Goal: Information Seeking & Learning: Learn about a topic

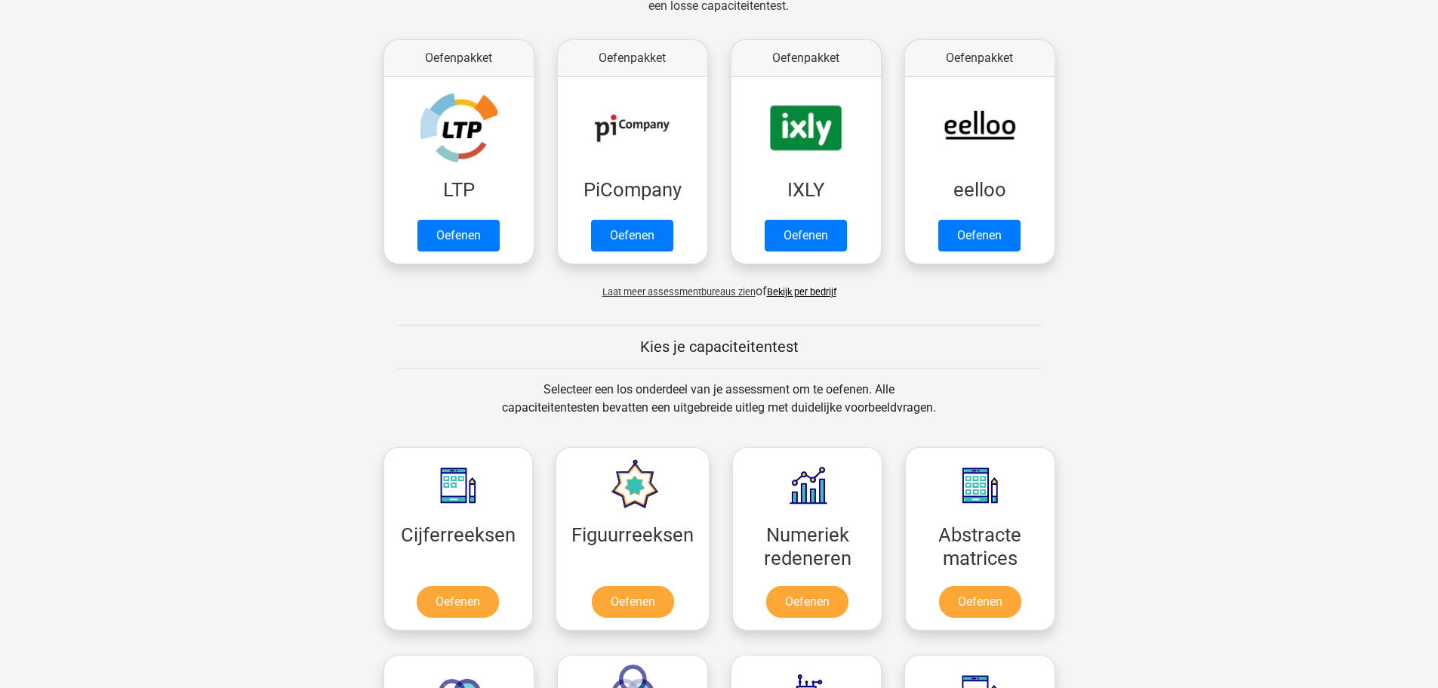
scroll to position [368, 0]
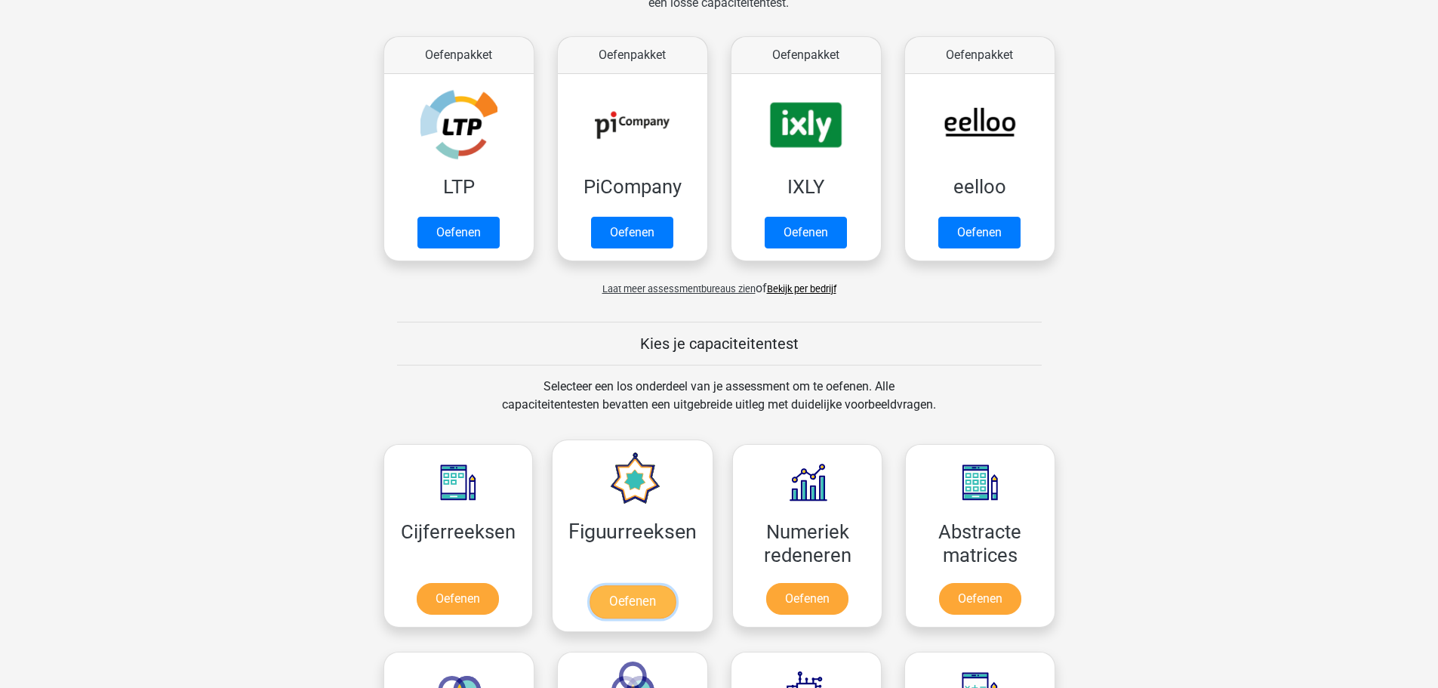
click at [616, 602] on link "Oefenen" at bounding box center [632, 601] width 86 height 33
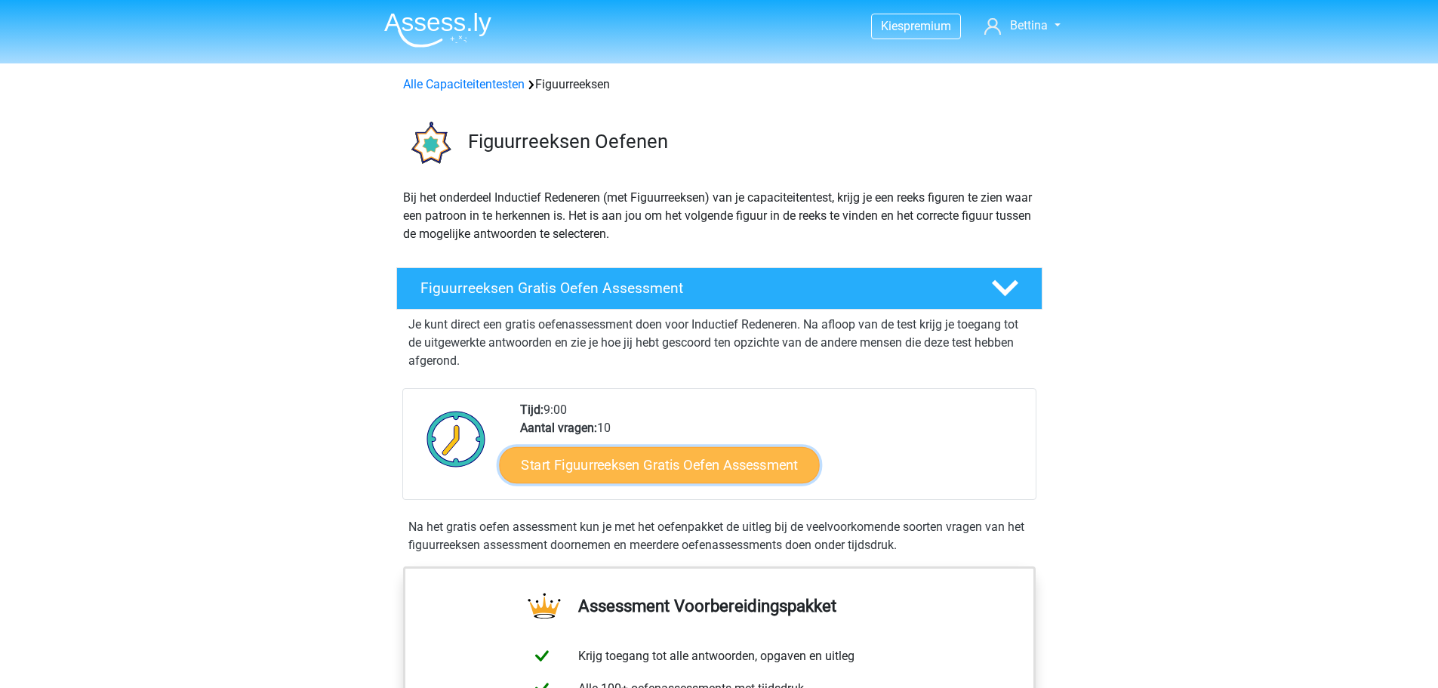
click at [679, 463] on link "Start Figuurreeksen Gratis Oefen Assessment" at bounding box center [659, 464] width 320 height 36
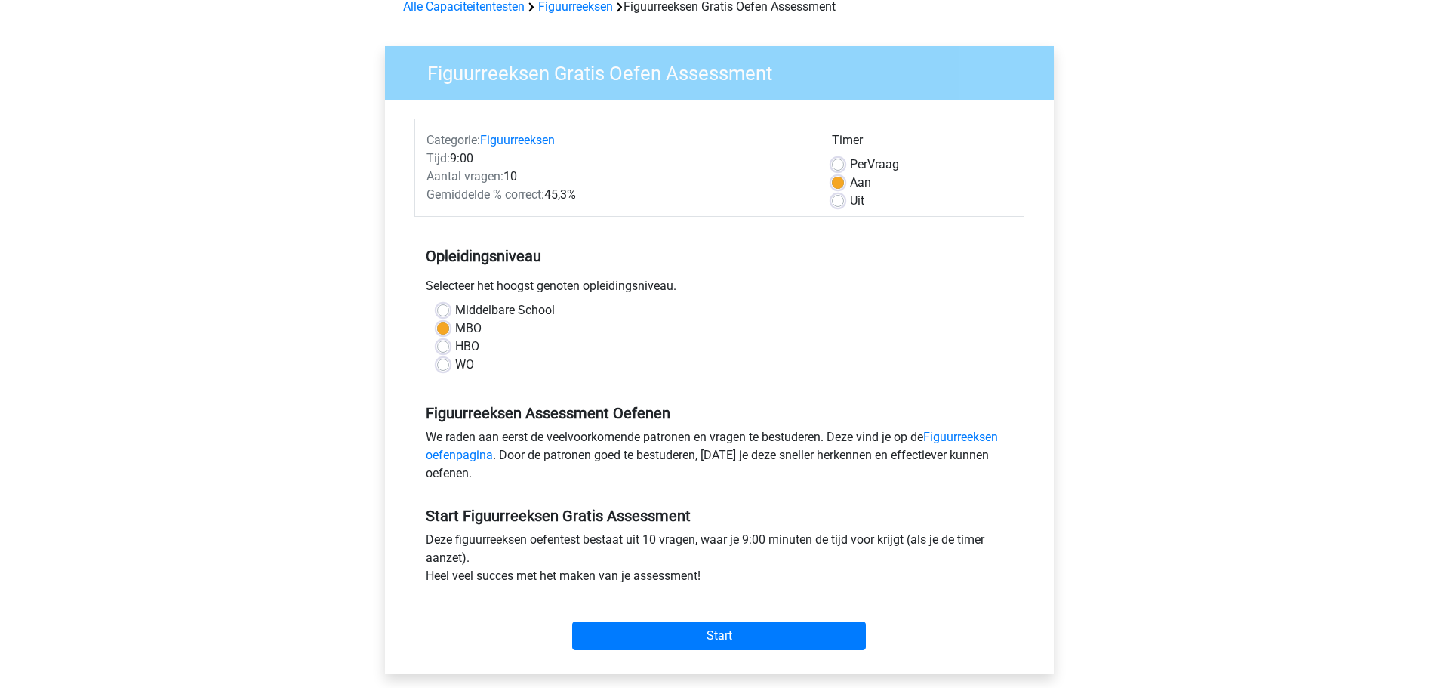
scroll to position [117, 0]
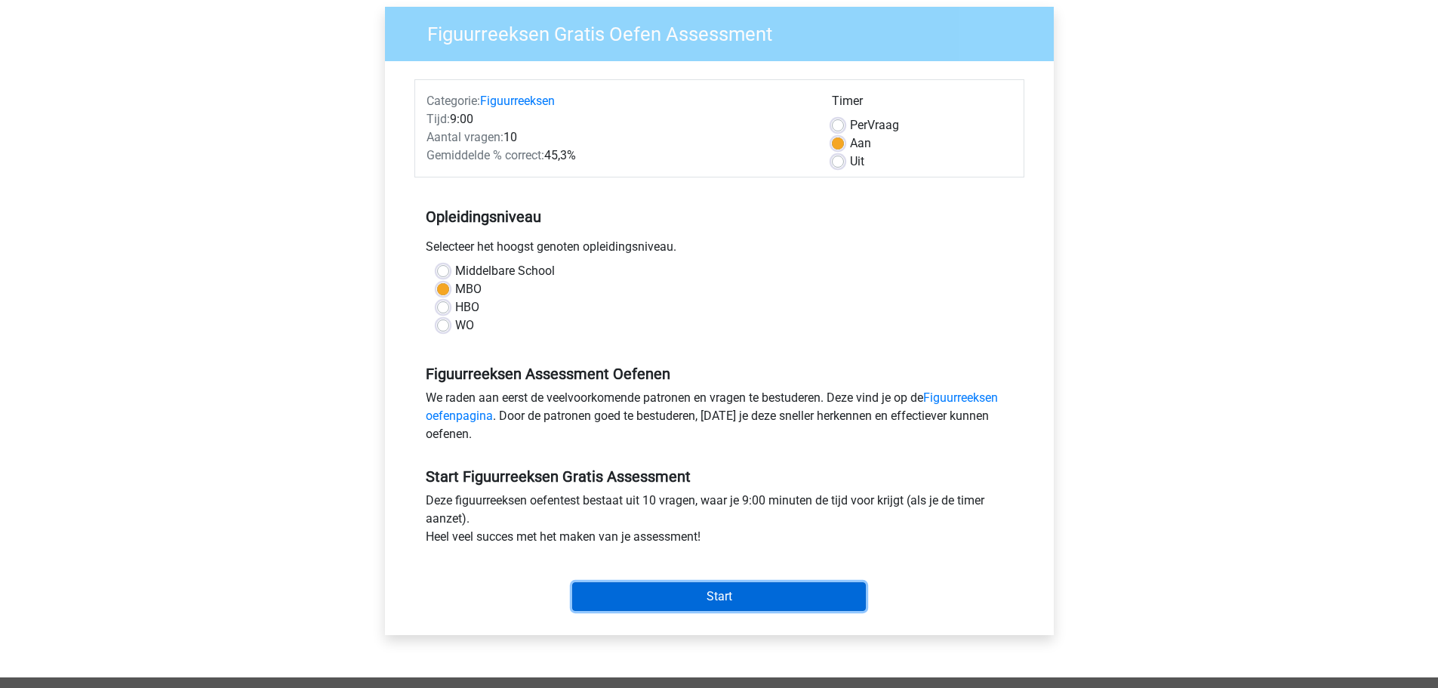
click at [820, 607] on input "Start" at bounding box center [719, 596] width 294 height 29
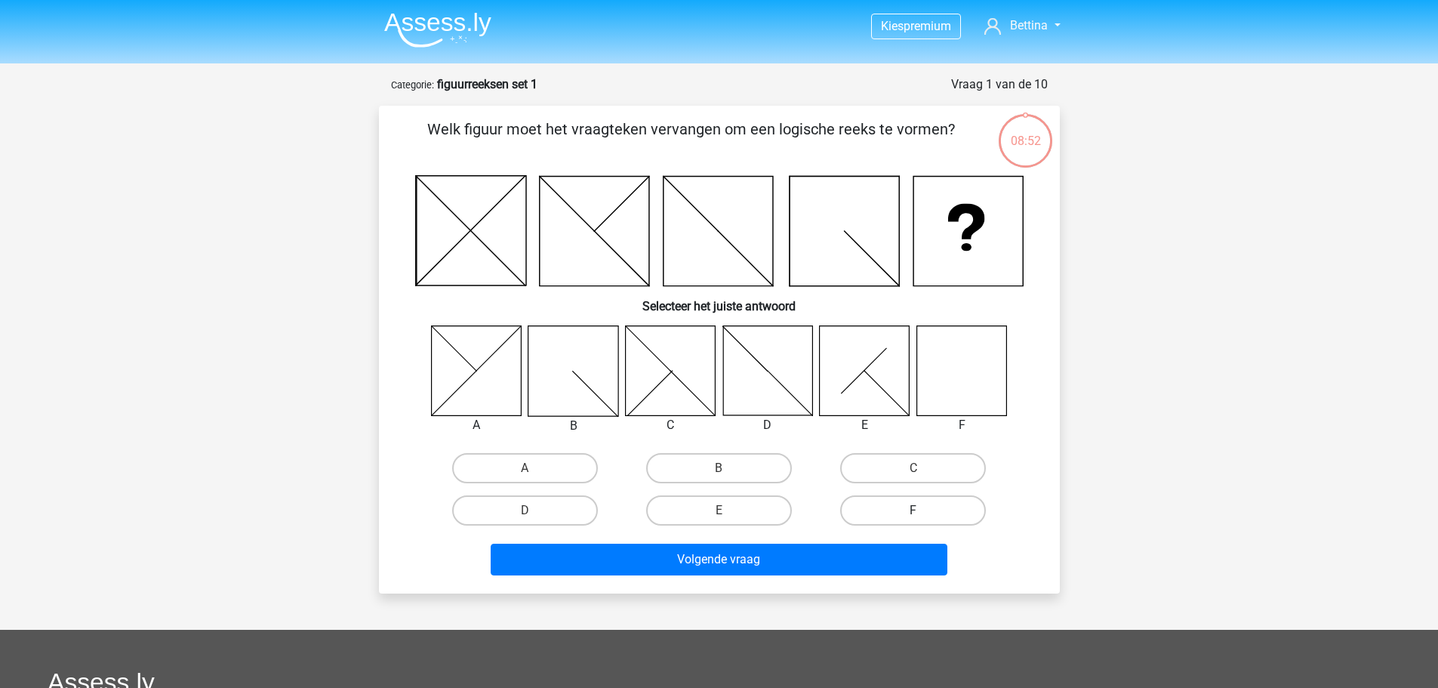
click at [942, 510] on label "F" at bounding box center [913, 510] width 146 height 30
click at [923, 510] on input "F" at bounding box center [918, 515] width 10 height 10
radio input "true"
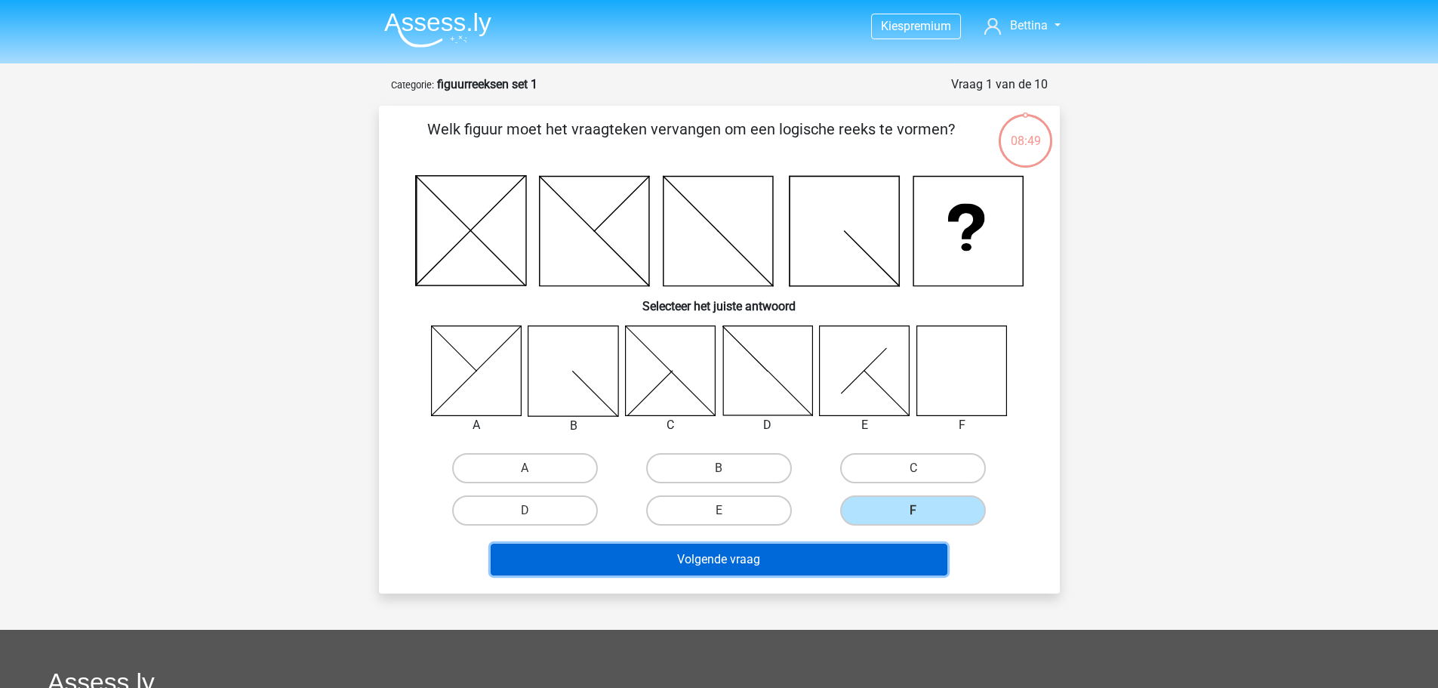
click at [874, 556] on button "Volgende vraag" at bounding box center [719, 559] width 457 height 32
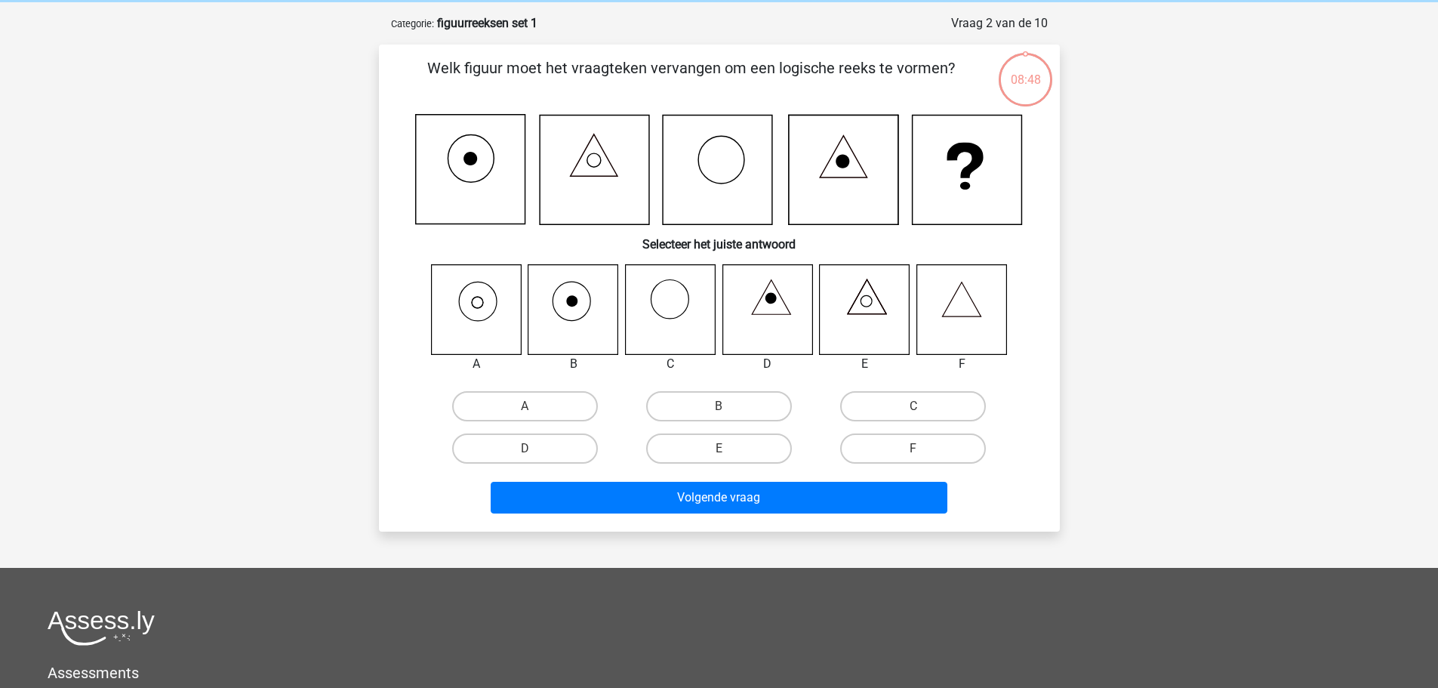
scroll to position [75, 0]
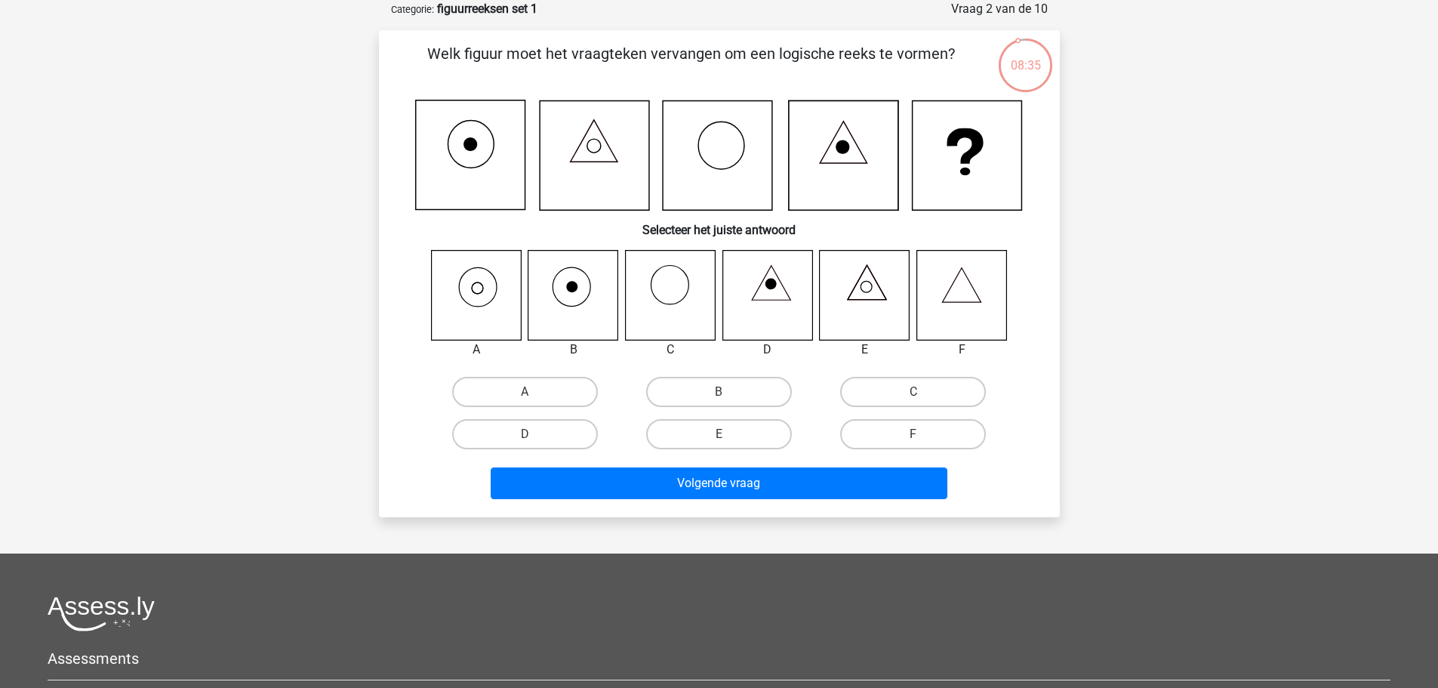
click at [953, 295] on icon at bounding box center [961, 295] width 90 height 90
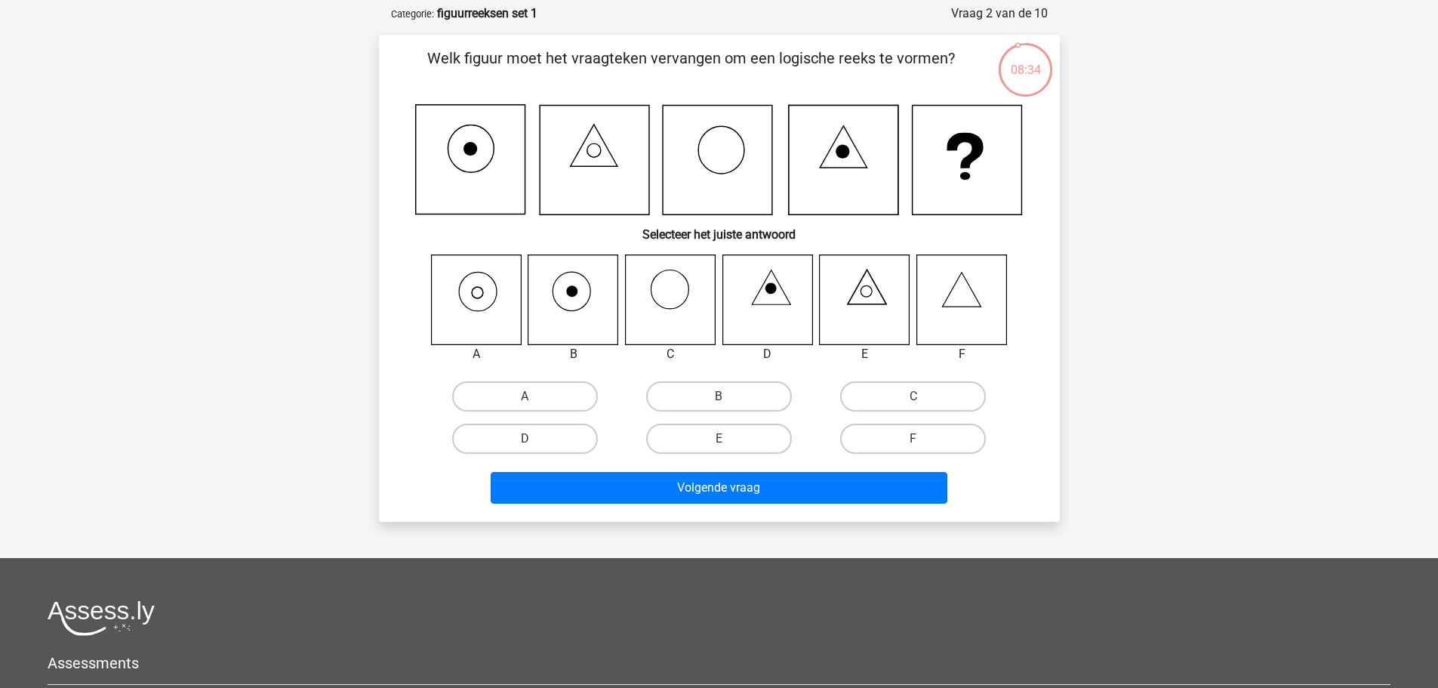
scroll to position [47, 0]
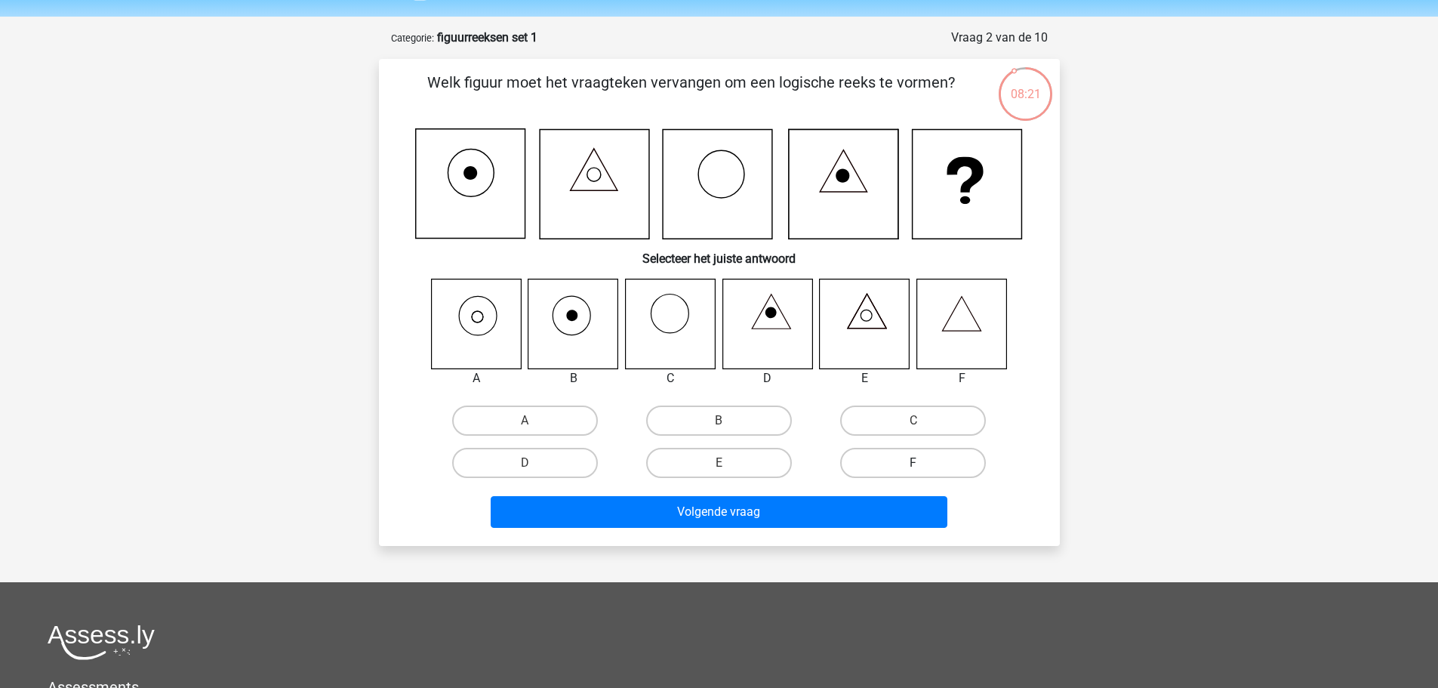
click at [890, 465] on label "F" at bounding box center [913, 463] width 146 height 30
click at [913, 465] on input "F" at bounding box center [918, 468] width 10 height 10
radio input "true"
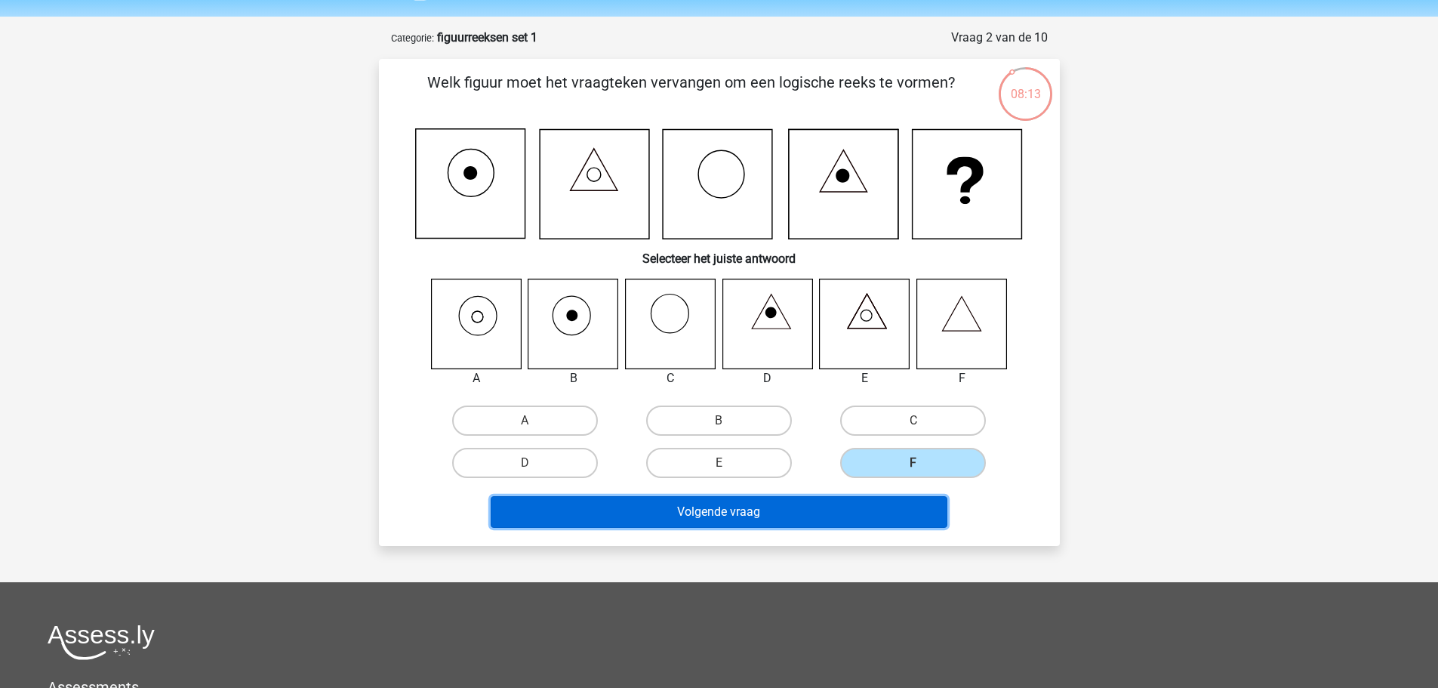
click at [841, 506] on button "Volgende vraag" at bounding box center [719, 512] width 457 height 32
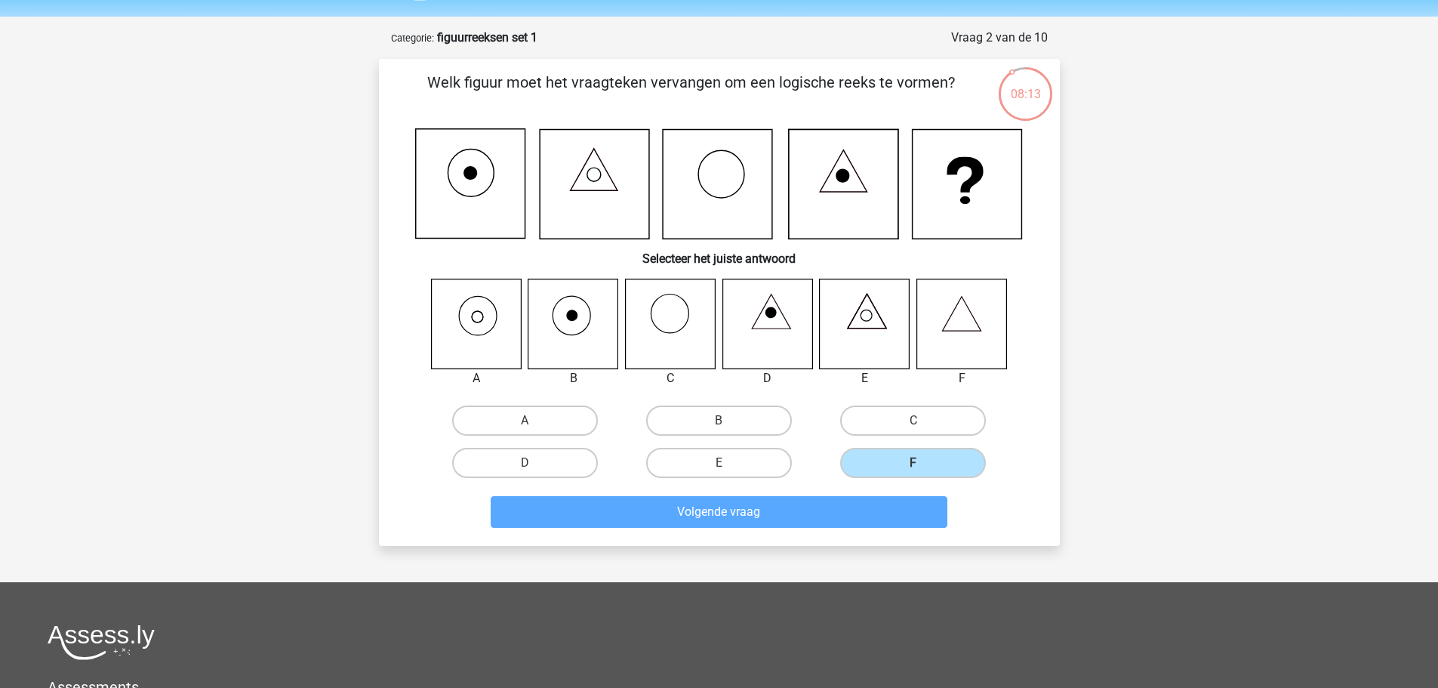
scroll to position [75, 0]
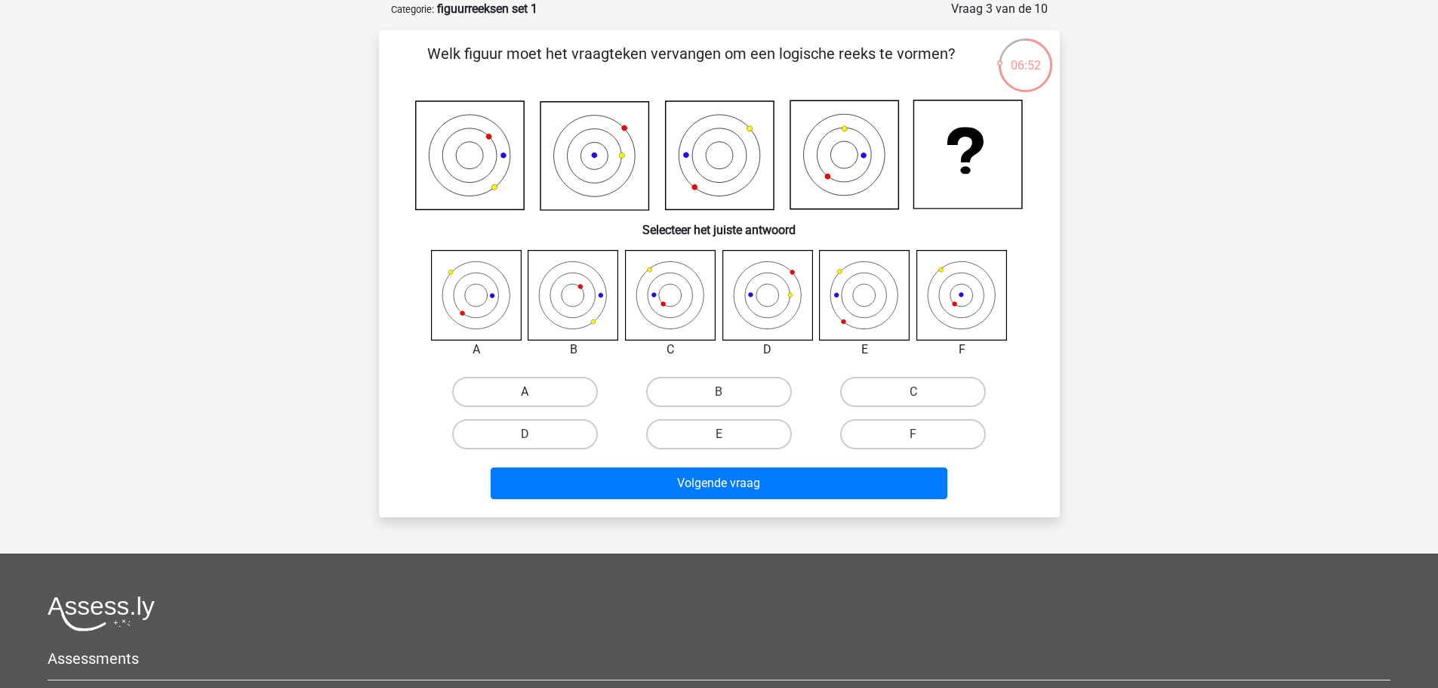
click at [546, 394] on label "A" at bounding box center [525, 392] width 146 height 30
click at [534, 394] on input "A" at bounding box center [530, 397] width 10 height 10
radio input "true"
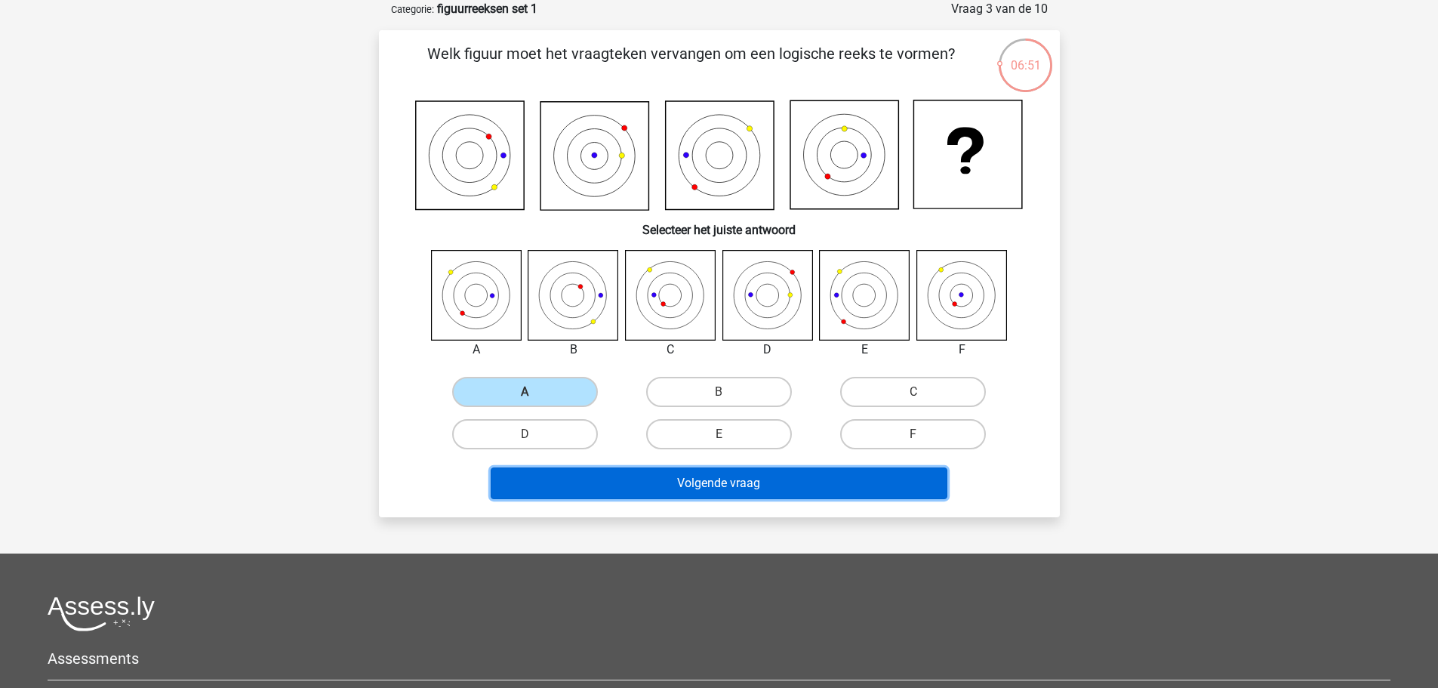
click at [636, 483] on button "Volgende vraag" at bounding box center [719, 483] width 457 height 32
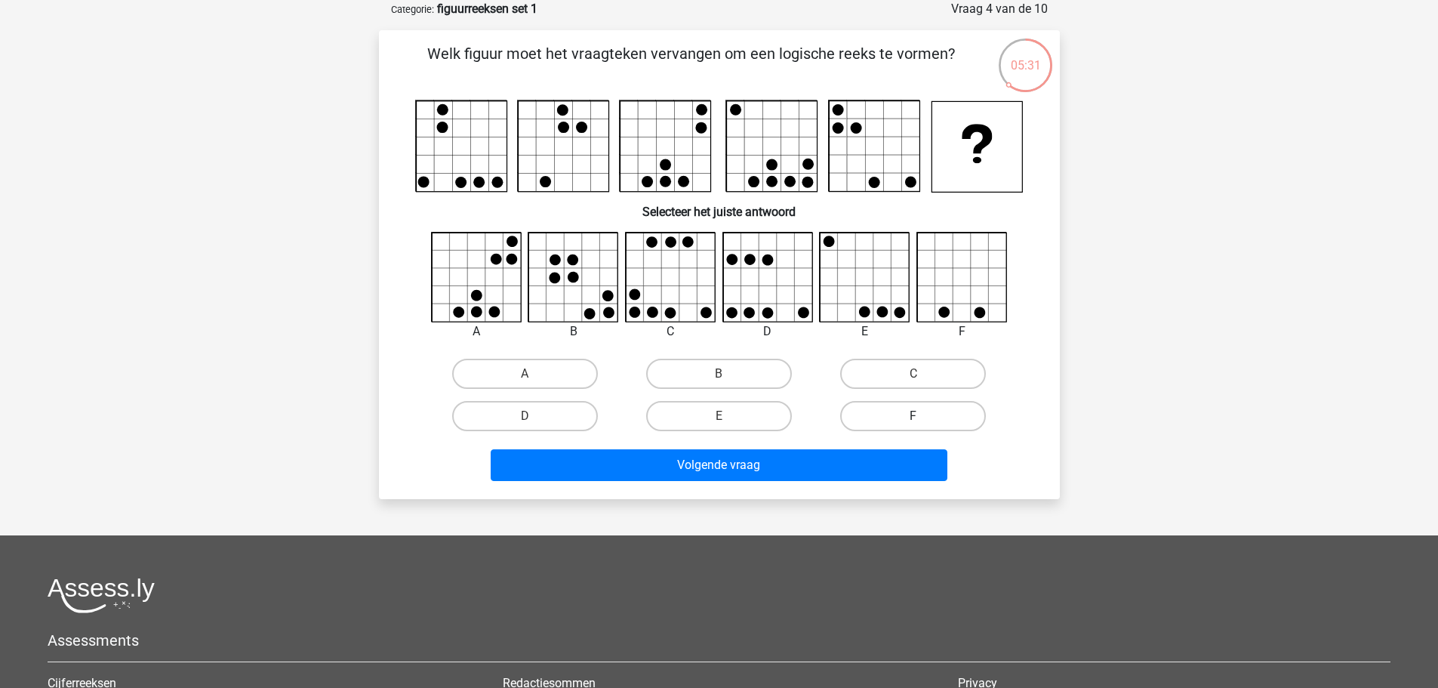
click at [854, 409] on label "F" at bounding box center [913, 416] width 146 height 30
click at [913, 416] on input "F" at bounding box center [918, 421] width 10 height 10
radio input "true"
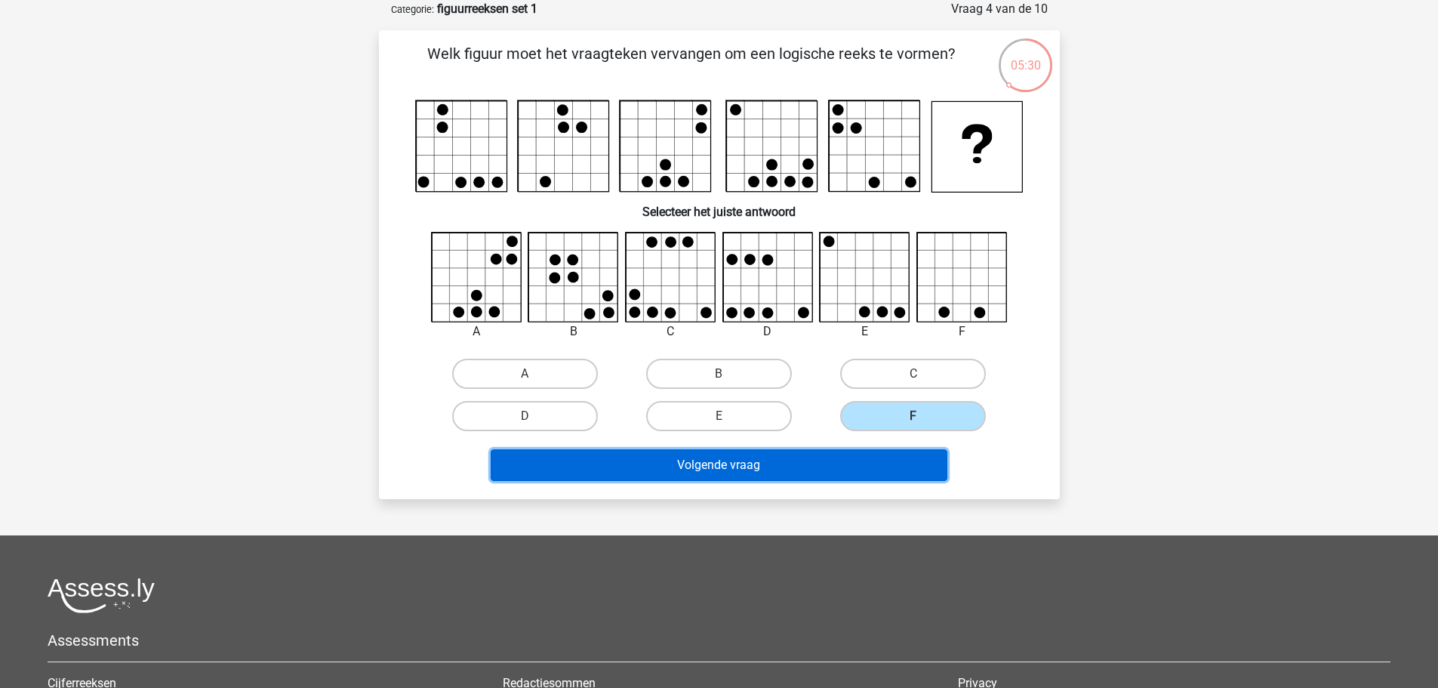
click at [786, 463] on button "Volgende vraag" at bounding box center [719, 465] width 457 height 32
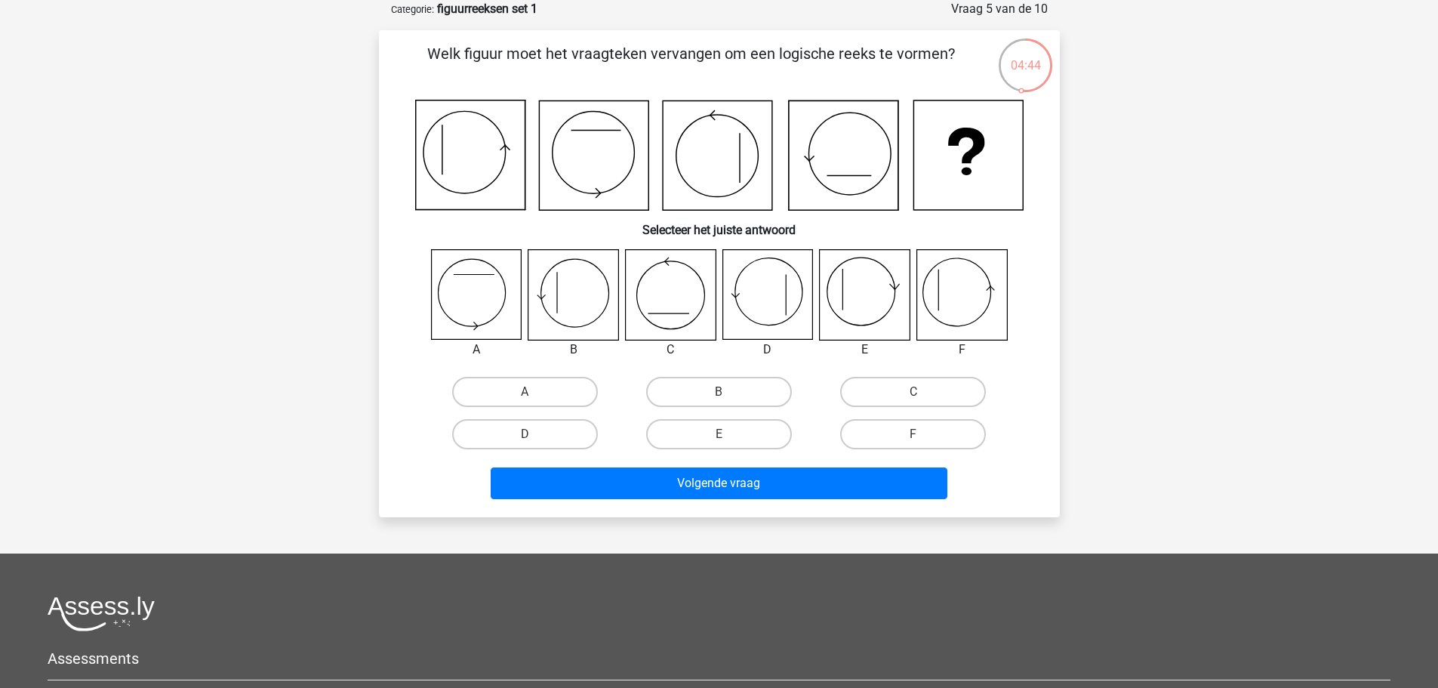
click at [955, 293] on icon at bounding box center [961, 295] width 90 height 90
click at [919, 437] on input "F" at bounding box center [918, 439] width 10 height 10
radio input "true"
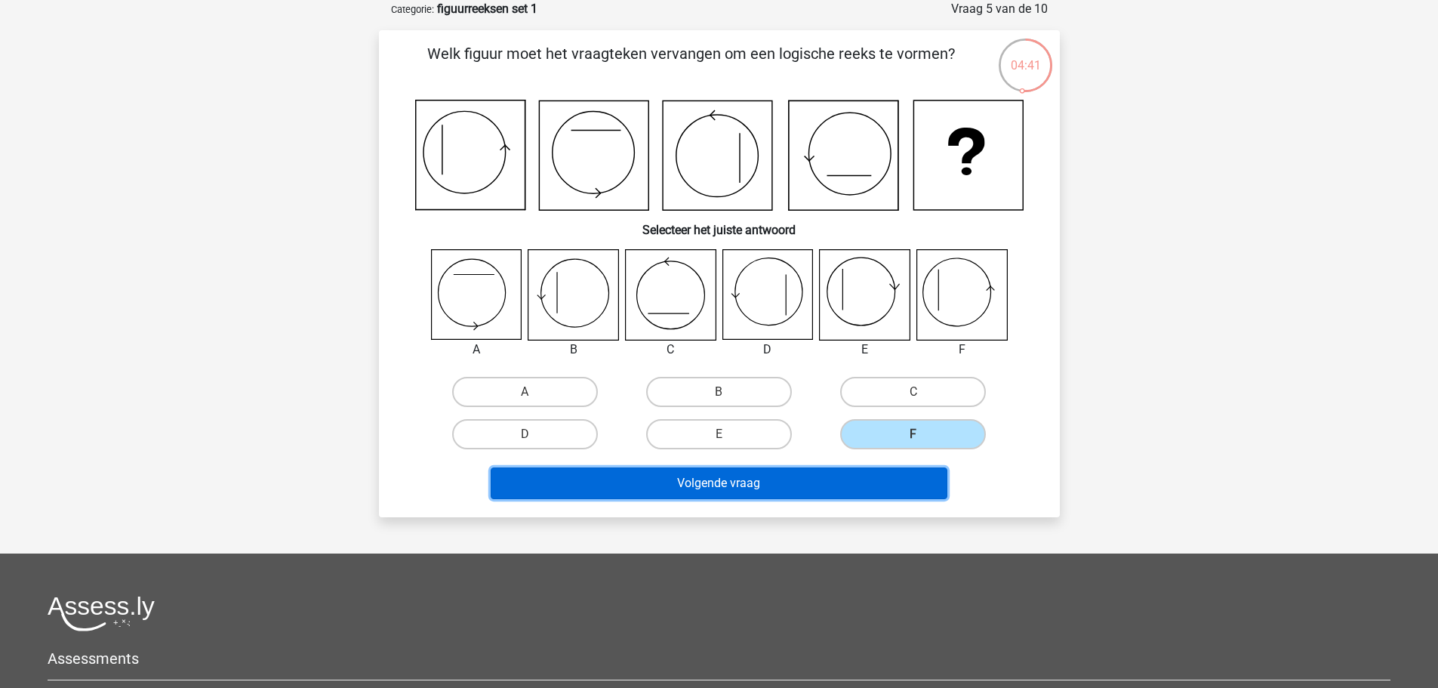
click at [872, 486] on button "Volgende vraag" at bounding box center [719, 483] width 457 height 32
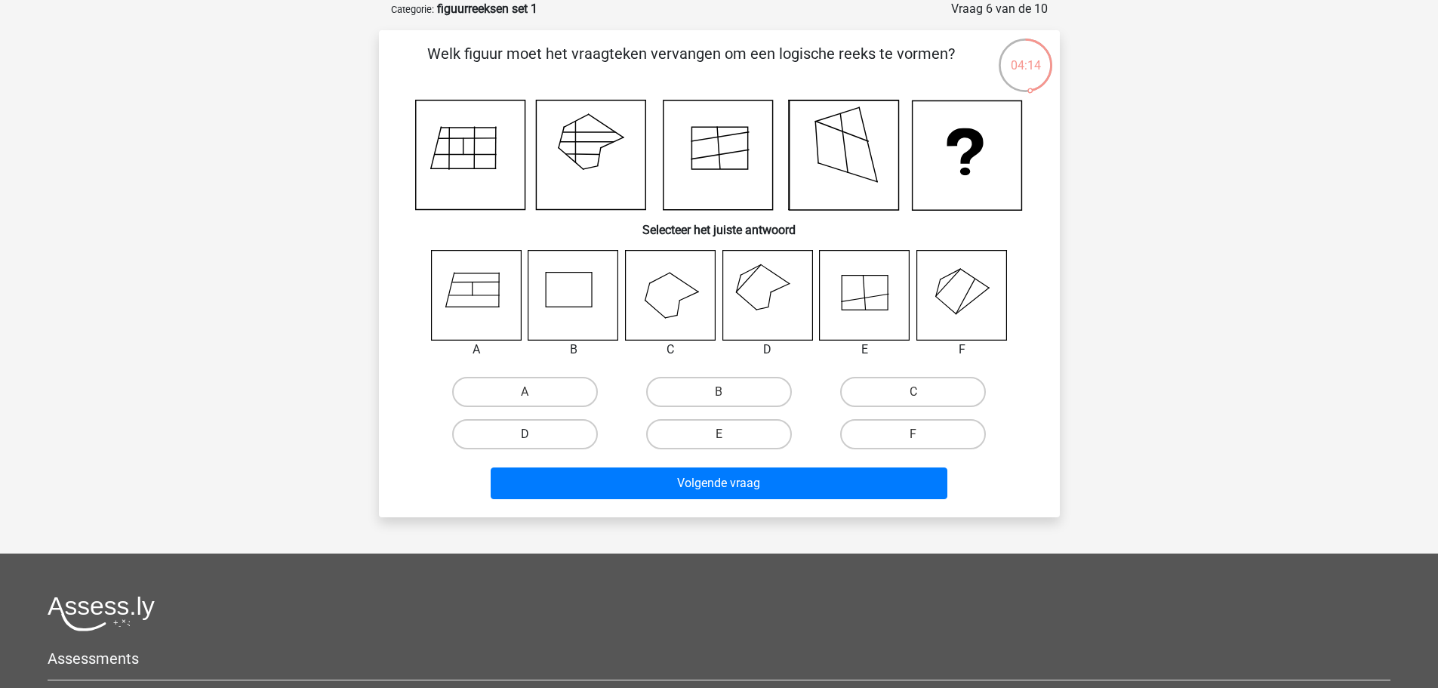
click at [564, 435] on label "D" at bounding box center [525, 434] width 146 height 30
click at [534, 435] on input "D" at bounding box center [530, 439] width 10 height 10
radio input "true"
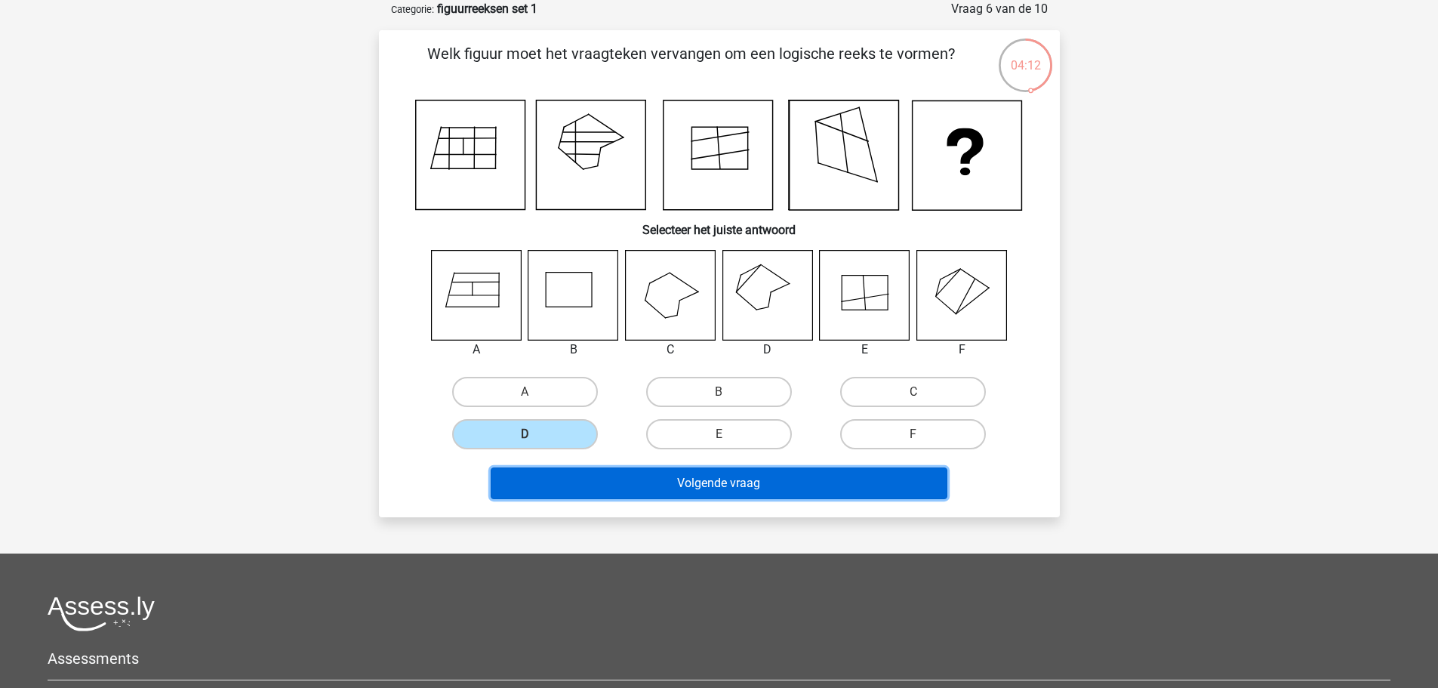
click at [629, 497] on button "Volgende vraag" at bounding box center [719, 483] width 457 height 32
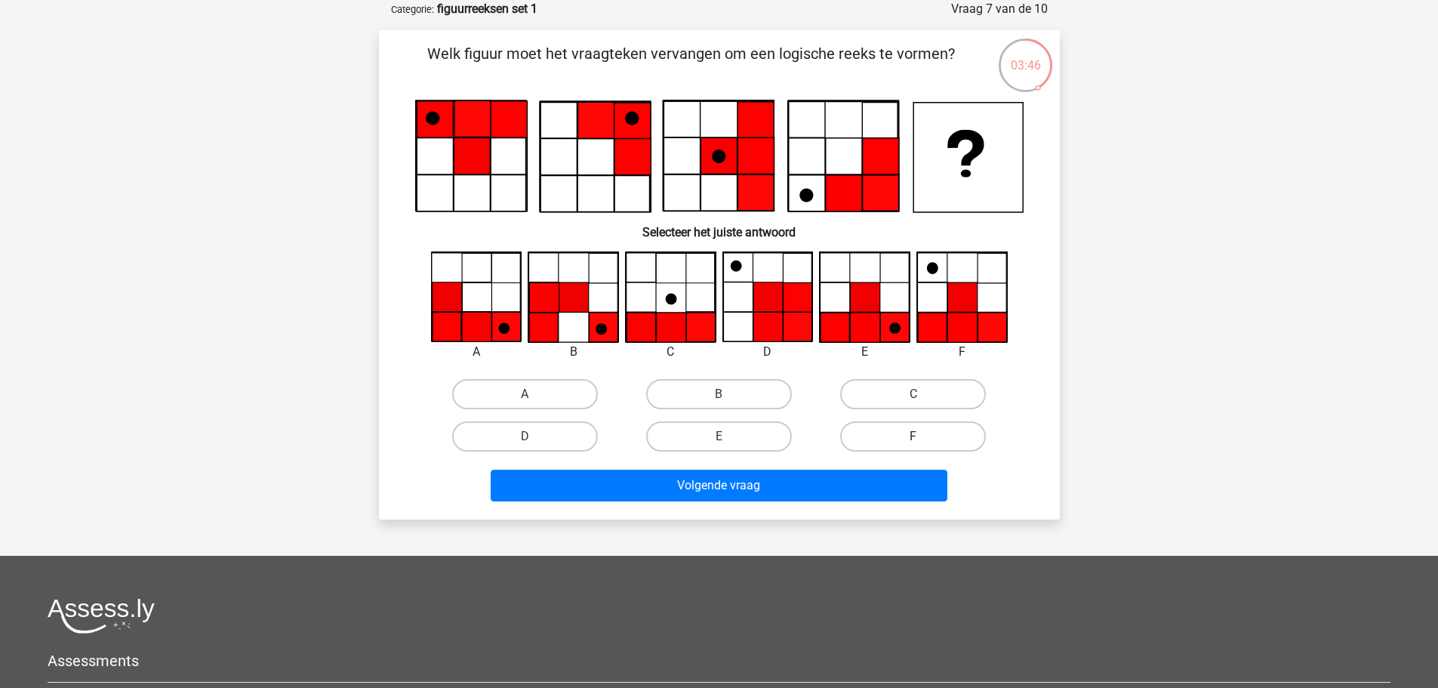
click at [879, 440] on label "F" at bounding box center [913, 436] width 146 height 30
click at [913, 440] on input "F" at bounding box center [918, 441] width 10 height 10
radio input "true"
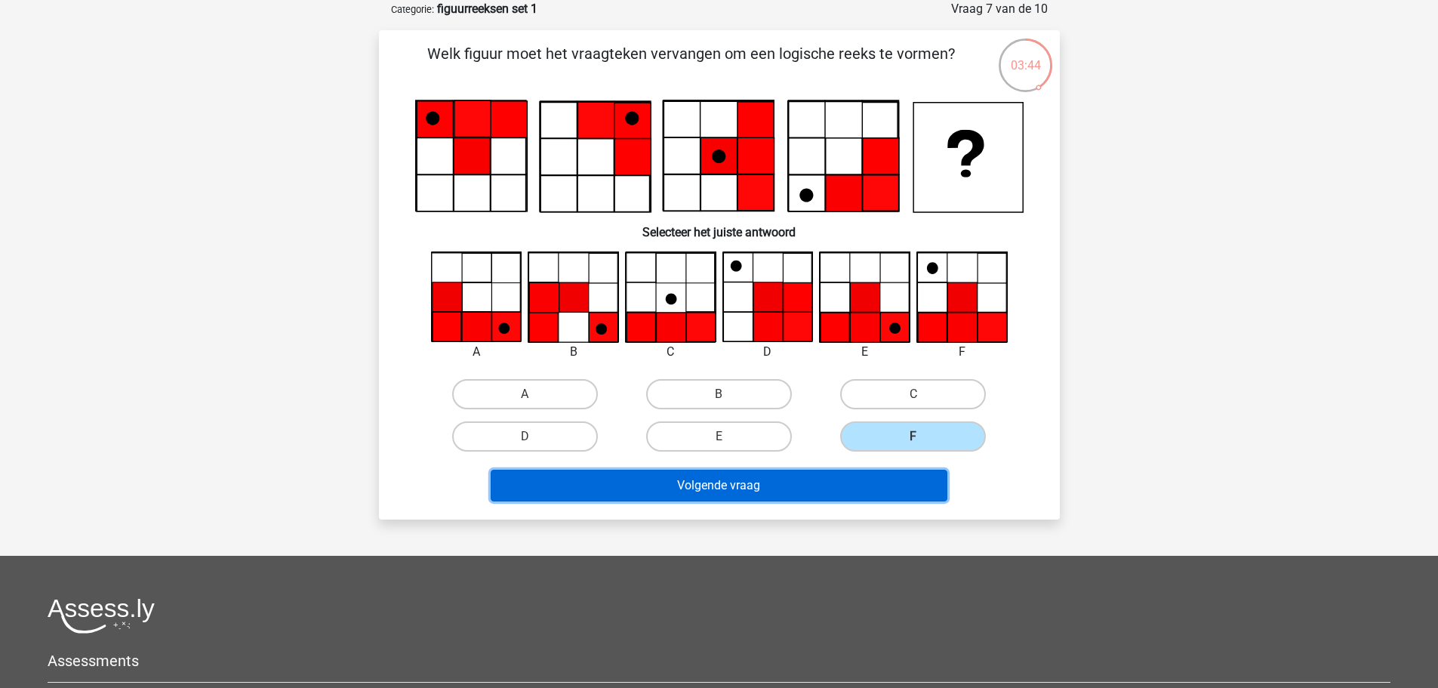
click at [847, 478] on button "Volgende vraag" at bounding box center [719, 485] width 457 height 32
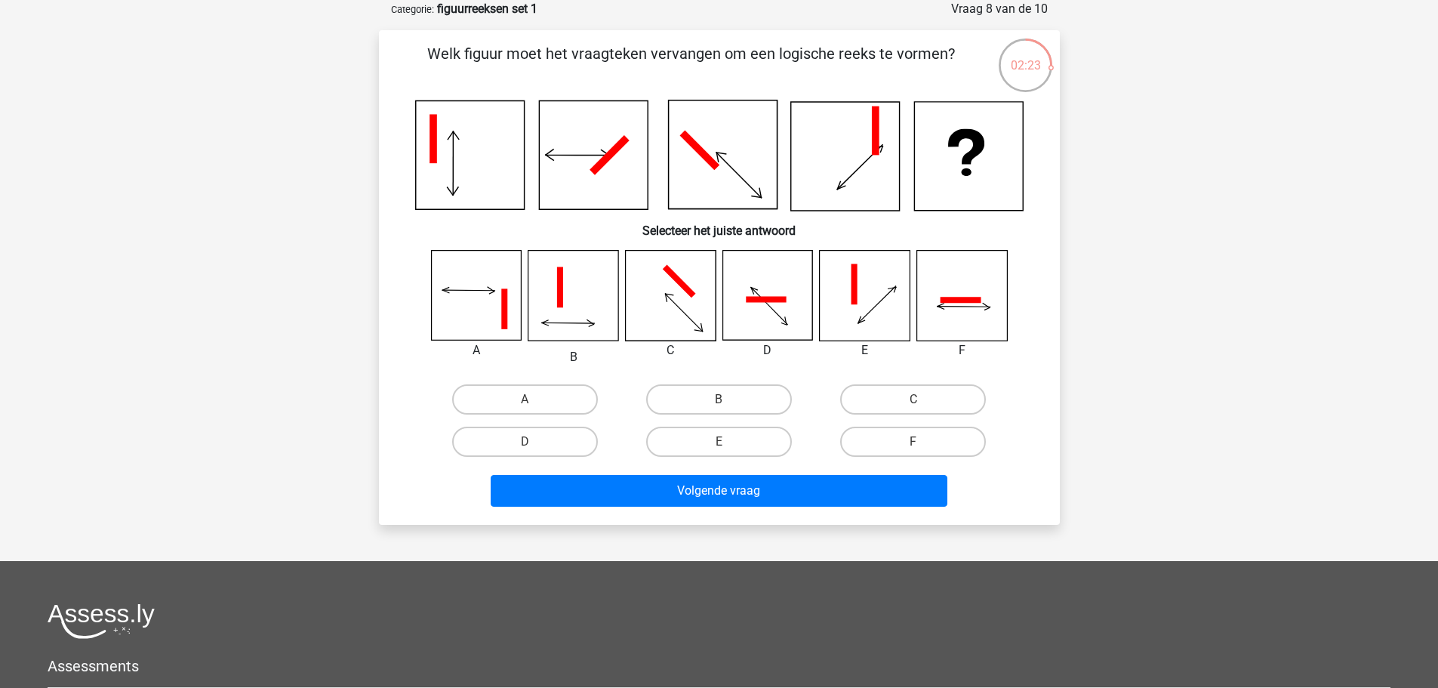
click at [725, 402] on input "B" at bounding box center [724, 404] width 10 height 10
radio input "true"
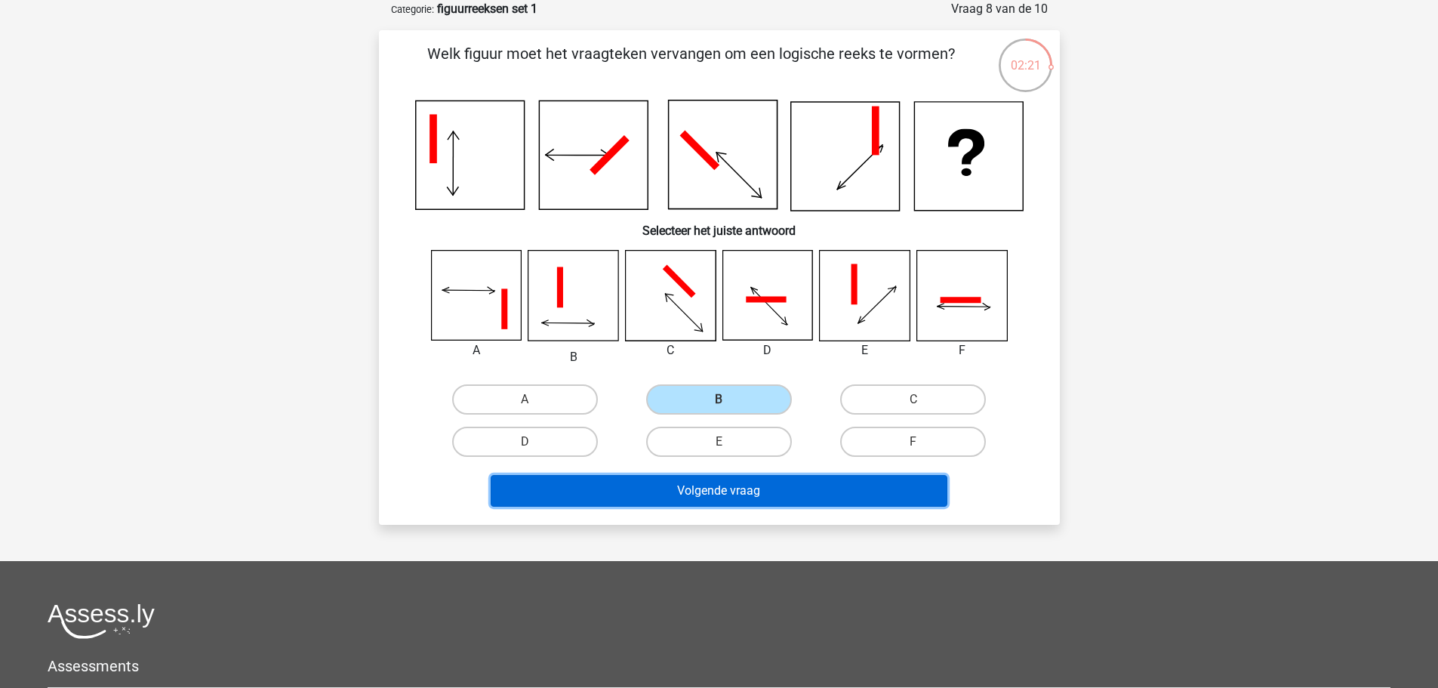
click at [722, 496] on button "Volgende vraag" at bounding box center [719, 491] width 457 height 32
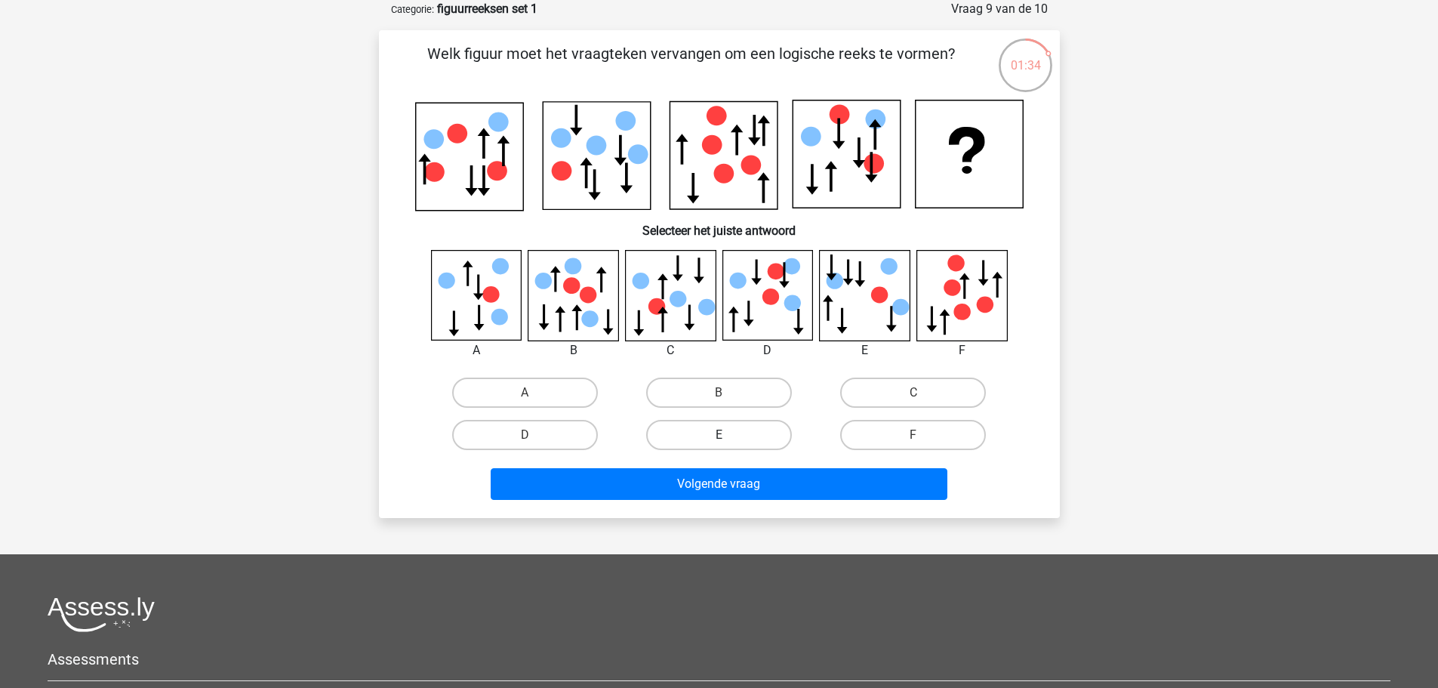
click at [693, 439] on label "E" at bounding box center [719, 435] width 146 height 30
click at [719, 439] on input "E" at bounding box center [724, 440] width 10 height 10
radio input "true"
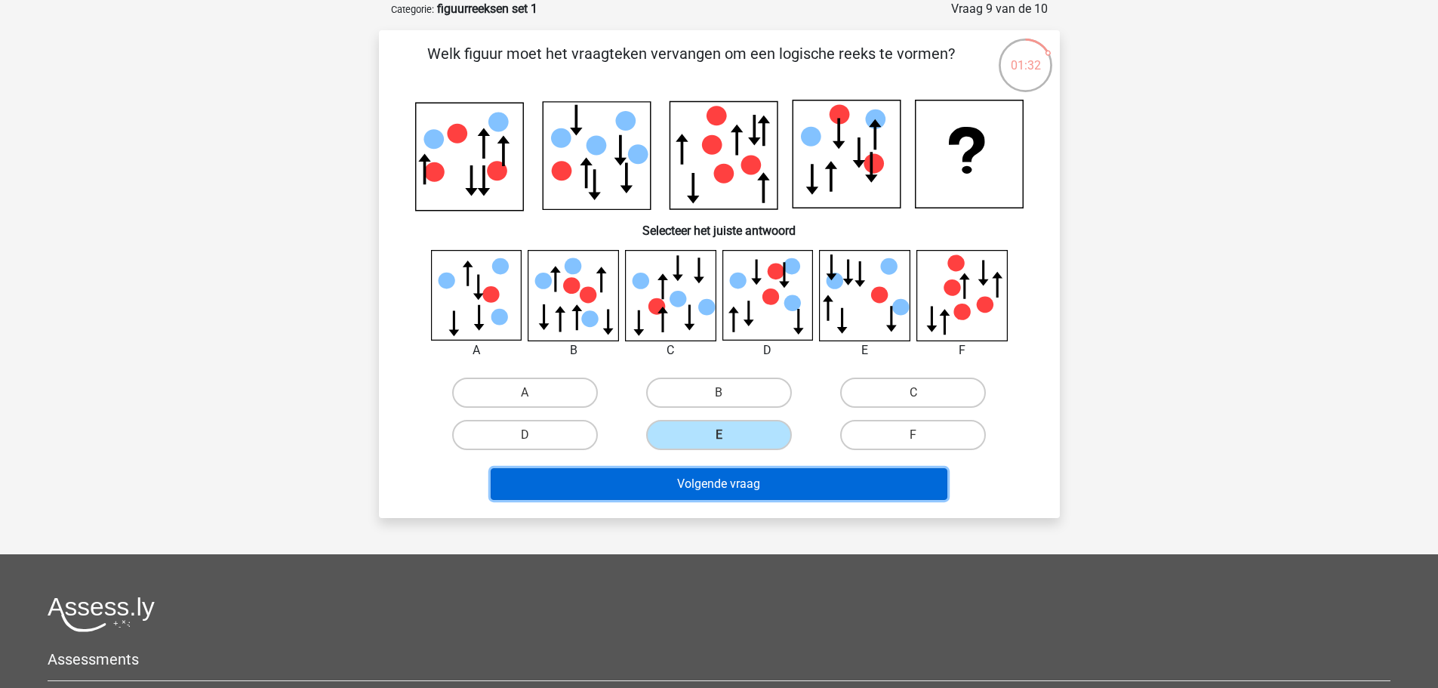
click at [694, 489] on button "Volgende vraag" at bounding box center [719, 484] width 457 height 32
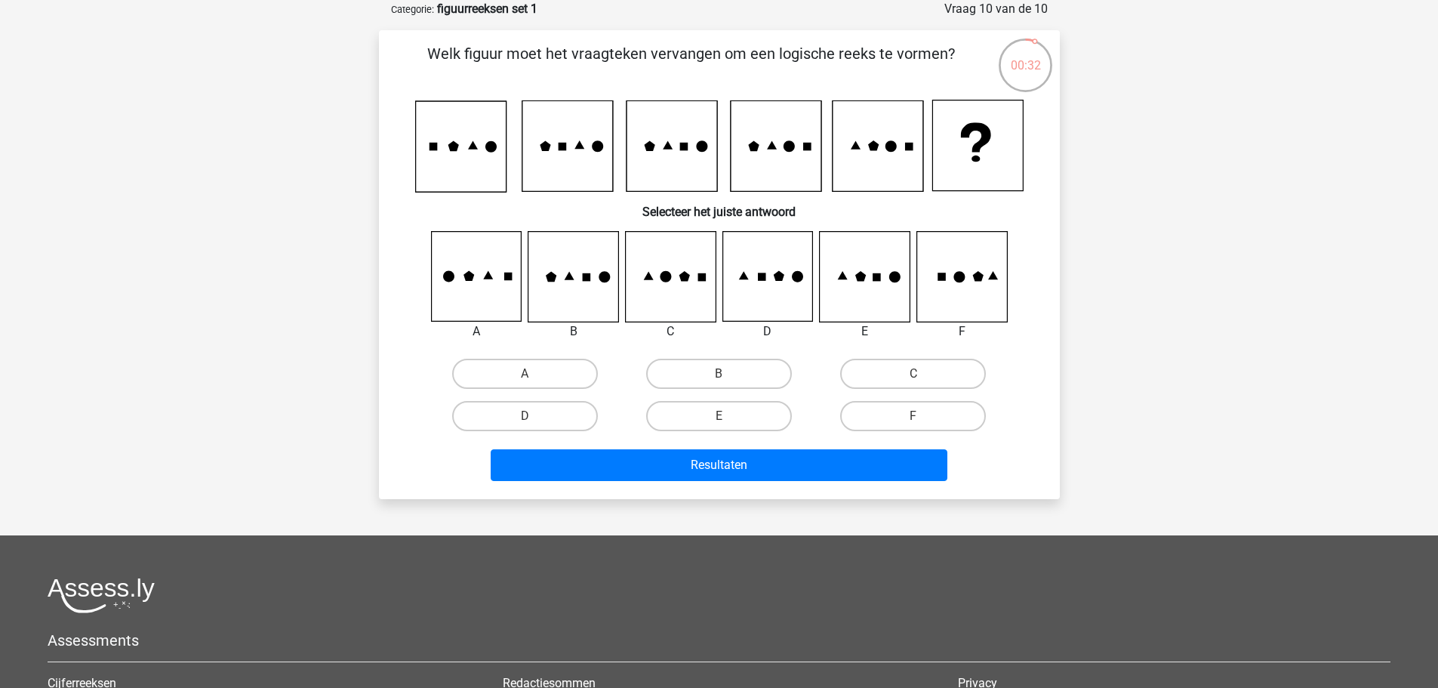
click at [948, 274] on icon at bounding box center [961, 277] width 90 height 90
click at [923, 423] on label "F" at bounding box center [913, 416] width 146 height 30
click at [923, 423] on input "F" at bounding box center [918, 421] width 10 height 10
radio input "true"
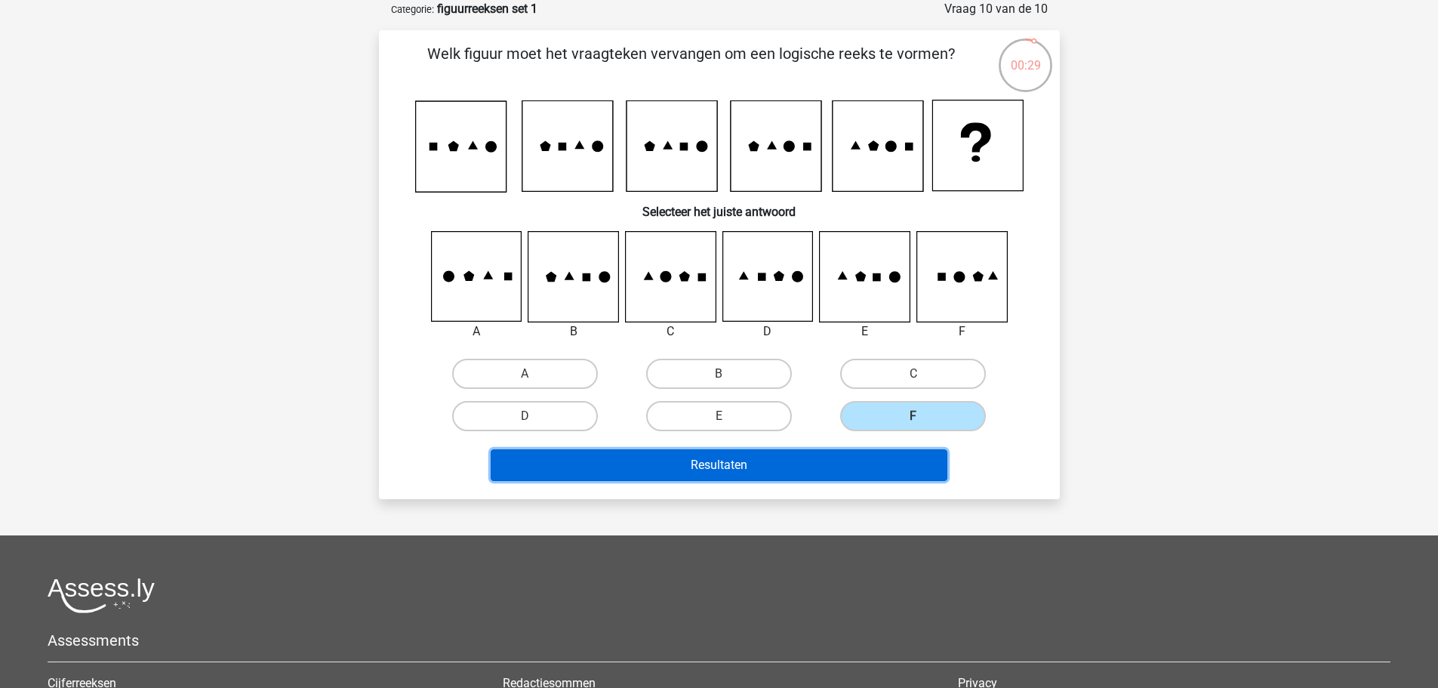
click at [845, 467] on button "Resultaten" at bounding box center [719, 465] width 457 height 32
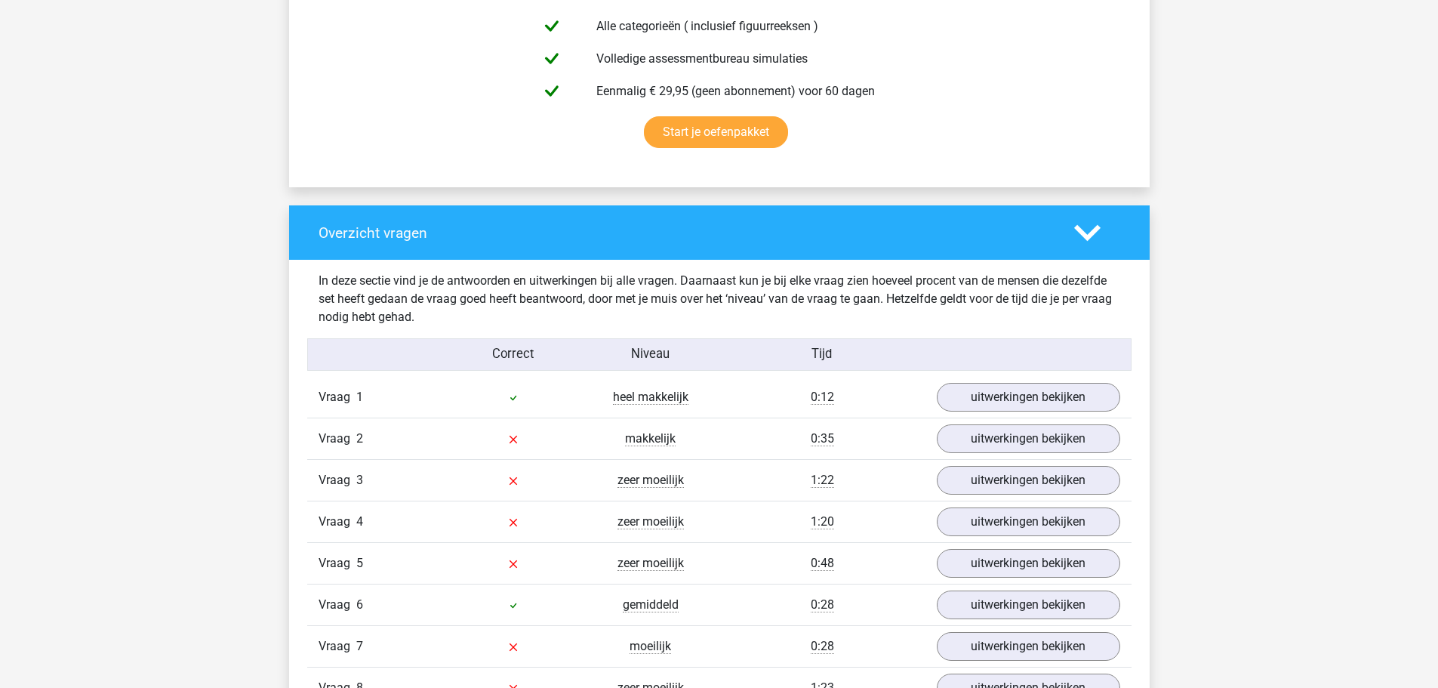
scroll to position [936, 0]
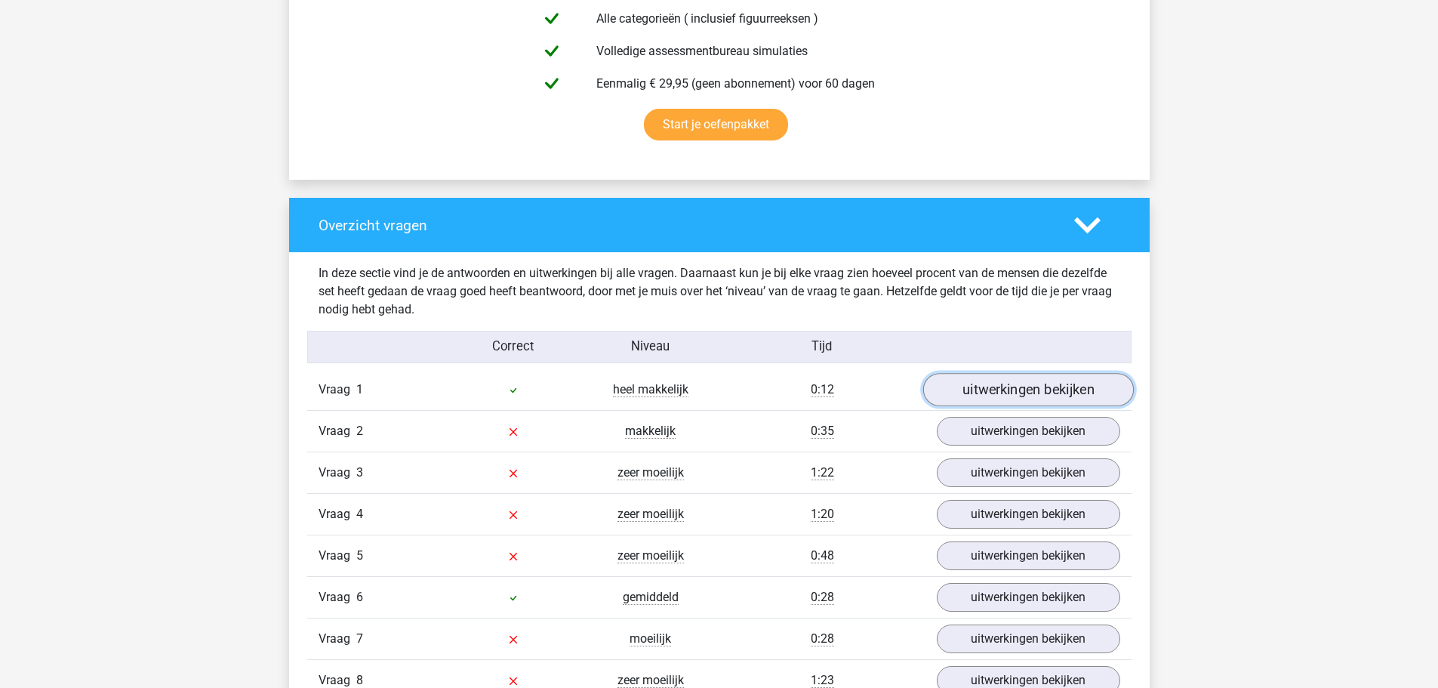
click at [1036, 389] on link "uitwerkingen bekijken" at bounding box center [1027, 390] width 211 height 33
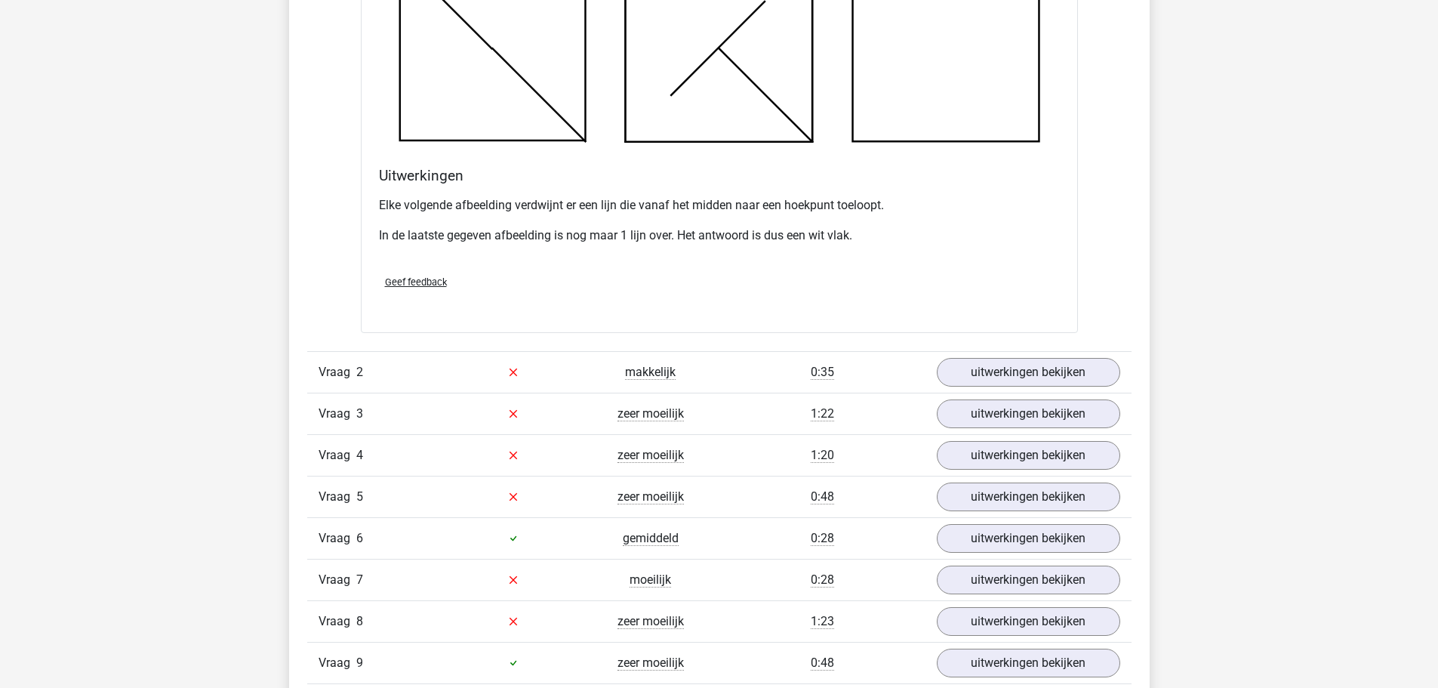
scroll to position [1872, 0]
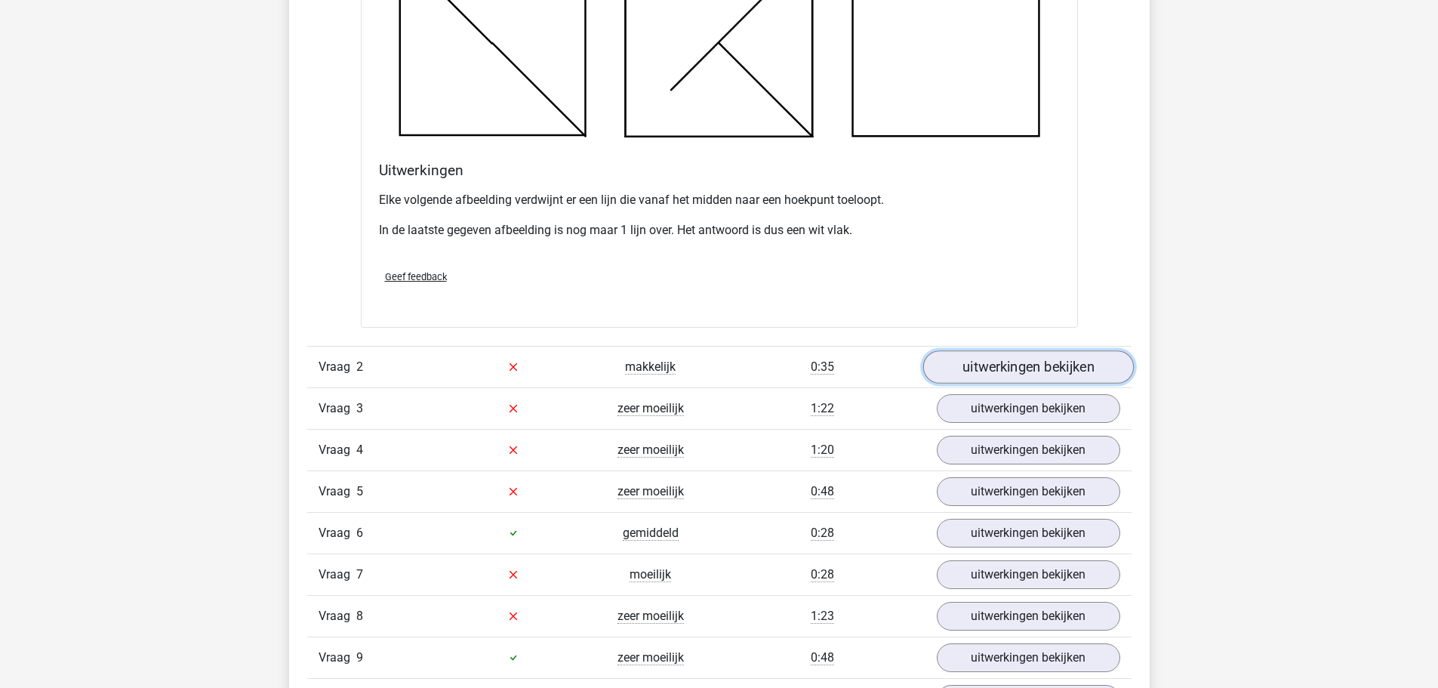
click at [1070, 373] on link "uitwerkingen bekijken" at bounding box center [1027, 366] width 211 height 33
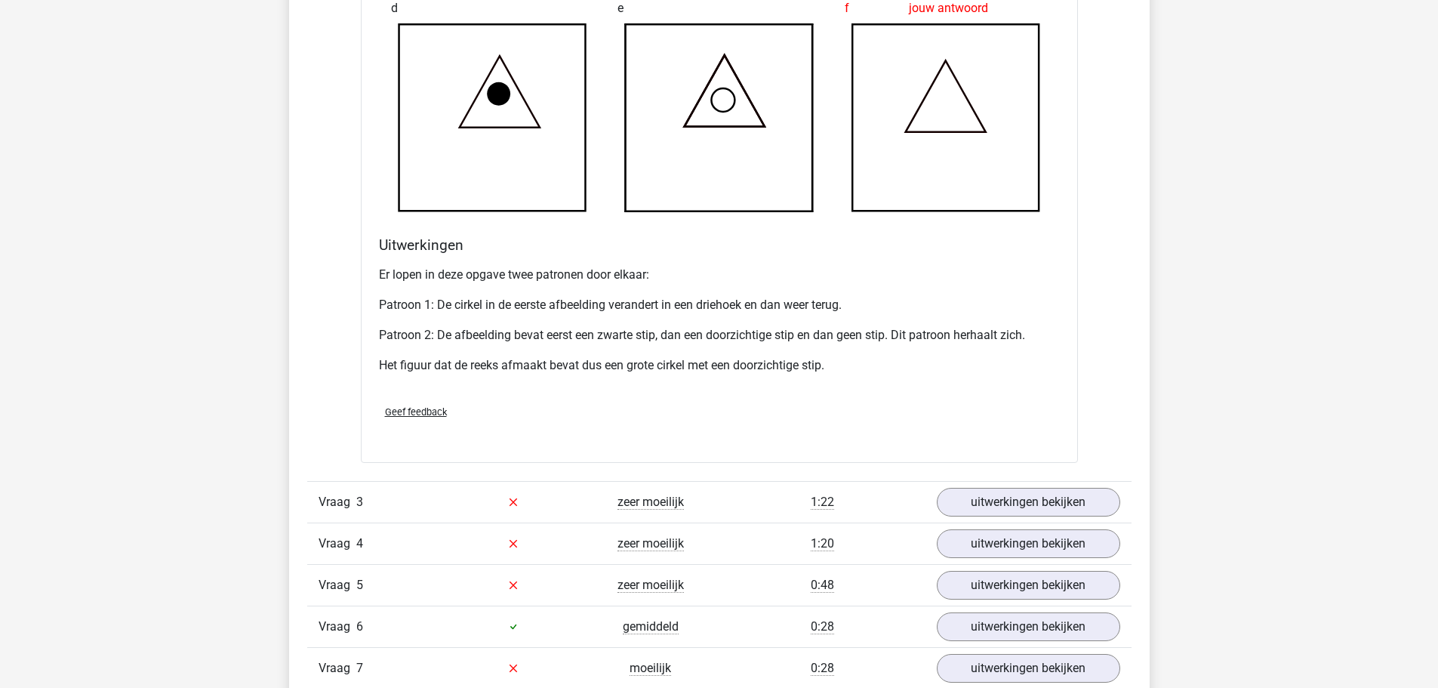
scroll to position [2745, 0]
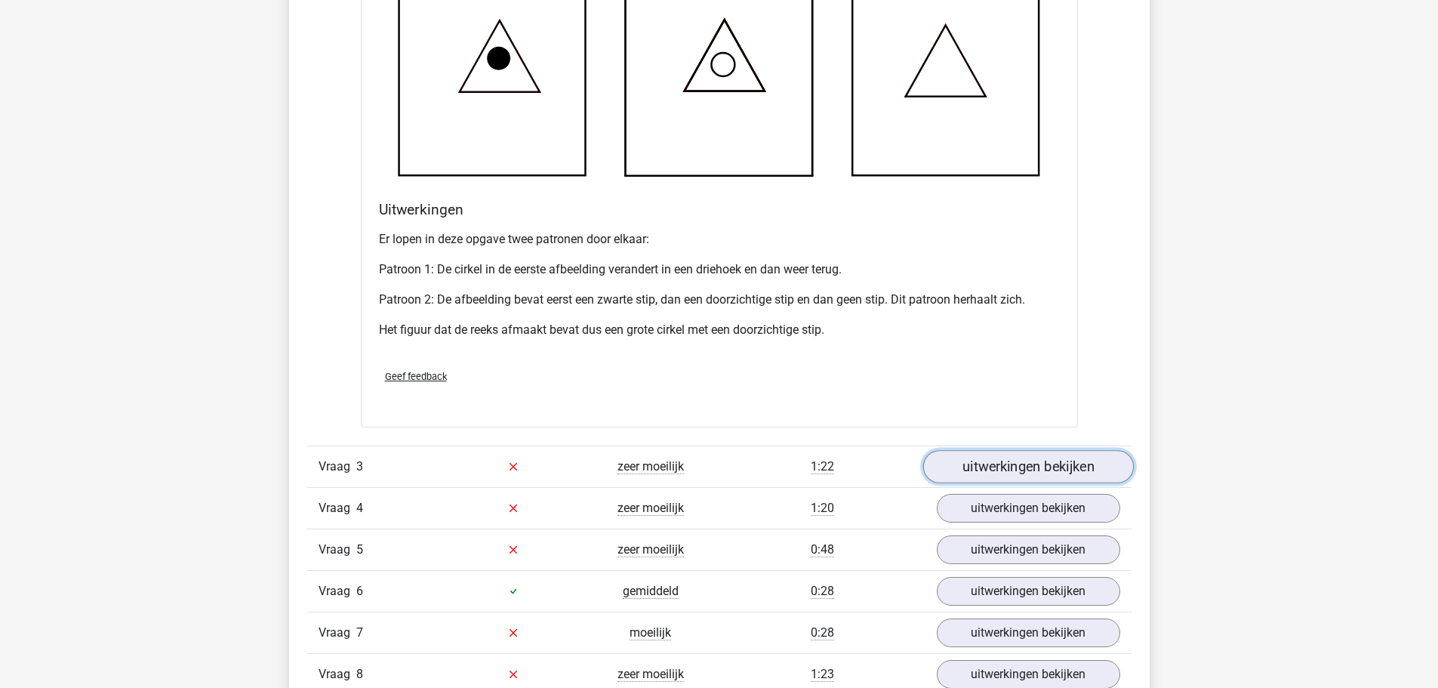
click at [1059, 459] on link "uitwerkingen bekijken" at bounding box center [1027, 466] width 211 height 33
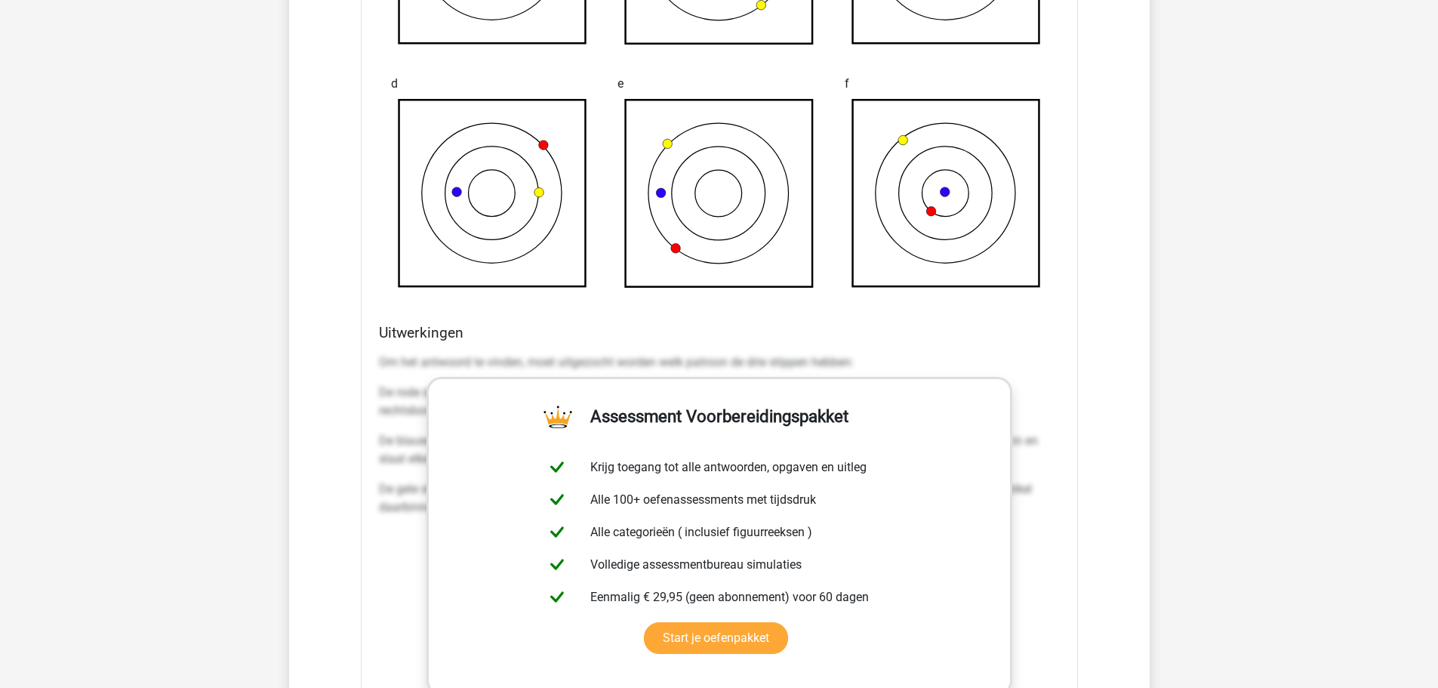
scroll to position [3006, 0]
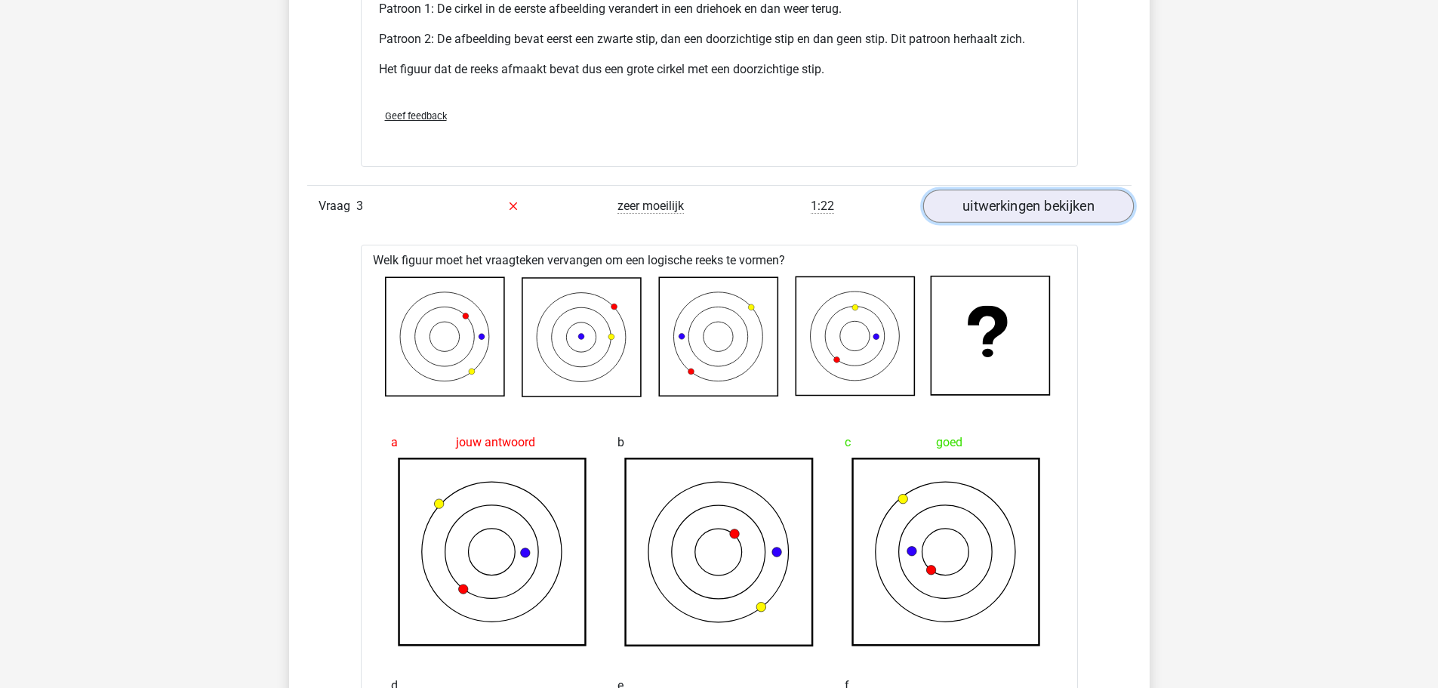
click at [1054, 214] on link "uitwerkingen bekijken" at bounding box center [1027, 205] width 211 height 33
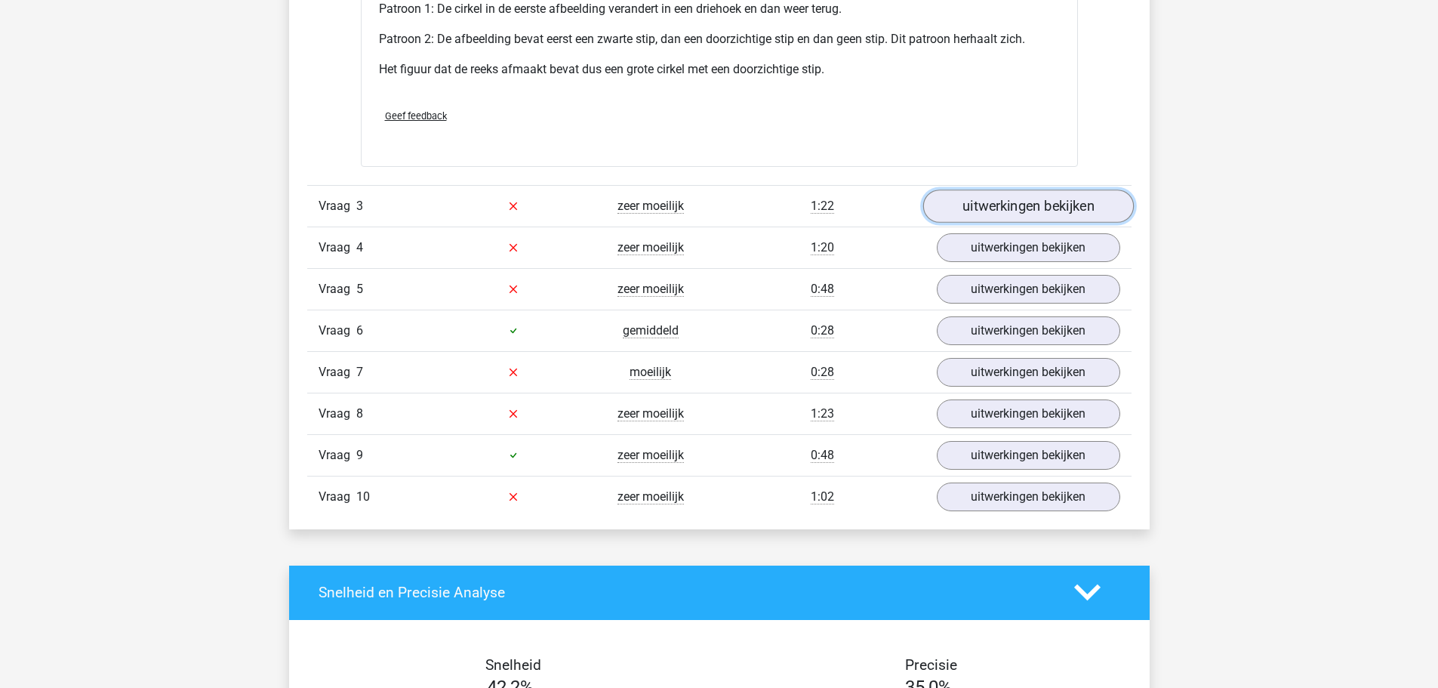
click at [1045, 215] on link "uitwerkingen bekijken" at bounding box center [1027, 205] width 211 height 33
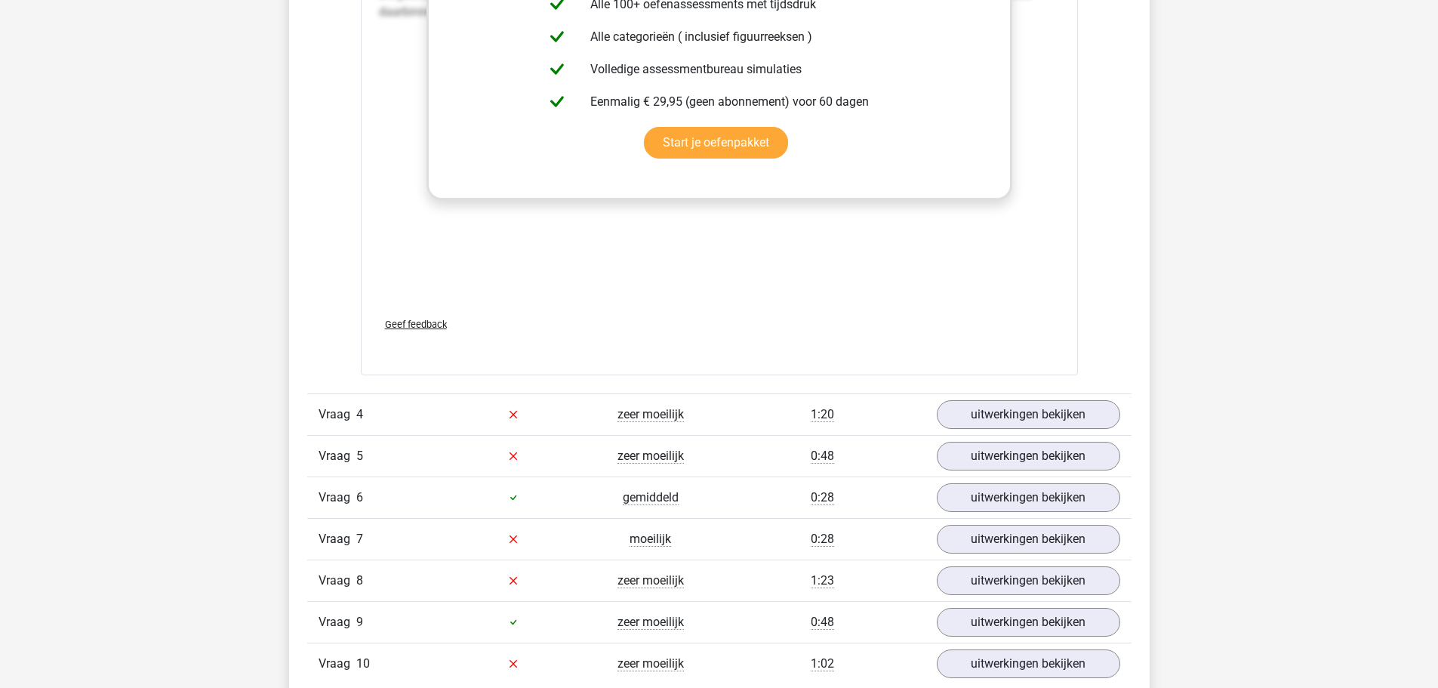
scroll to position [4146, 0]
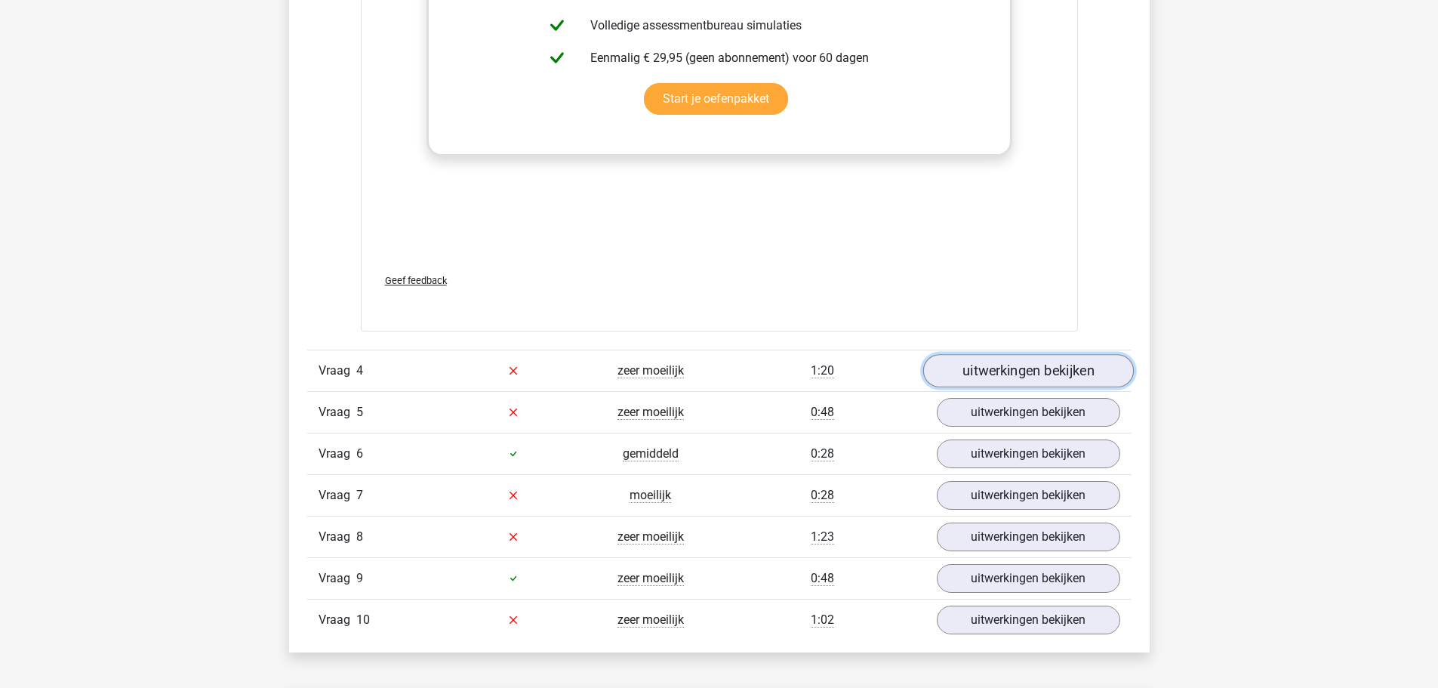
click at [1051, 366] on link "uitwerkingen bekijken" at bounding box center [1027, 370] width 211 height 33
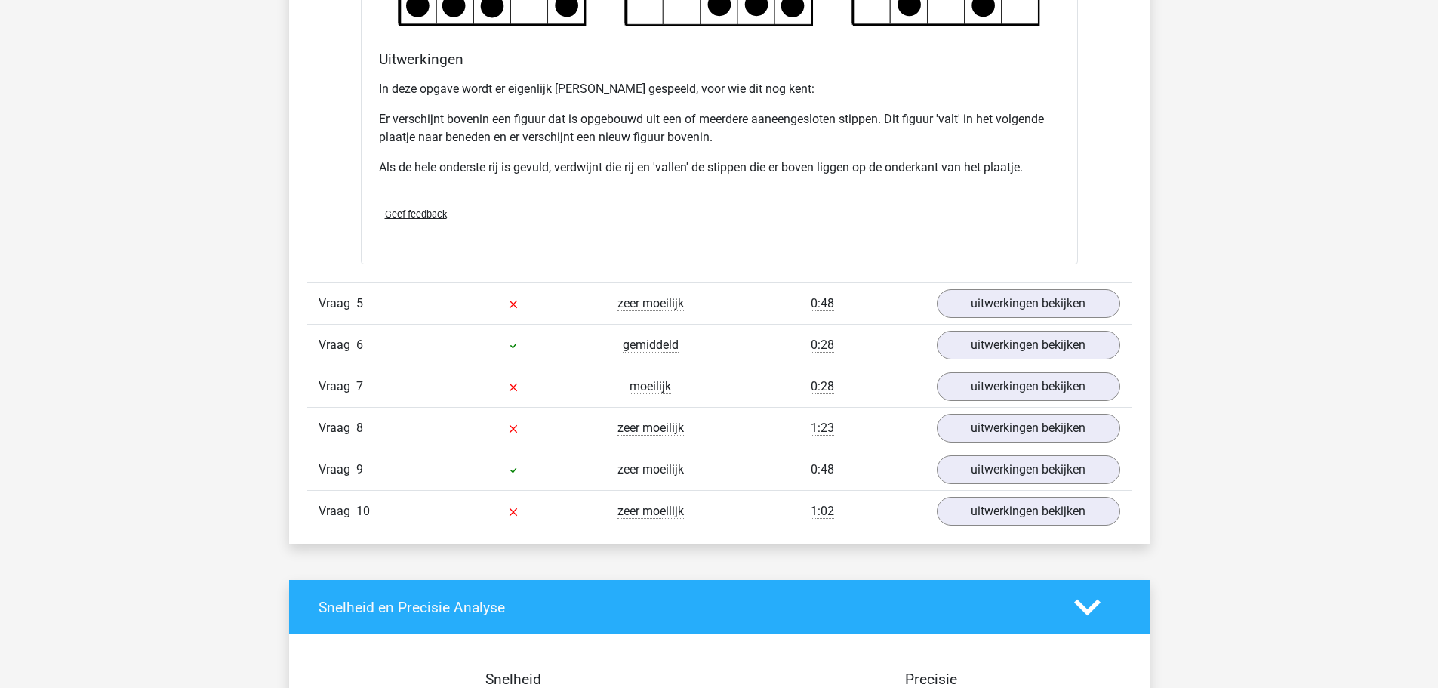
scroll to position [5154, 0]
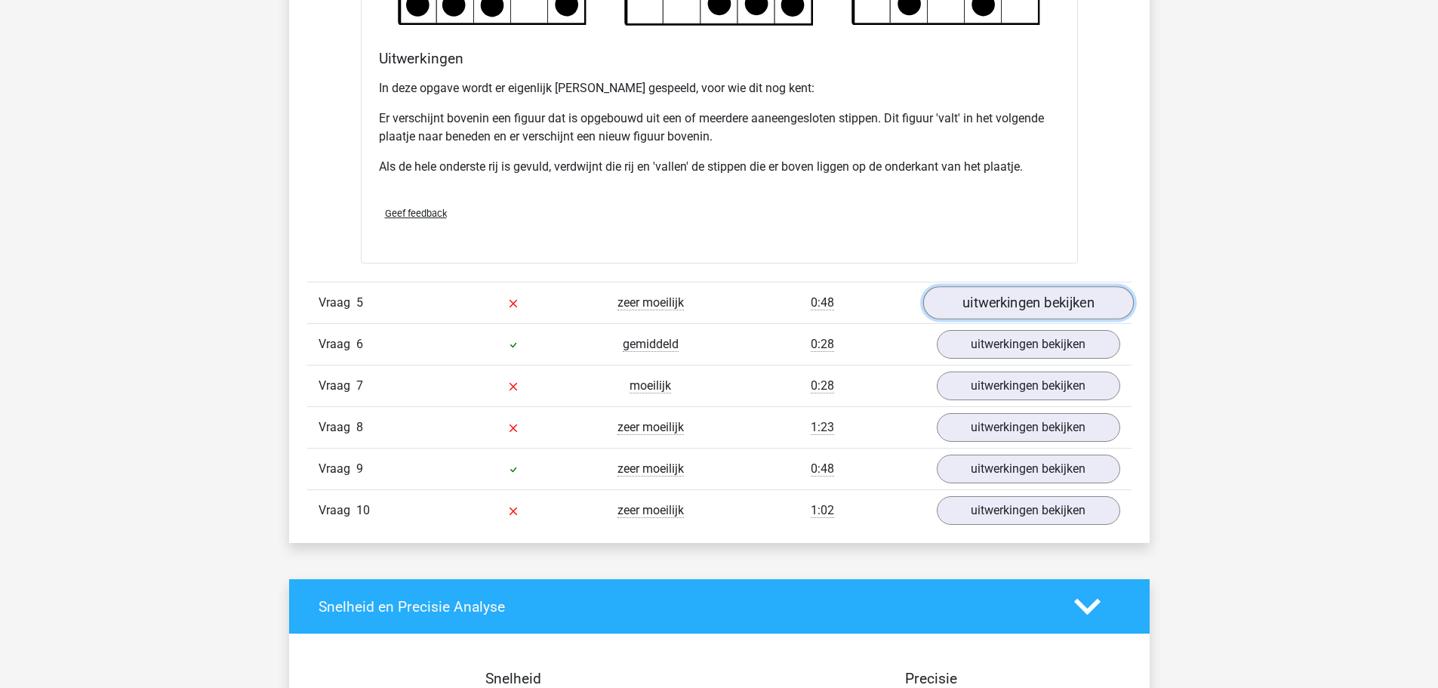
click at [1076, 305] on link "uitwerkingen bekijken" at bounding box center [1027, 302] width 211 height 33
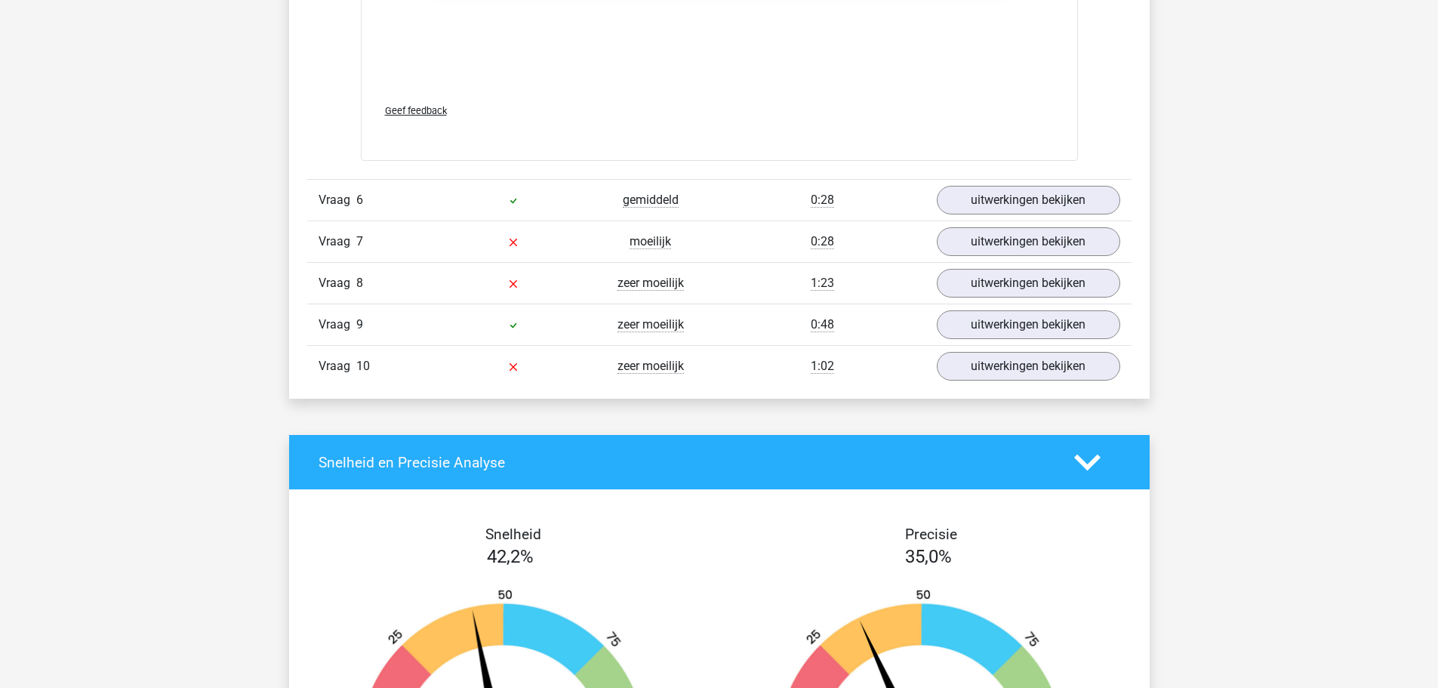
scroll to position [6582, 0]
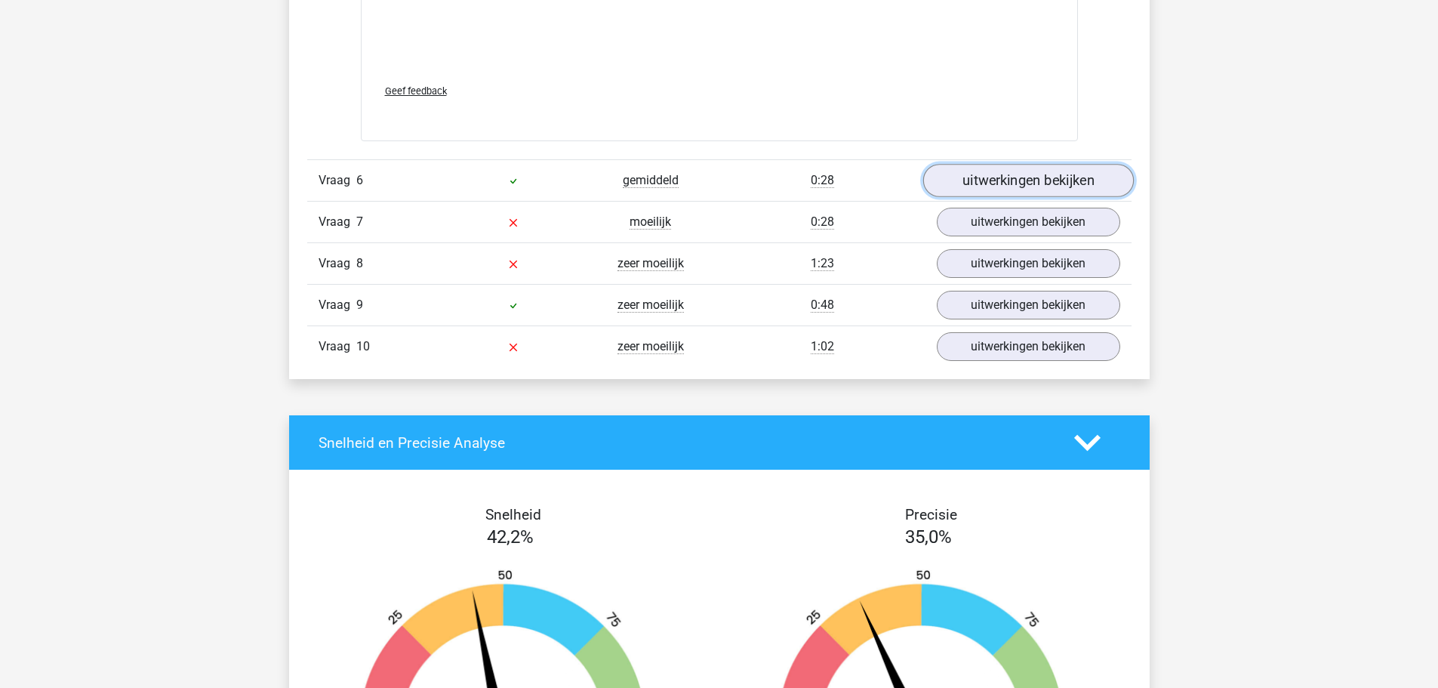
click at [1052, 186] on link "uitwerkingen bekijken" at bounding box center [1027, 180] width 211 height 33
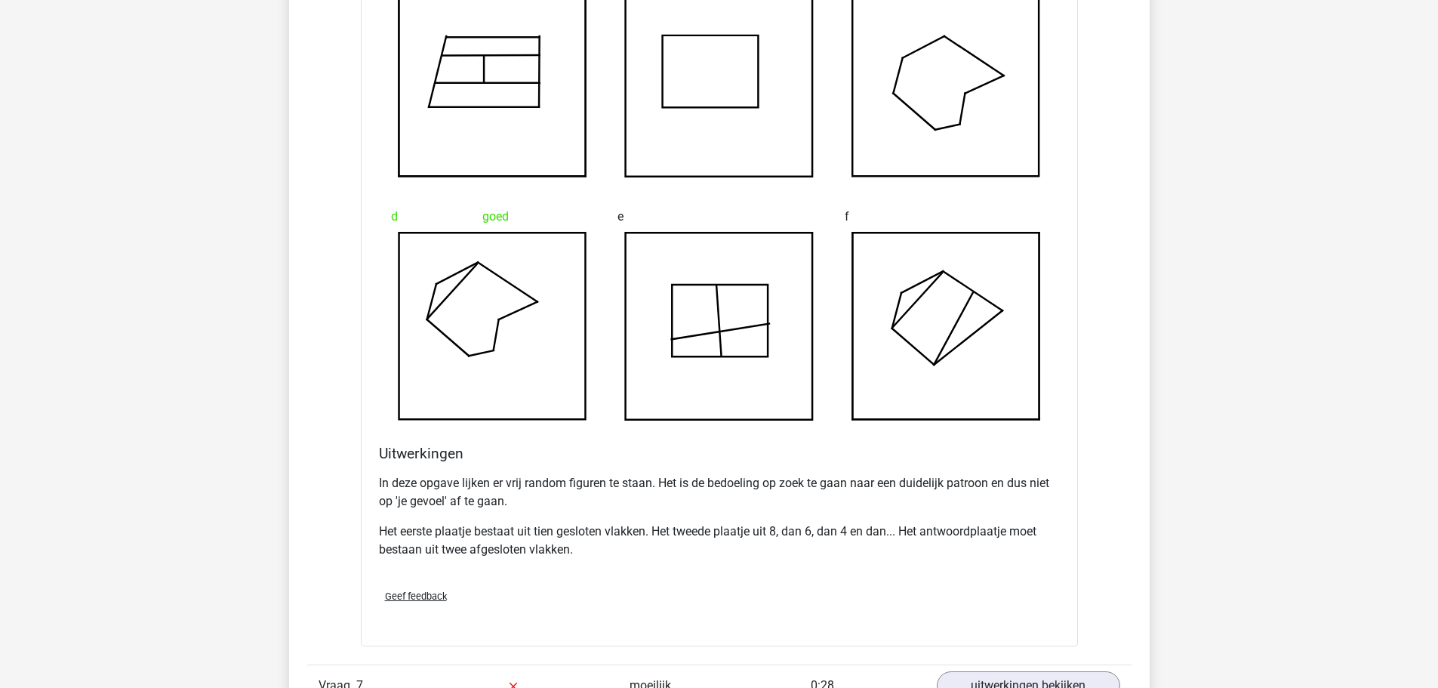
scroll to position [7112, 0]
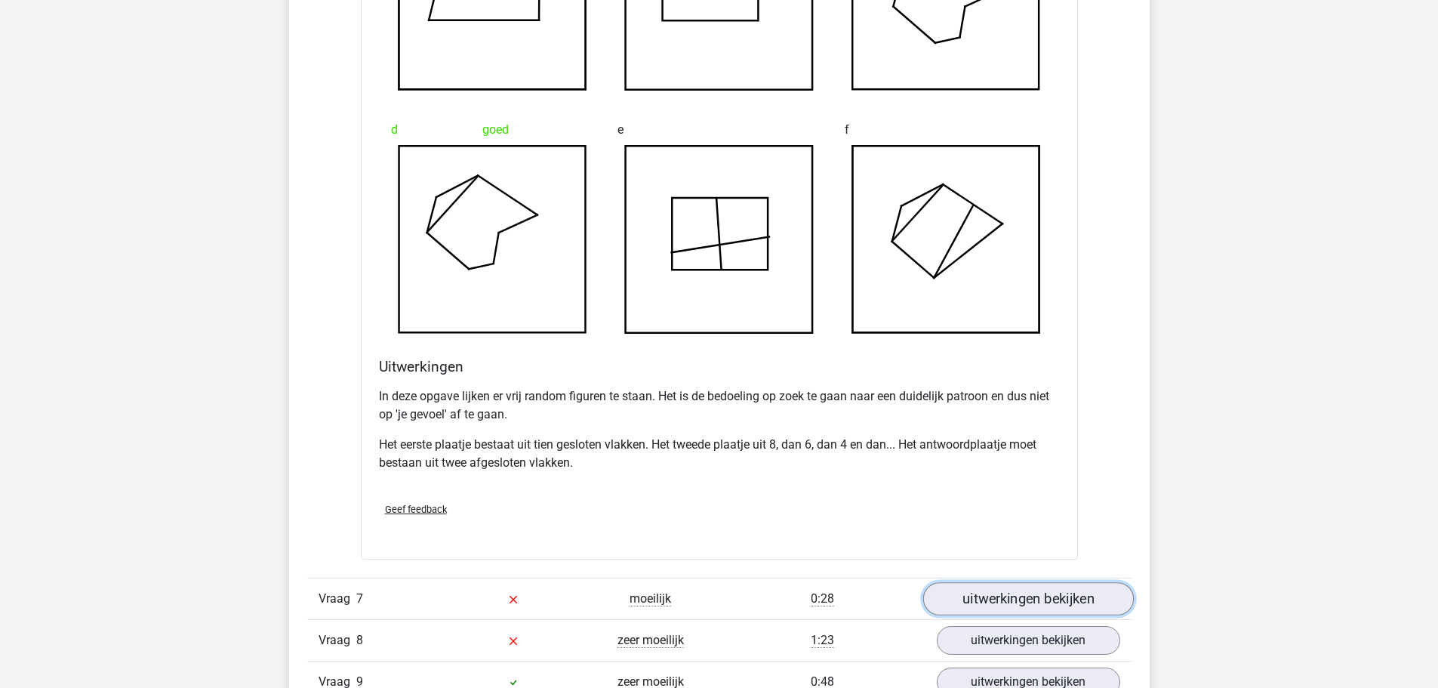
click at [1091, 605] on link "uitwerkingen bekijken" at bounding box center [1027, 598] width 211 height 33
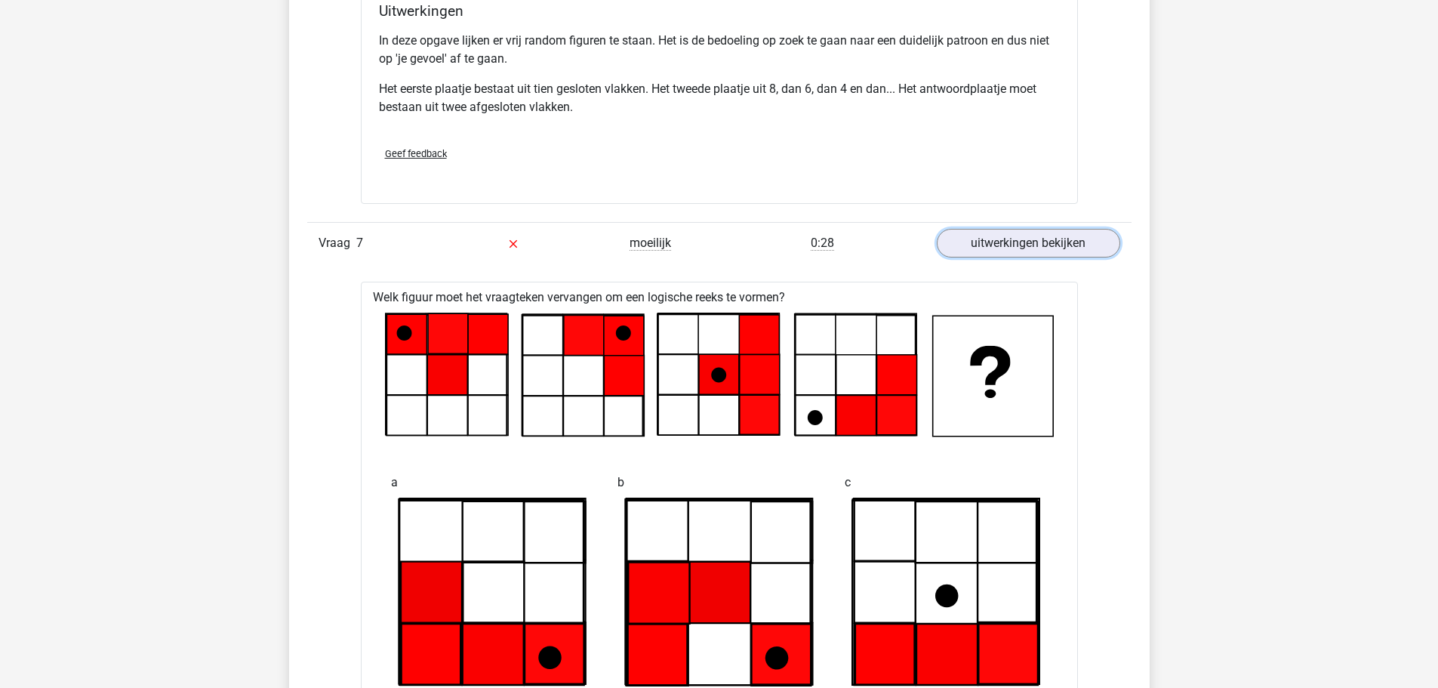
scroll to position [7492, 0]
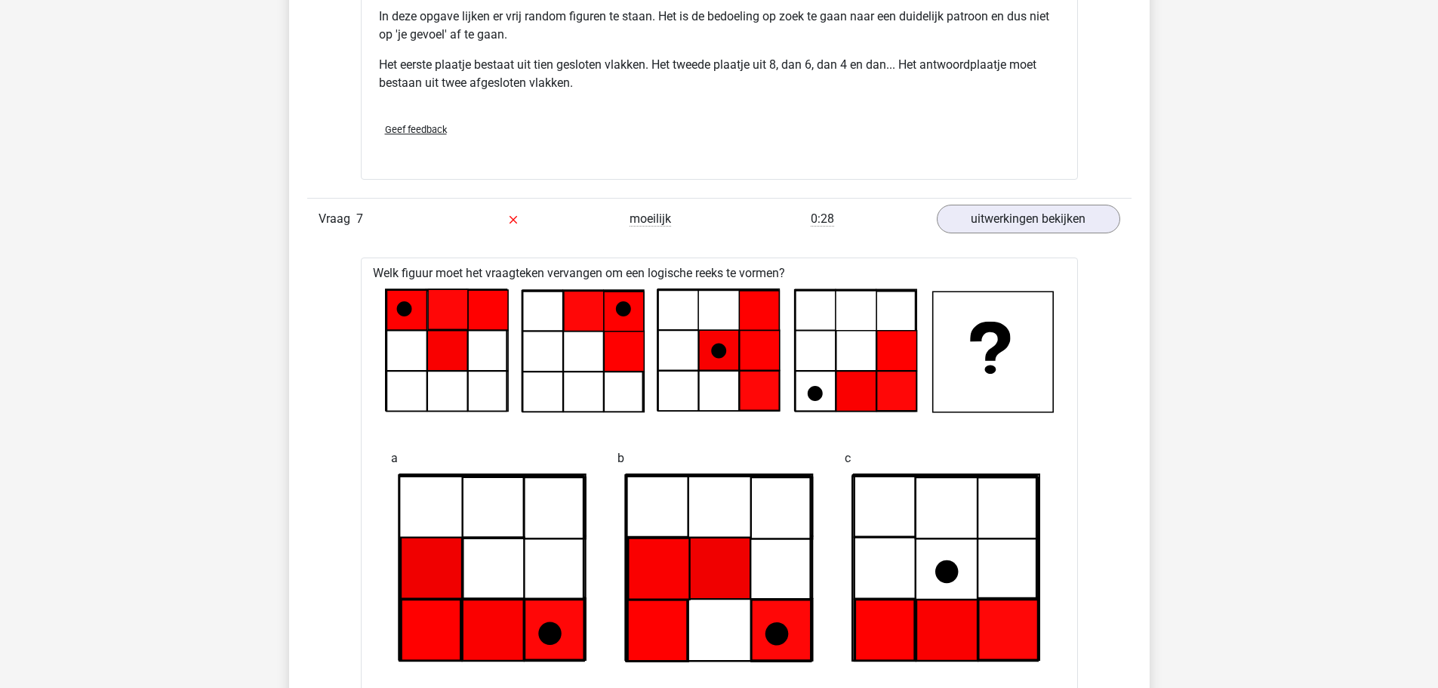
drag, startPoint x: 1436, startPoint y: 488, endPoint x: 1437, endPoint y: 501, distance: 12.9
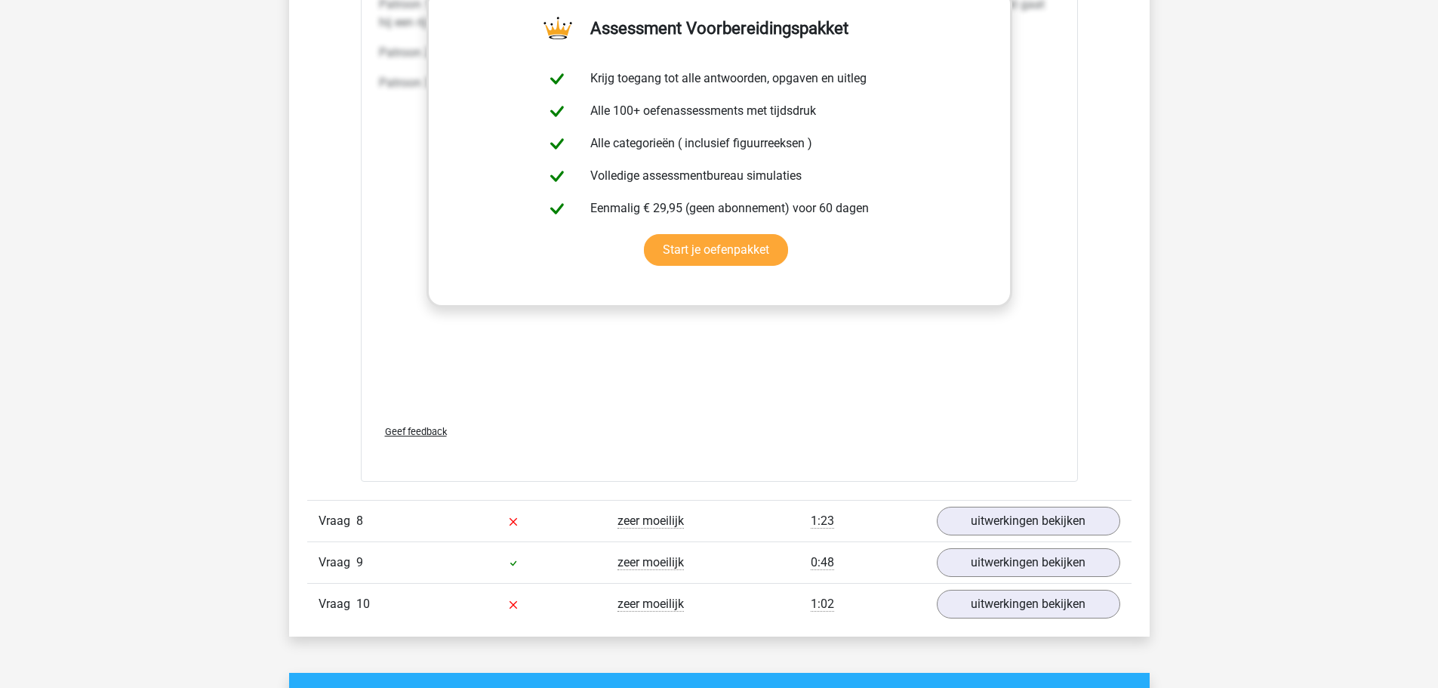
scroll to position [8485, 0]
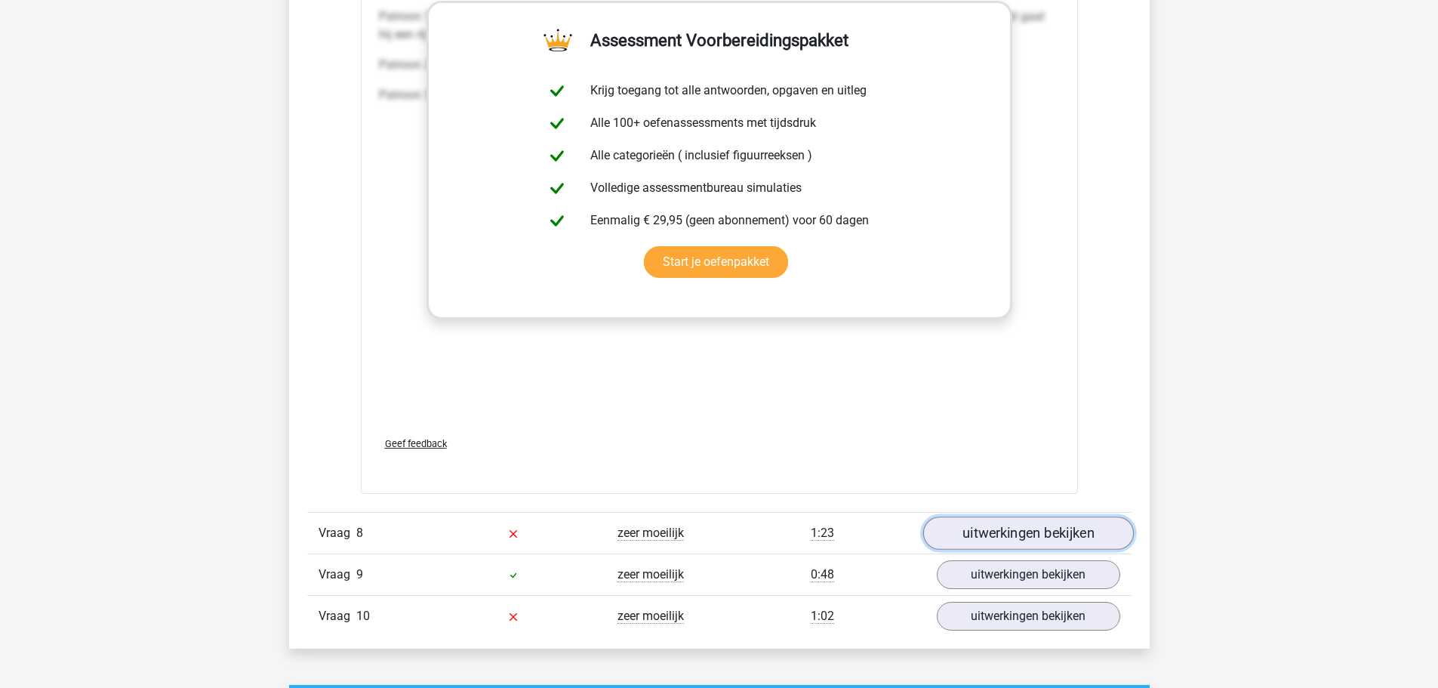
click at [1051, 531] on link "uitwerkingen bekijken" at bounding box center [1027, 532] width 211 height 33
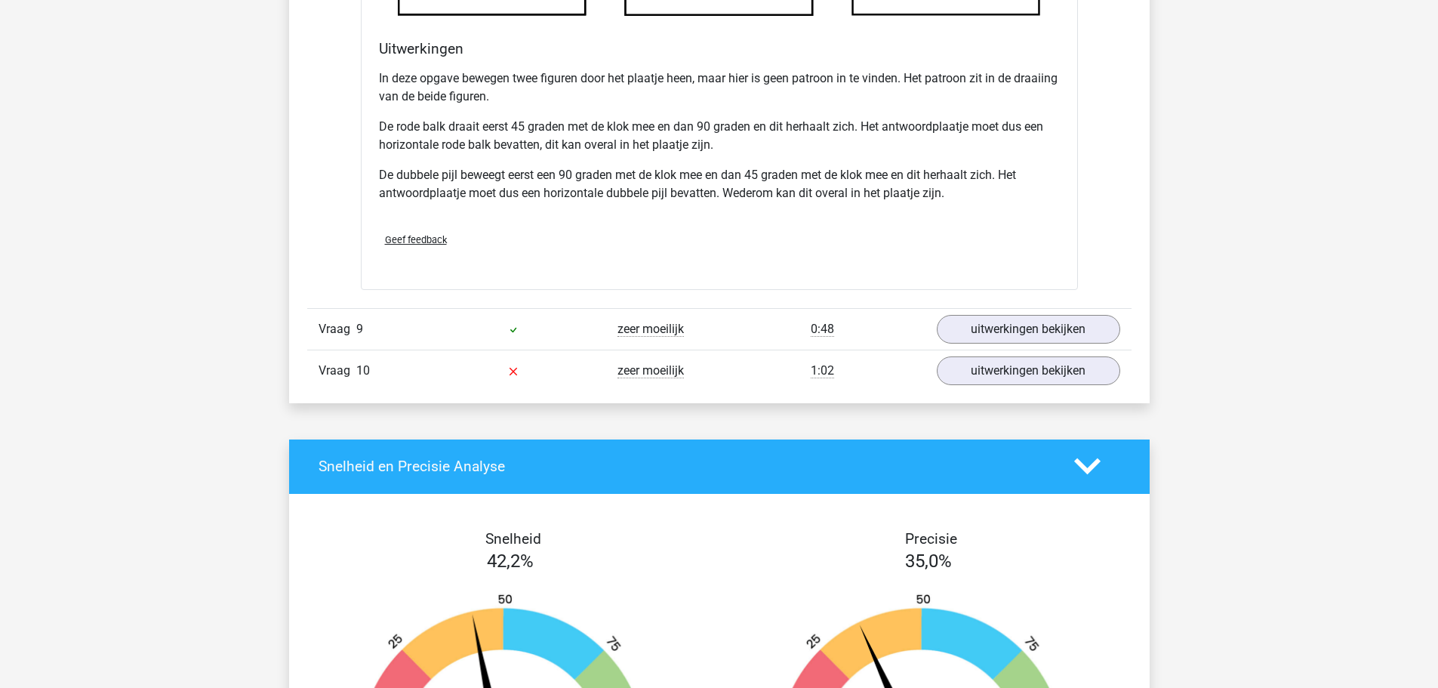
scroll to position [9713, 0]
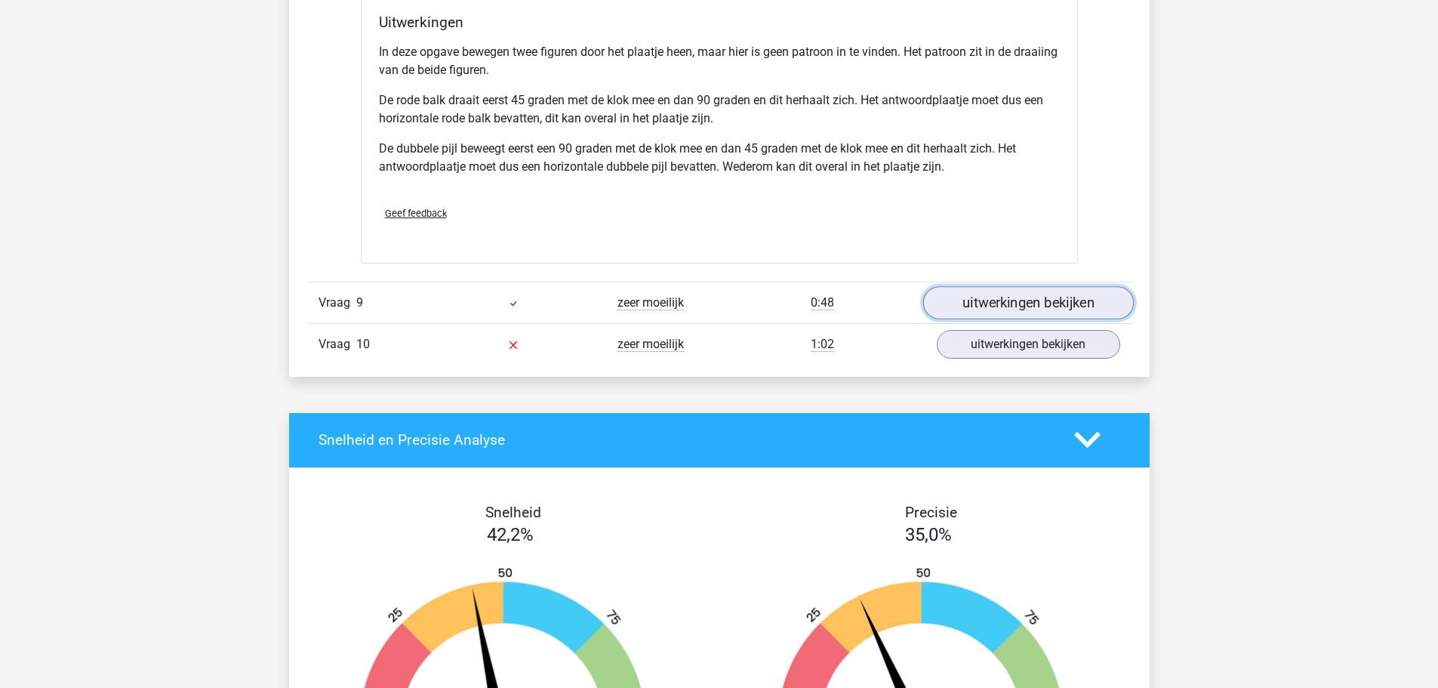
click at [1076, 309] on link "uitwerkingen bekijken" at bounding box center [1027, 302] width 211 height 33
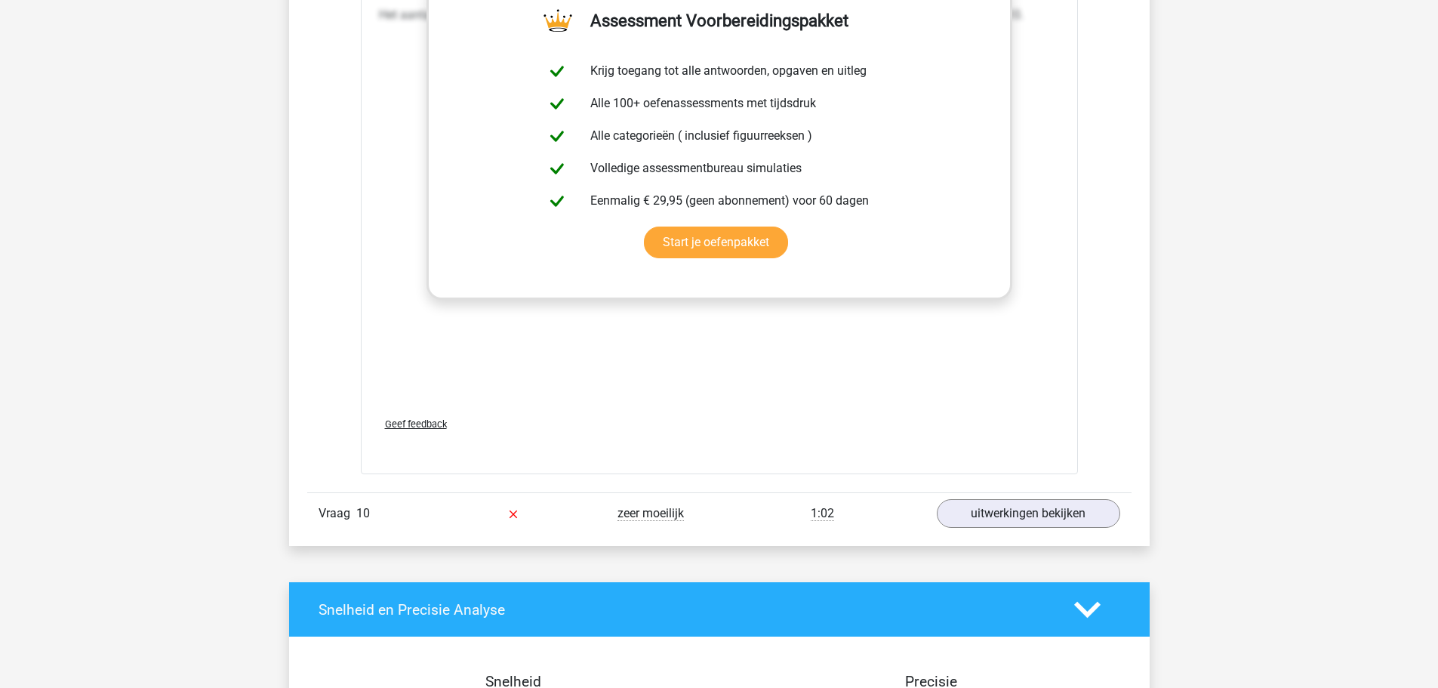
scroll to position [10868, 0]
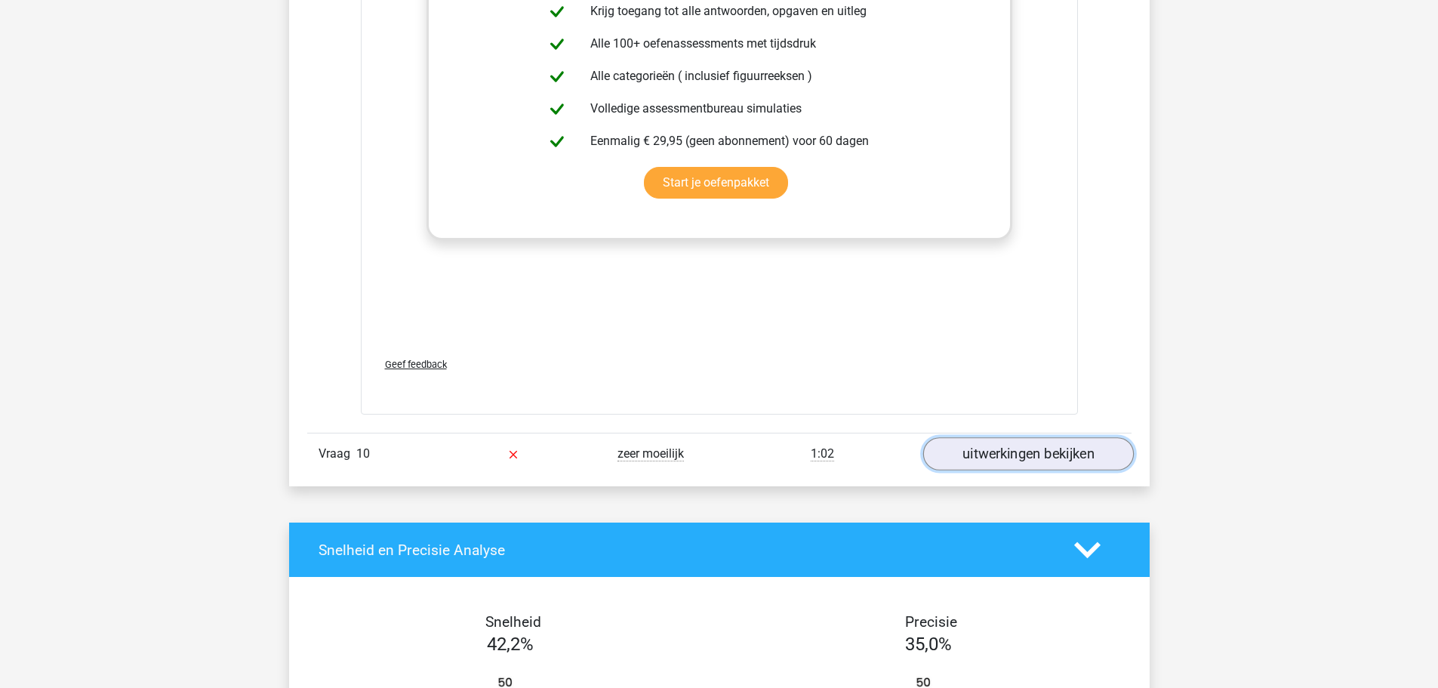
click at [1033, 450] on link "uitwerkingen bekijken" at bounding box center [1027, 453] width 211 height 33
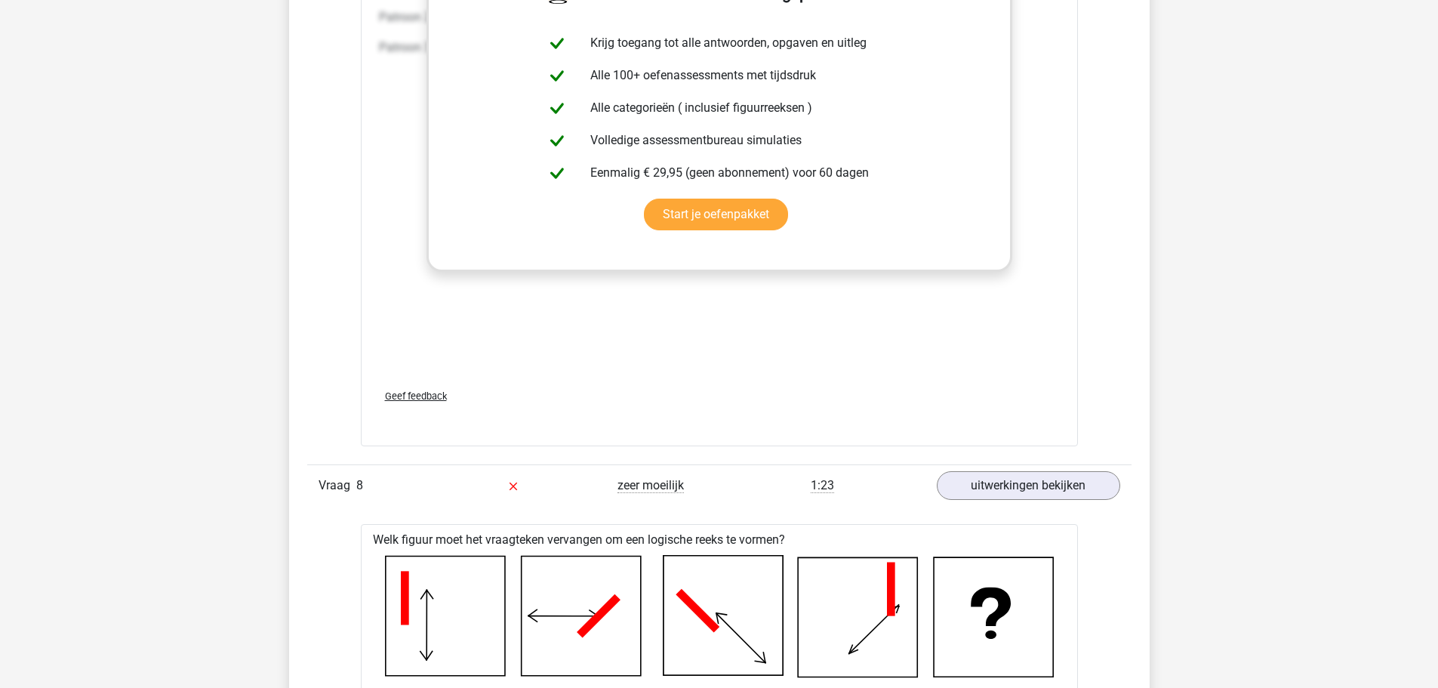
scroll to position [7511, 0]
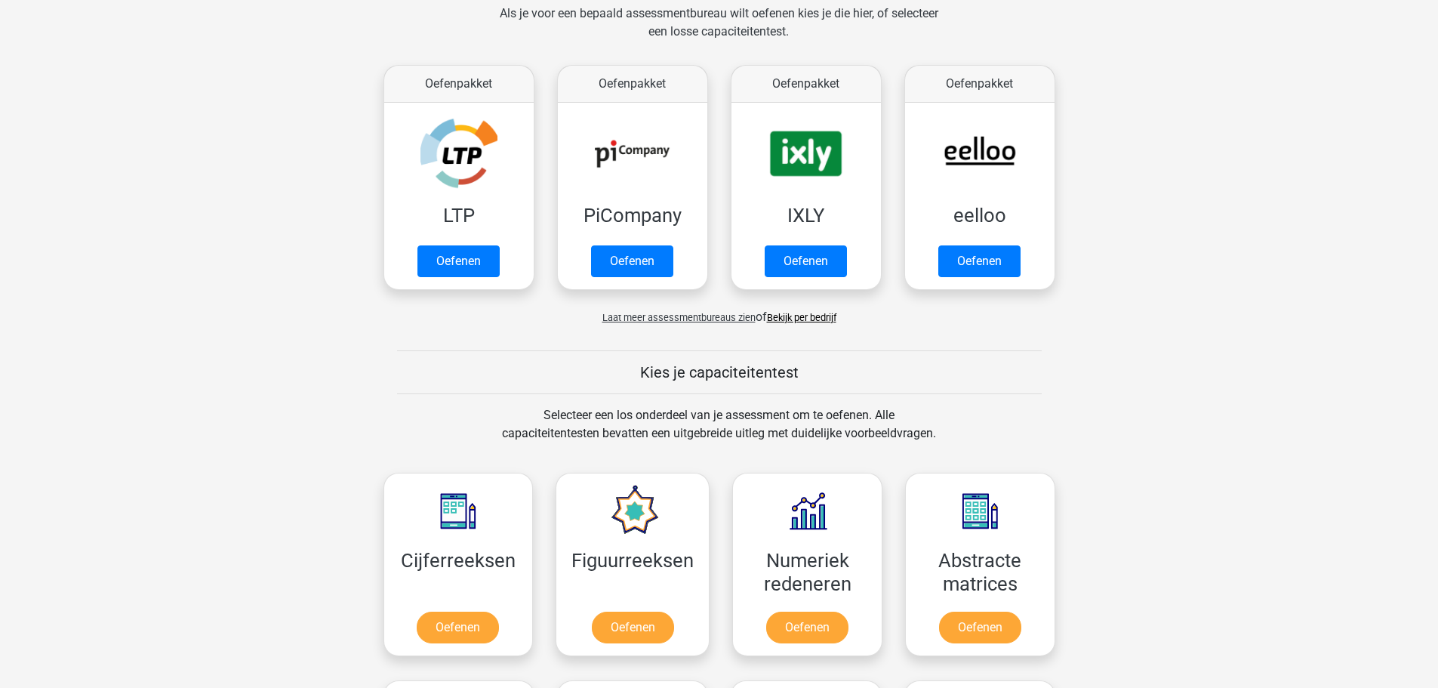
scroll to position [360, 0]
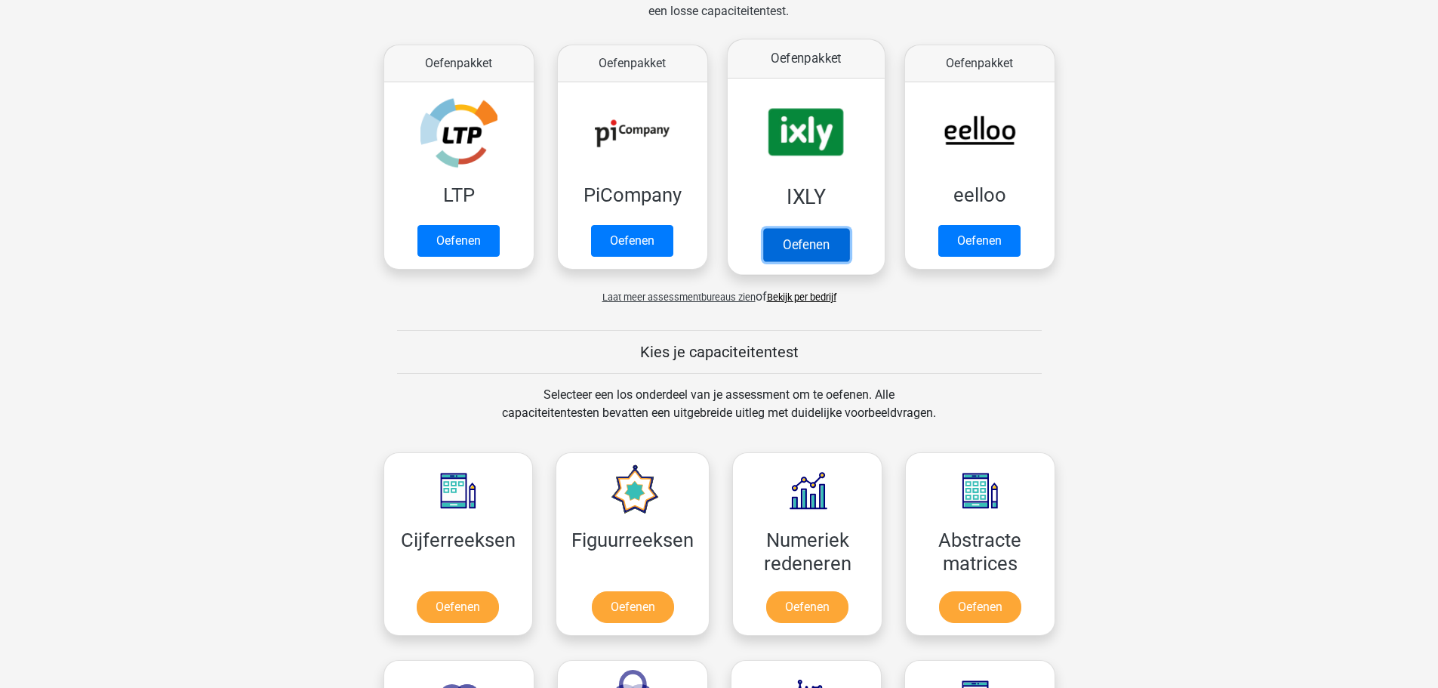
click at [808, 249] on link "Oefenen" at bounding box center [805, 244] width 86 height 33
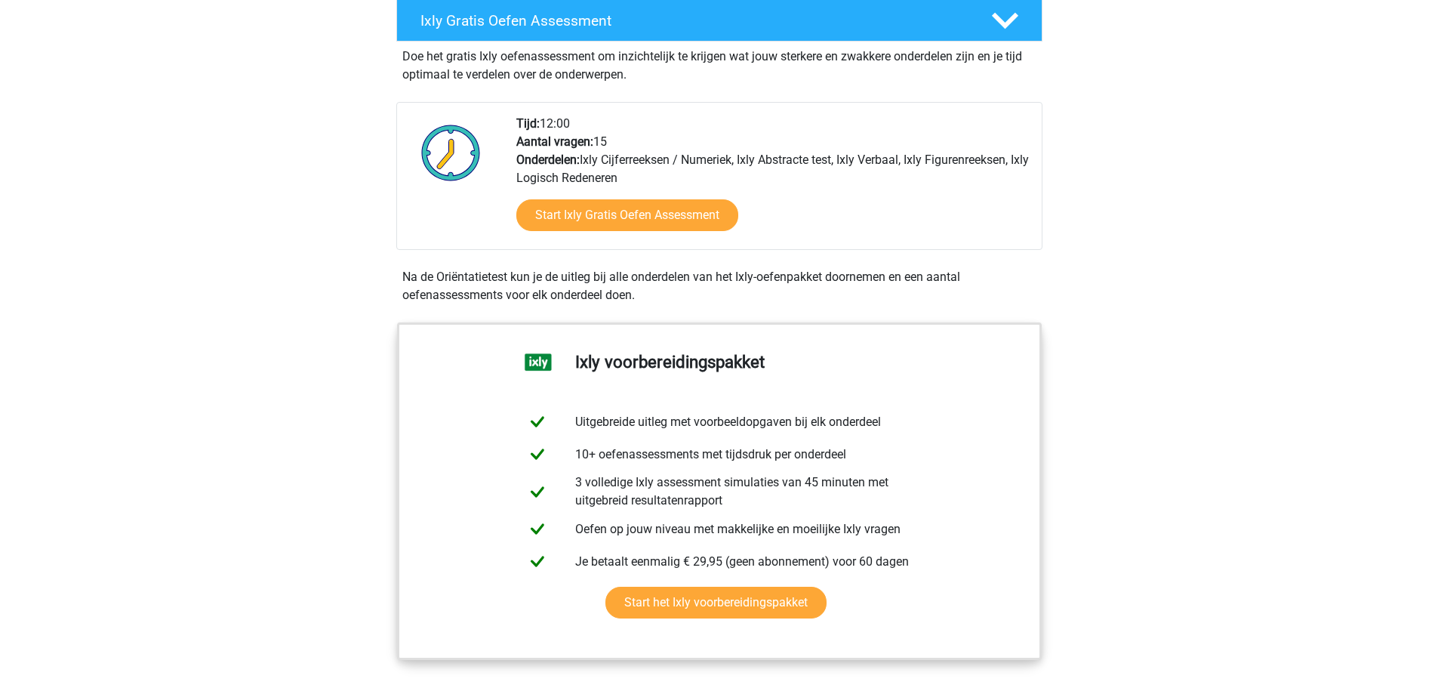
scroll to position [326, 0]
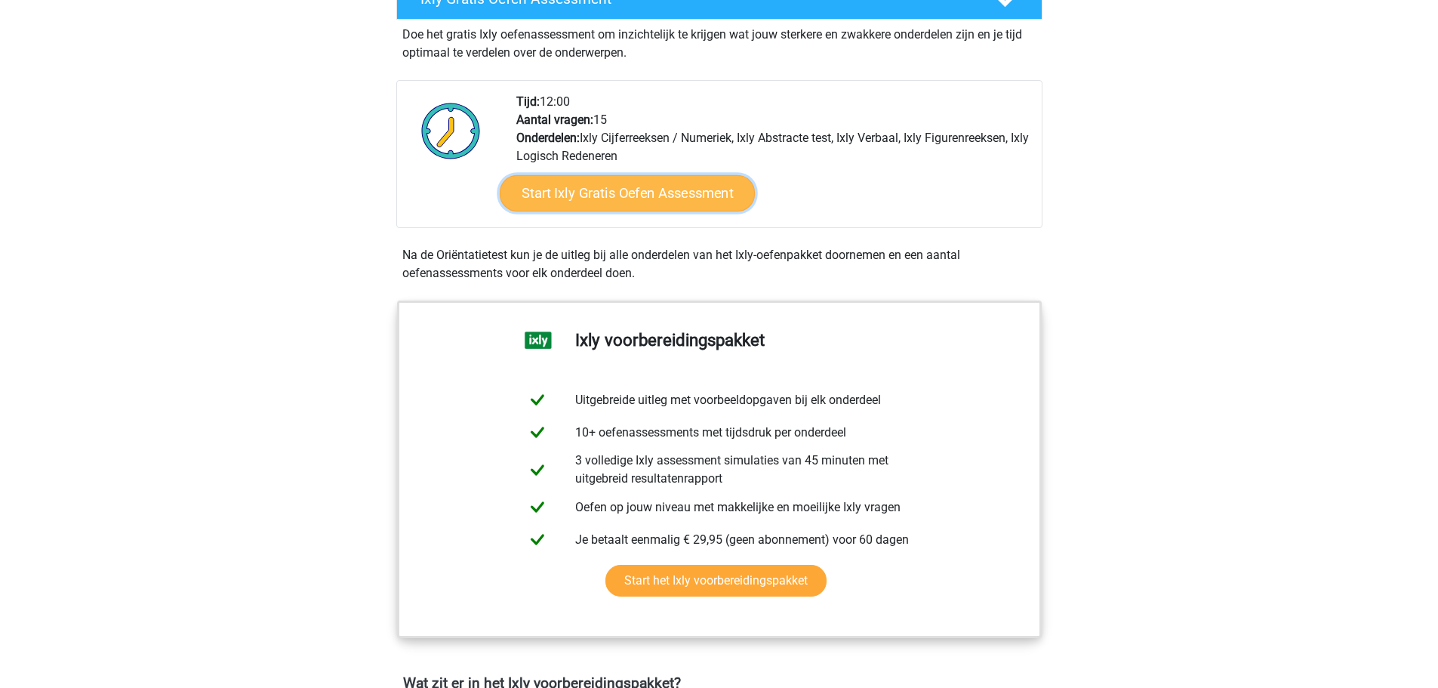
click at [623, 192] on link "Start Ixly Gratis Oefen Assessment" at bounding box center [626, 193] width 255 height 36
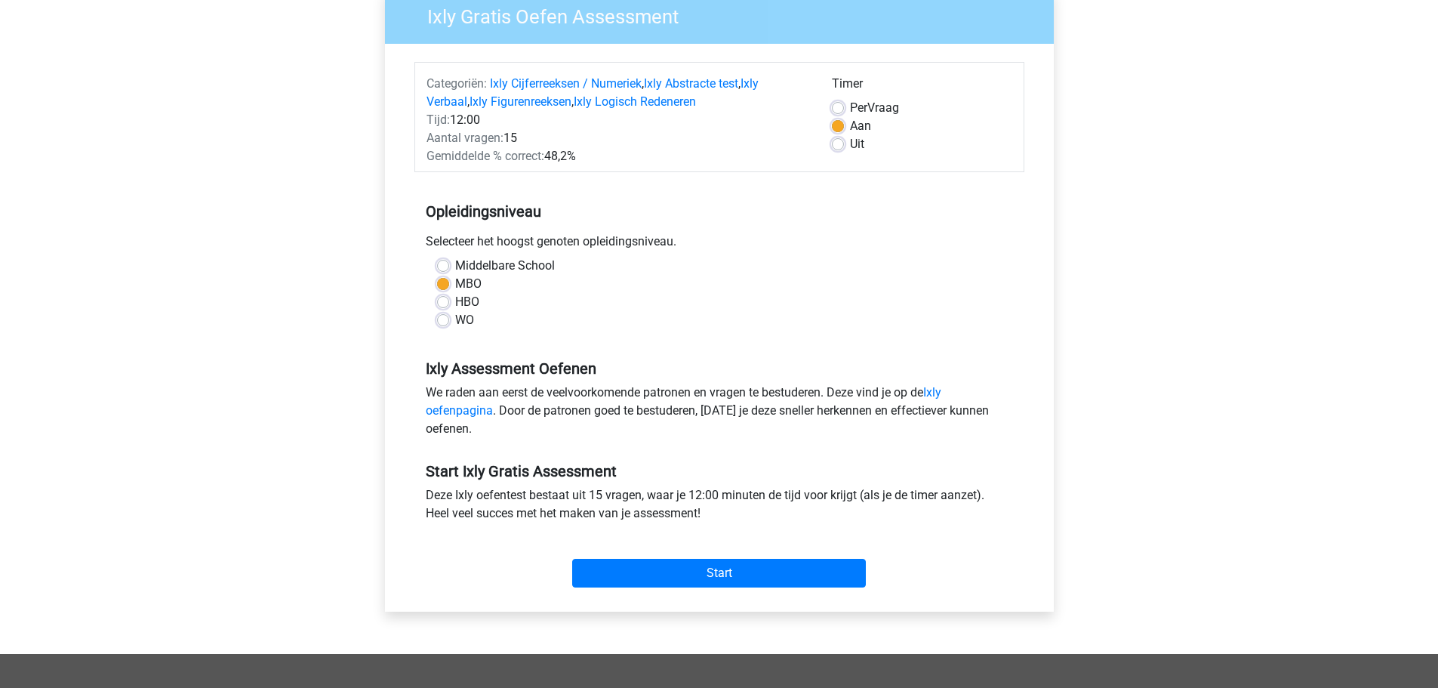
scroll to position [140, 0]
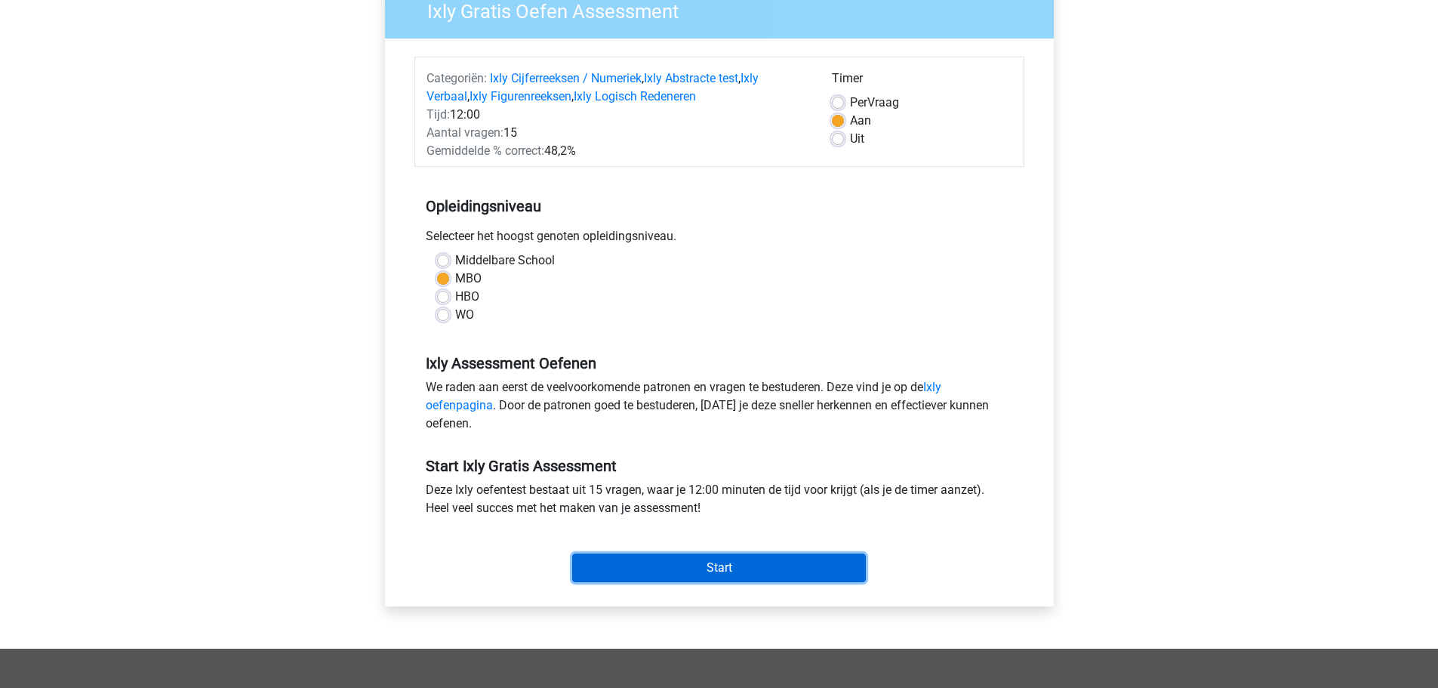
click at [719, 569] on input "Start" at bounding box center [719, 567] width 294 height 29
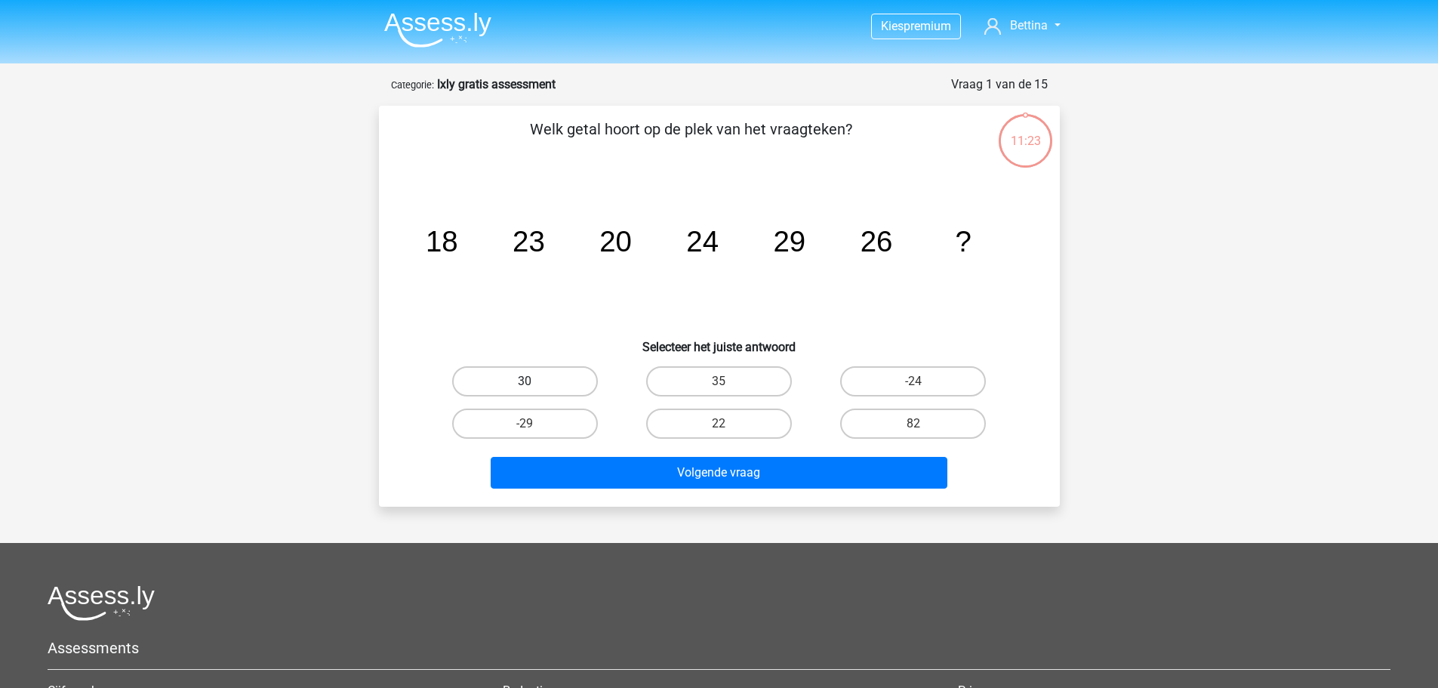
click at [509, 380] on label "30" at bounding box center [525, 381] width 146 height 30
click at [525, 381] on input "30" at bounding box center [530, 386] width 10 height 10
radio input "true"
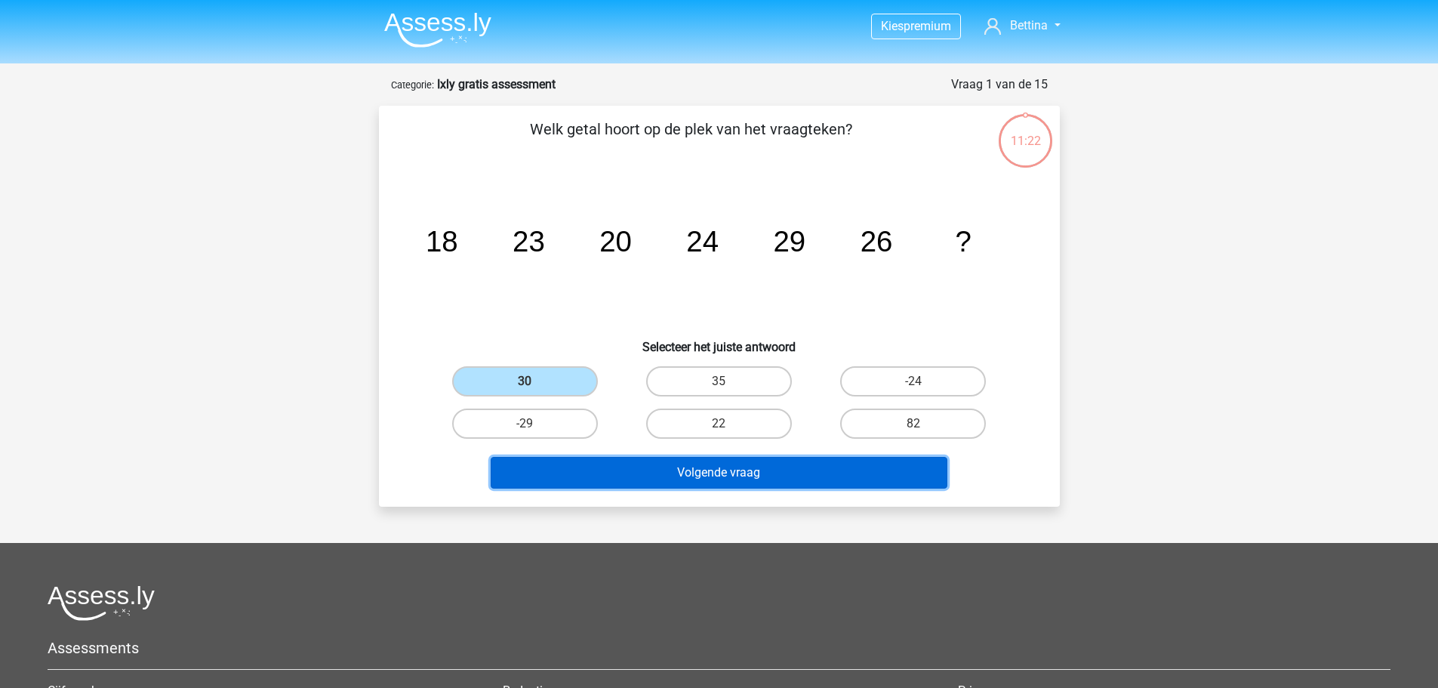
click at [670, 475] on button "Volgende vraag" at bounding box center [719, 473] width 457 height 32
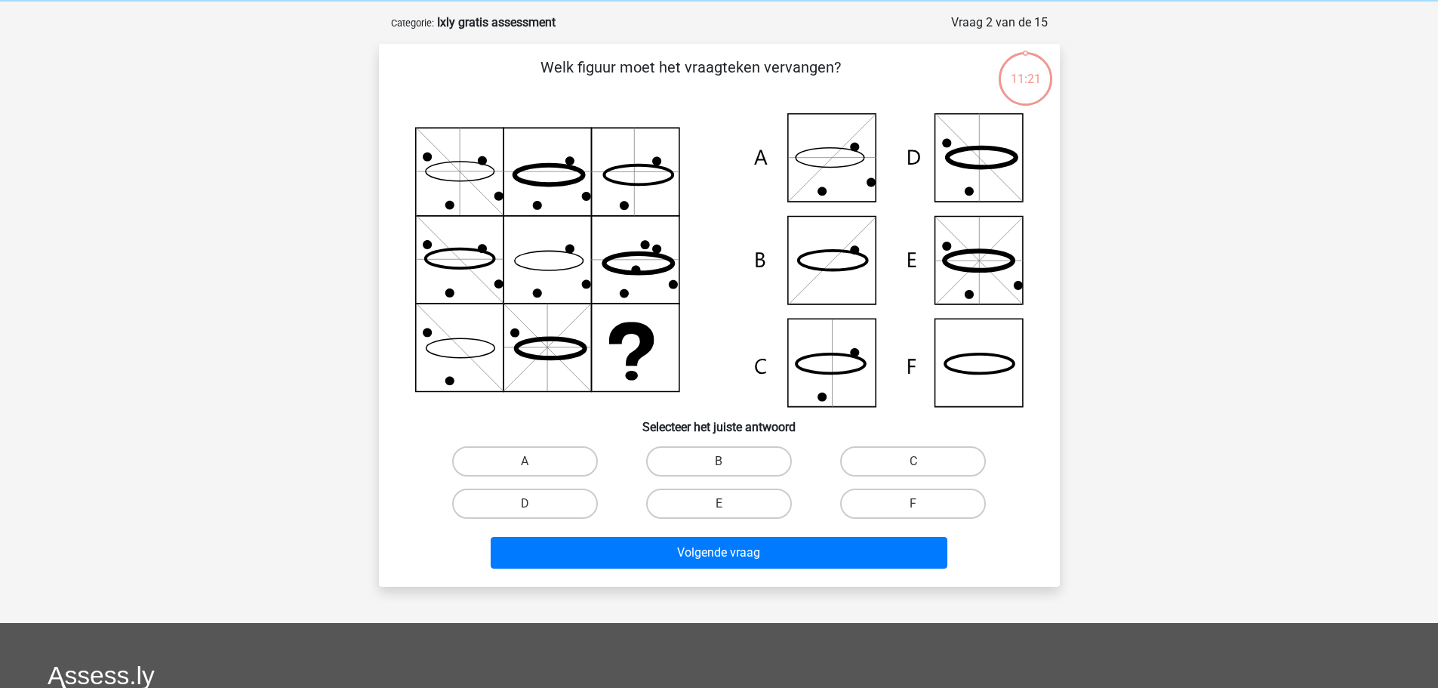
scroll to position [75, 0]
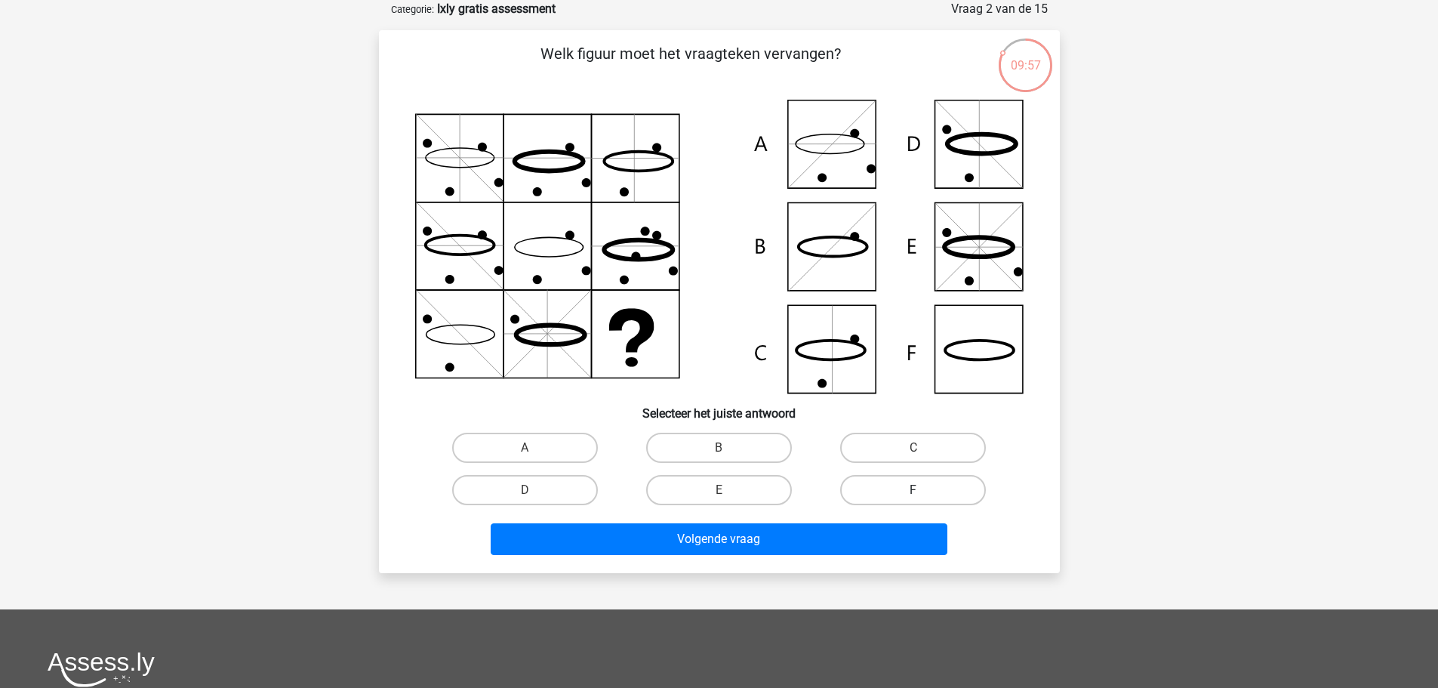
click at [870, 495] on label "F" at bounding box center [913, 490] width 146 height 30
click at [913, 495] on input "F" at bounding box center [918, 495] width 10 height 10
radio input "true"
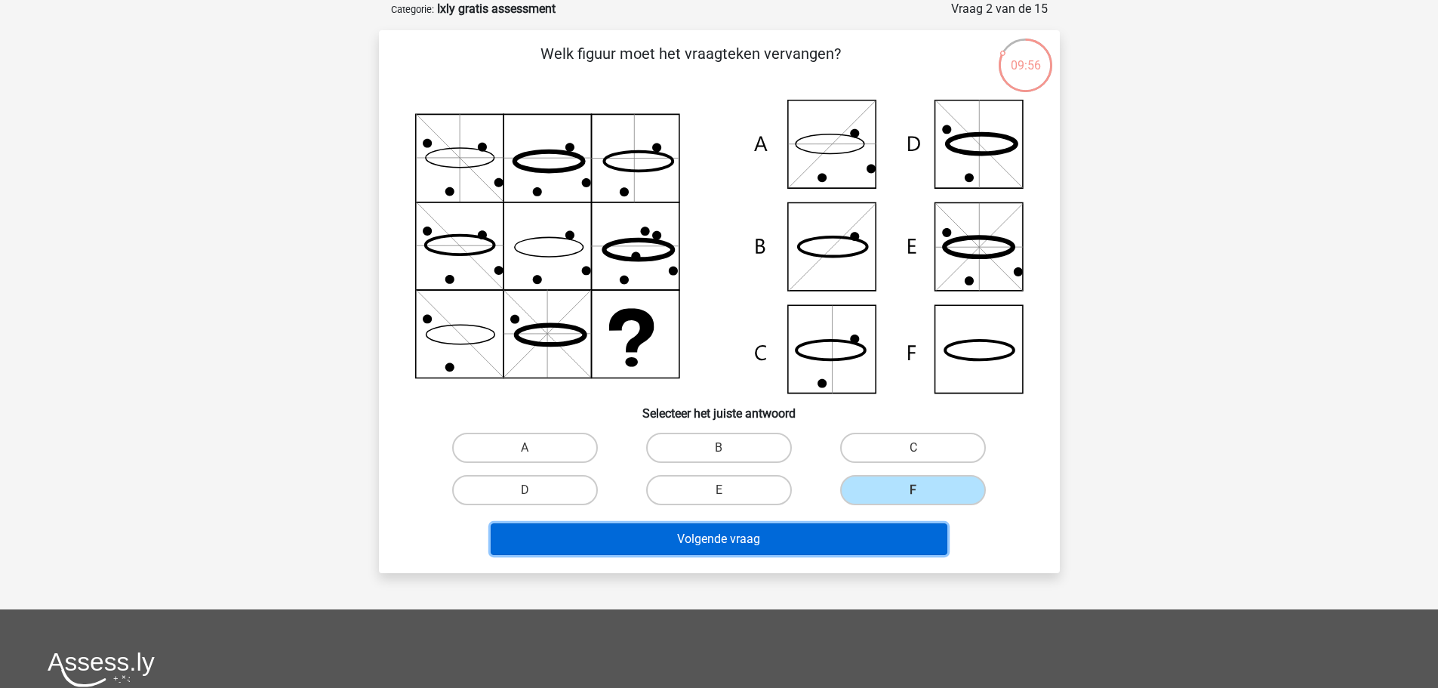
click at [815, 539] on button "Volgende vraag" at bounding box center [719, 539] width 457 height 32
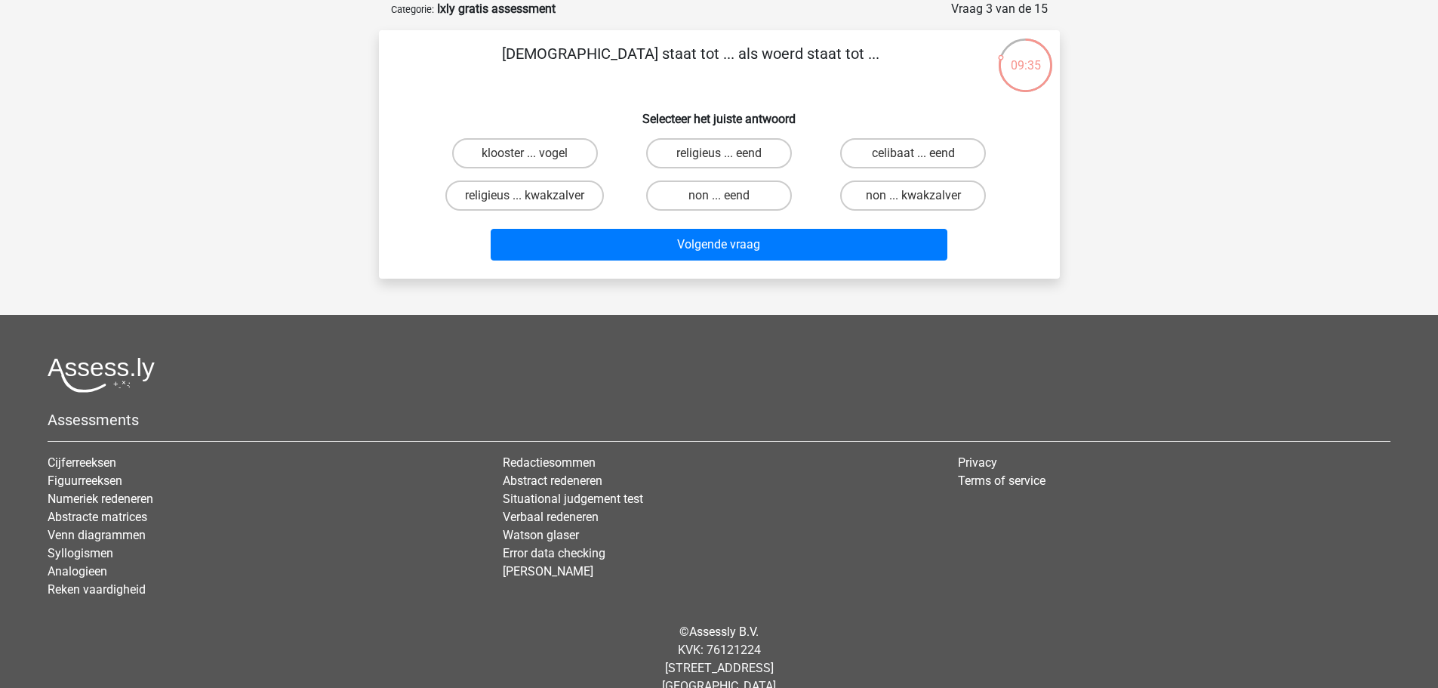
click at [722, 197] on input "non ... eend" at bounding box center [724, 200] width 10 height 10
radio input "true"
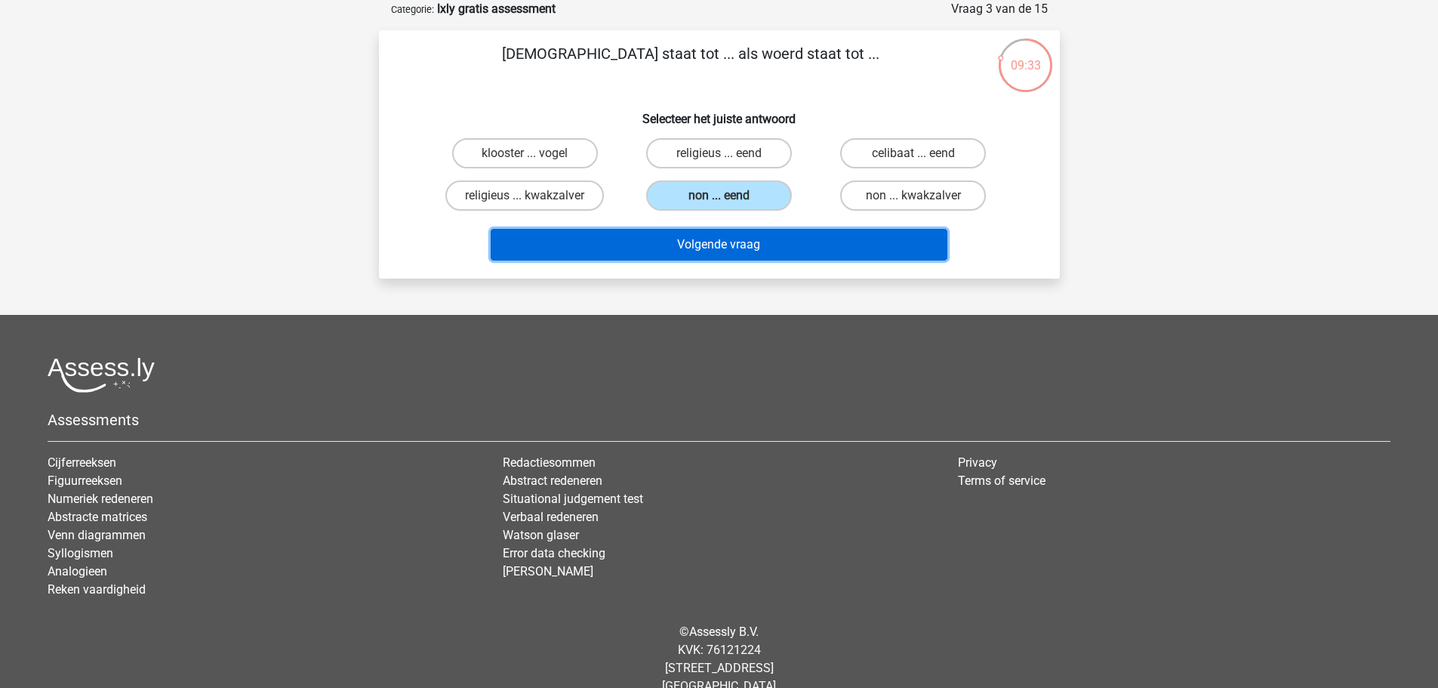
click at [724, 242] on button "Volgende vraag" at bounding box center [719, 245] width 457 height 32
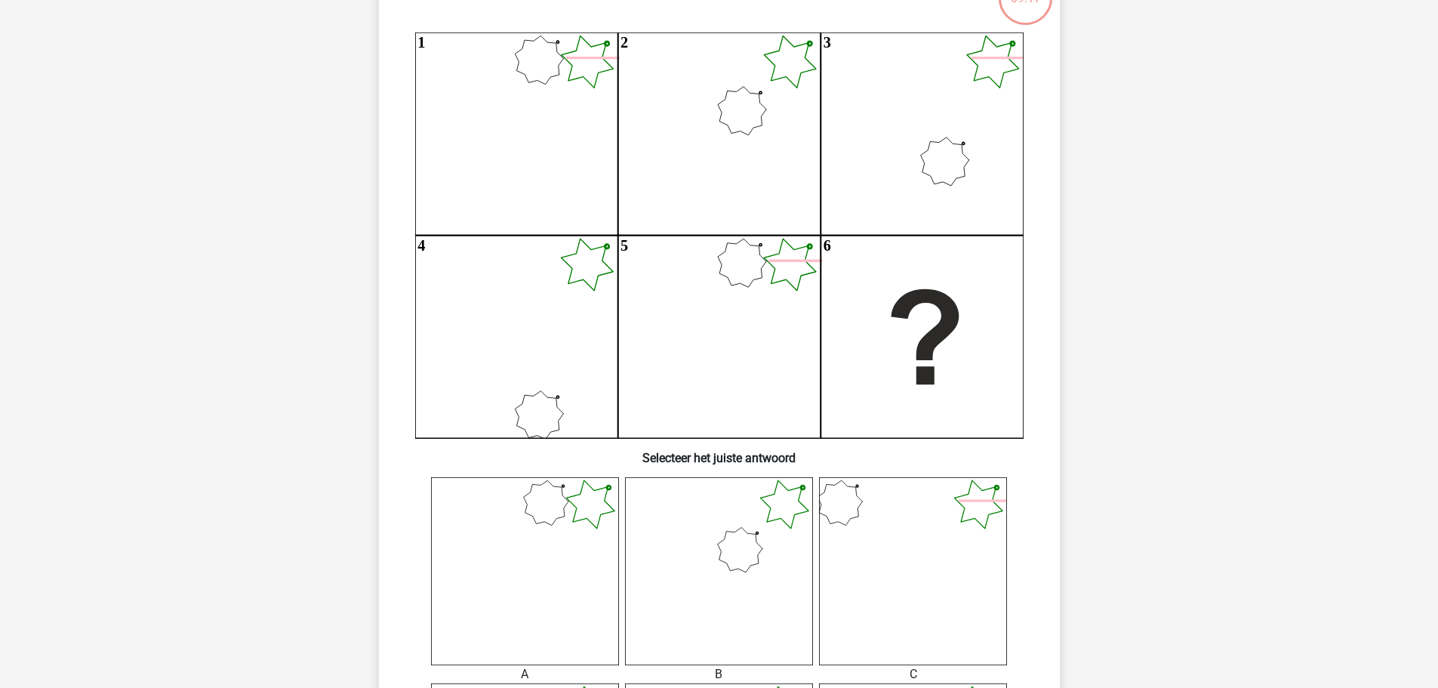
scroll to position [146, 0]
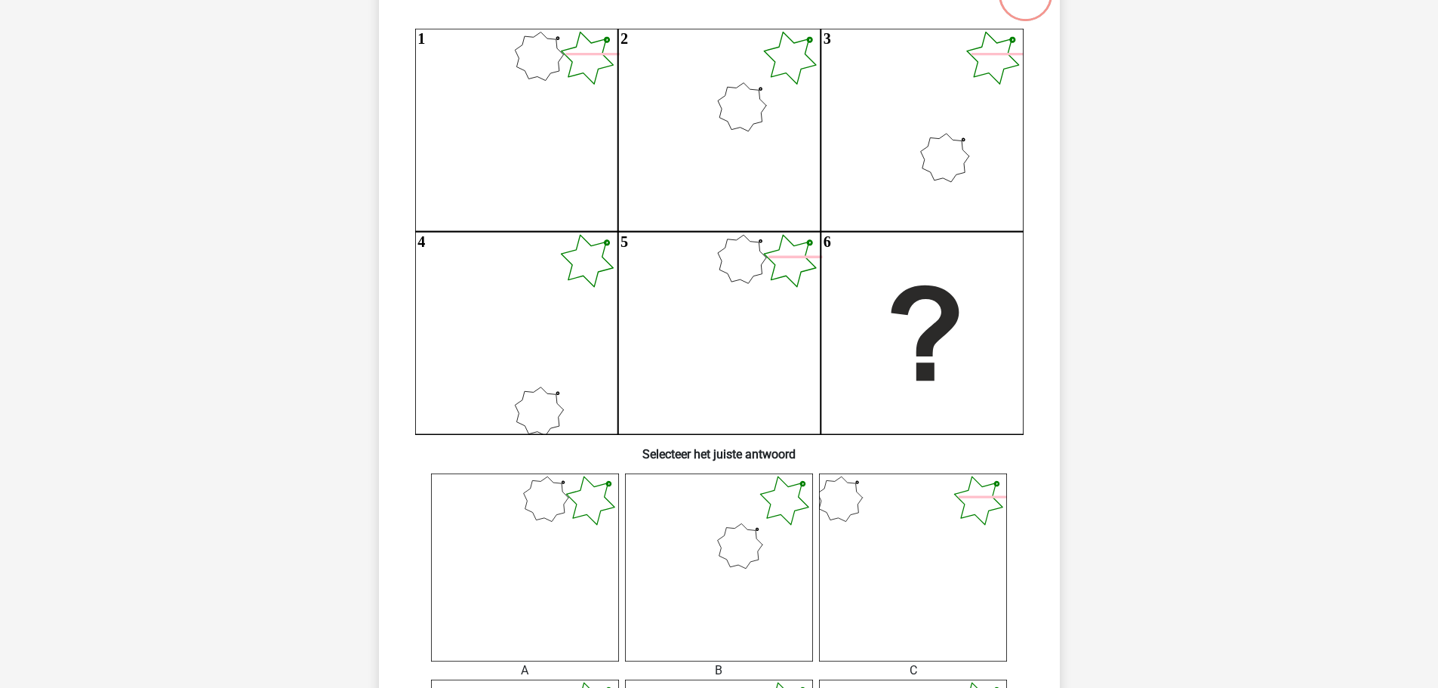
click at [709, 577] on icon at bounding box center [719, 567] width 188 height 188
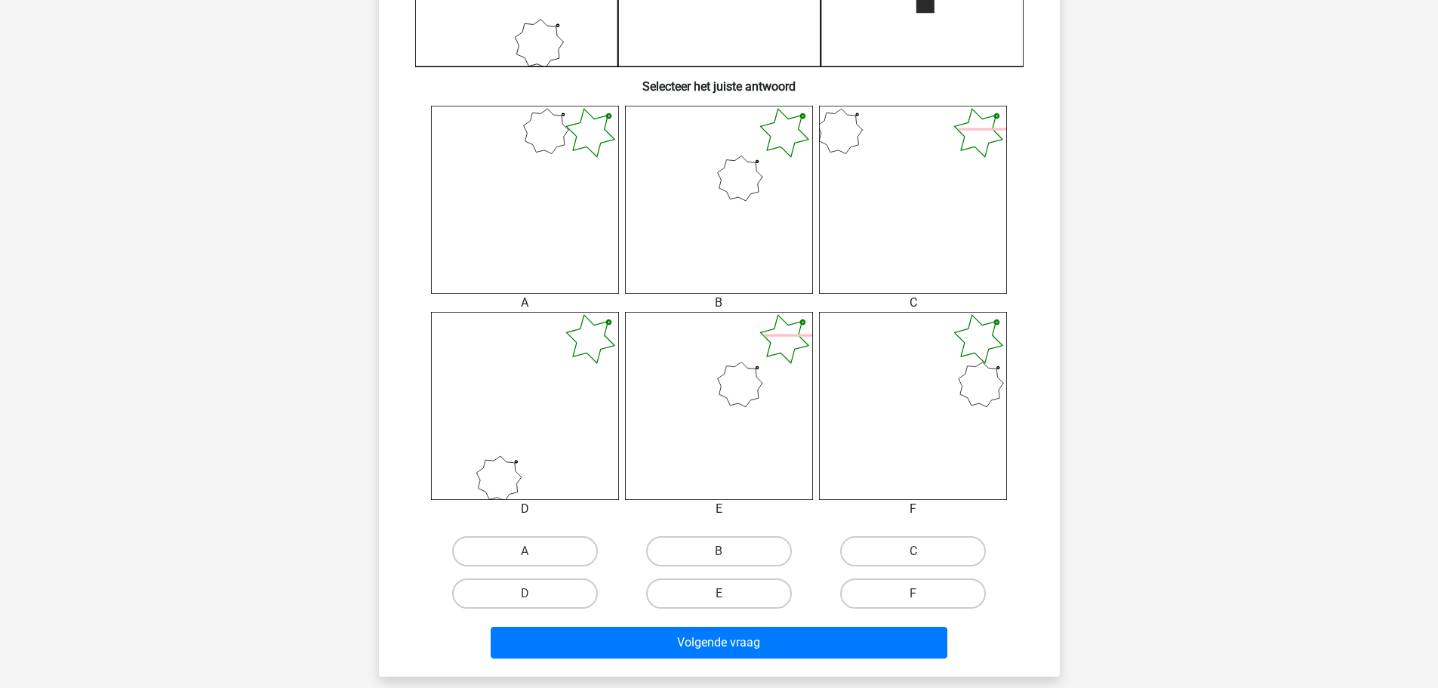
scroll to position [525, 0]
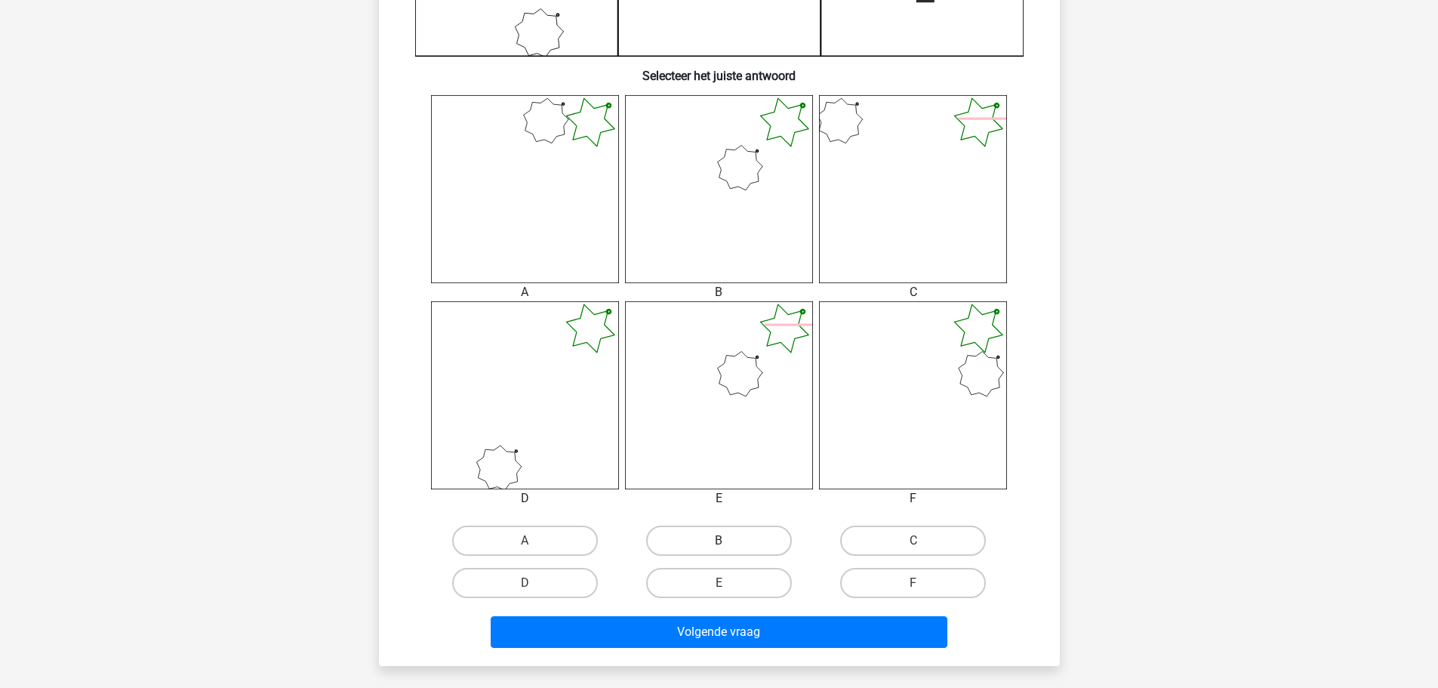
click at [751, 543] on label "B" at bounding box center [719, 540] width 146 height 30
click at [728, 543] on input "B" at bounding box center [724, 545] width 10 height 10
radio input "true"
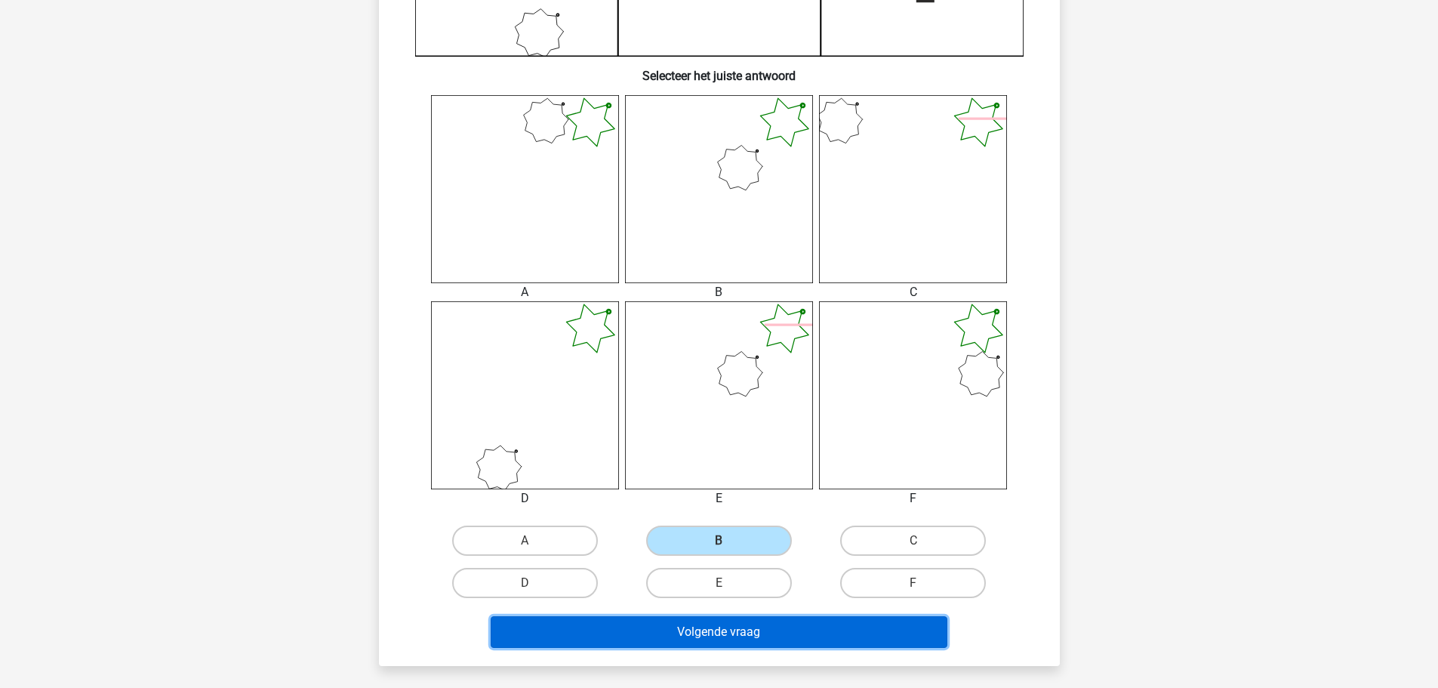
click at [709, 639] on button "Volgende vraag" at bounding box center [719, 632] width 457 height 32
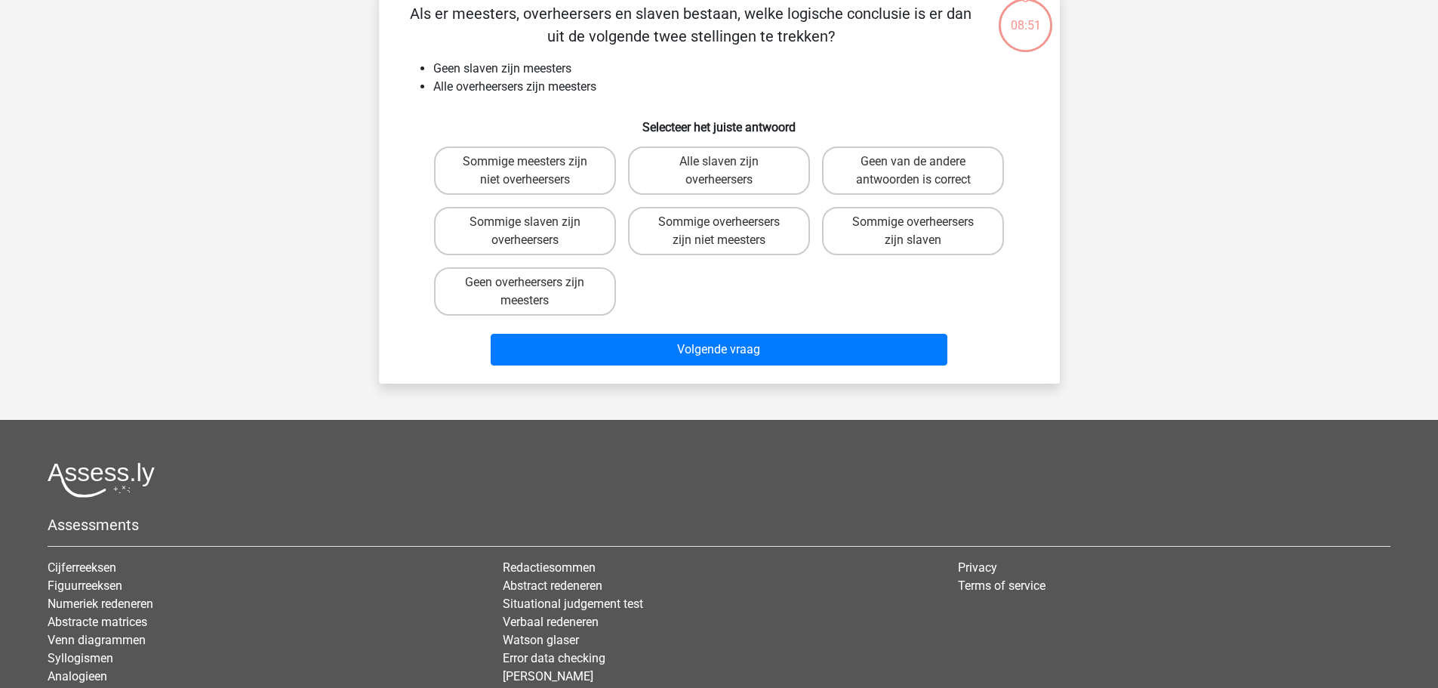
scroll to position [75, 0]
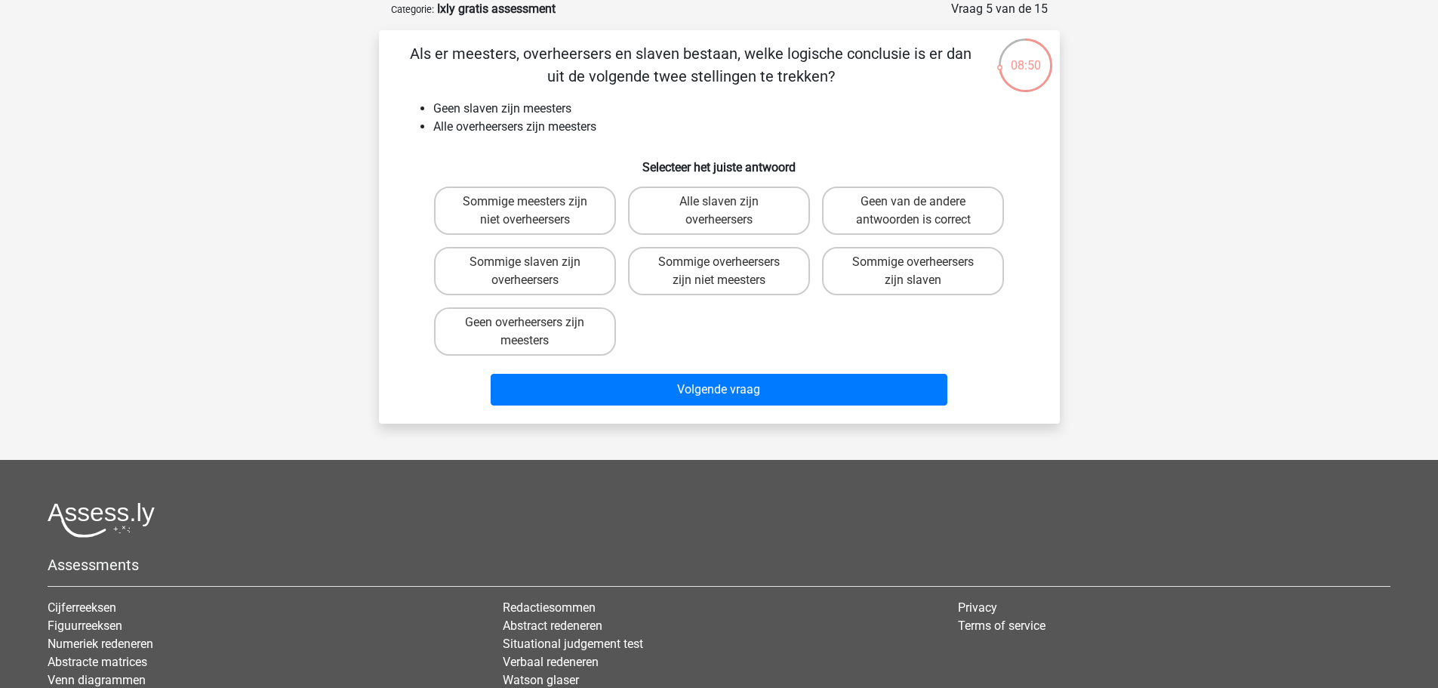
click at [709, 639] on li "Situational judgement test" at bounding box center [719, 644] width 432 height 18
drag, startPoint x: 915, startPoint y: 213, endPoint x: 975, endPoint y: 254, distance: 73.3
click at [975, 254] on div "Sommige meesters zijn niet overheersers Alle slaven zijn overheersers Geen van …" at bounding box center [719, 270] width 583 height 181
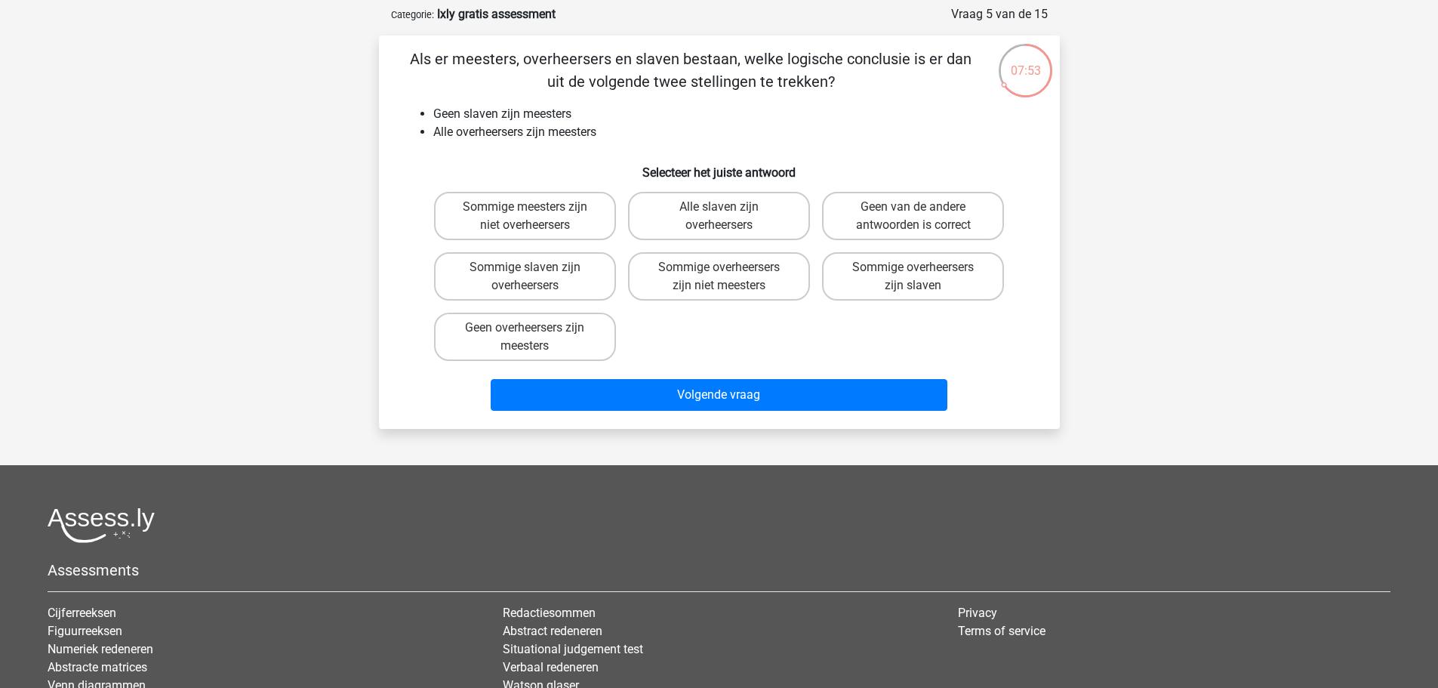
scroll to position [57, 0]
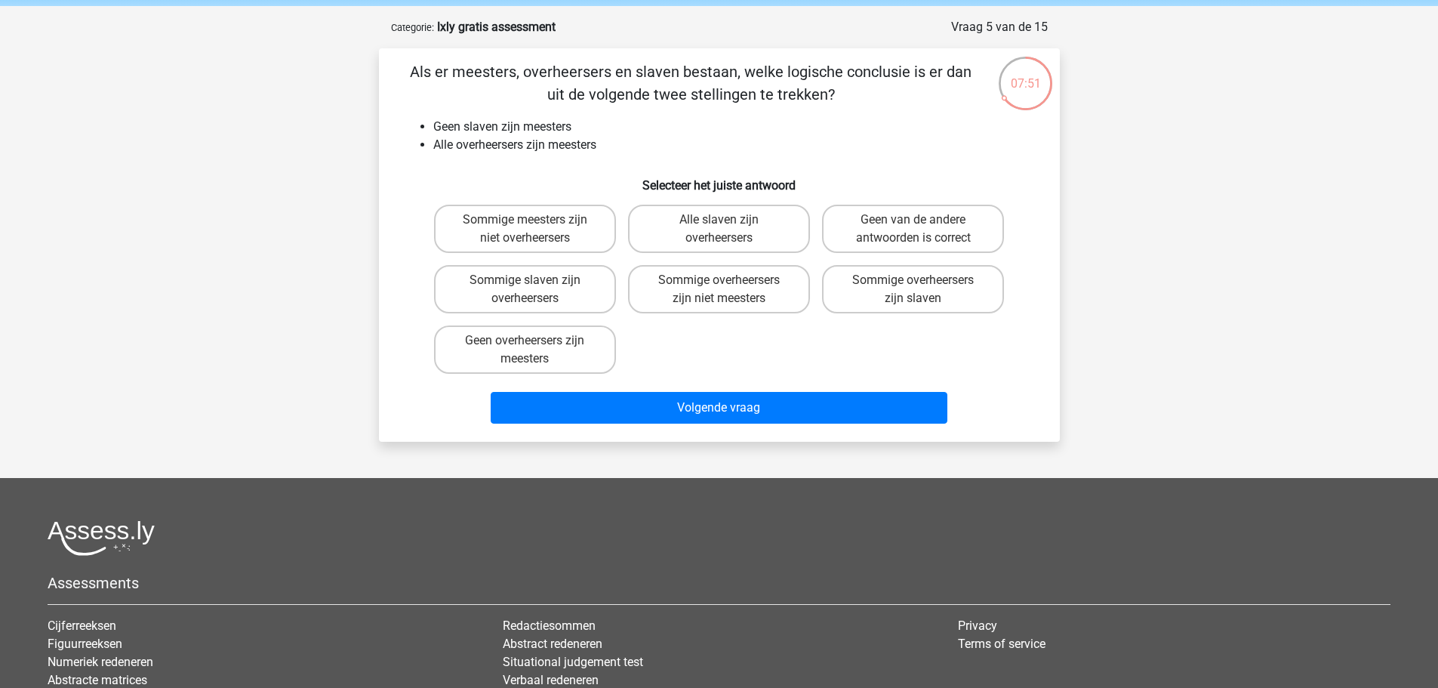
drag, startPoint x: 891, startPoint y: 235, endPoint x: 878, endPoint y: 257, distance: 25.1
click at [878, 257] on div "Geen van de andere antwoorden is correct" at bounding box center [913, 229] width 194 height 60
click at [902, 217] on label "Geen van de andere antwoorden is correct" at bounding box center [913, 229] width 182 height 48
click at [913, 220] on input "Geen van de andere antwoorden is correct" at bounding box center [918, 225] width 10 height 10
radio input "true"
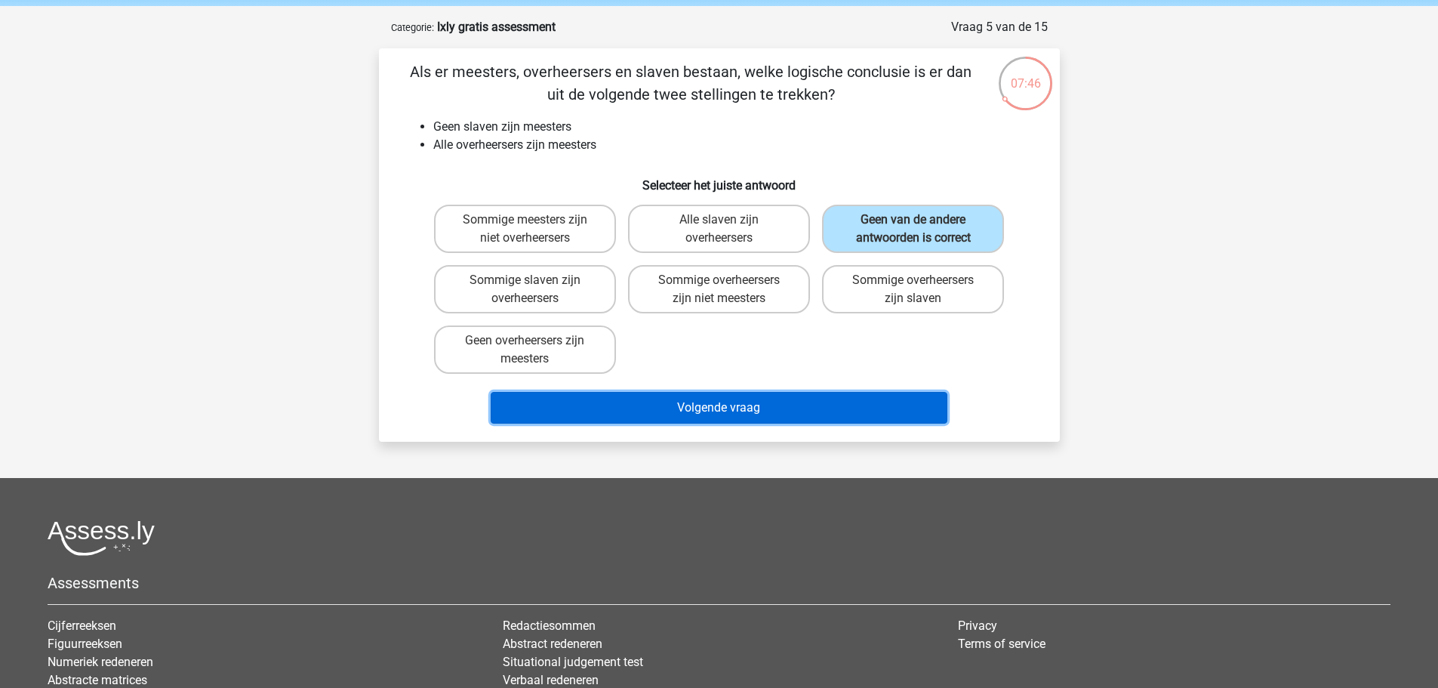
click at [813, 397] on button "Volgende vraag" at bounding box center [719, 408] width 457 height 32
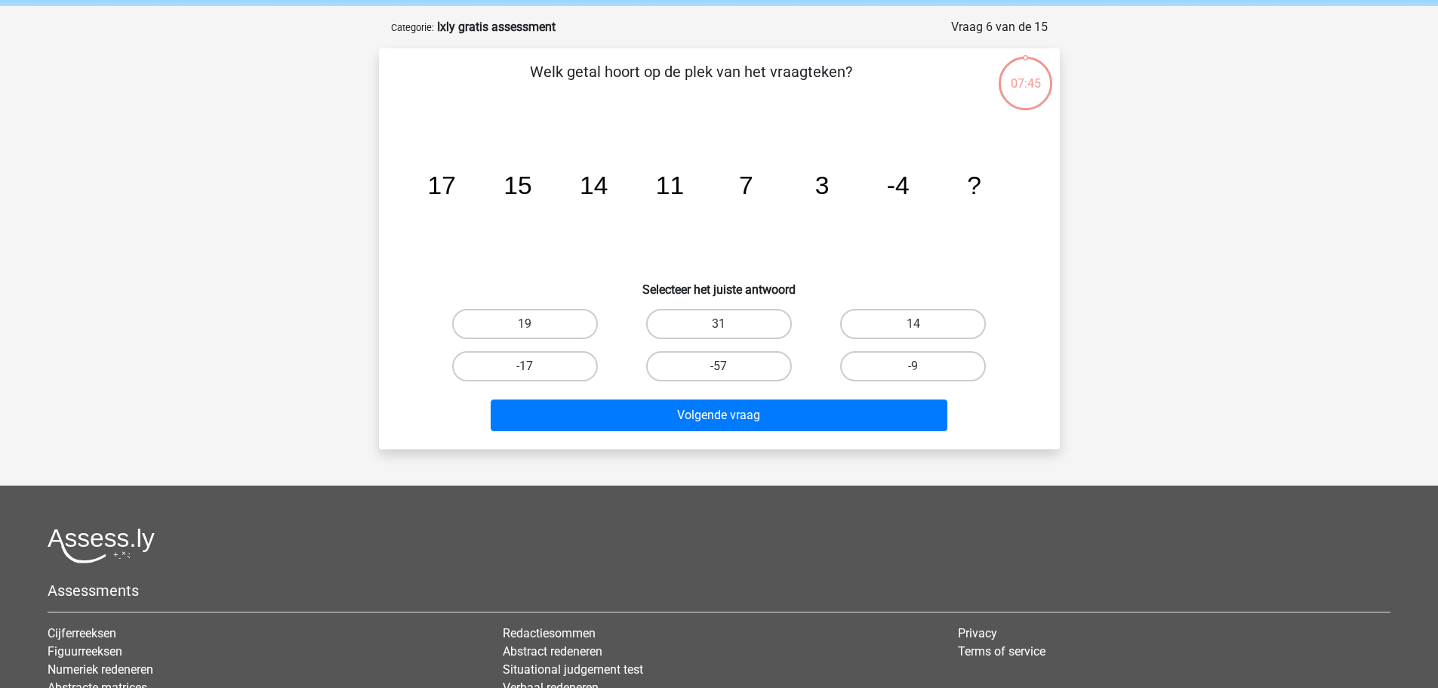
scroll to position [75, 0]
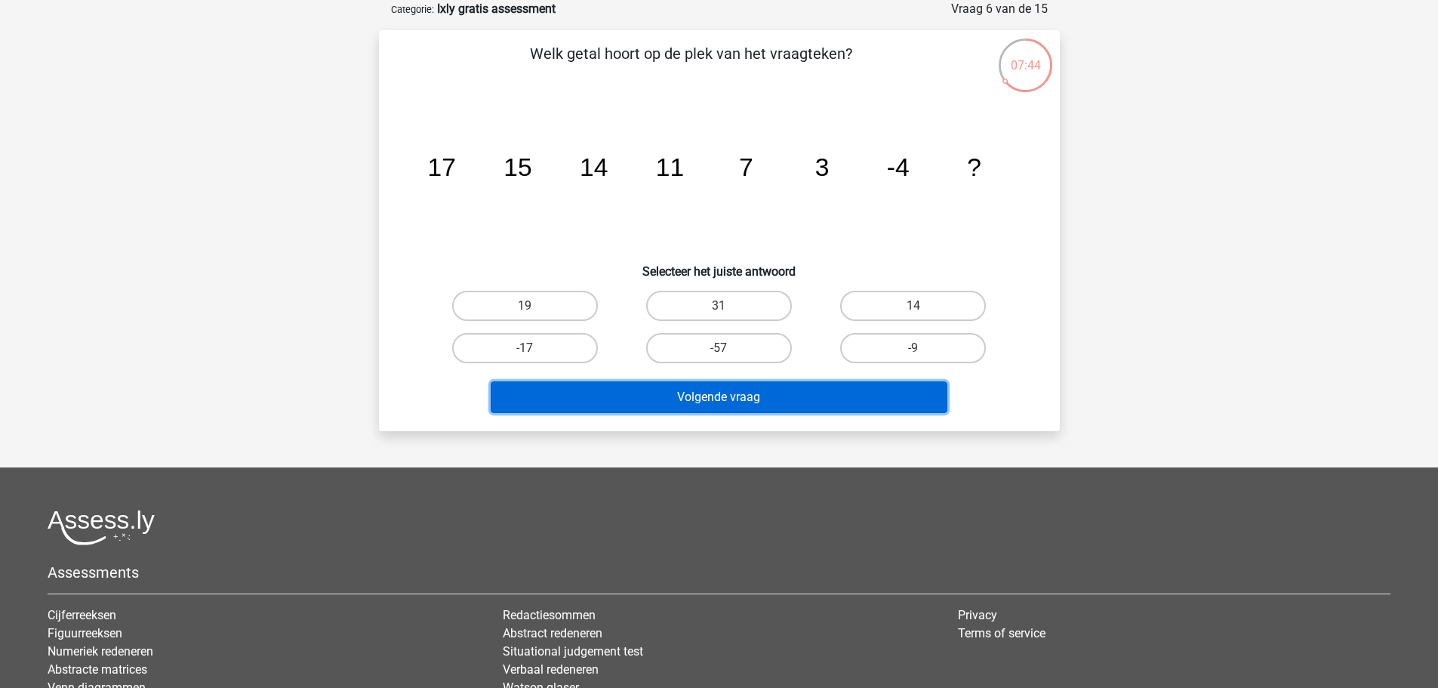
click at [813, 397] on button "Volgende vraag" at bounding box center [719, 397] width 457 height 32
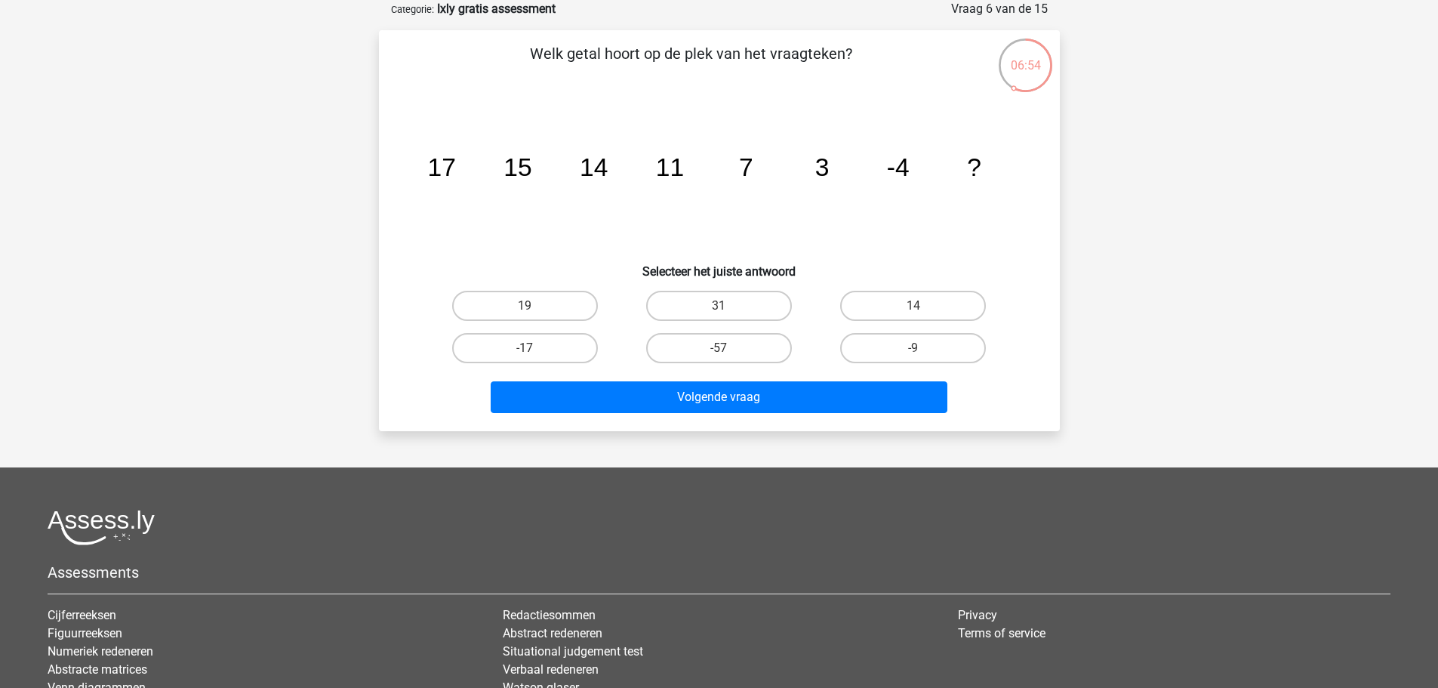
click at [208, 332] on div "Kies premium Bettina bettinamons@gmail.com 7" at bounding box center [719, 395] width 1438 height 941
click at [888, 343] on label "-9" at bounding box center [913, 348] width 146 height 30
click at [913, 348] on input "-9" at bounding box center [918, 353] width 10 height 10
radio input "true"
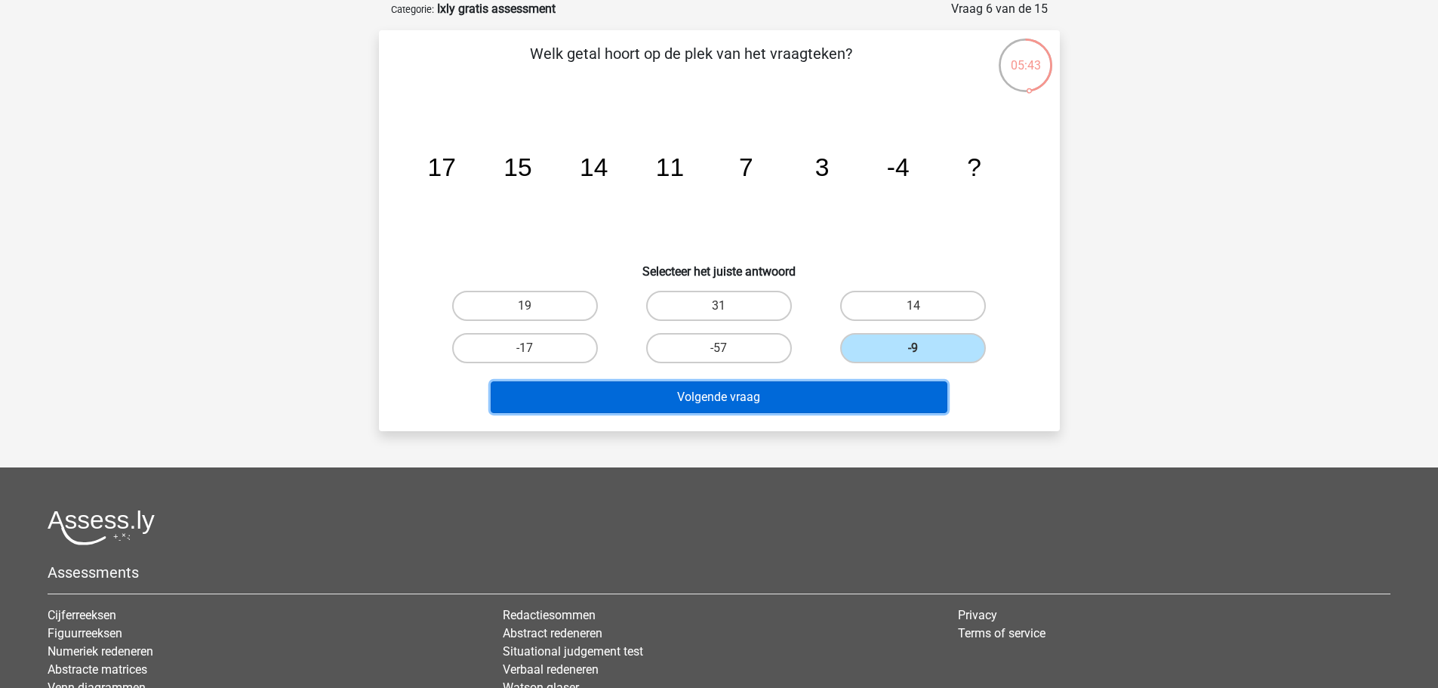
click at [826, 396] on button "Volgende vraag" at bounding box center [719, 397] width 457 height 32
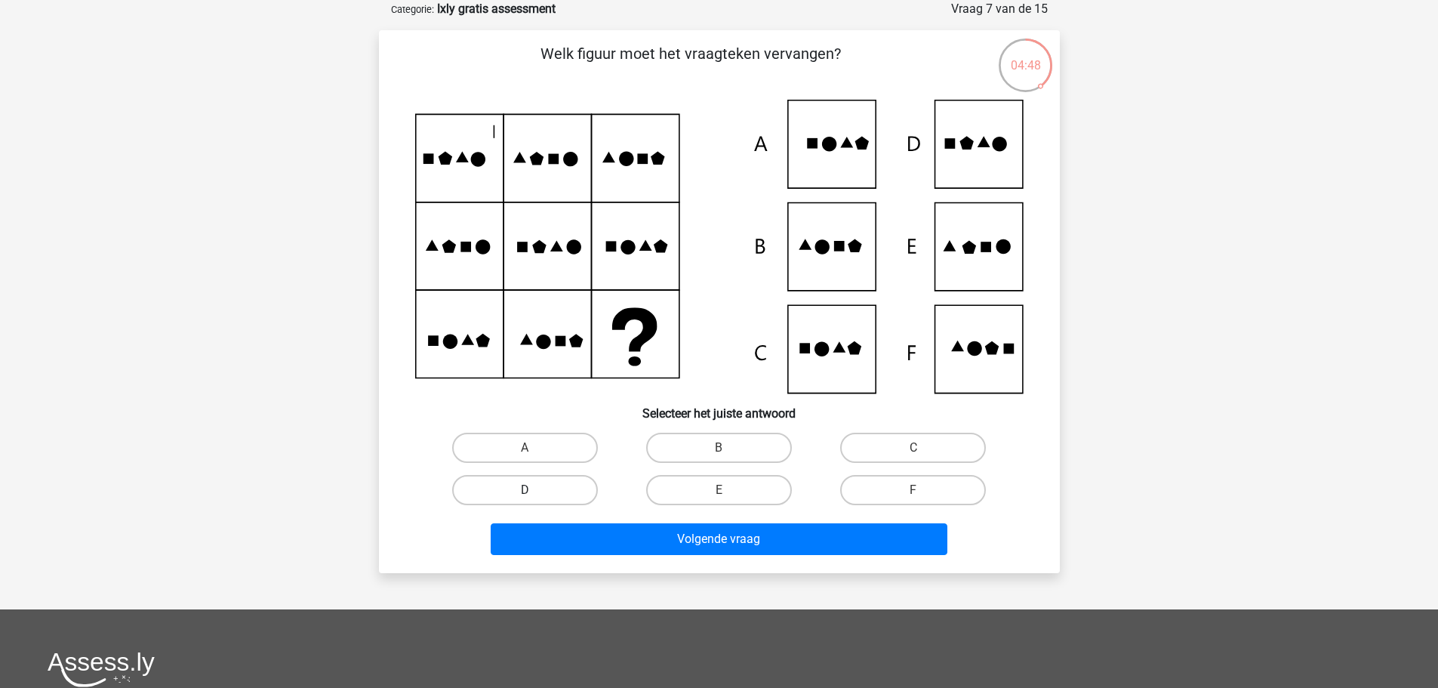
click at [549, 491] on label "D" at bounding box center [525, 490] width 146 height 30
click at [534, 491] on input "D" at bounding box center [530, 495] width 10 height 10
radio input "true"
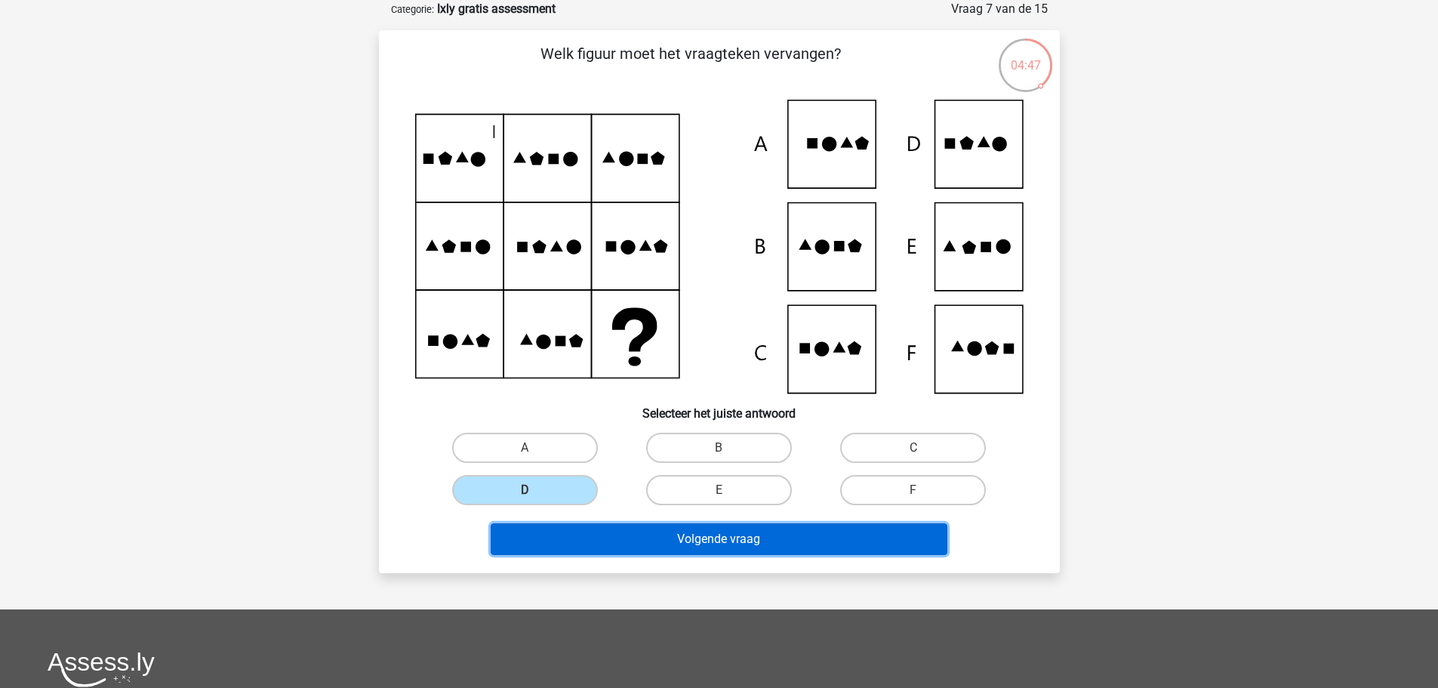
click at [627, 542] on button "Volgende vraag" at bounding box center [719, 539] width 457 height 32
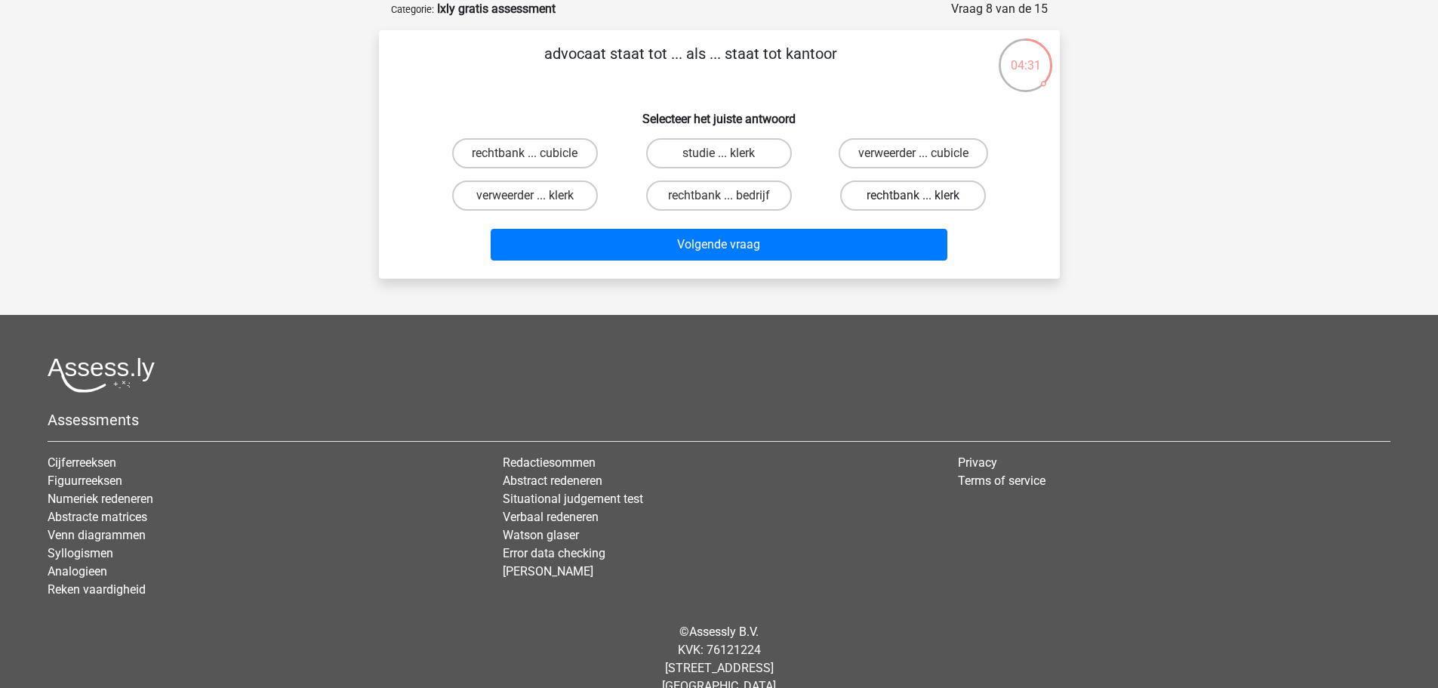
click at [897, 200] on label "rechtbank ... klerk" at bounding box center [913, 195] width 146 height 30
click at [913, 200] on input "rechtbank ... klerk" at bounding box center [918, 200] width 10 height 10
radio input "true"
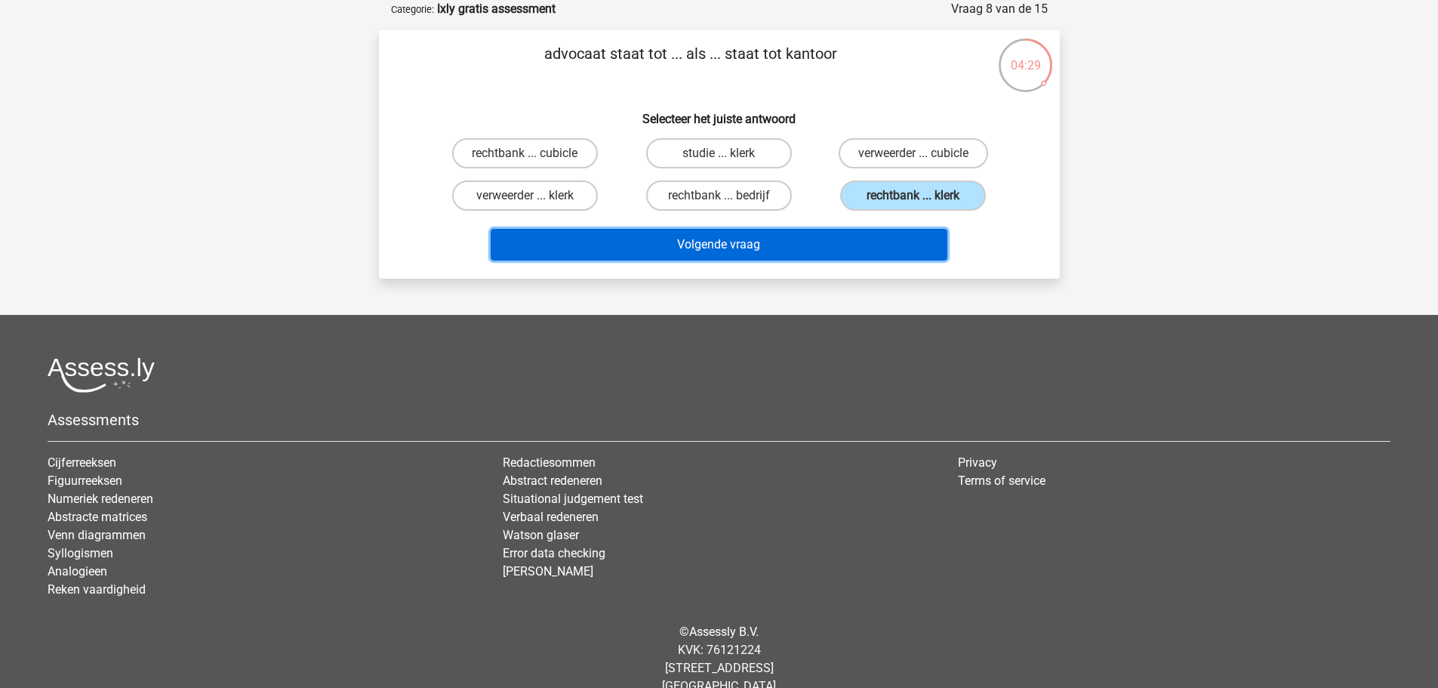
click at [849, 241] on button "Volgende vraag" at bounding box center [719, 245] width 457 height 32
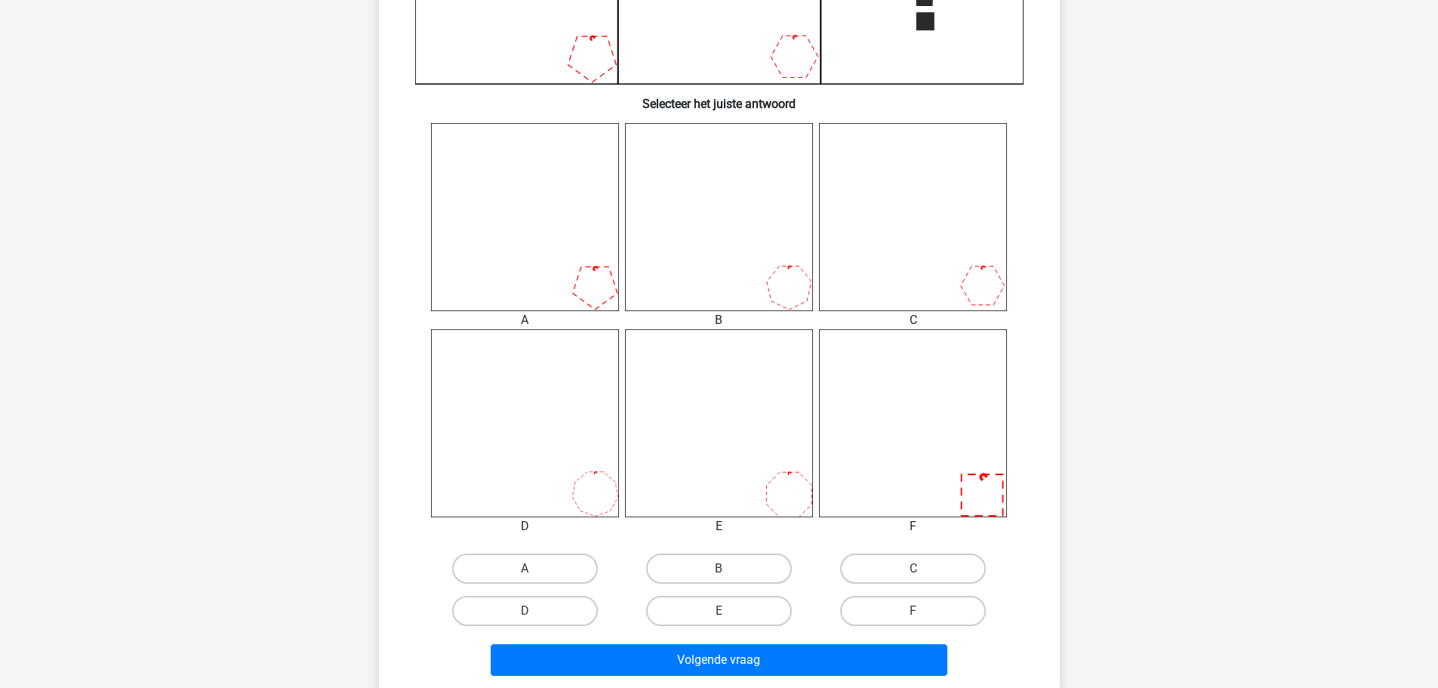
scroll to position [506, 0]
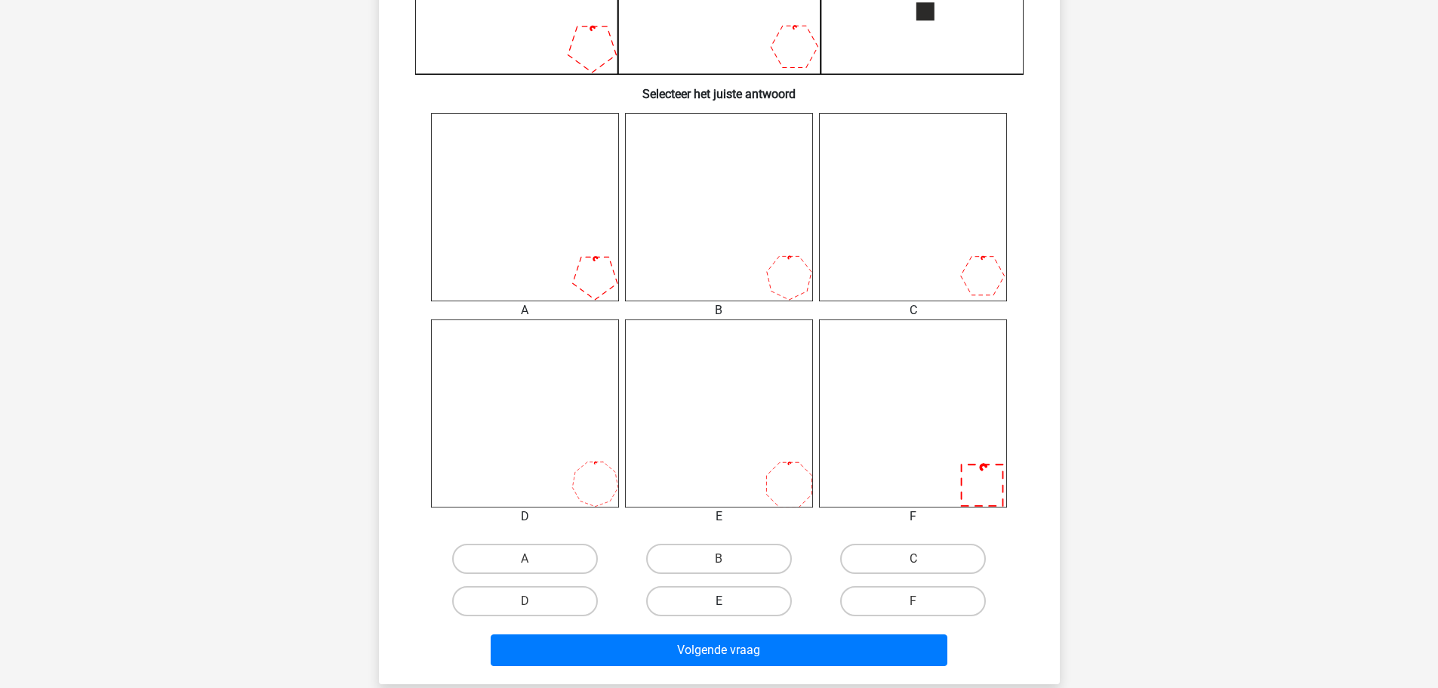
click at [757, 593] on label "E" at bounding box center [719, 601] width 146 height 30
click at [728, 601] on input "E" at bounding box center [724, 606] width 10 height 10
radio input "true"
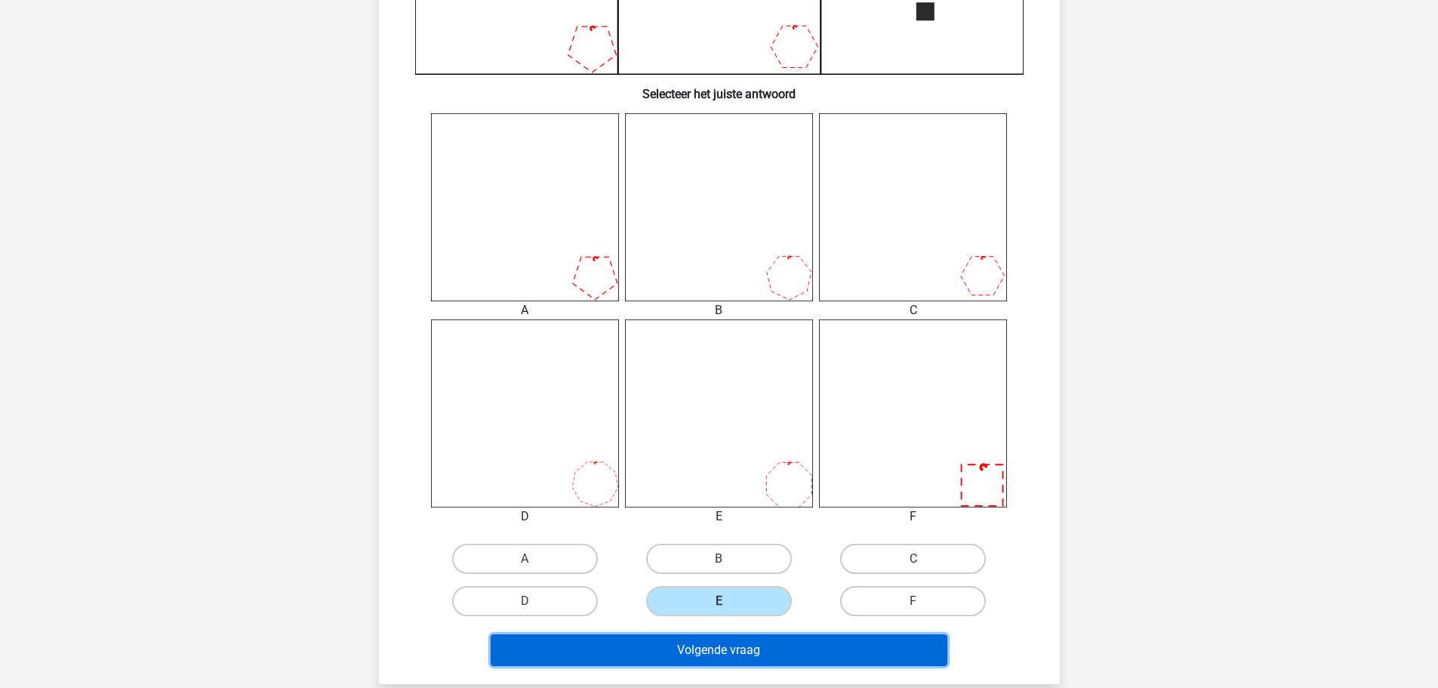
click at [753, 641] on button "Volgende vraag" at bounding box center [719, 650] width 457 height 32
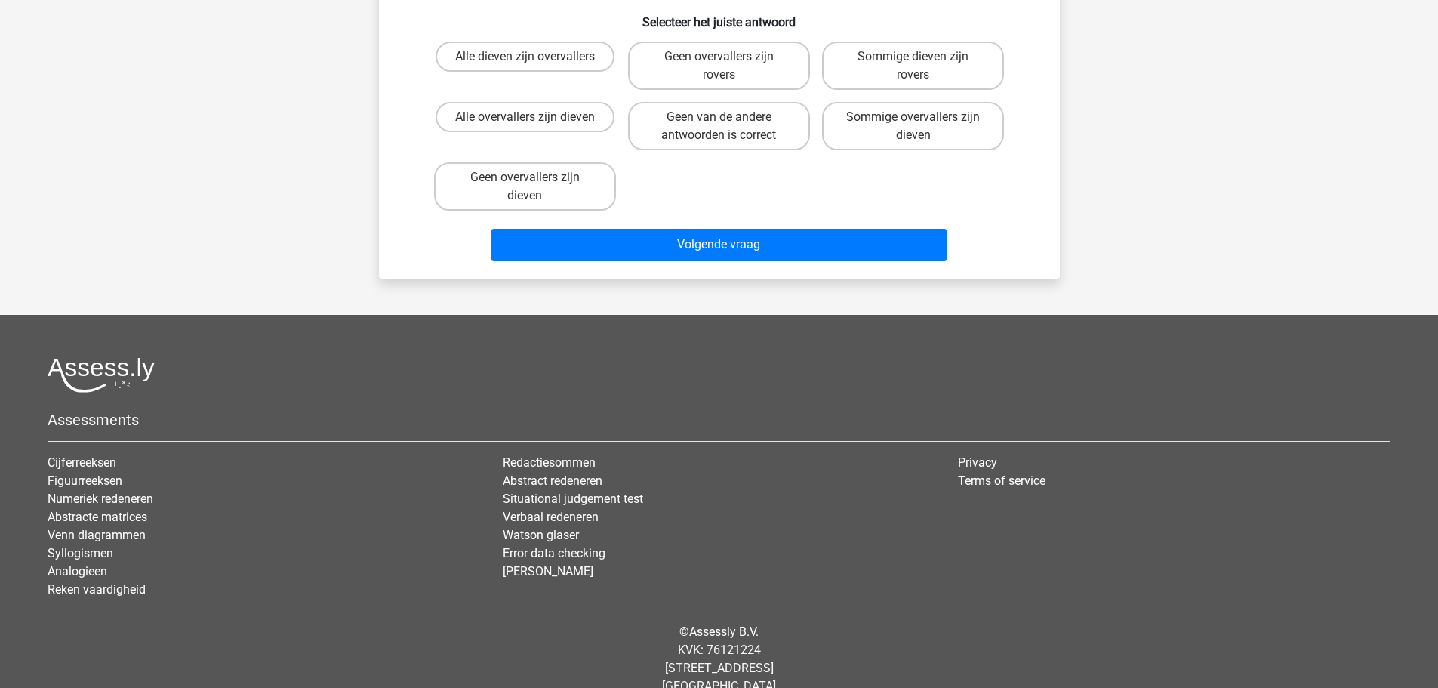
scroll to position [75, 0]
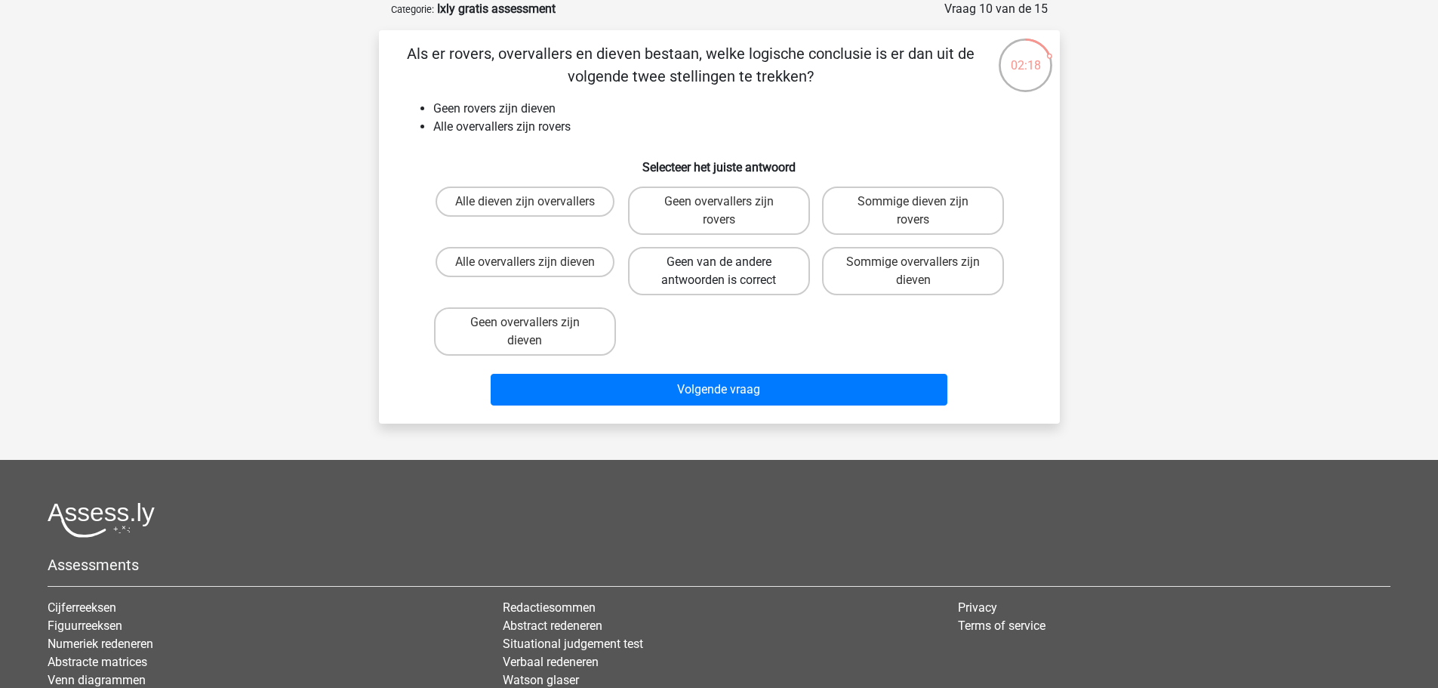
click at [762, 281] on label "Geen van de andere antwoorden is correct" at bounding box center [719, 271] width 182 height 48
click at [728, 272] on input "Geen van de andere antwoorden is correct" at bounding box center [724, 267] width 10 height 10
radio input "true"
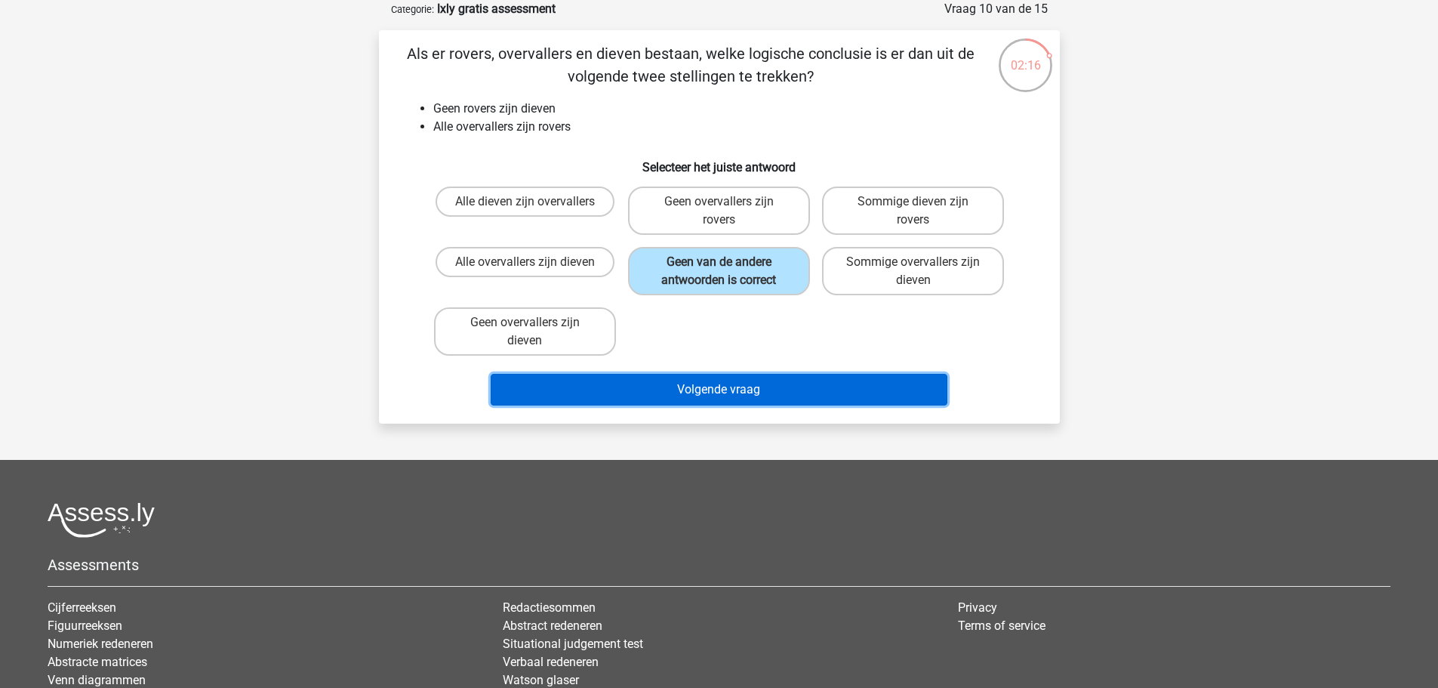
click at [752, 389] on button "Volgende vraag" at bounding box center [719, 390] width 457 height 32
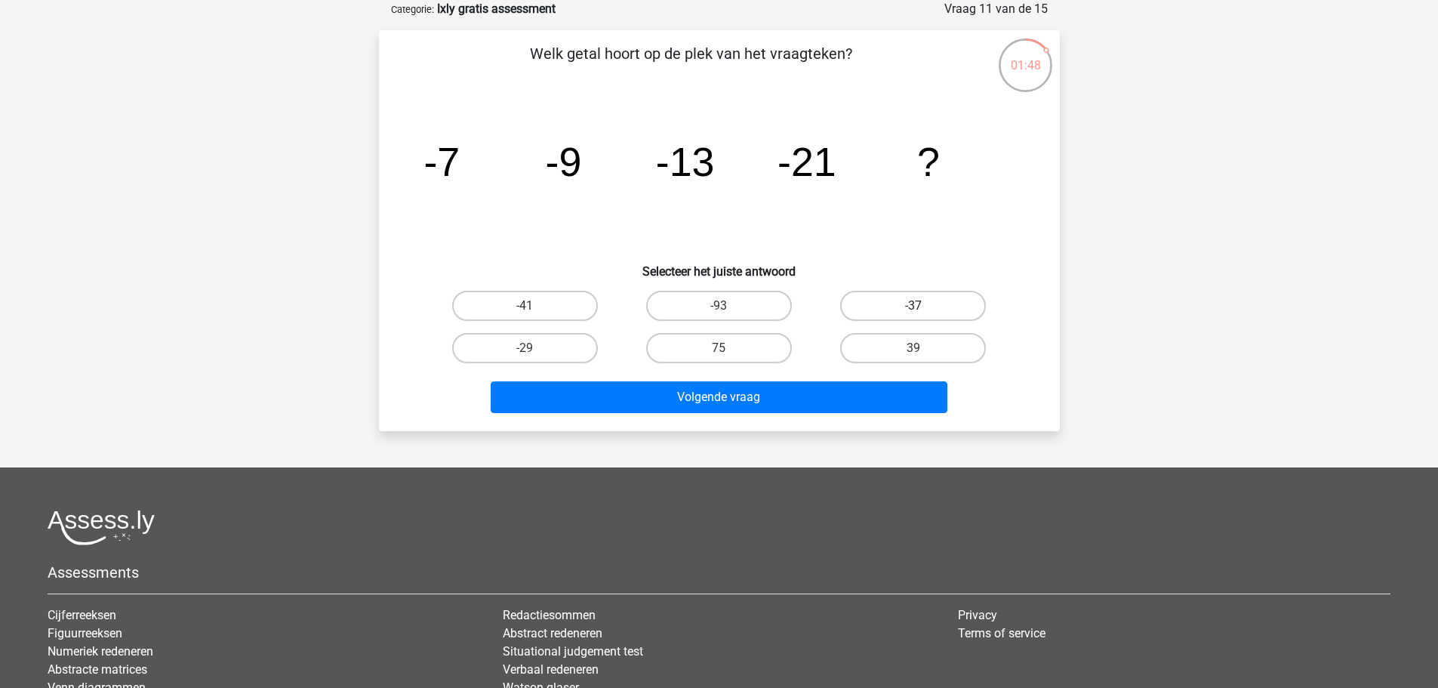
click at [877, 308] on label "-37" at bounding box center [913, 306] width 146 height 30
click at [913, 308] on input "-37" at bounding box center [918, 311] width 10 height 10
radio input "true"
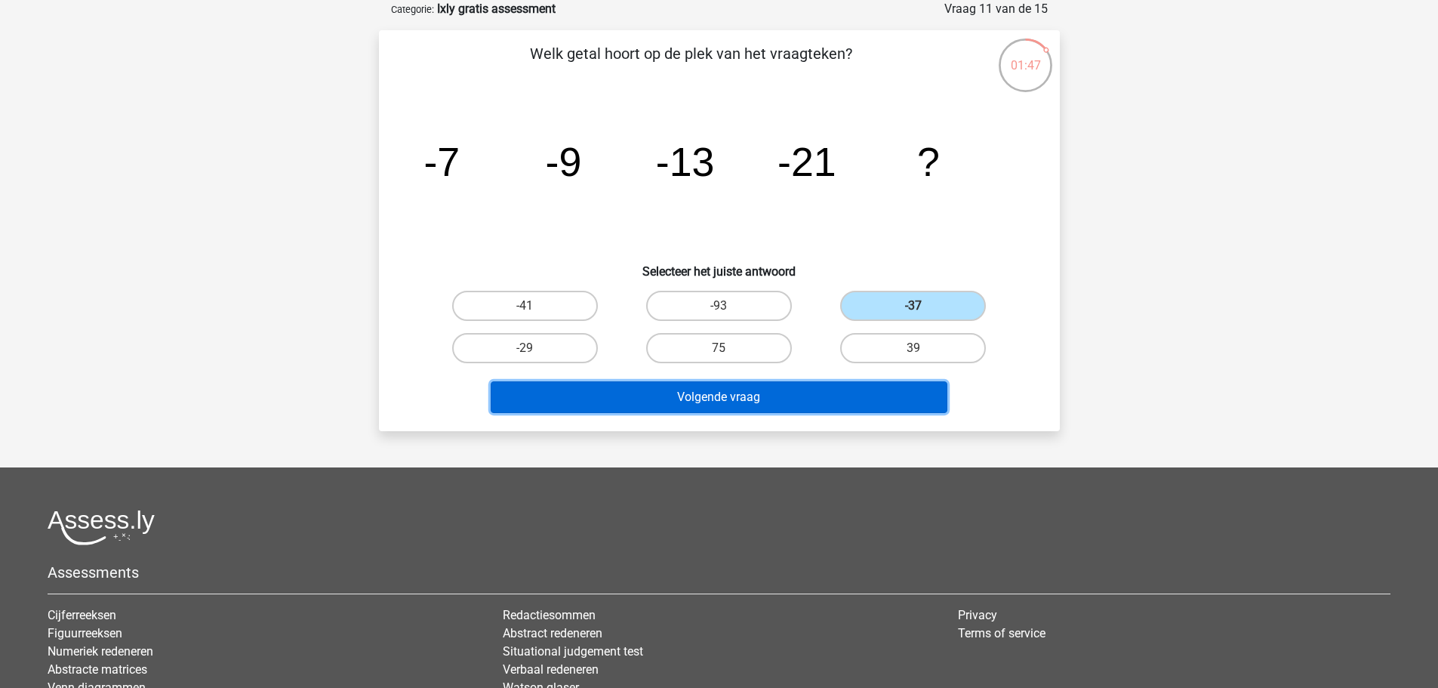
click at [780, 409] on button "Volgende vraag" at bounding box center [719, 397] width 457 height 32
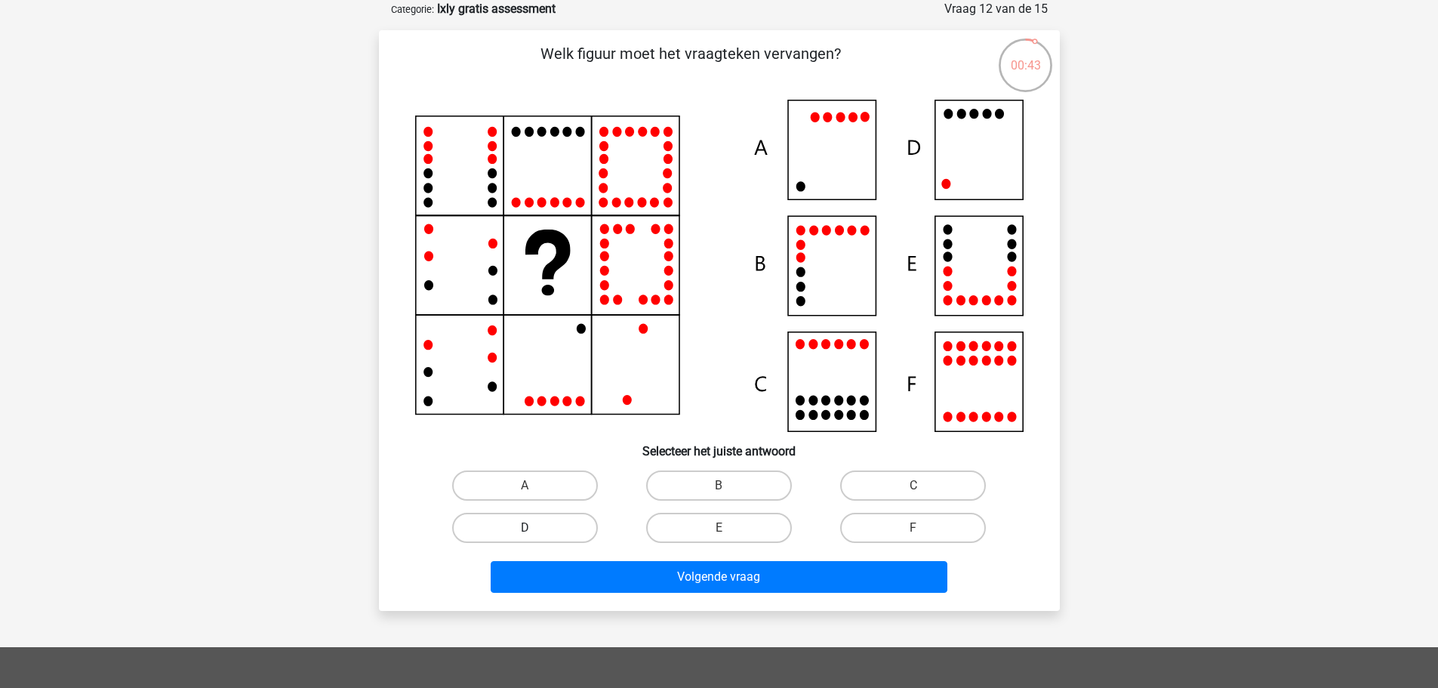
click at [556, 535] on label "D" at bounding box center [525, 528] width 146 height 30
click at [534, 535] on input "D" at bounding box center [530, 533] width 10 height 10
radio input "true"
click at [556, 535] on label "D" at bounding box center [525, 528] width 146 height 30
click at [534, 535] on input "D" at bounding box center [530, 533] width 10 height 10
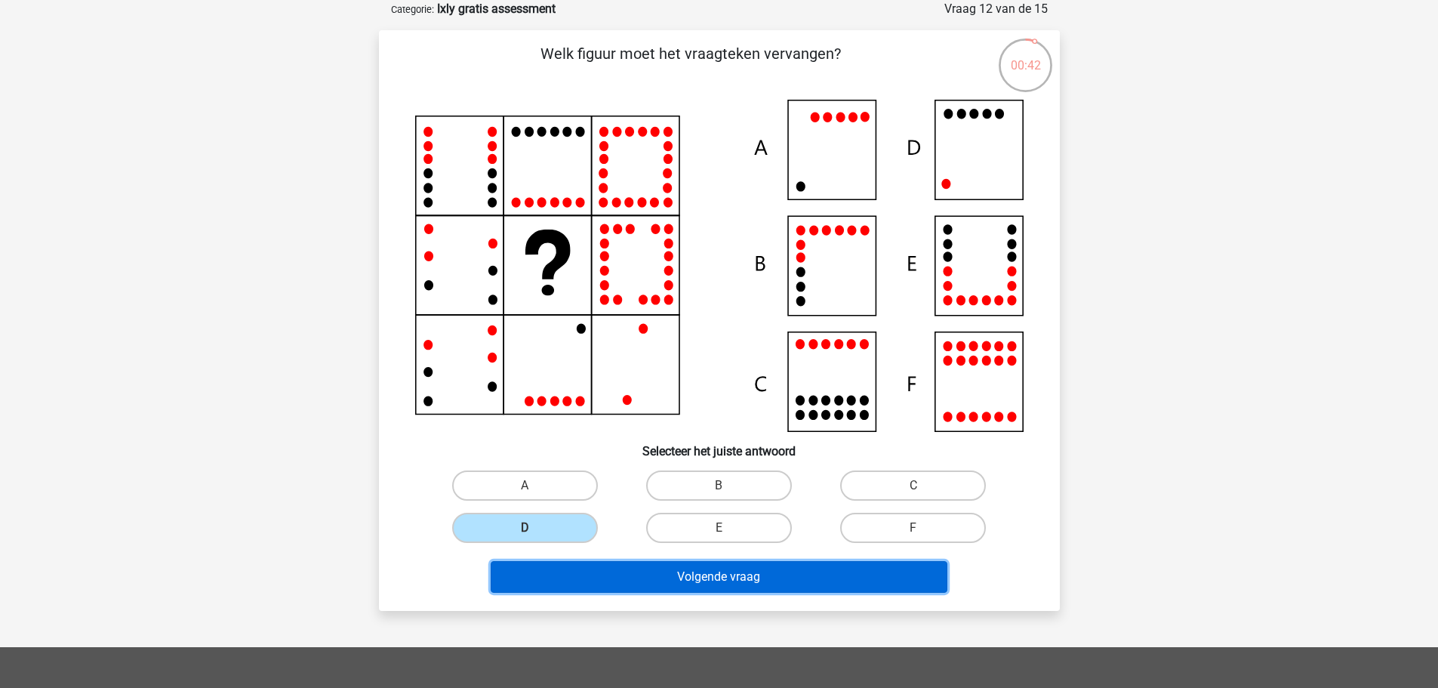
click at [652, 583] on button "Volgende vraag" at bounding box center [719, 577] width 457 height 32
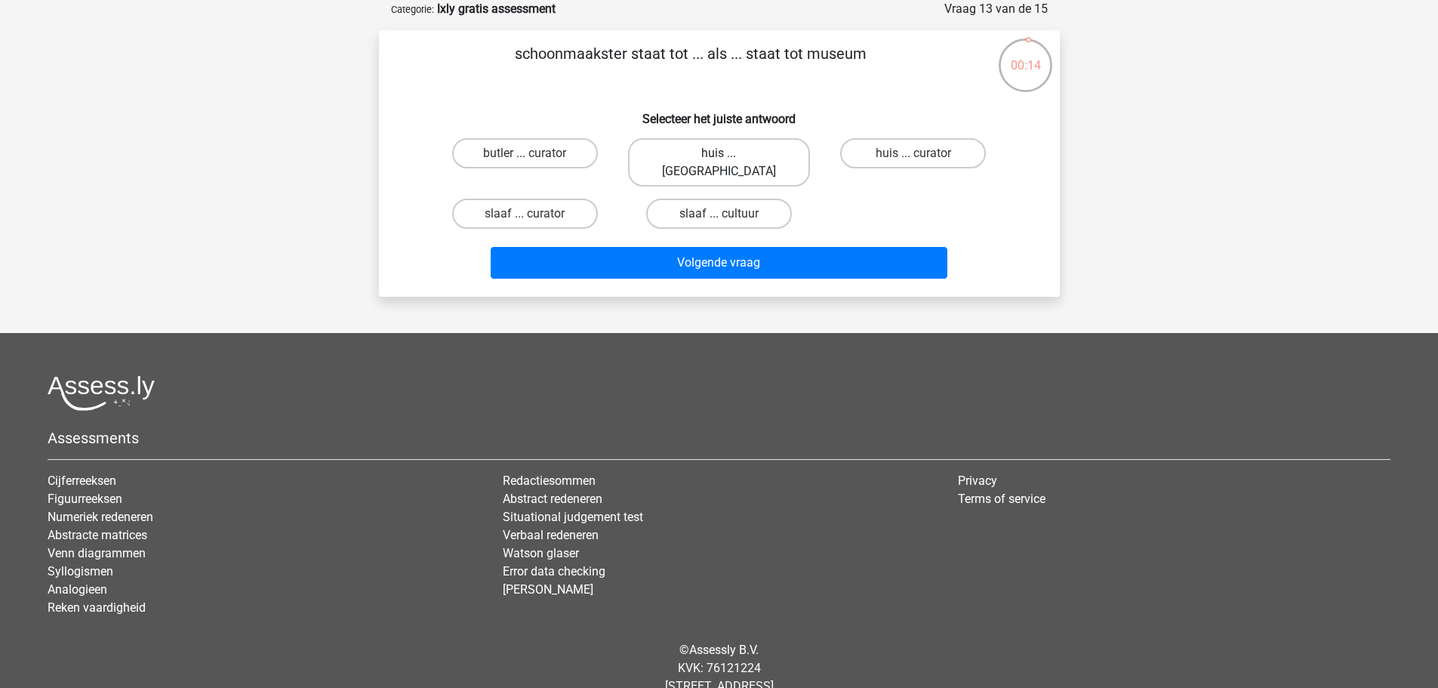
click at [703, 149] on label "huis ... louvre" at bounding box center [719, 162] width 182 height 48
click at [719, 153] on input "huis ... louvre" at bounding box center [724, 158] width 10 height 10
radio input "true"
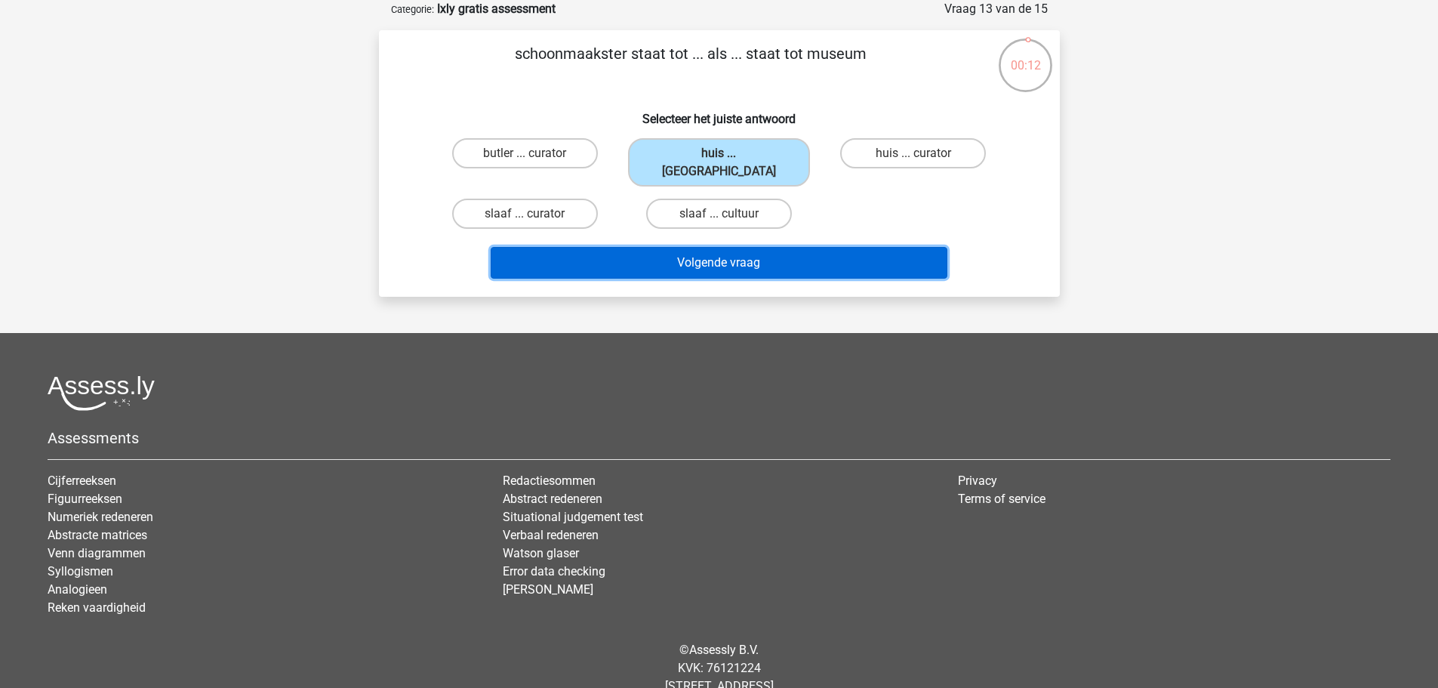
click at [618, 252] on button "Volgende vraag" at bounding box center [719, 263] width 457 height 32
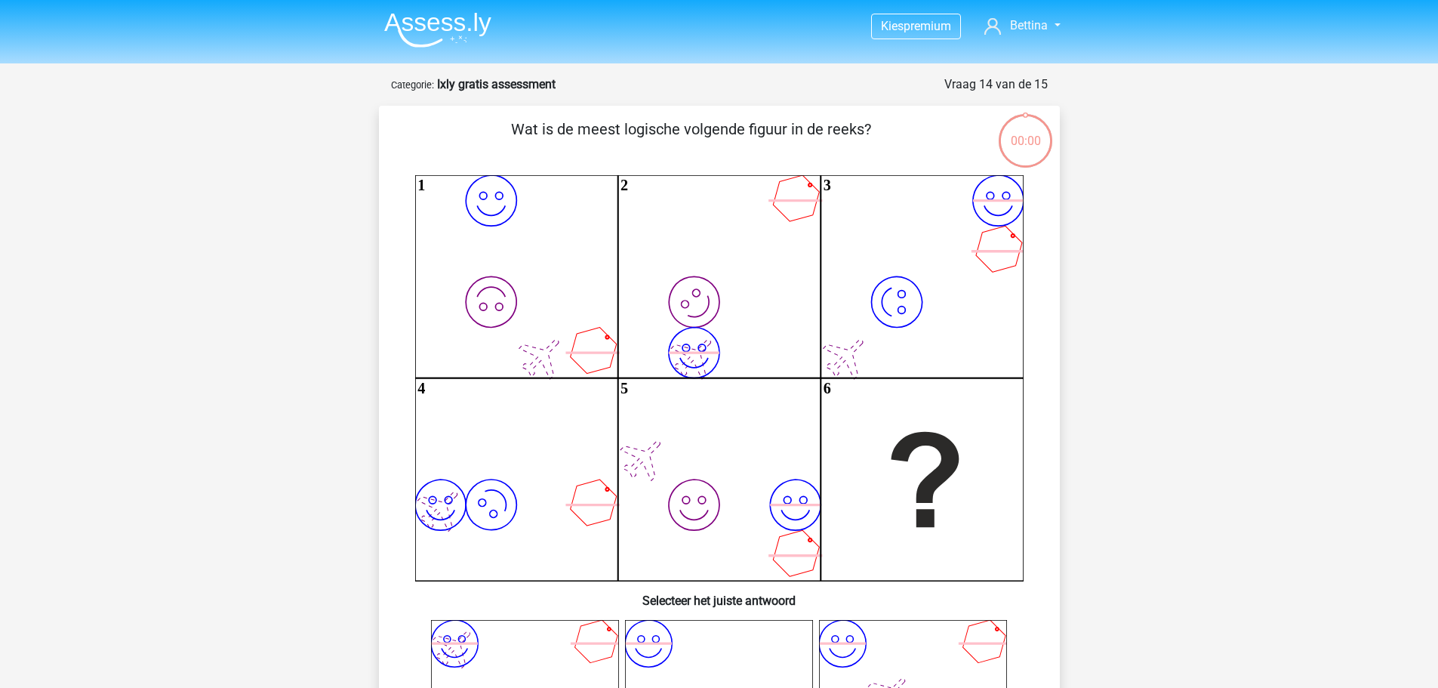
scroll to position [75, 0]
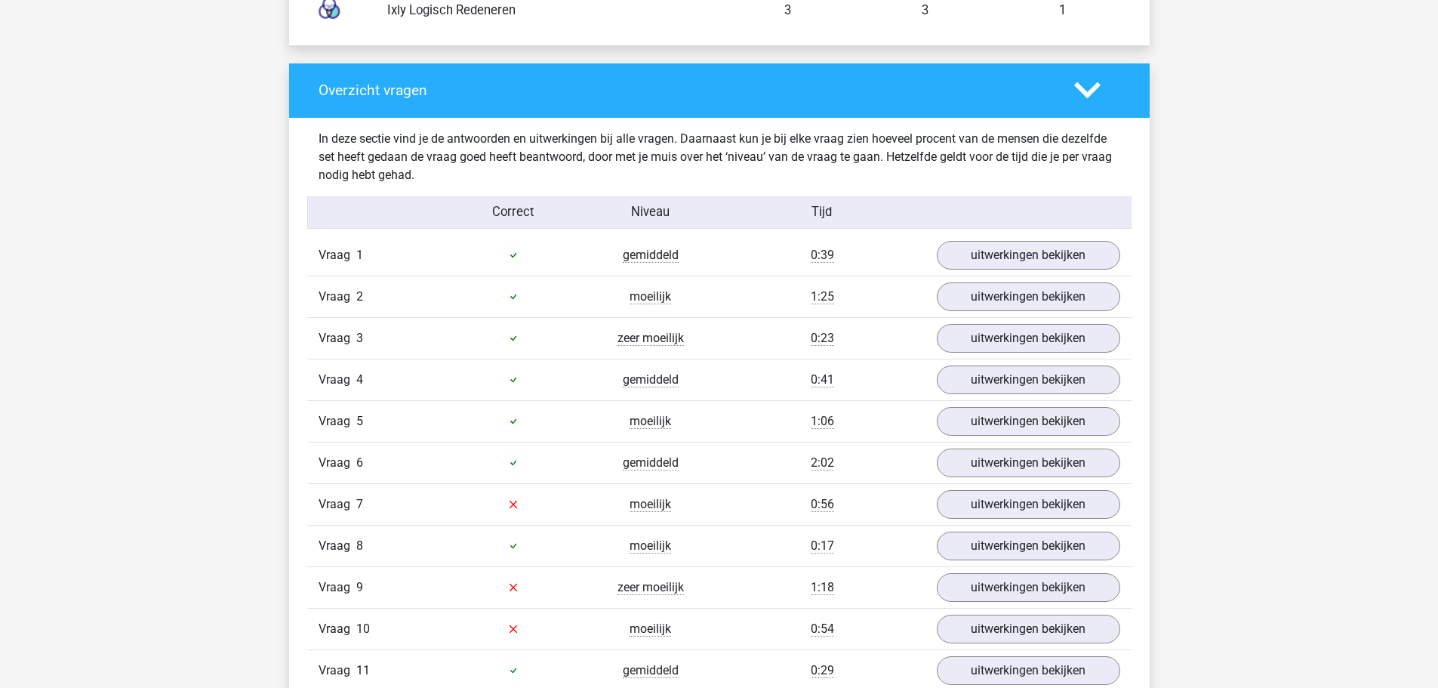
scroll to position [1565, 0]
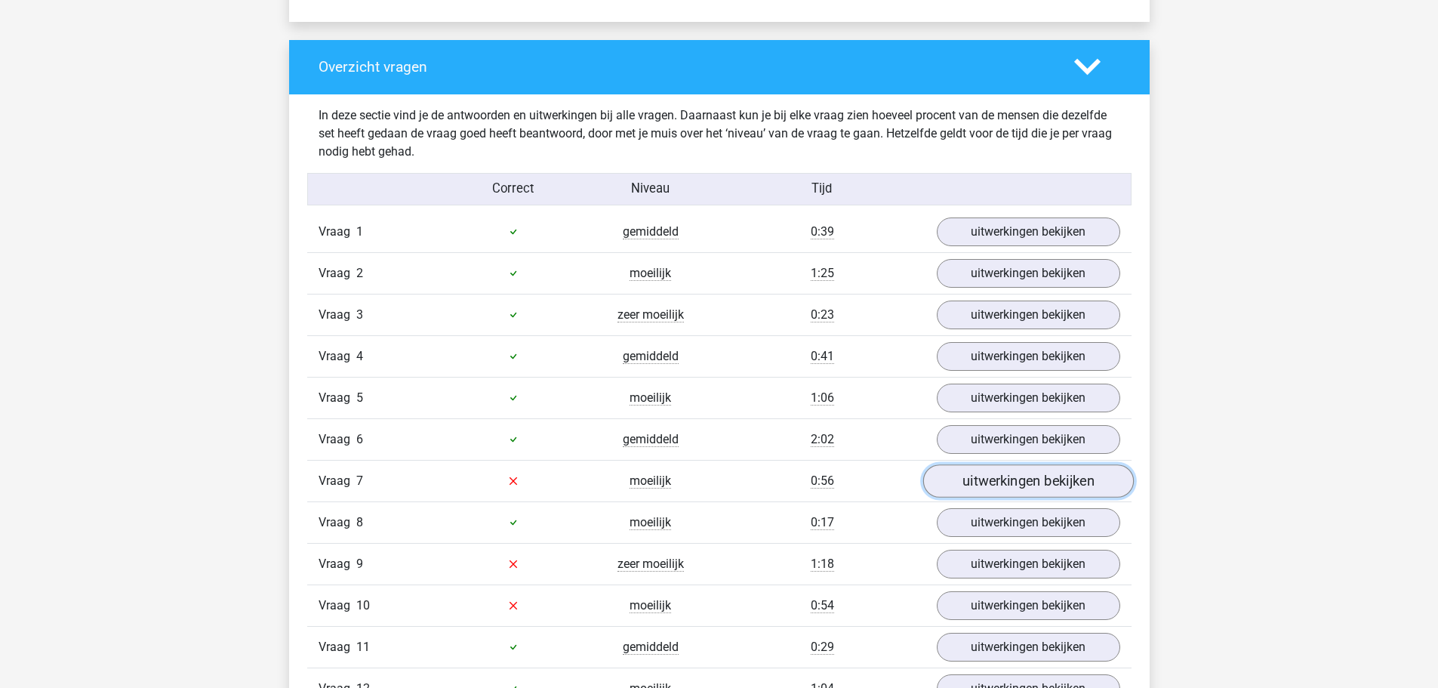
click at [999, 488] on link "uitwerkingen bekijken" at bounding box center [1027, 480] width 211 height 33
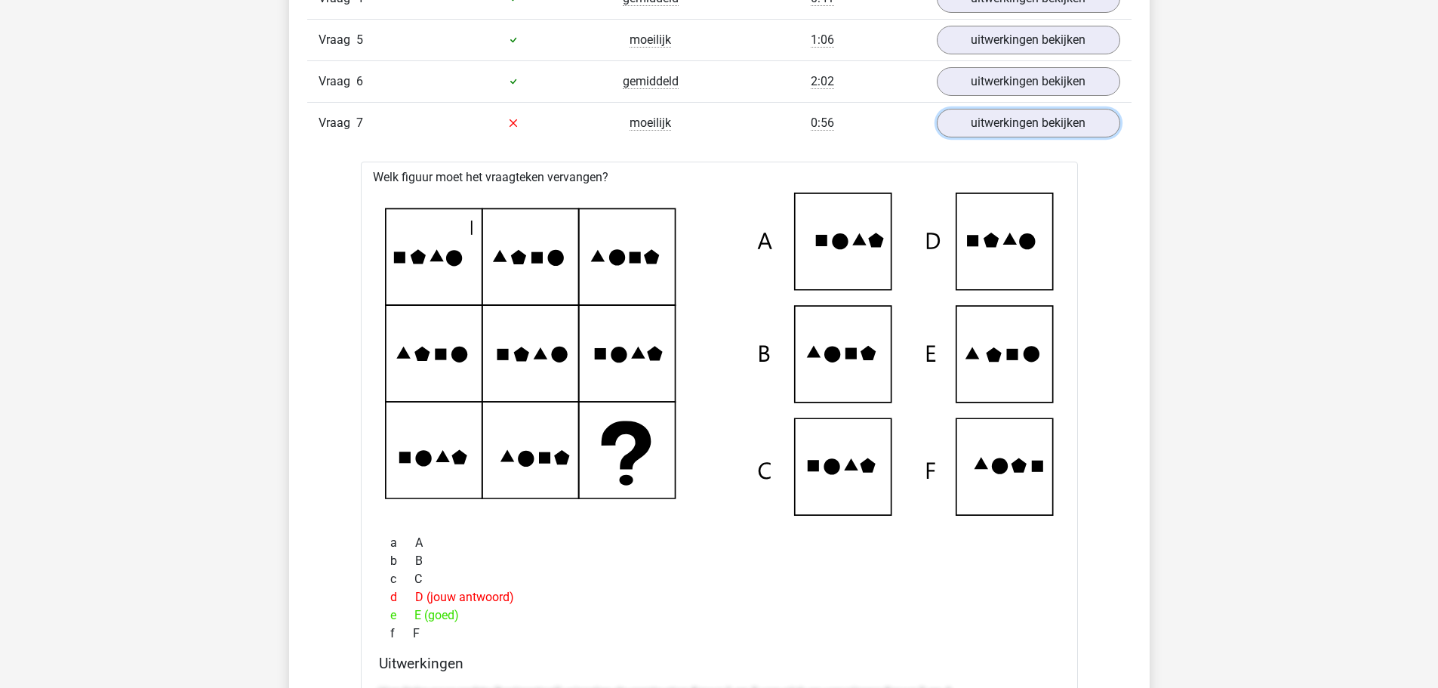
scroll to position [1916, 0]
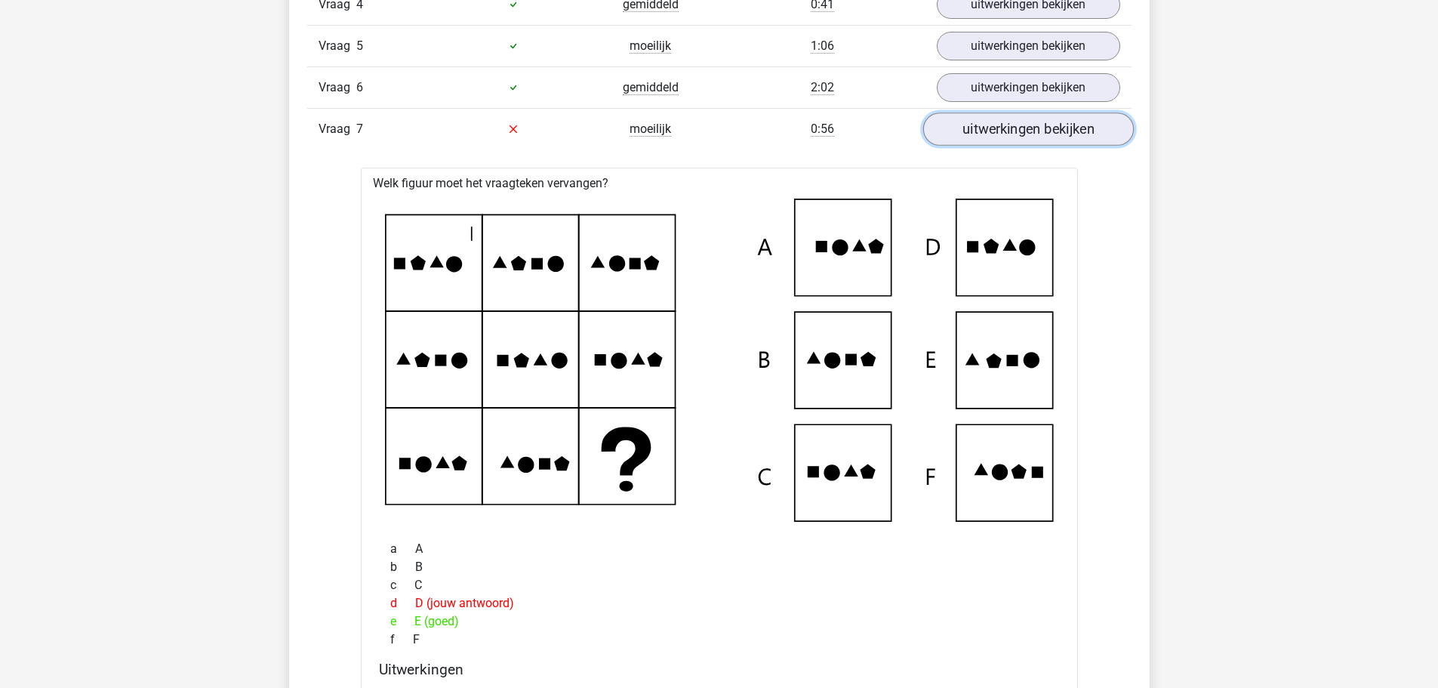
click at [1027, 134] on link "uitwerkingen bekijken" at bounding box center [1027, 128] width 211 height 33
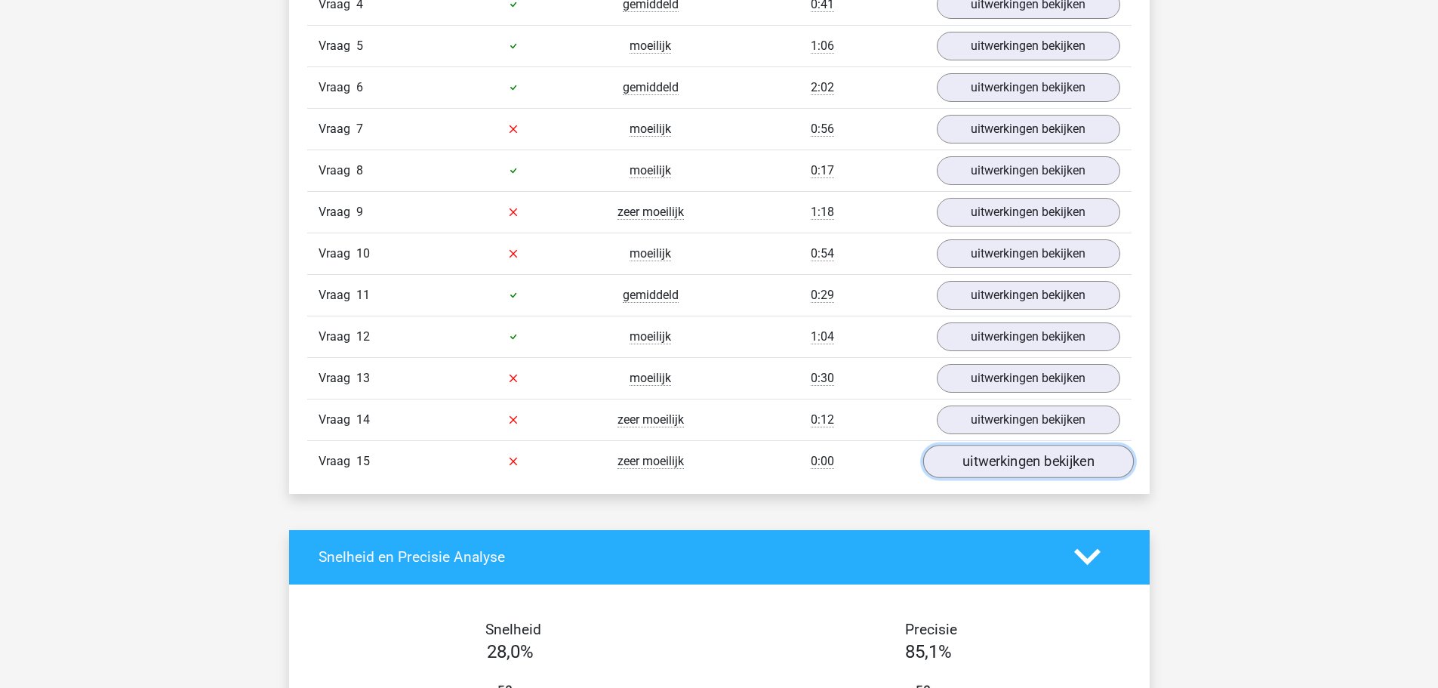
click at [1044, 457] on link "uitwerkingen bekijken" at bounding box center [1027, 461] width 211 height 33
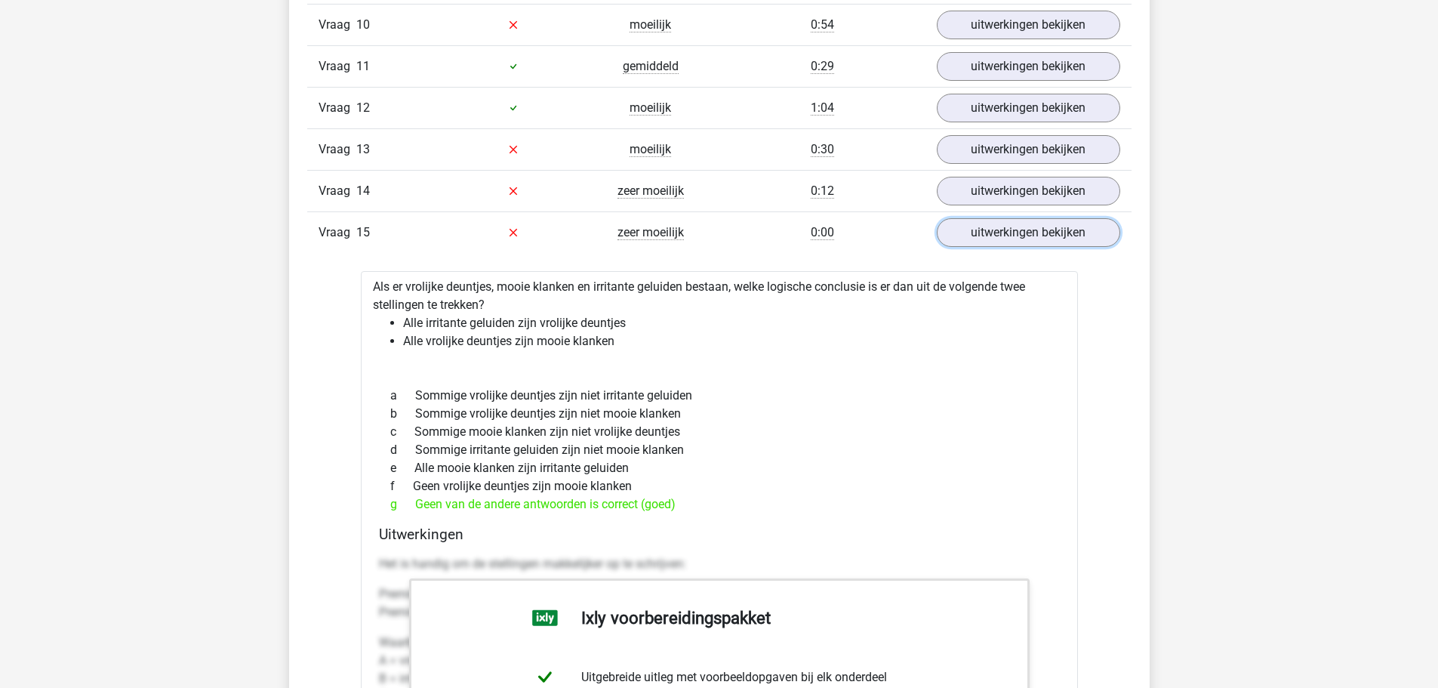
scroll to position [2156, 0]
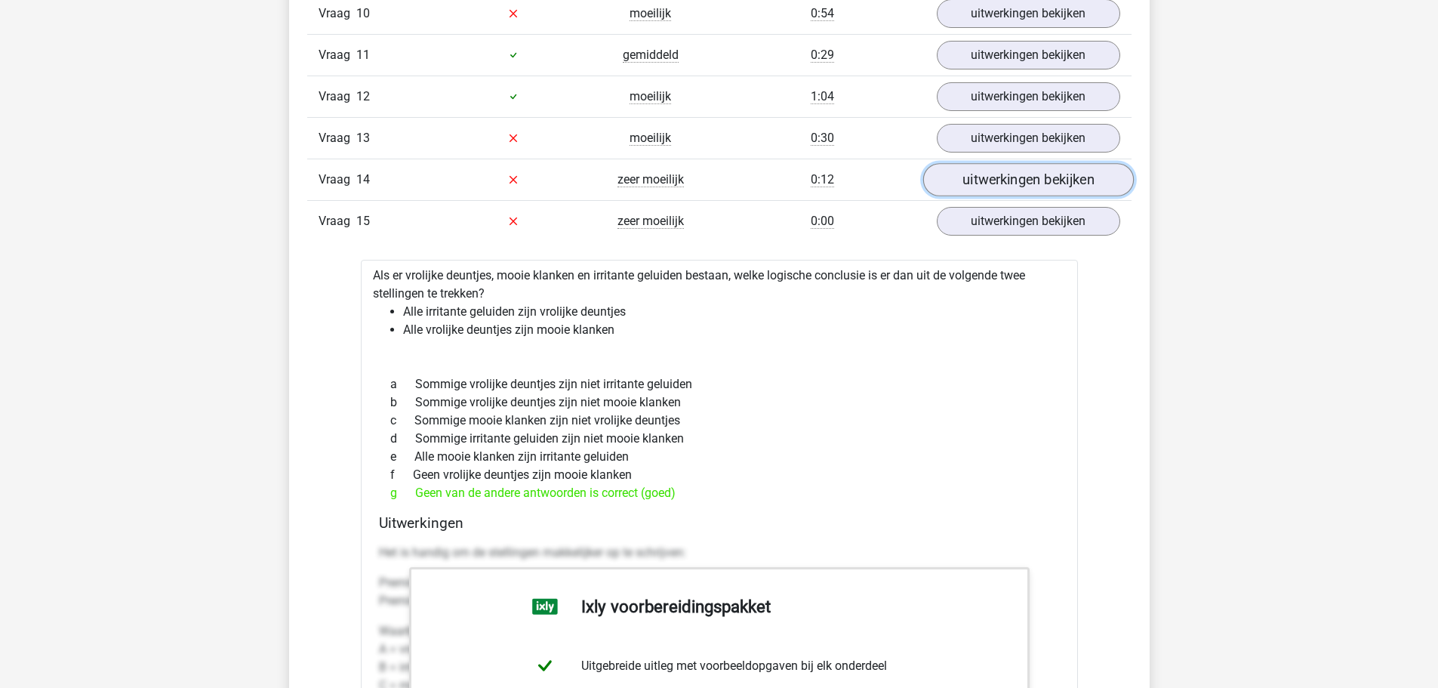
click at [990, 184] on link "uitwerkingen bekijken" at bounding box center [1027, 179] width 211 height 33
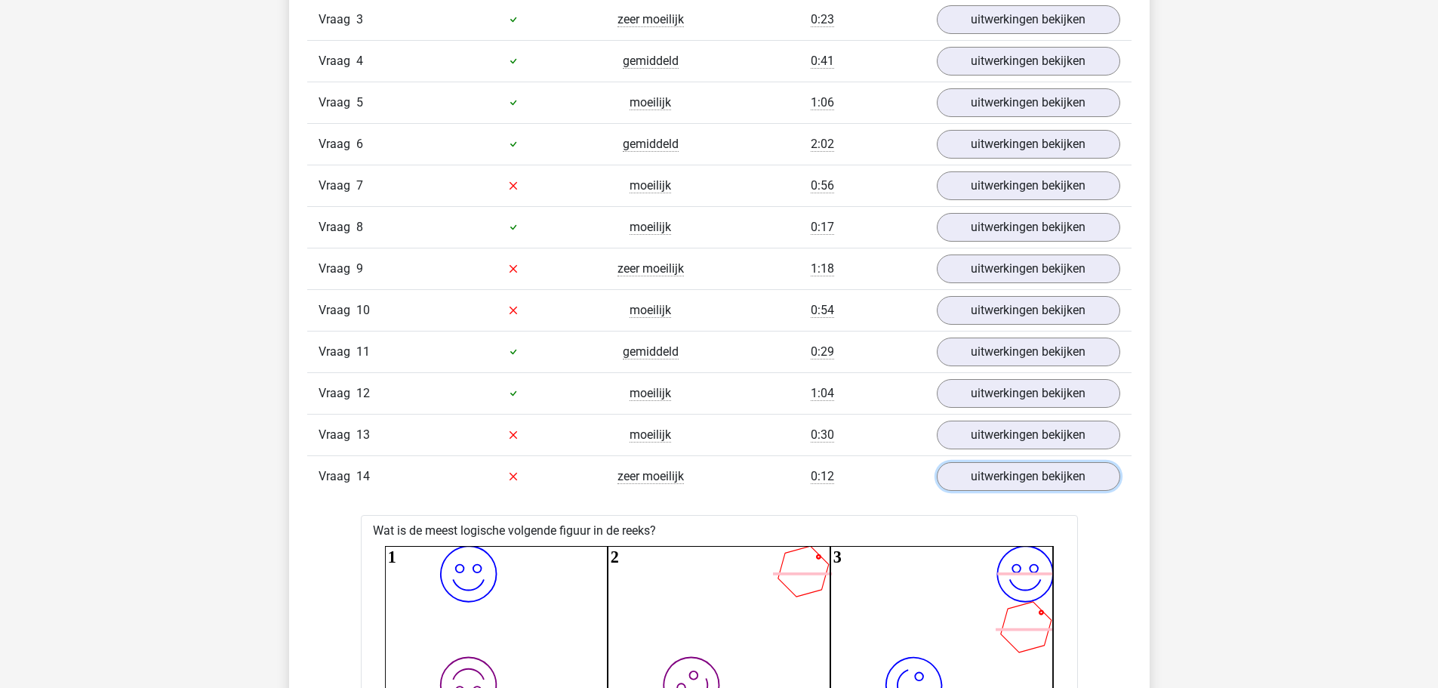
scroll to position [1845, 0]
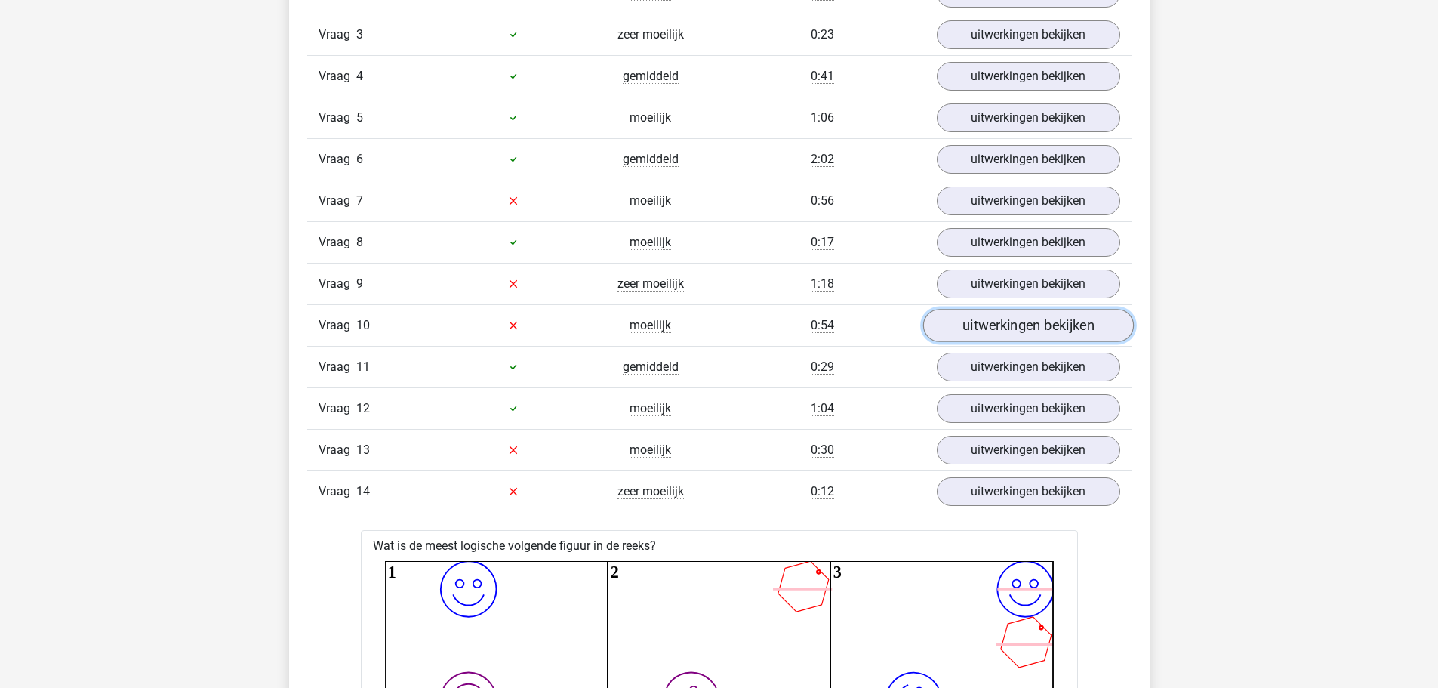
click at [968, 328] on link "uitwerkingen bekijken" at bounding box center [1027, 325] width 211 height 33
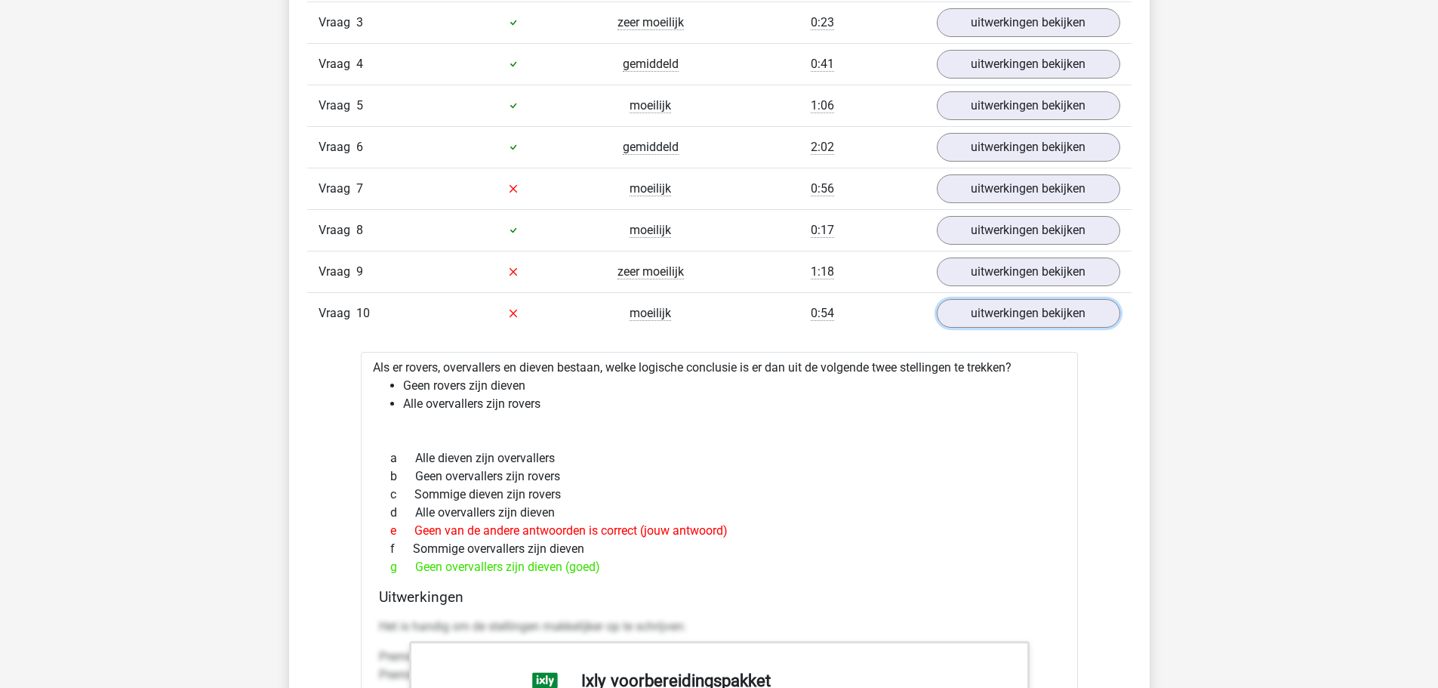
scroll to position [1858, 0]
click at [1024, 188] on link "uitwerkingen bekijken" at bounding box center [1027, 187] width 211 height 33
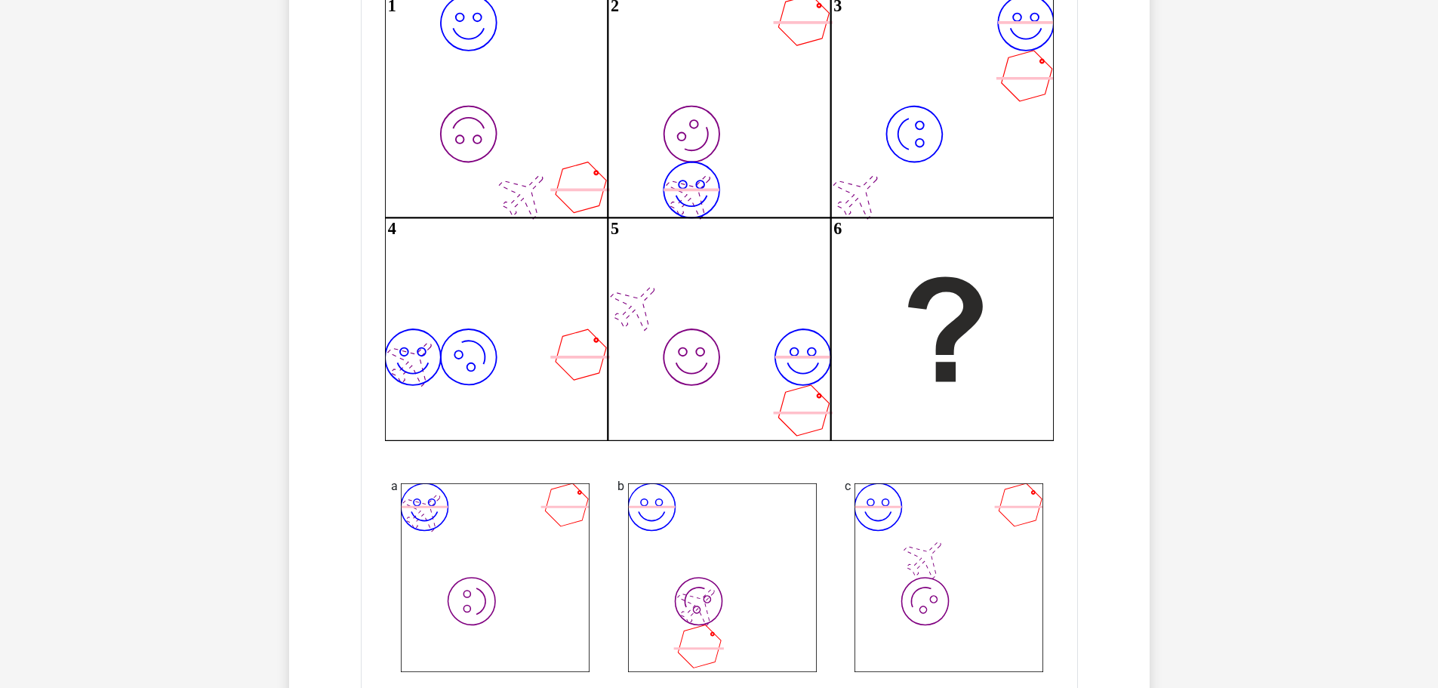
scroll to position [0, 0]
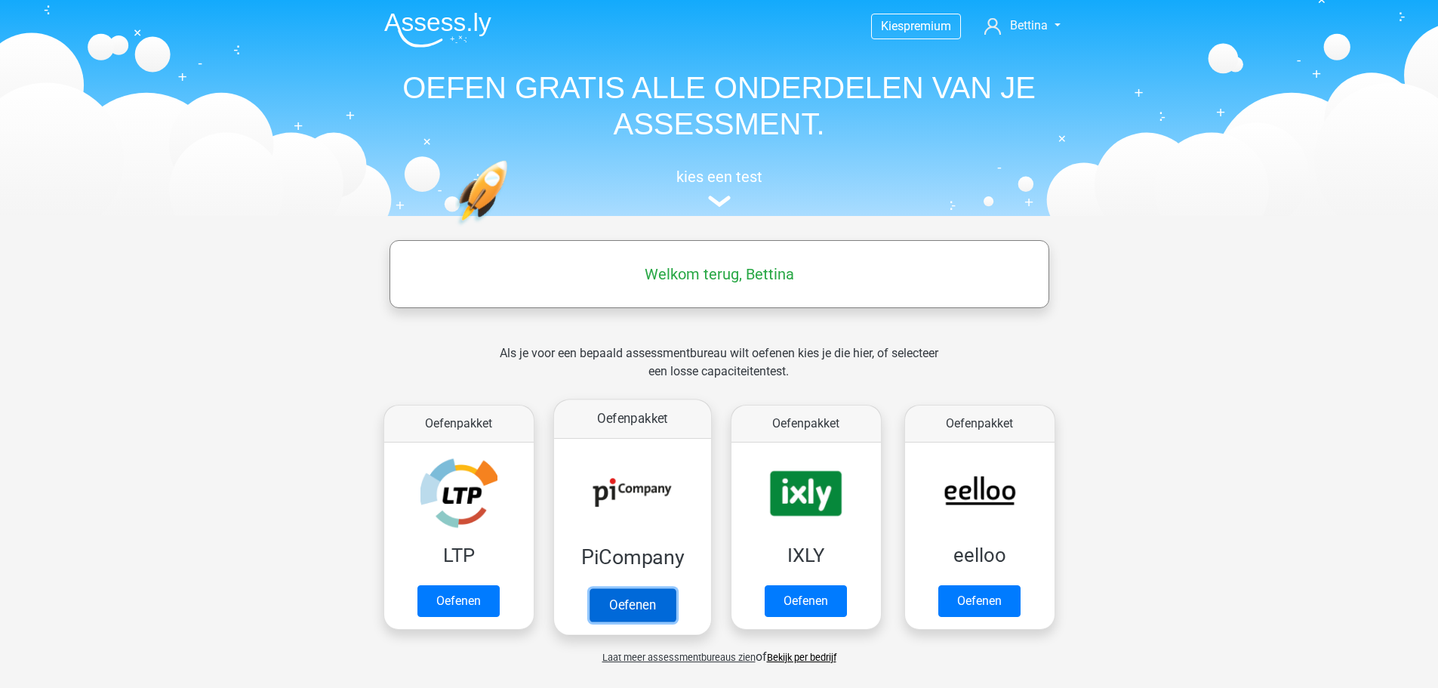
click at [630, 606] on link "Oefenen" at bounding box center [632, 604] width 86 height 33
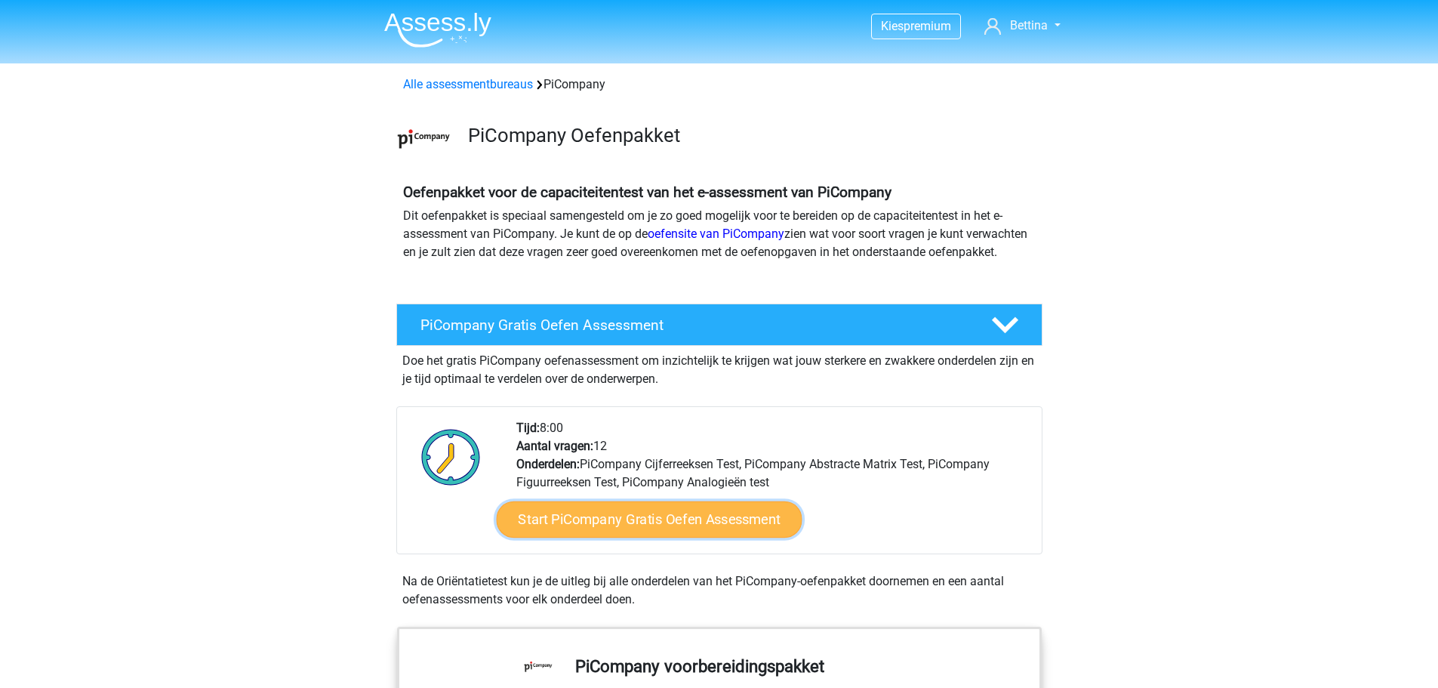
click at [656, 537] on link "Start PiCompany Gratis Oefen Assessment" at bounding box center [649, 519] width 306 height 36
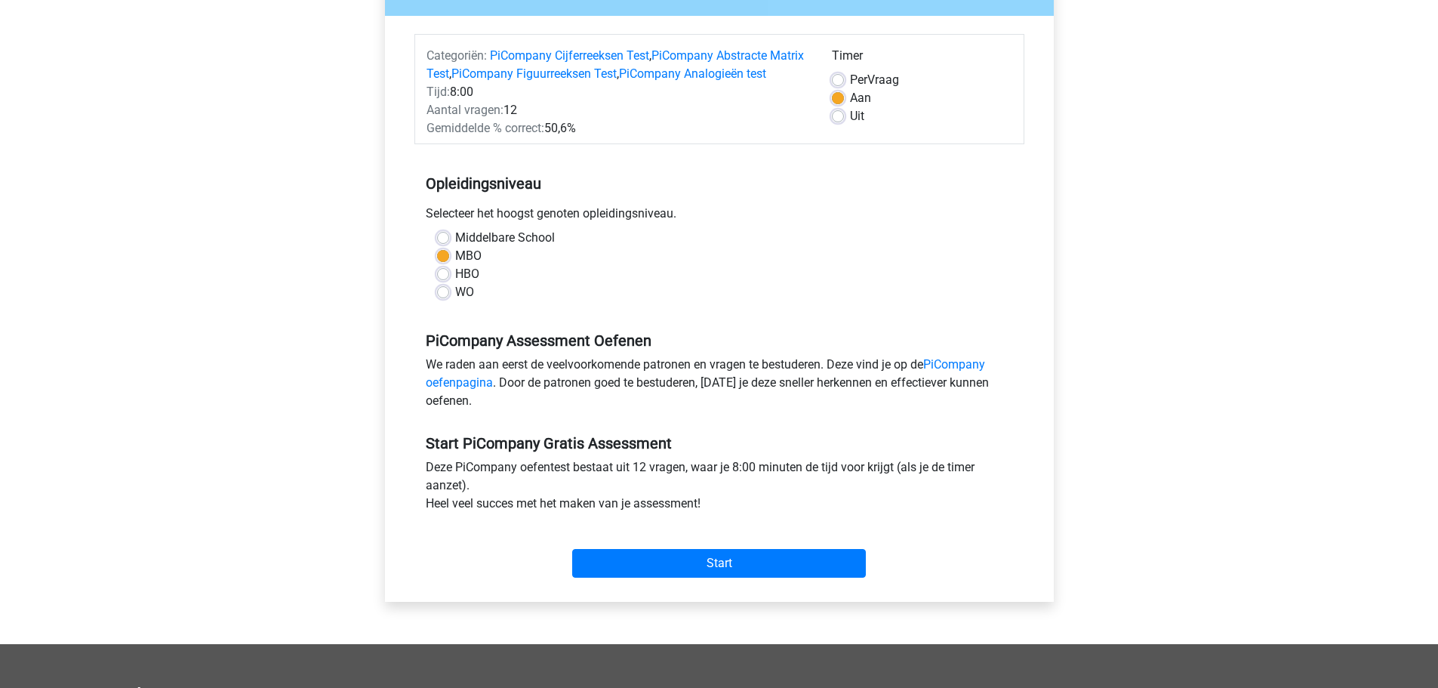
scroll to position [174, 0]
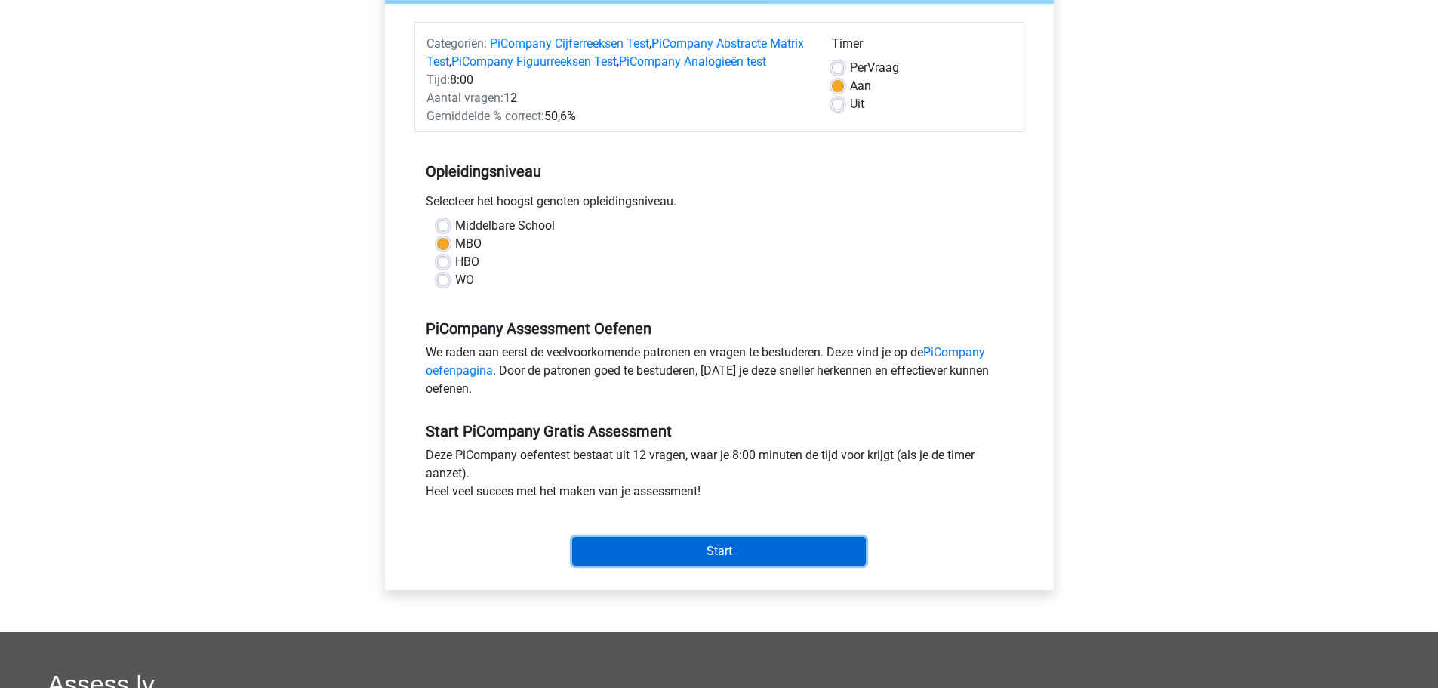
click at [764, 565] on input "Start" at bounding box center [719, 551] width 294 height 29
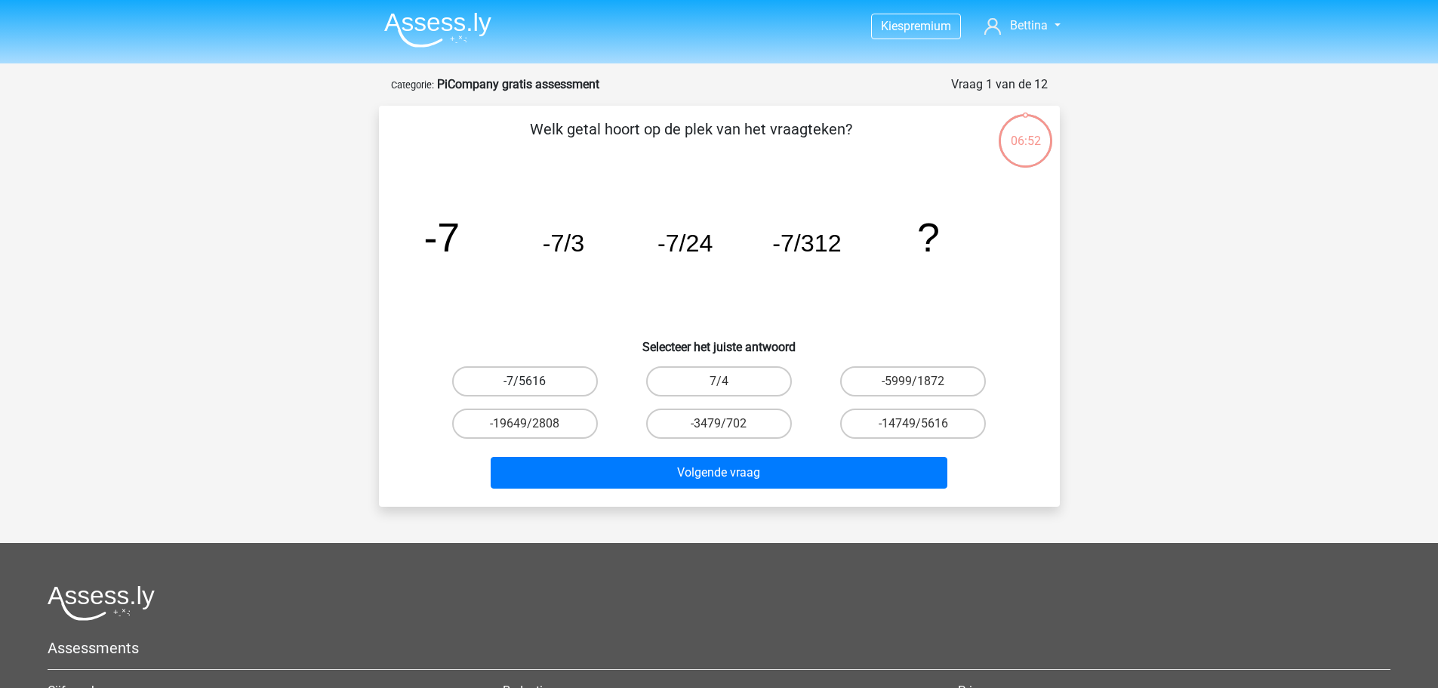
click at [535, 380] on label "-7/5616" at bounding box center [525, 381] width 146 height 30
click at [534, 381] on input "-7/5616" at bounding box center [530, 386] width 10 height 10
radio input "true"
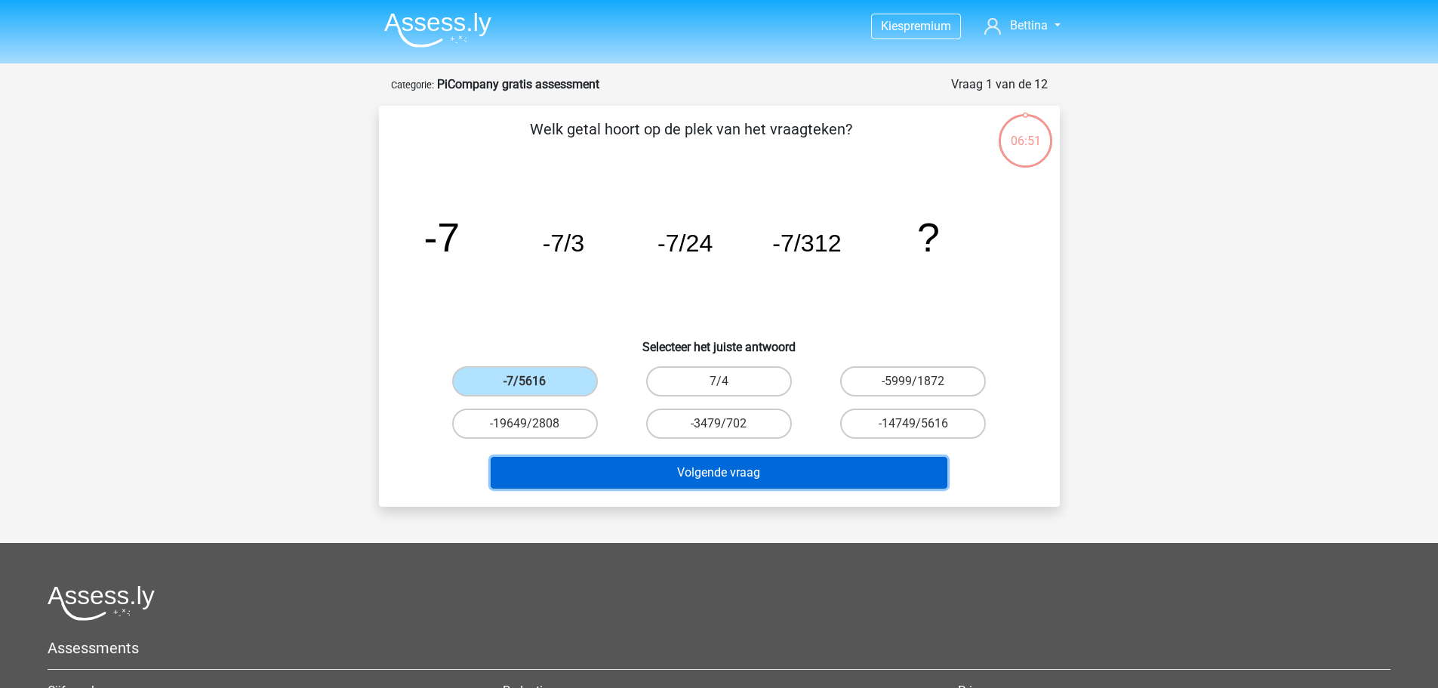
click at [612, 471] on button "Volgende vraag" at bounding box center [719, 473] width 457 height 32
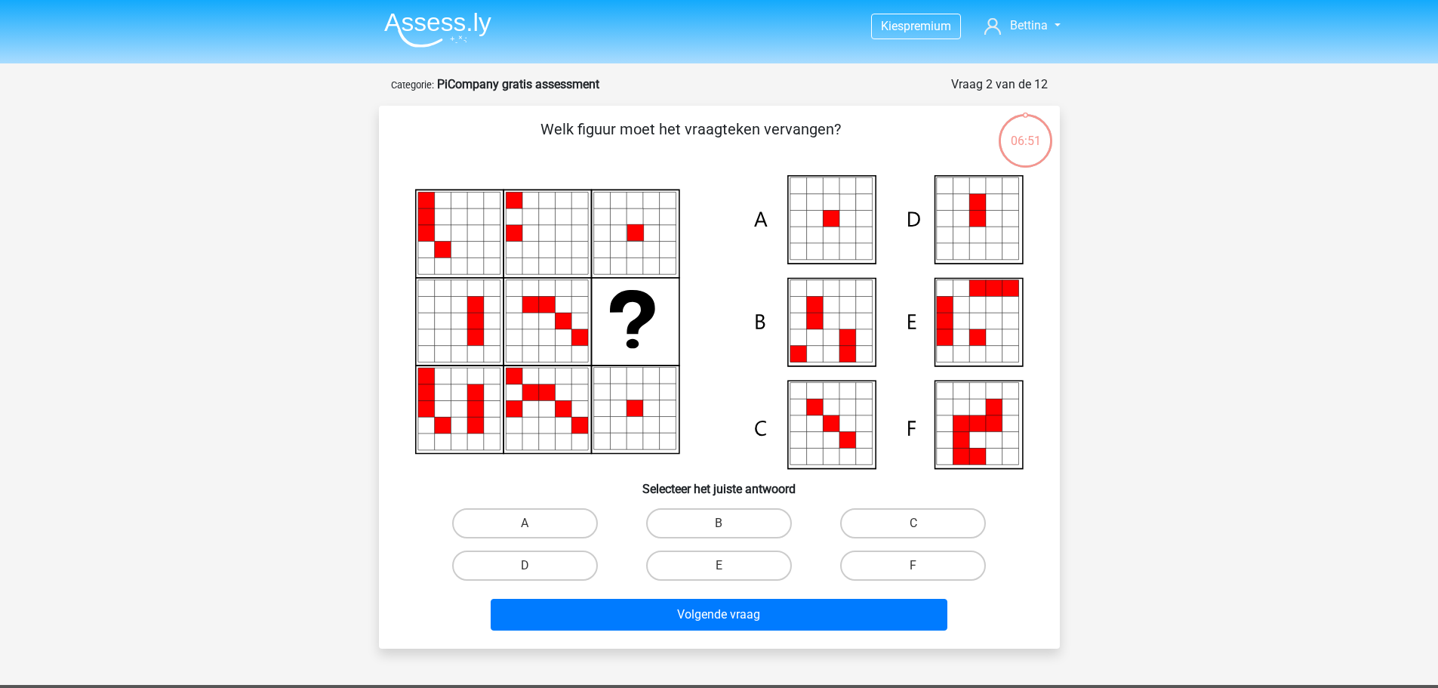
scroll to position [75, 0]
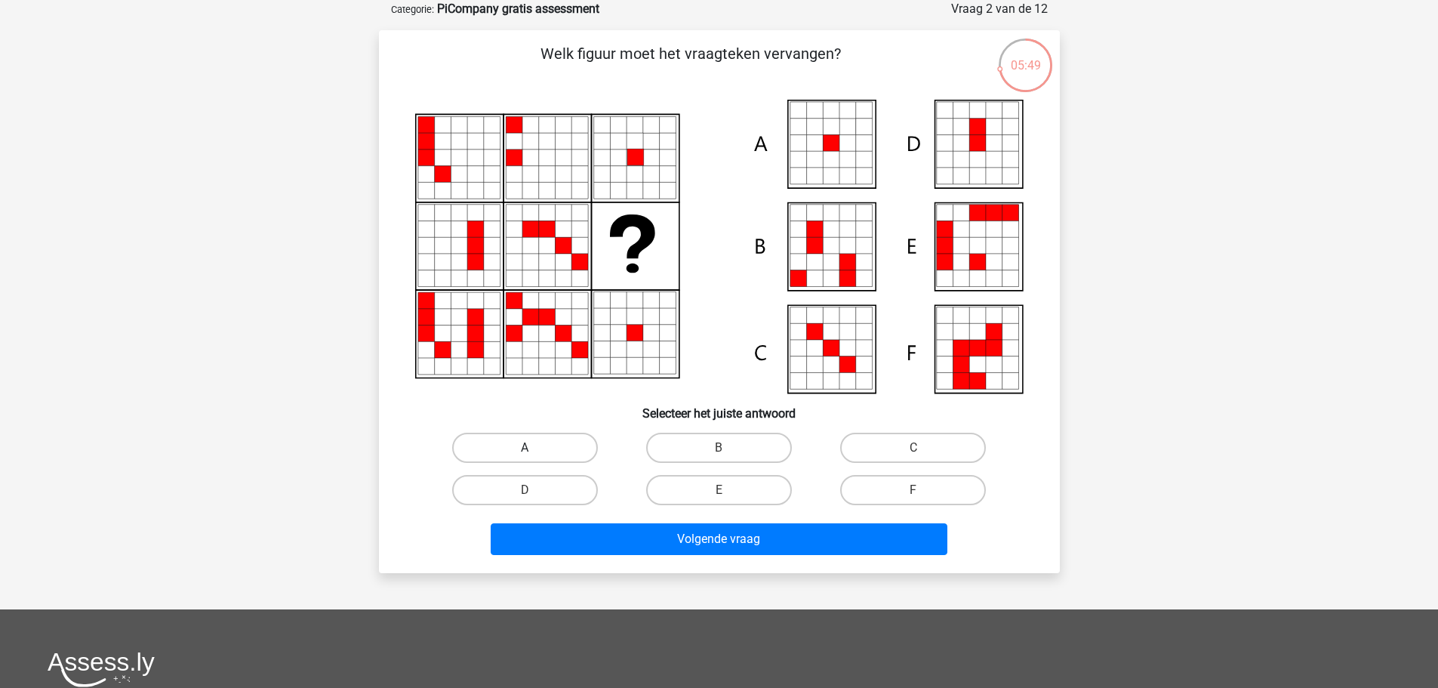
click at [531, 445] on label "A" at bounding box center [525, 447] width 146 height 30
click at [531, 448] on input "A" at bounding box center [530, 453] width 10 height 10
radio input "true"
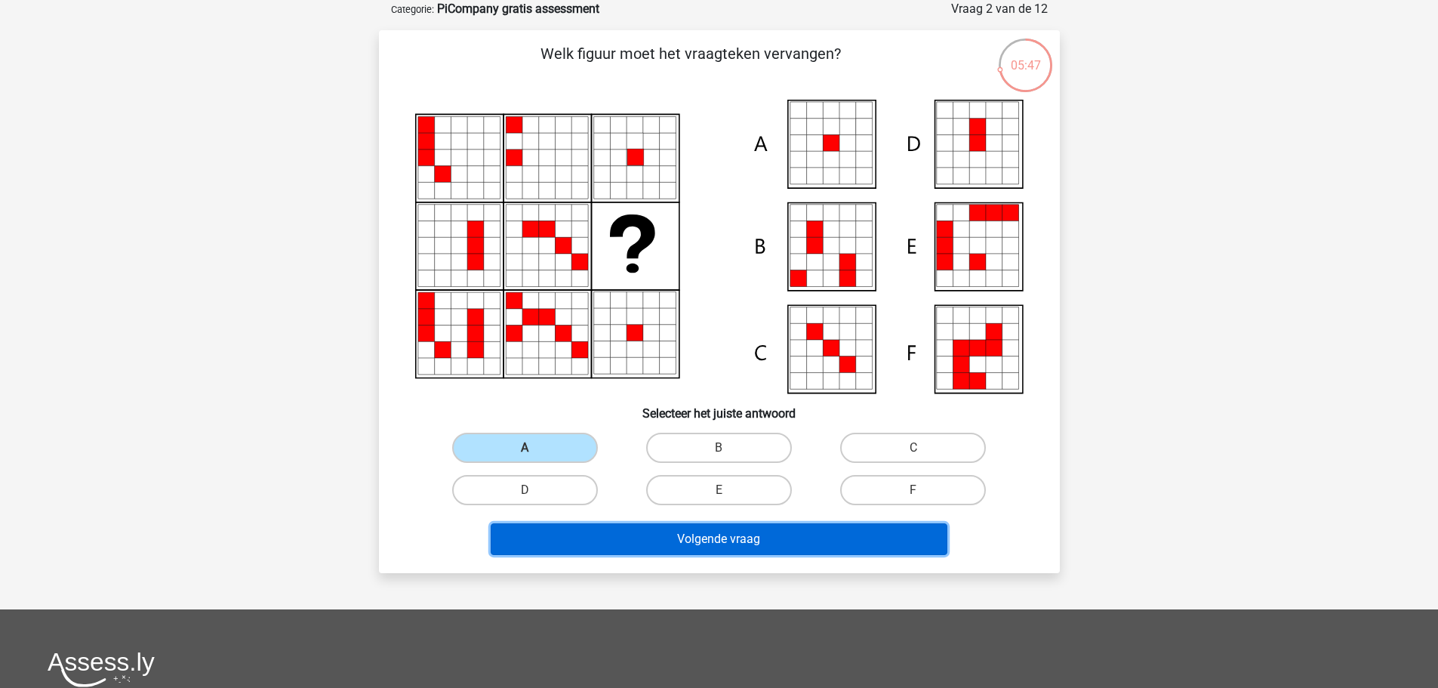
click at [599, 535] on button "Volgende vraag" at bounding box center [719, 539] width 457 height 32
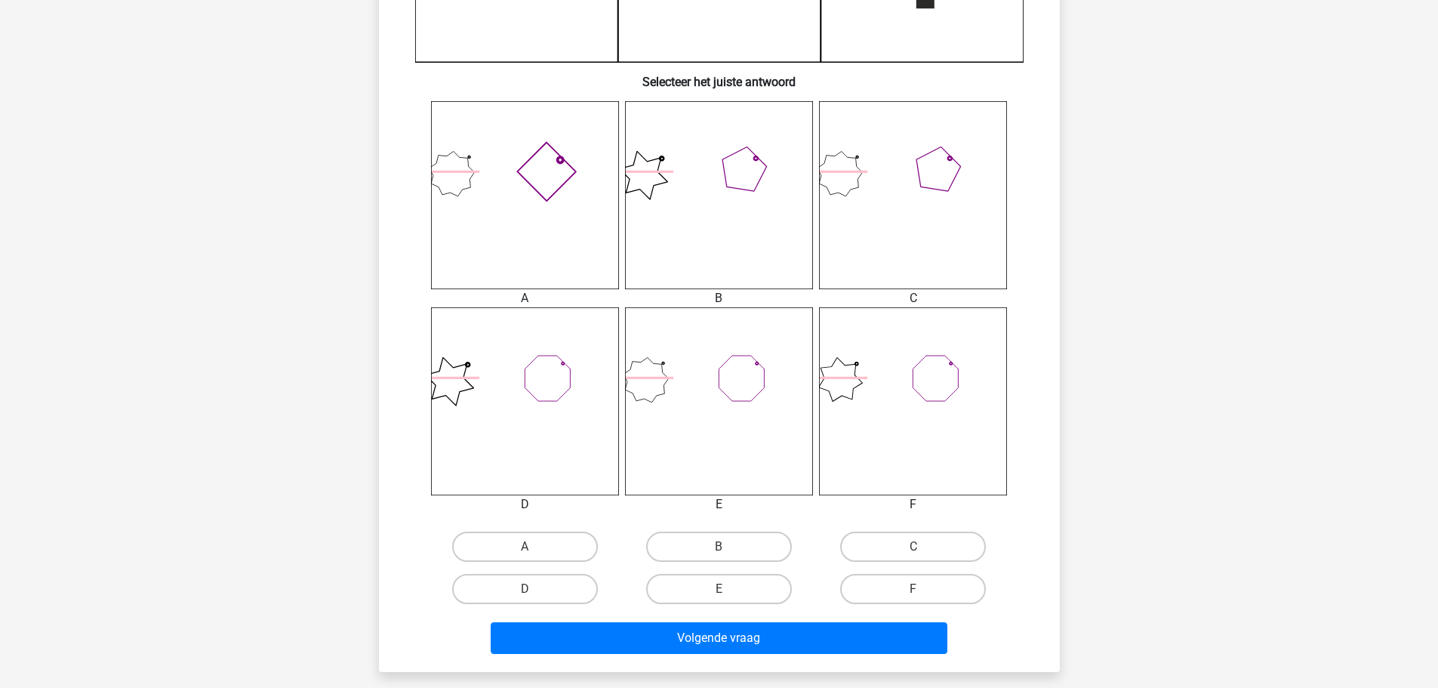
scroll to position [537, 0]
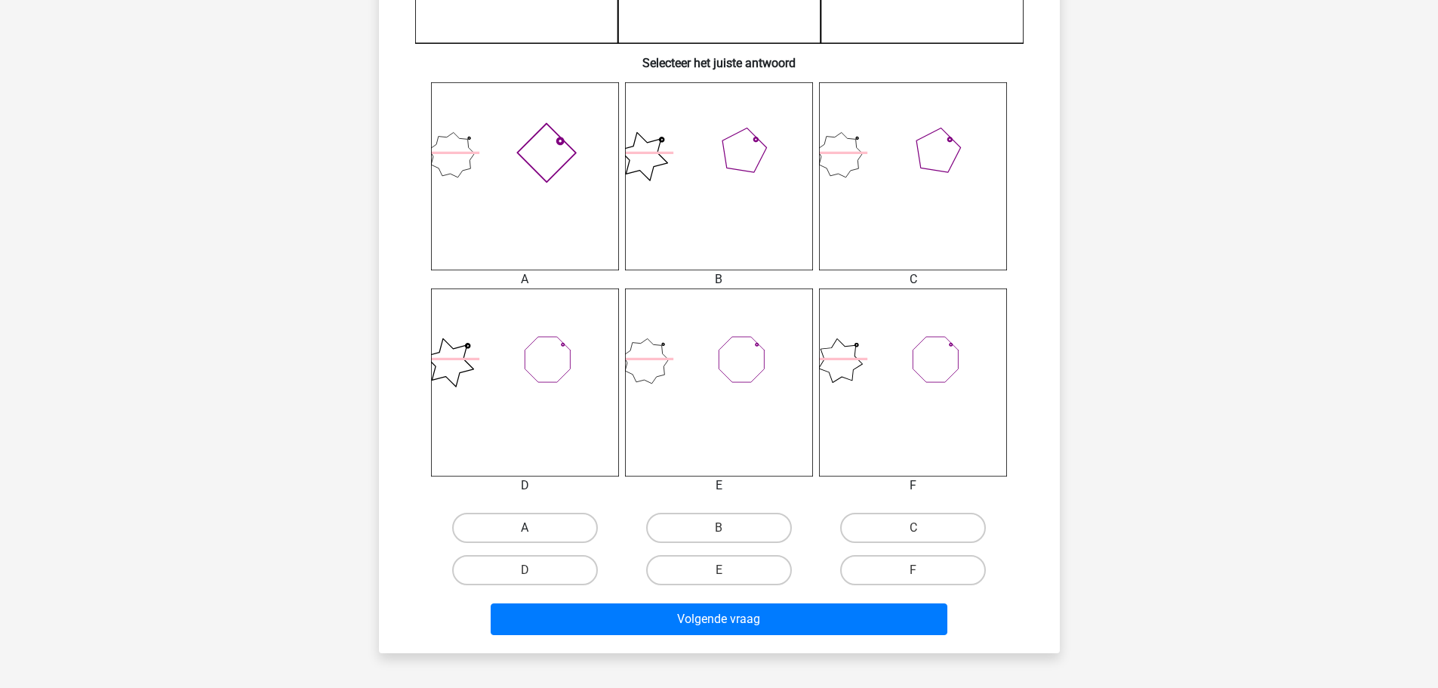
click at [542, 521] on label "A" at bounding box center [525, 528] width 146 height 30
click at [534, 528] on input "A" at bounding box center [530, 533] width 10 height 10
radio input "true"
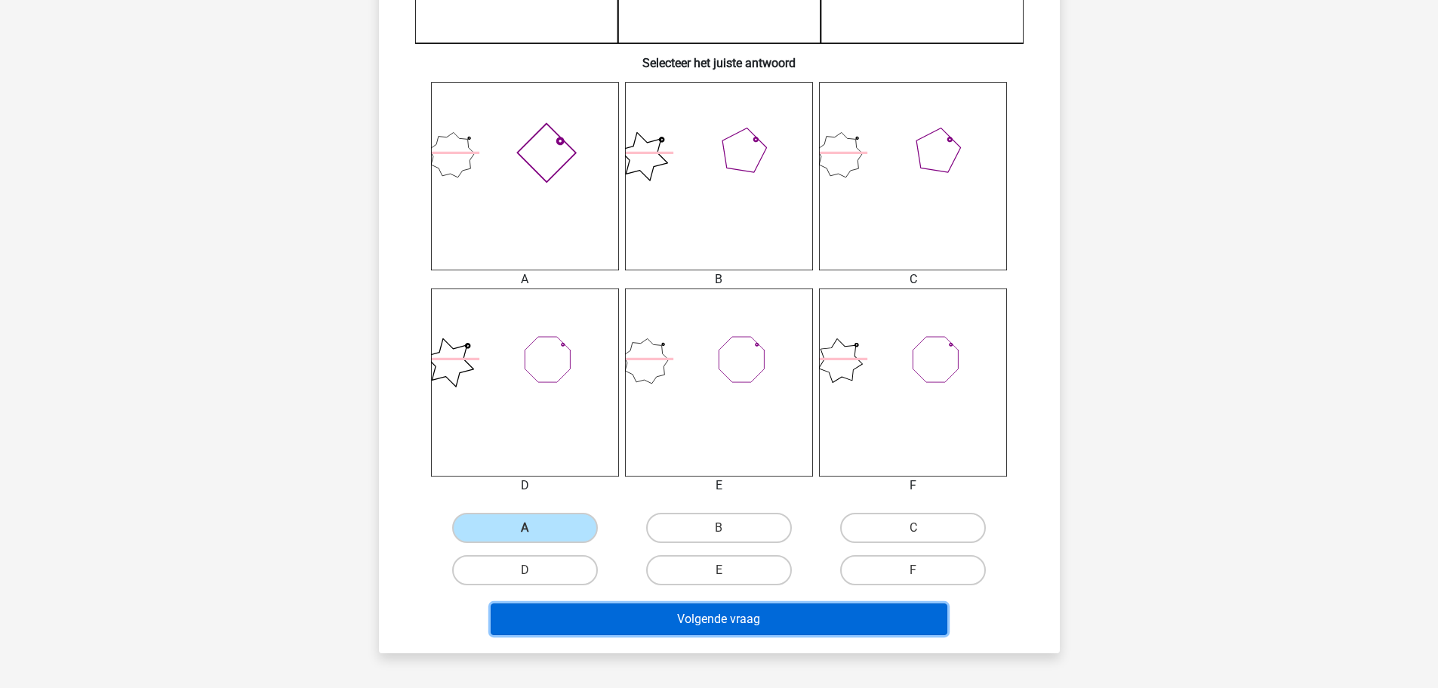
click at [626, 617] on button "Volgende vraag" at bounding box center [719, 619] width 457 height 32
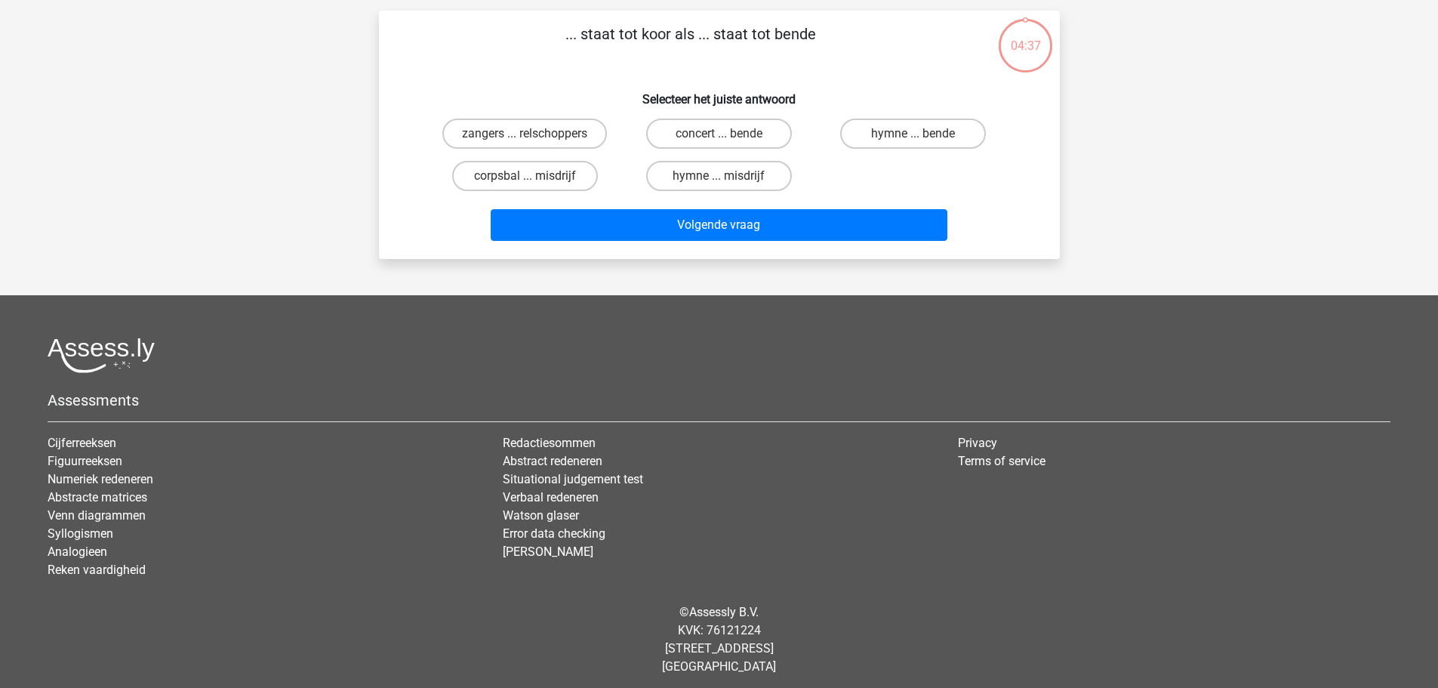
scroll to position [75, 0]
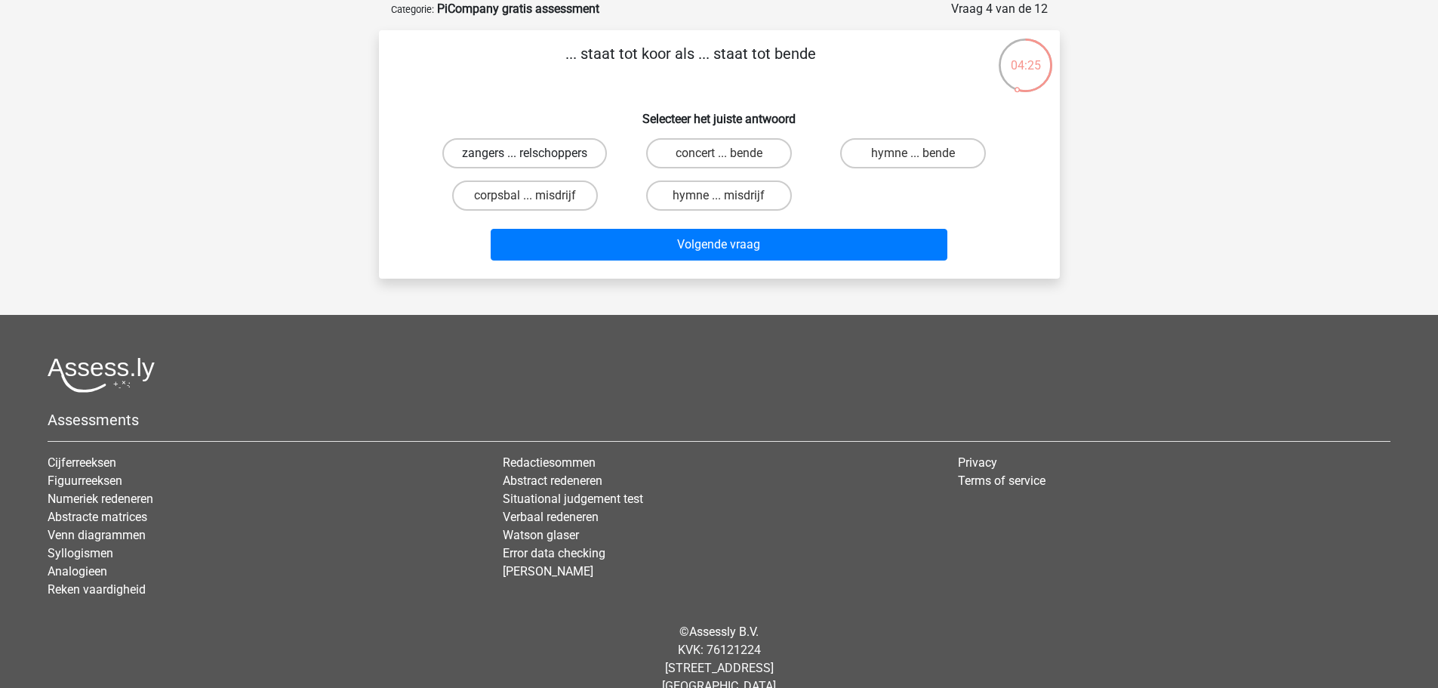
click at [538, 155] on label "zangers ... relschoppers" at bounding box center [524, 153] width 165 height 30
click at [534, 155] on input "zangers ... relschoppers" at bounding box center [530, 158] width 10 height 10
radio input "true"
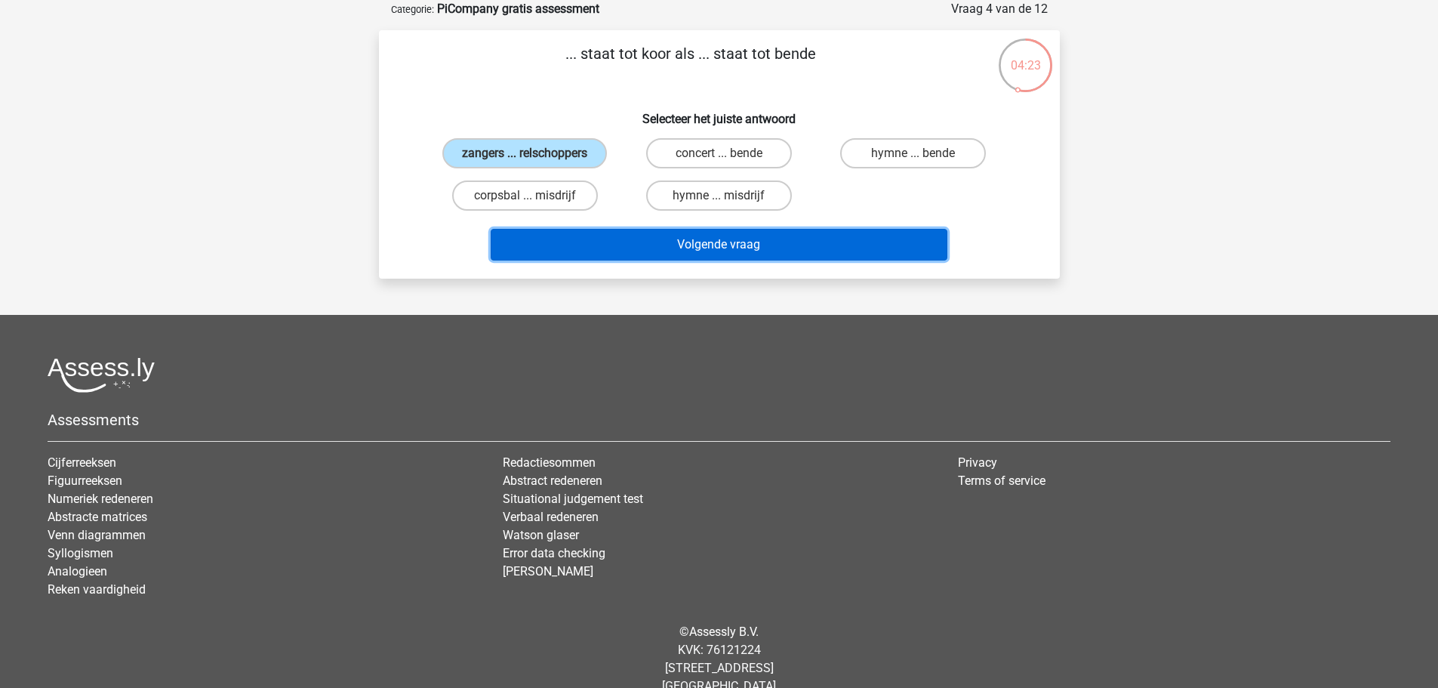
click at [621, 245] on button "Volgende vraag" at bounding box center [719, 245] width 457 height 32
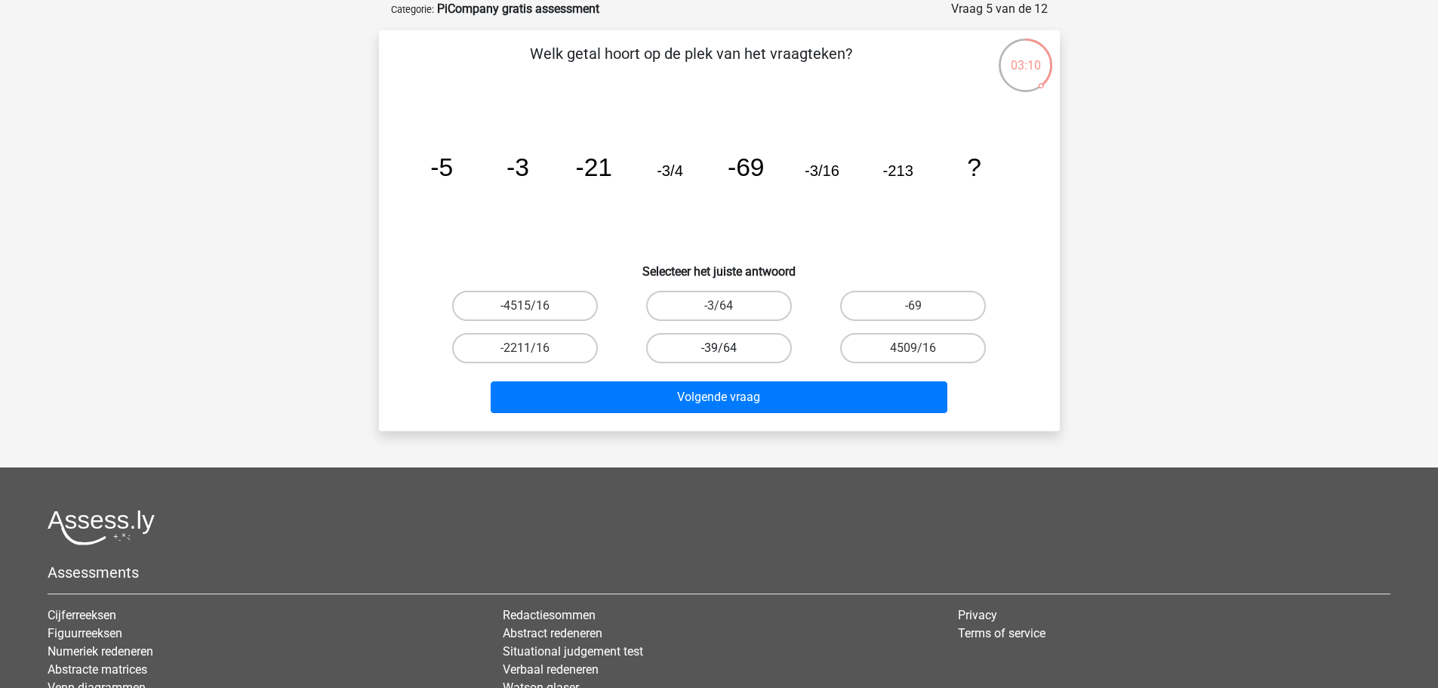
click at [710, 348] on label "-39/64" at bounding box center [719, 348] width 146 height 30
click at [719, 348] on input "-39/64" at bounding box center [724, 353] width 10 height 10
radio input "true"
click at [713, 308] on label "-3/64" at bounding box center [719, 306] width 146 height 30
click at [719, 308] on input "-3/64" at bounding box center [724, 311] width 10 height 10
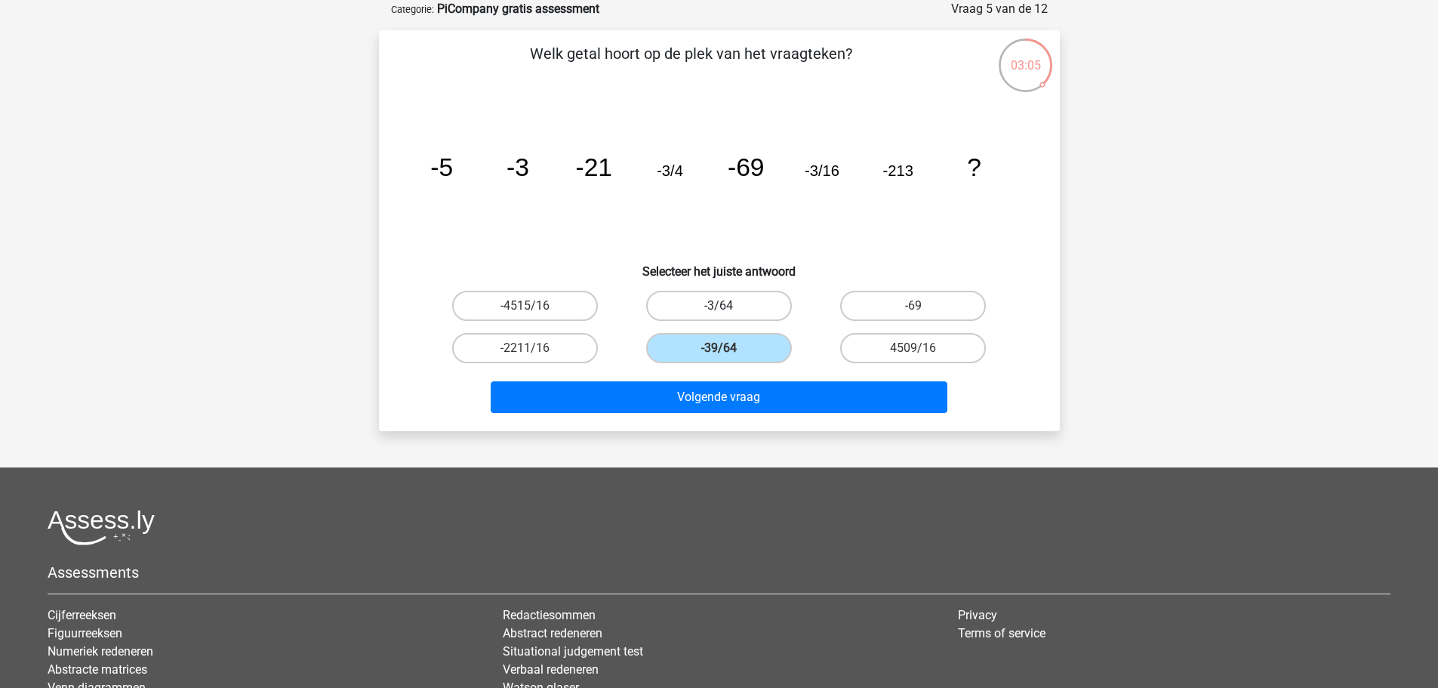
radio input "true"
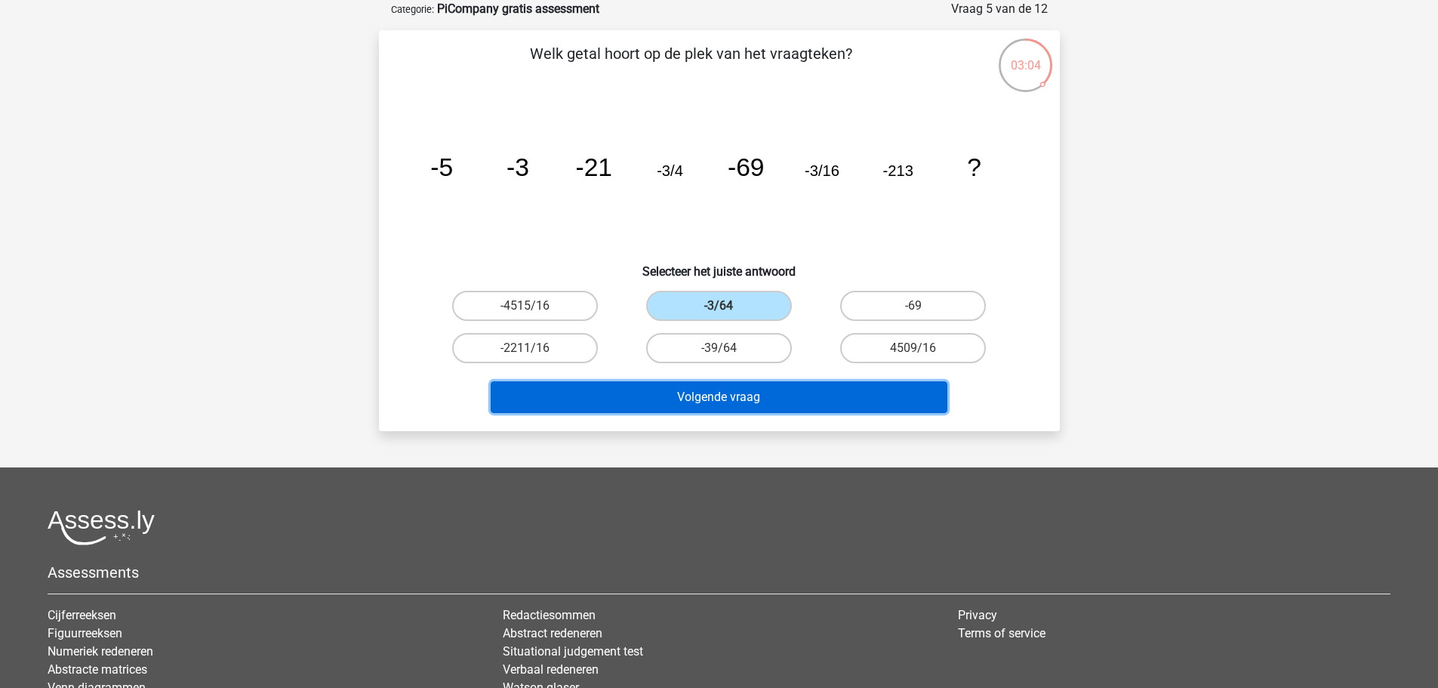
click at [709, 396] on button "Volgende vraag" at bounding box center [719, 397] width 457 height 32
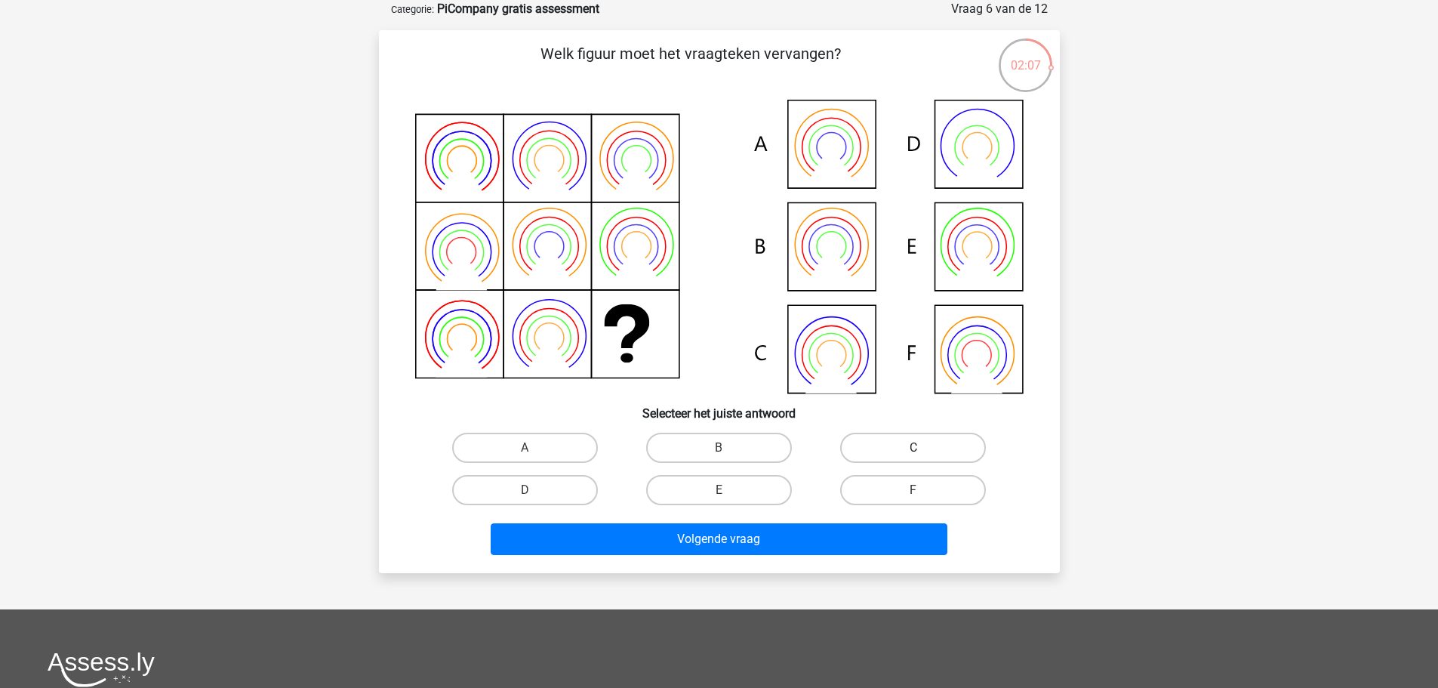
click at [874, 448] on label "C" at bounding box center [913, 447] width 146 height 30
click at [913, 448] on input "C" at bounding box center [918, 453] width 10 height 10
radio input "true"
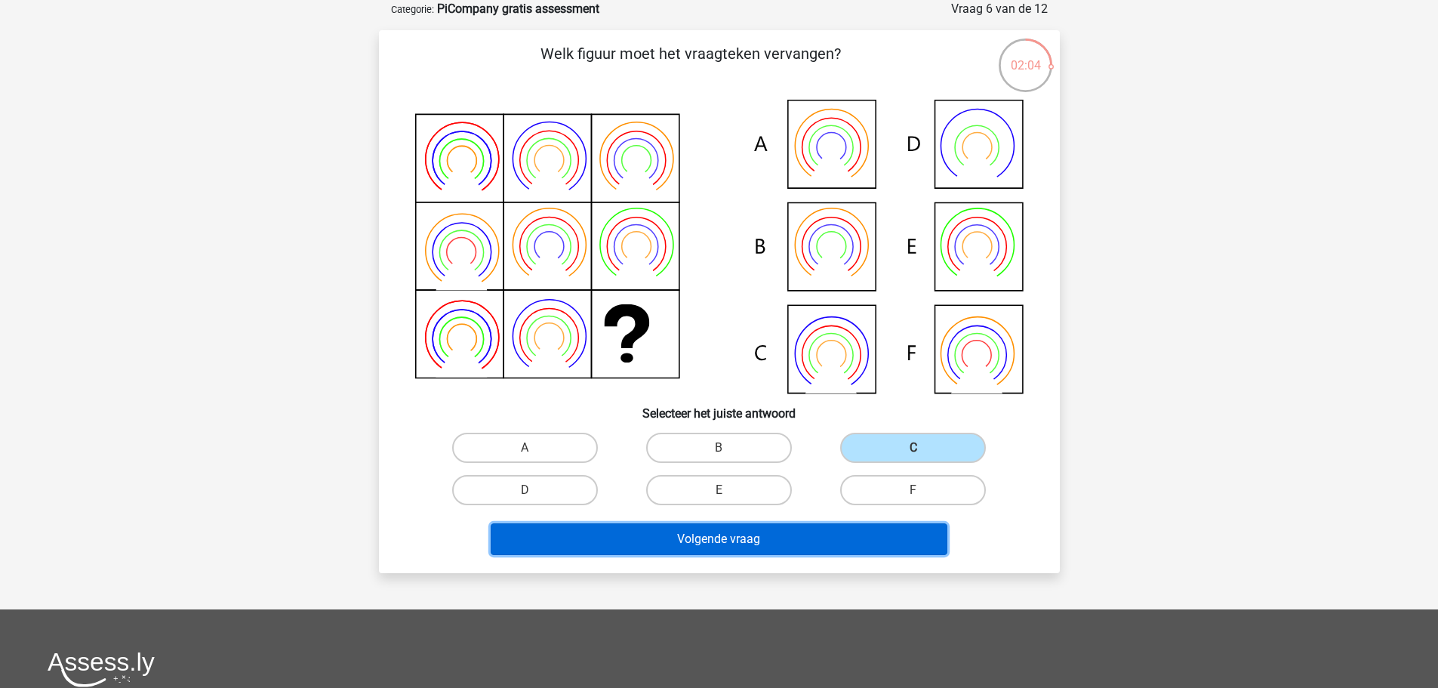
click at [845, 547] on button "Volgende vraag" at bounding box center [719, 539] width 457 height 32
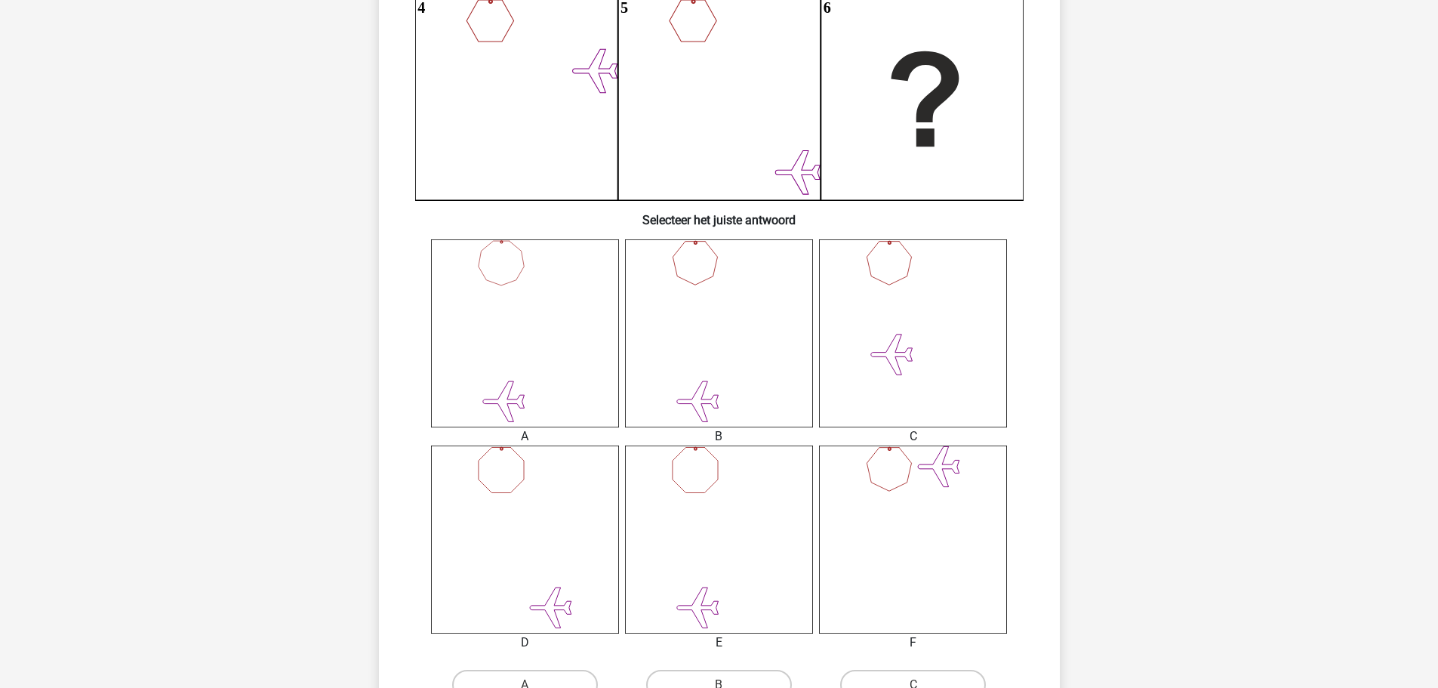
scroll to position [115, 0]
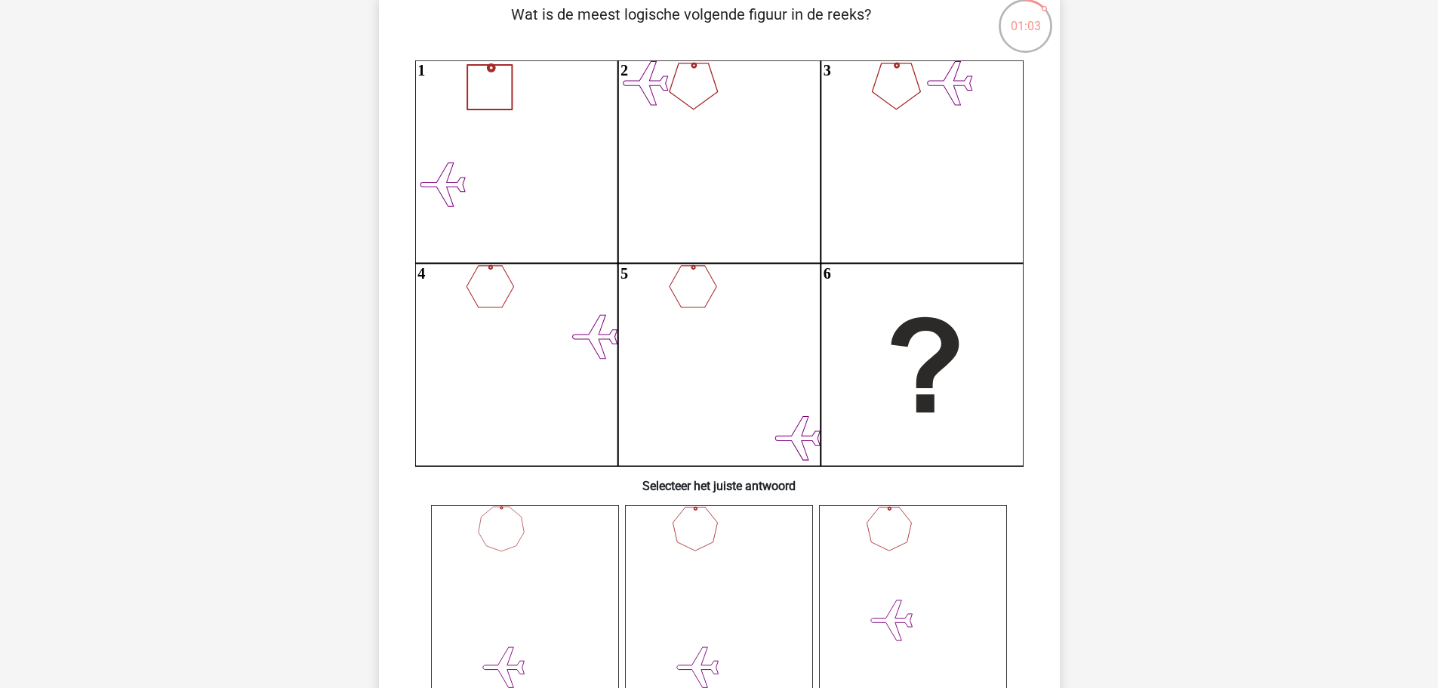
click at [663, 639] on icon at bounding box center [719, 599] width 188 height 188
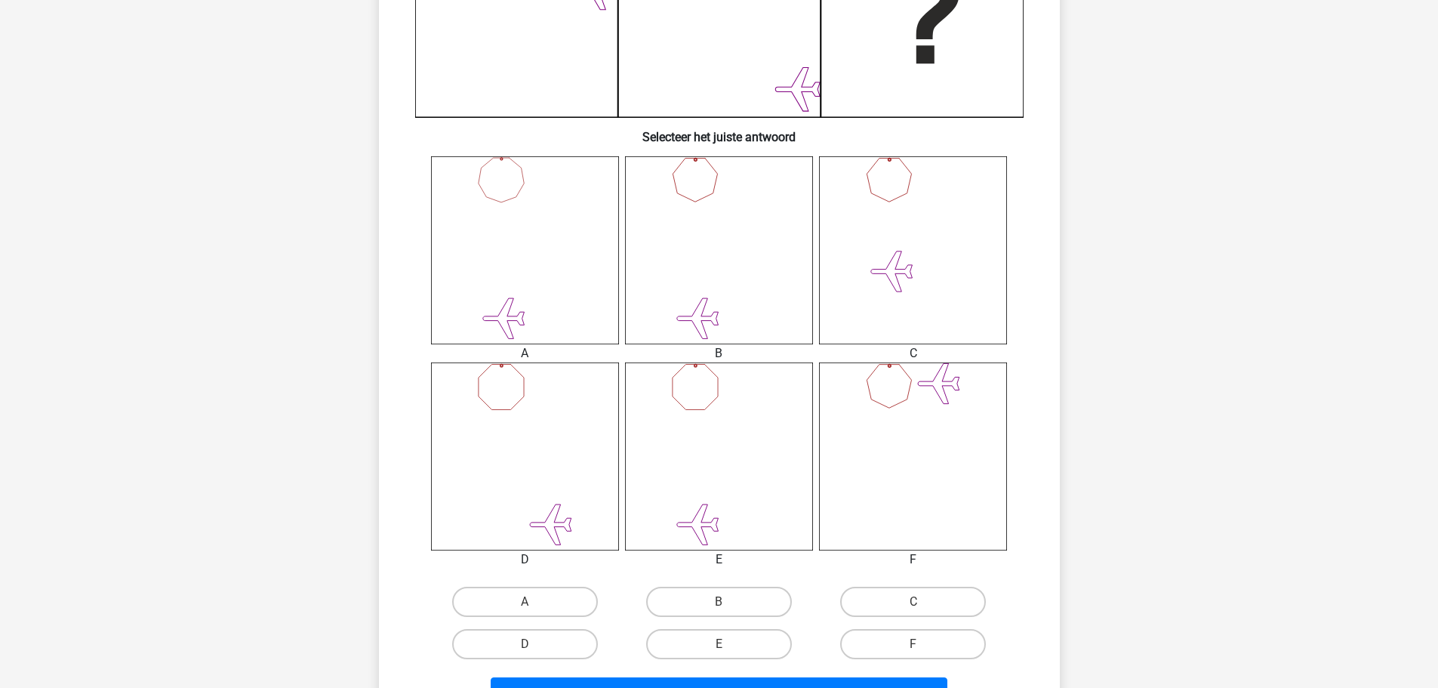
scroll to position [494, 0]
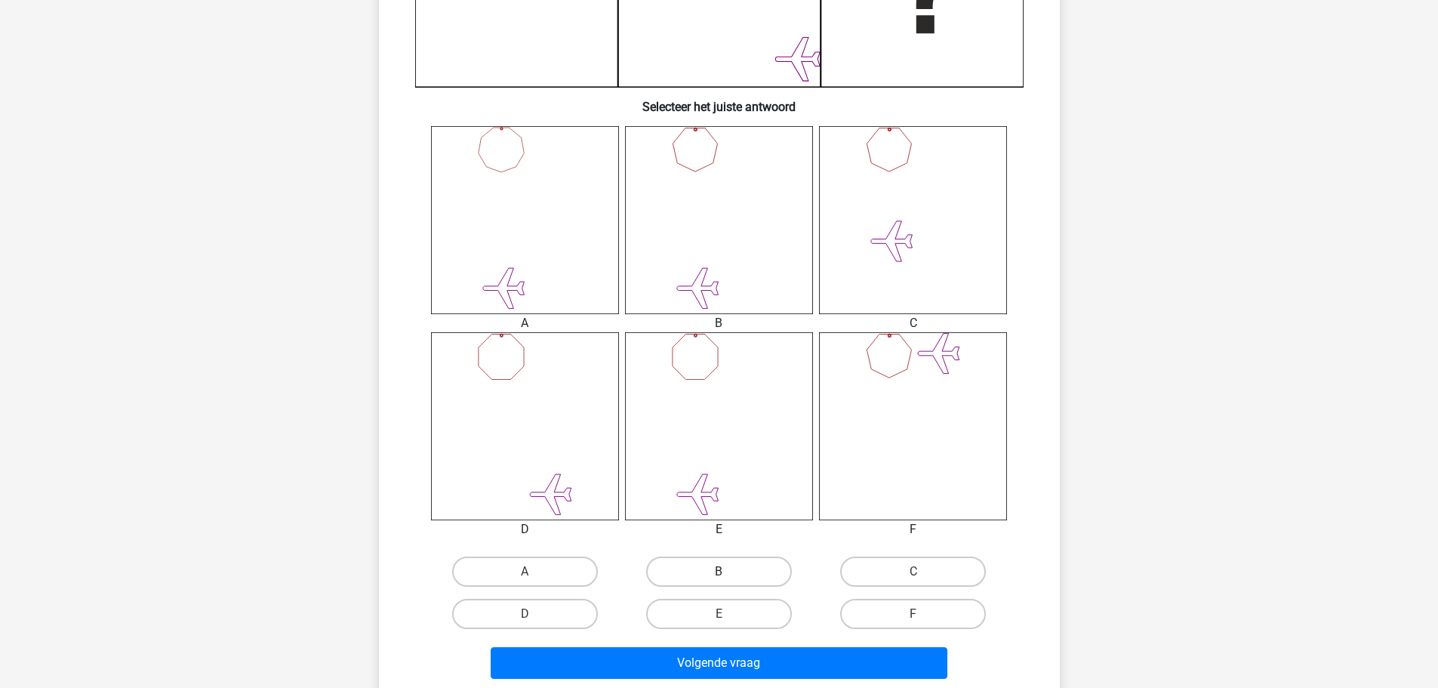
click at [704, 571] on label "B" at bounding box center [719, 571] width 146 height 30
click at [719, 571] on input "B" at bounding box center [724, 576] width 10 height 10
radio input "true"
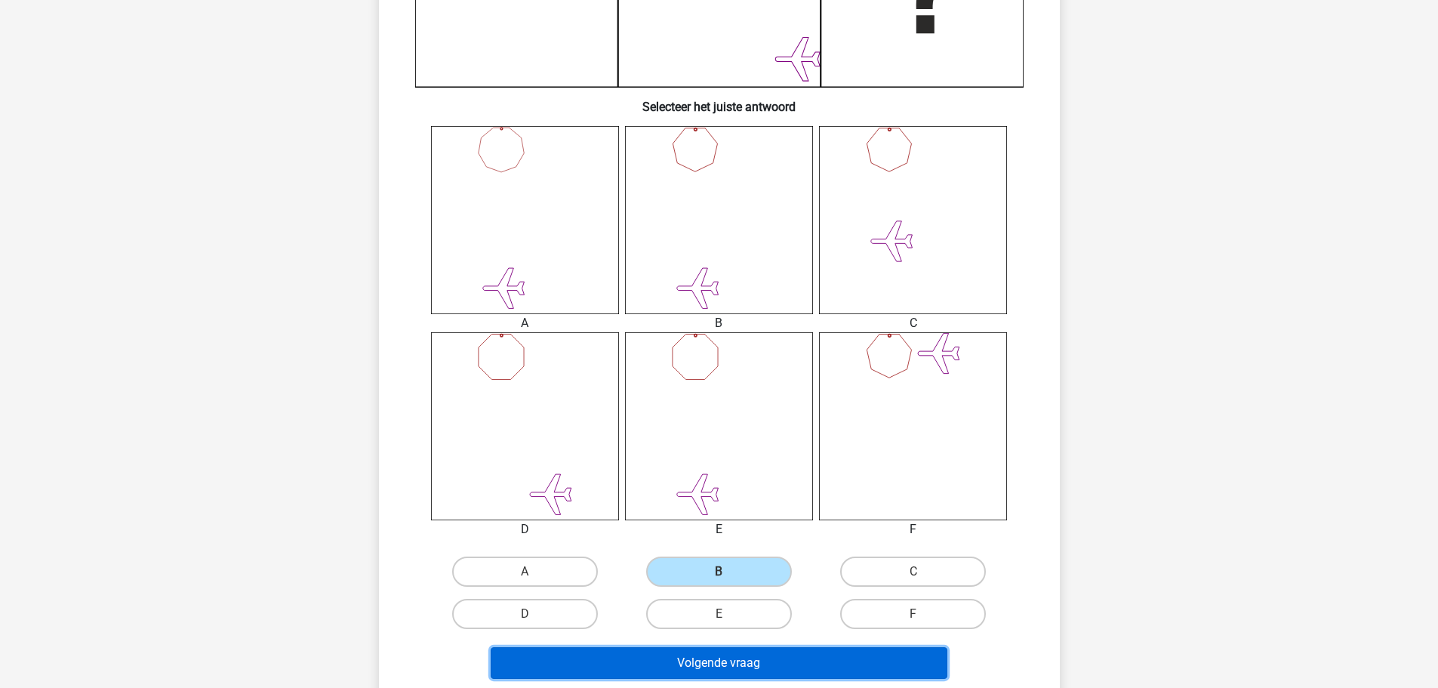
click at [724, 666] on button "Volgende vraag" at bounding box center [719, 663] width 457 height 32
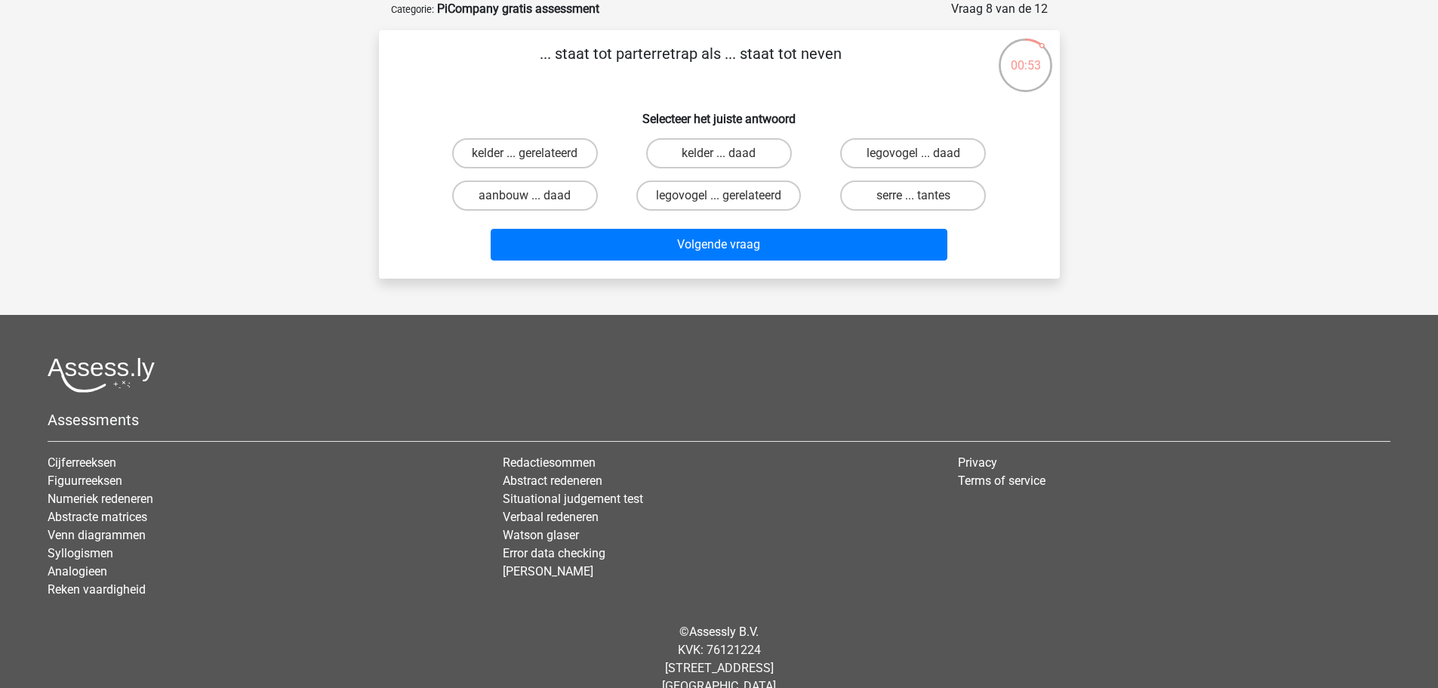
scroll to position [101, 0]
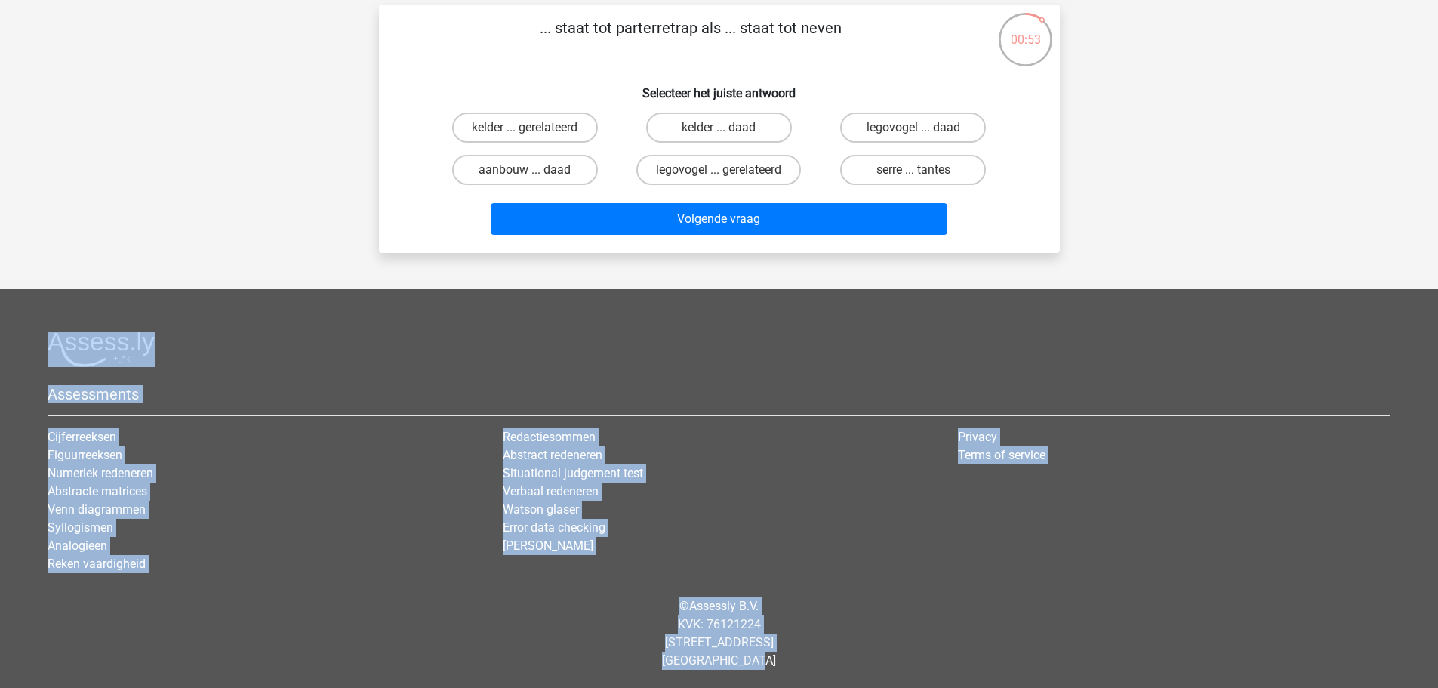
click at [713, 687] on html "Kies premium Bettina bettinamons@gmail.com" at bounding box center [719, 293] width 1438 height 789
click at [952, 171] on label "serre ... tantes" at bounding box center [913, 170] width 146 height 30
click at [923, 171] on input "serre ... tantes" at bounding box center [918, 175] width 10 height 10
radio input "true"
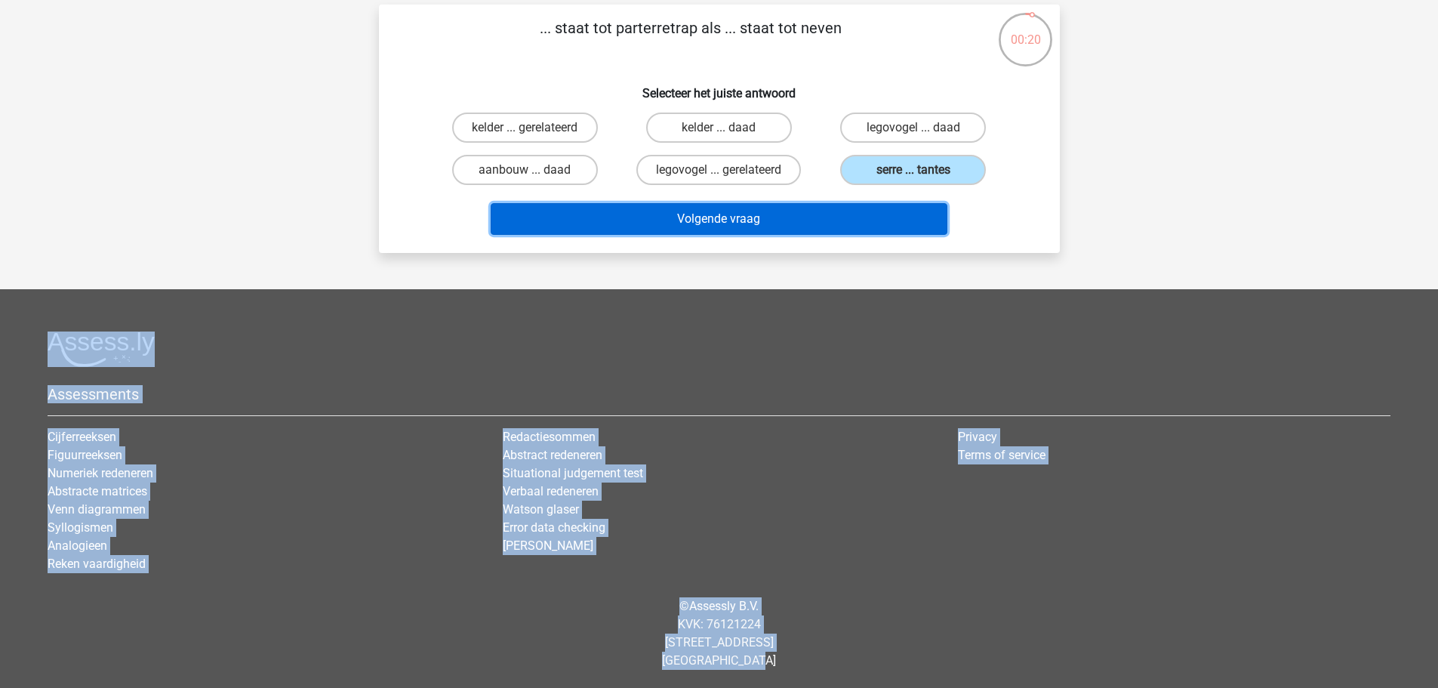
click at [860, 214] on button "Volgende vraag" at bounding box center [719, 219] width 457 height 32
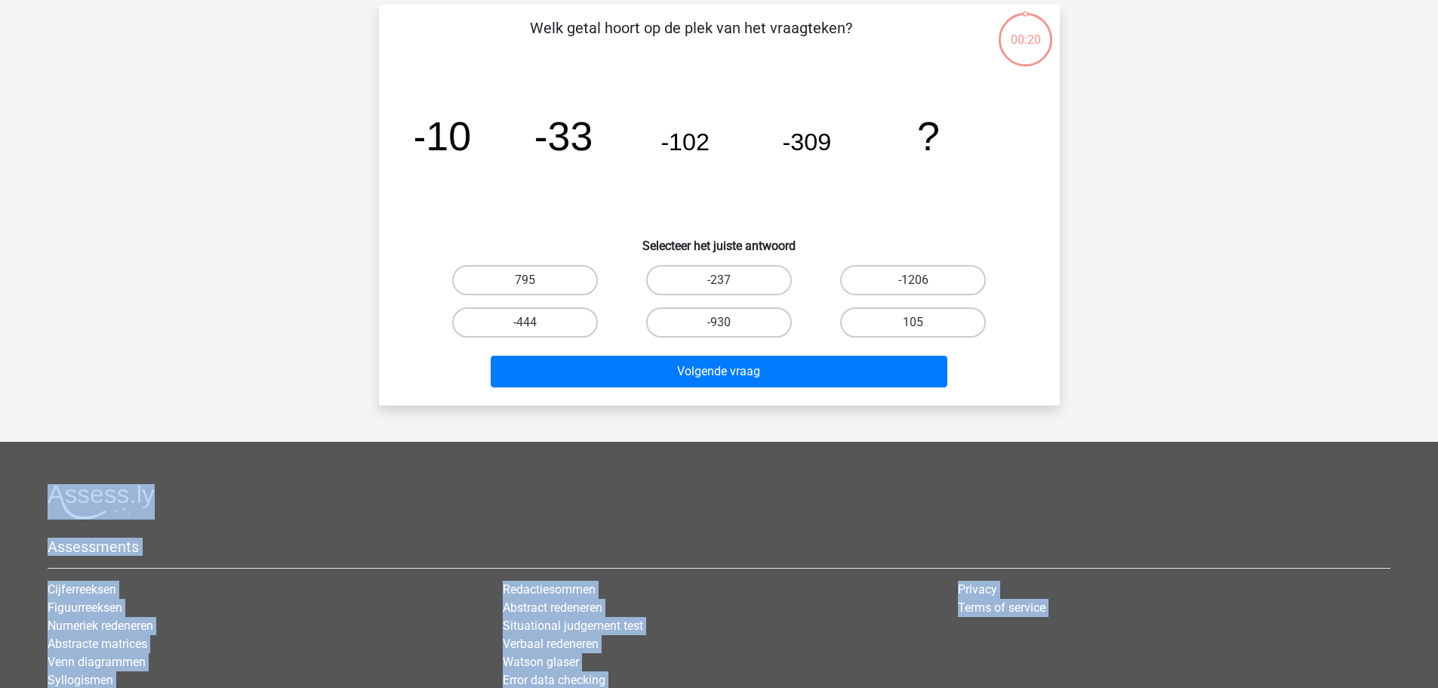
scroll to position [75, 0]
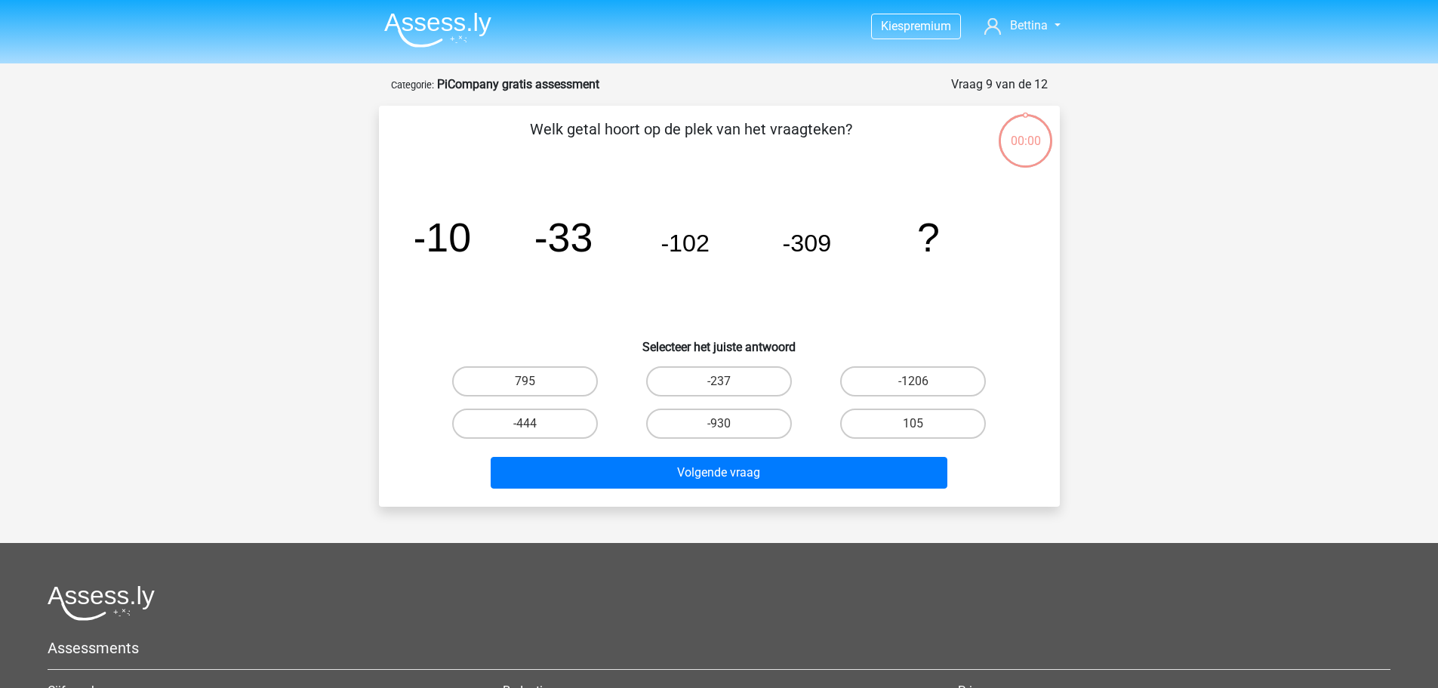
scroll to position [75, 0]
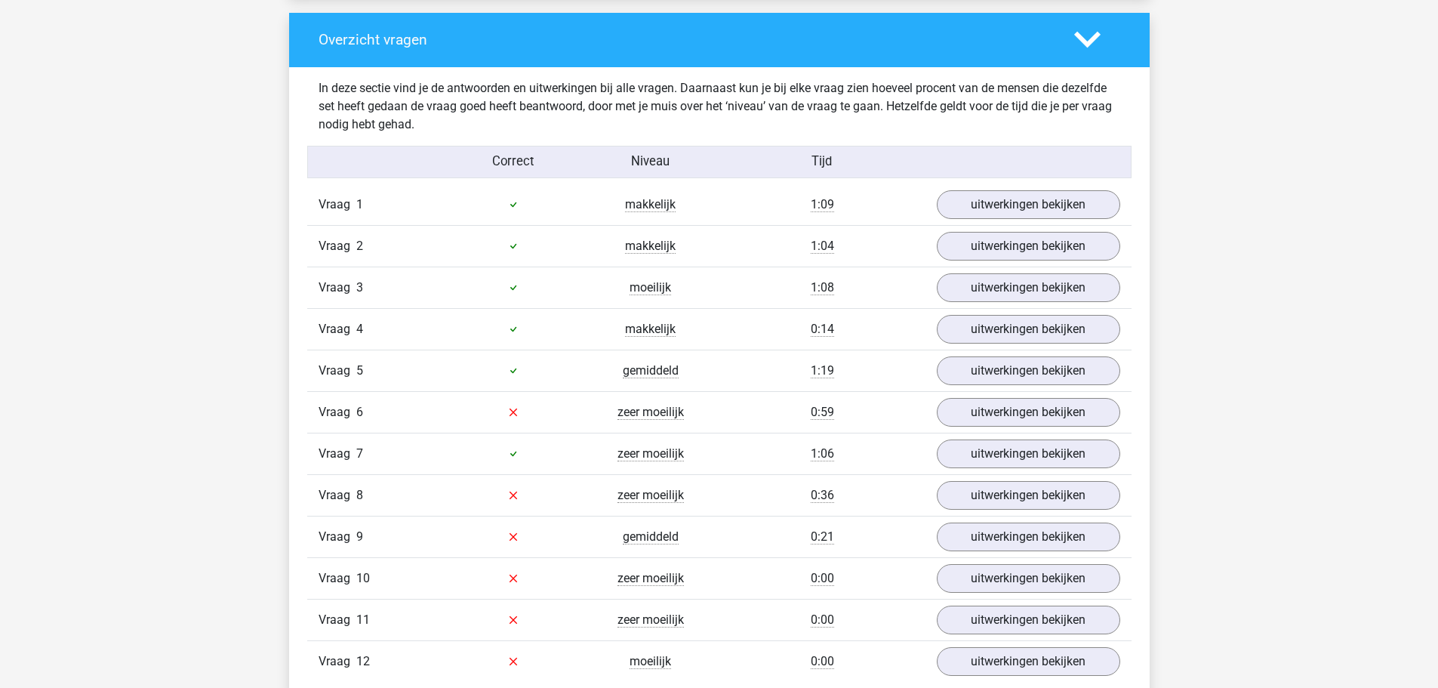
scroll to position [1570, 0]
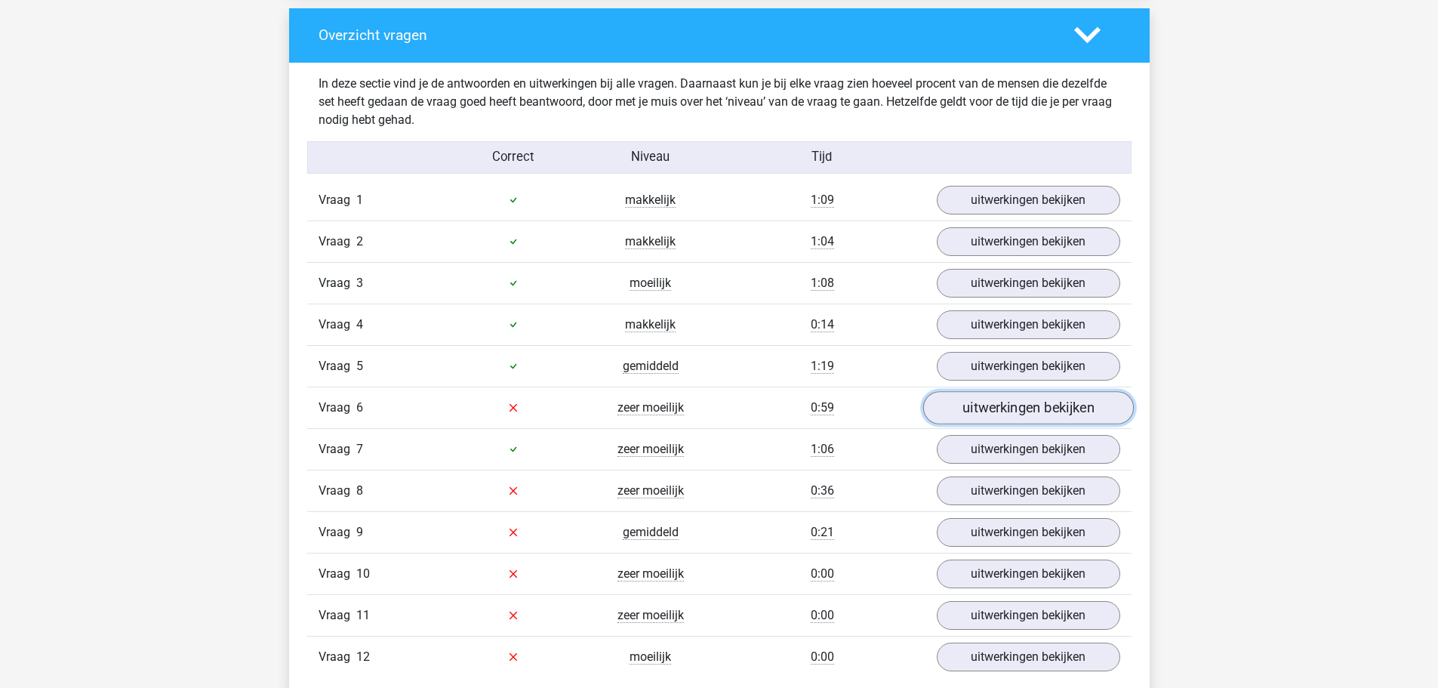
click at [1048, 410] on link "uitwerkingen bekijken" at bounding box center [1027, 407] width 211 height 33
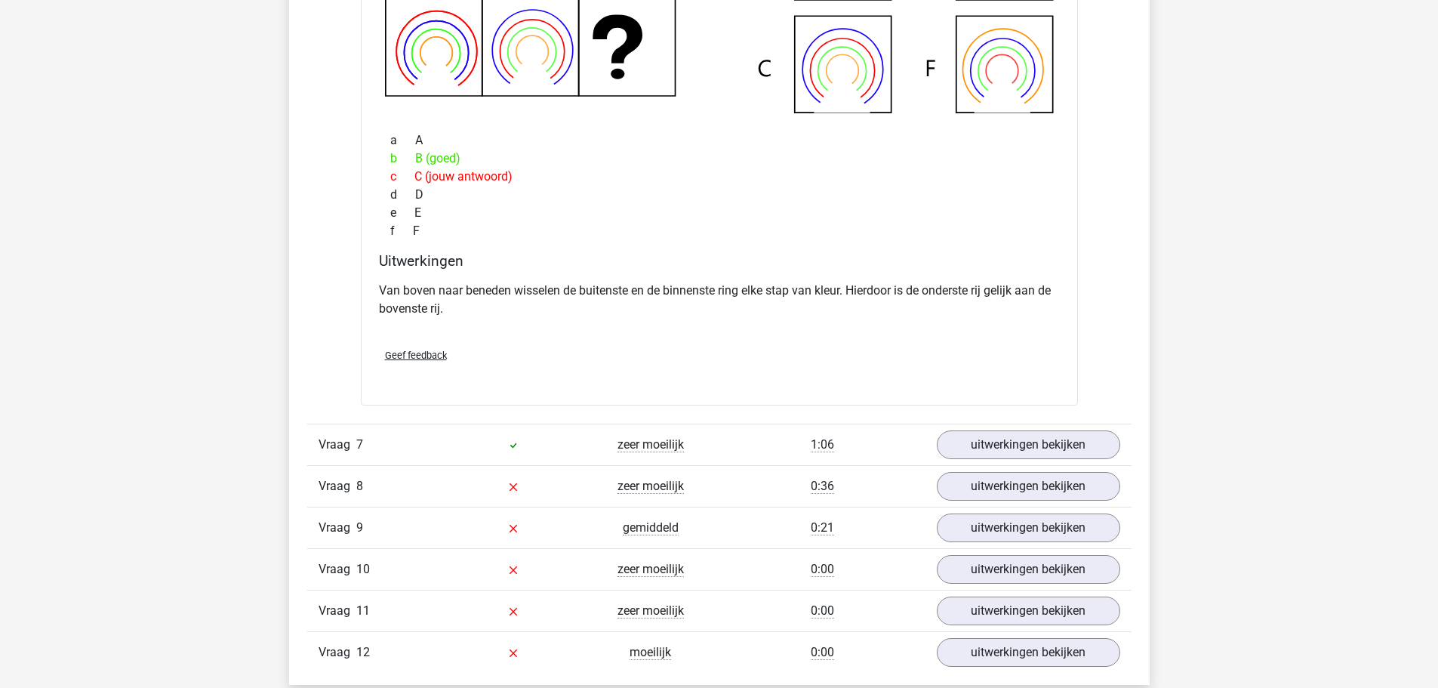
scroll to position [2304, 0]
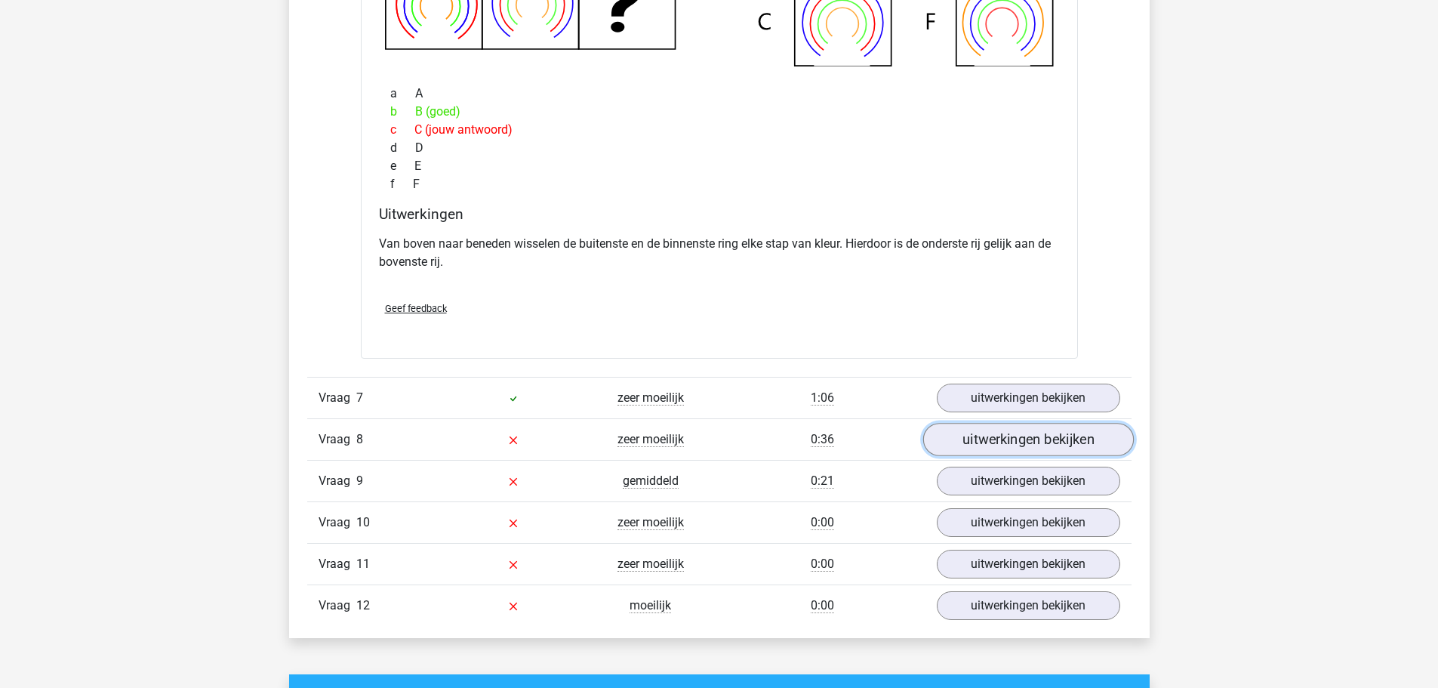
click at [1098, 439] on link "uitwerkingen bekijken" at bounding box center [1027, 439] width 211 height 33
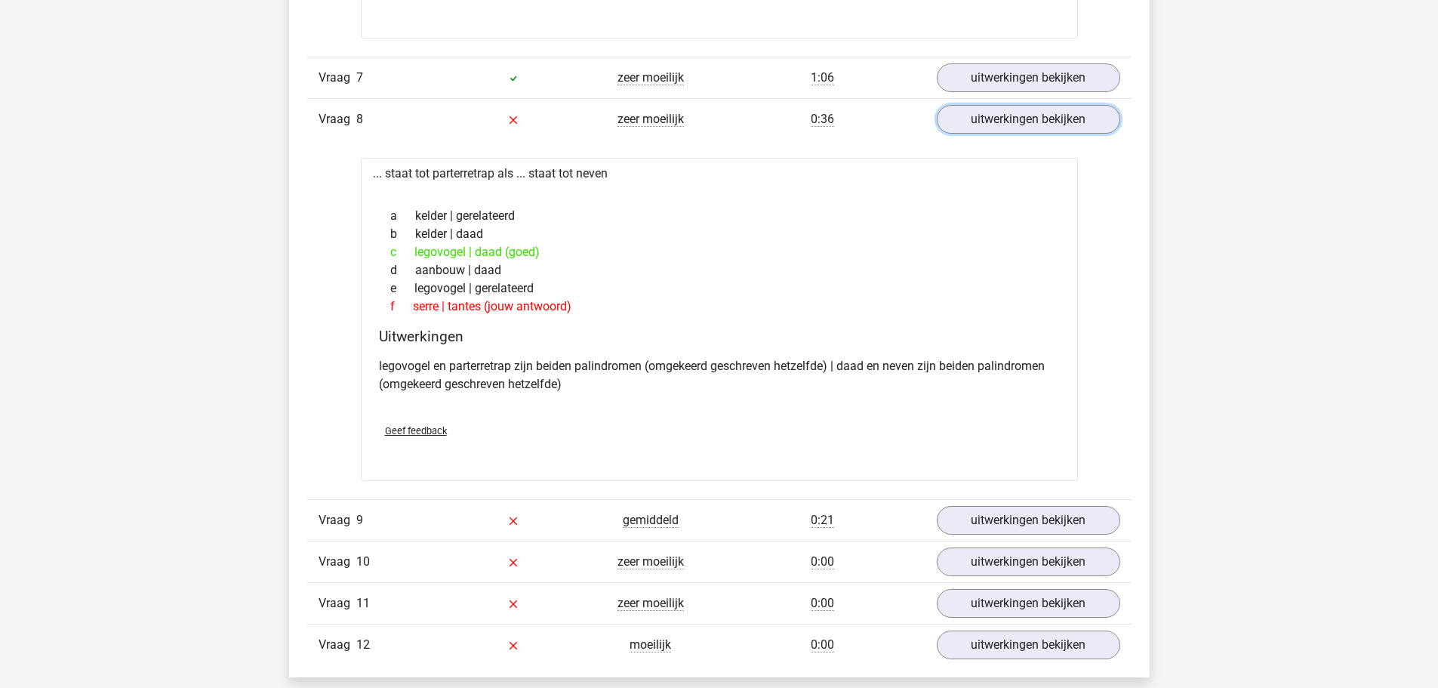
scroll to position [2635, 0]
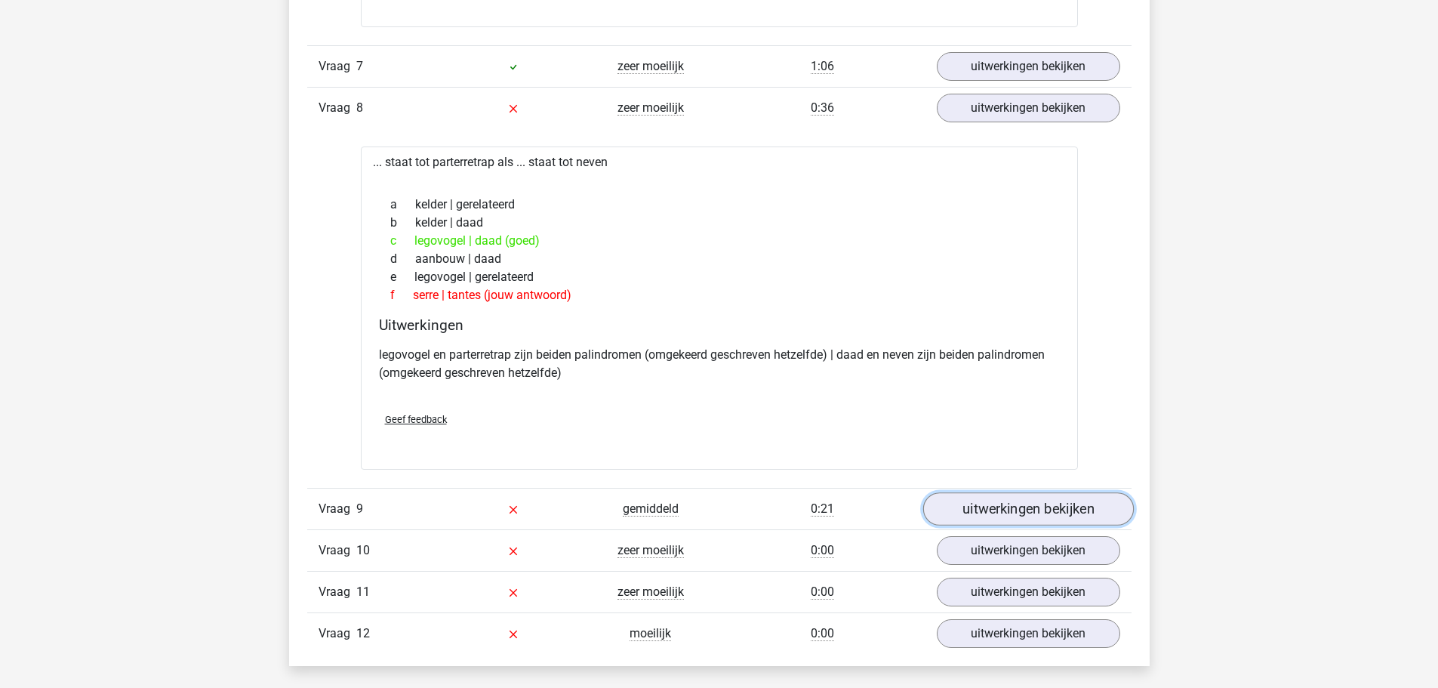
click at [1076, 511] on link "uitwerkingen bekijken" at bounding box center [1027, 508] width 211 height 33
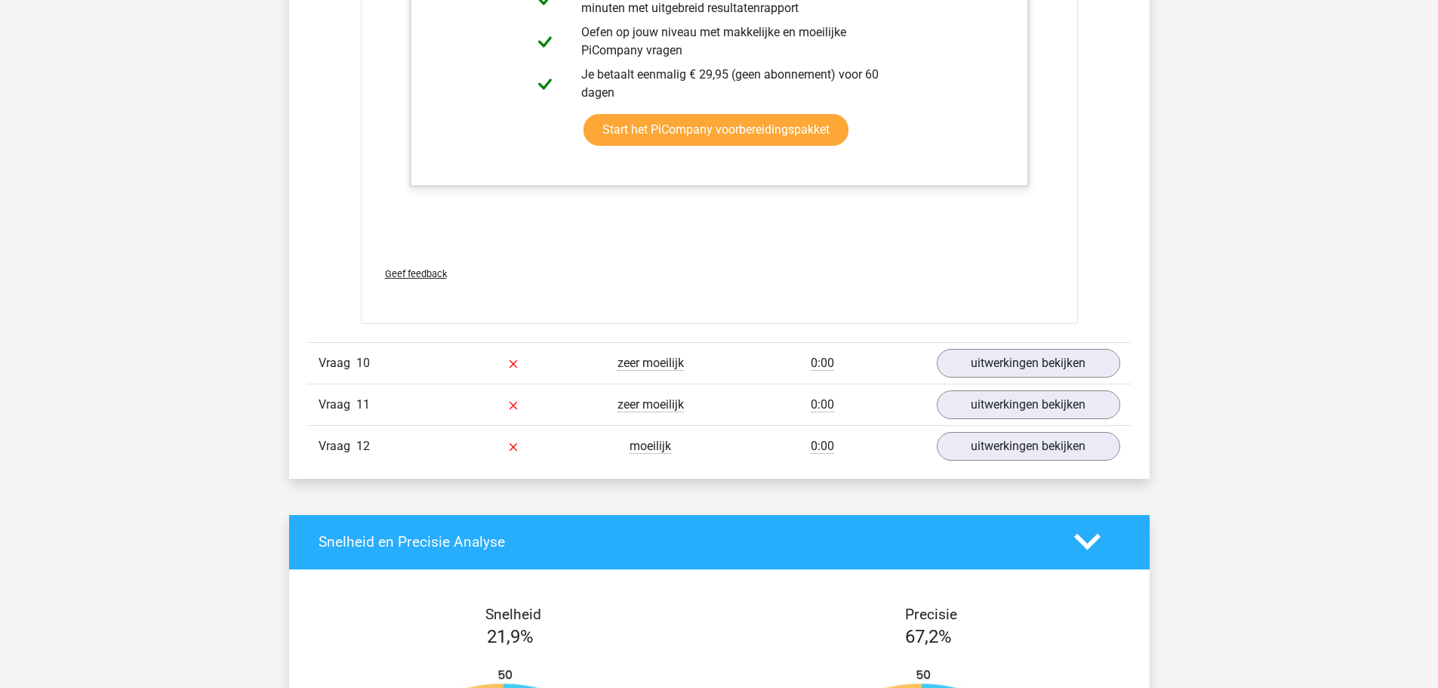
scroll to position [3768, 0]
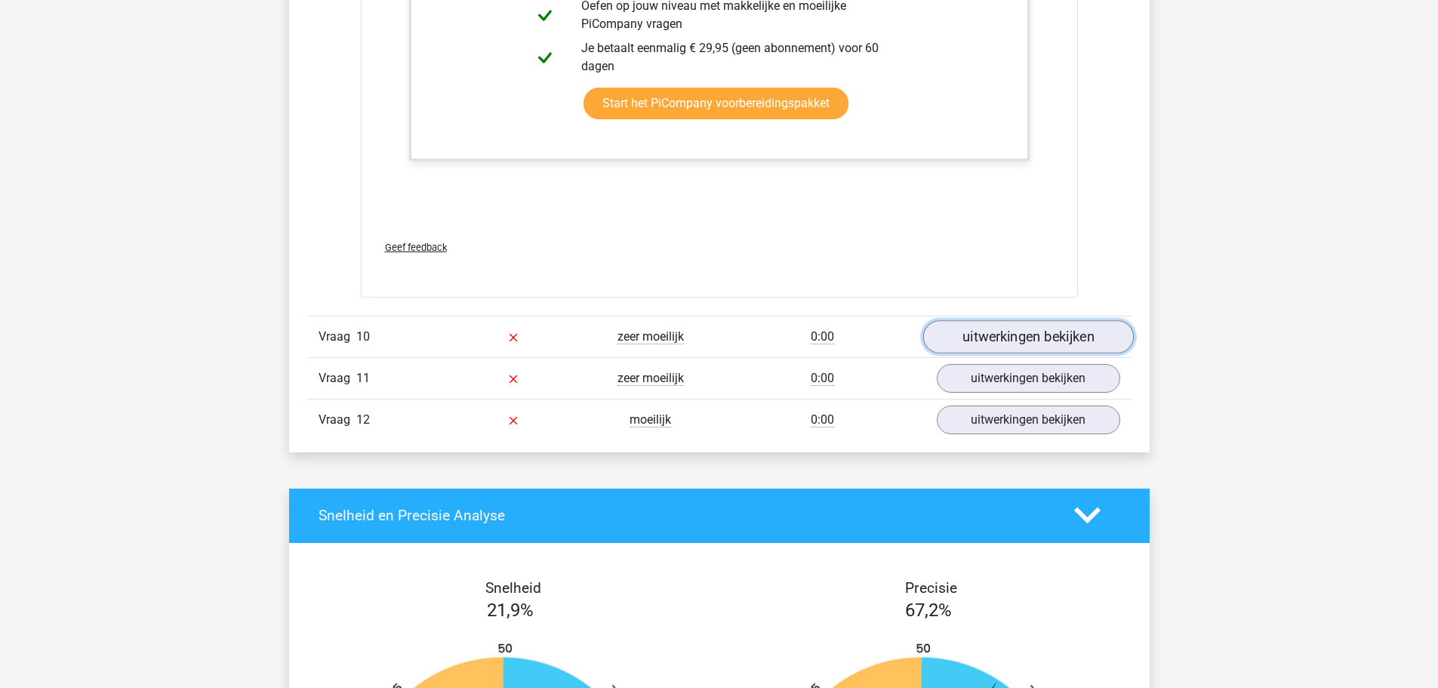
click at [1053, 341] on link "uitwerkingen bekijken" at bounding box center [1027, 336] width 211 height 33
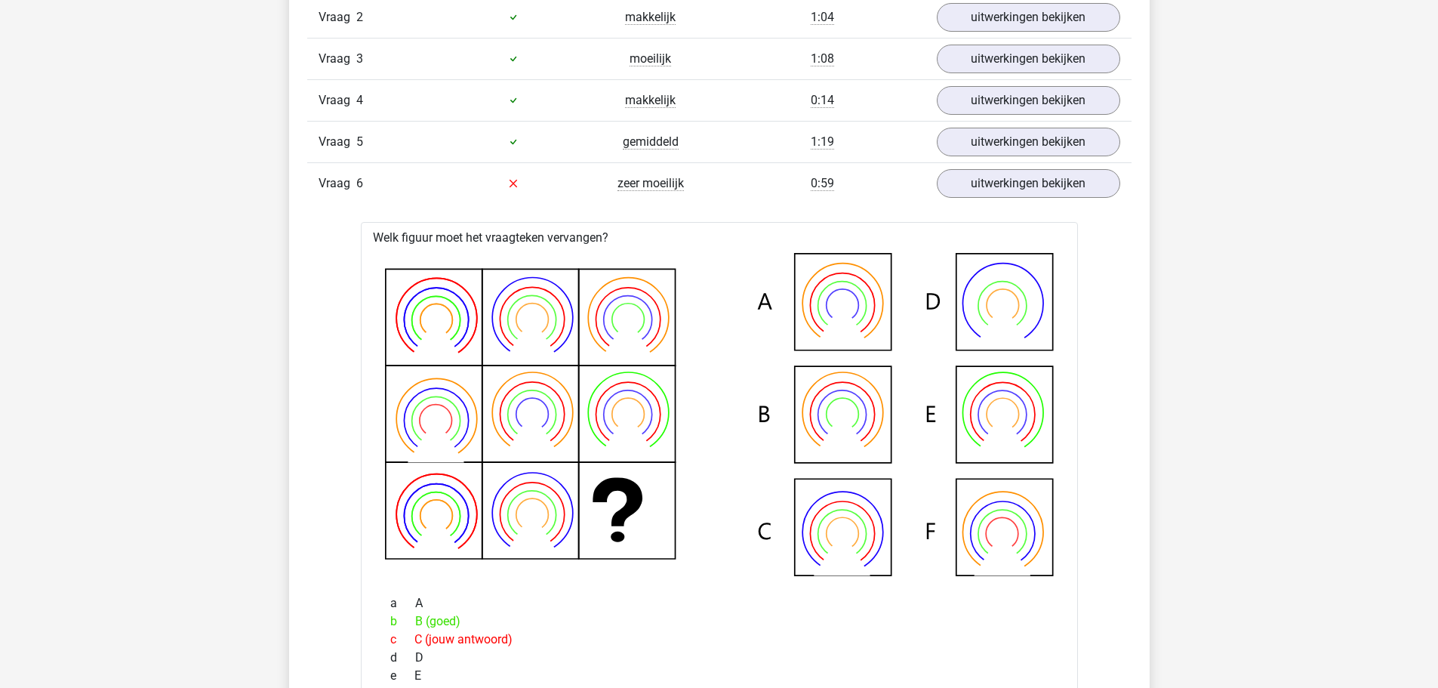
scroll to position [1747, 0]
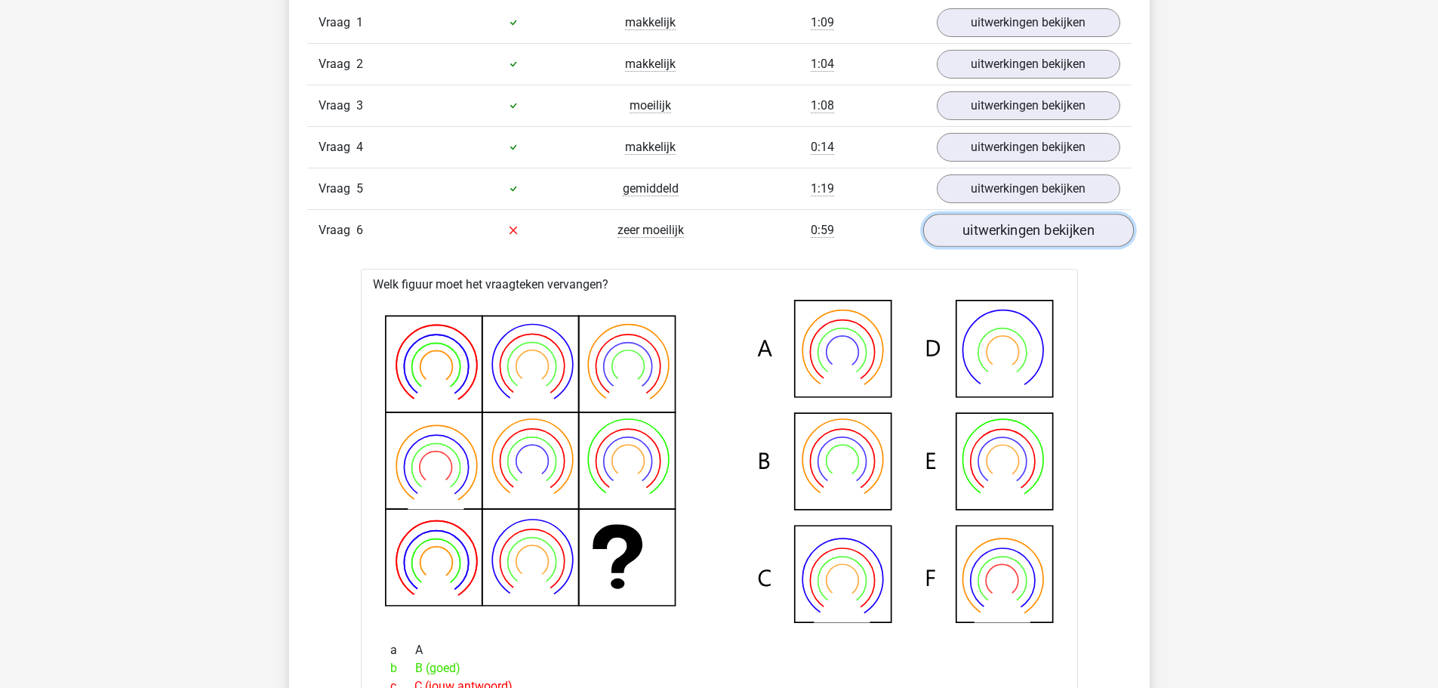
click at [1076, 230] on link "uitwerkingen bekijken" at bounding box center [1027, 230] width 211 height 33
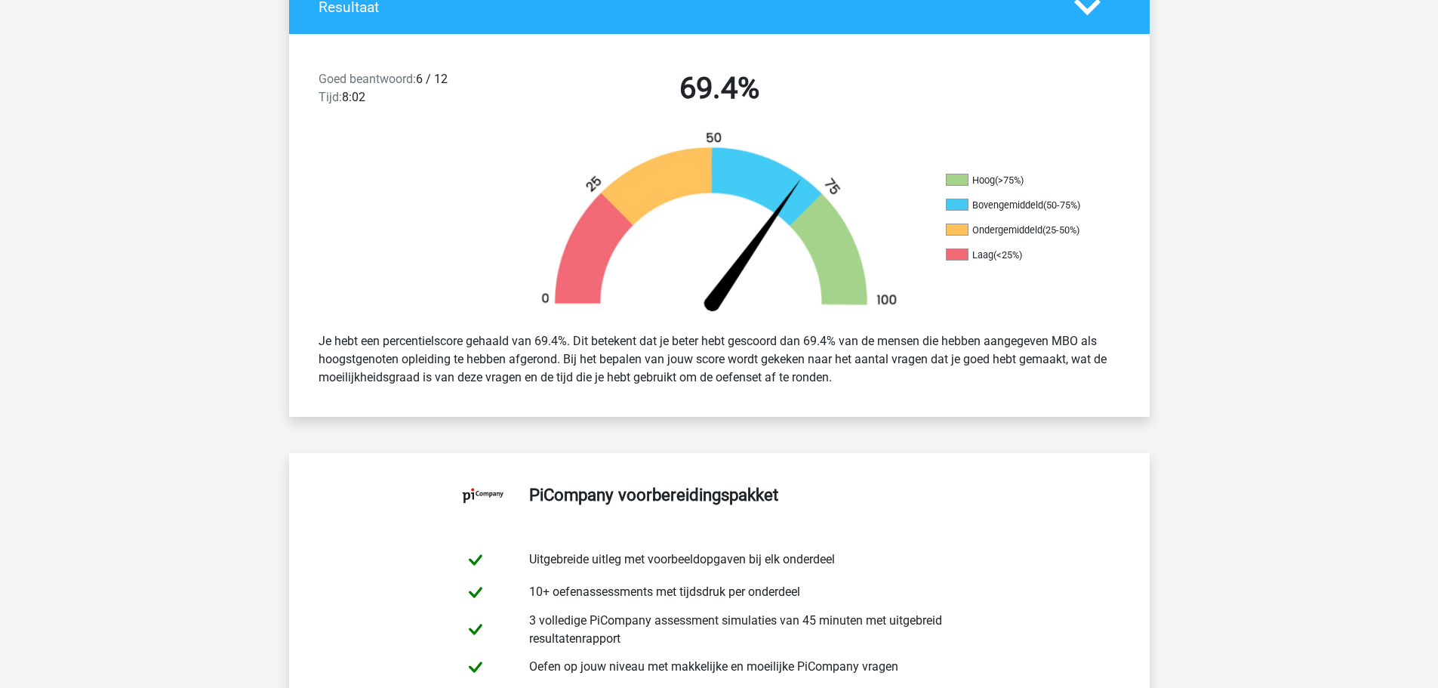
scroll to position [0, 0]
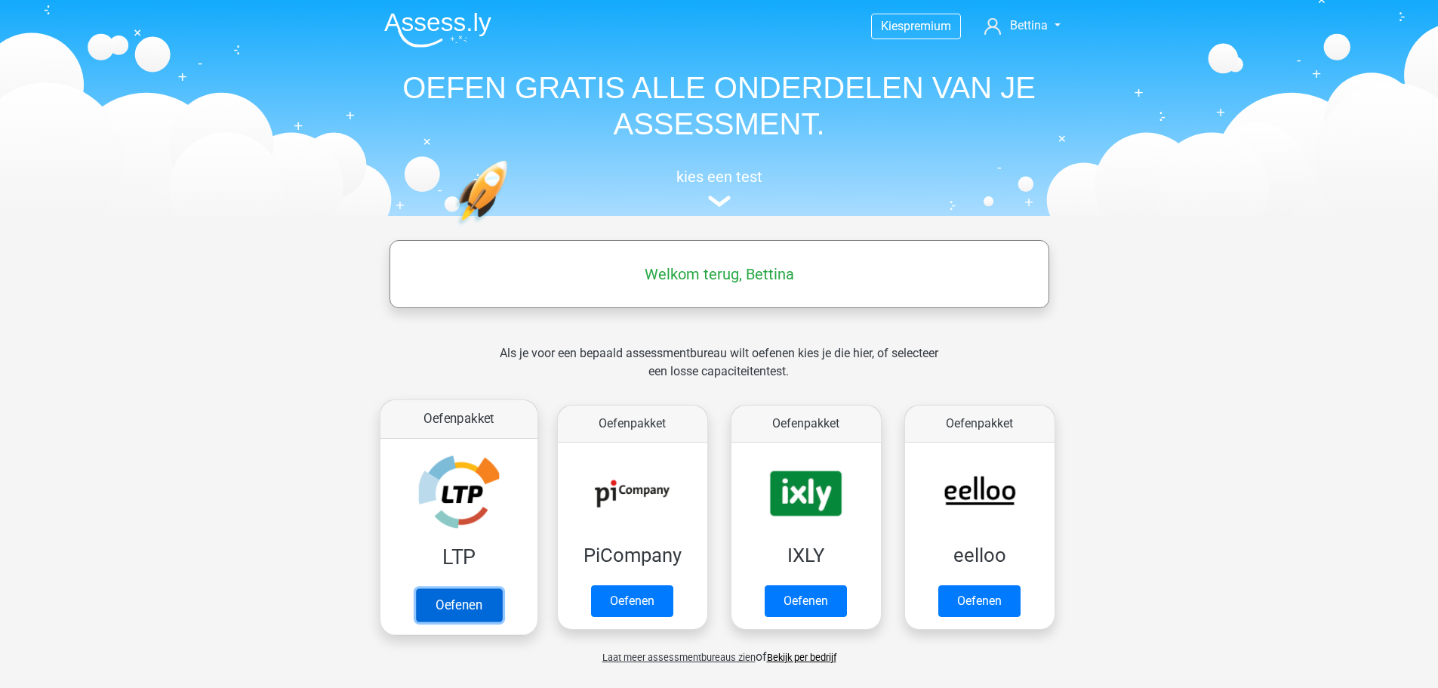
click at [467, 608] on link "Oefenen" at bounding box center [458, 604] width 86 height 33
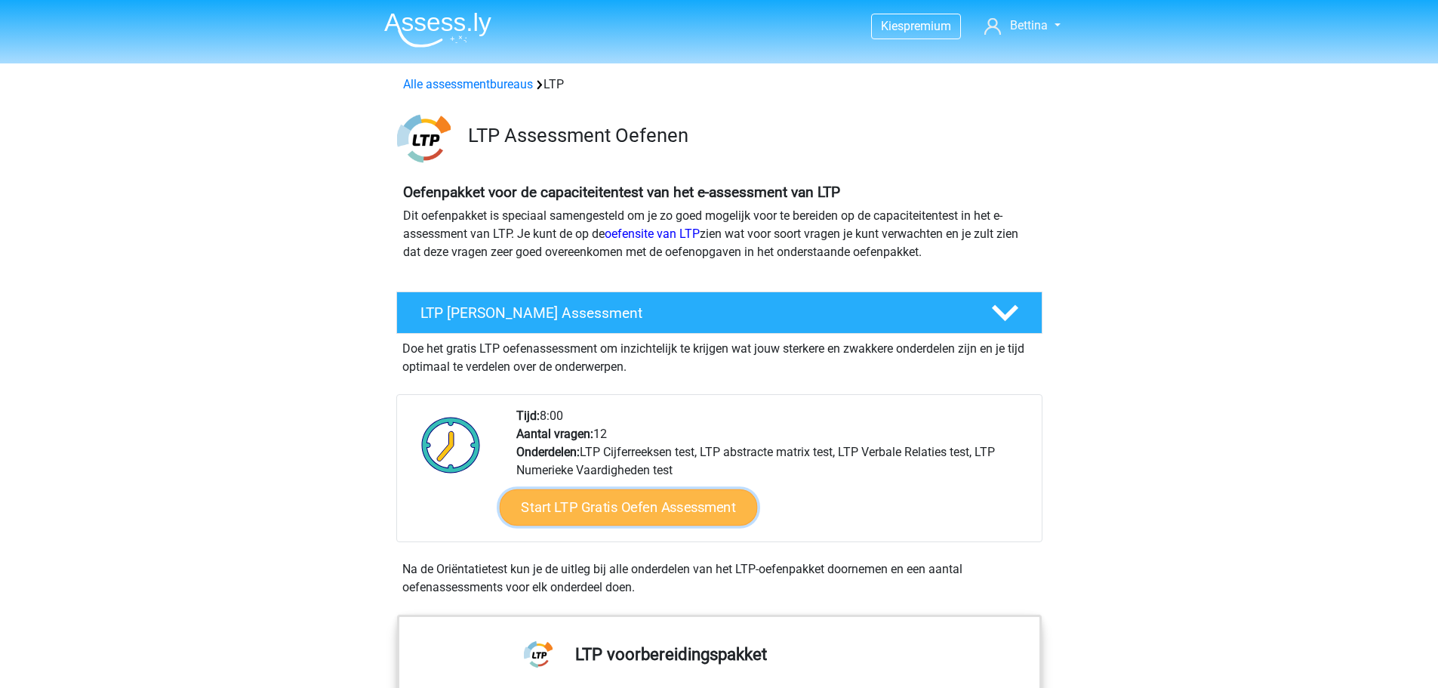
click at [625, 513] on link "Start LTP Gratis Oefen Assessment" at bounding box center [628, 507] width 258 height 36
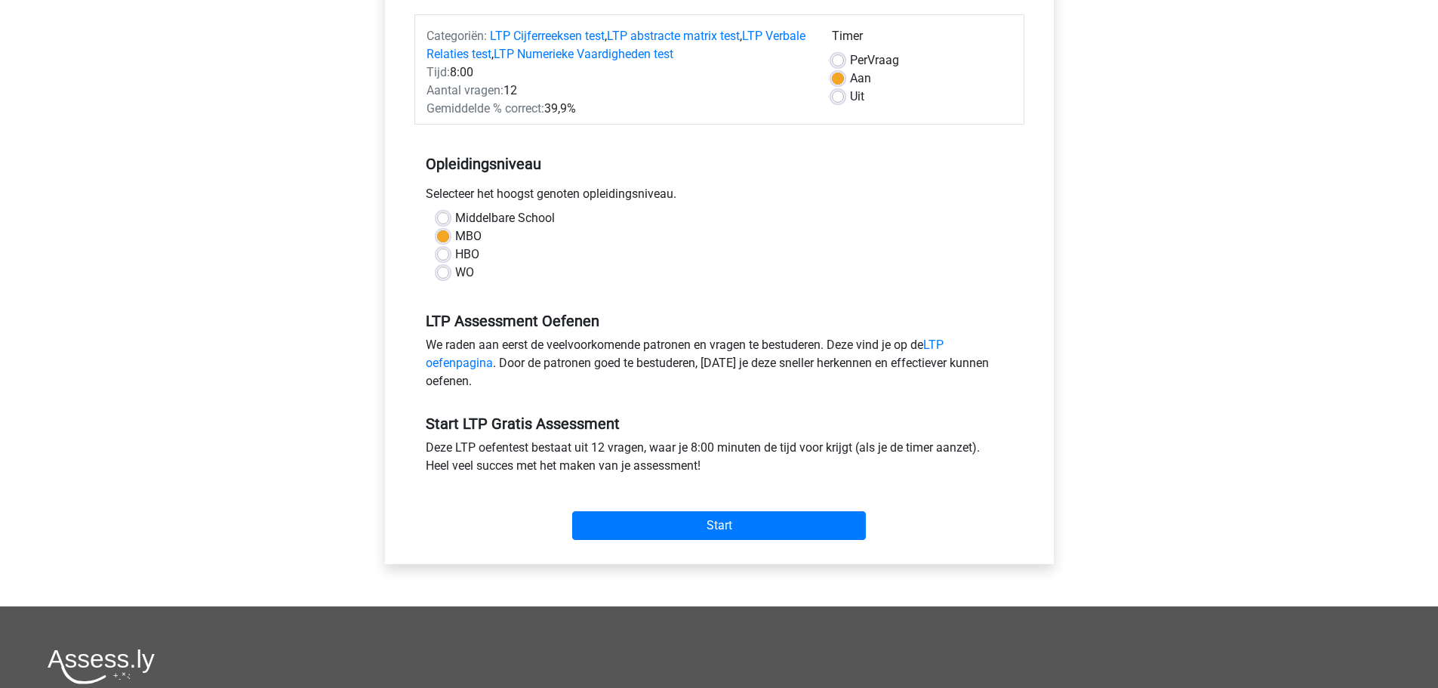
scroll to position [196, 0]
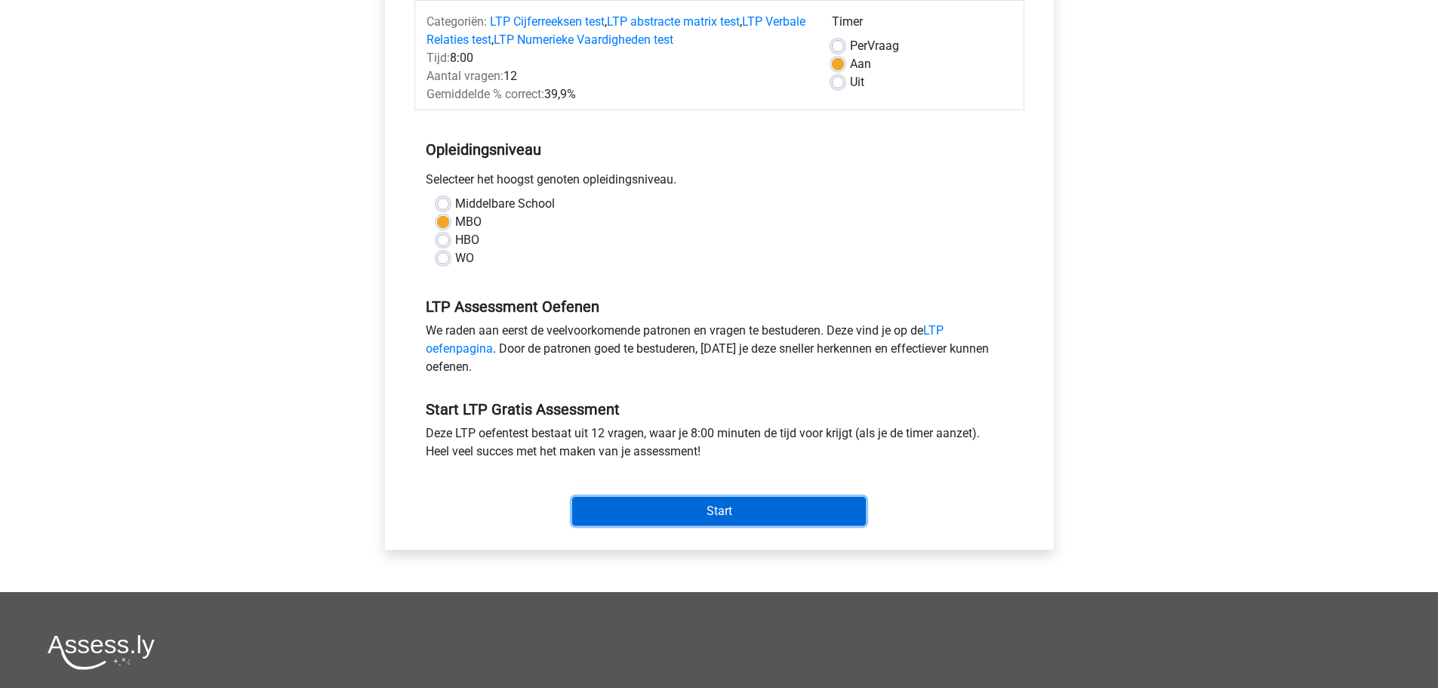
click at [668, 509] on input "Start" at bounding box center [719, 511] width 294 height 29
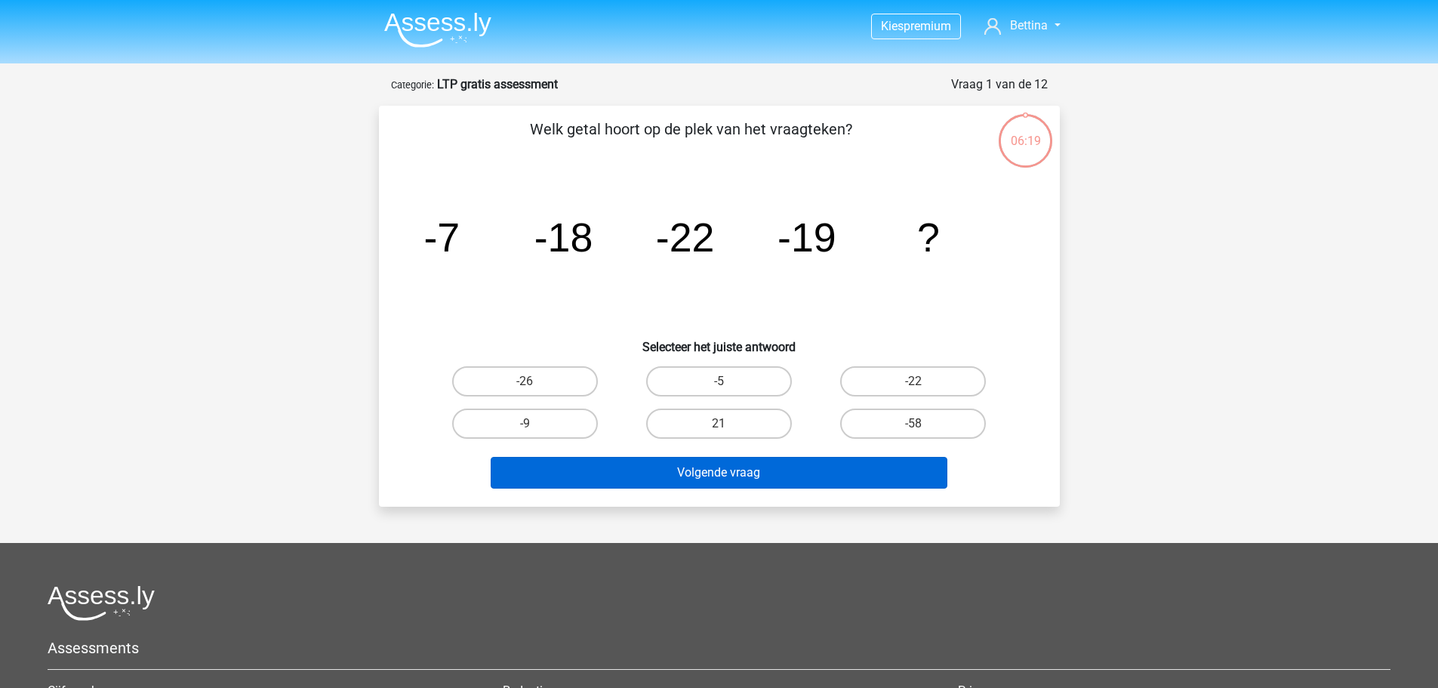
drag, startPoint x: 0, startPoint y: 0, endPoint x: 695, endPoint y: 485, distance: 847.8
click at [695, 485] on div "Kies premium [GEOGRAPHIC_DATA] [EMAIL_ADDRESS][DOMAIN_NAME] ?" at bounding box center [719, 470] width 1438 height 941
click at [713, 474] on button "Volgende vraag" at bounding box center [719, 473] width 457 height 32
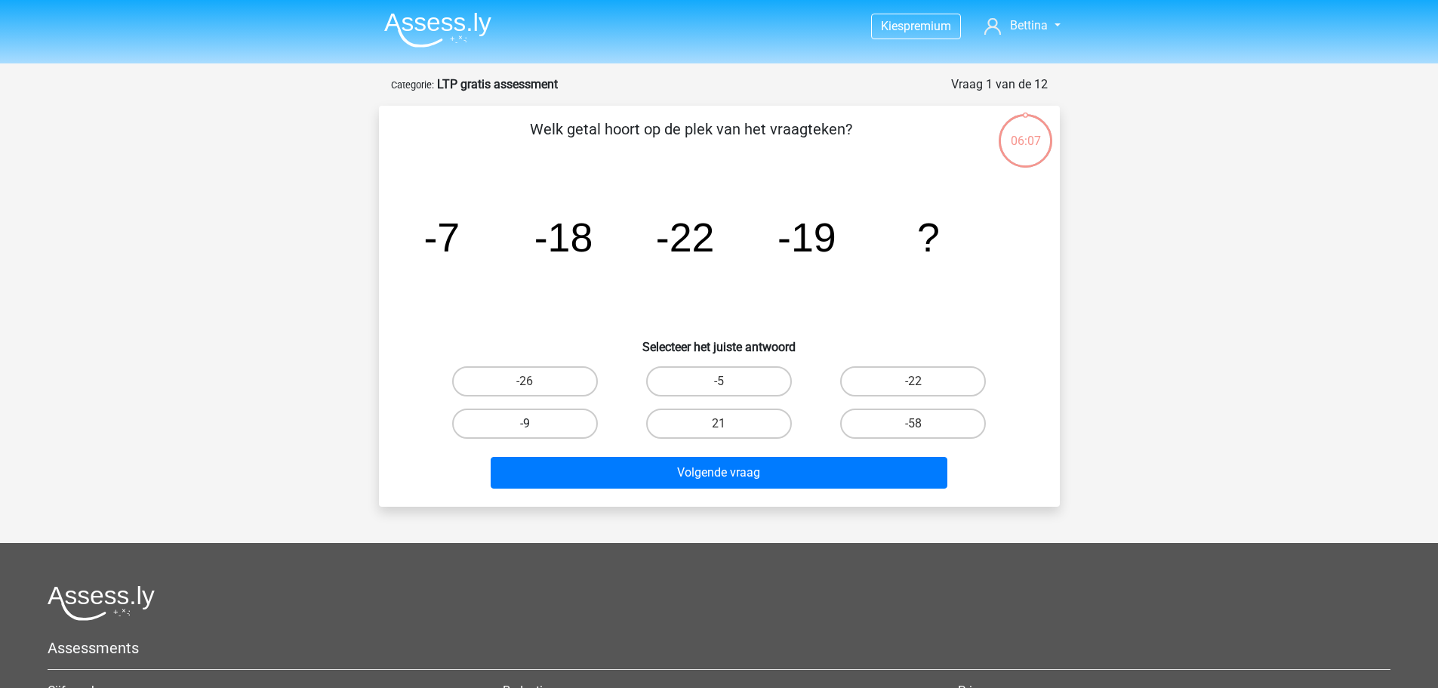
click at [561, 426] on label "-9" at bounding box center [525, 423] width 146 height 30
click at [534, 426] on input "-9" at bounding box center [530, 428] width 10 height 10
radio input "true"
click at [561, 426] on label "-9" at bounding box center [525, 423] width 146 height 30
click at [534, 426] on input "-9" at bounding box center [530, 428] width 10 height 10
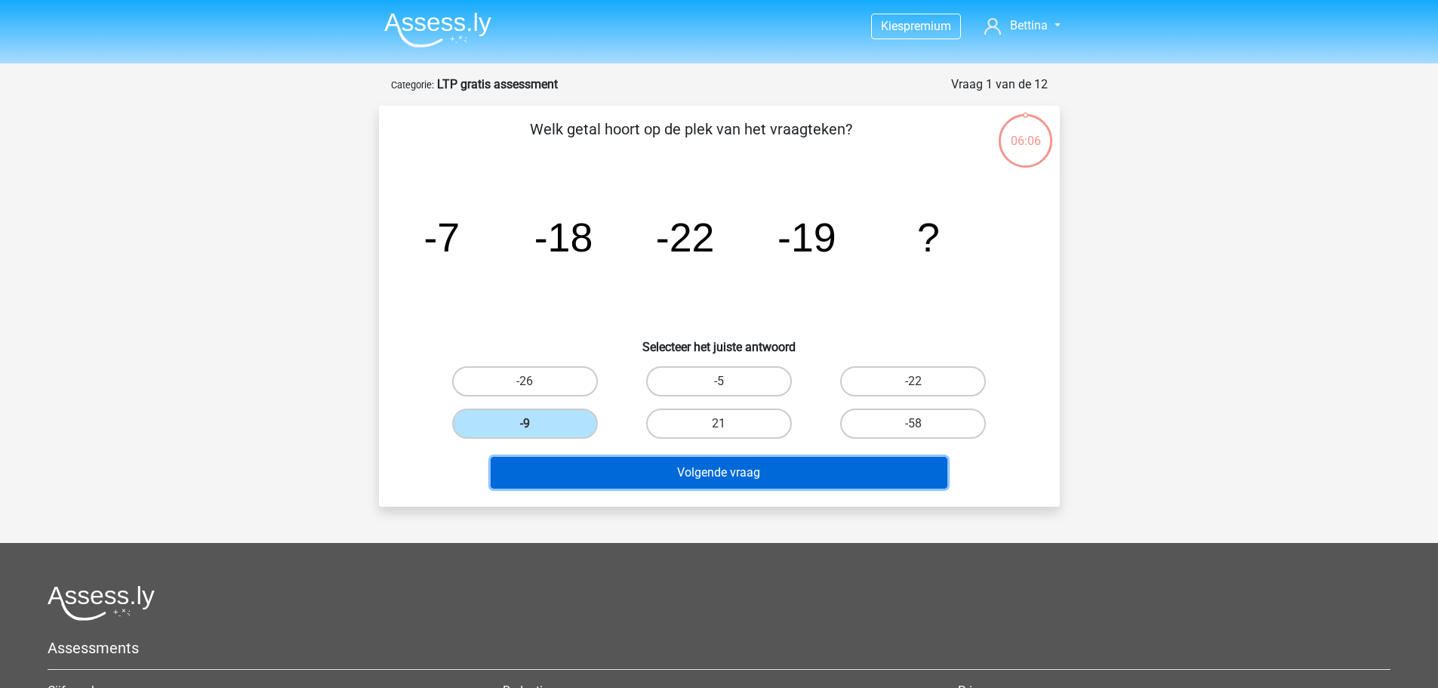
click at [606, 483] on button "Volgende vraag" at bounding box center [719, 473] width 457 height 32
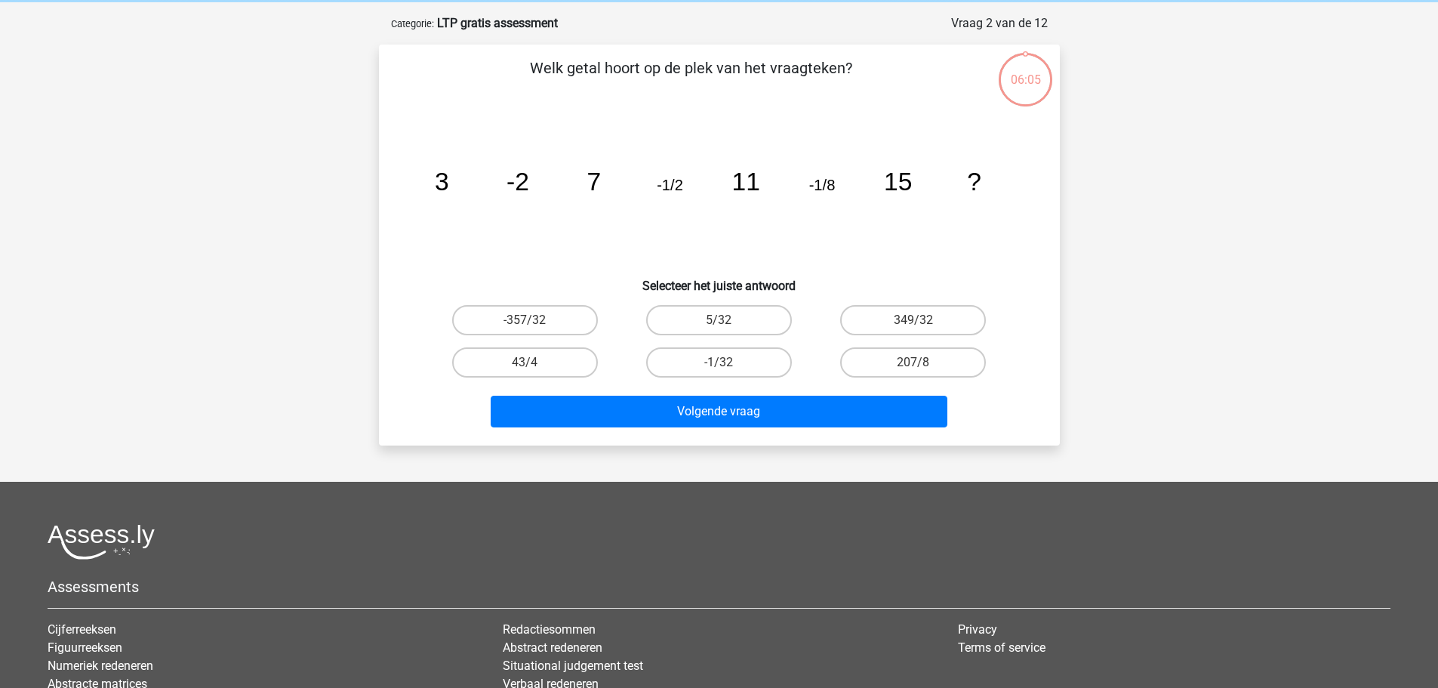
scroll to position [75, 0]
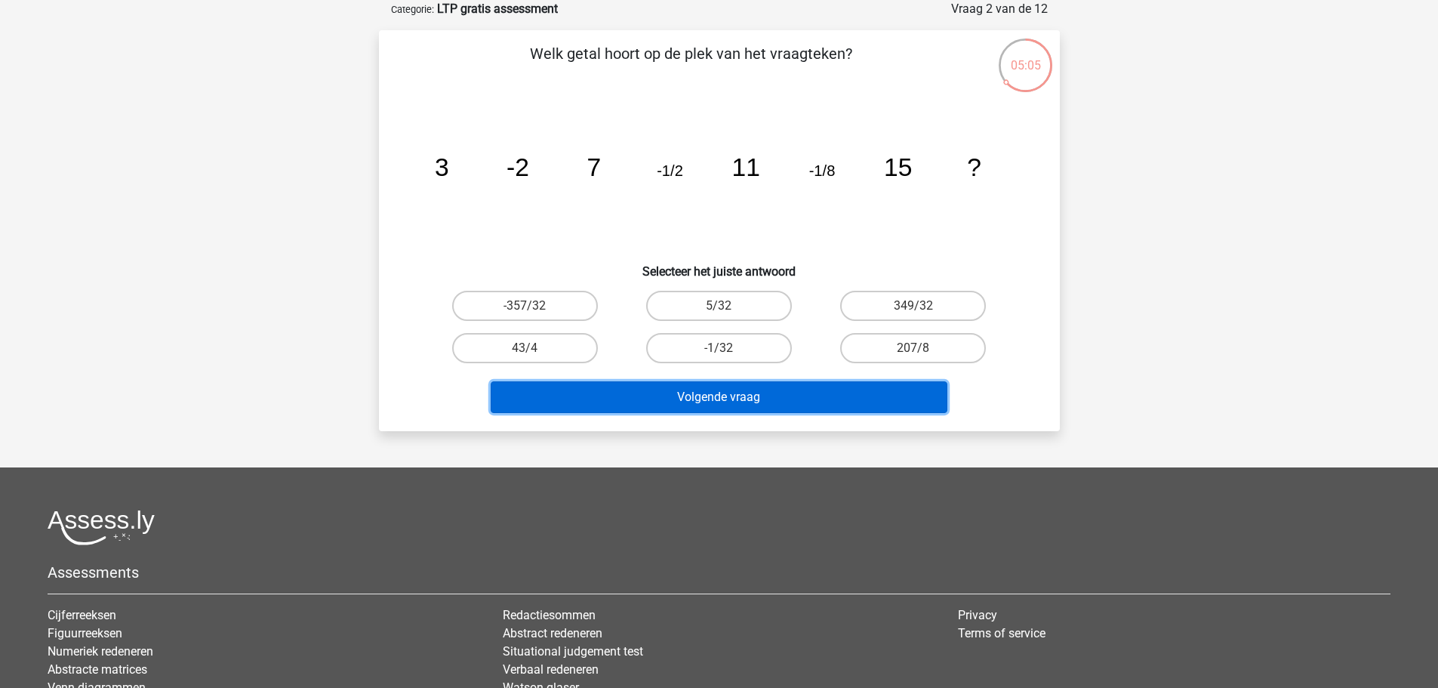
click at [697, 406] on button "Volgende vraag" at bounding box center [719, 397] width 457 height 32
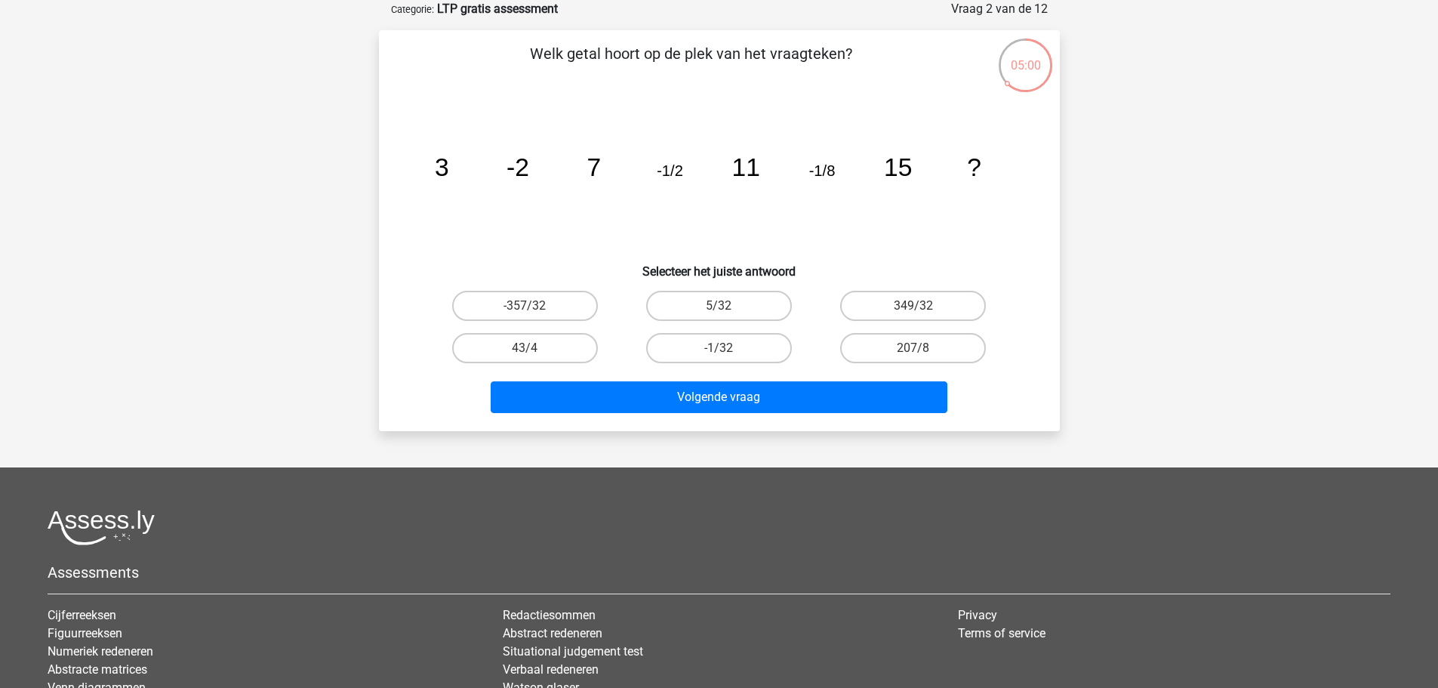
click at [720, 355] on input "-1/32" at bounding box center [724, 353] width 10 height 10
radio input "true"
click at [756, 303] on label "5/32" at bounding box center [719, 306] width 146 height 30
click at [728, 306] on input "5/32" at bounding box center [724, 311] width 10 height 10
radio input "true"
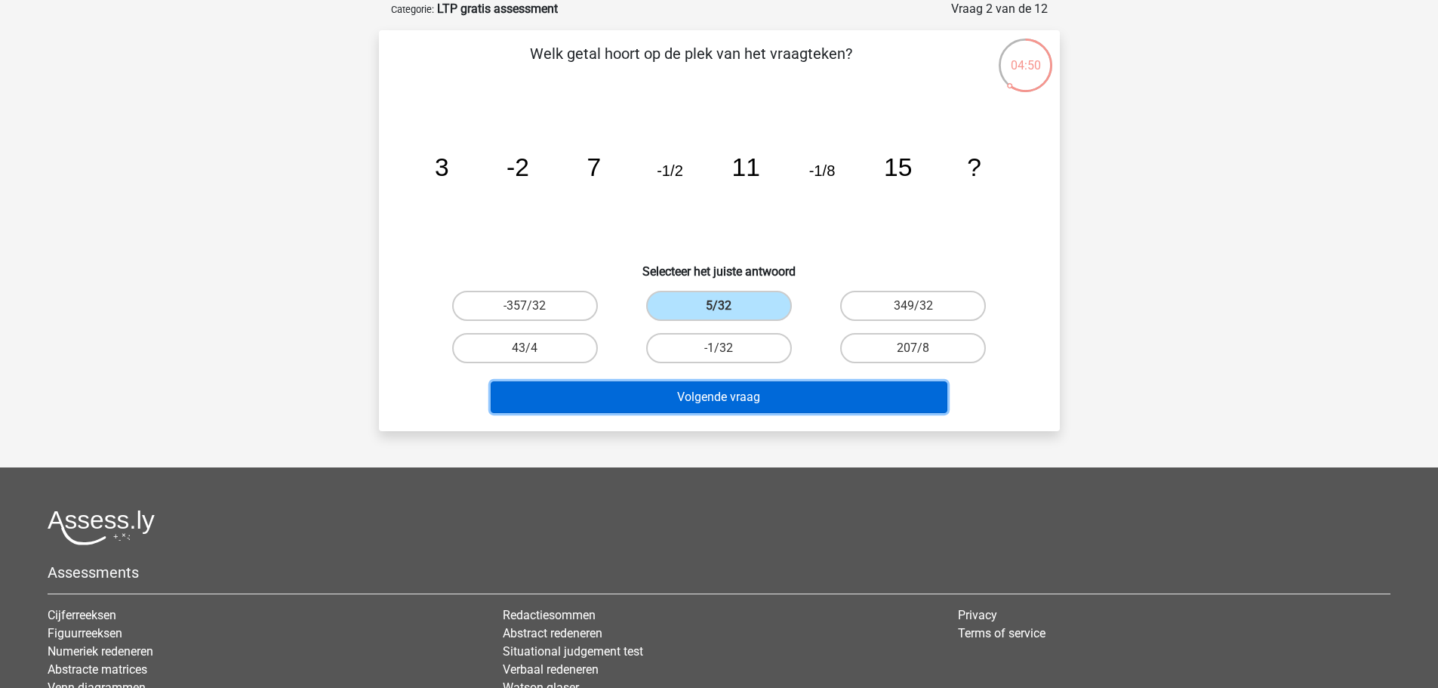
click at [749, 397] on button "Volgende vraag" at bounding box center [719, 397] width 457 height 32
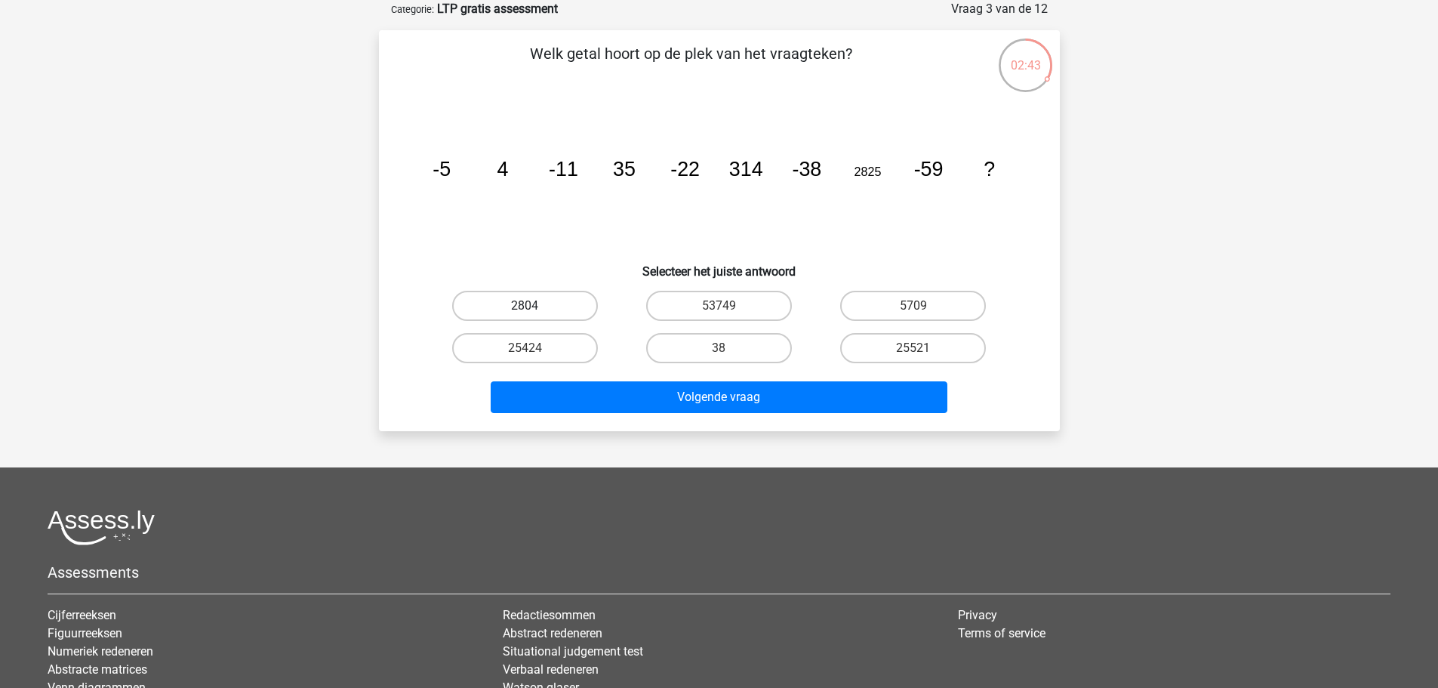
click at [563, 306] on label "2804" at bounding box center [525, 306] width 146 height 30
click at [534, 306] on input "2804" at bounding box center [530, 311] width 10 height 10
radio input "true"
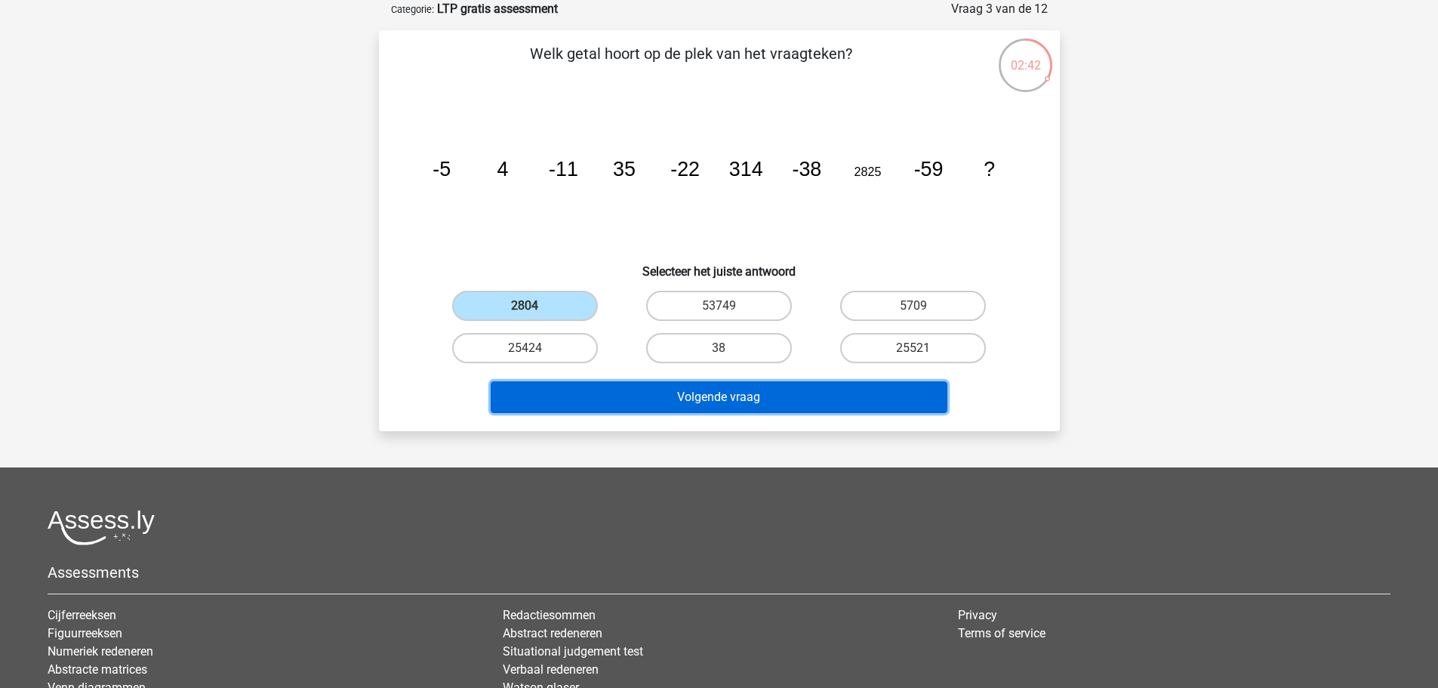
click at [672, 393] on button "Volgende vraag" at bounding box center [719, 397] width 457 height 32
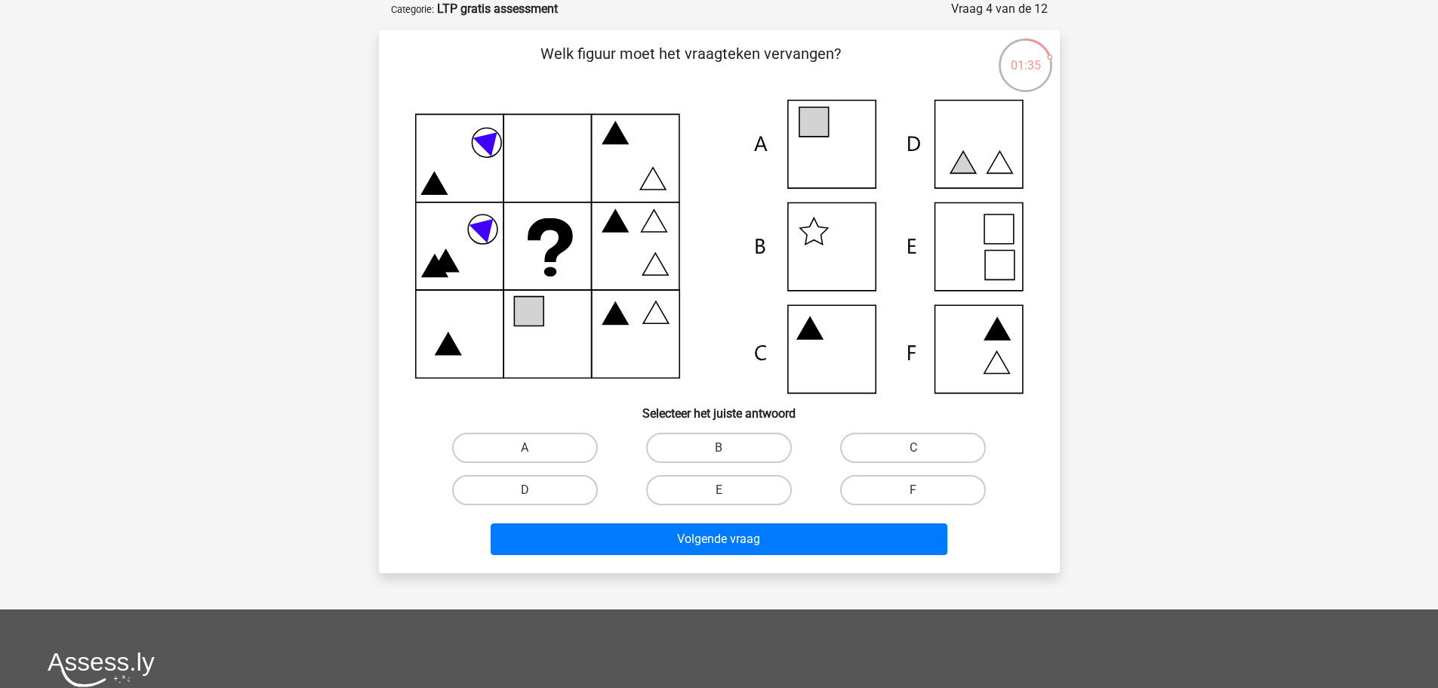
click at [827, 153] on icon at bounding box center [719, 247] width 608 height 294
click at [538, 444] on label "A" at bounding box center [525, 447] width 146 height 30
click at [534, 448] on input "A" at bounding box center [530, 453] width 10 height 10
radio input "true"
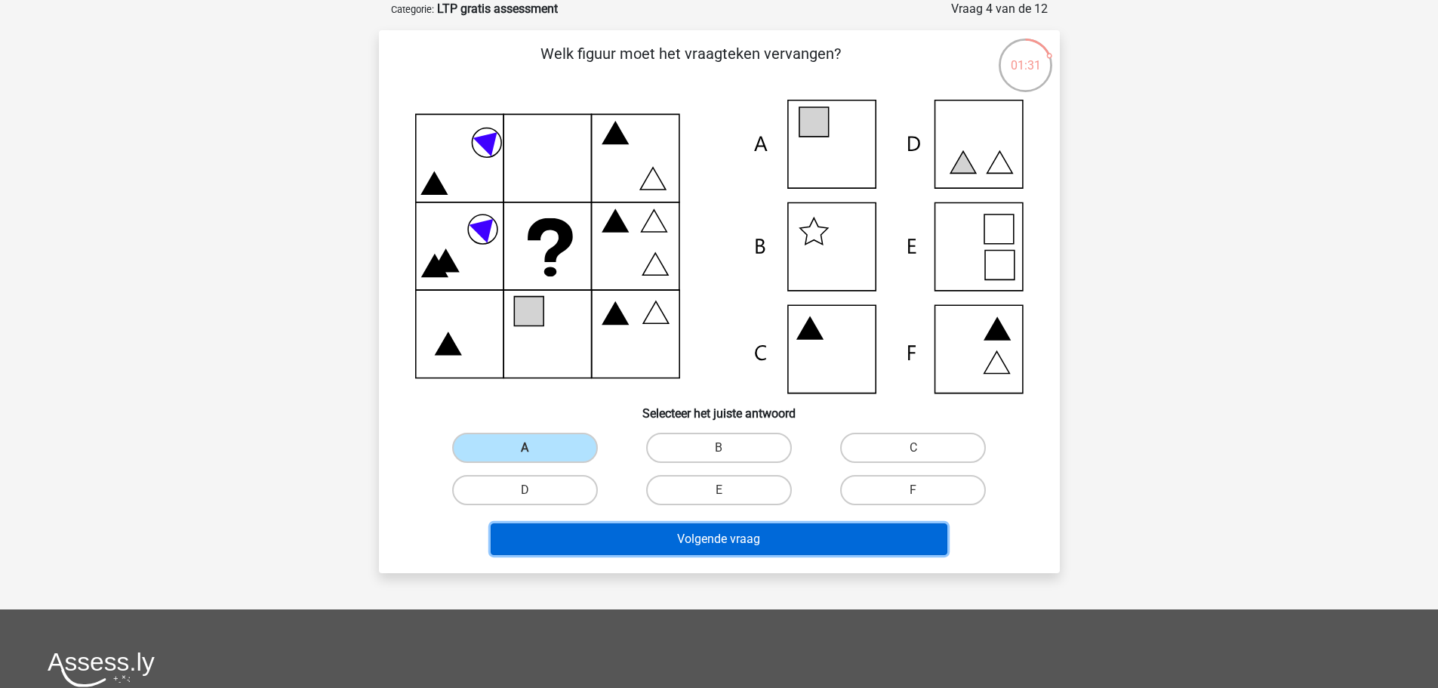
click at [620, 551] on button "Volgende vraag" at bounding box center [719, 539] width 457 height 32
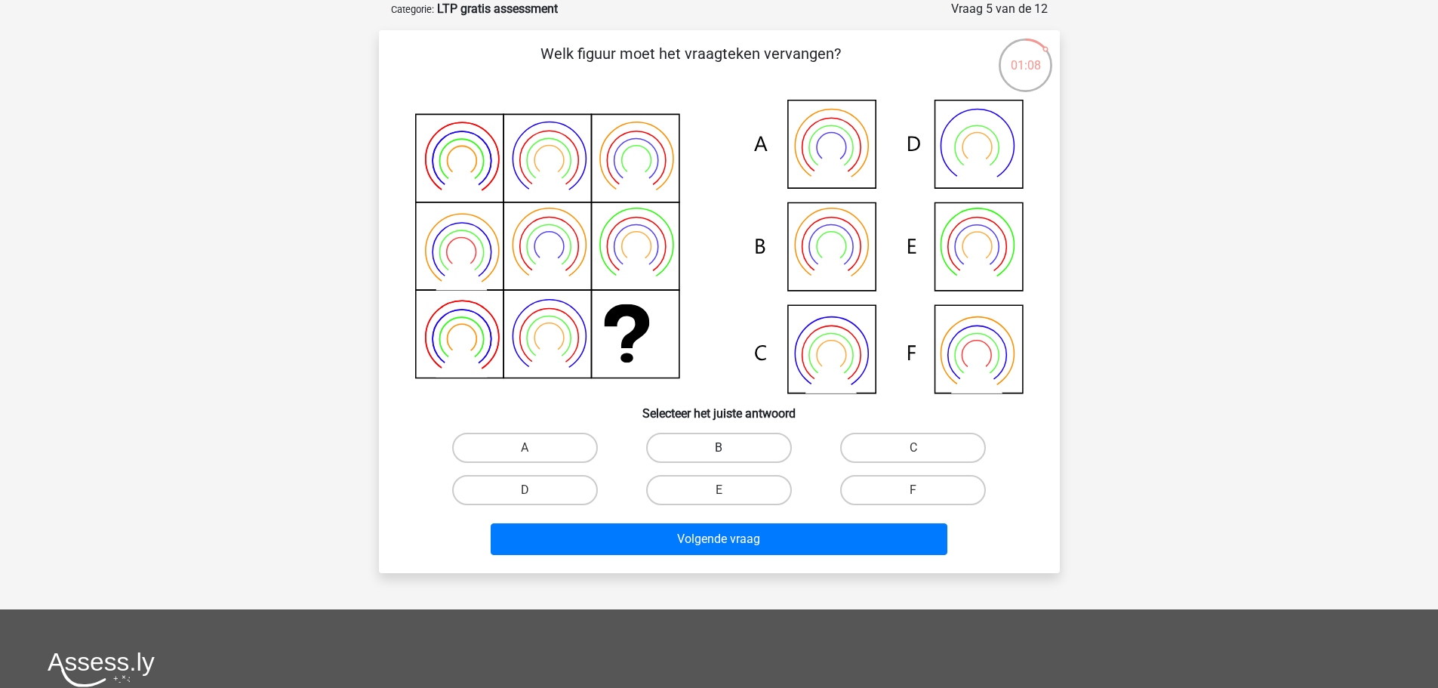
click at [693, 446] on label "B" at bounding box center [719, 447] width 146 height 30
click at [719, 448] on input "B" at bounding box center [724, 453] width 10 height 10
radio input "true"
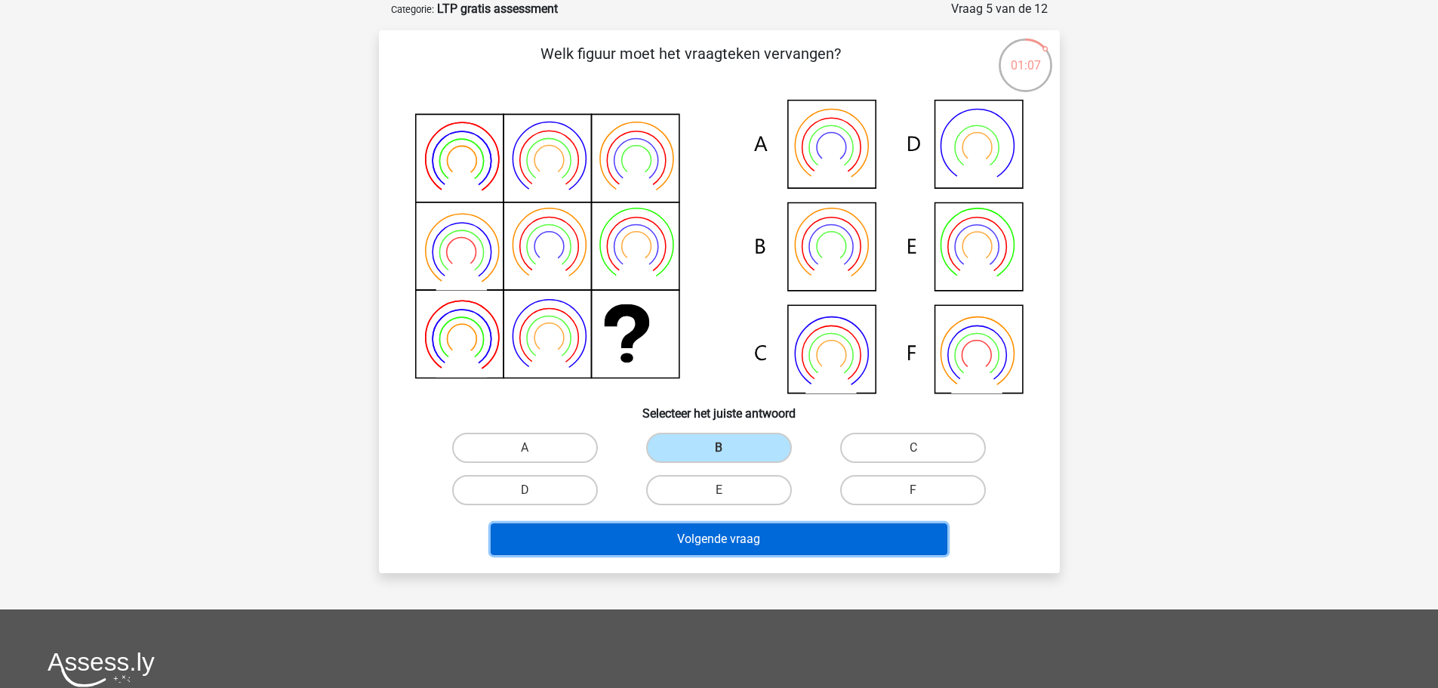
click at [703, 539] on button "Volgende vraag" at bounding box center [719, 539] width 457 height 32
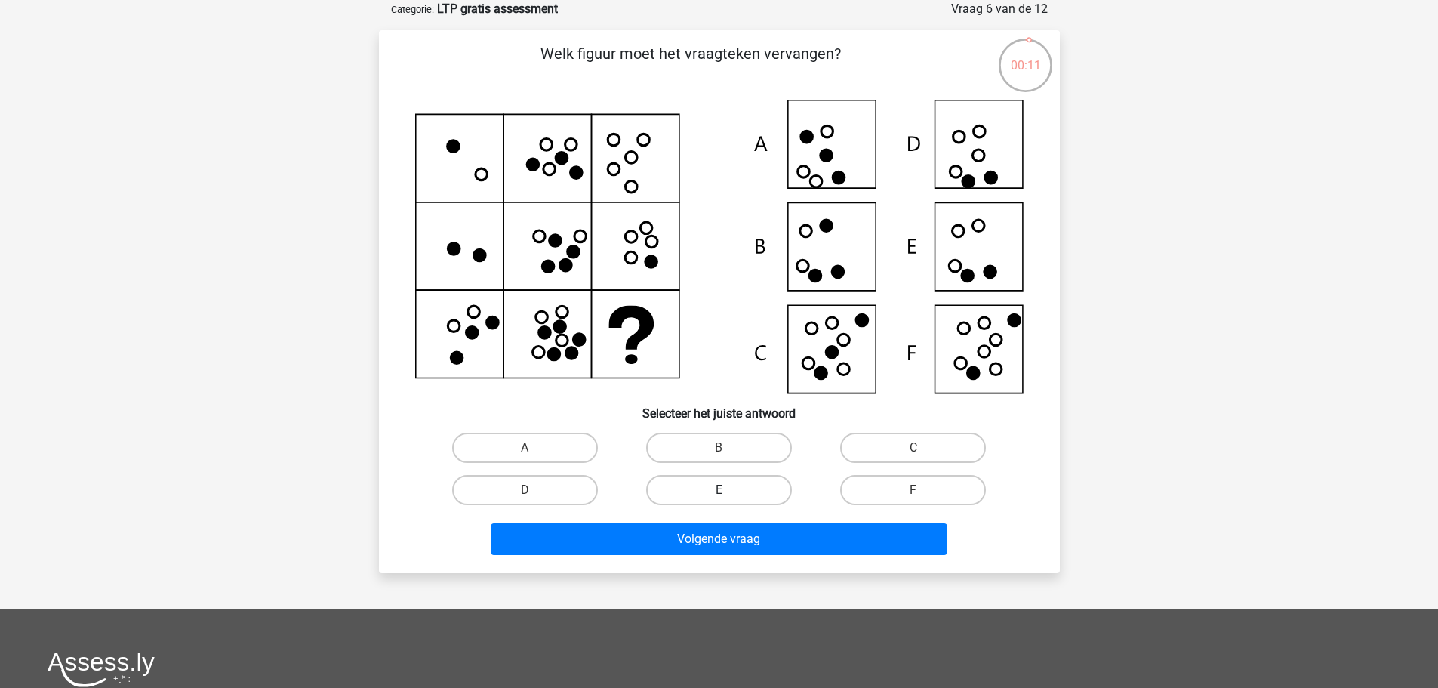
click at [713, 496] on label "E" at bounding box center [719, 490] width 146 height 30
click at [719, 496] on input "E" at bounding box center [724, 495] width 10 height 10
radio input "true"
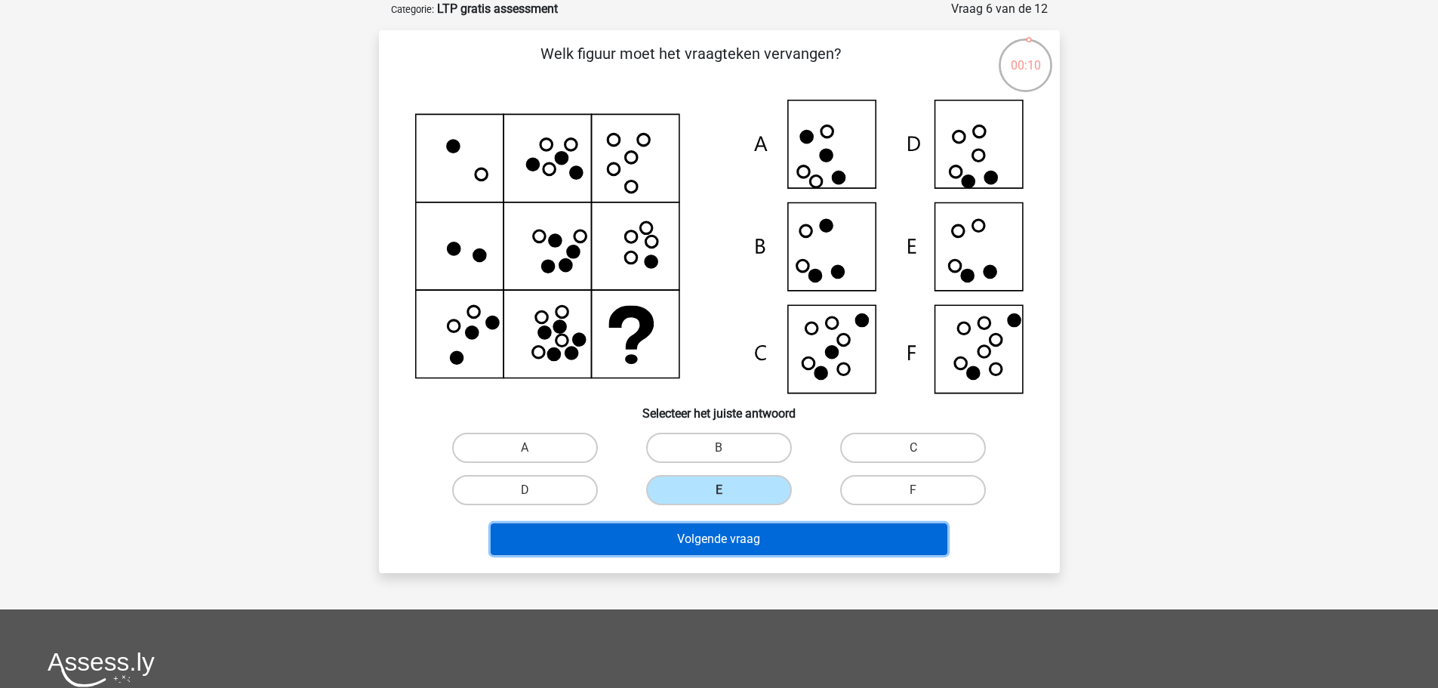
click at [713, 546] on button "Volgende vraag" at bounding box center [719, 539] width 457 height 32
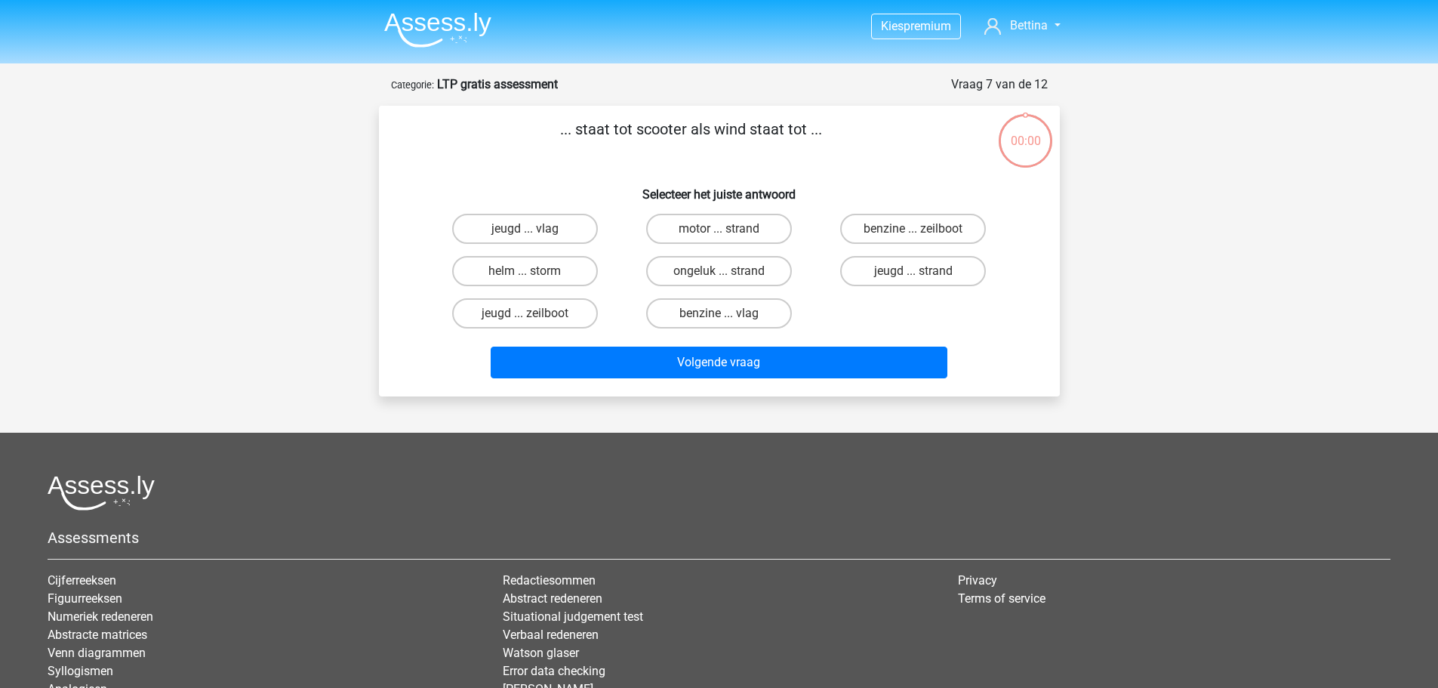
scroll to position [75, 0]
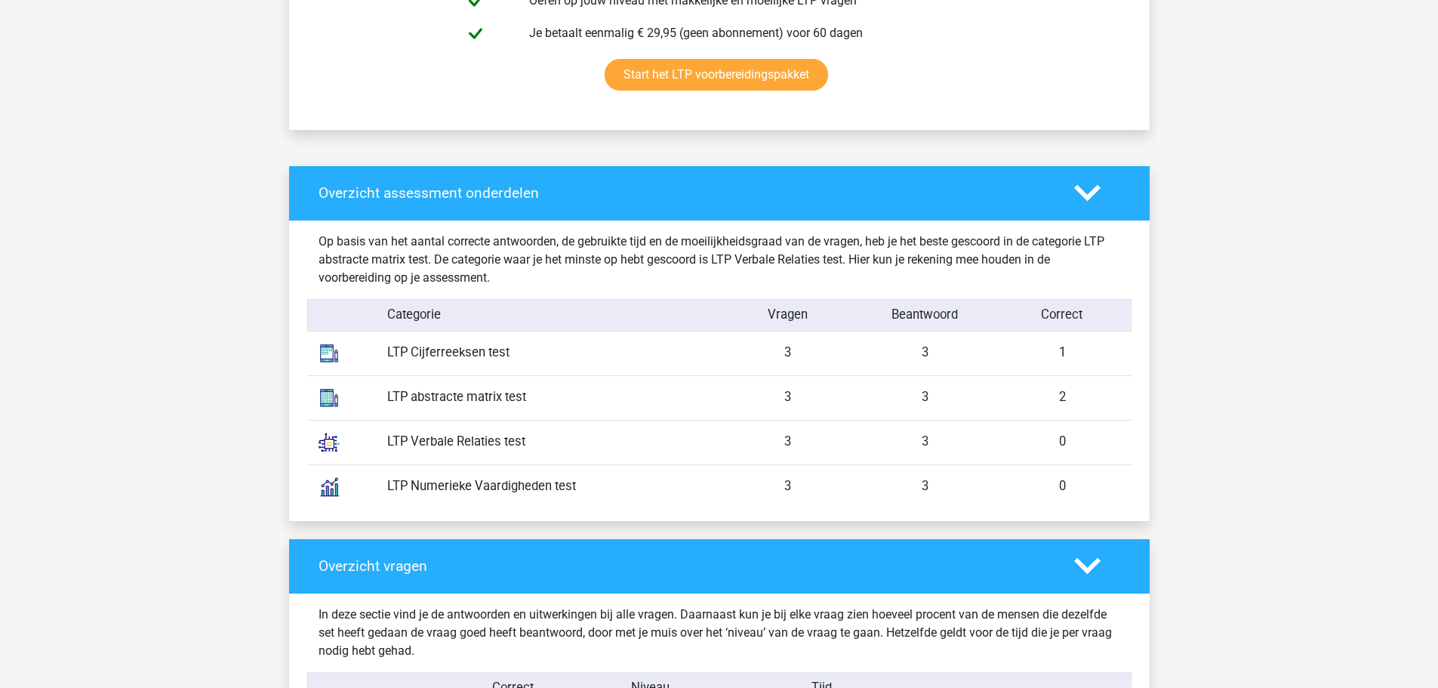
scroll to position [1026, 0]
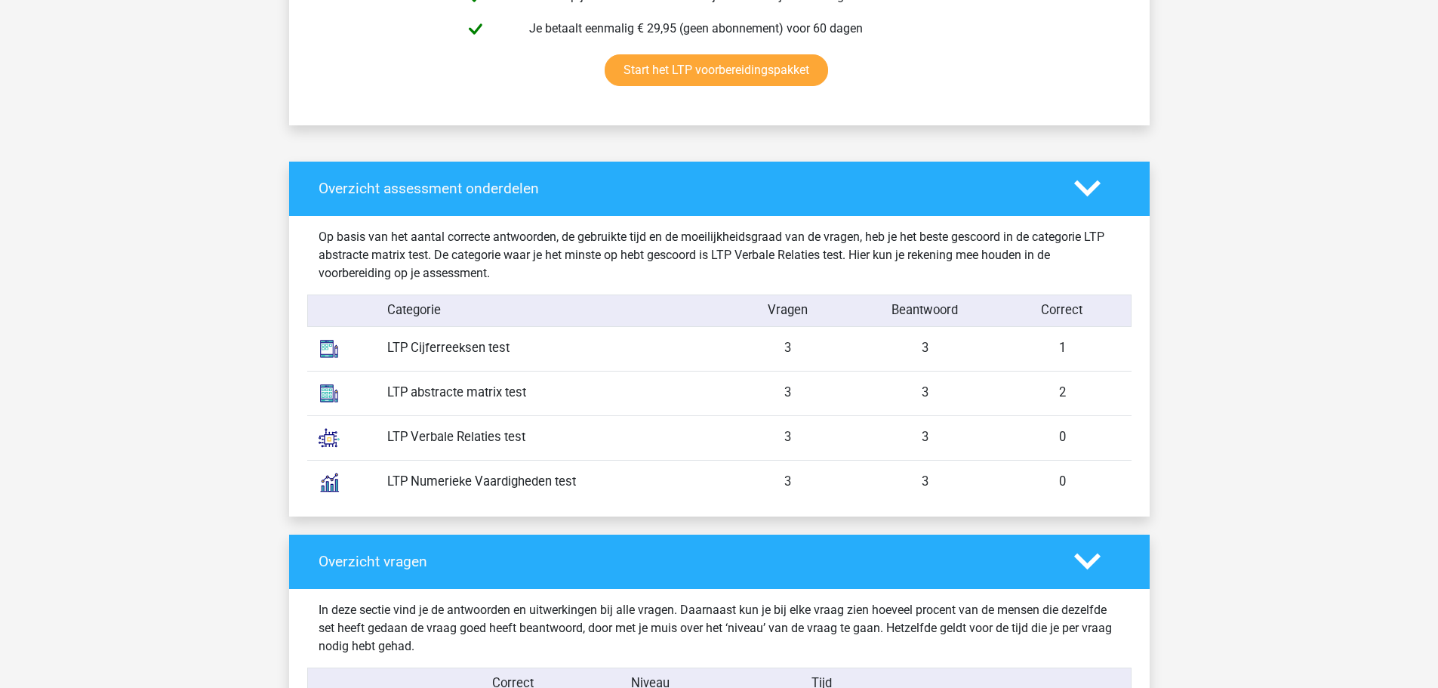
drag, startPoint x: 1435, startPoint y: 88, endPoint x: 1445, endPoint y: 32, distance: 56.8
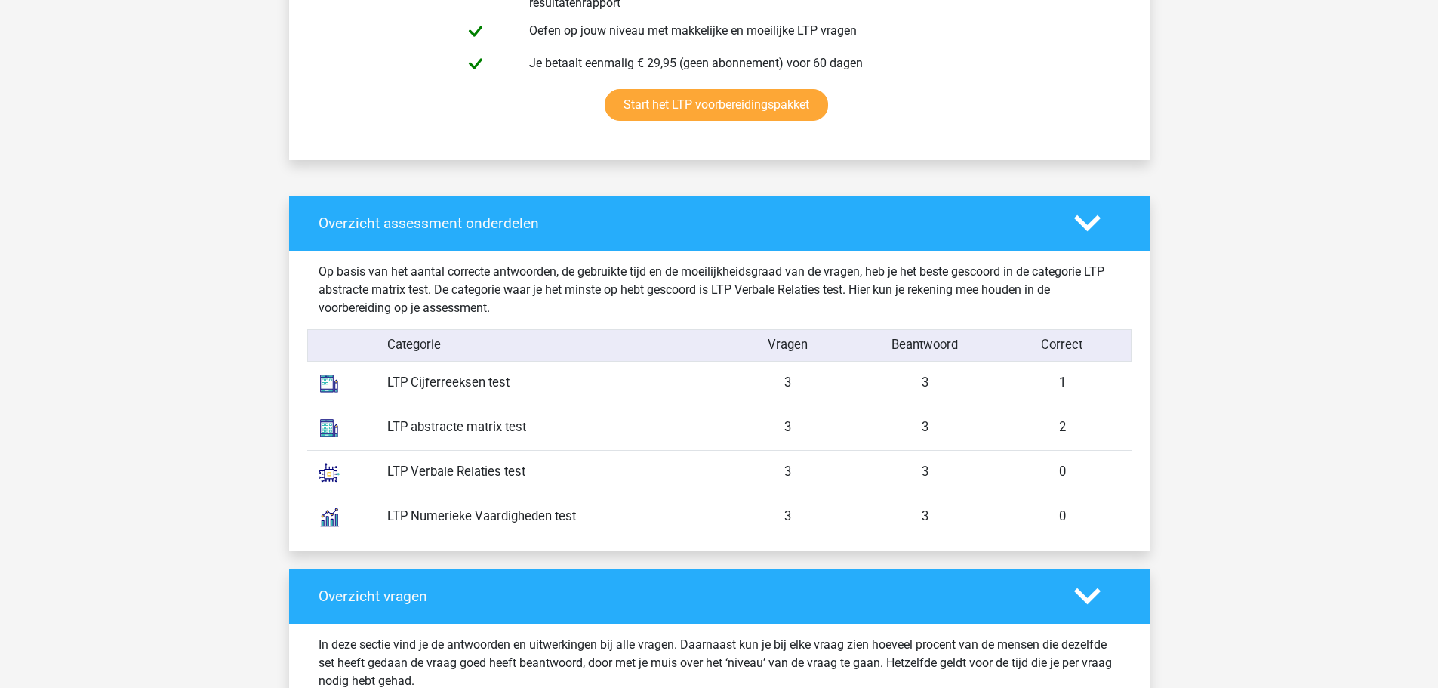
scroll to position [992, 0]
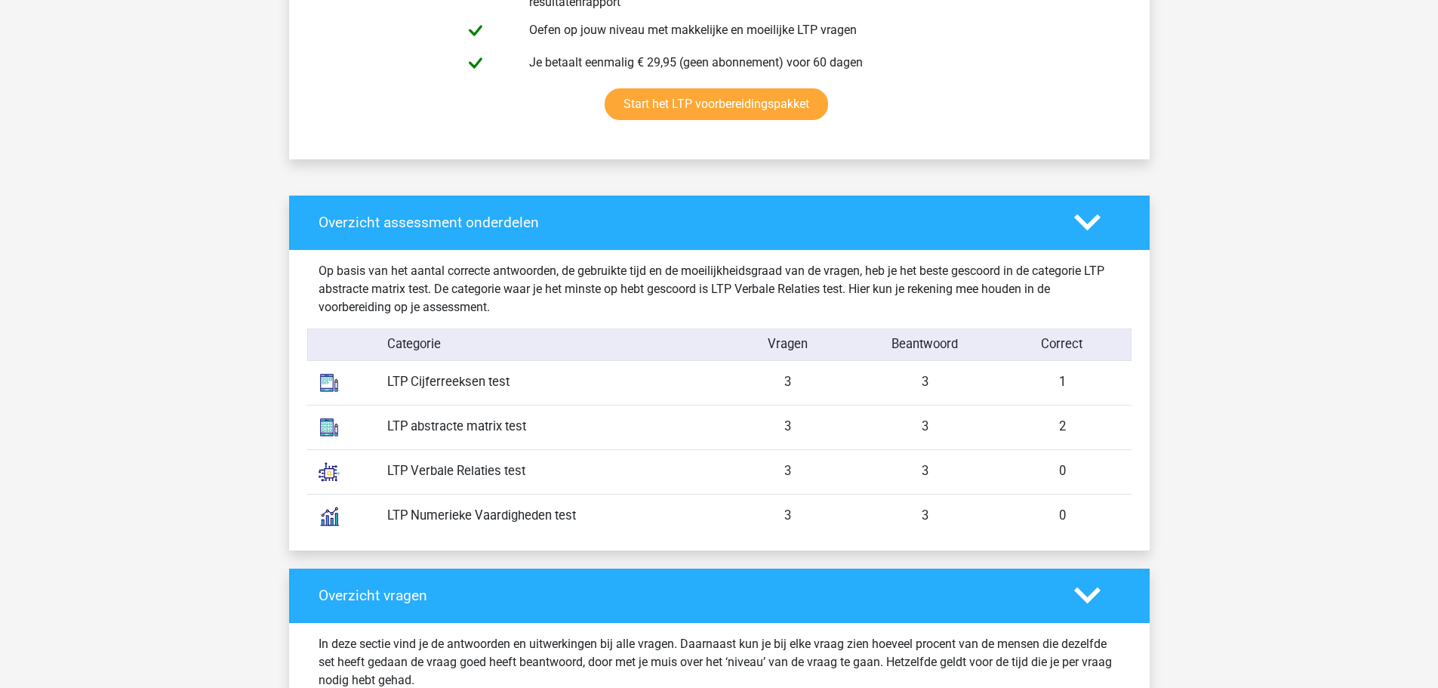
click at [1101, 579] on div "Overzicht vragen" at bounding box center [719, 595] width 860 height 54
click at [1093, 591] on icon at bounding box center [1087, 595] width 26 height 26
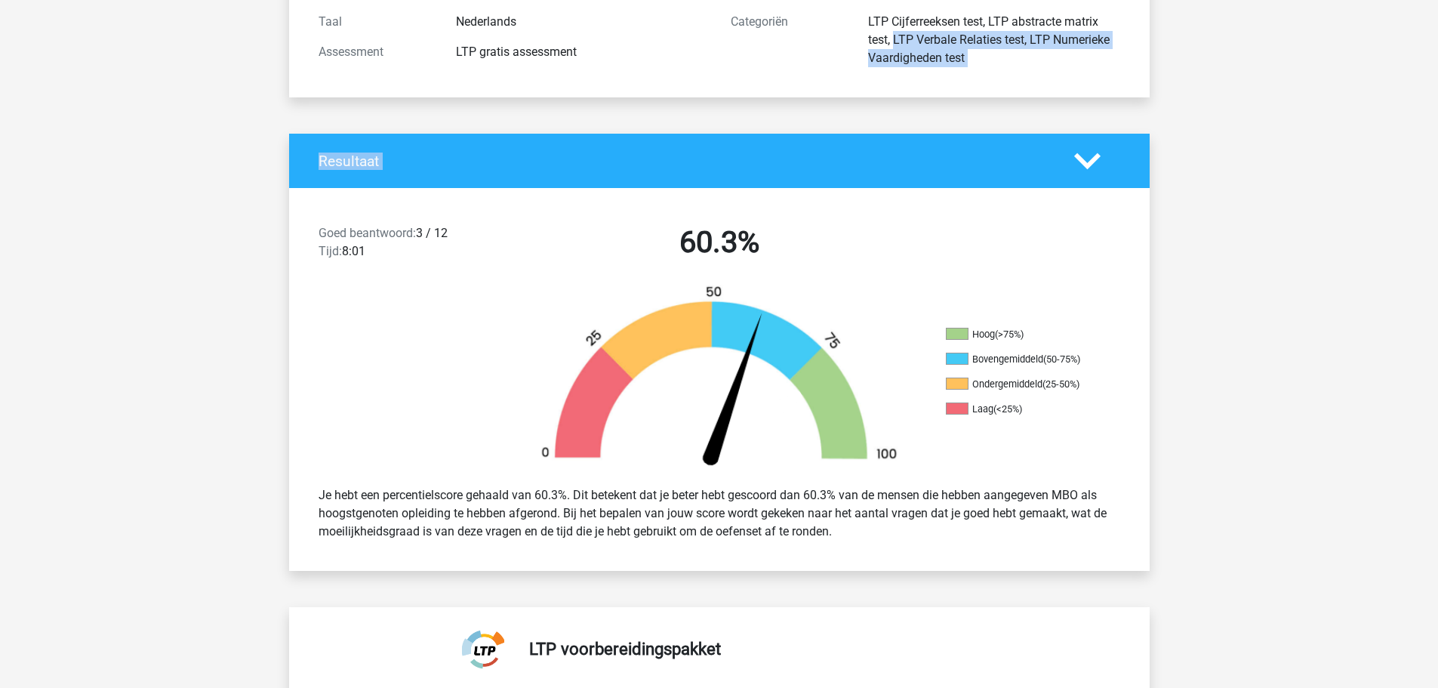
scroll to position [198, 0]
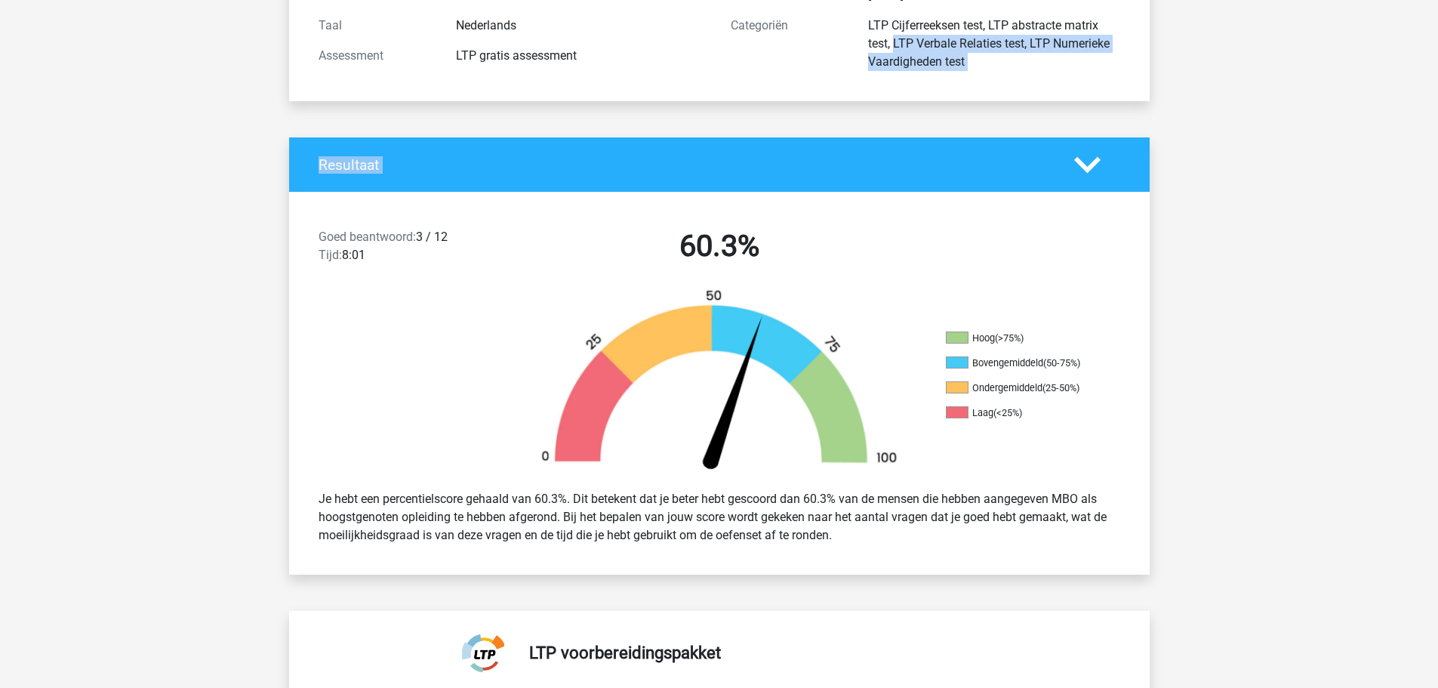
drag, startPoint x: 1435, startPoint y: 152, endPoint x: 1391, endPoint y: 57, distance: 104.0
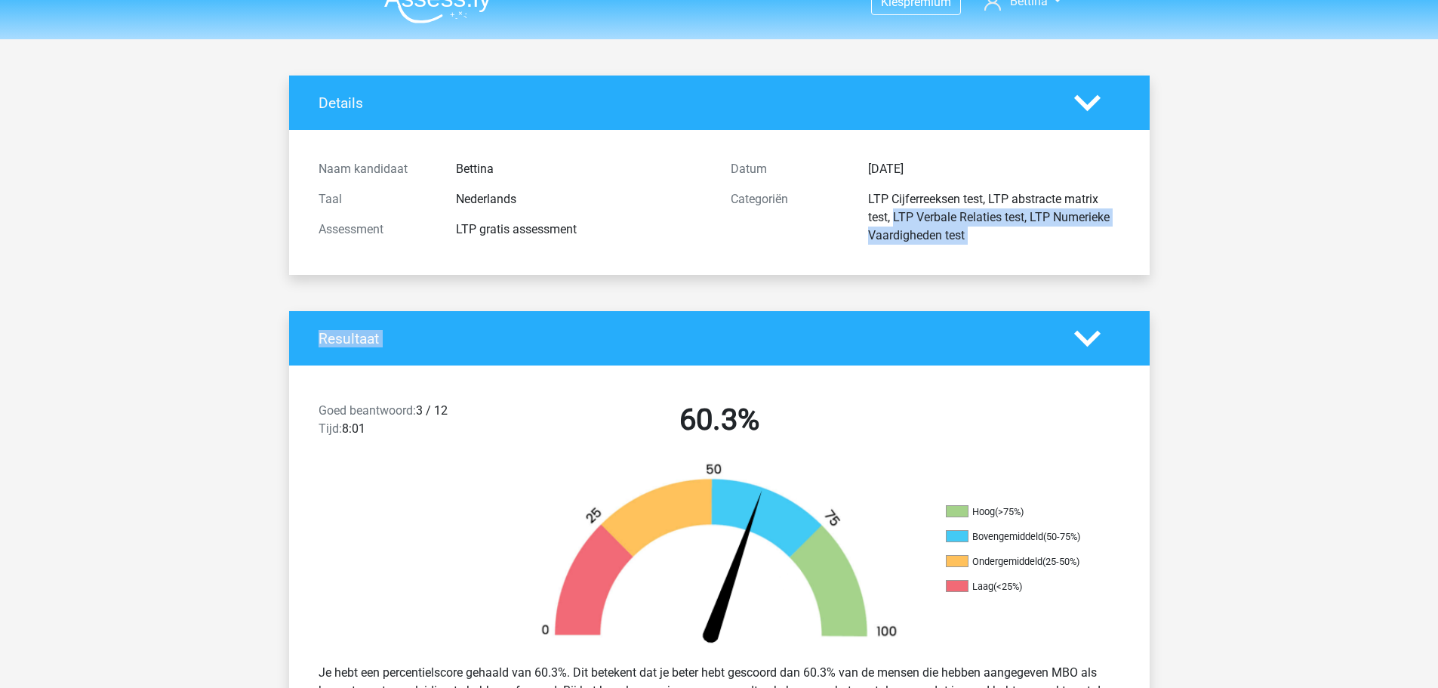
scroll to position [0, 0]
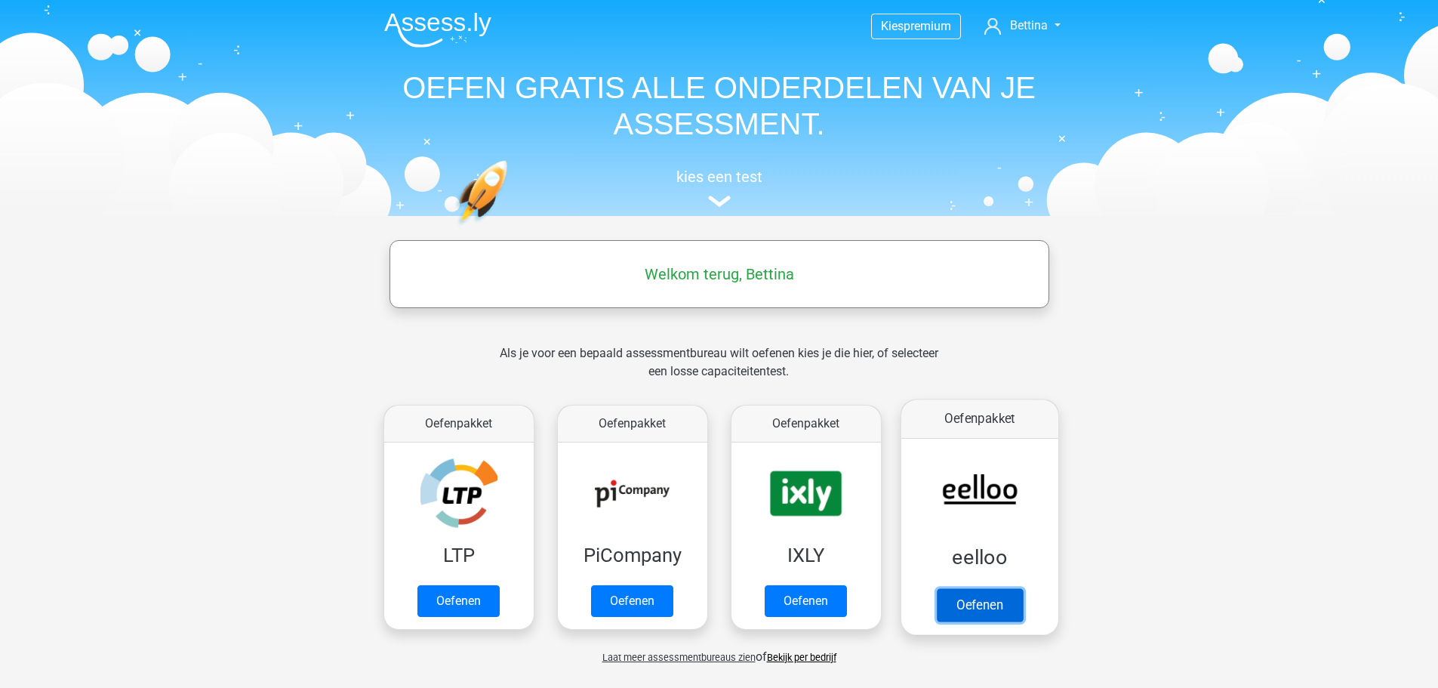
click at [999, 610] on link "Oefenen" at bounding box center [979, 604] width 86 height 33
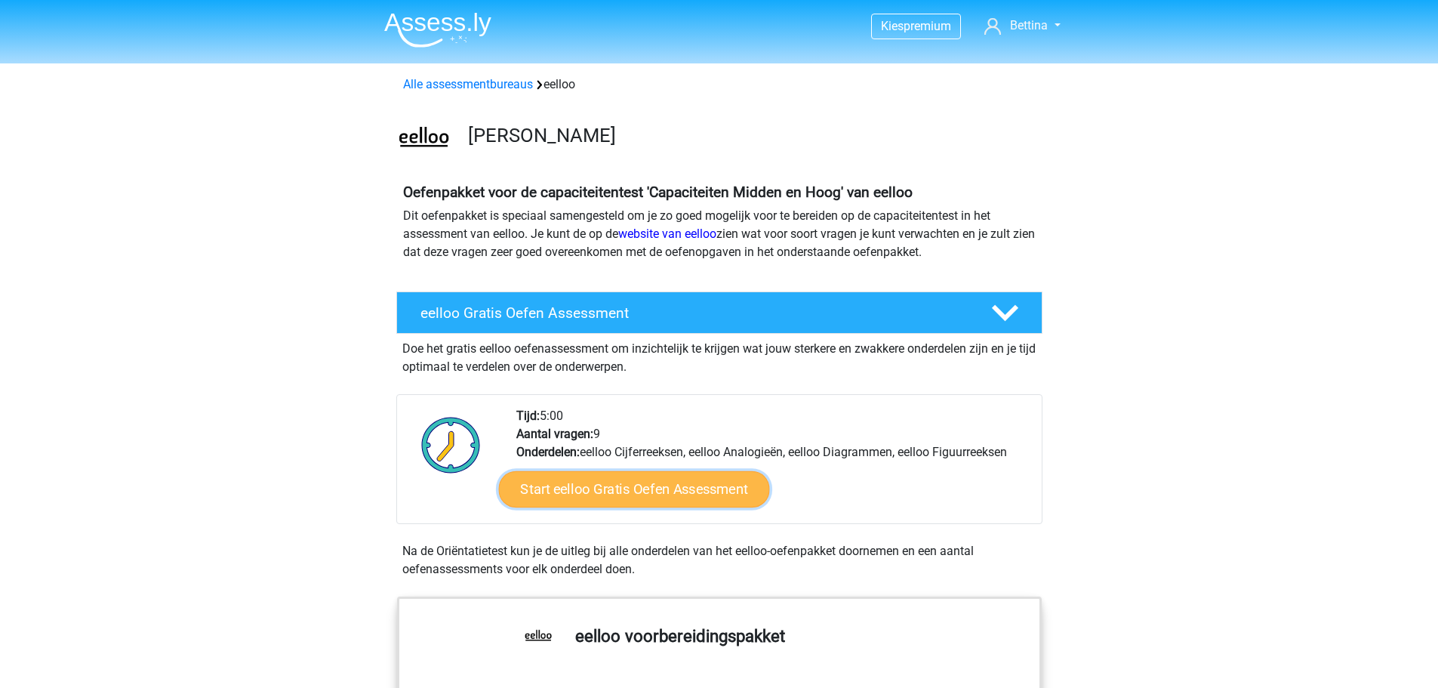
click at [671, 480] on link "Start eelloo Gratis Oefen Assessment" at bounding box center [633, 489] width 271 height 36
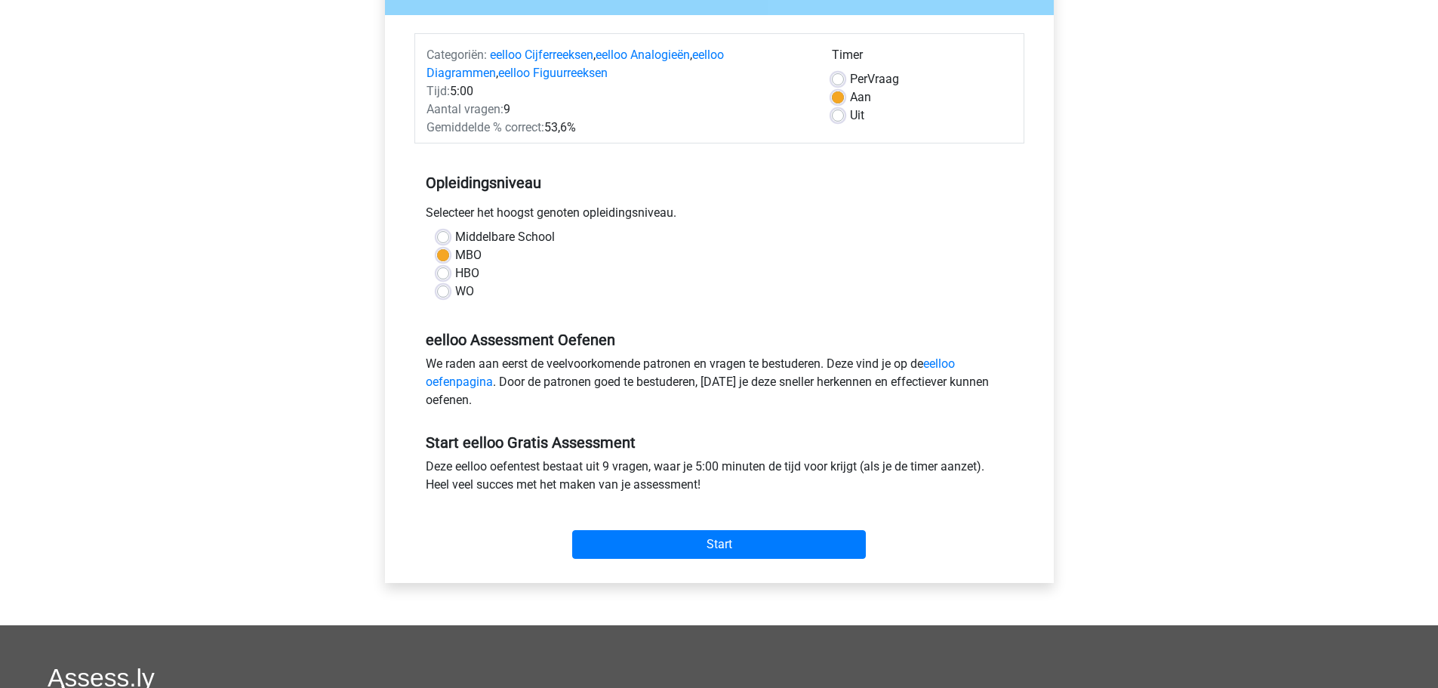
scroll to position [199, 0]
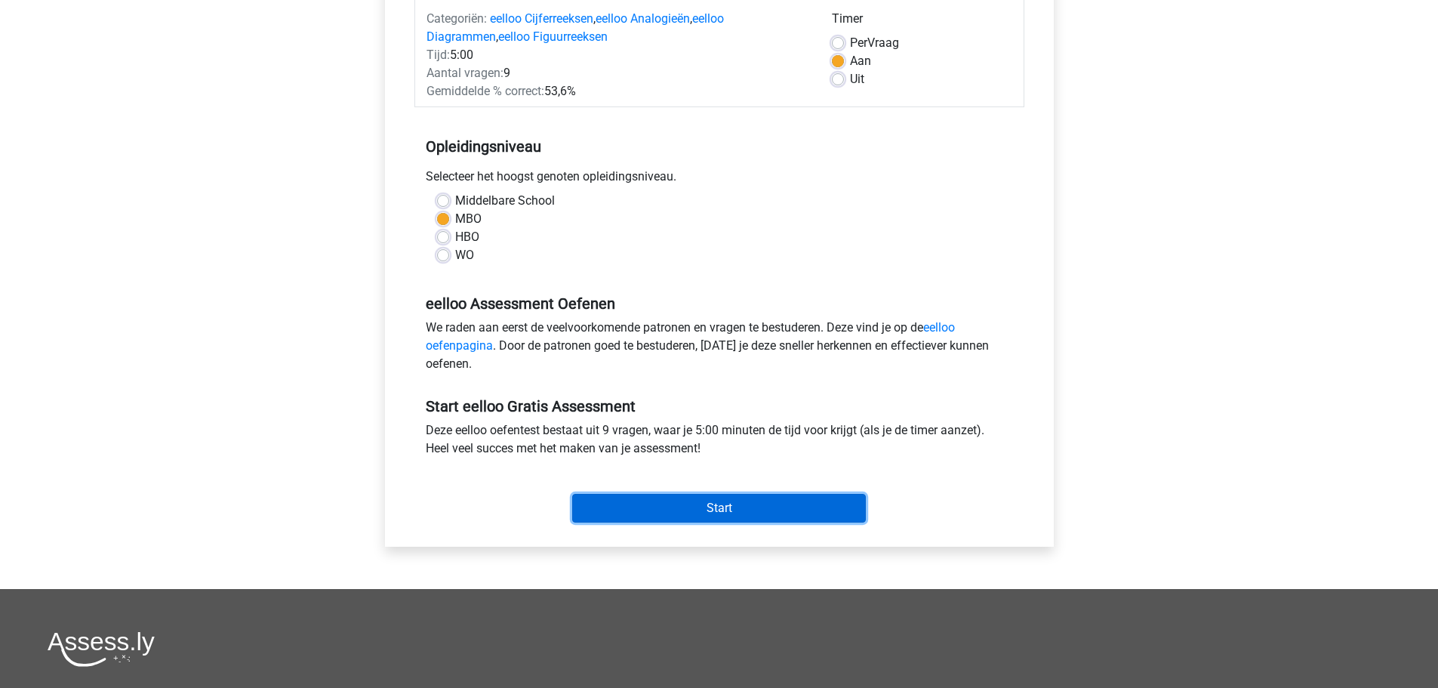
click at [697, 500] on input "Start" at bounding box center [719, 508] width 294 height 29
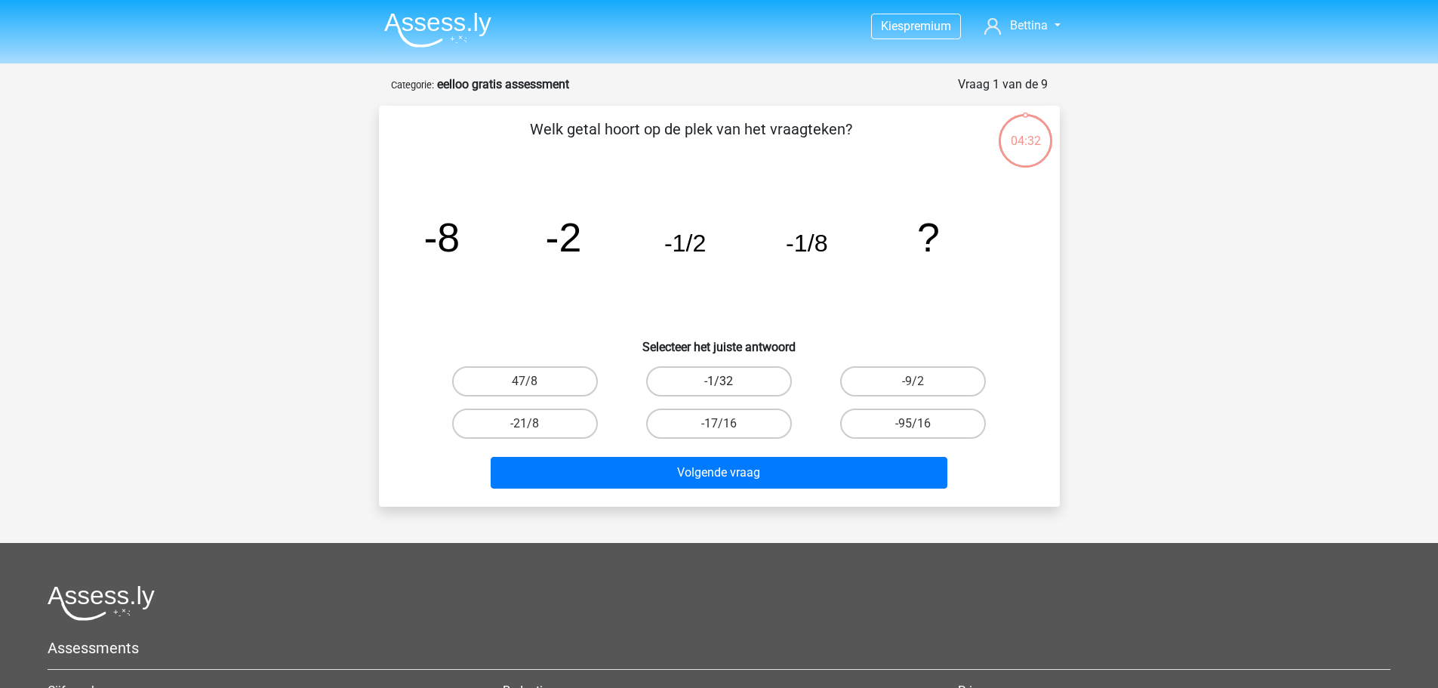
click at [737, 384] on label "-1/32" at bounding box center [719, 381] width 146 height 30
click at [728, 384] on input "-1/32" at bounding box center [724, 386] width 10 height 10
radio input "true"
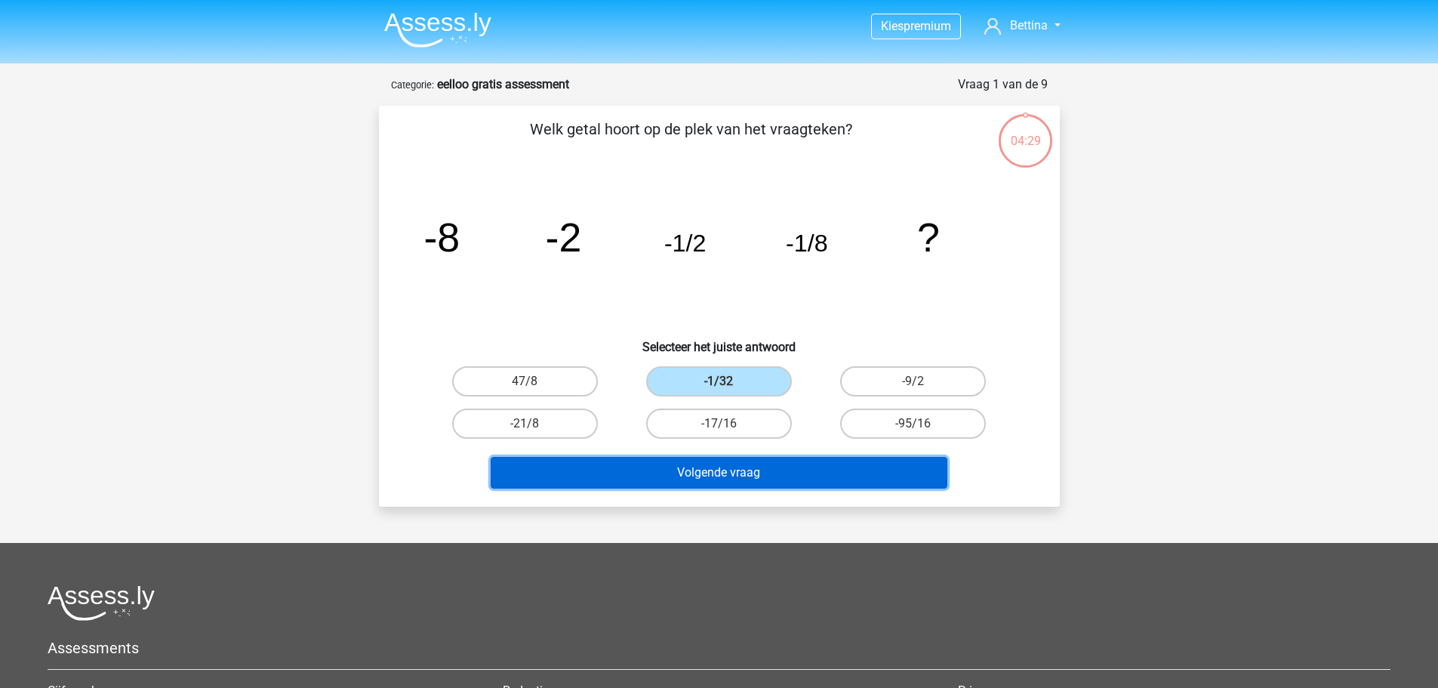
click at [747, 481] on button "Volgende vraag" at bounding box center [719, 473] width 457 height 32
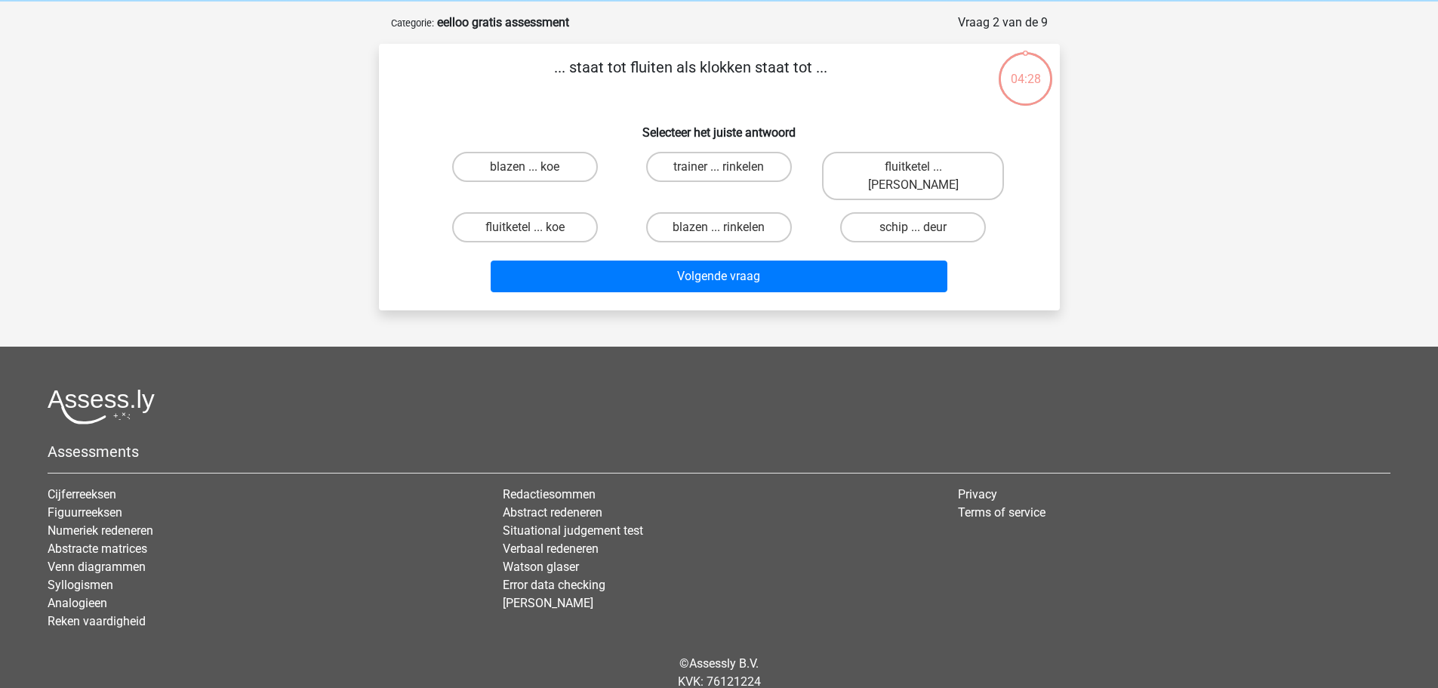
scroll to position [75, 0]
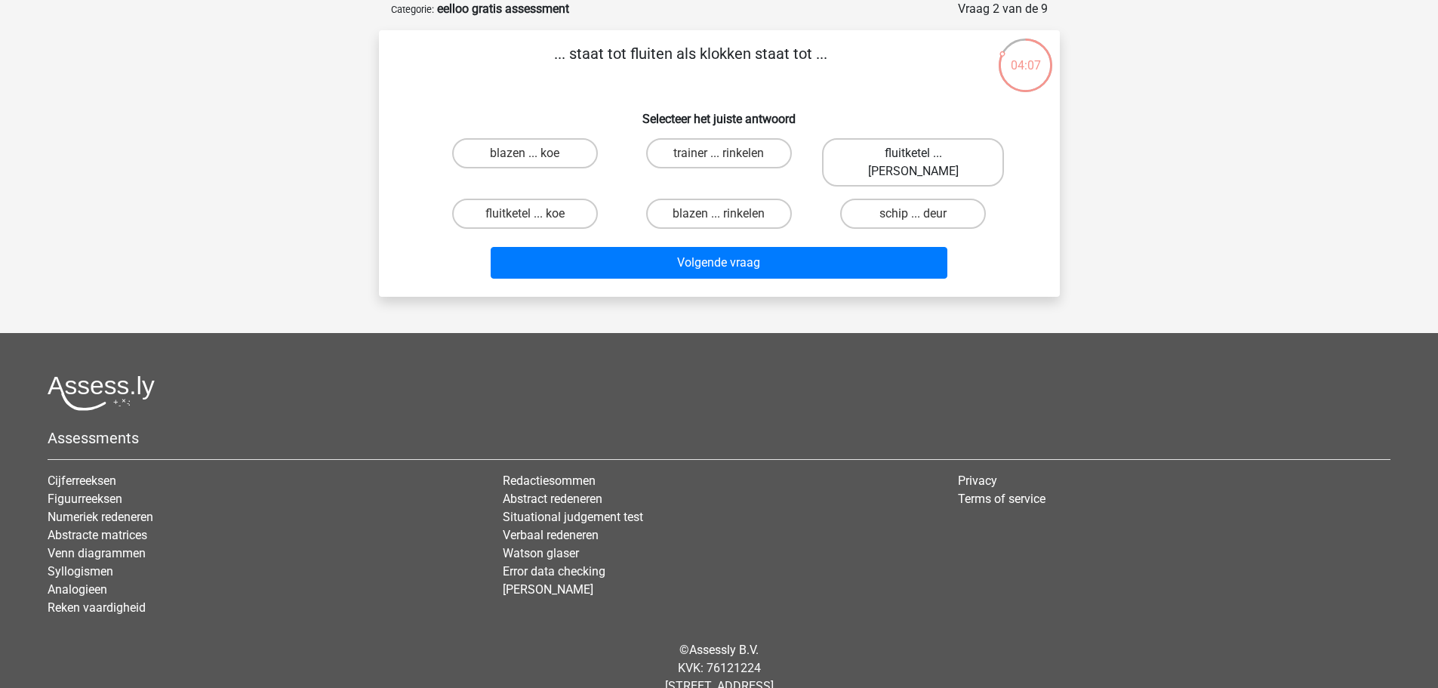
click at [939, 156] on label "fluitketel ... luiden" at bounding box center [913, 162] width 182 height 48
click at [923, 156] on input "fluitketel ... luiden" at bounding box center [918, 158] width 10 height 10
radio input "true"
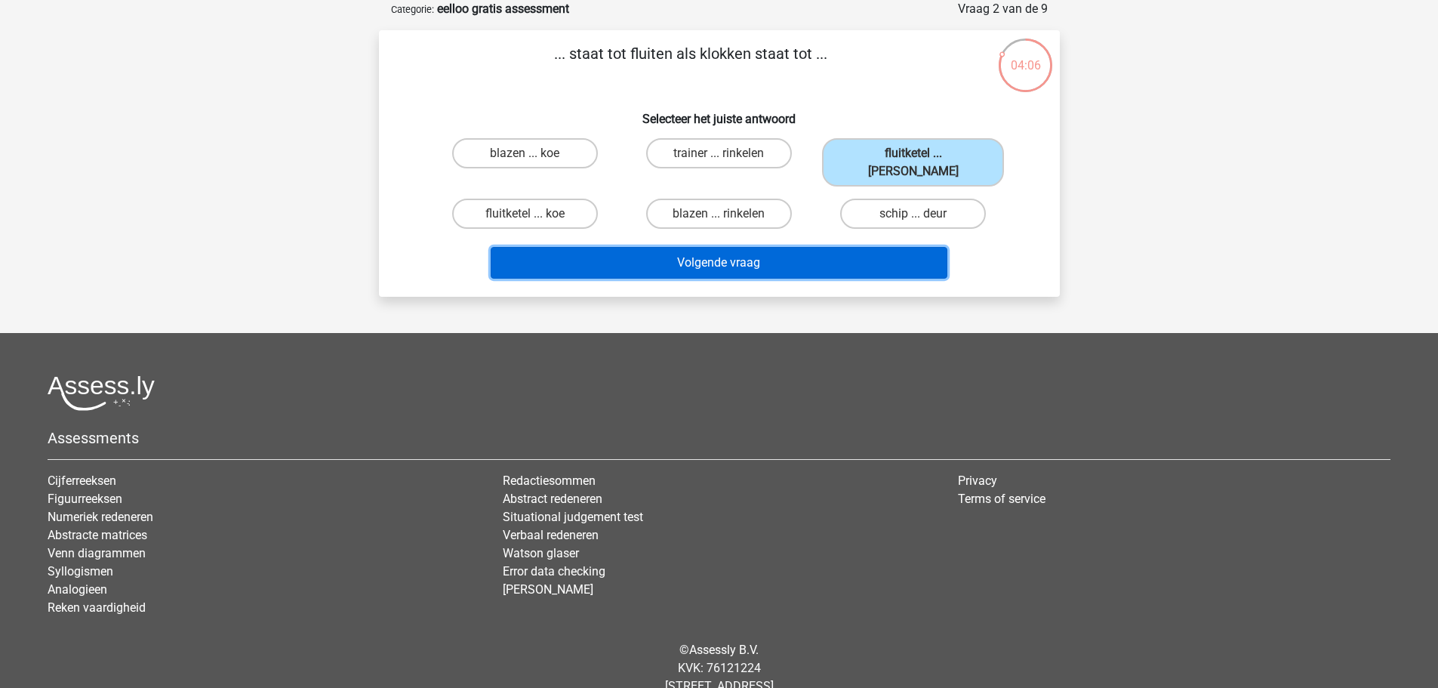
click at [810, 247] on button "Volgende vraag" at bounding box center [719, 263] width 457 height 32
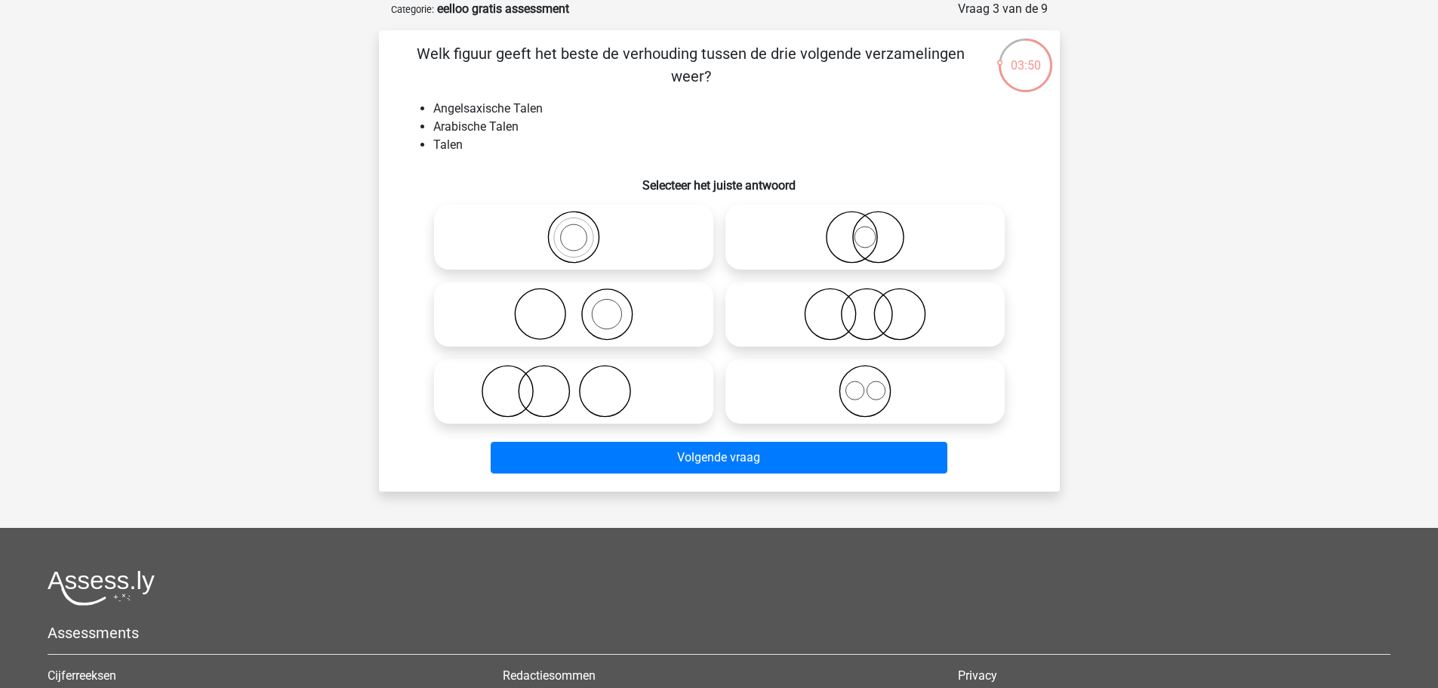
click at [805, 392] on icon at bounding box center [864, 391] width 267 height 53
click at [865, 383] on input "radio" at bounding box center [870, 379] width 10 height 10
radio input "true"
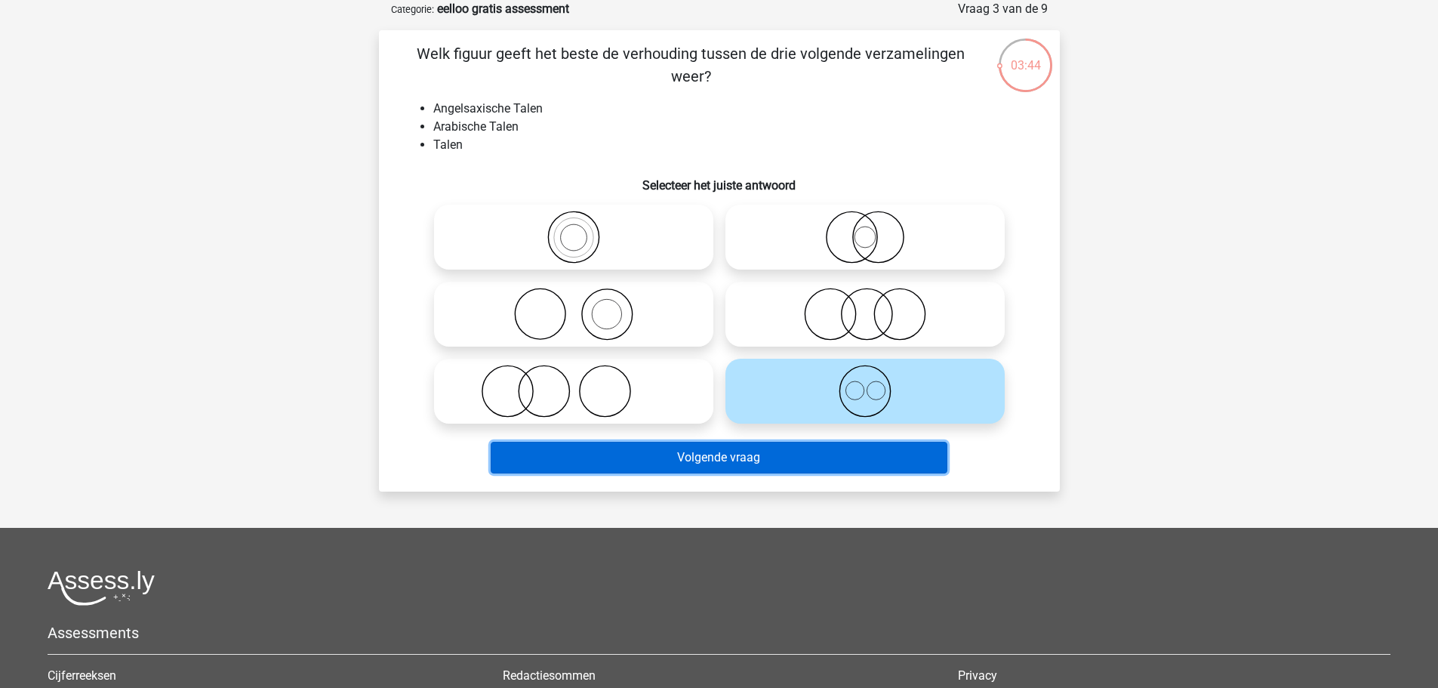
click at [743, 456] on button "Volgende vraag" at bounding box center [719, 458] width 457 height 32
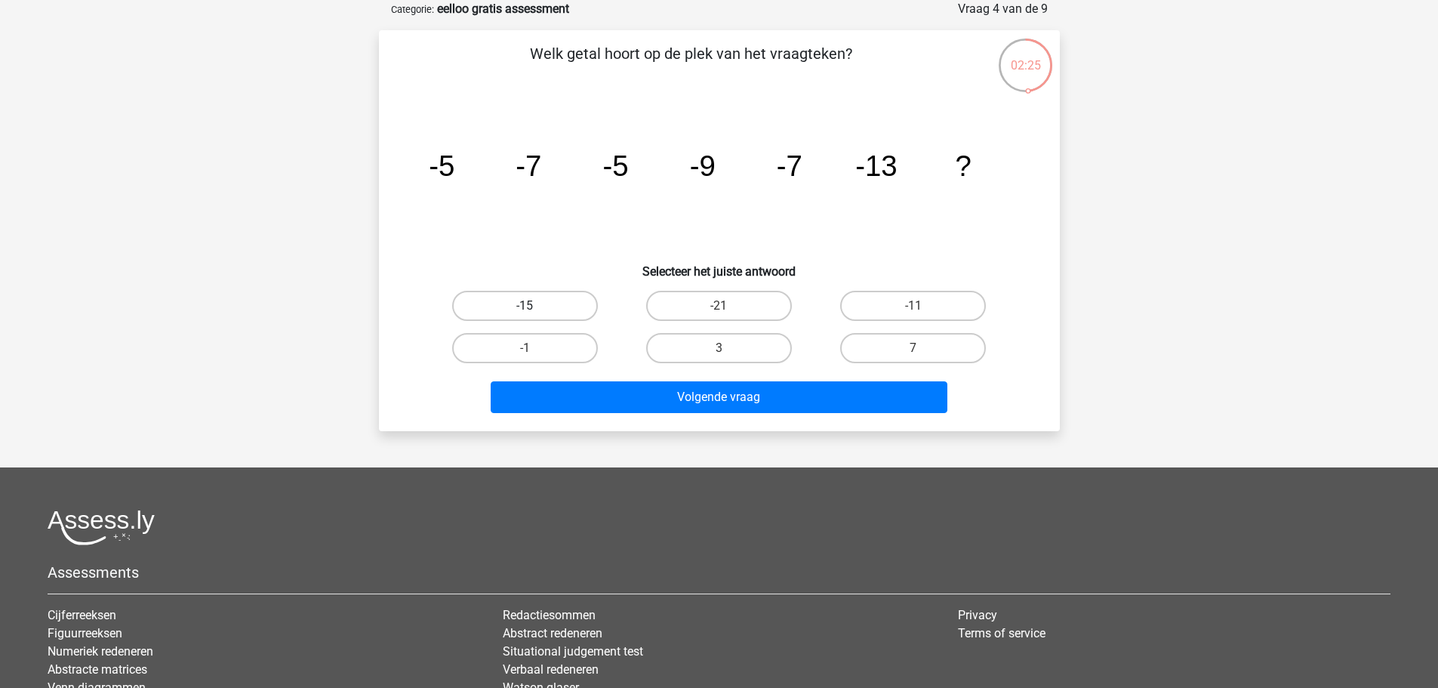
click at [553, 305] on label "-15" at bounding box center [525, 306] width 146 height 30
click at [534, 306] on input "-15" at bounding box center [530, 311] width 10 height 10
radio input "true"
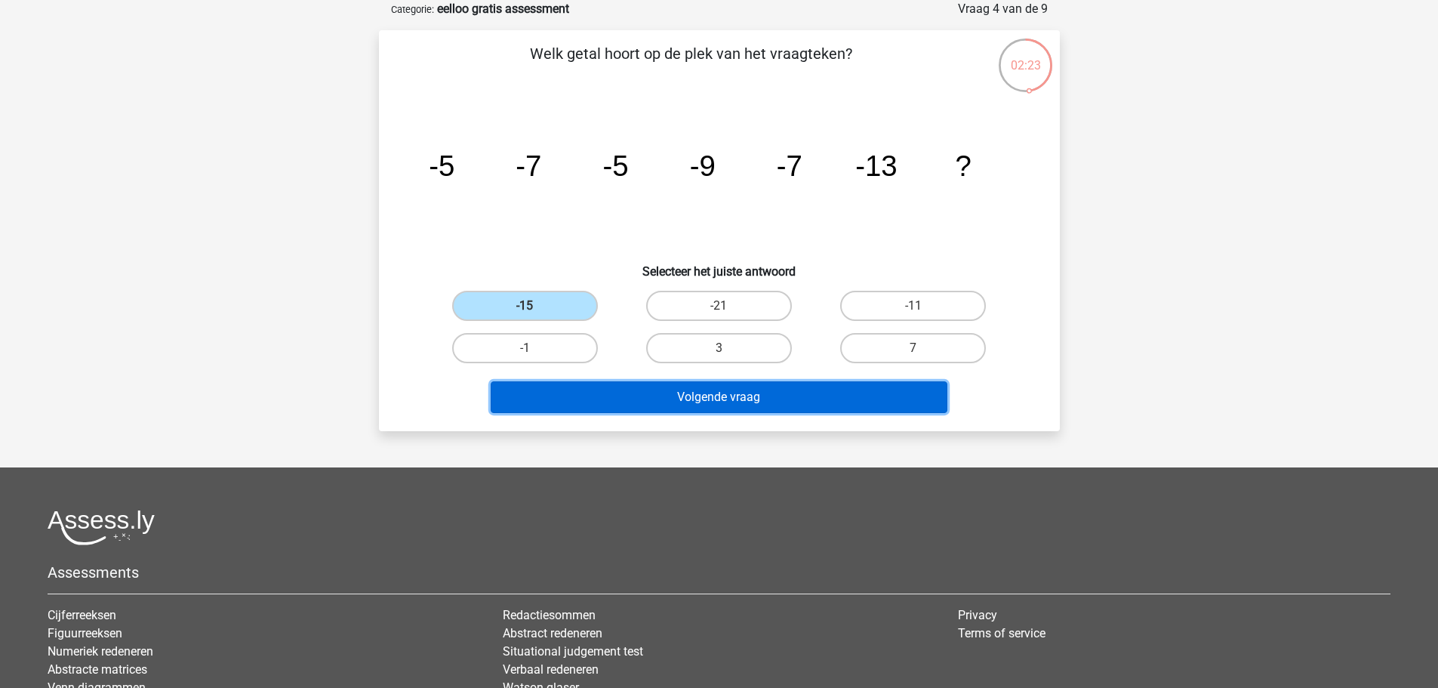
click at [656, 396] on button "Volgende vraag" at bounding box center [719, 397] width 457 height 32
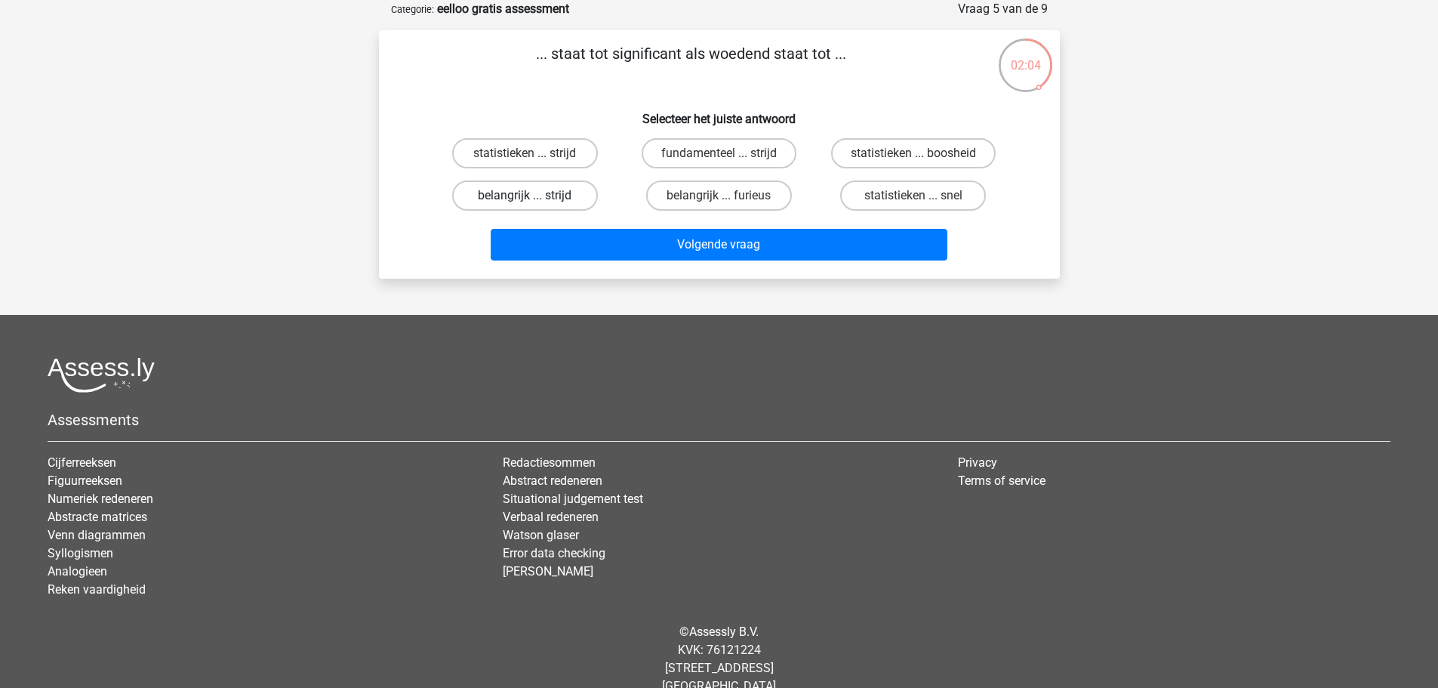
click at [549, 194] on label "belangrijk ... strijd" at bounding box center [525, 195] width 146 height 30
click at [534, 195] on input "belangrijk ... strijd" at bounding box center [530, 200] width 10 height 10
radio input "true"
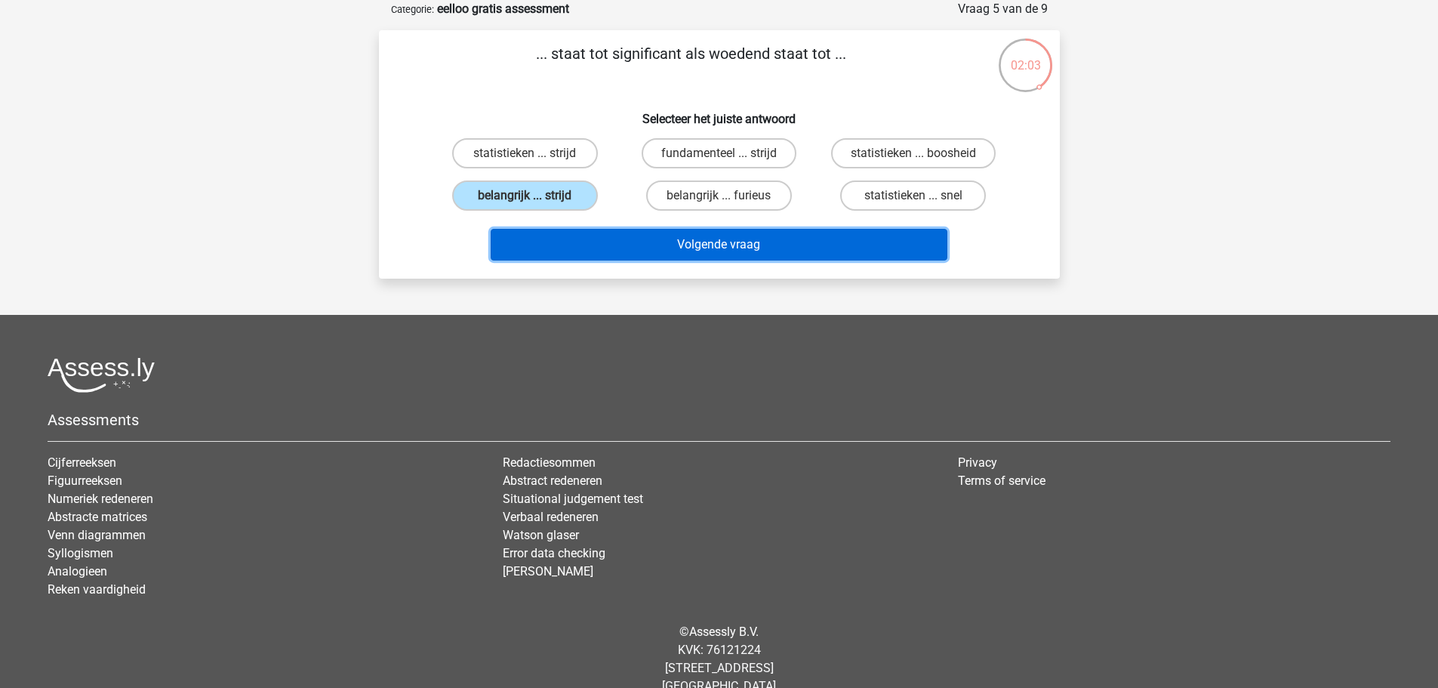
click at [596, 251] on button "Volgende vraag" at bounding box center [719, 245] width 457 height 32
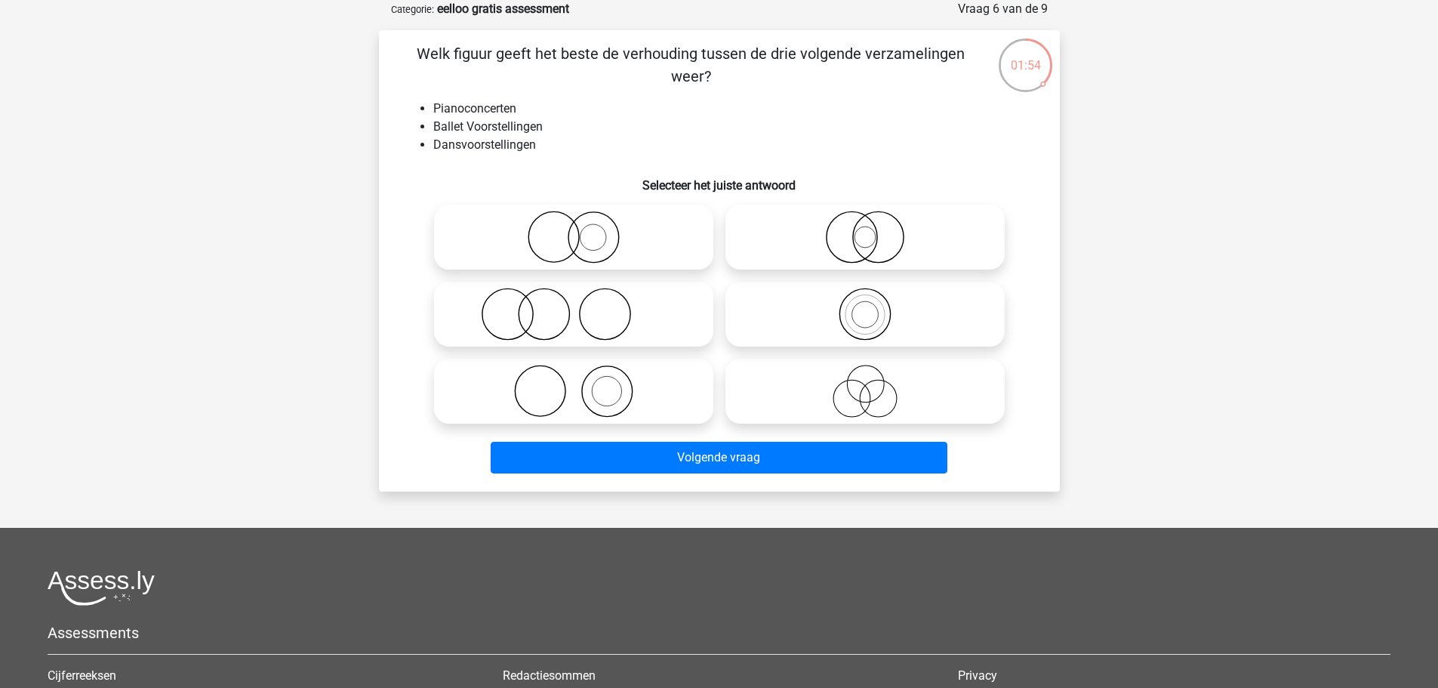
click at [849, 392] on icon at bounding box center [864, 391] width 267 height 53
click at [865, 383] on input "radio" at bounding box center [870, 379] width 10 height 10
radio input "true"
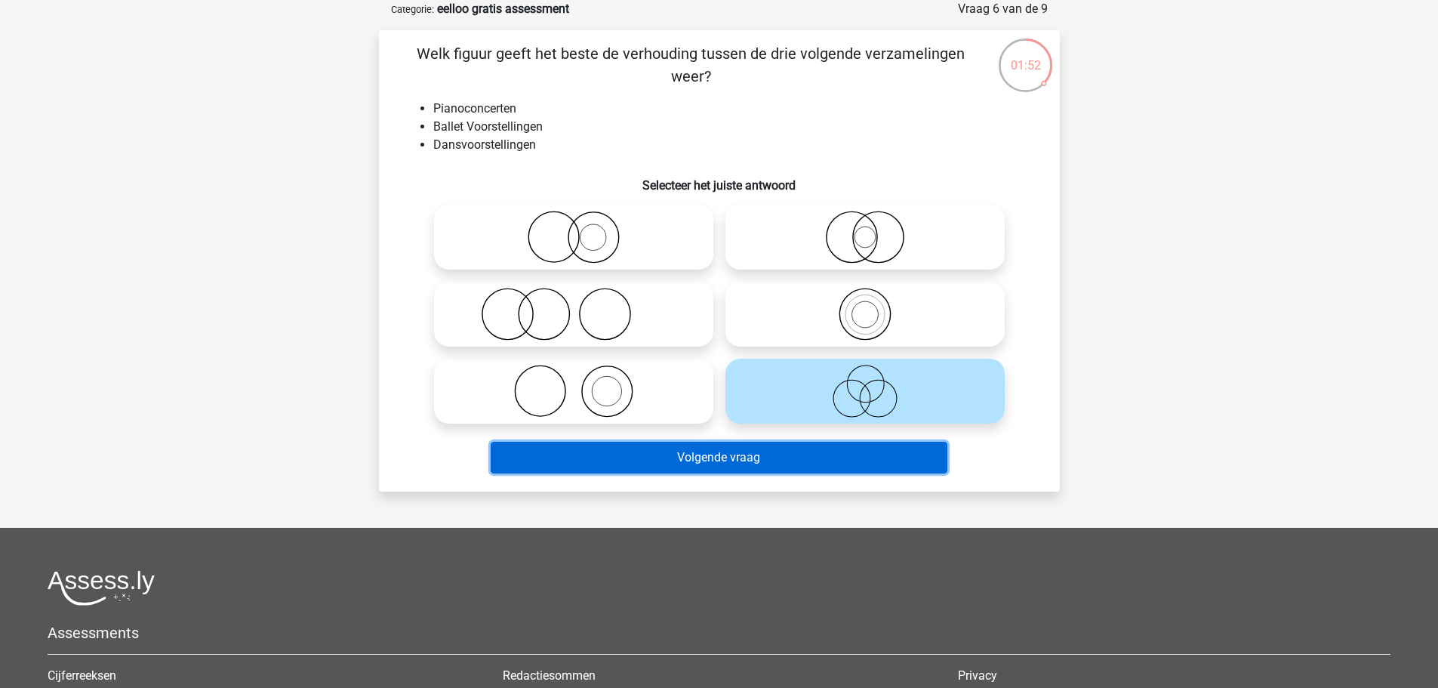
click at [774, 458] on button "Volgende vraag" at bounding box center [719, 458] width 457 height 32
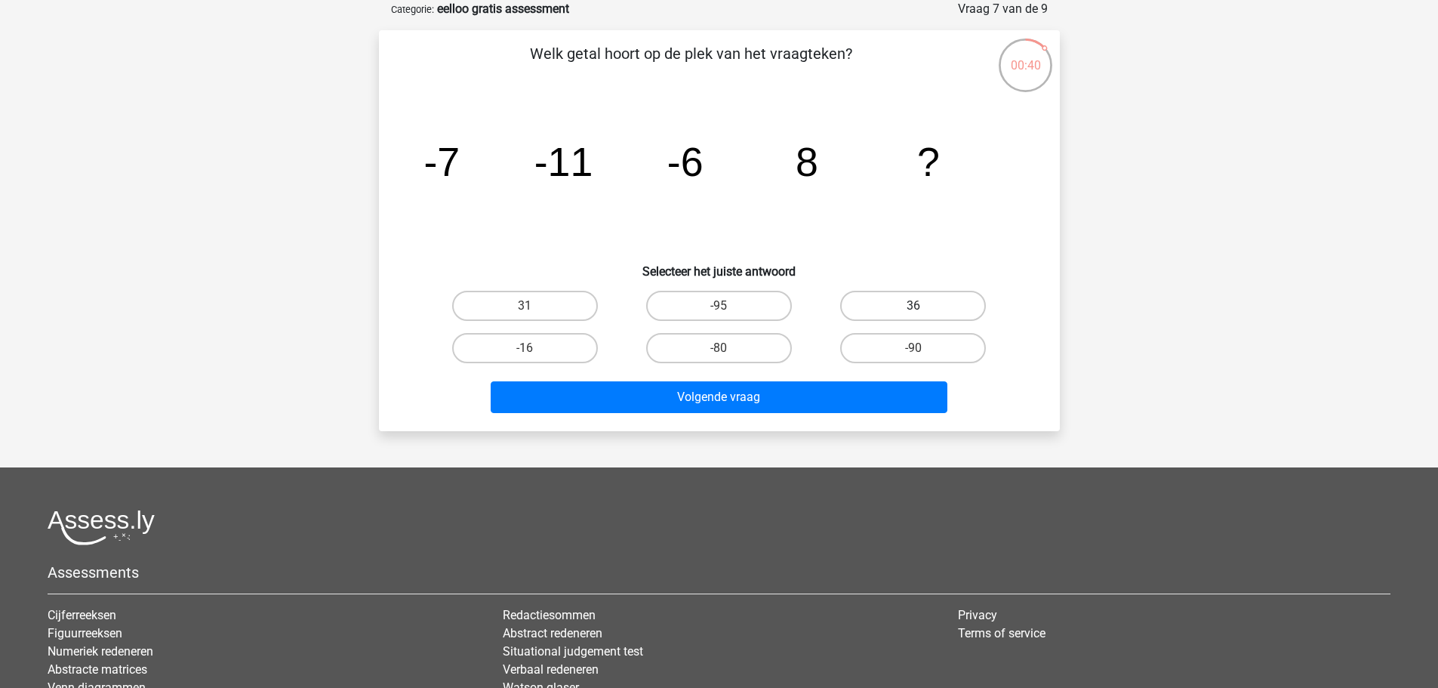
click at [863, 312] on label "36" at bounding box center [913, 306] width 146 height 30
click at [913, 312] on input "36" at bounding box center [918, 311] width 10 height 10
radio input "true"
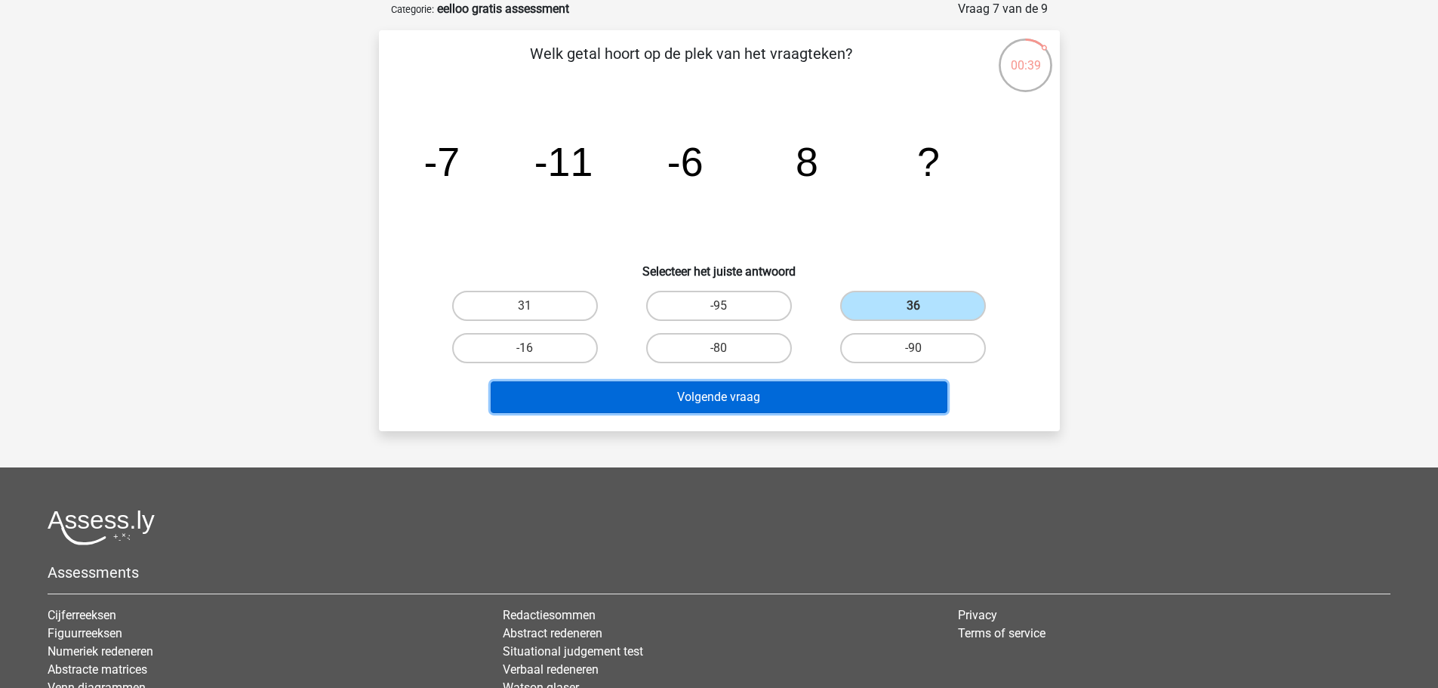
click at [810, 401] on button "Volgende vraag" at bounding box center [719, 397] width 457 height 32
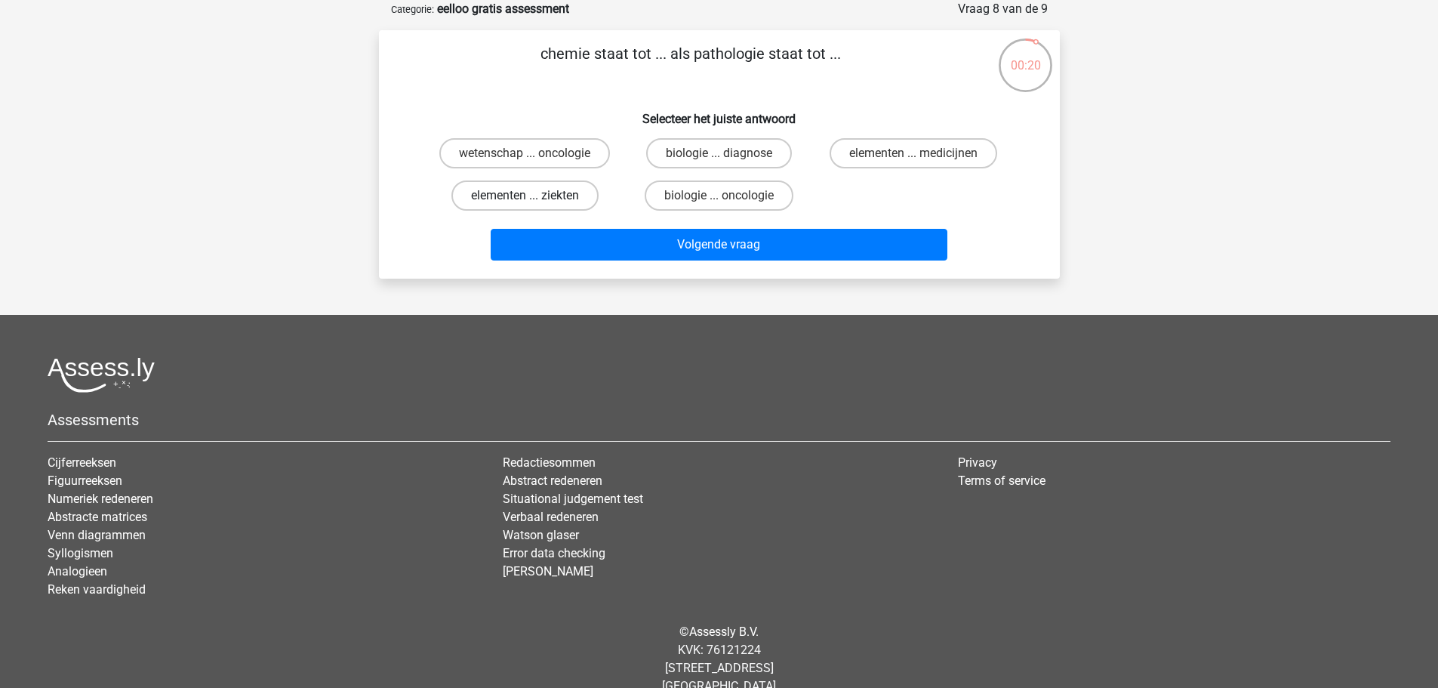
click at [541, 197] on label "elementen ... ziekten" at bounding box center [524, 195] width 147 height 30
click at [534, 197] on input "elementen ... ziekten" at bounding box center [530, 200] width 10 height 10
radio input "true"
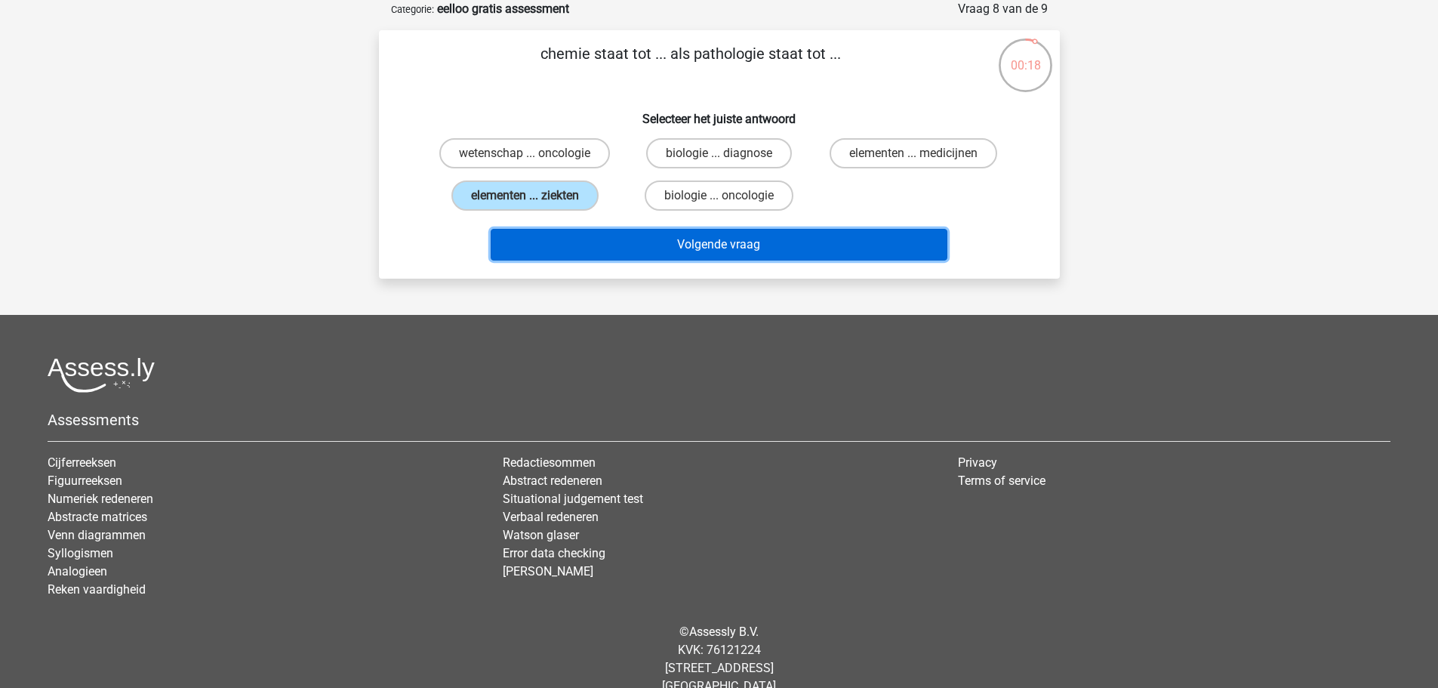
click at [623, 245] on button "Volgende vraag" at bounding box center [719, 245] width 457 height 32
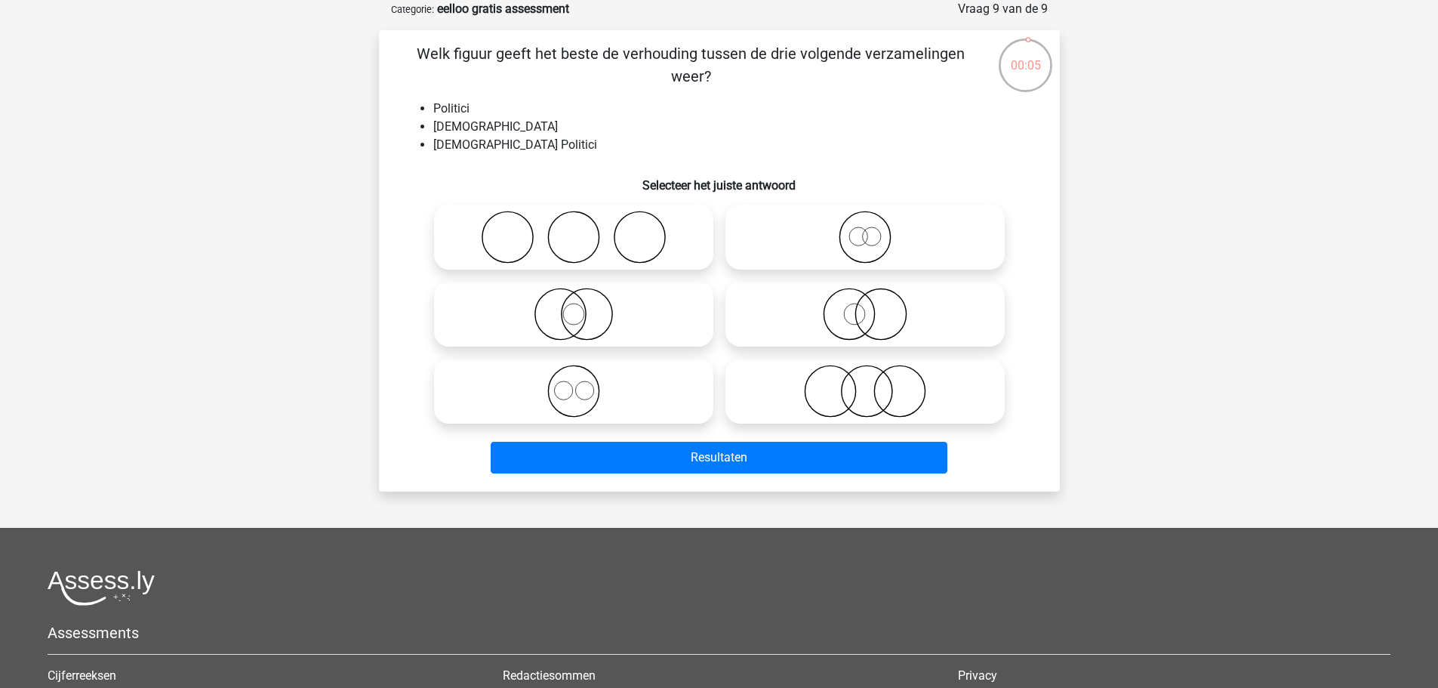
click at [793, 229] on icon at bounding box center [864, 237] width 267 height 53
click at [865, 229] on input "radio" at bounding box center [870, 225] width 10 height 10
radio input "true"
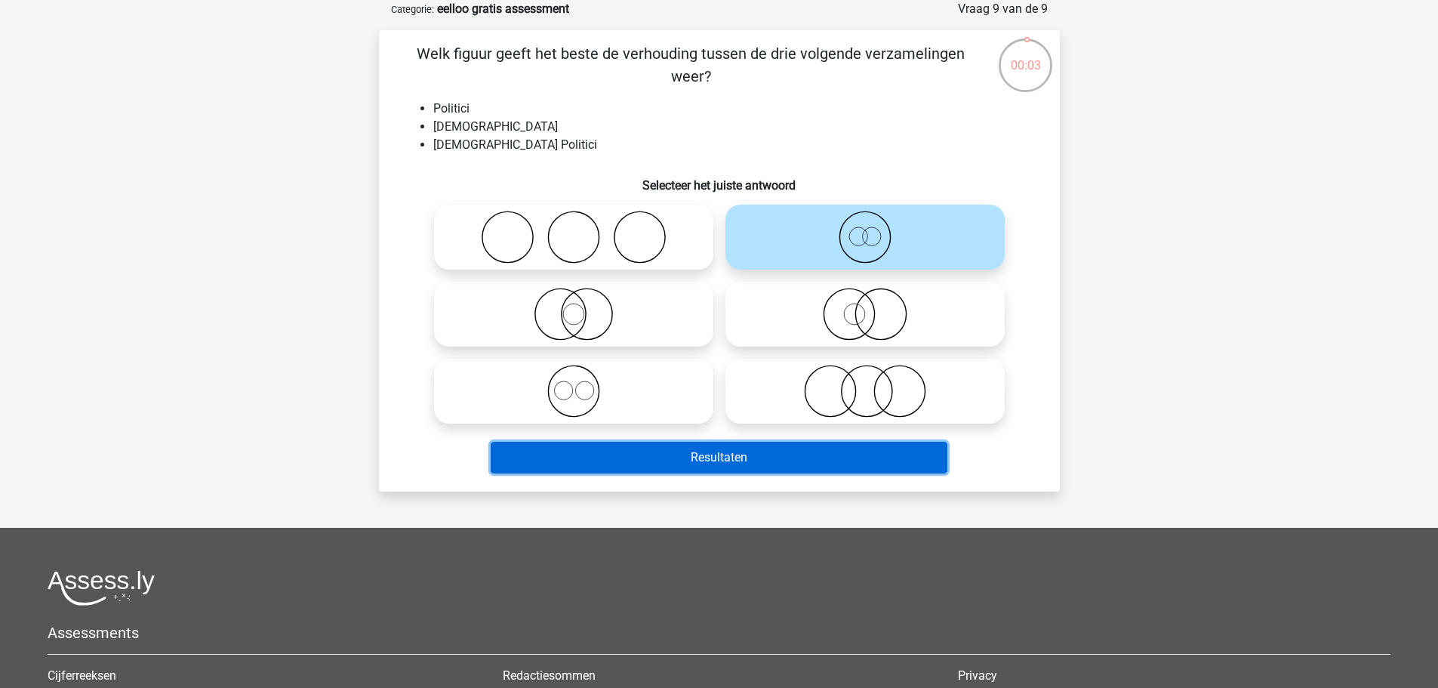
click at [678, 457] on button "Resultaten" at bounding box center [719, 458] width 457 height 32
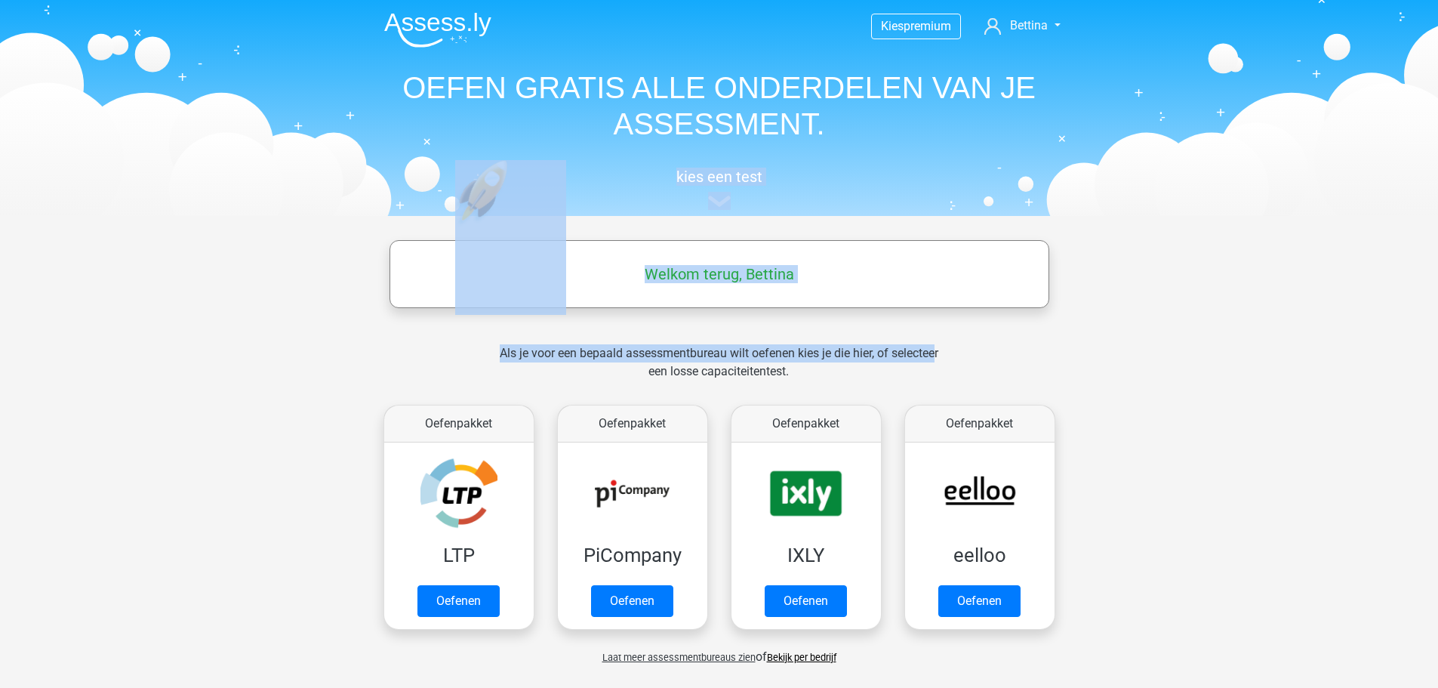
drag, startPoint x: 1436, startPoint y: 131, endPoint x: 1442, endPoint y: 328, distance: 197.1
click at [980, 211] on header "Kies premium Bettina bettinamons@gmail.com" at bounding box center [719, 108] width 1438 height 216
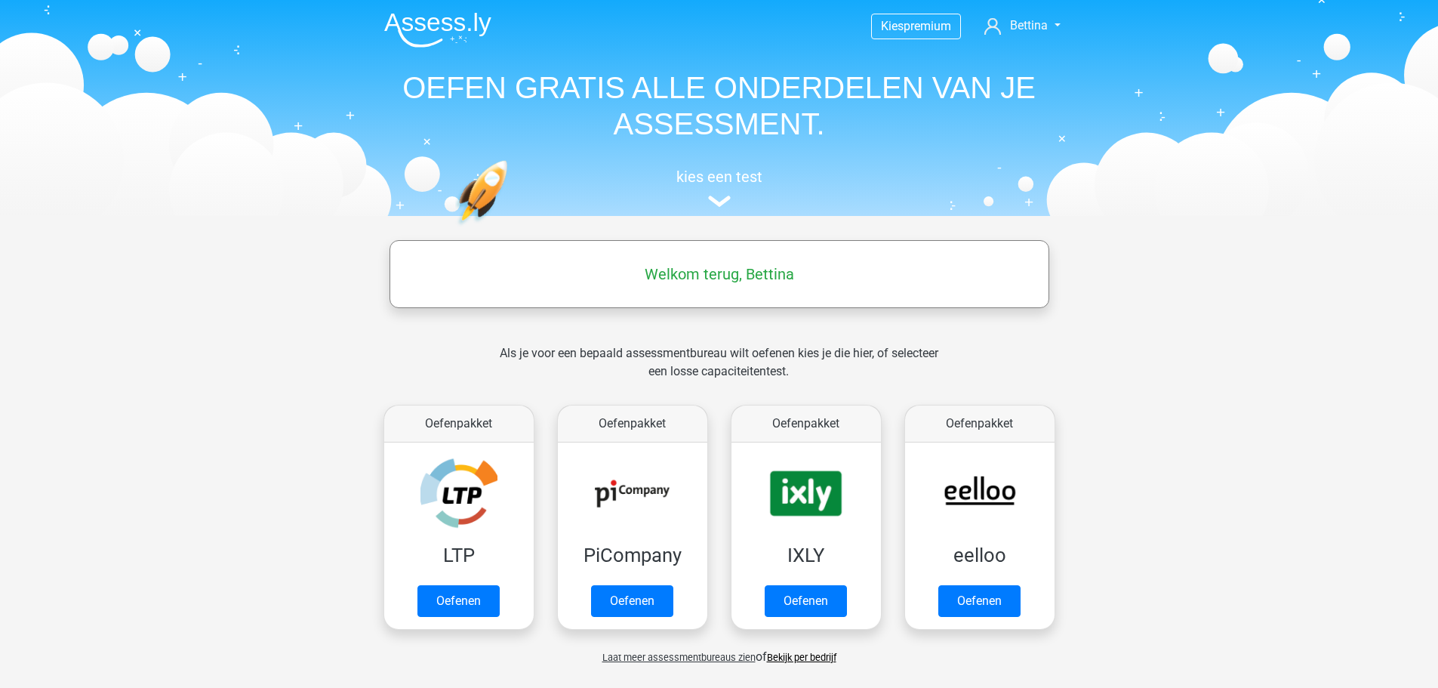
click at [1328, 174] on header "Kies premium Bettina bettinamons@gmail.com" at bounding box center [719, 108] width 1438 height 216
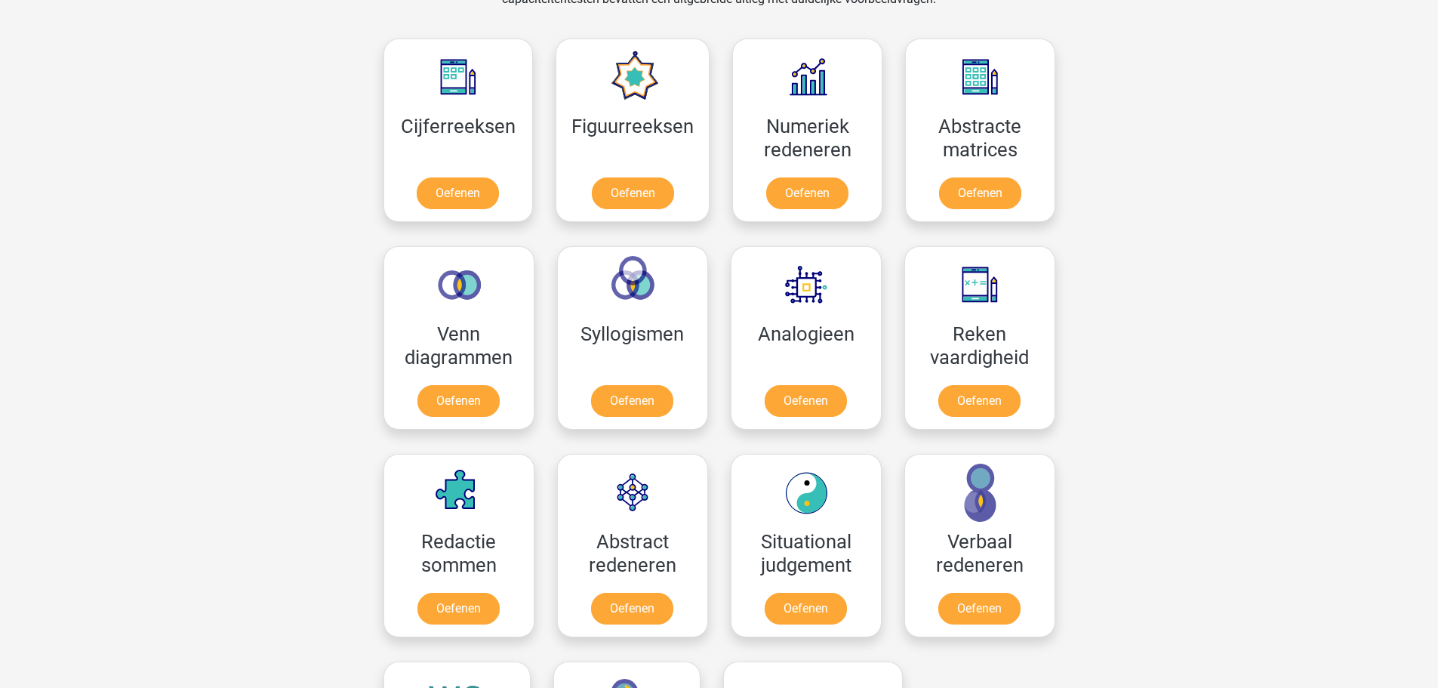
scroll to position [685, 0]
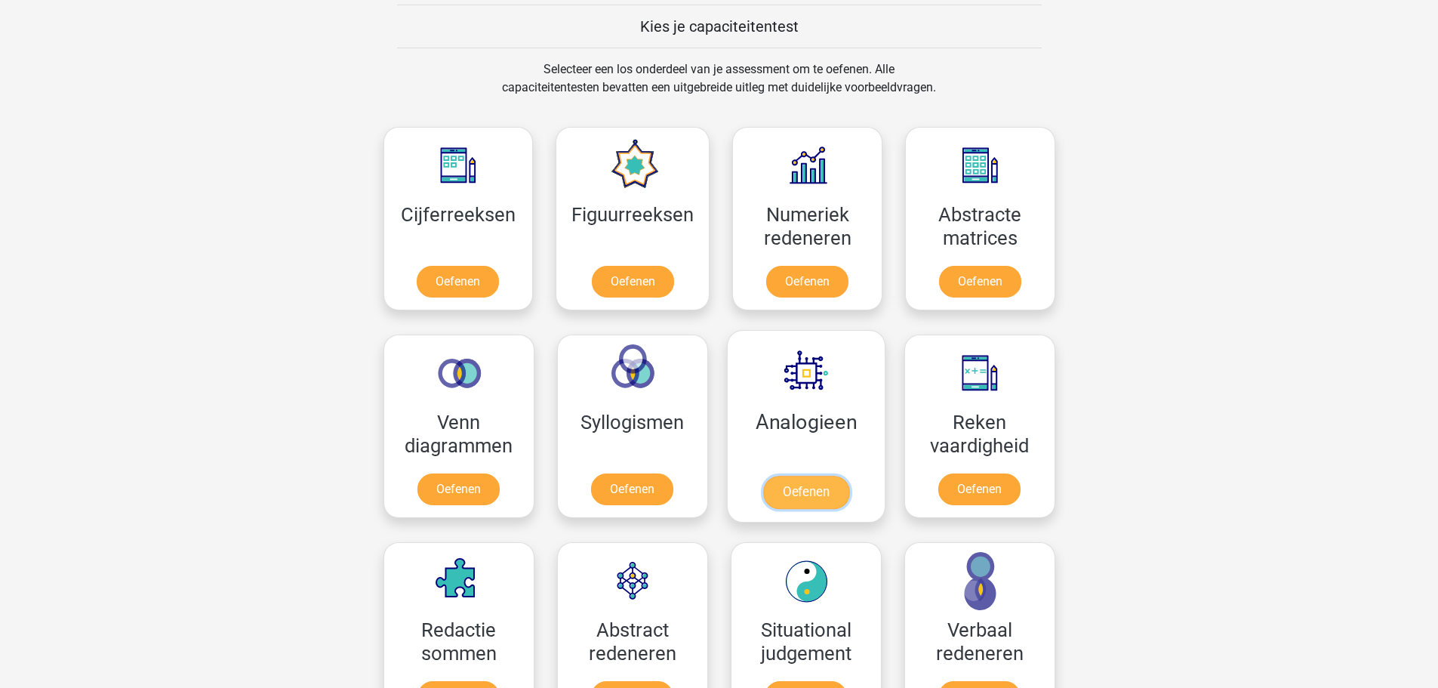
click at [791, 486] on link "Oefenen" at bounding box center [805, 492] width 86 height 33
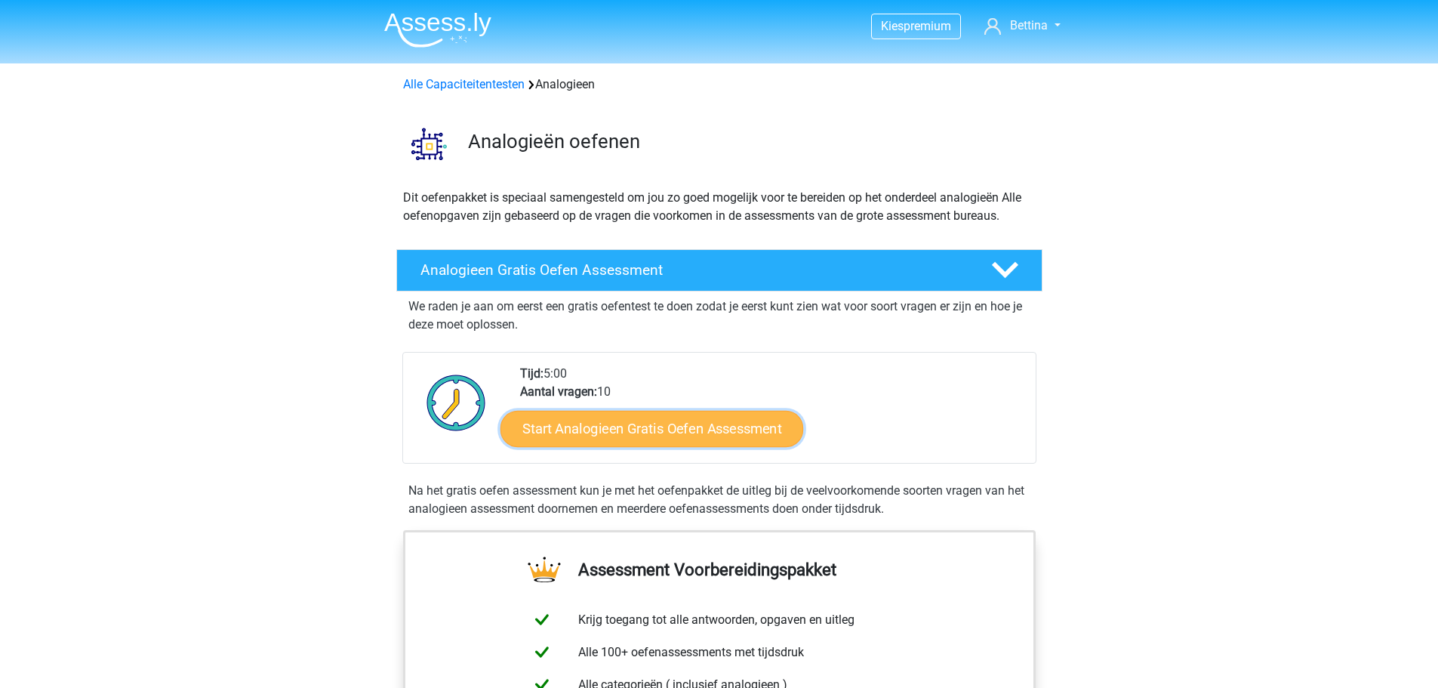
click at [754, 433] on link "Start Analogieen Gratis Oefen Assessment" at bounding box center [651, 428] width 303 height 36
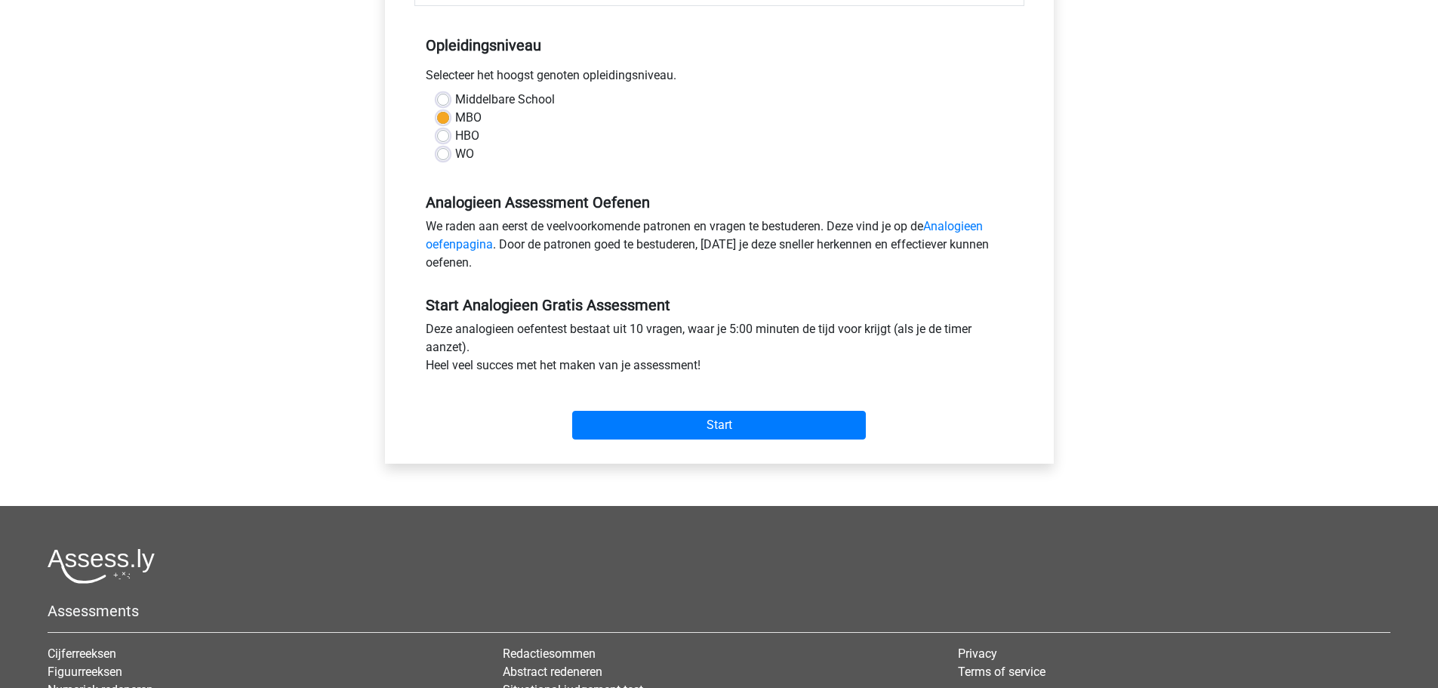
scroll to position [295, 0]
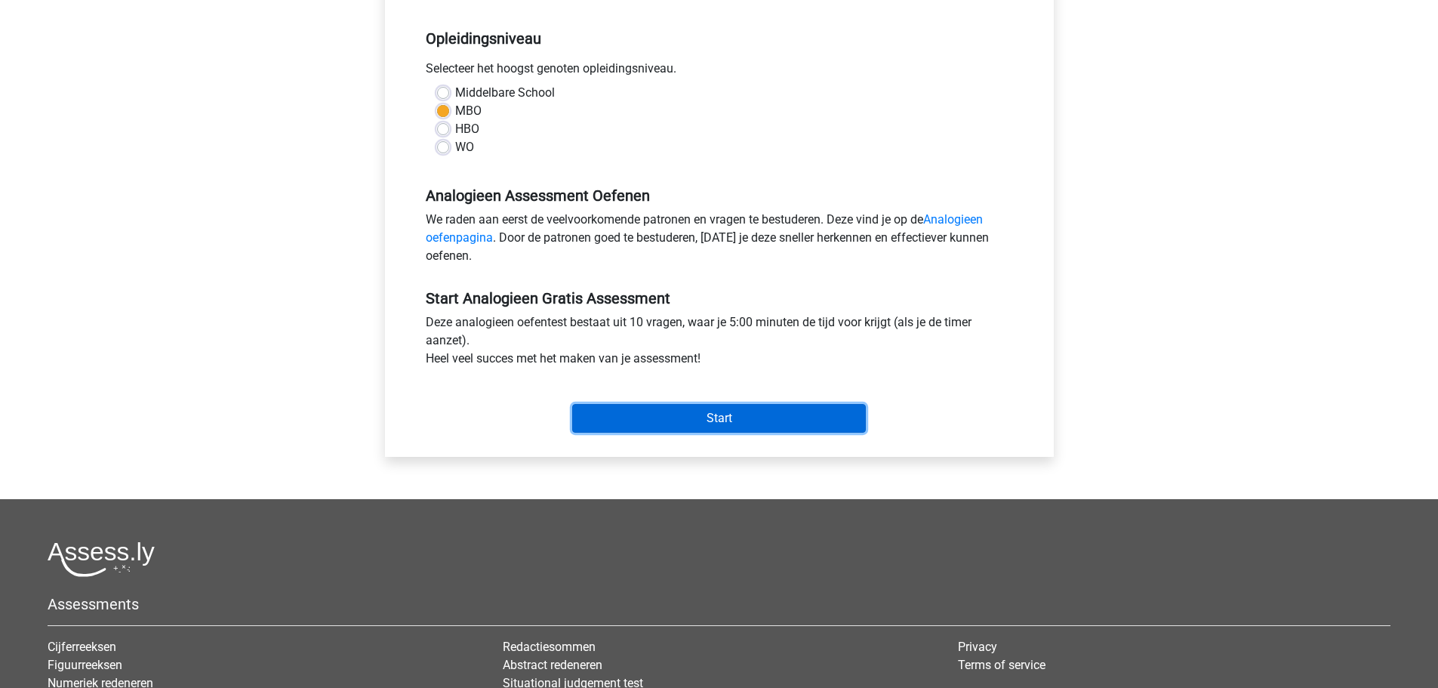
click at [789, 423] on input "Start" at bounding box center [719, 418] width 294 height 29
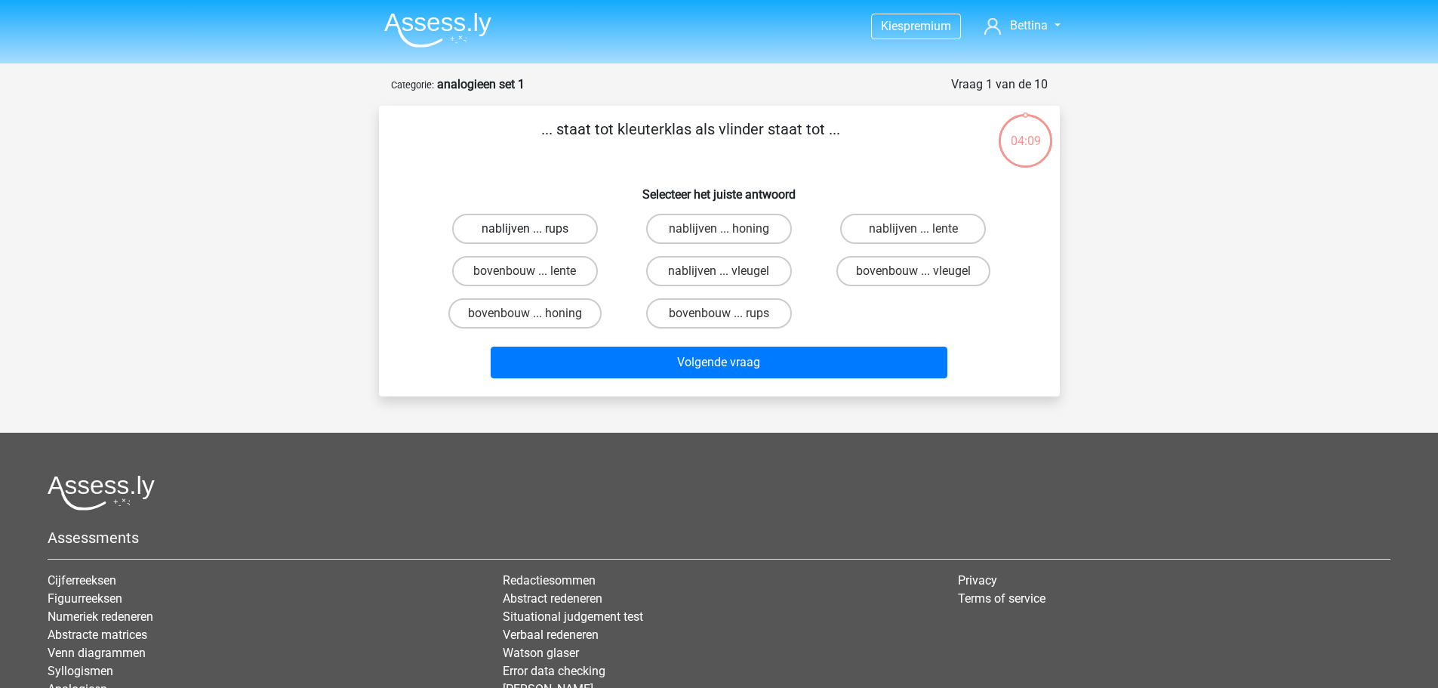
click at [553, 233] on label "nablijven ... rups" at bounding box center [525, 229] width 146 height 30
click at [534, 233] on input "nablijven ... rups" at bounding box center [530, 234] width 10 height 10
radio input "true"
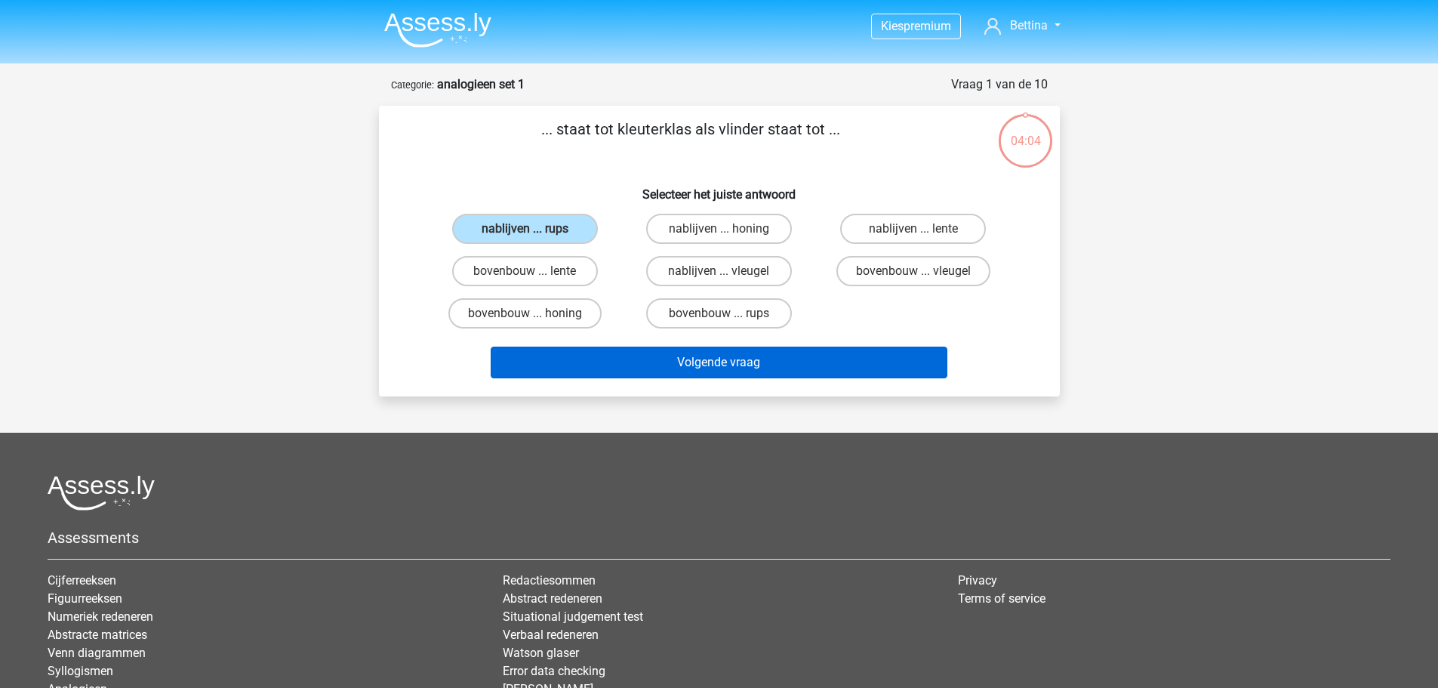
drag, startPoint x: 553, startPoint y: 233, endPoint x: 670, endPoint y: 352, distance: 167.6
click at [670, 352] on div "... staat tot kleuterklas als vlinder staat tot ... Selecteer het juiste antwoo…" at bounding box center [719, 251] width 669 height 266
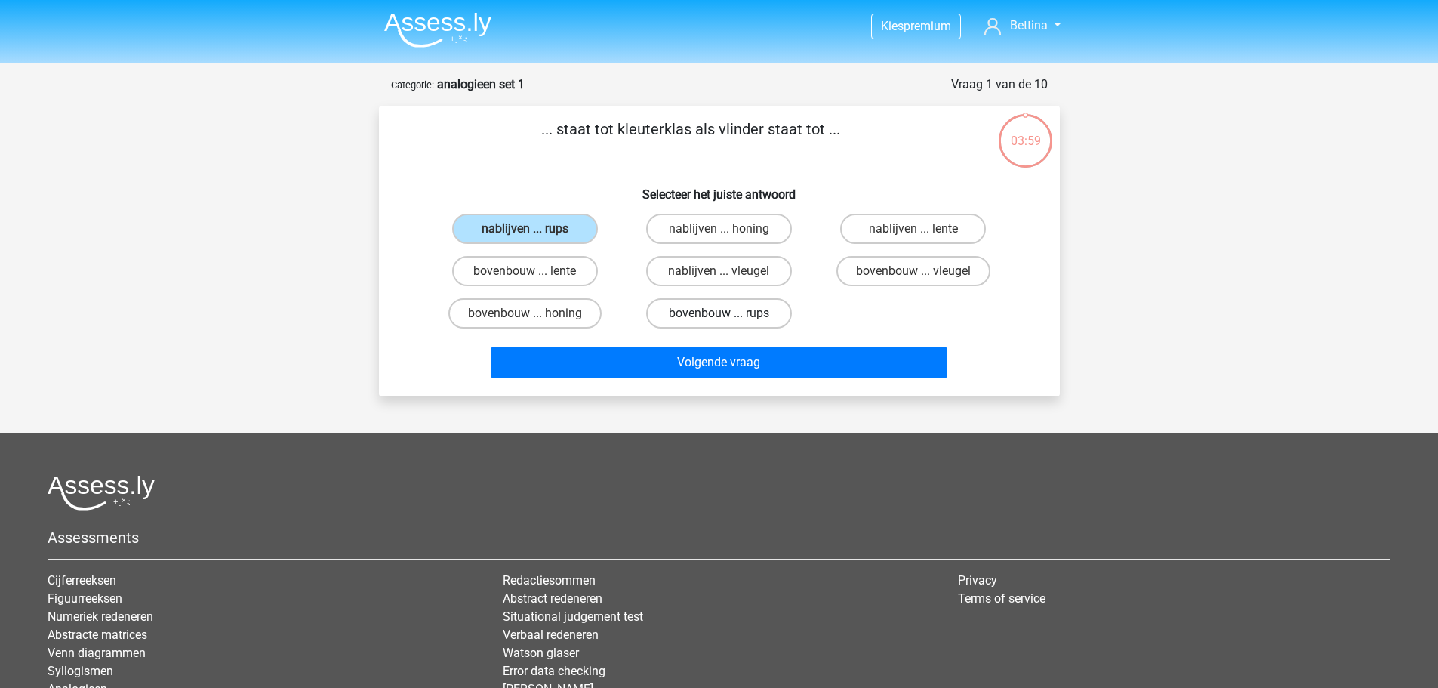
click at [697, 318] on label "bovenbouw ... rups" at bounding box center [719, 313] width 146 height 30
click at [719, 318] on input "bovenbouw ... rups" at bounding box center [724, 318] width 10 height 10
radio input "true"
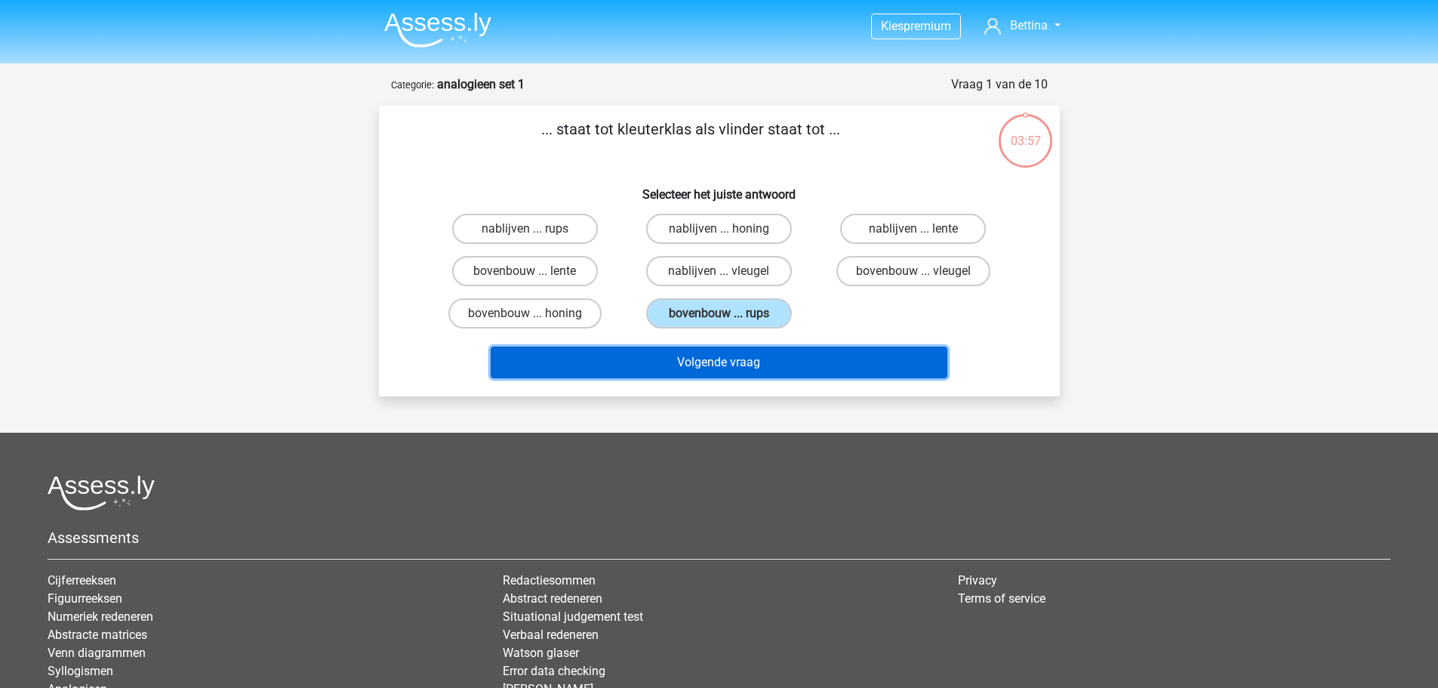
click at [692, 365] on button "Volgende vraag" at bounding box center [719, 362] width 457 height 32
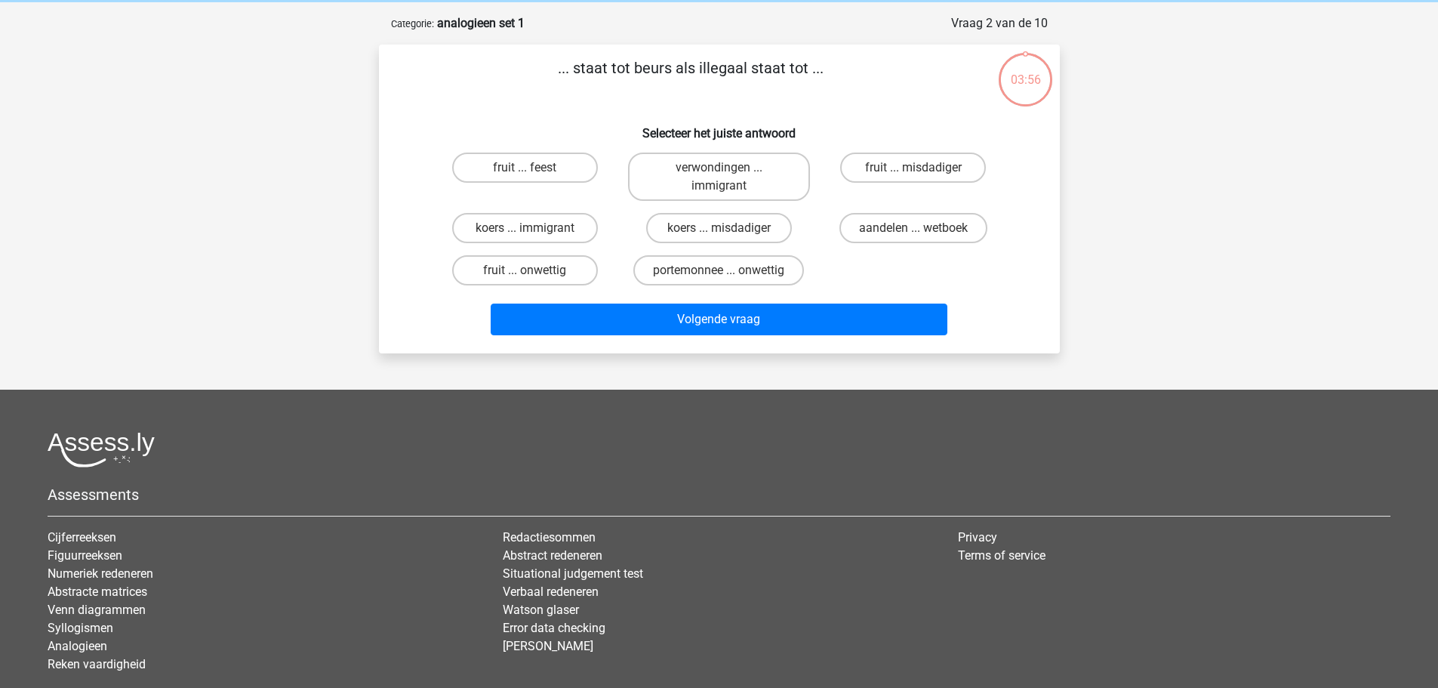
scroll to position [75, 0]
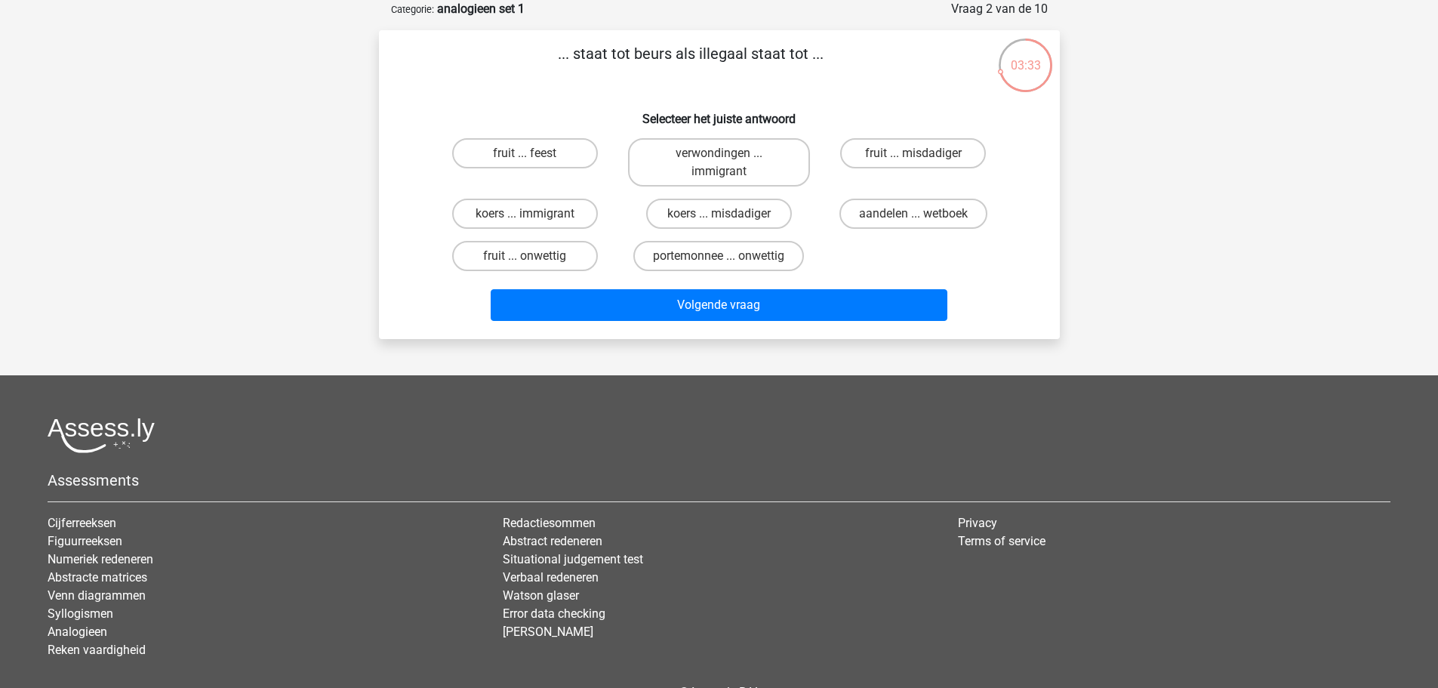
click at [532, 220] on input "koers ... immigrant" at bounding box center [530, 219] width 10 height 10
radio input "true"
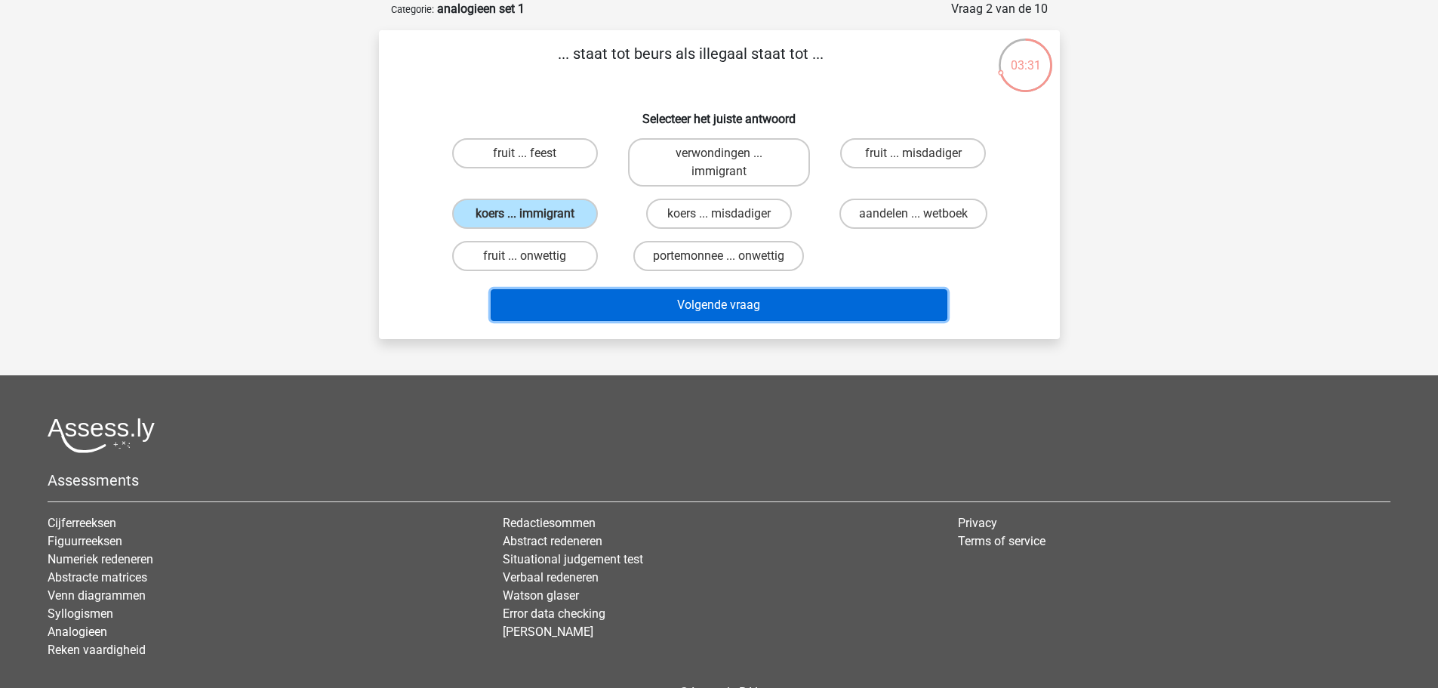
click at [623, 309] on button "Volgende vraag" at bounding box center [719, 305] width 457 height 32
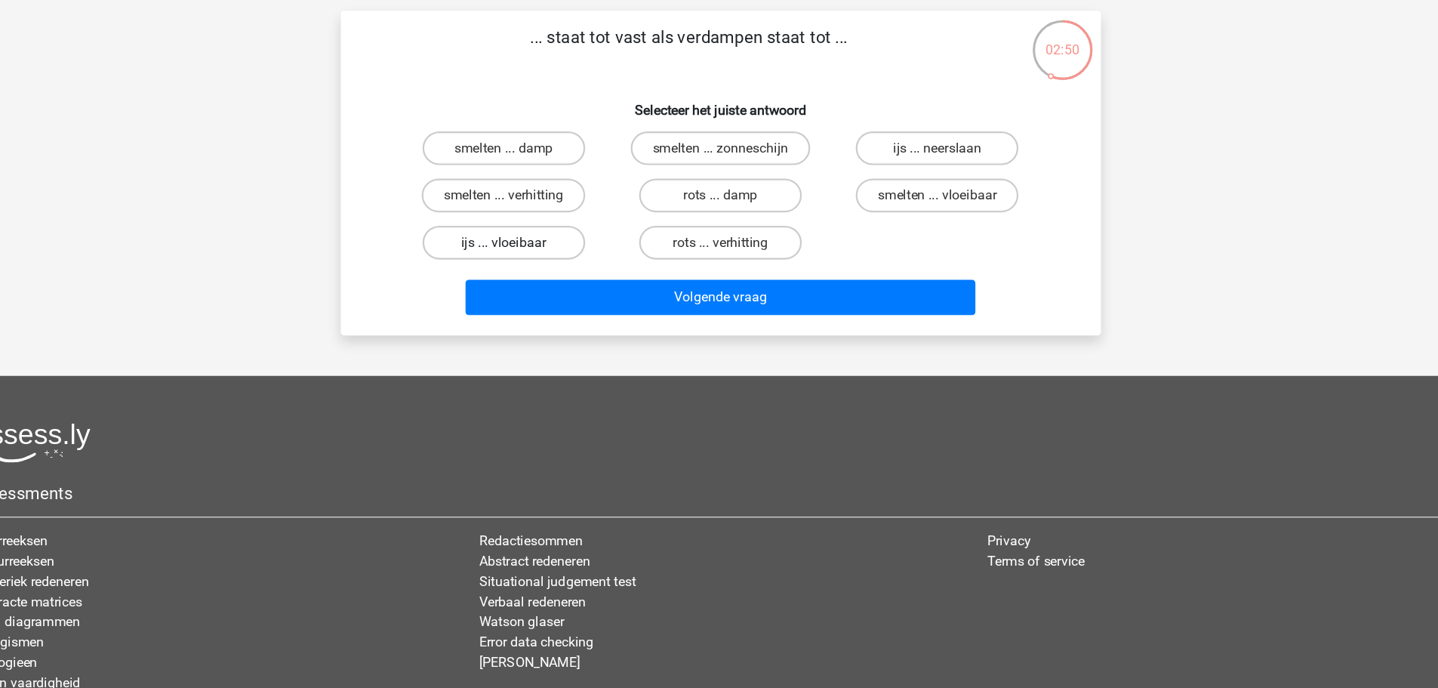
click at [537, 235] on label "ijs ... vloeibaar" at bounding box center [525, 238] width 146 height 30
click at [534, 238] on input "ijs ... vloeibaar" at bounding box center [530, 243] width 10 height 10
radio input "true"
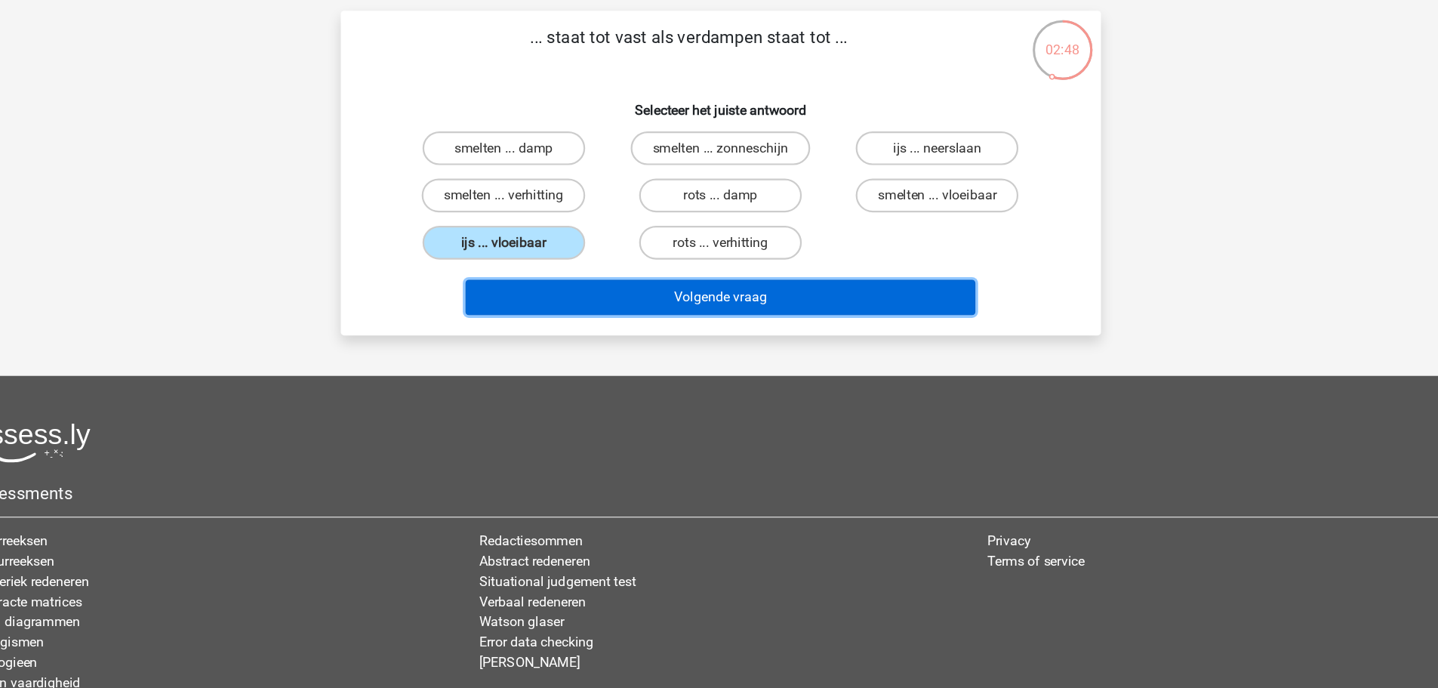
click at [678, 299] on button "Volgende vraag" at bounding box center [719, 287] width 457 height 32
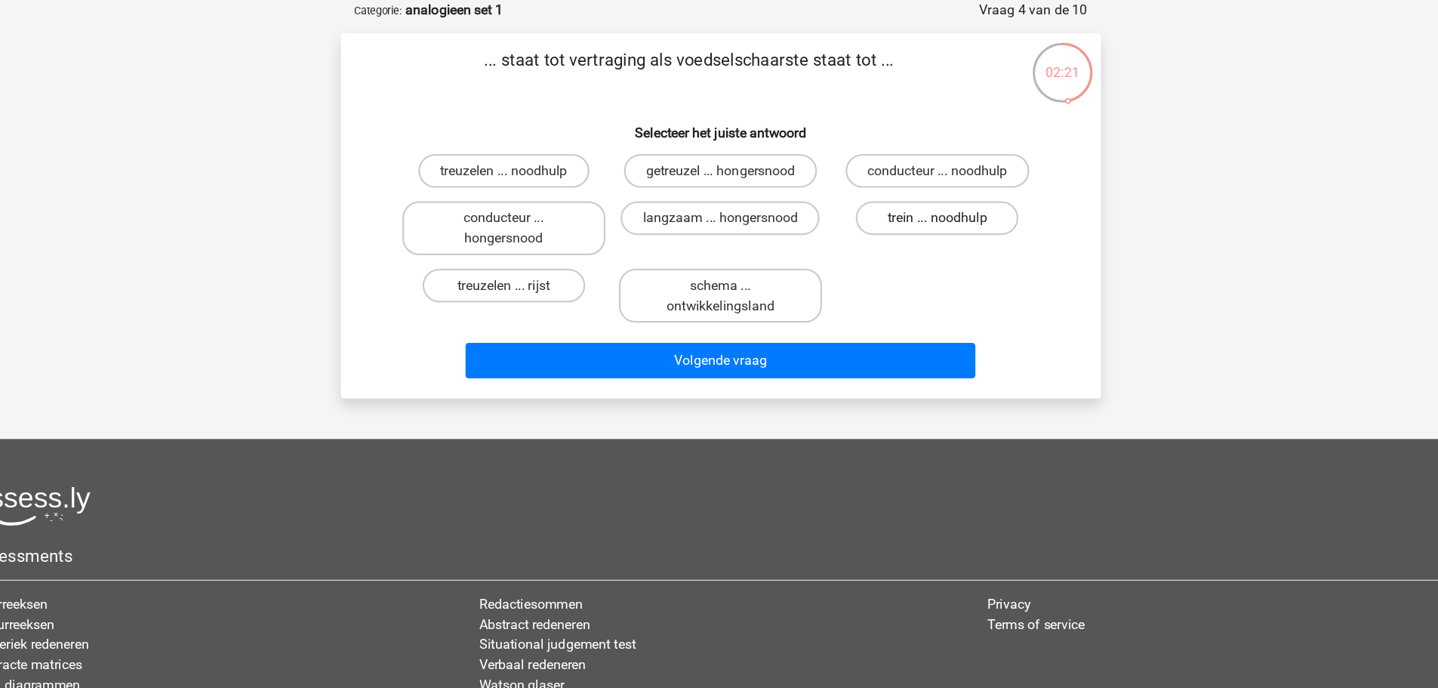
click at [897, 193] on label "trein ... noodhulp" at bounding box center [913, 195] width 146 height 30
click at [913, 195] on input "trein ... noodhulp" at bounding box center [918, 200] width 10 height 10
radio input "true"
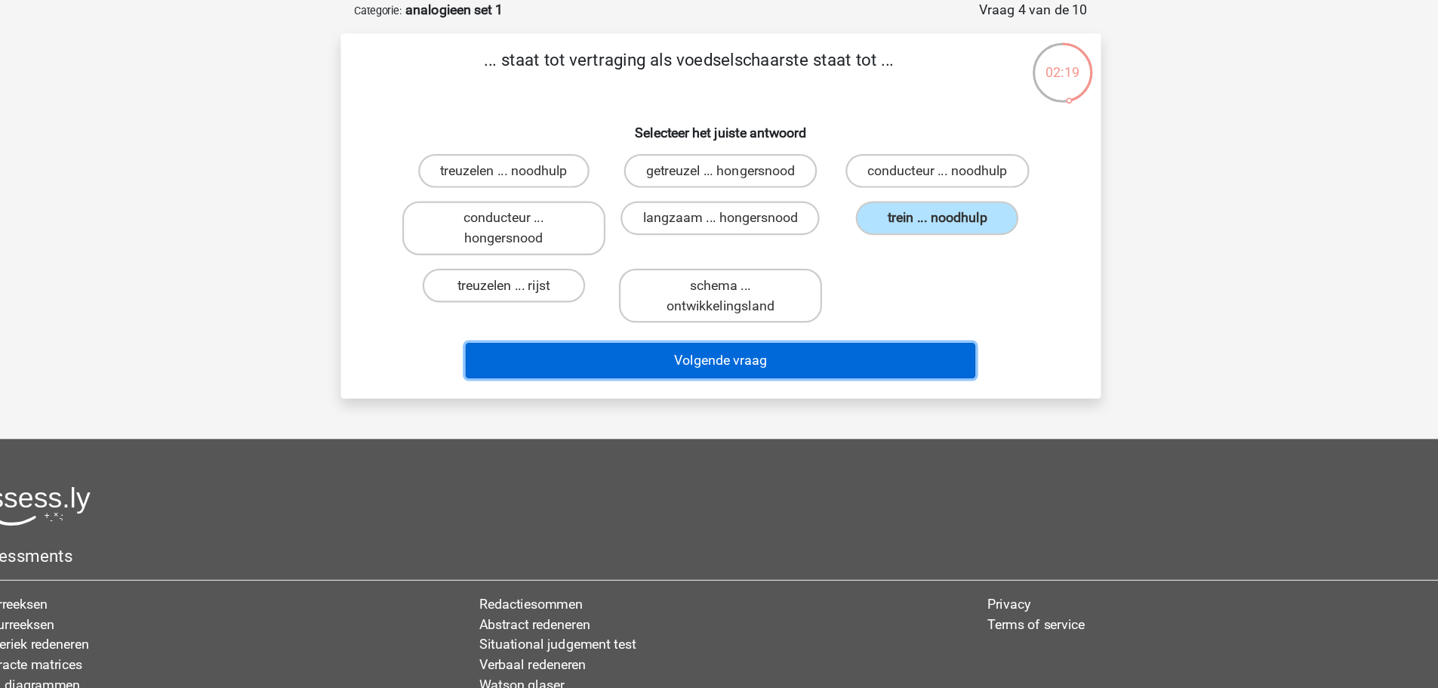
click at [799, 325] on button "Volgende vraag" at bounding box center [719, 323] width 457 height 32
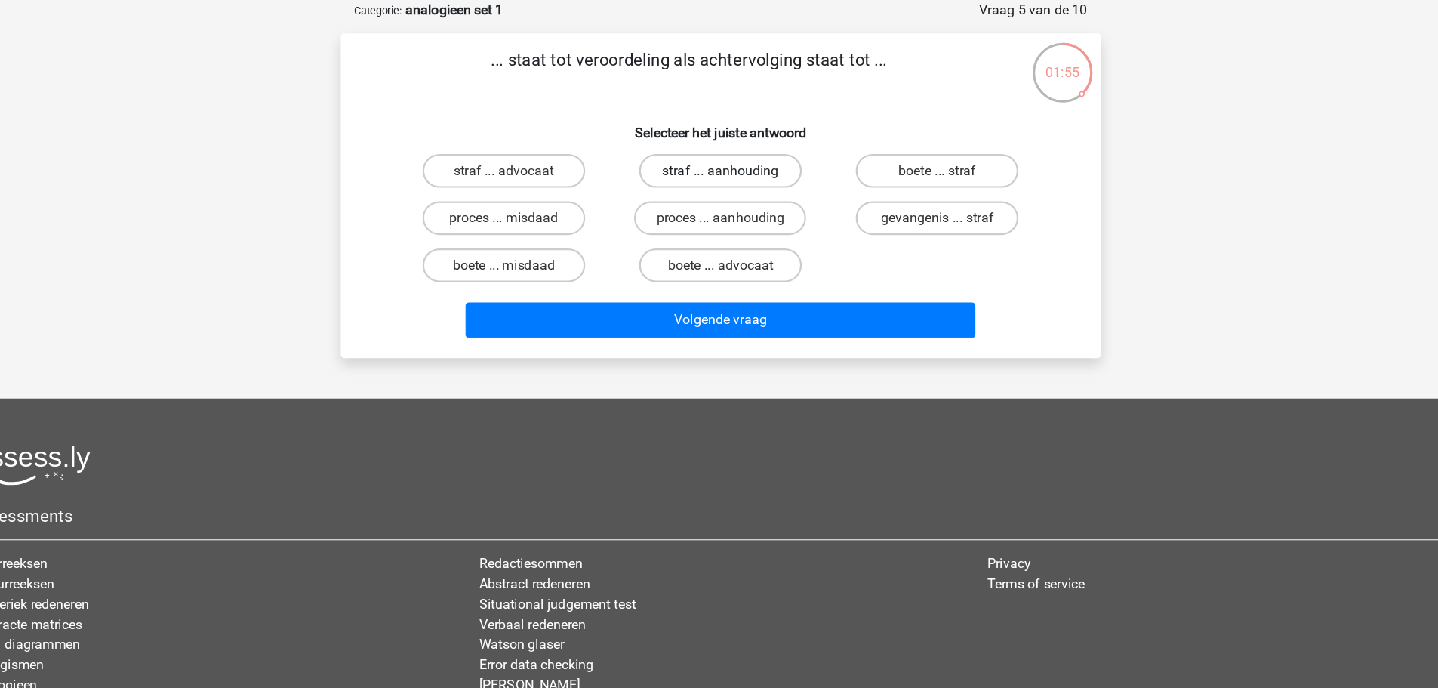
click at [746, 153] on label "straf ... aanhouding" at bounding box center [719, 153] width 146 height 30
click at [728, 153] on input "straf ... aanhouding" at bounding box center [724, 158] width 10 height 10
radio input "true"
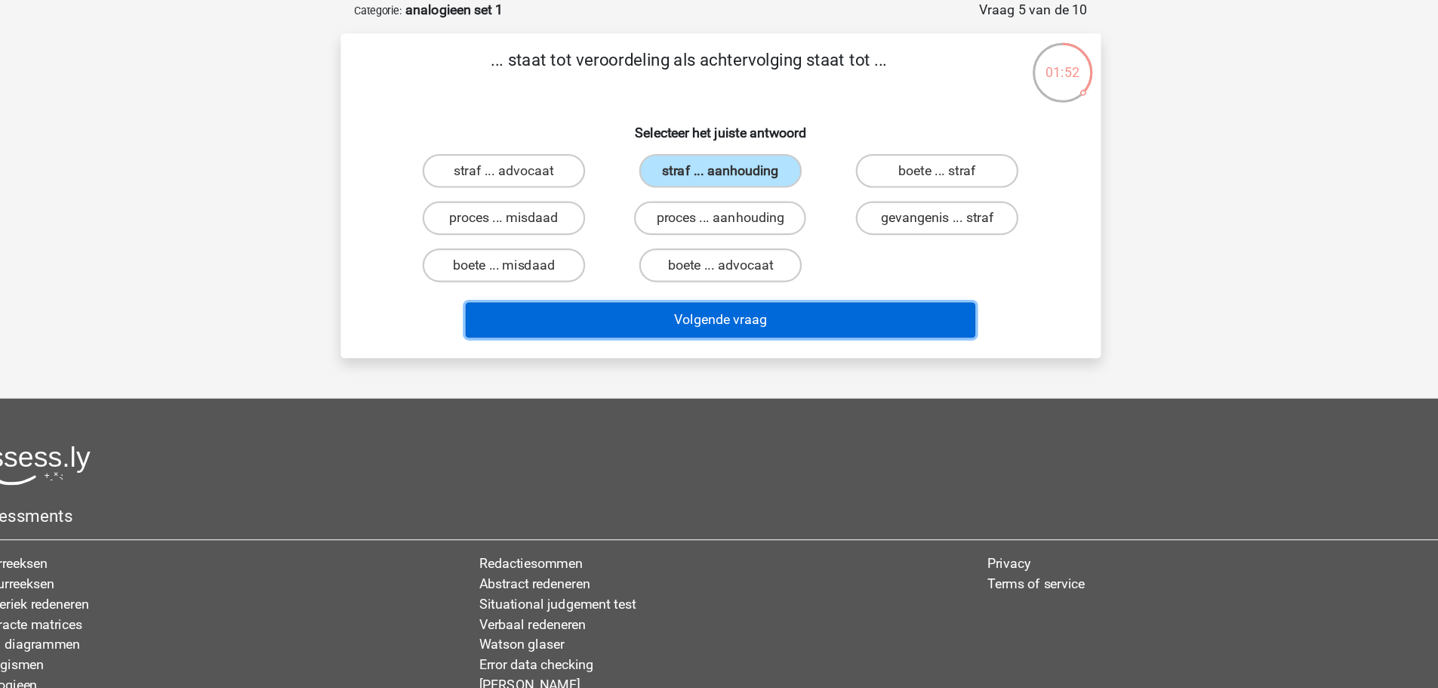
click at [754, 285] on button "Volgende vraag" at bounding box center [719, 287] width 457 height 32
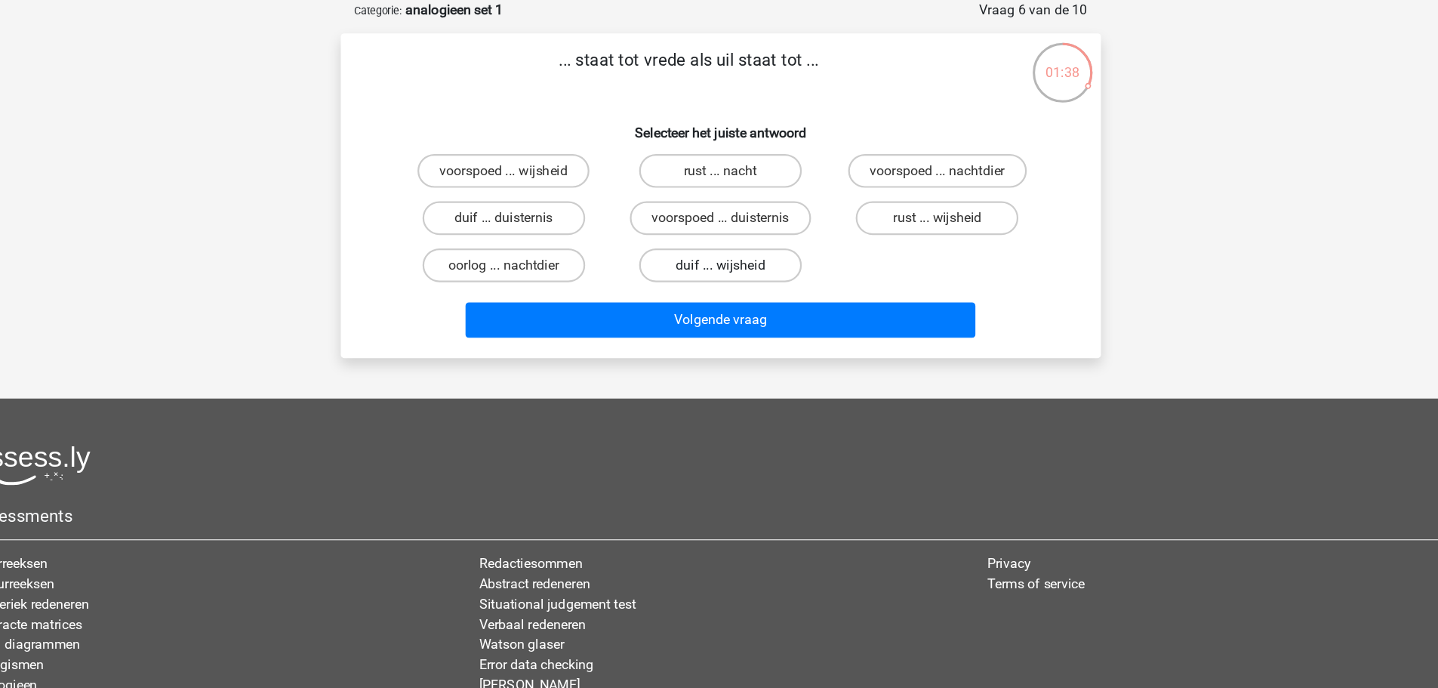
click at [753, 246] on label "duif ... wijsheid" at bounding box center [719, 238] width 146 height 30
click at [728, 246] on input "duif ... wijsheid" at bounding box center [724, 243] width 10 height 10
radio input "true"
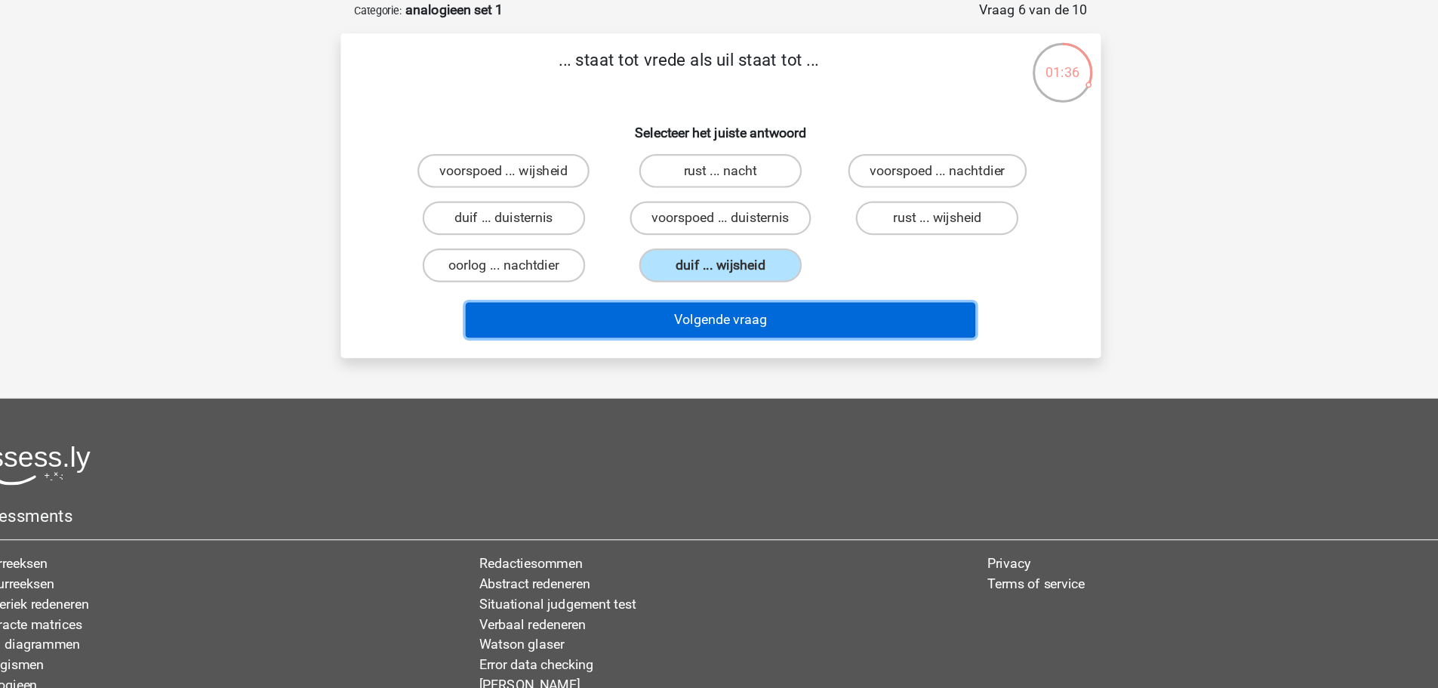
click at [757, 285] on button "Volgende vraag" at bounding box center [719, 287] width 457 height 32
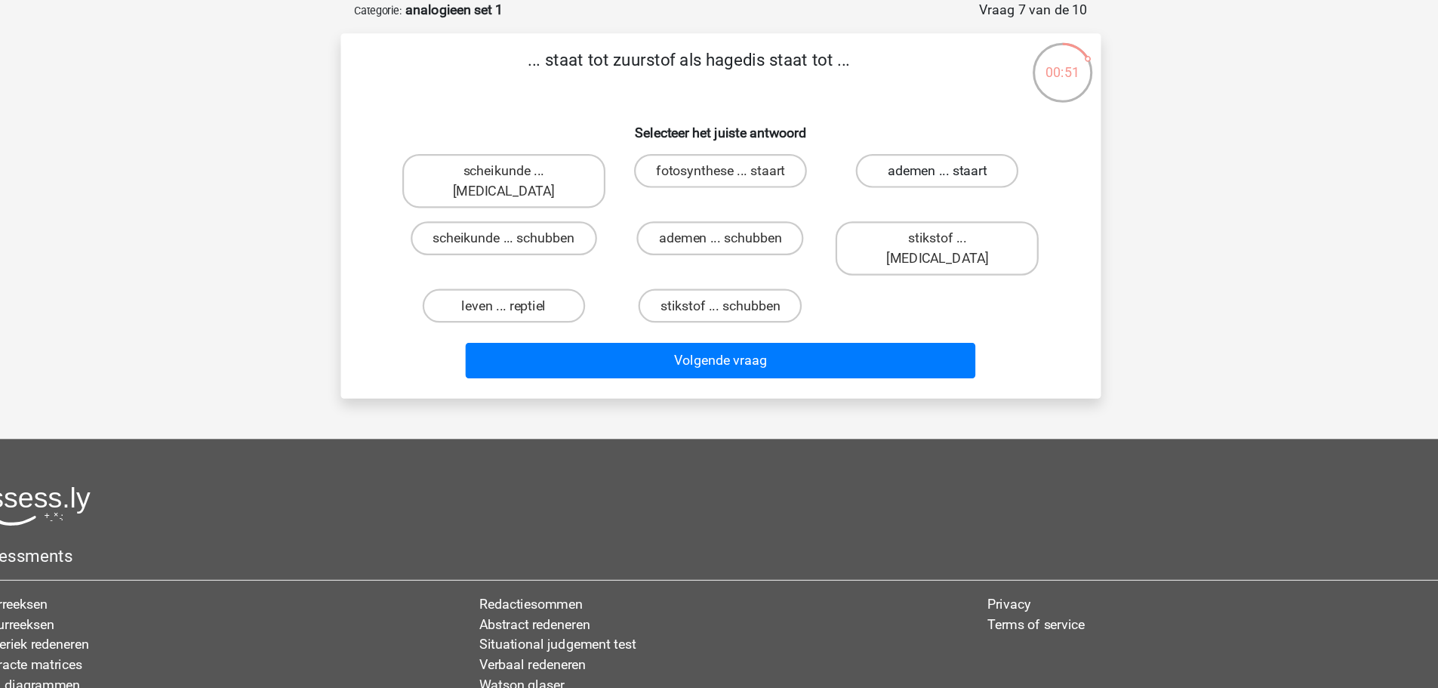
click at [901, 150] on label "ademen ... staart" at bounding box center [913, 153] width 146 height 30
click at [913, 153] on input "ademen ... staart" at bounding box center [918, 158] width 10 height 10
radio input "true"
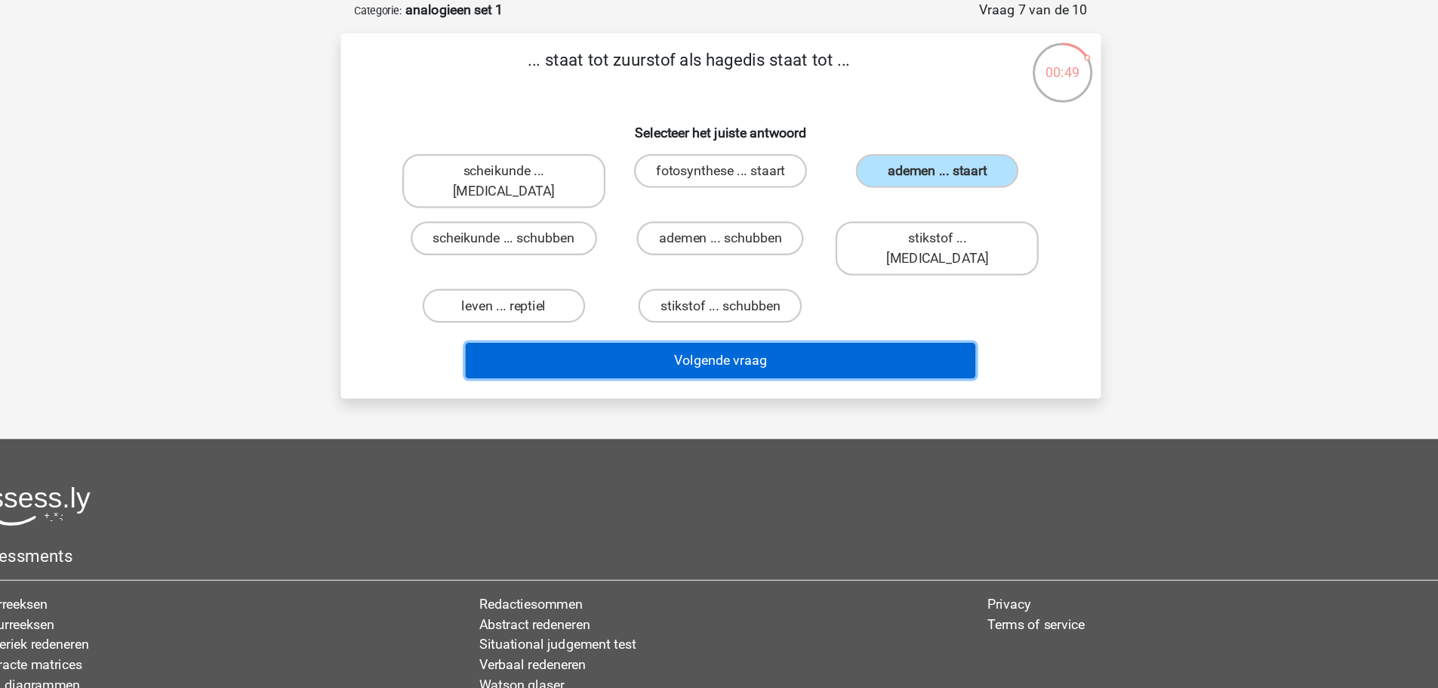
click at [777, 307] on button "Volgende vraag" at bounding box center [719, 323] width 457 height 32
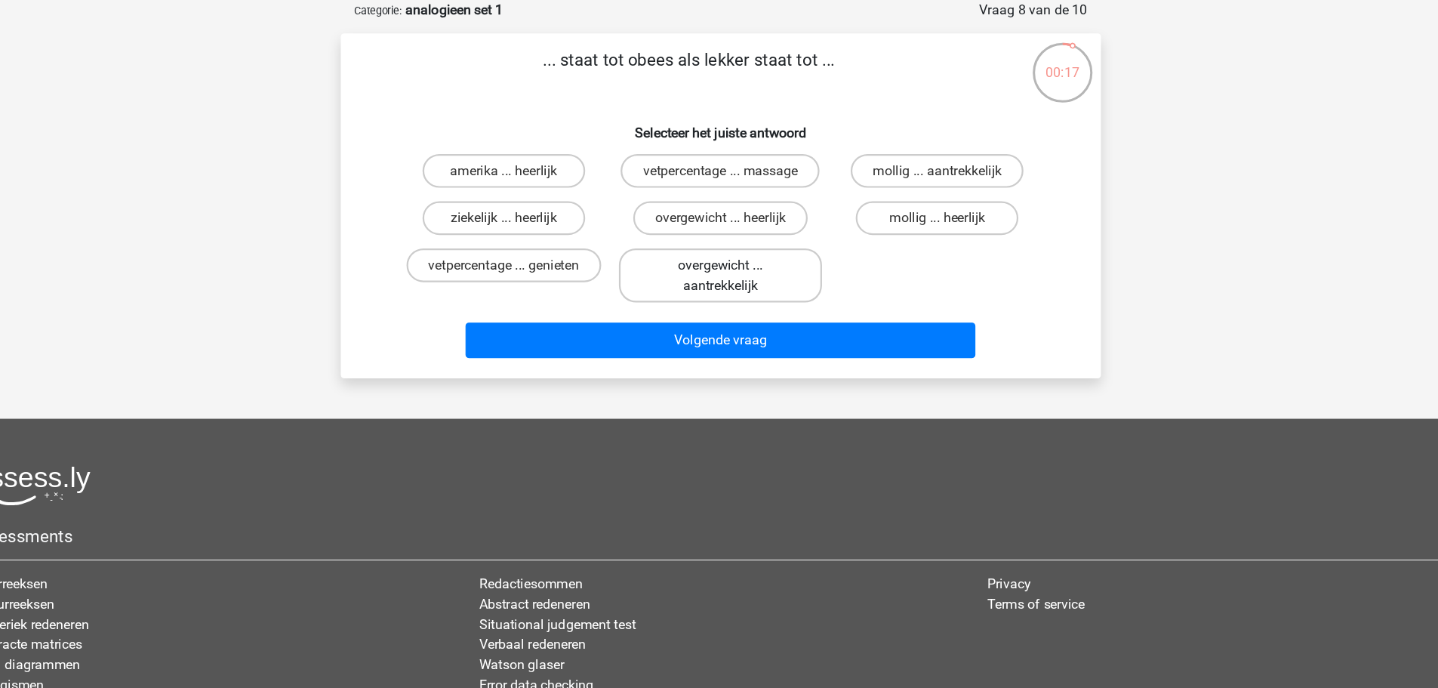
drag, startPoint x: 740, startPoint y: 242, endPoint x: 713, endPoint y: 263, distance: 34.9
click at [713, 263] on label "overgewicht ... aantrekkelijk" at bounding box center [719, 247] width 182 height 48
click at [719, 248] on input "overgewicht ... aantrekkelijk" at bounding box center [724, 243] width 10 height 10
radio input "true"
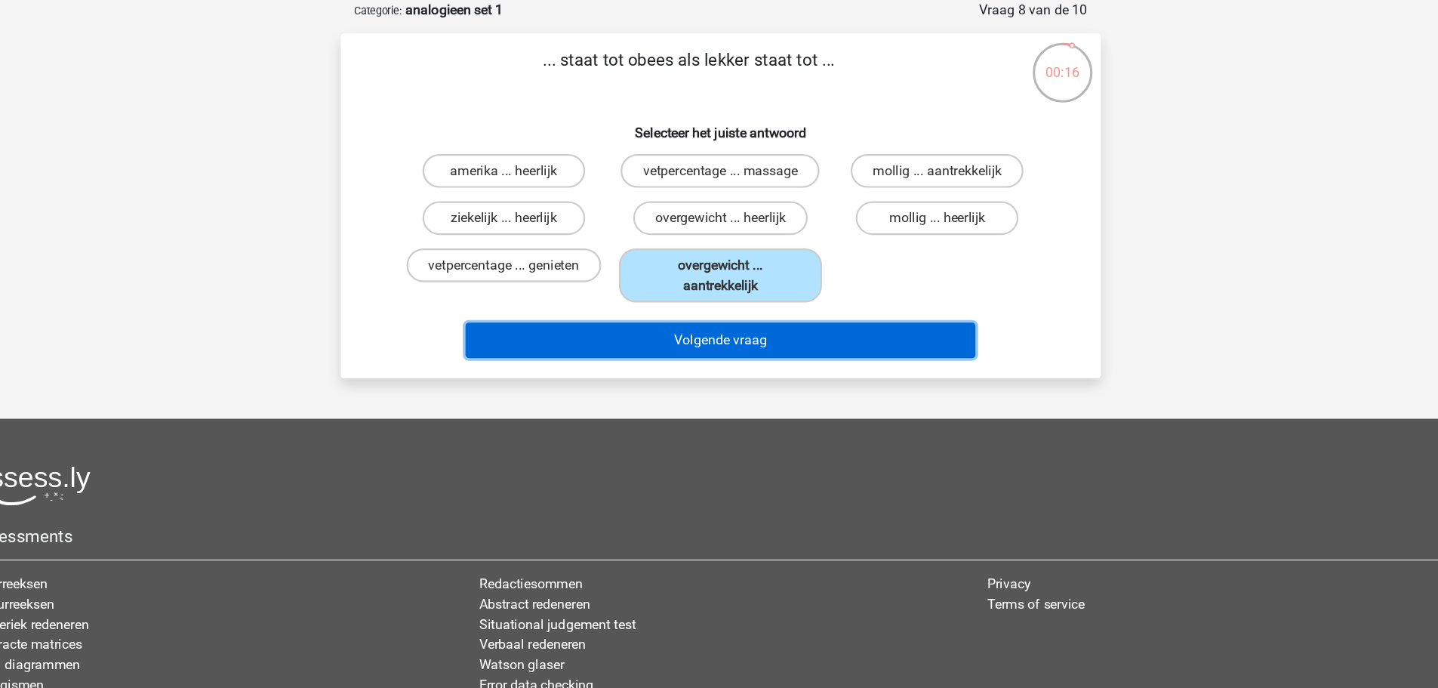
click at [712, 304] on button "Volgende vraag" at bounding box center [719, 305] width 457 height 32
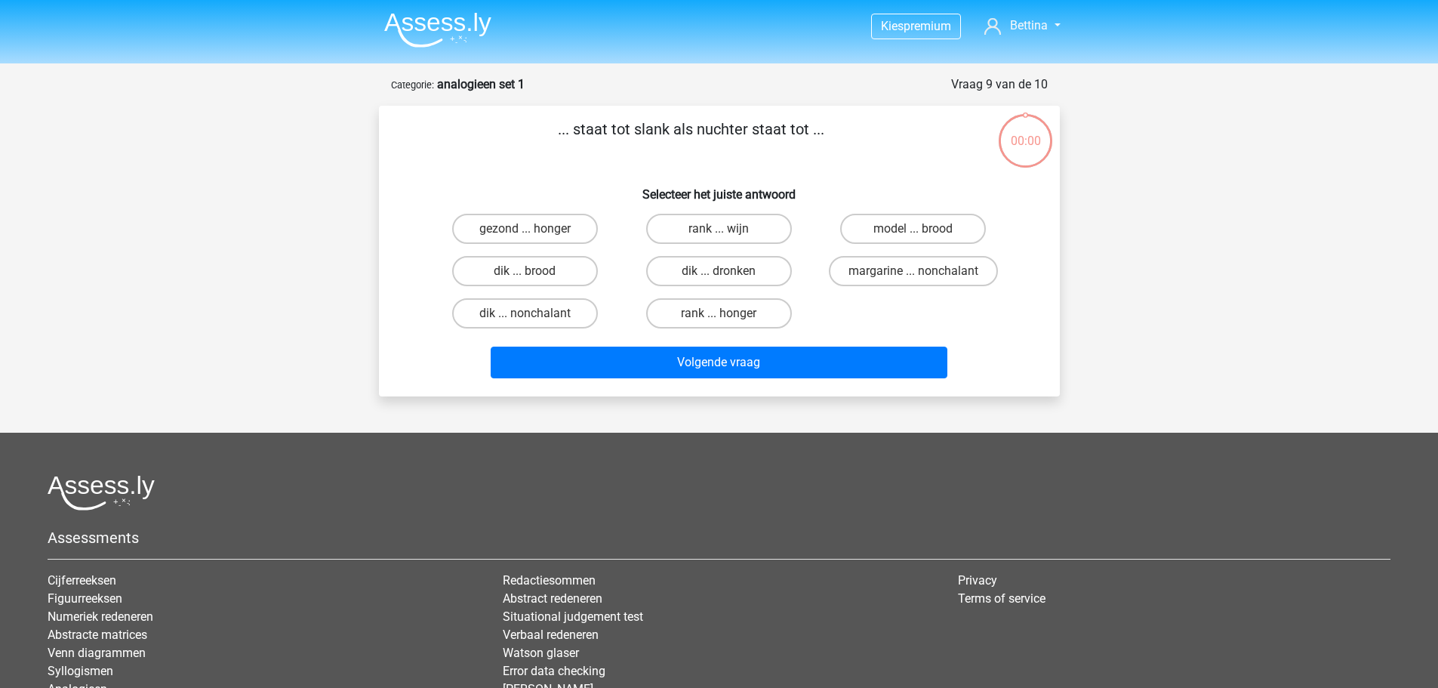
scroll to position [75, 0]
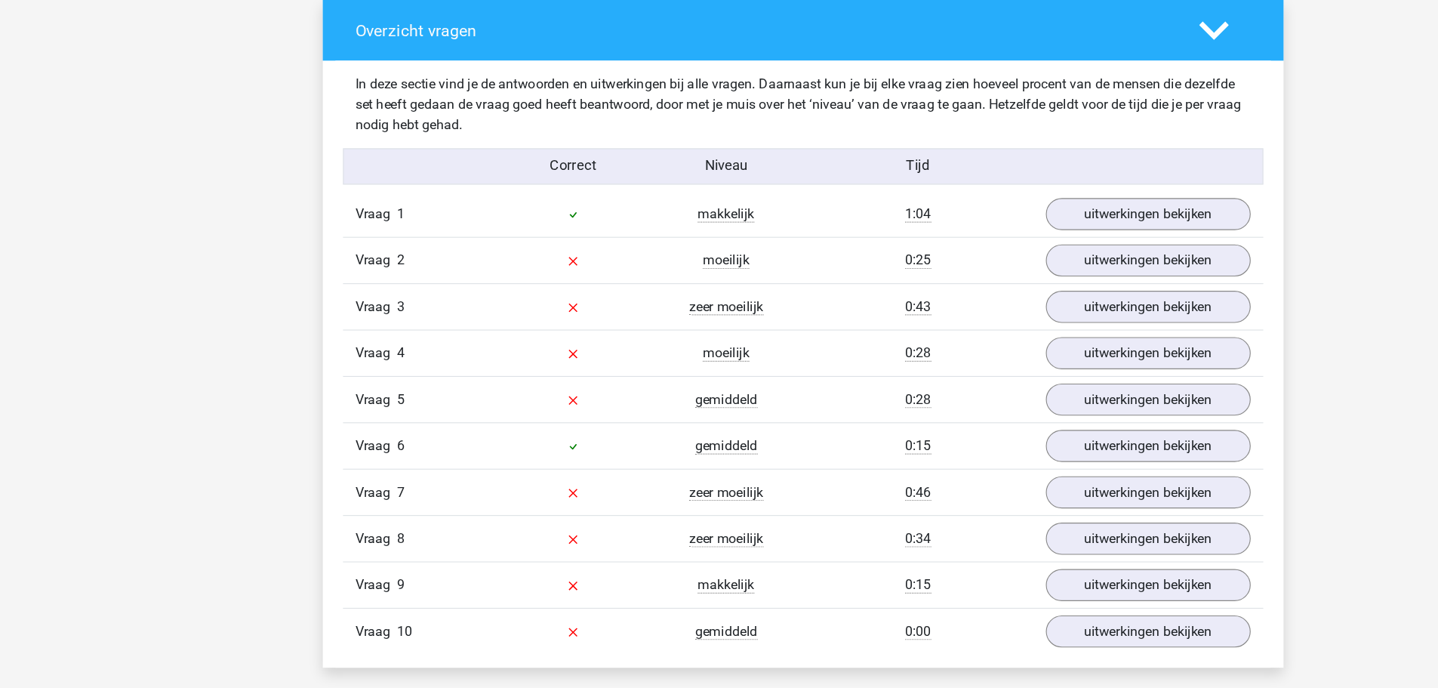
scroll to position [1066, 0]
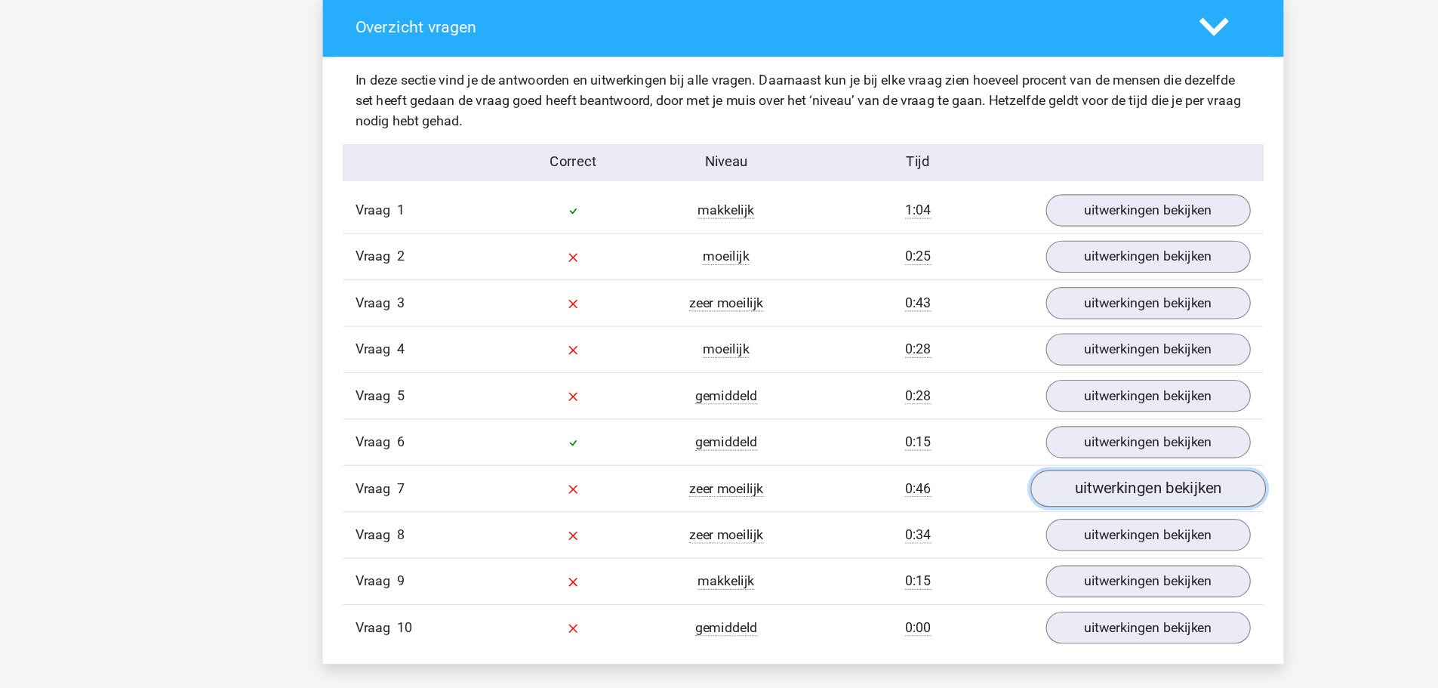
click at [983, 505] on link "uitwerkingen bekijken" at bounding box center [1027, 509] width 211 height 33
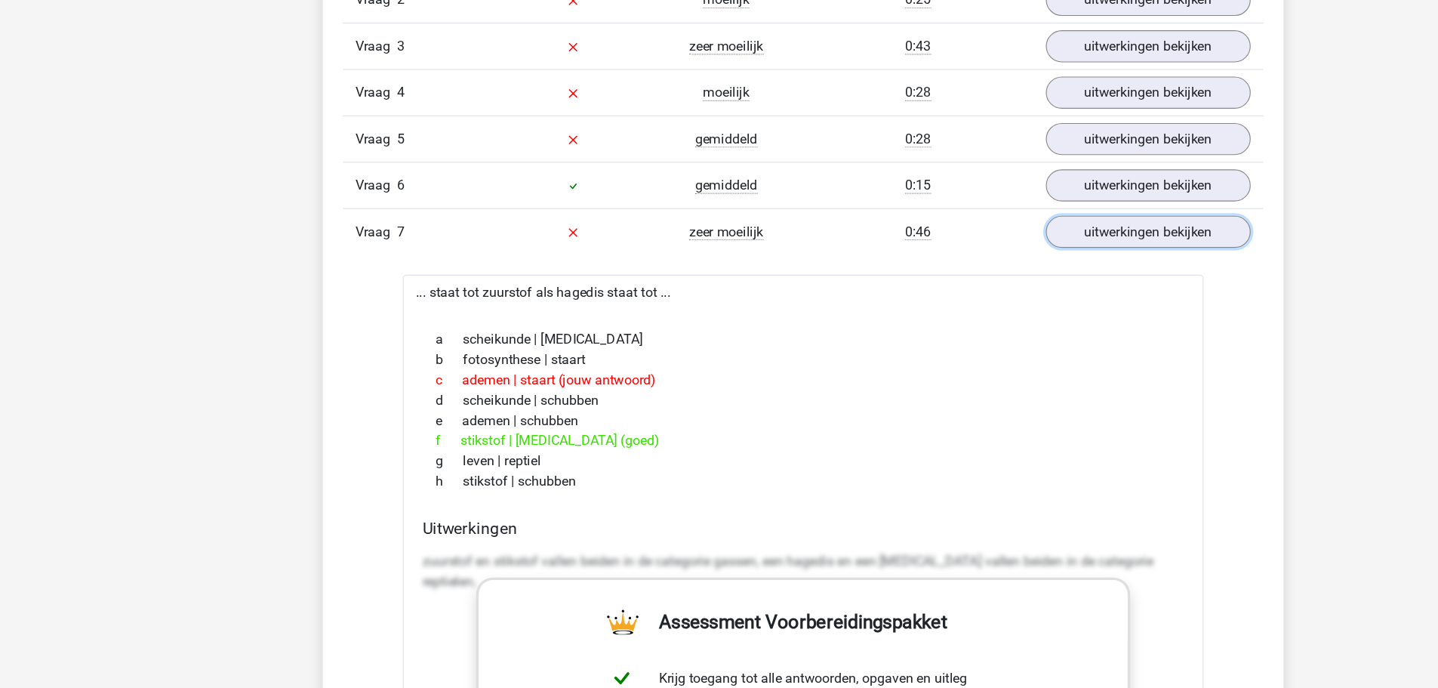
scroll to position [1314, 0]
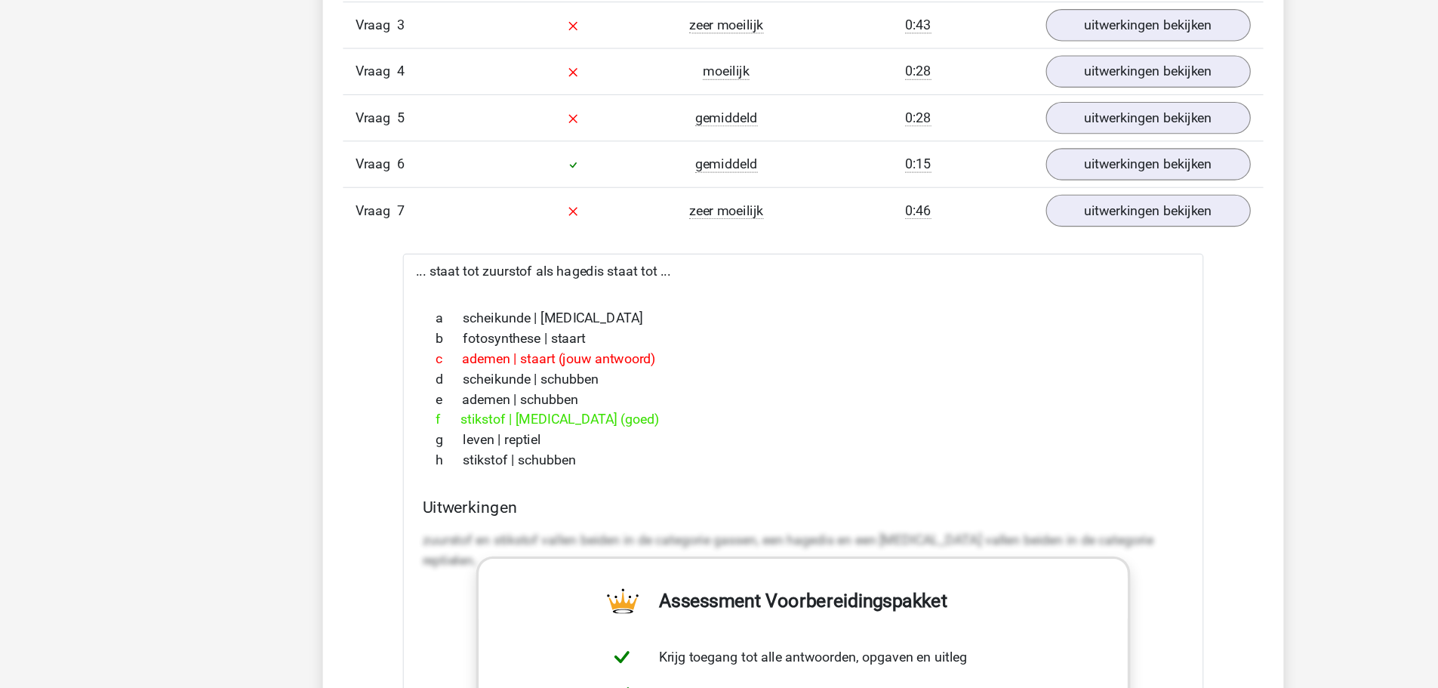
drag, startPoint x: 974, startPoint y: 428, endPoint x: 959, endPoint y: 457, distance: 32.8
click at [959, 457] on div "a scheikunde | krokodil b fotosynthese | staart c ademen | staart (jouw antwoor…" at bounding box center [719, 420] width 681 height 157
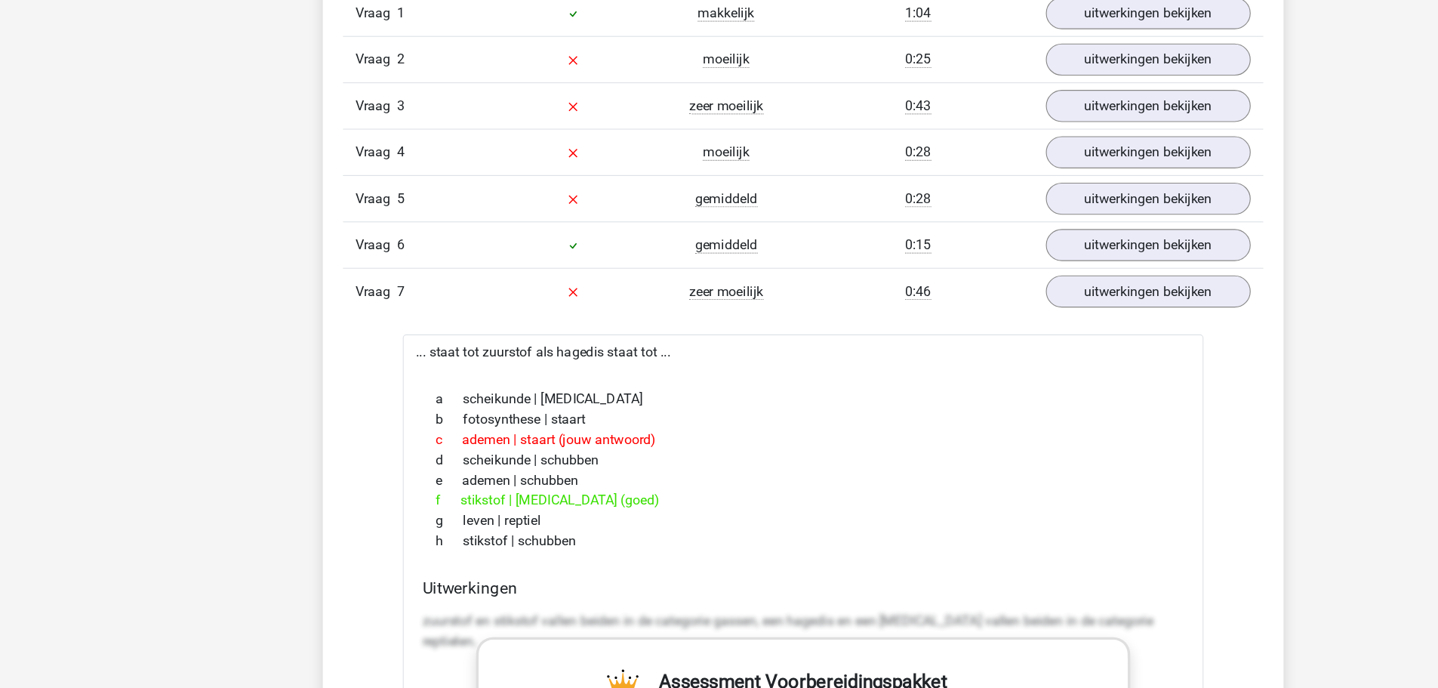
scroll to position [1309, 0]
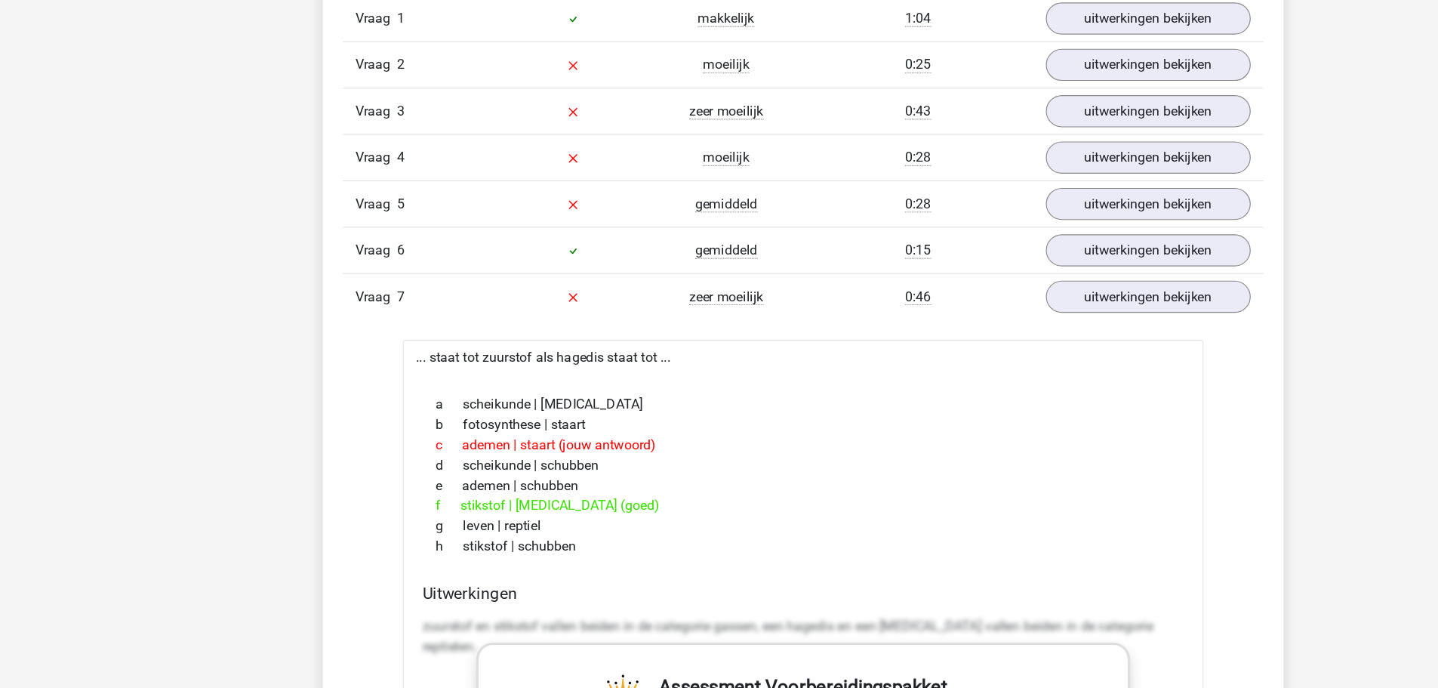
click at [1041, 282] on div "Vraag 7 zeer moeilijk 0:46 uitwerkingen bekijken" at bounding box center [719, 266] width 824 height 42
click at [1063, 266] on link "uitwerkingen bekijken" at bounding box center [1027, 266] width 211 height 33
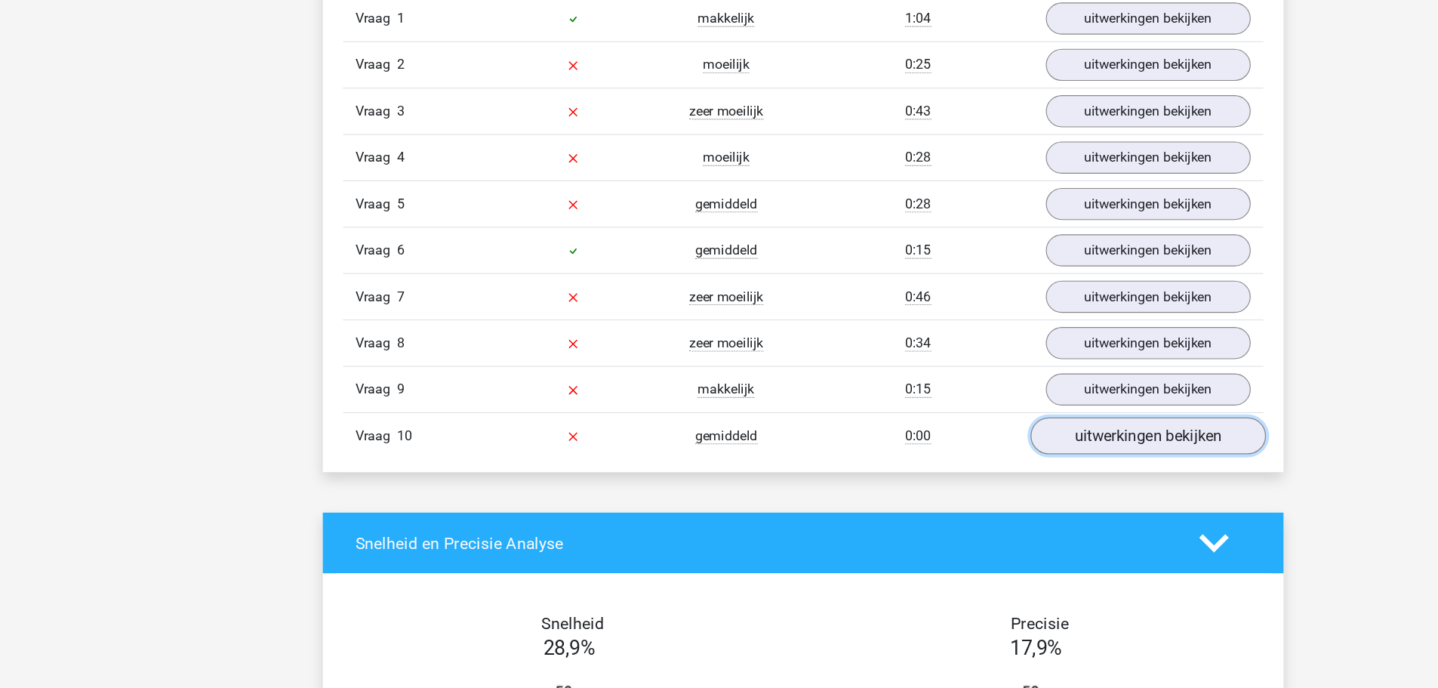
click at [999, 390] on link "uitwerkingen bekijken" at bounding box center [1027, 390] width 211 height 33
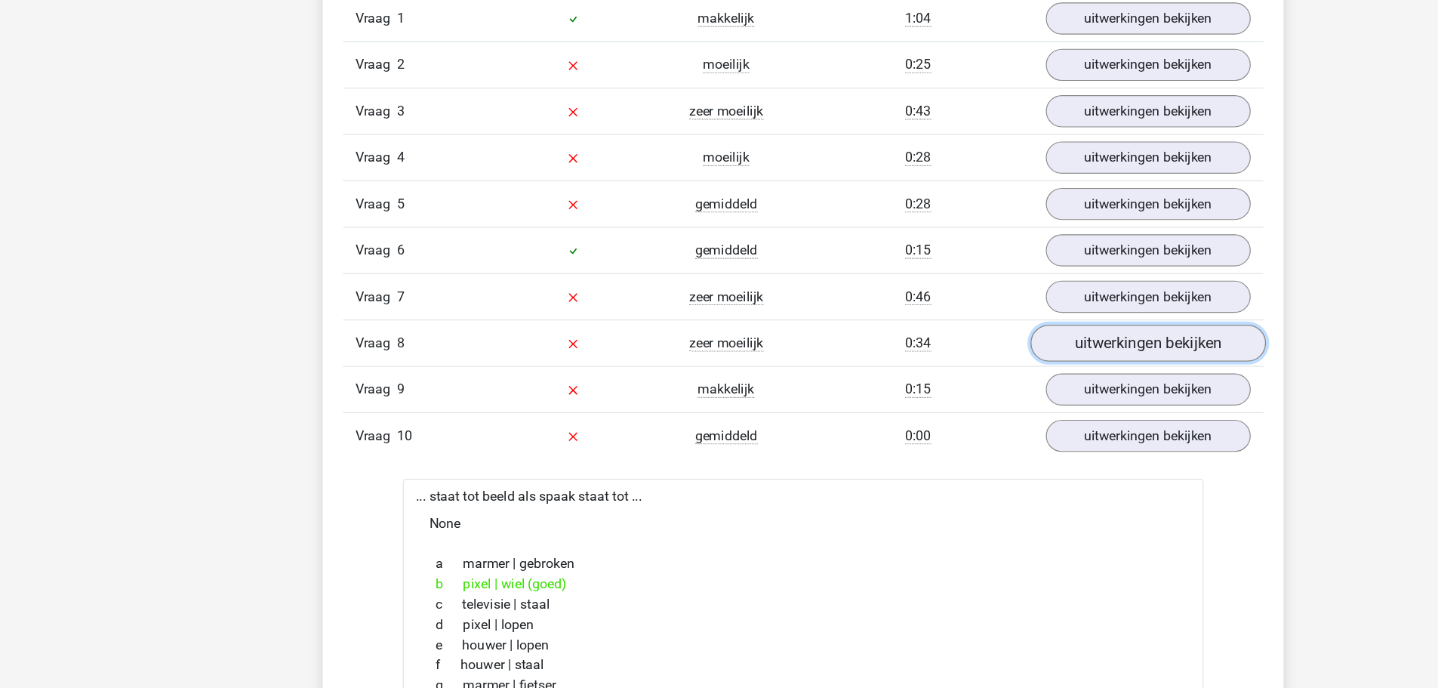
click at [1023, 307] on link "uitwerkingen bekijken" at bounding box center [1027, 307] width 211 height 33
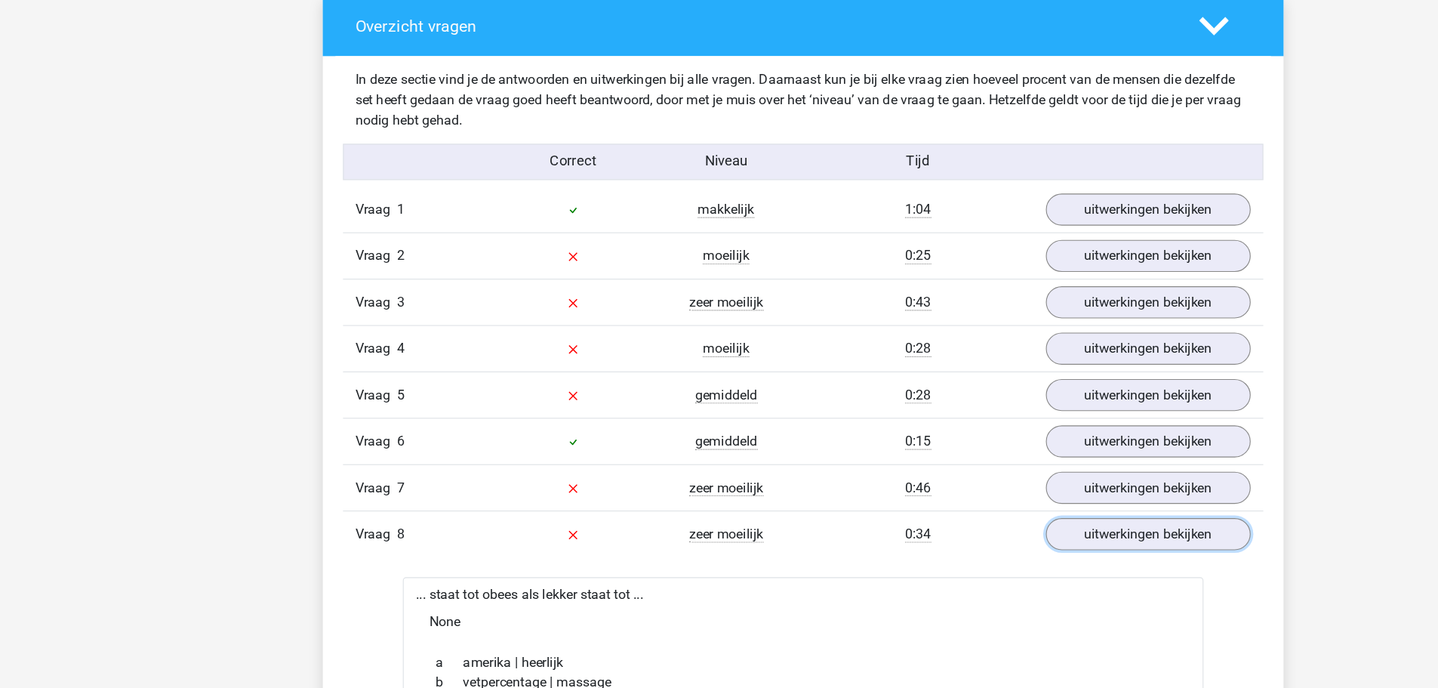
scroll to position [1105, 0]
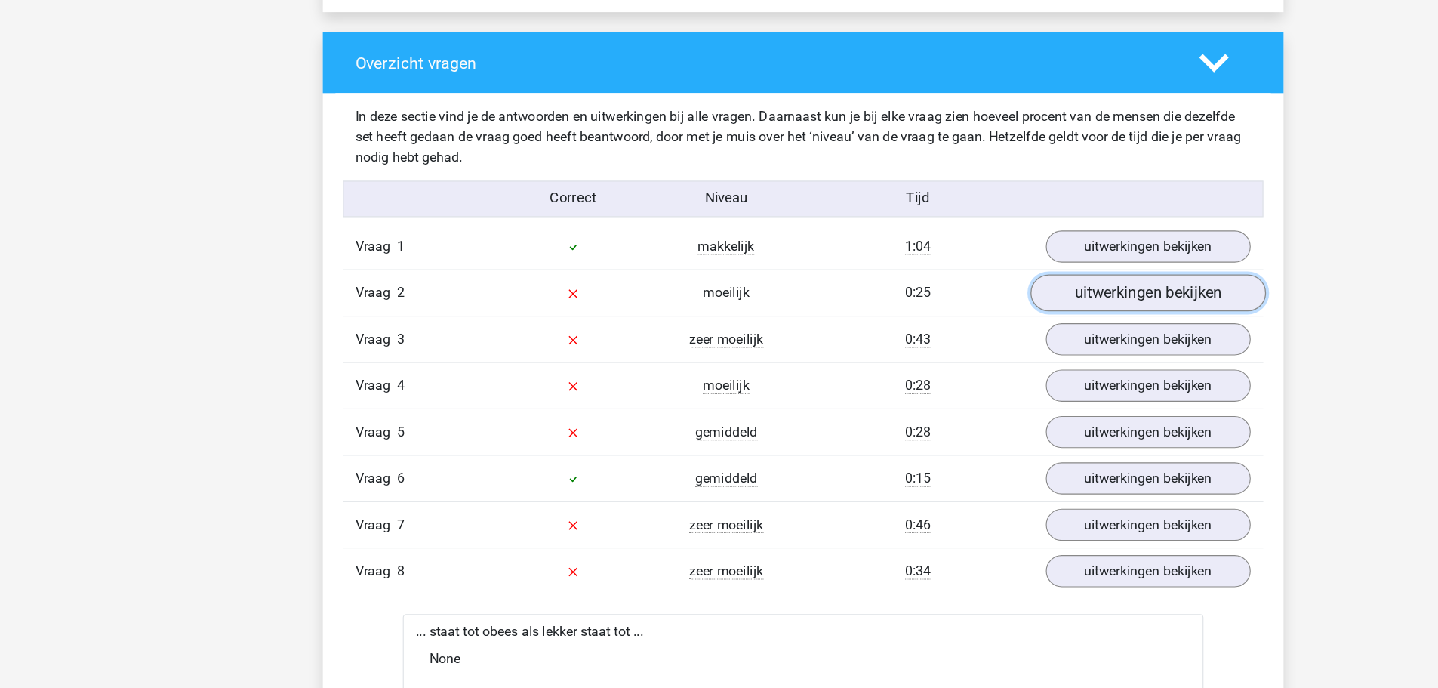
click at [1082, 251] on link "uitwerkingen bekijken" at bounding box center [1027, 262] width 211 height 33
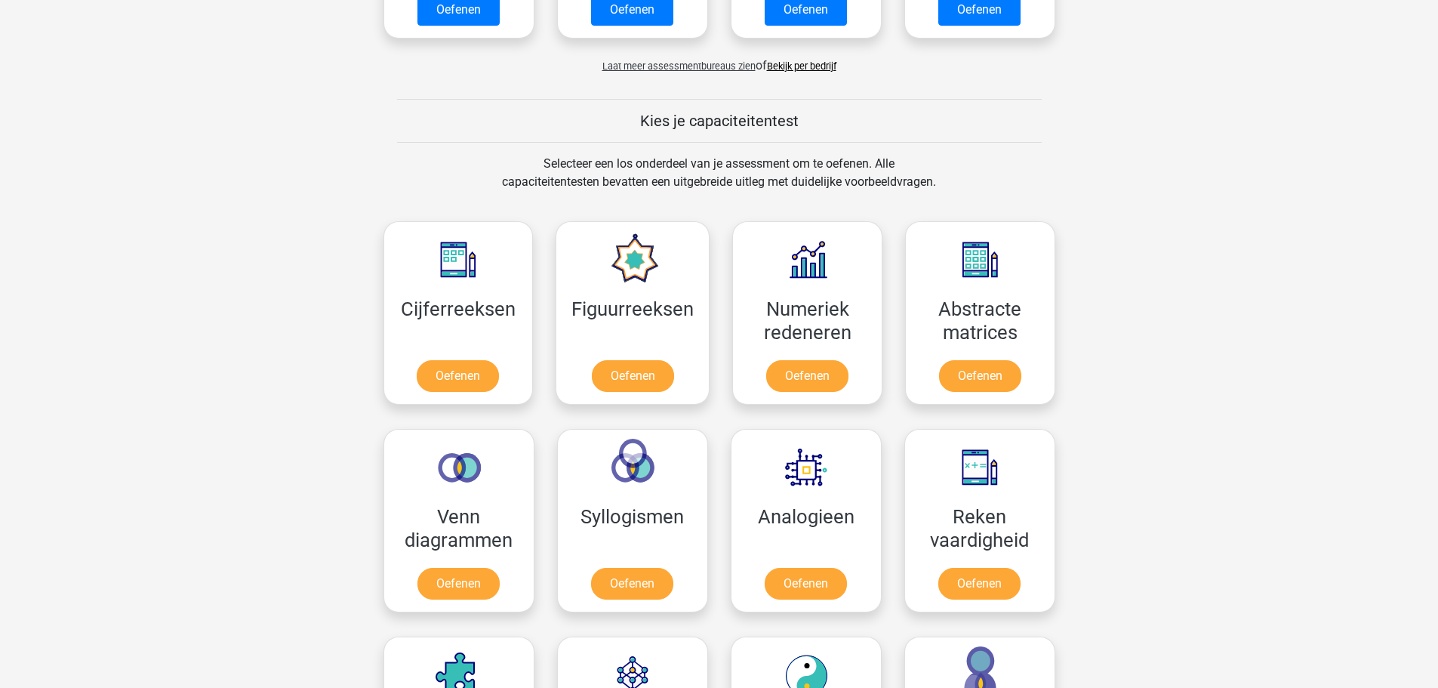
scroll to position [614, 0]
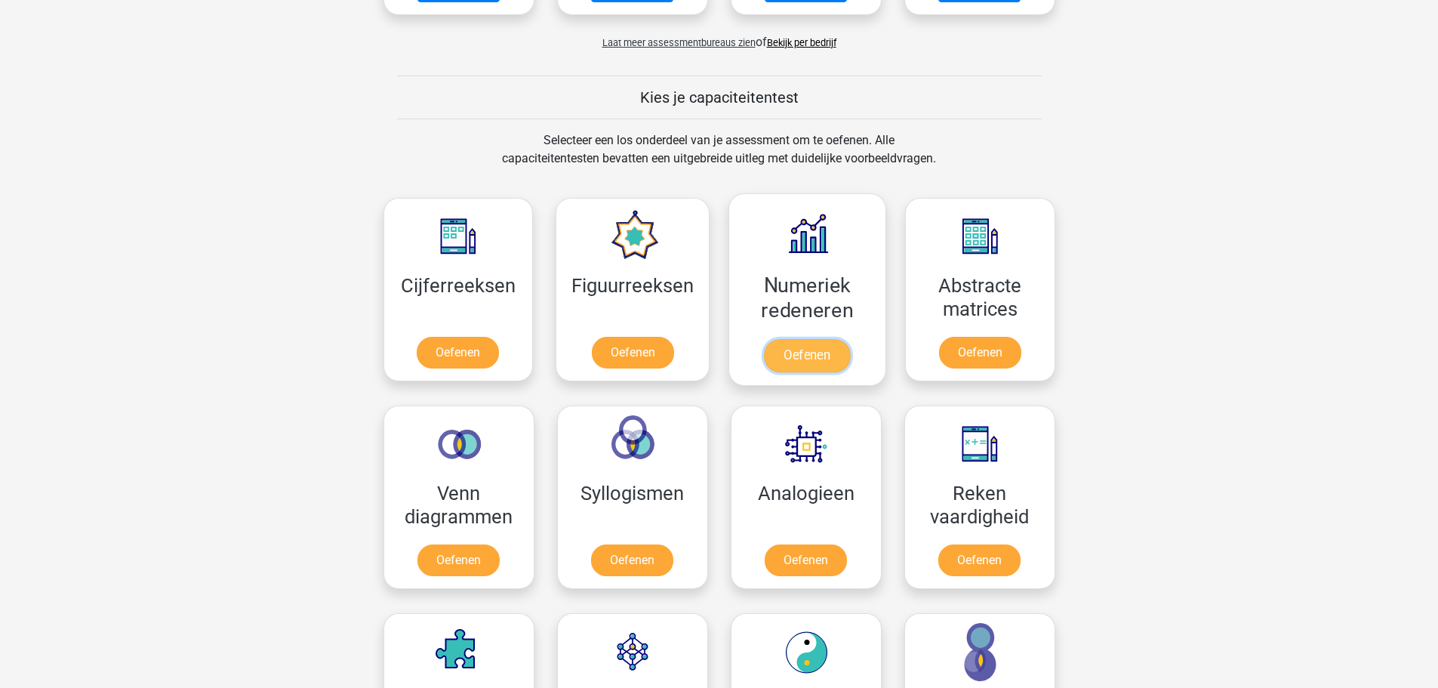
click at [827, 339] on link "Oefenen" at bounding box center [807, 355] width 86 height 33
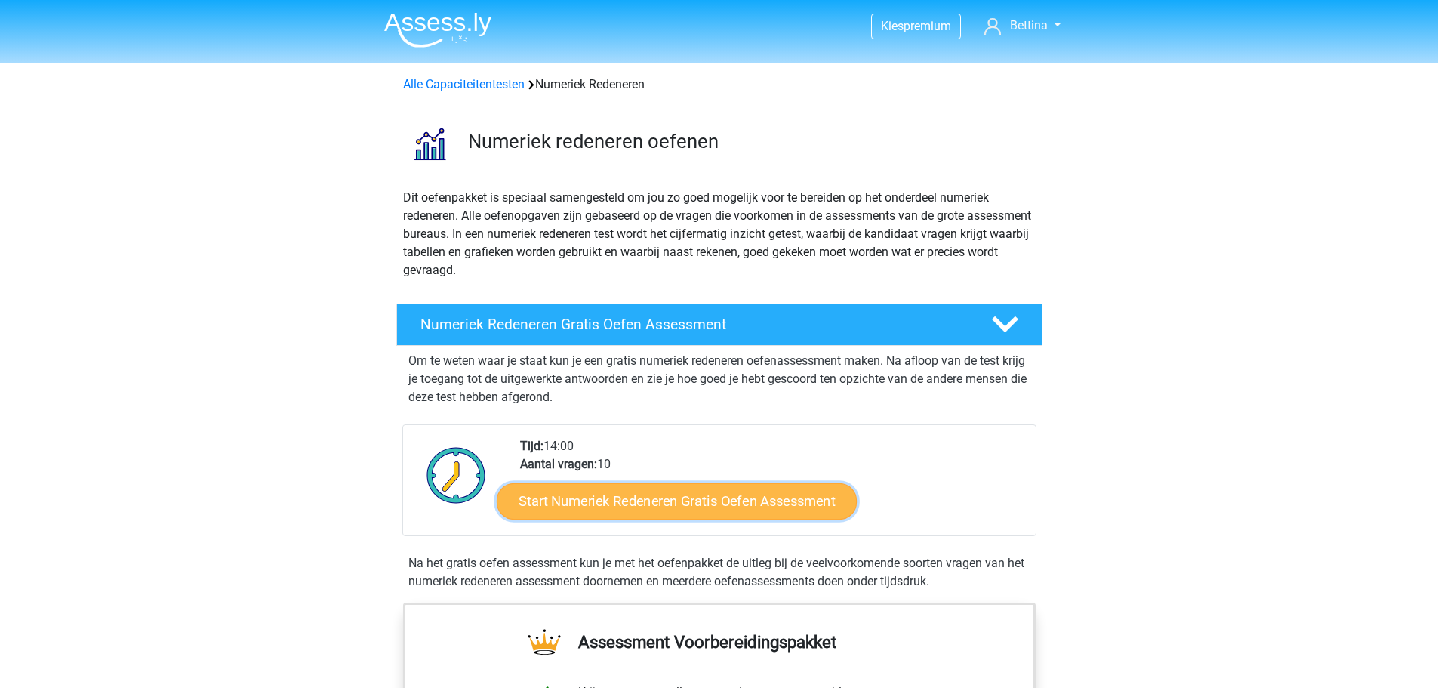
click at [697, 501] on link "Start Numeriek Redeneren Gratis Oefen Assessment" at bounding box center [677, 500] width 360 height 36
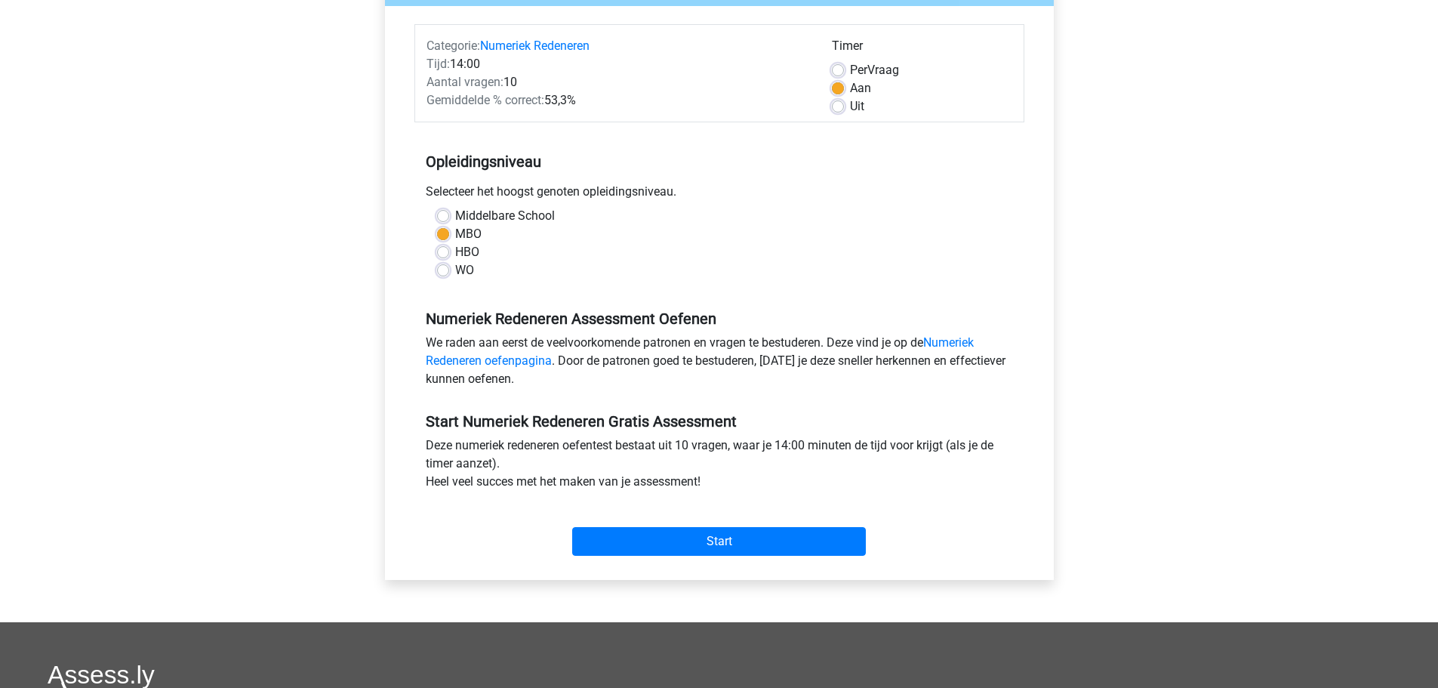
scroll to position [195, 0]
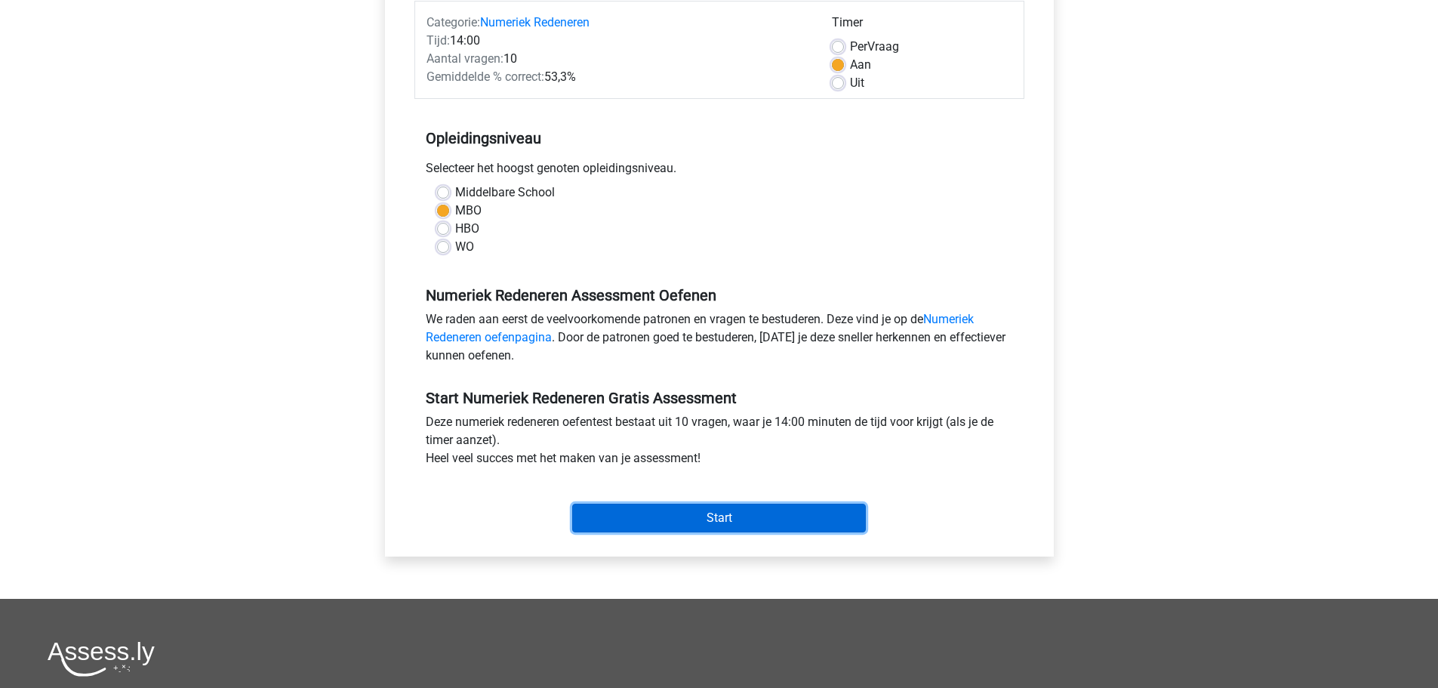
click at [796, 519] on input "Start" at bounding box center [719, 517] width 294 height 29
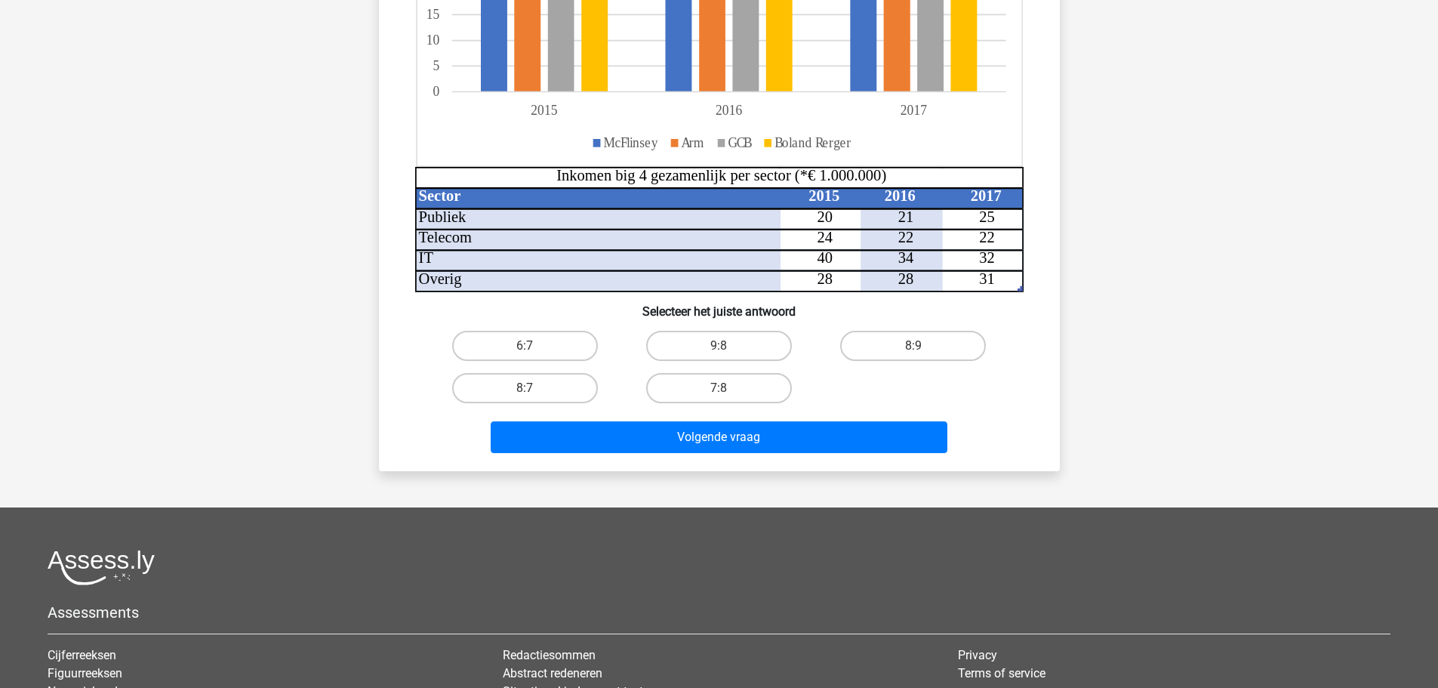
scroll to position [413, 0]
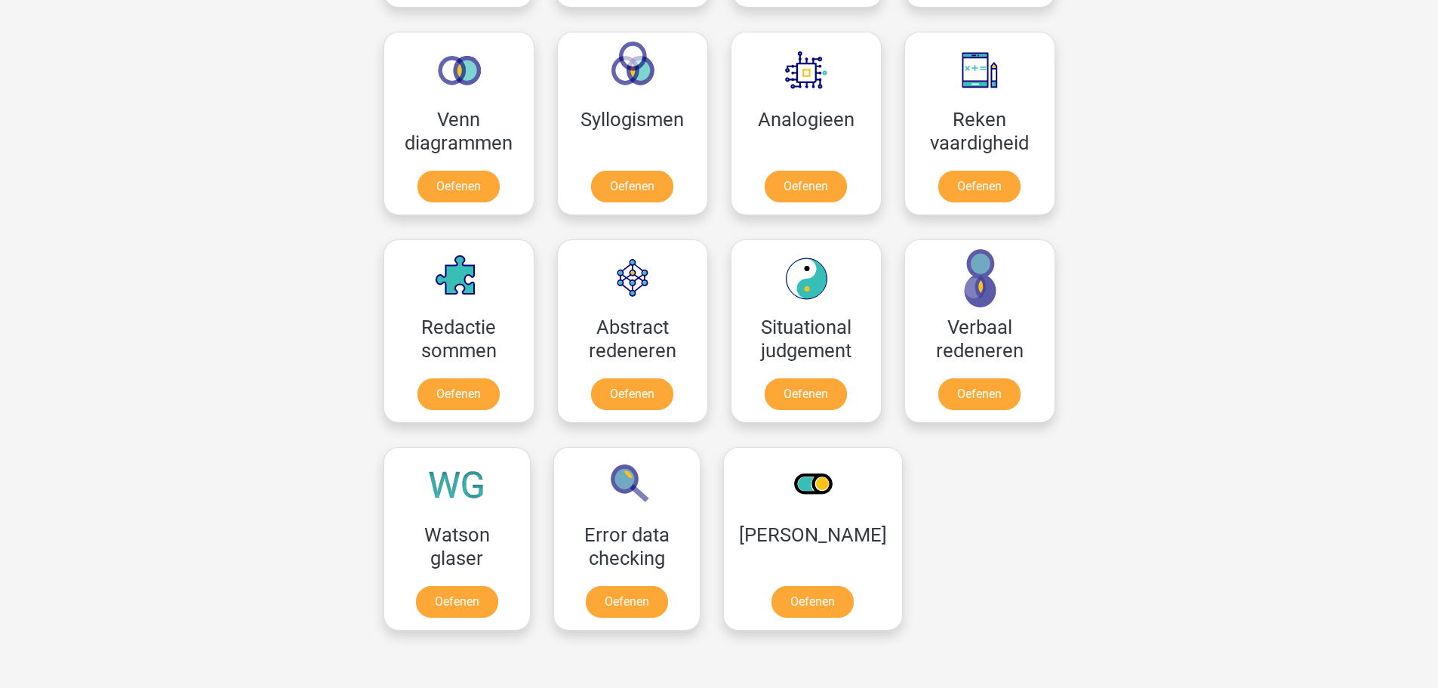
scroll to position [994, 0]
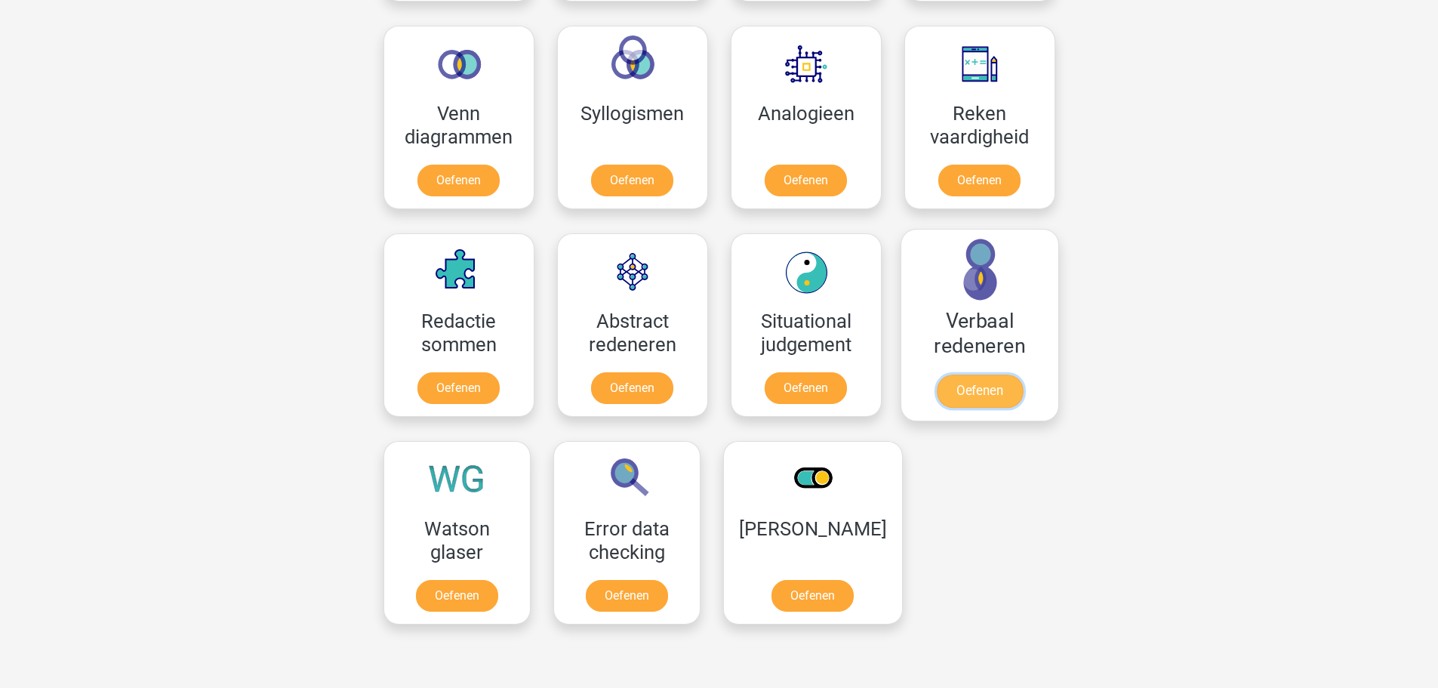
click at [977, 386] on link "Oefenen" at bounding box center [979, 390] width 86 height 33
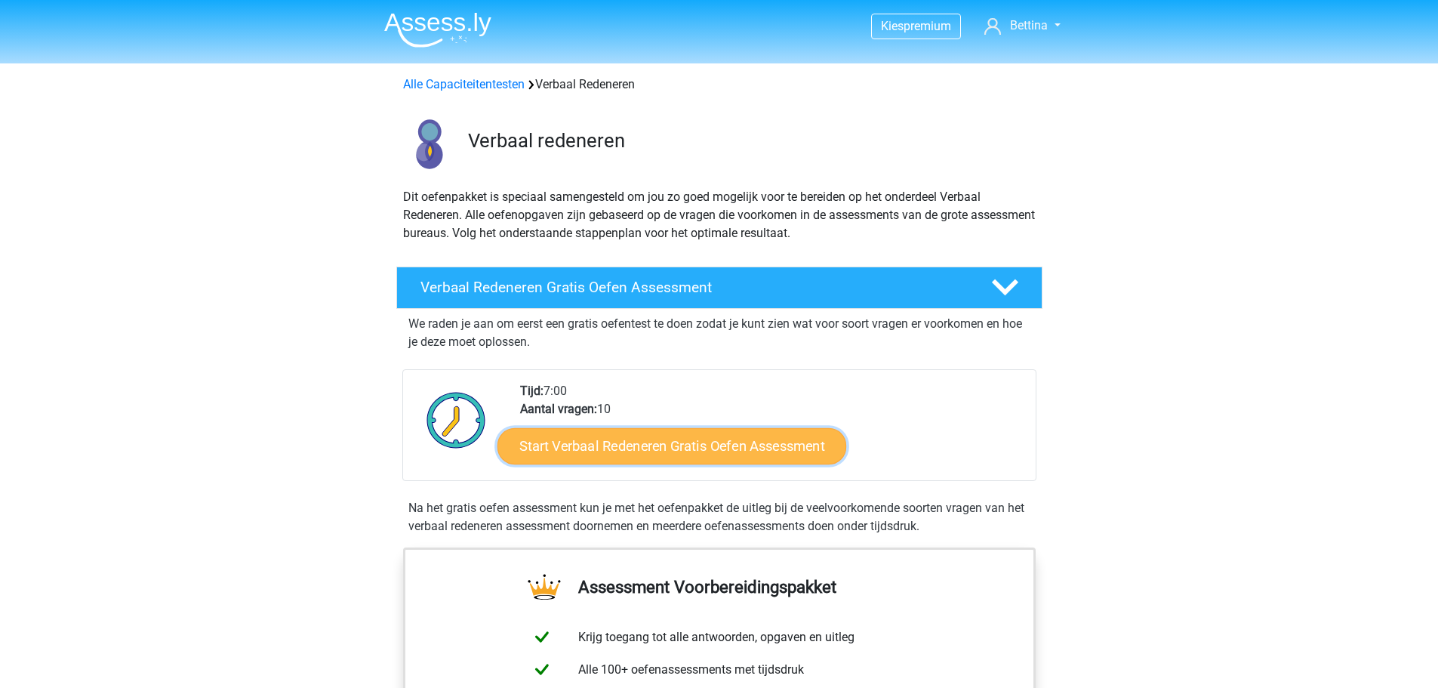
click at [753, 457] on link "Start Verbaal Redeneren Gratis Oefen Assessment" at bounding box center [671, 446] width 349 height 36
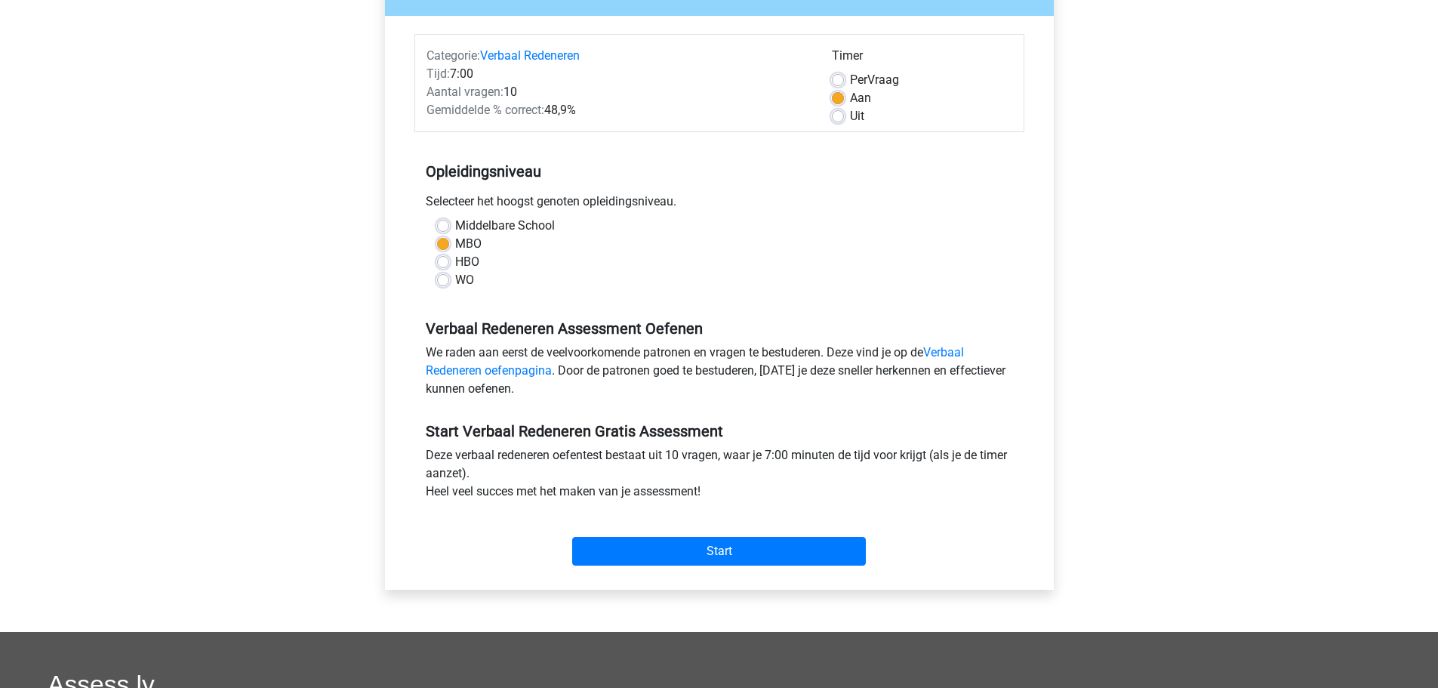
scroll to position [223, 0]
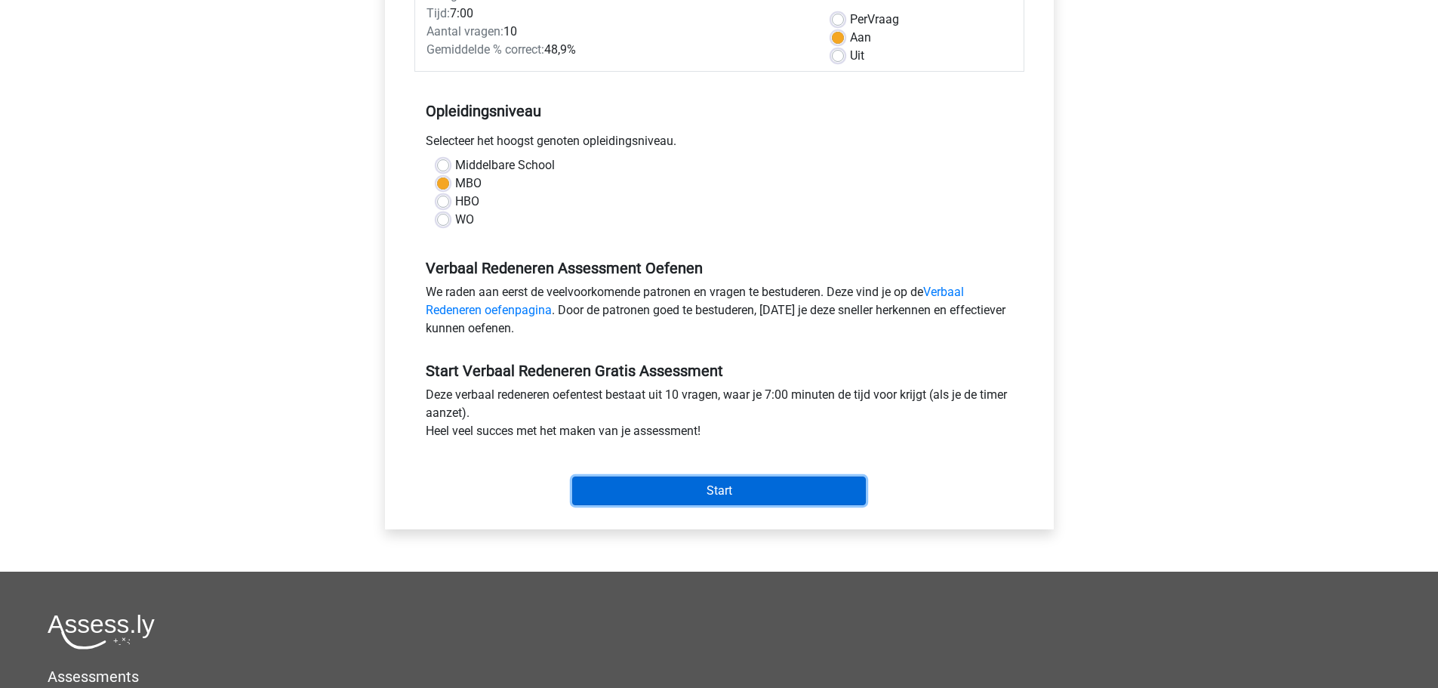
click at [741, 490] on input "Start" at bounding box center [719, 490] width 294 height 29
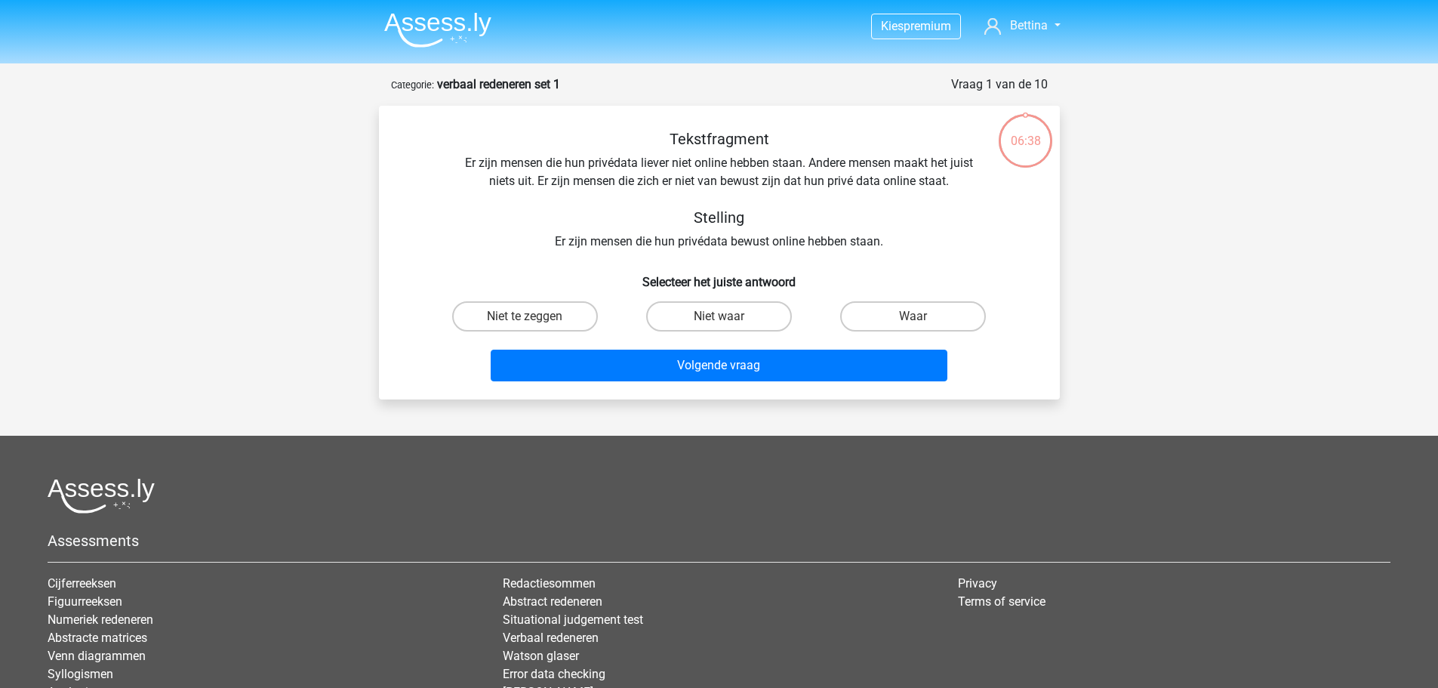
click at [530, 319] on input "Niet te zeggen" at bounding box center [530, 321] width 10 height 10
radio input "true"
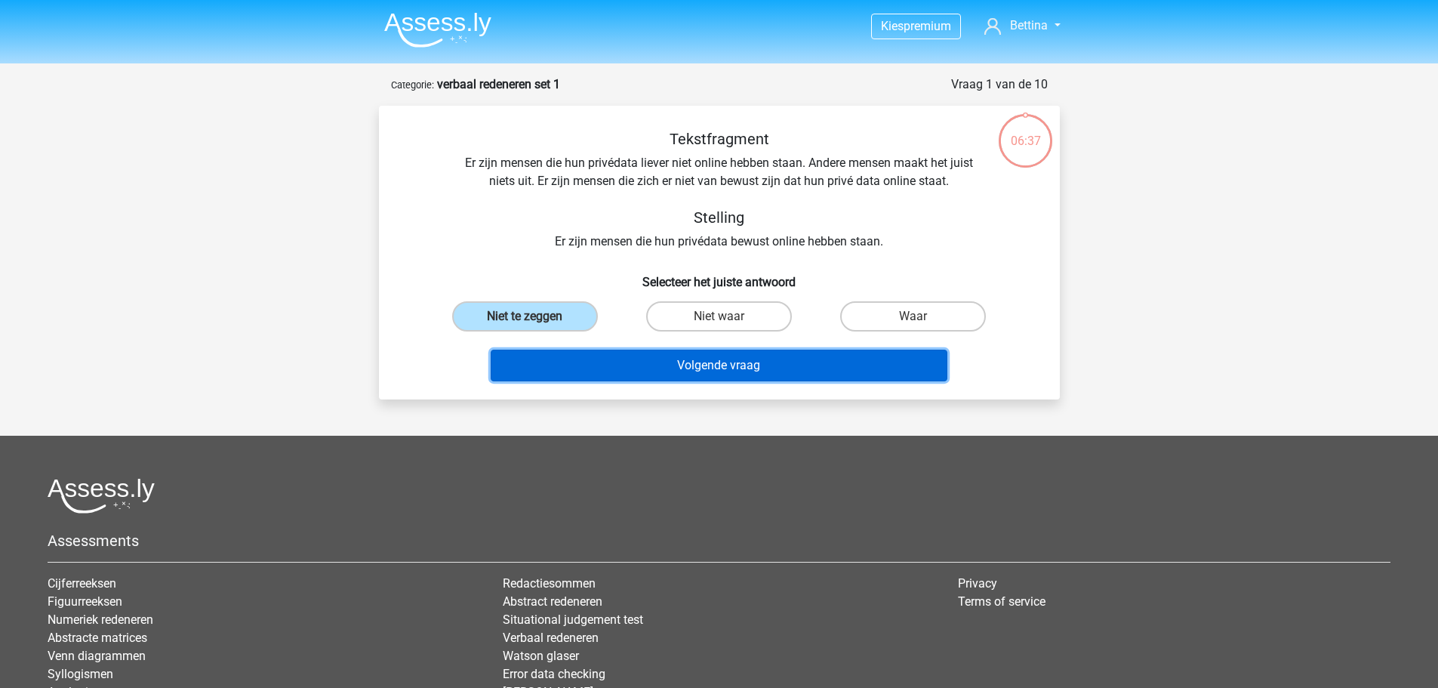
click at [614, 371] on button "Volgende vraag" at bounding box center [719, 365] width 457 height 32
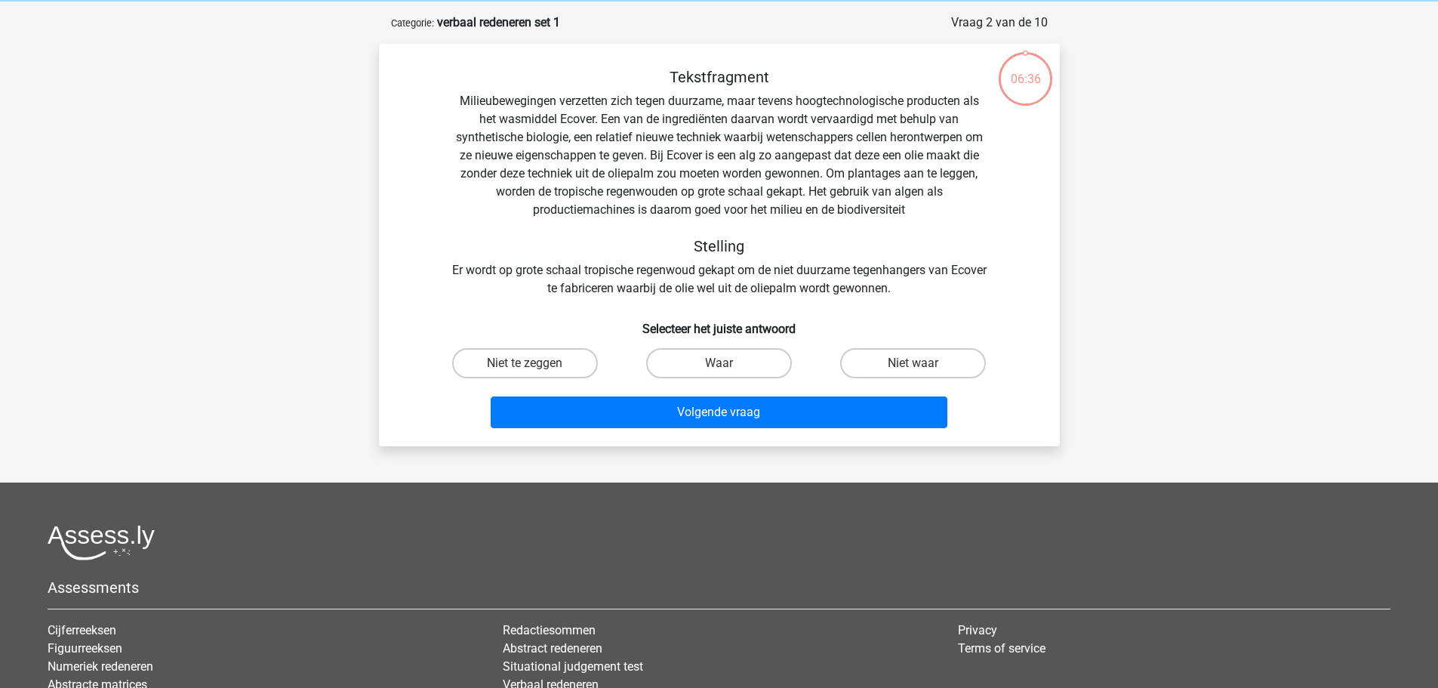
scroll to position [75, 0]
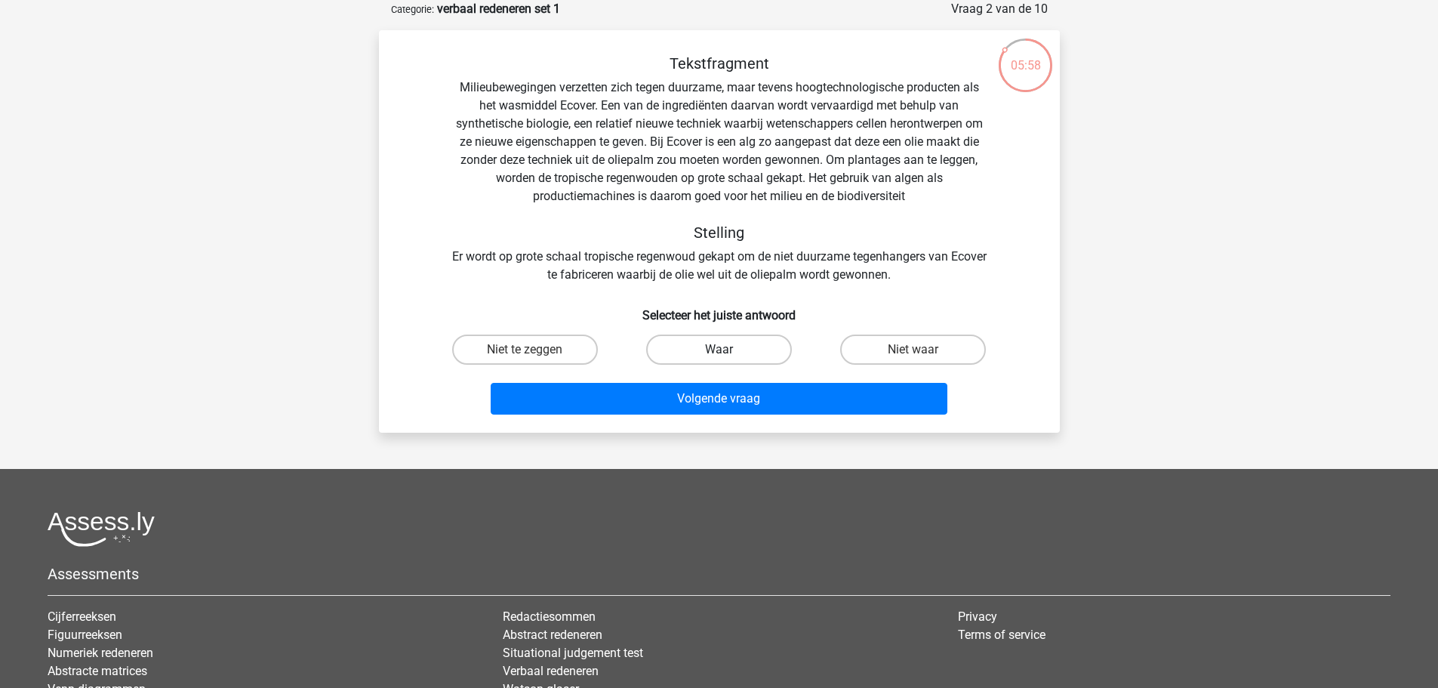
click at [689, 352] on label "Waar" at bounding box center [719, 349] width 146 height 30
click at [719, 352] on input "Waar" at bounding box center [724, 354] width 10 height 10
radio input "true"
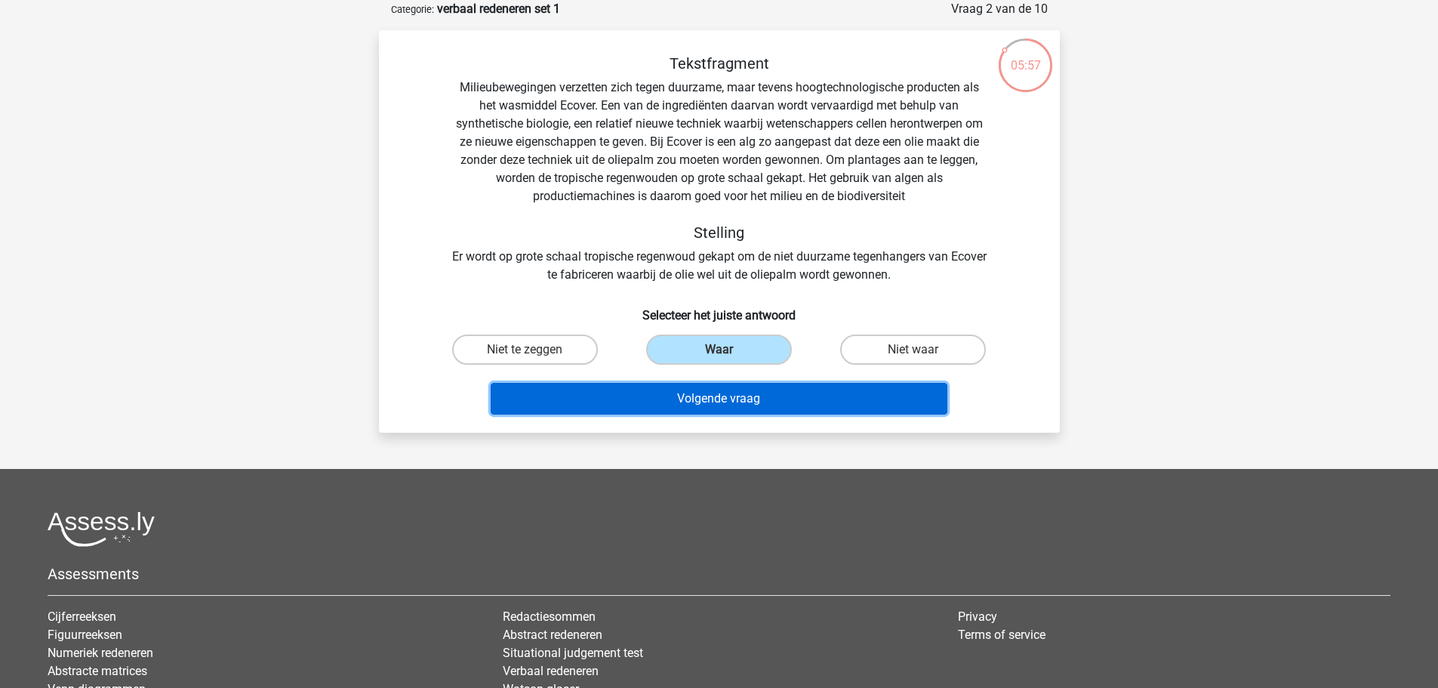
click at [698, 401] on button "Volgende vraag" at bounding box center [719, 399] width 457 height 32
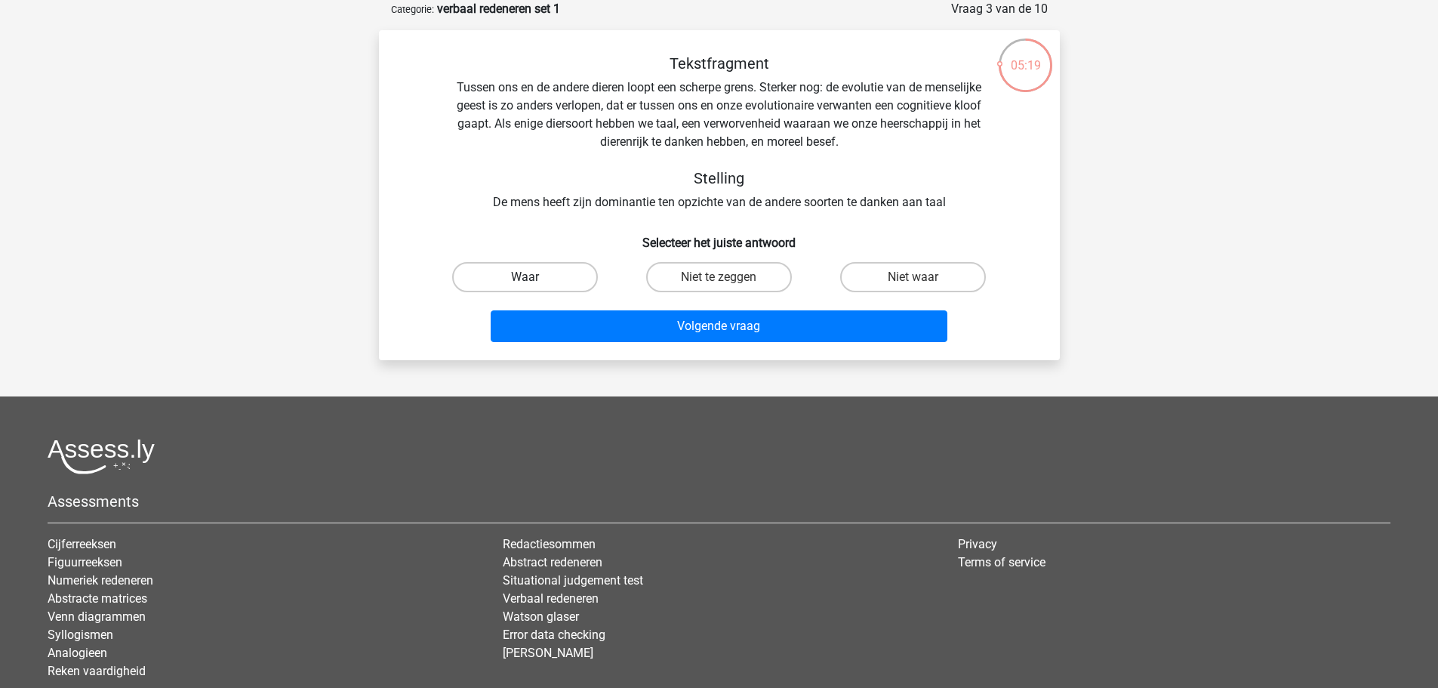
click at [522, 269] on label "Waar" at bounding box center [525, 277] width 146 height 30
click at [525, 277] on input "Waar" at bounding box center [530, 282] width 10 height 10
radio input "true"
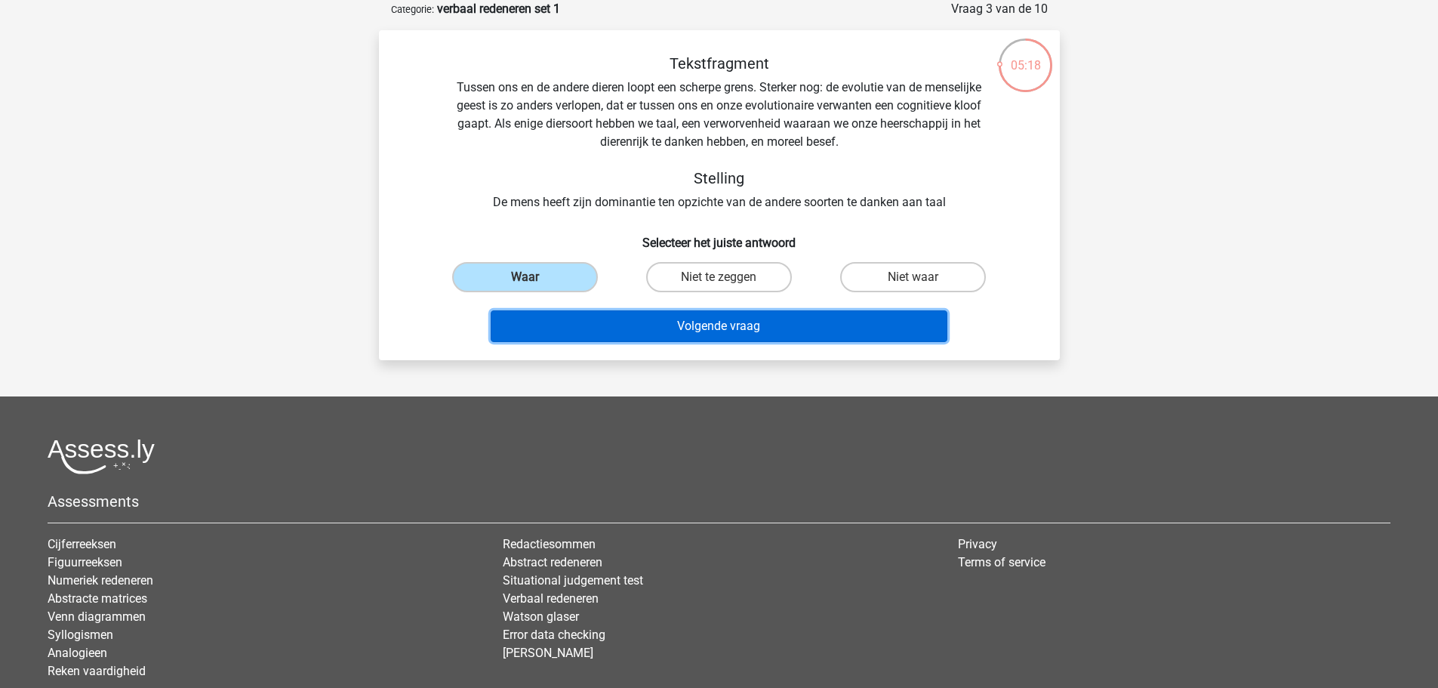
click at [637, 331] on button "Volgende vraag" at bounding box center [719, 326] width 457 height 32
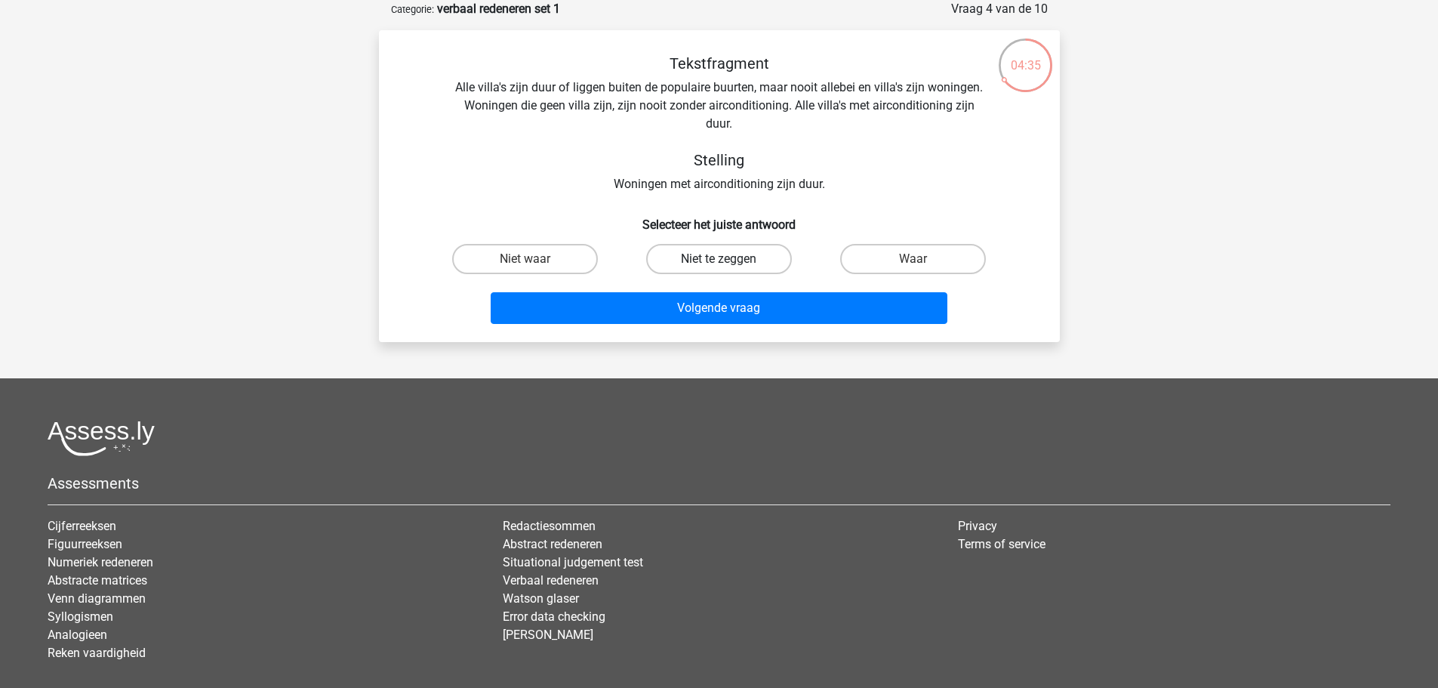
click at [695, 266] on label "Niet te zeggen" at bounding box center [719, 259] width 146 height 30
click at [719, 266] on input "Niet te zeggen" at bounding box center [724, 264] width 10 height 10
radio input "true"
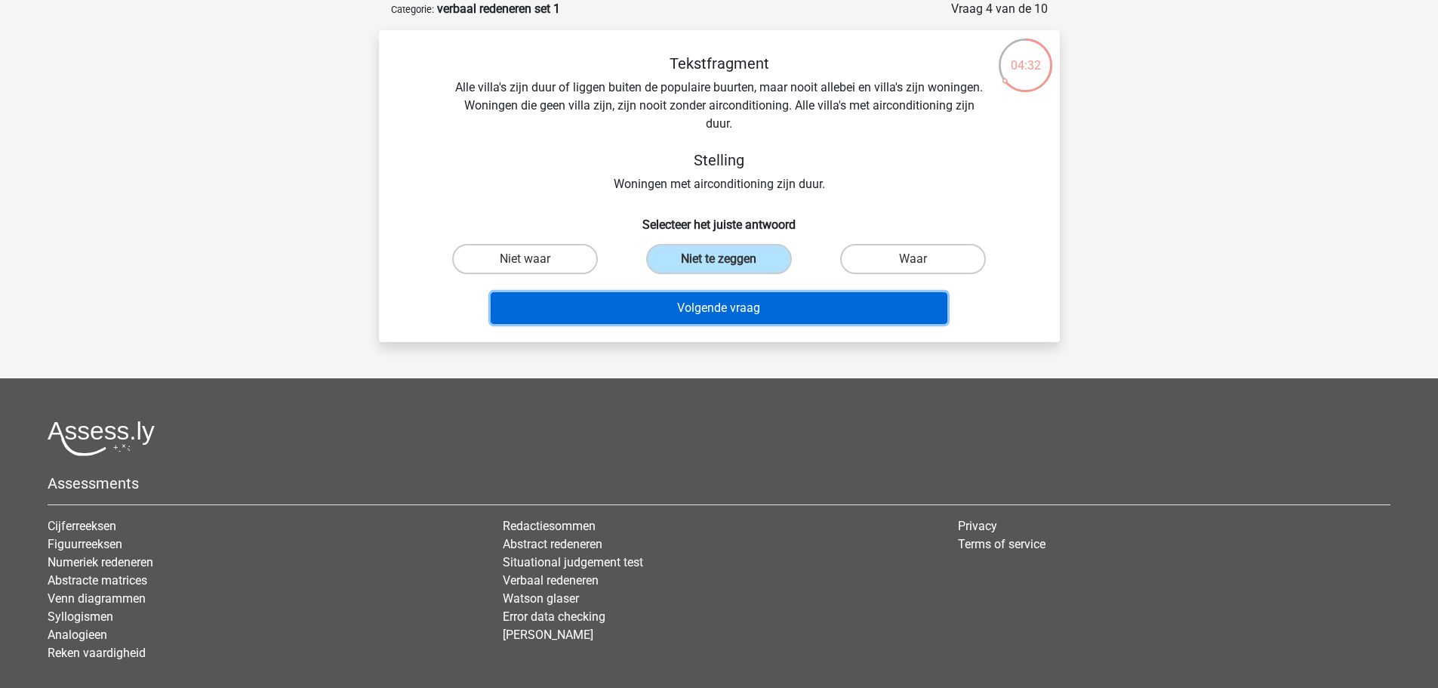
click at [691, 306] on button "Volgende vraag" at bounding box center [719, 308] width 457 height 32
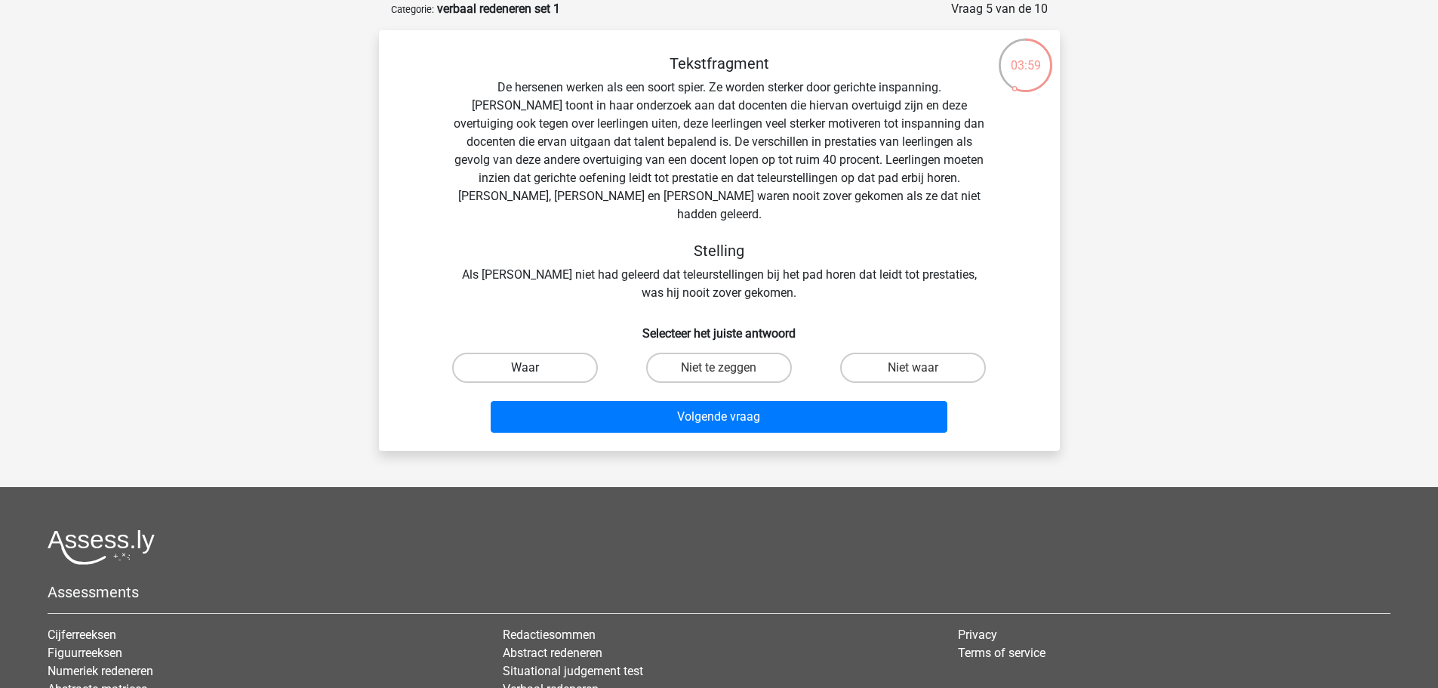
click at [543, 359] on label "Waar" at bounding box center [525, 367] width 146 height 30
click at [534, 368] on input "Waar" at bounding box center [530, 373] width 10 height 10
radio input "true"
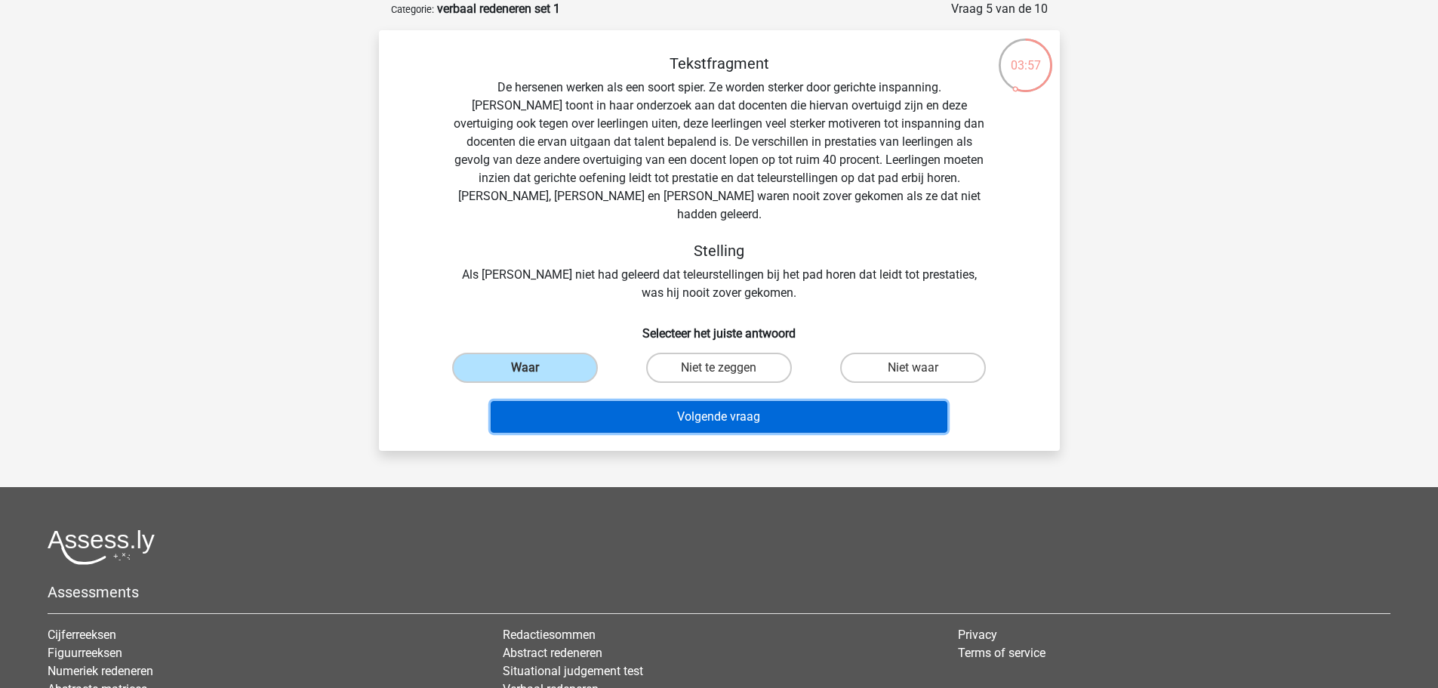
click at [703, 405] on button "Volgende vraag" at bounding box center [719, 417] width 457 height 32
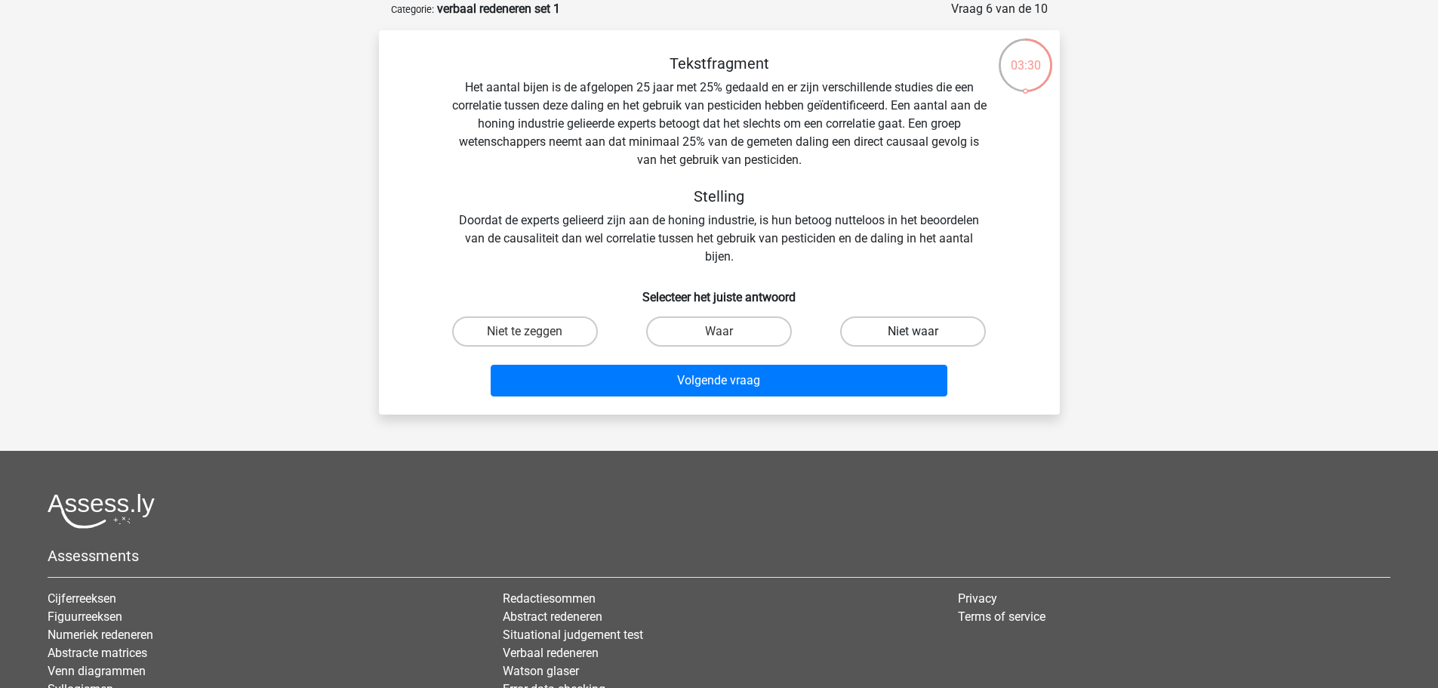
click at [919, 328] on label "Niet waar" at bounding box center [913, 331] width 146 height 30
click at [919, 331] on input "Niet waar" at bounding box center [918, 336] width 10 height 10
radio input "true"
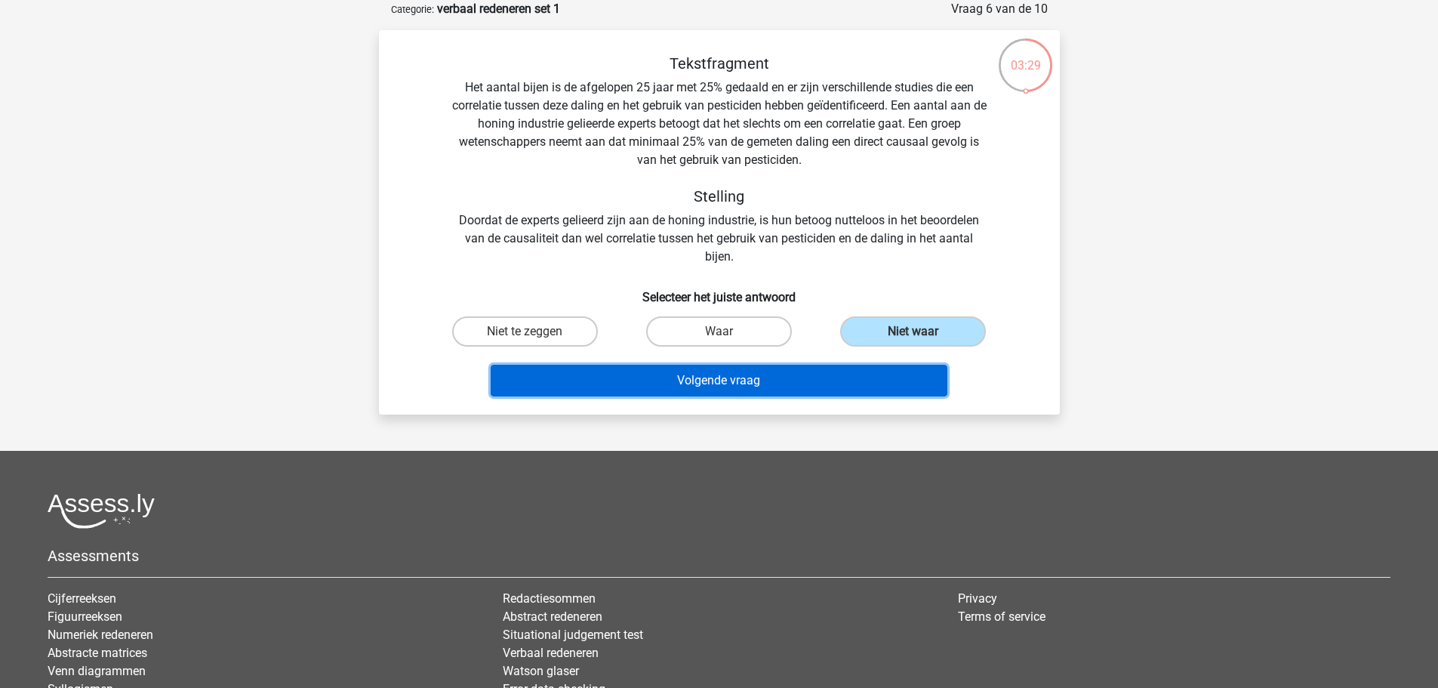
click at [783, 384] on button "Volgende vraag" at bounding box center [719, 381] width 457 height 32
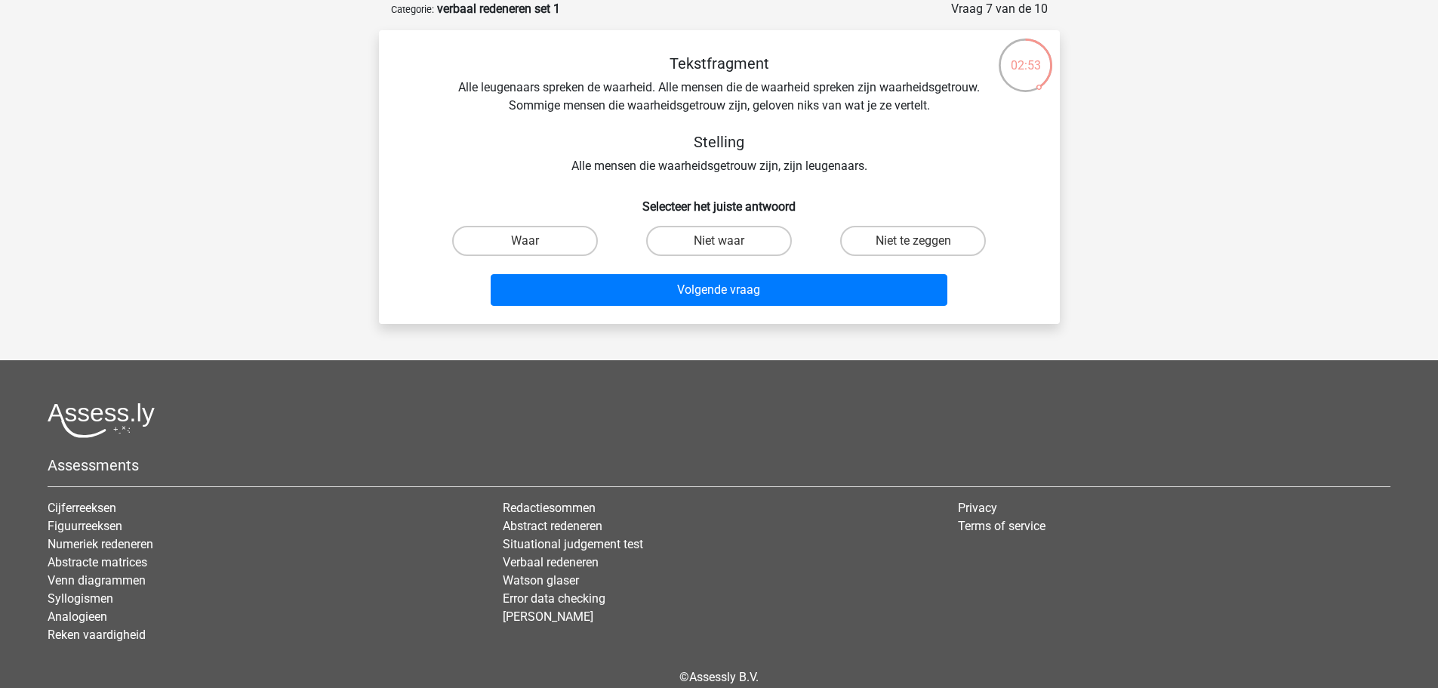
click at [534, 242] on input "Waar" at bounding box center [530, 246] width 10 height 10
radio input "true"
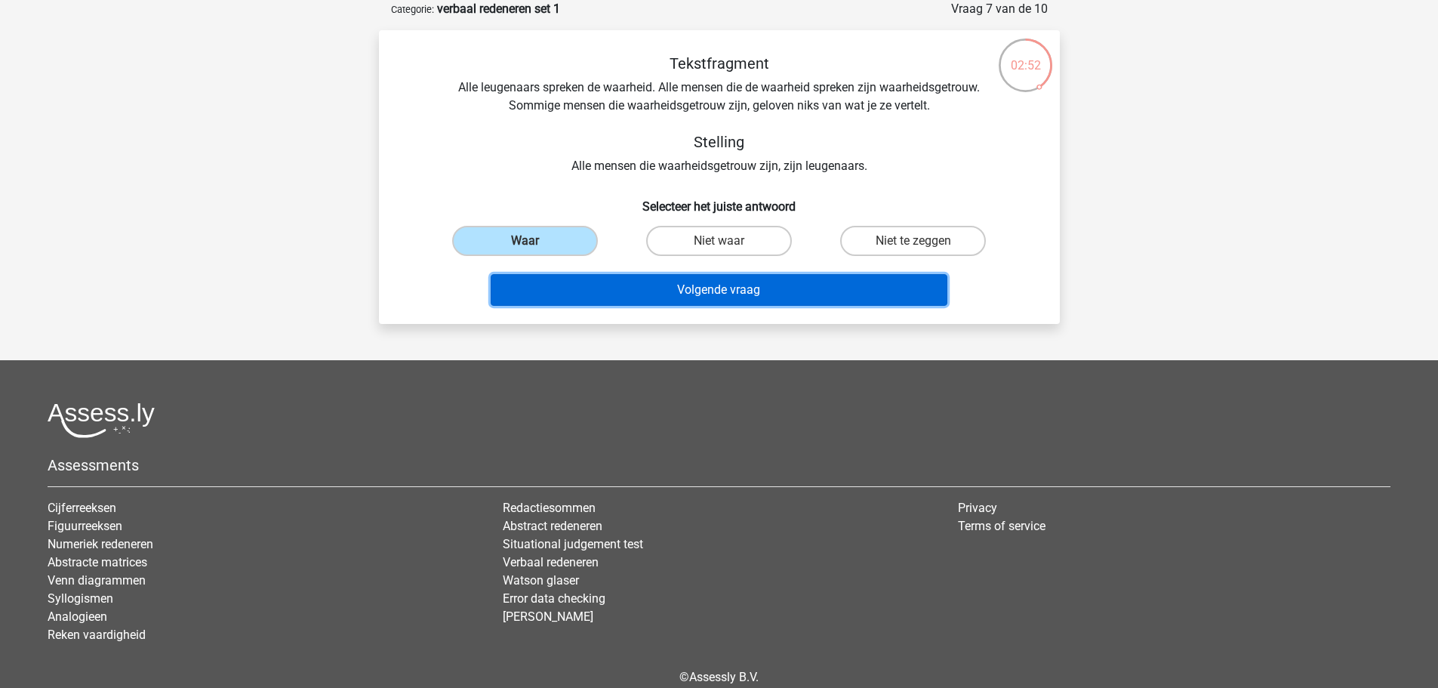
click at [679, 285] on button "Volgende vraag" at bounding box center [719, 290] width 457 height 32
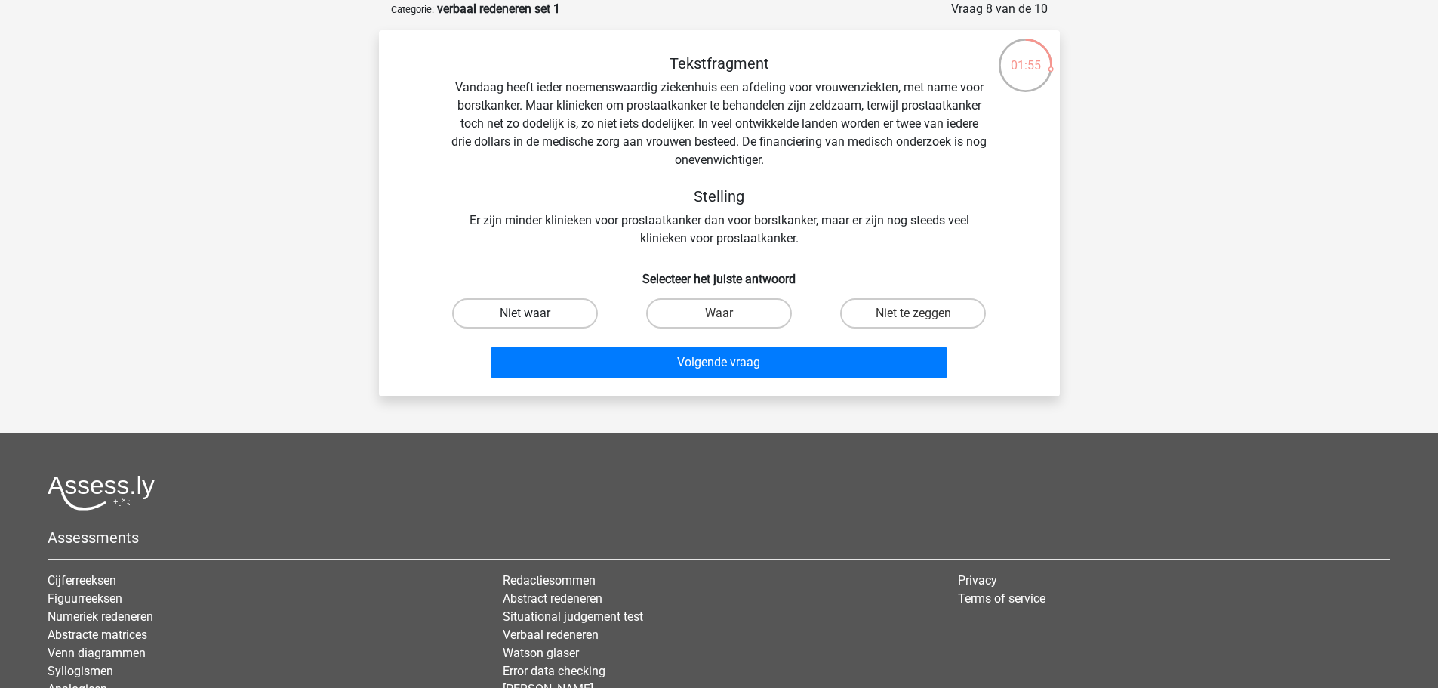
click at [556, 317] on label "Niet waar" at bounding box center [525, 313] width 146 height 30
click at [534, 317] on input "Niet waar" at bounding box center [530, 318] width 10 height 10
radio input "true"
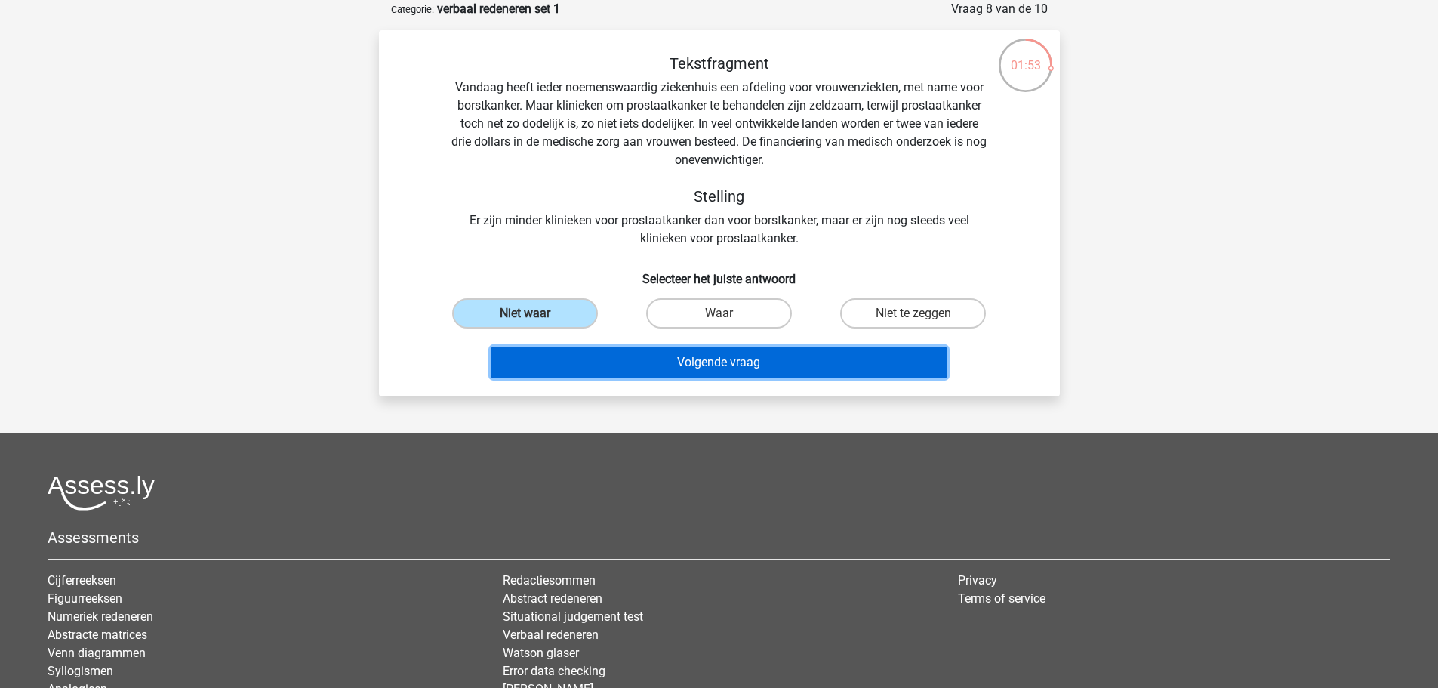
click at [646, 353] on button "Volgende vraag" at bounding box center [719, 362] width 457 height 32
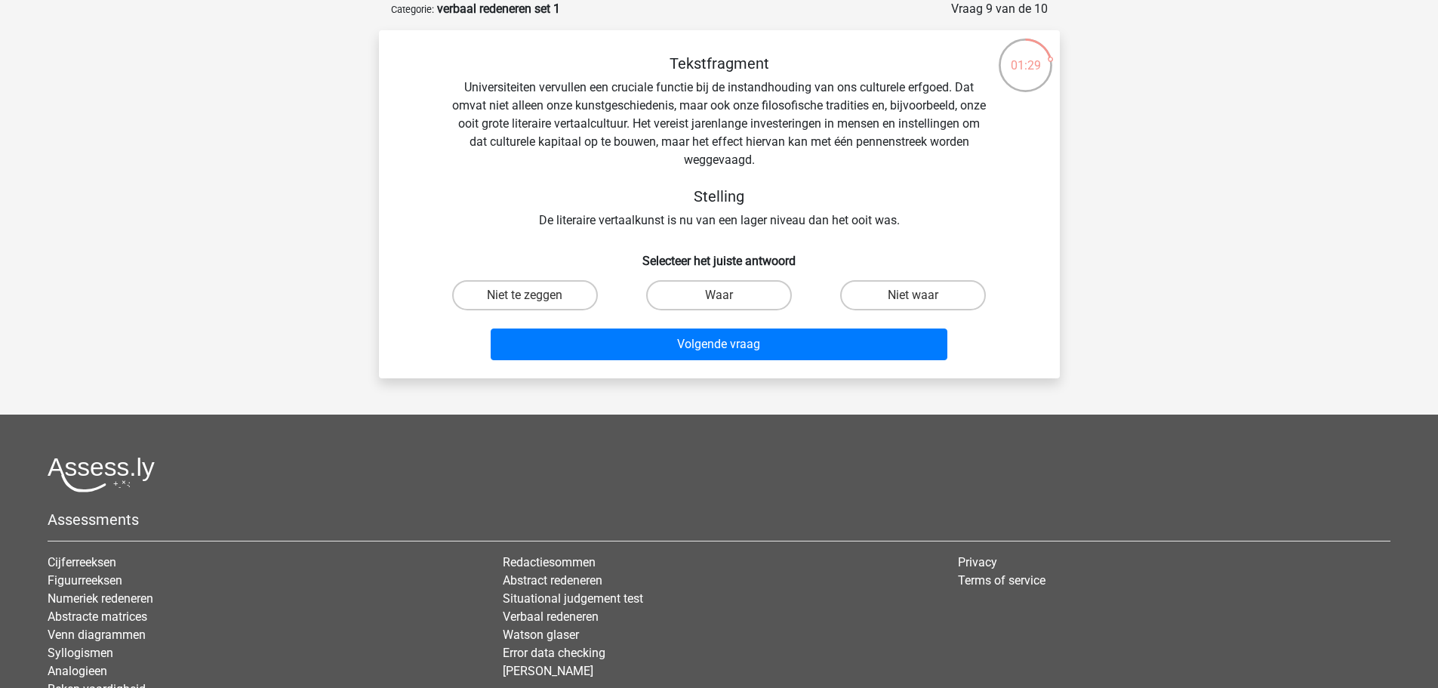
click at [528, 298] on input "Niet te zeggen" at bounding box center [530, 300] width 10 height 10
radio input "true"
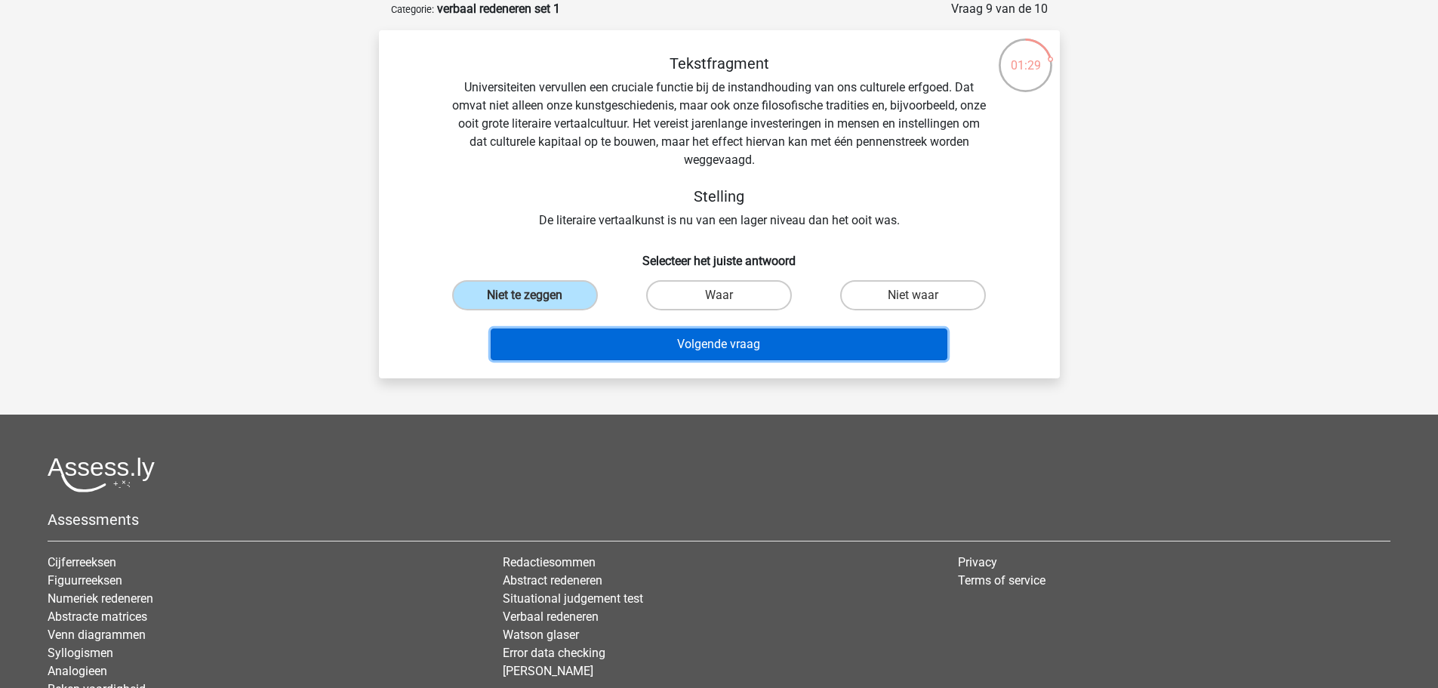
click at [620, 355] on button "Volgende vraag" at bounding box center [719, 344] width 457 height 32
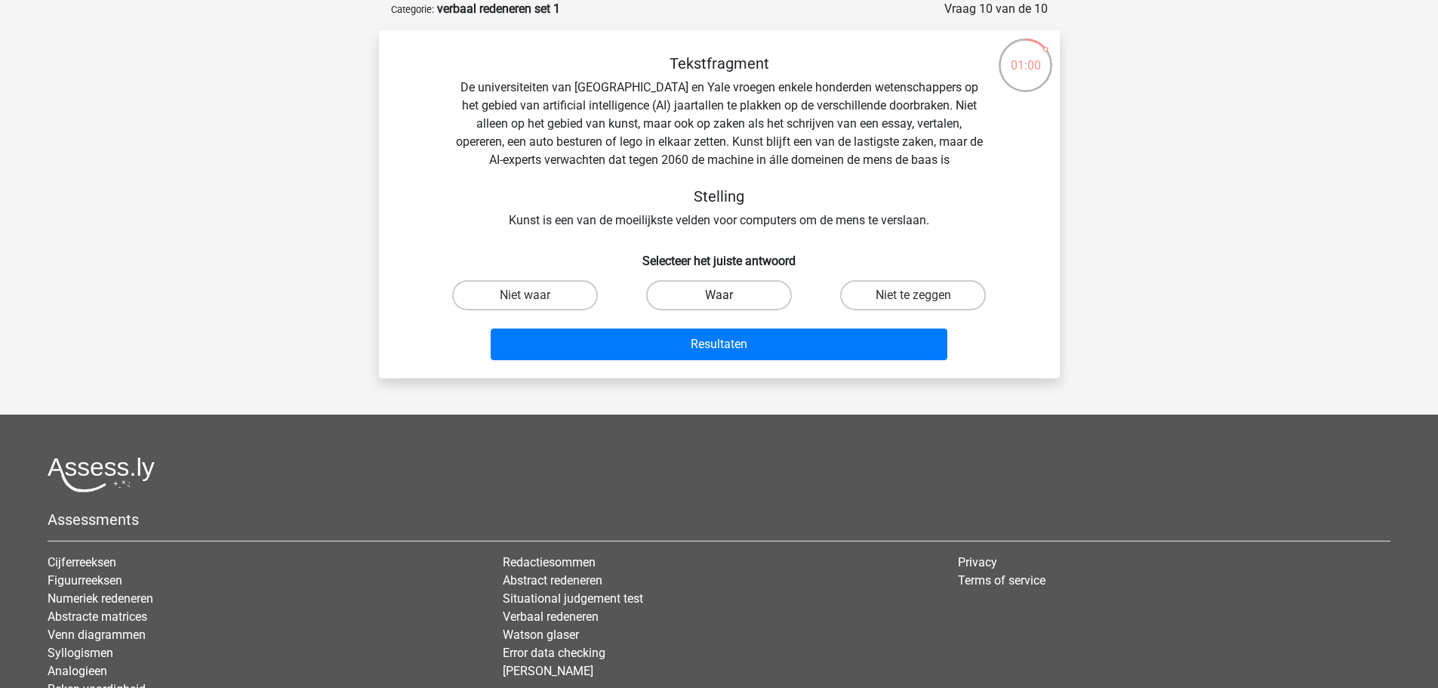
click at [685, 305] on label "Waar" at bounding box center [719, 295] width 146 height 30
click at [719, 305] on input "Waar" at bounding box center [724, 300] width 10 height 10
radio input "true"
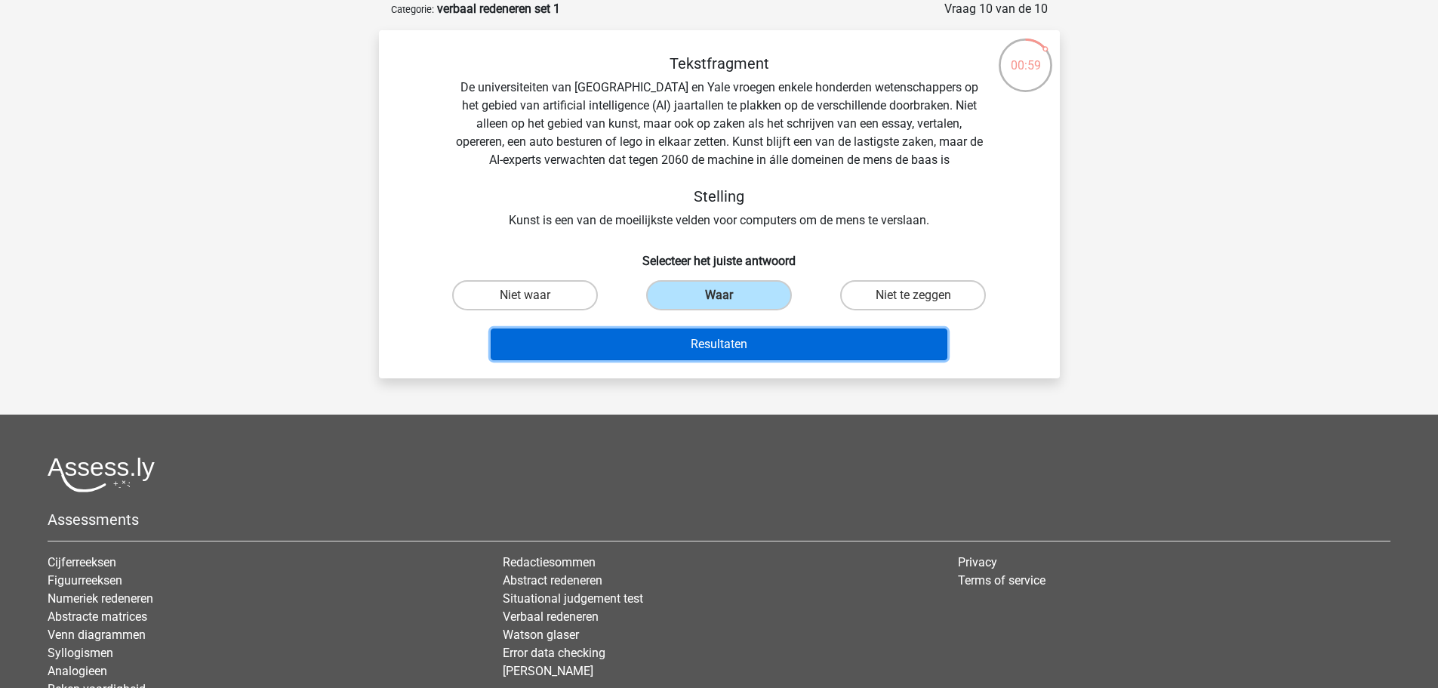
click at [674, 349] on button "Resultaten" at bounding box center [719, 344] width 457 height 32
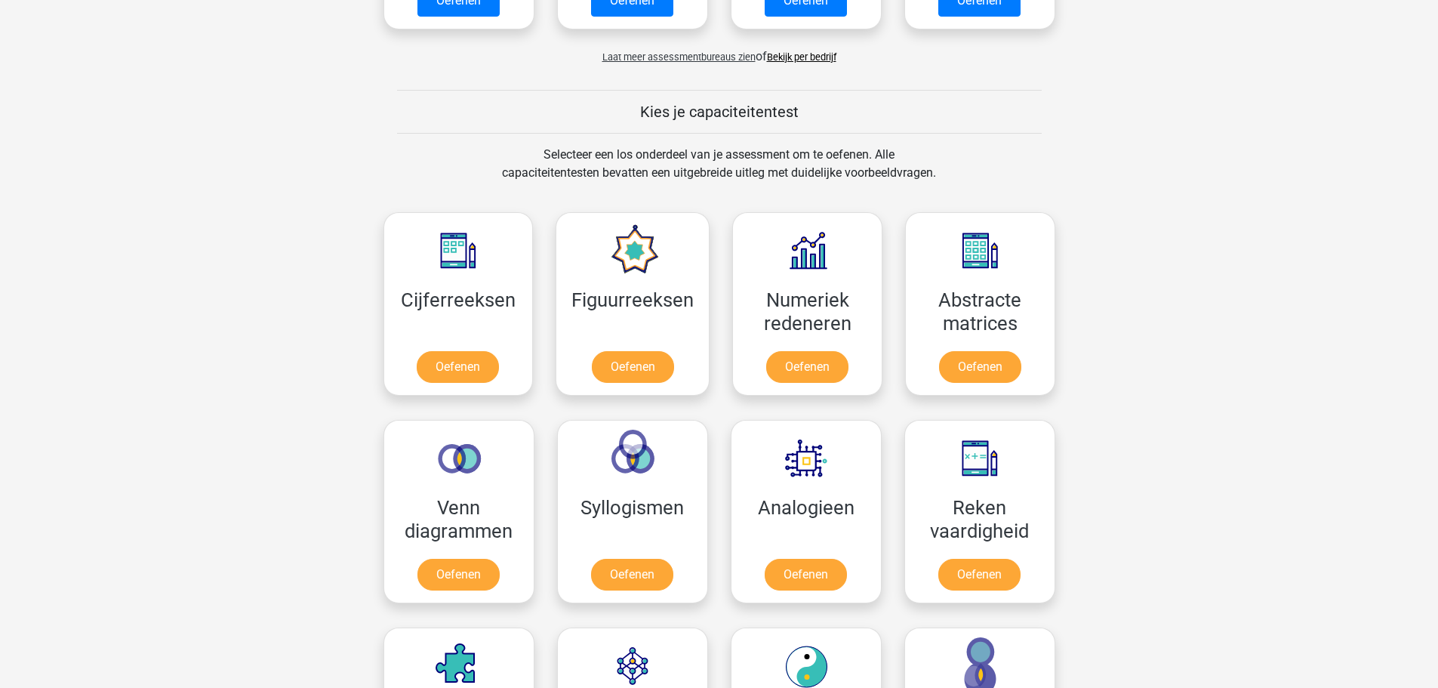
scroll to position [620, 0]
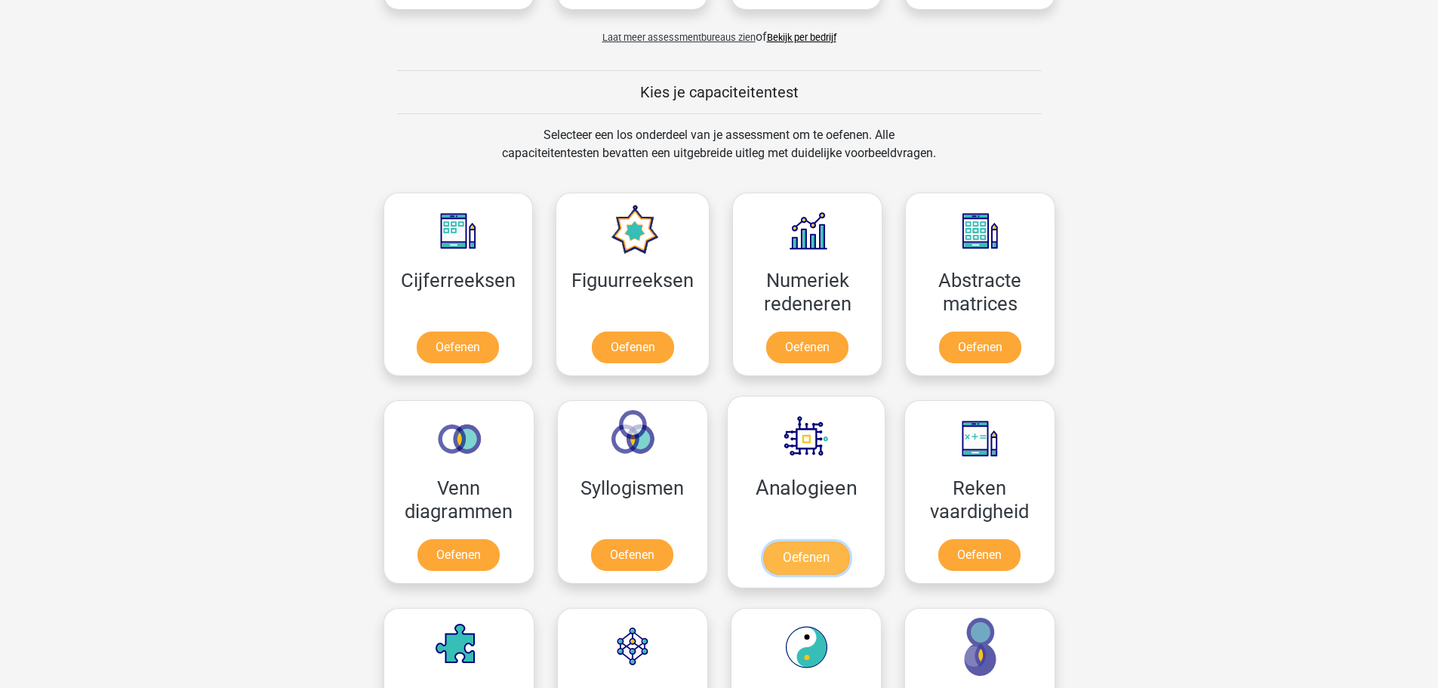
click at [807, 562] on link "Oefenen" at bounding box center [805, 557] width 86 height 33
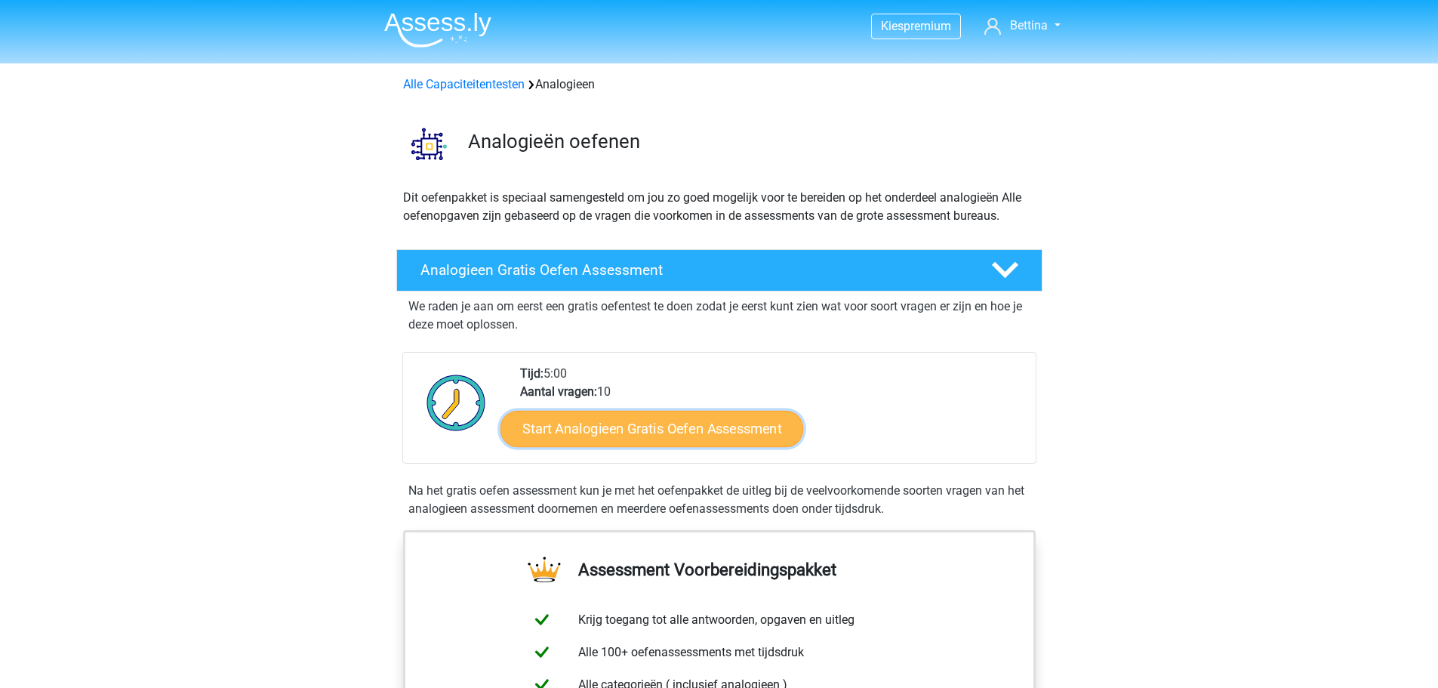
click at [697, 432] on link "Start Analogieen Gratis Oefen Assessment" at bounding box center [651, 428] width 303 height 36
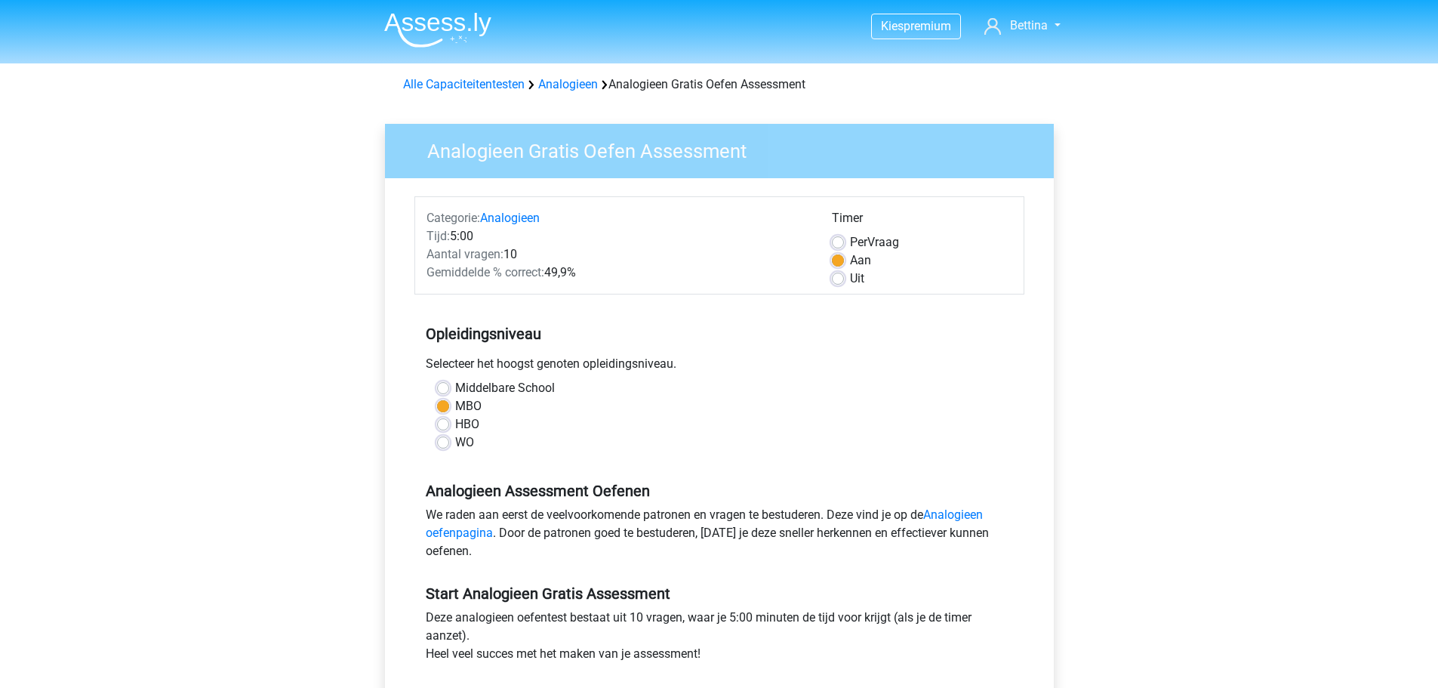
drag, startPoint x: 1434, startPoint y: 275, endPoint x: 1448, endPoint y: 375, distance: 100.7
click at [1437, 375] on html "Kies premium [GEOGRAPHIC_DATA] [EMAIL_ADDRESS][DOMAIN_NAME]" at bounding box center [719, 596] width 1438 height 1193
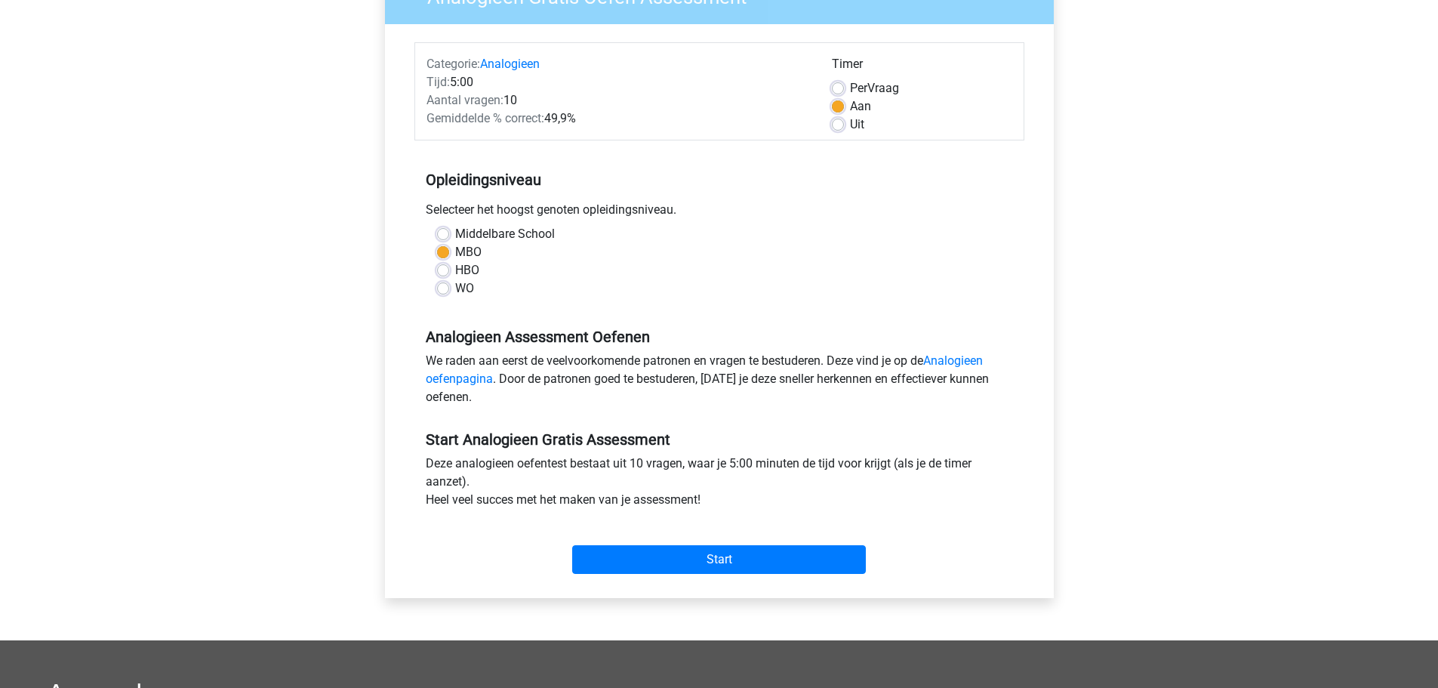
scroll to position [245, 0]
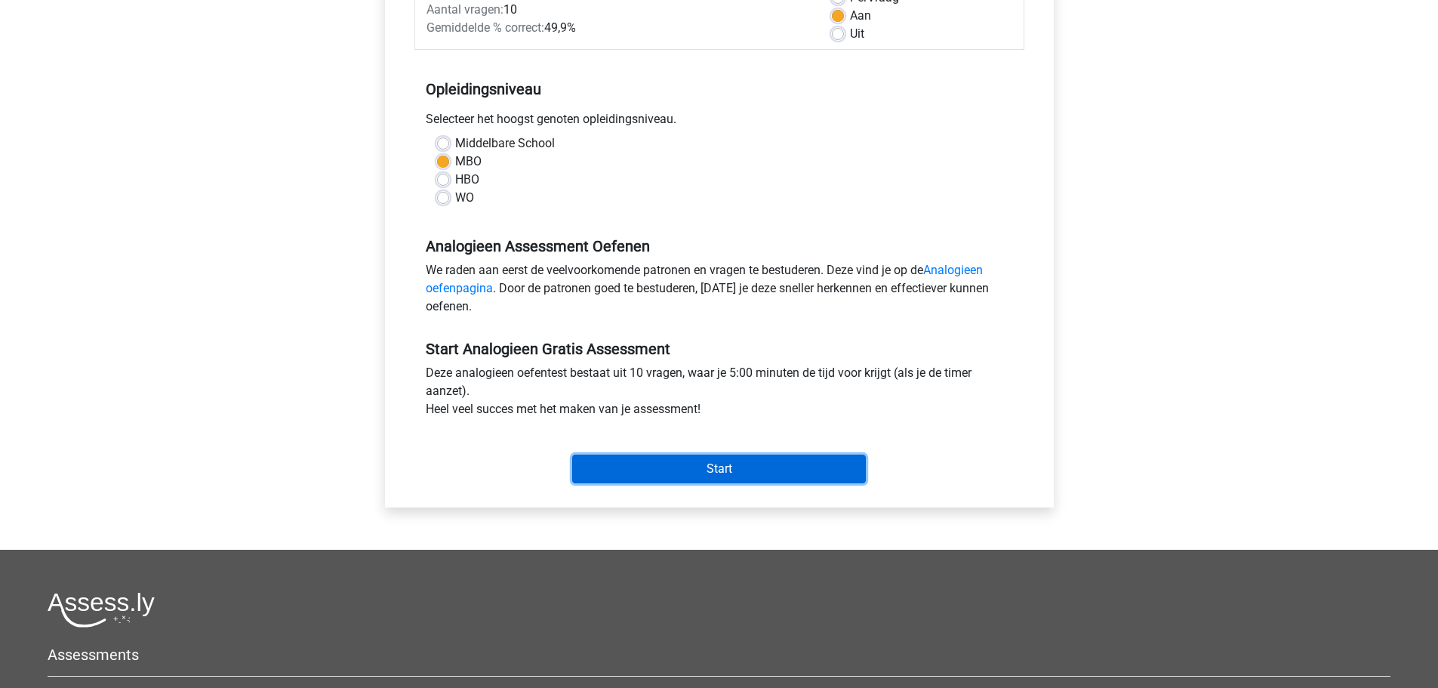
click at [753, 473] on input "Start" at bounding box center [719, 468] width 294 height 29
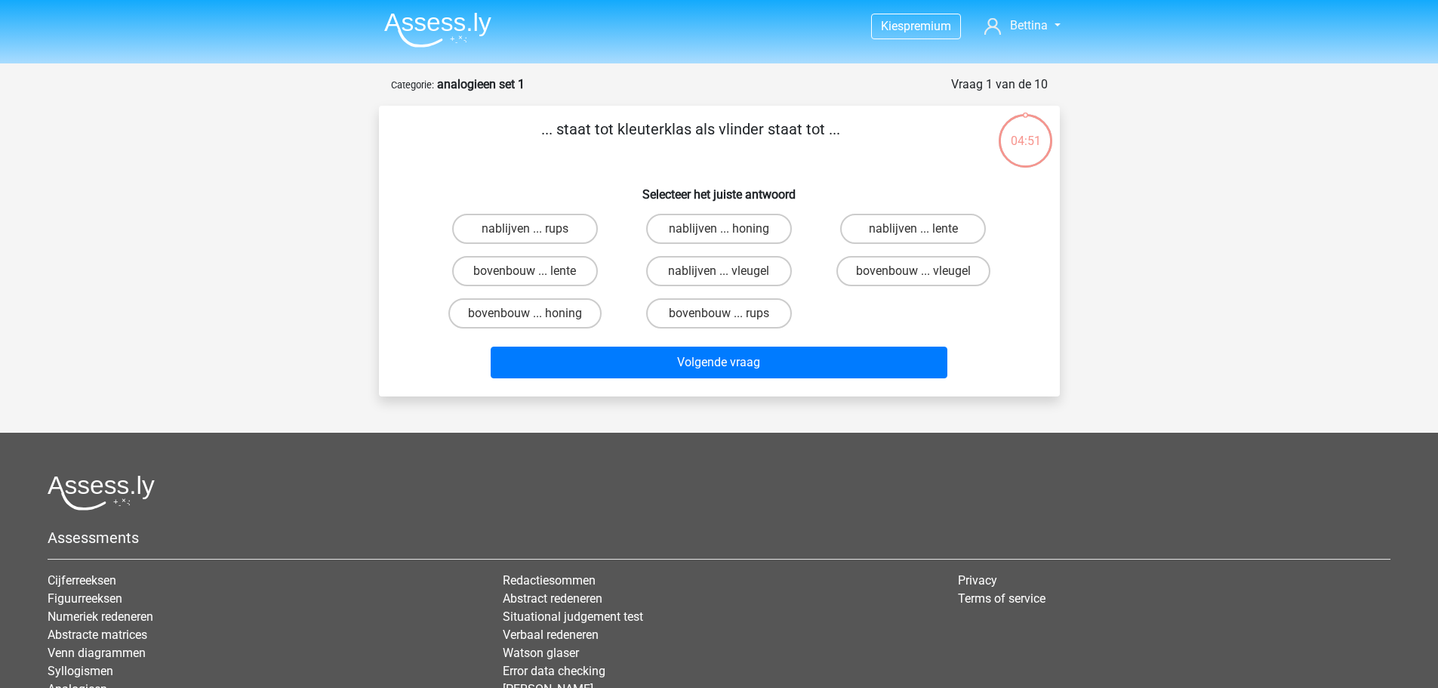
click at [725, 319] on input "bovenbouw ... rups" at bounding box center [724, 318] width 10 height 10
radio input "true"
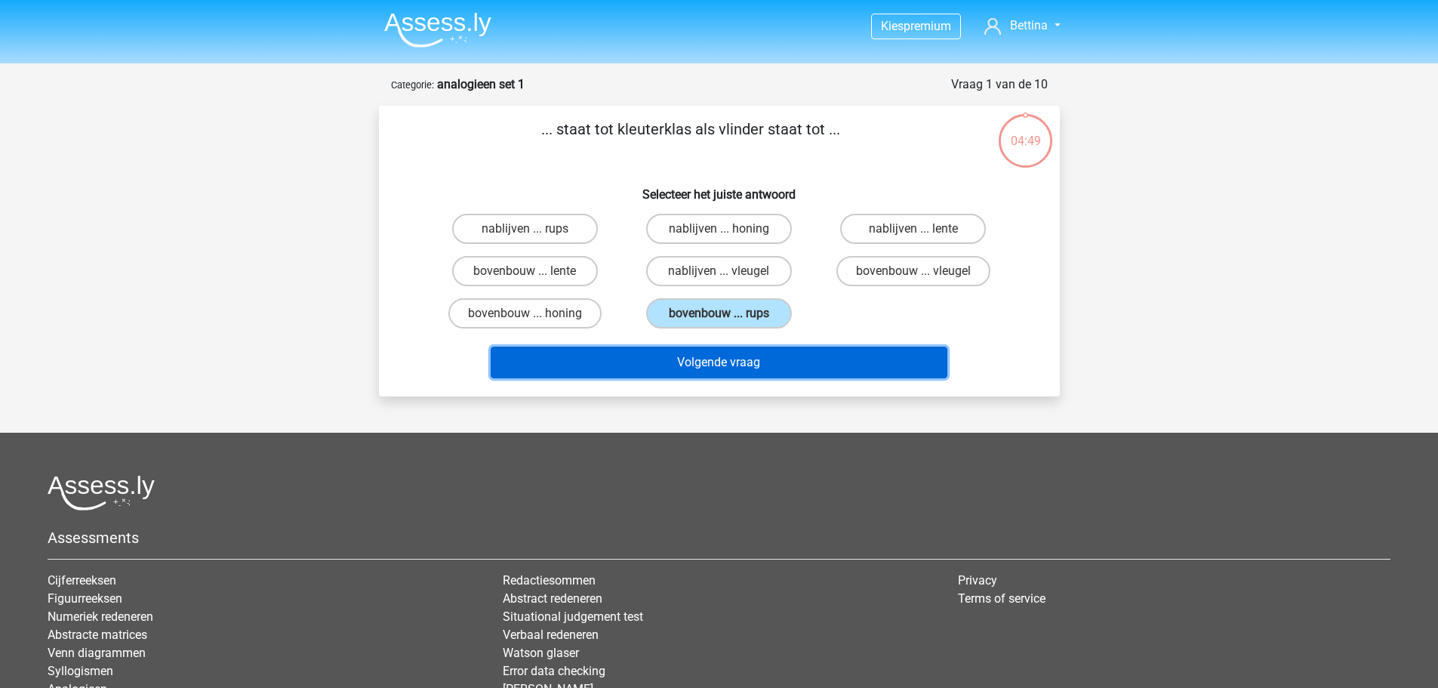
click at [718, 356] on button "Volgende vraag" at bounding box center [719, 362] width 457 height 32
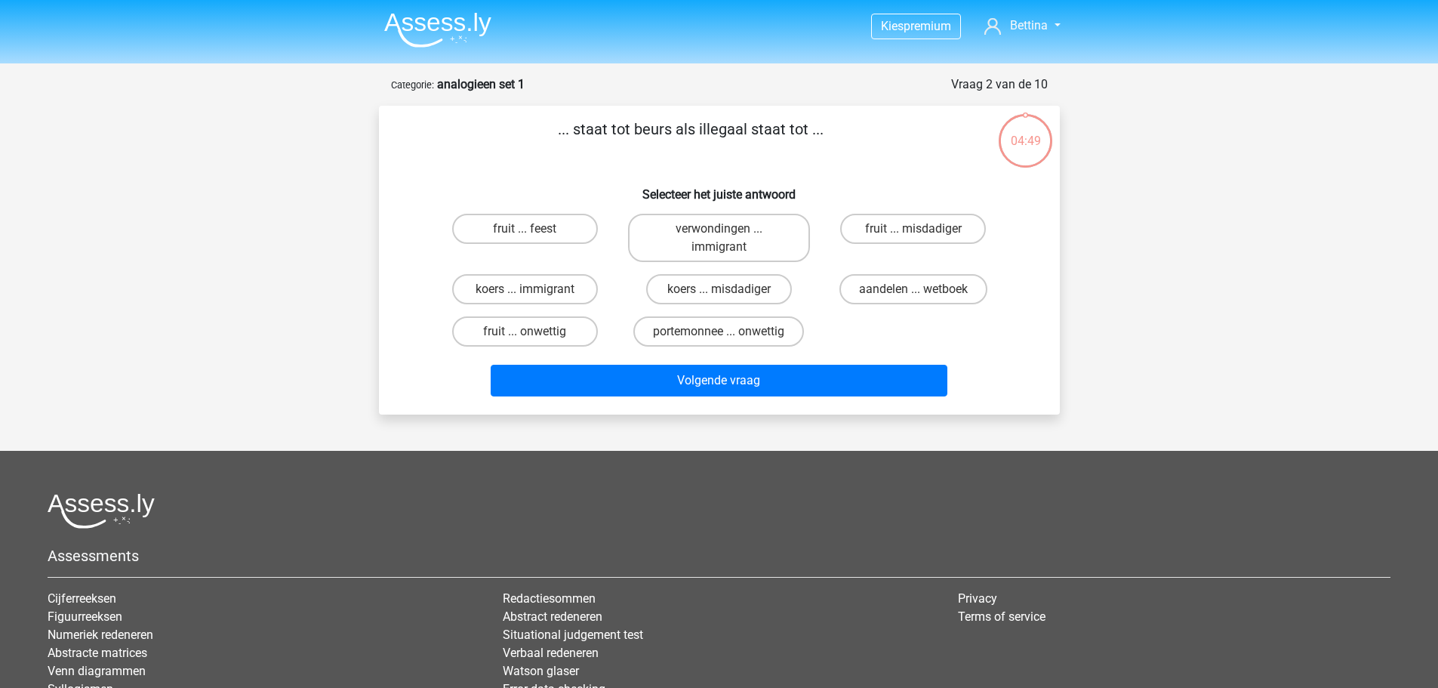
scroll to position [75, 0]
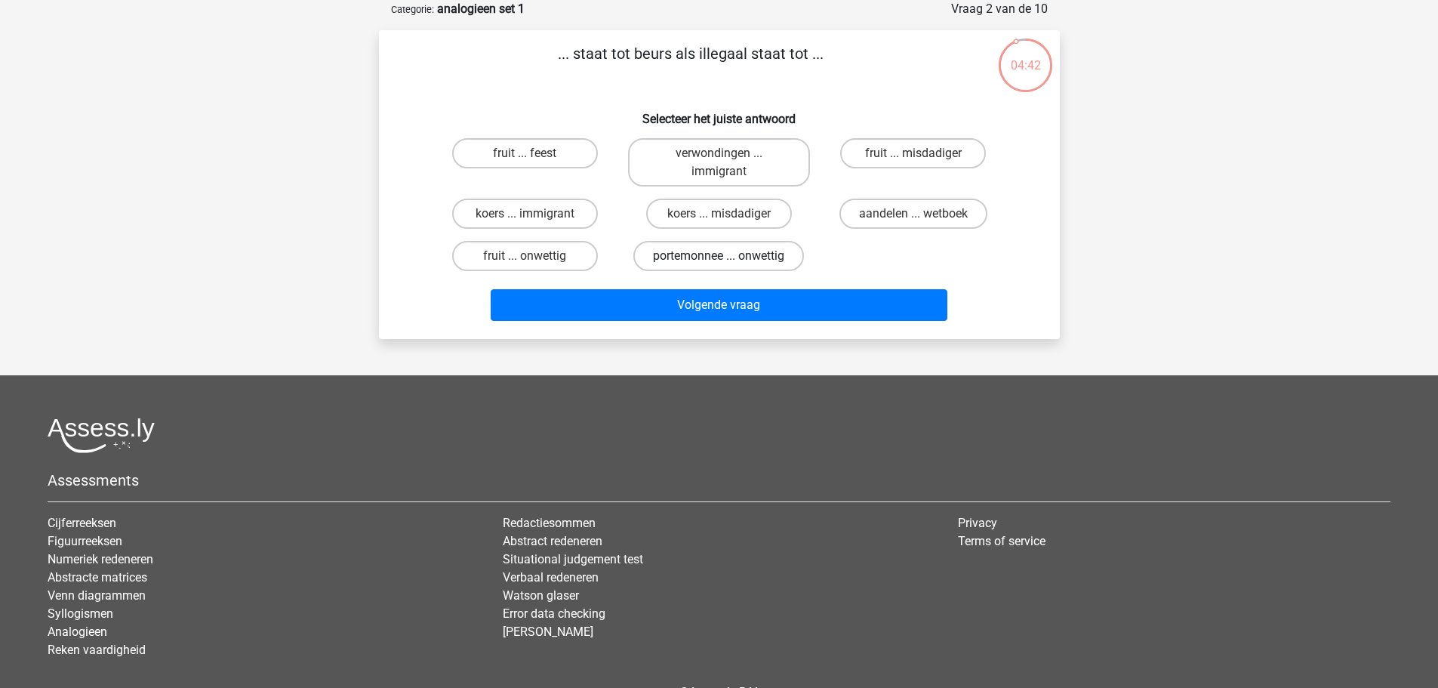
click at [715, 256] on label "portemonnee ... onwettig" at bounding box center [718, 256] width 171 height 30
click at [719, 256] on input "portemonnee ... onwettig" at bounding box center [724, 261] width 10 height 10
radio input "true"
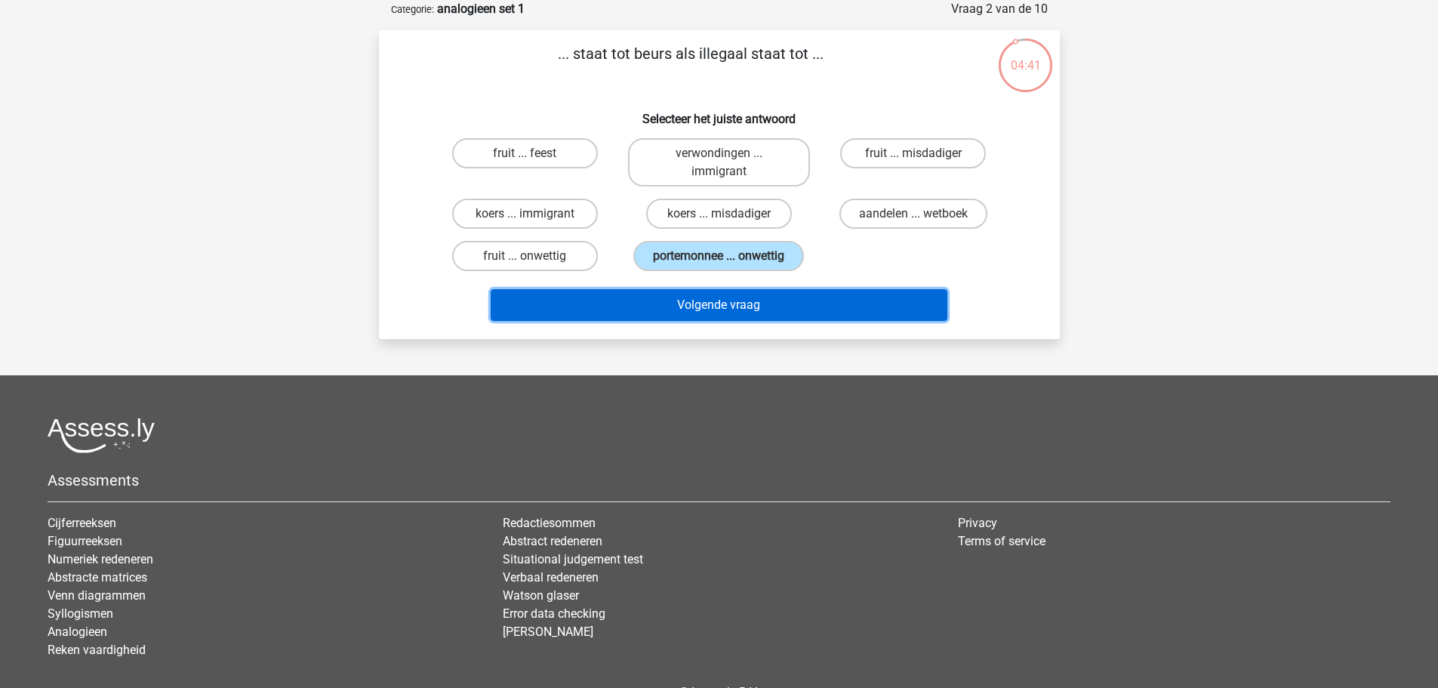
click at [708, 305] on button "Volgende vraag" at bounding box center [719, 305] width 457 height 32
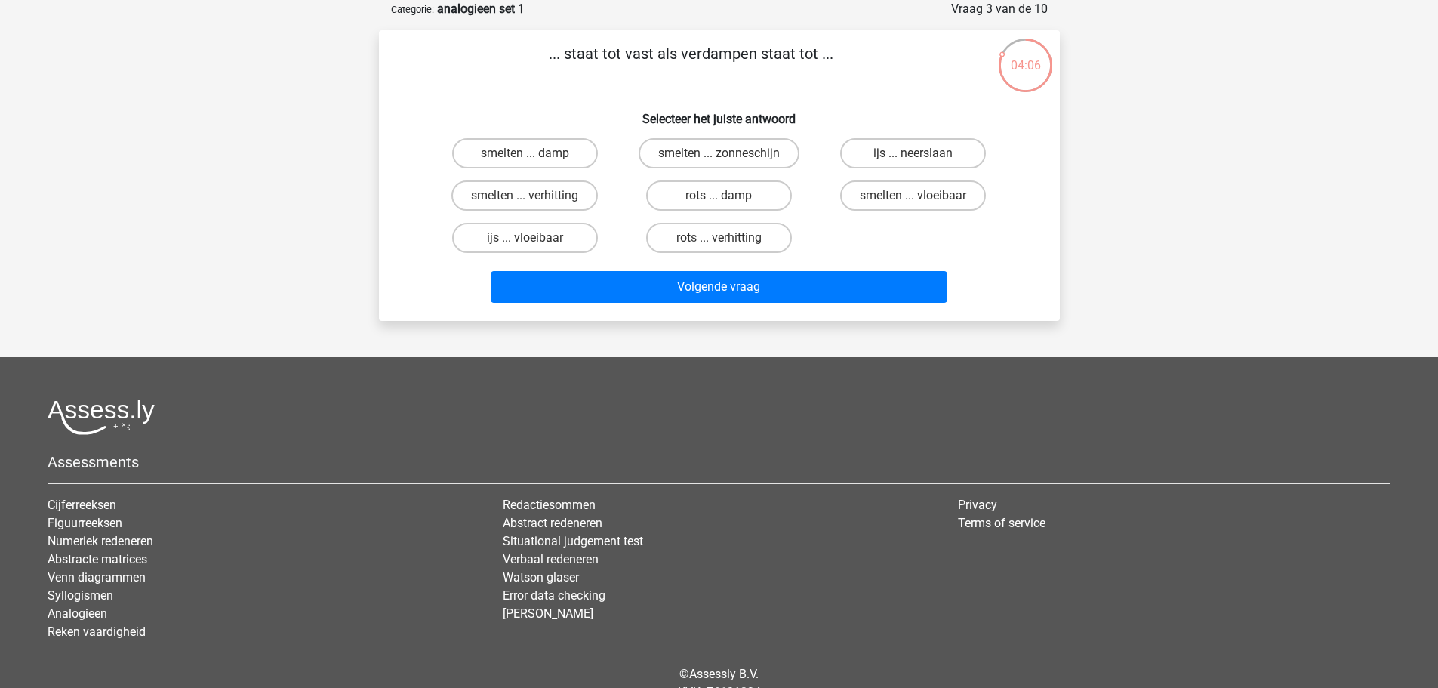
click at [528, 240] on input "ijs ... vloeibaar" at bounding box center [530, 243] width 10 height 10
radio input "true"
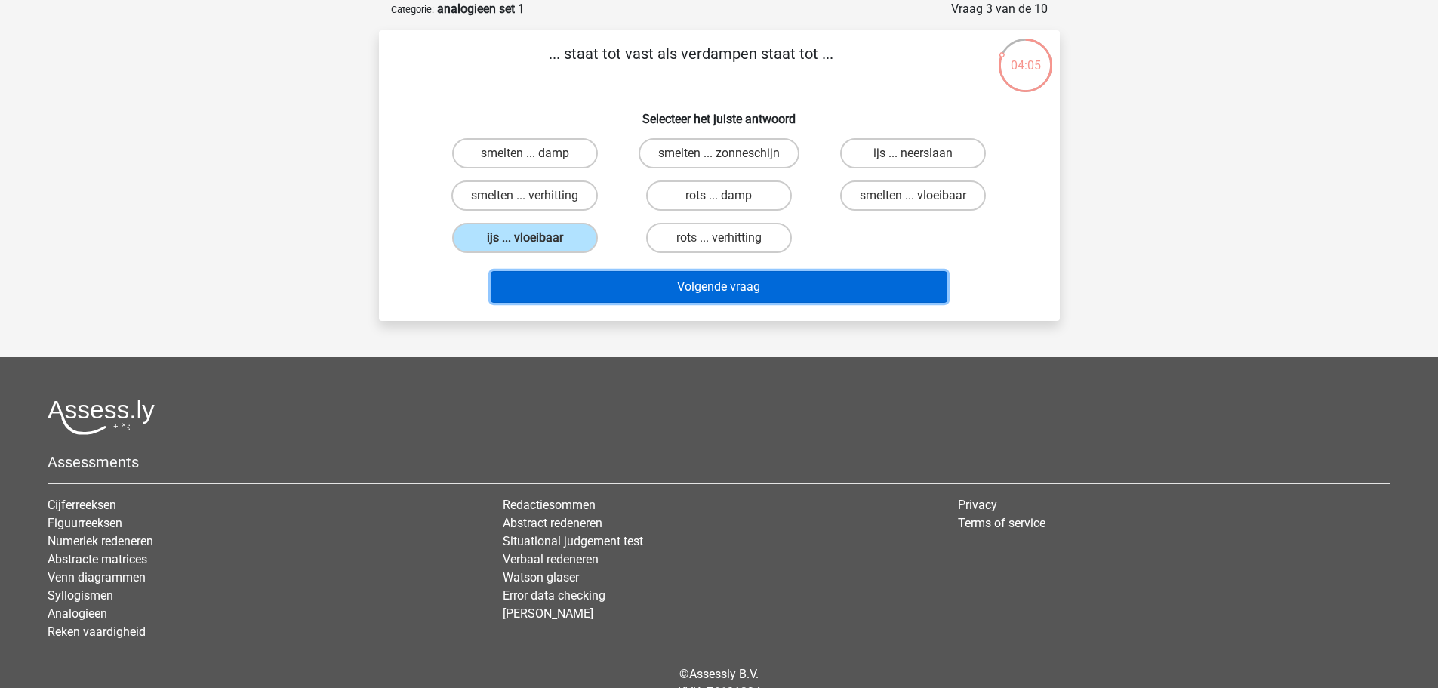
click at [617, 293] on button "Volgende vraag" at bounding box center [719, 287] width 457 height 32
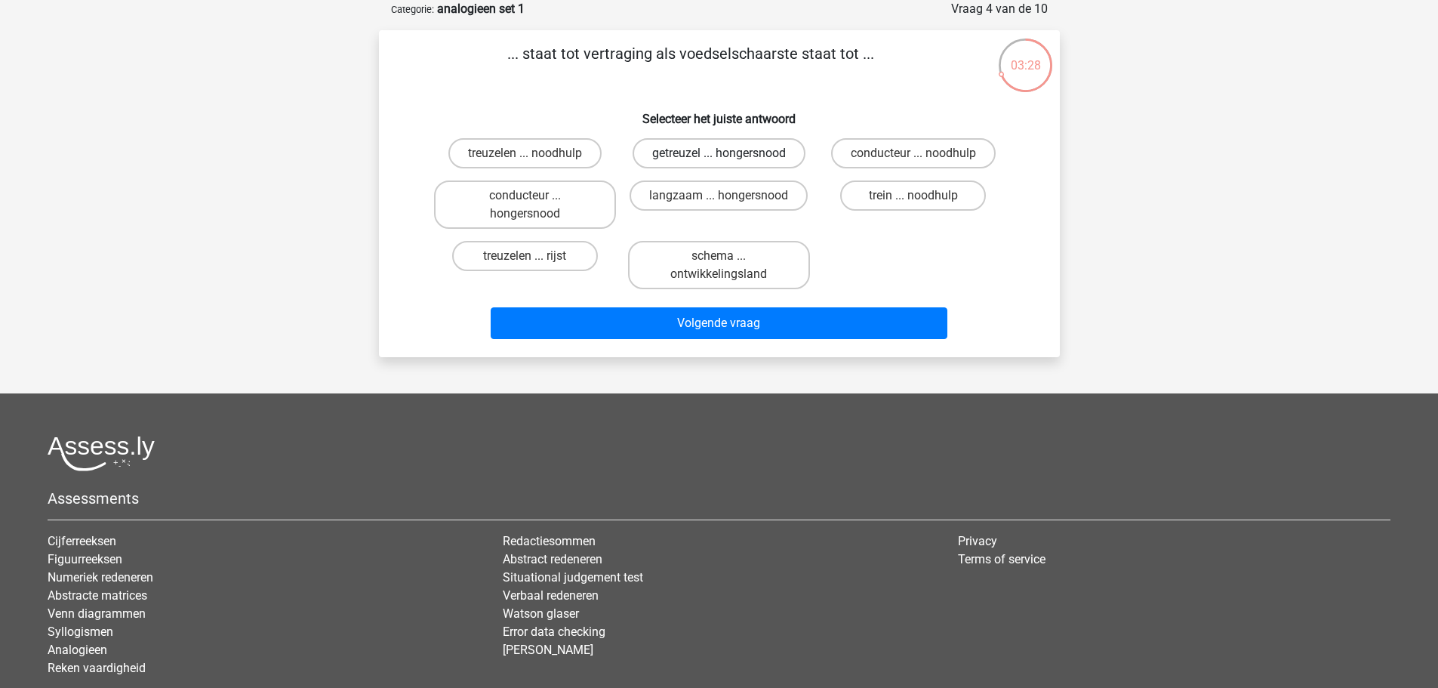
click at [708, 153] on label "getreuzel ... hongersnood" at bounding box center [719, 153] width 173 height 30
click at [719, 153] on input "getreuzel ... hongersnood" at bounding box center [724, 158] width 10 height 10
radio input "true"
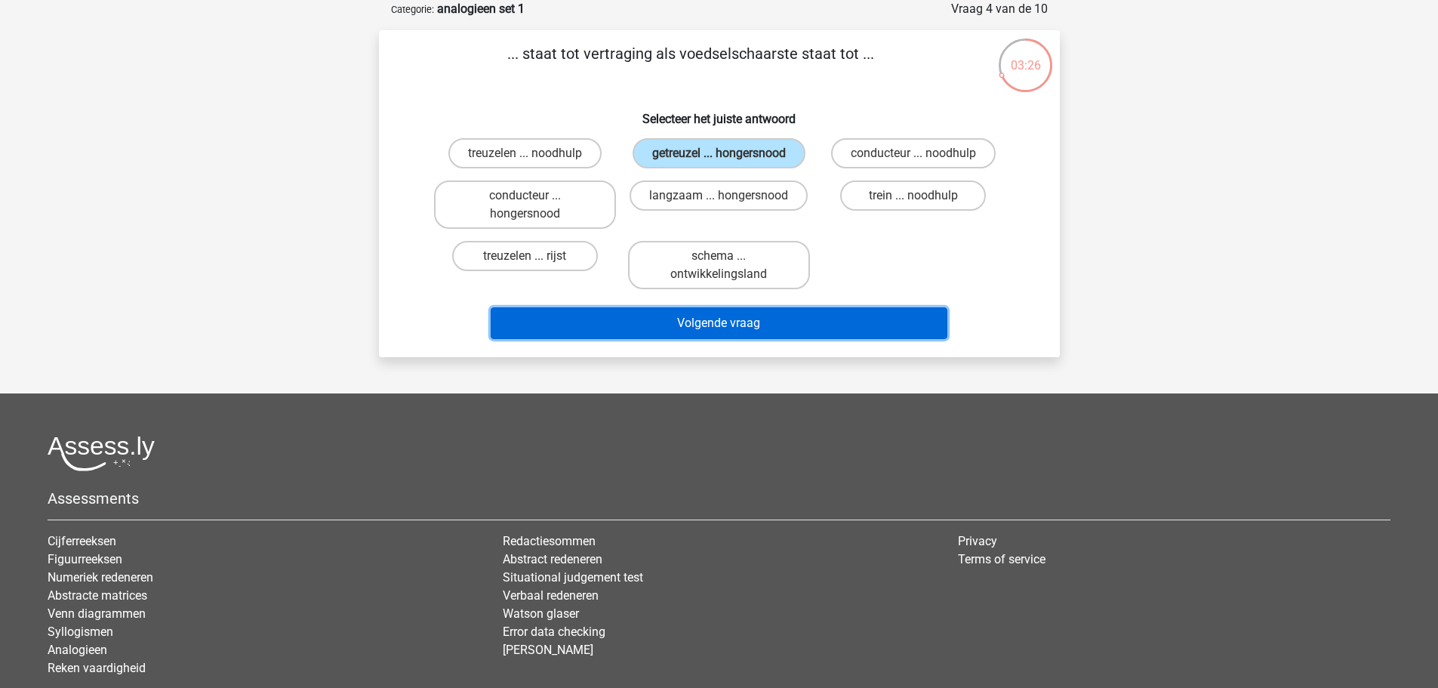
click at [663, 327] on button "Volgende vraag" at bounding box center [719, 323] width 457 height 32
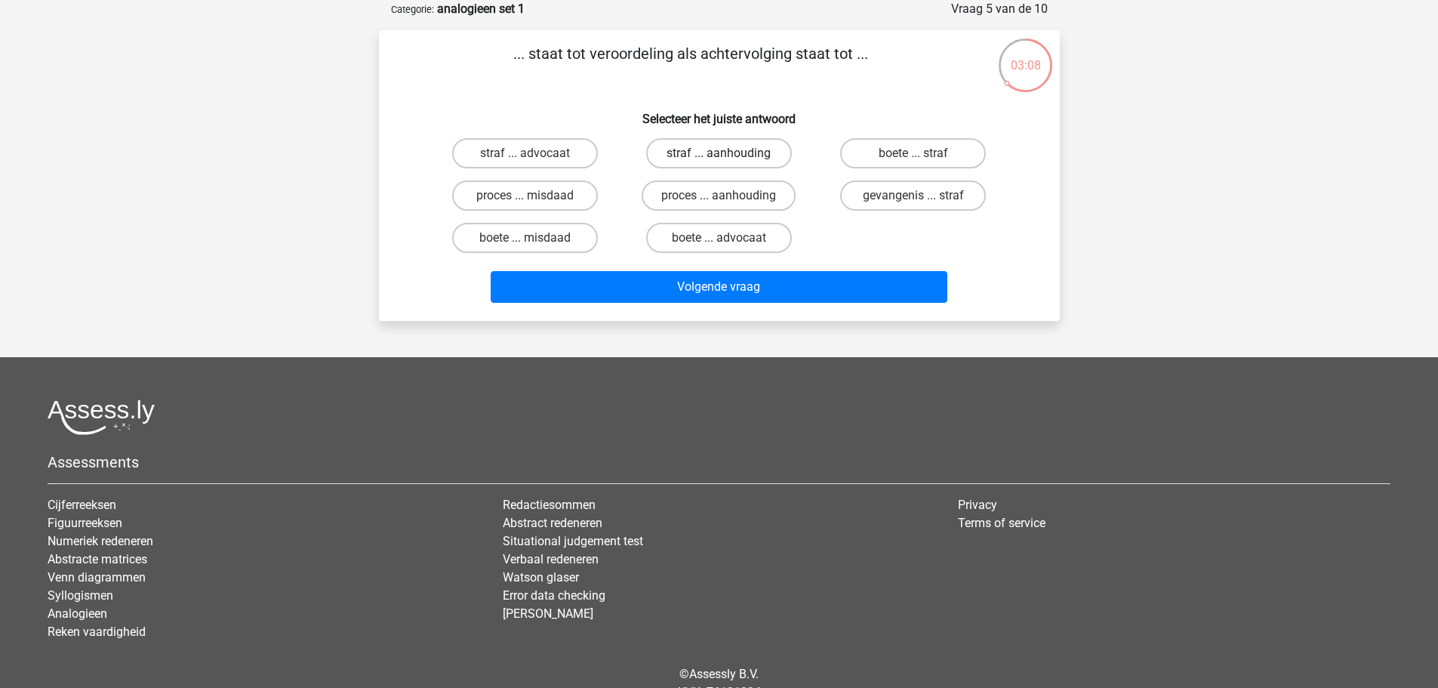
click at [737, 162] on label "straf ... aanhouding" at bounding box center [719, 153] width 146 height 30
click at [728, 162] on input "straf ... aanhouding" at bounding box center [724, 158] width 10 height 10
radio input "true"
click at [750, 154] on label "straf ... aanhouding" at bounding box center [719, 153] width 146 height 30
click at [728, 154] on input "straf ... aanhouding" at bounding box center [724, 158] width 10 height 10
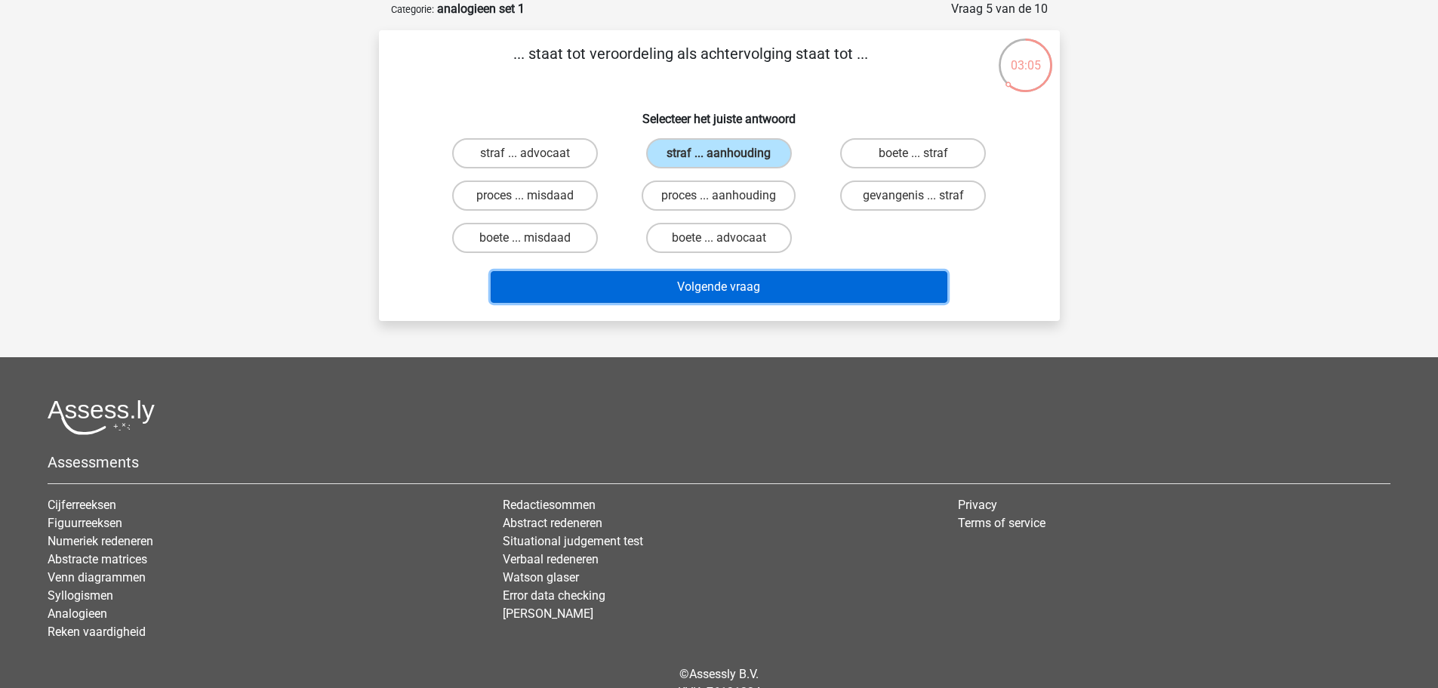
click at [687, 291] on button "Volgende vraag" at bounding box center [719, 287] width 457 height 32
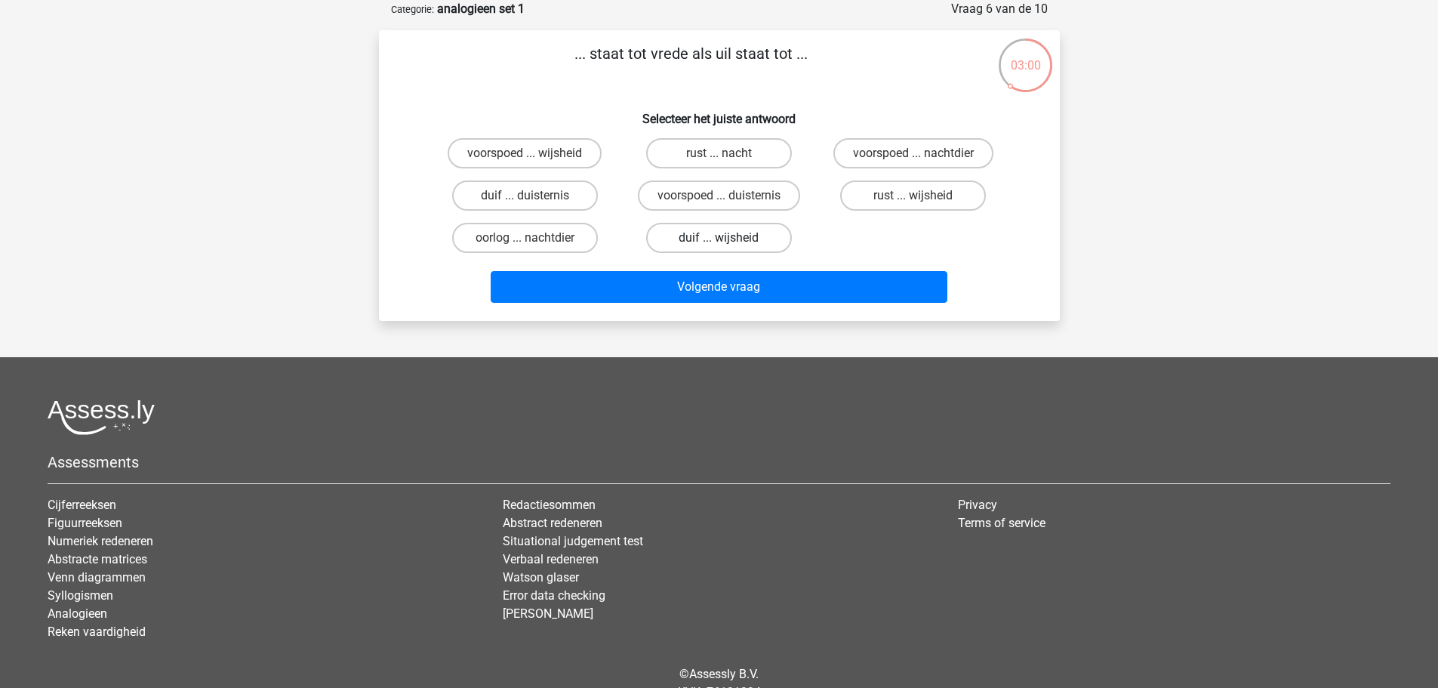
click at [692, 239] on label "duif ... wijsheid" at bounding box center [719, 238] width 146 height 30
click at [719, 239] on input "duif ... wijsheid" at bounding box center [724, 243] width 10 height 10
radio input "true"
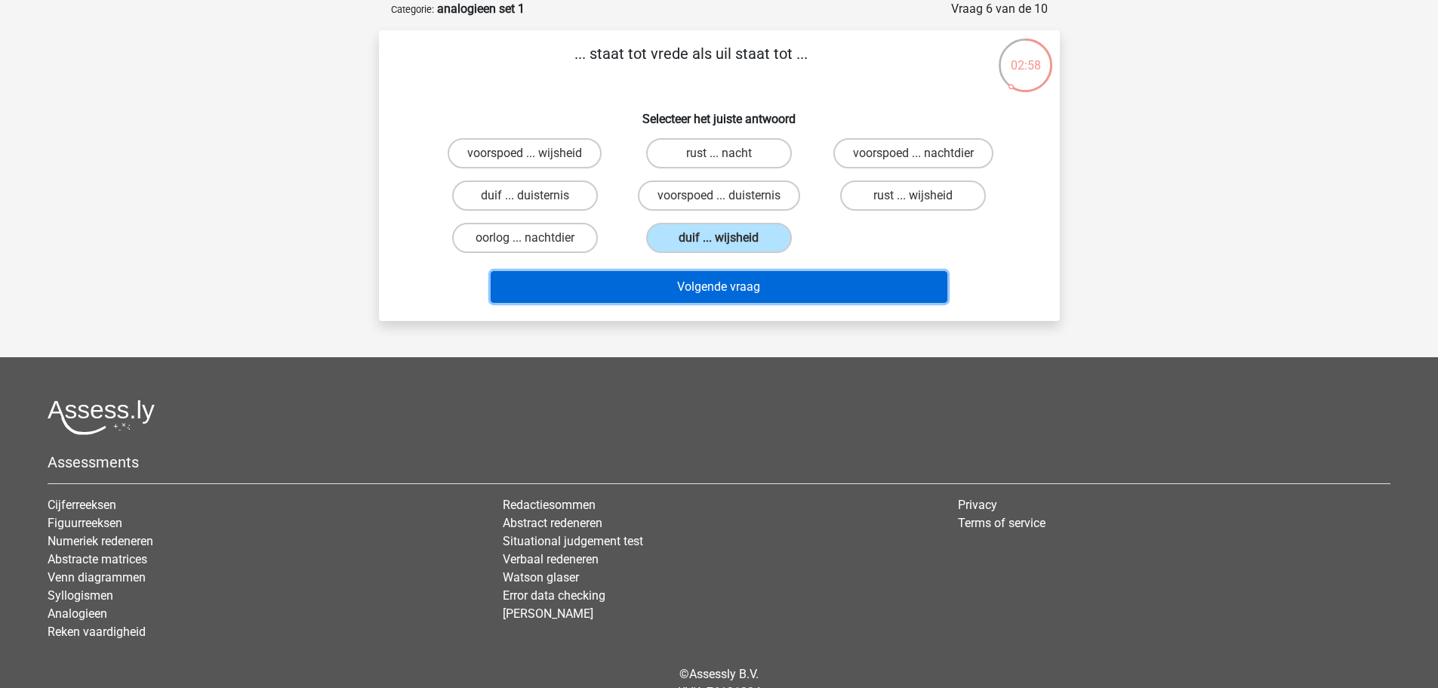
click at [699, 285] on button "Volgende vraag" at bounding box center [719, 287] width 457 height 32
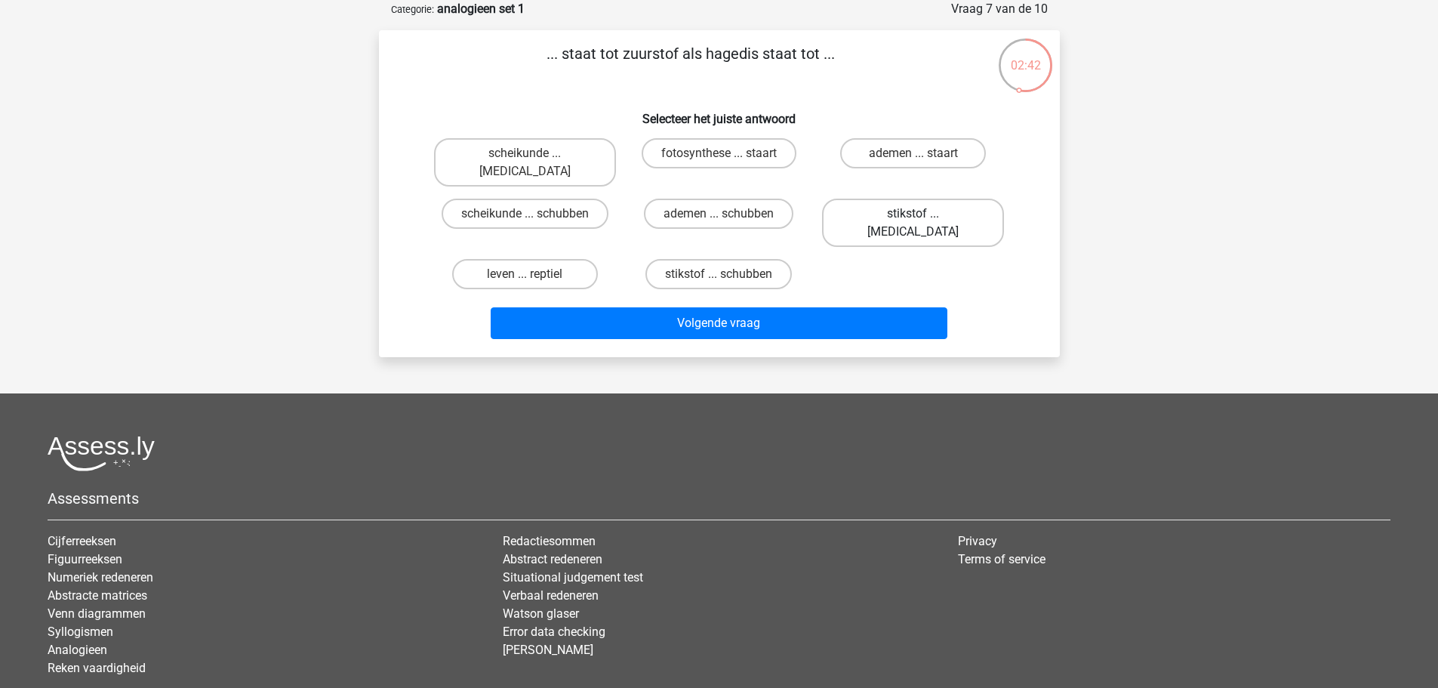
click at [900, 199] on label "stikstof ... krokodil" at bounding box center [913, 223] width 182 height 48
click at [913, 214] on input "stikstof ... krokodil" at bounding box center [918, 219] width 10 height 10
radio input "true"
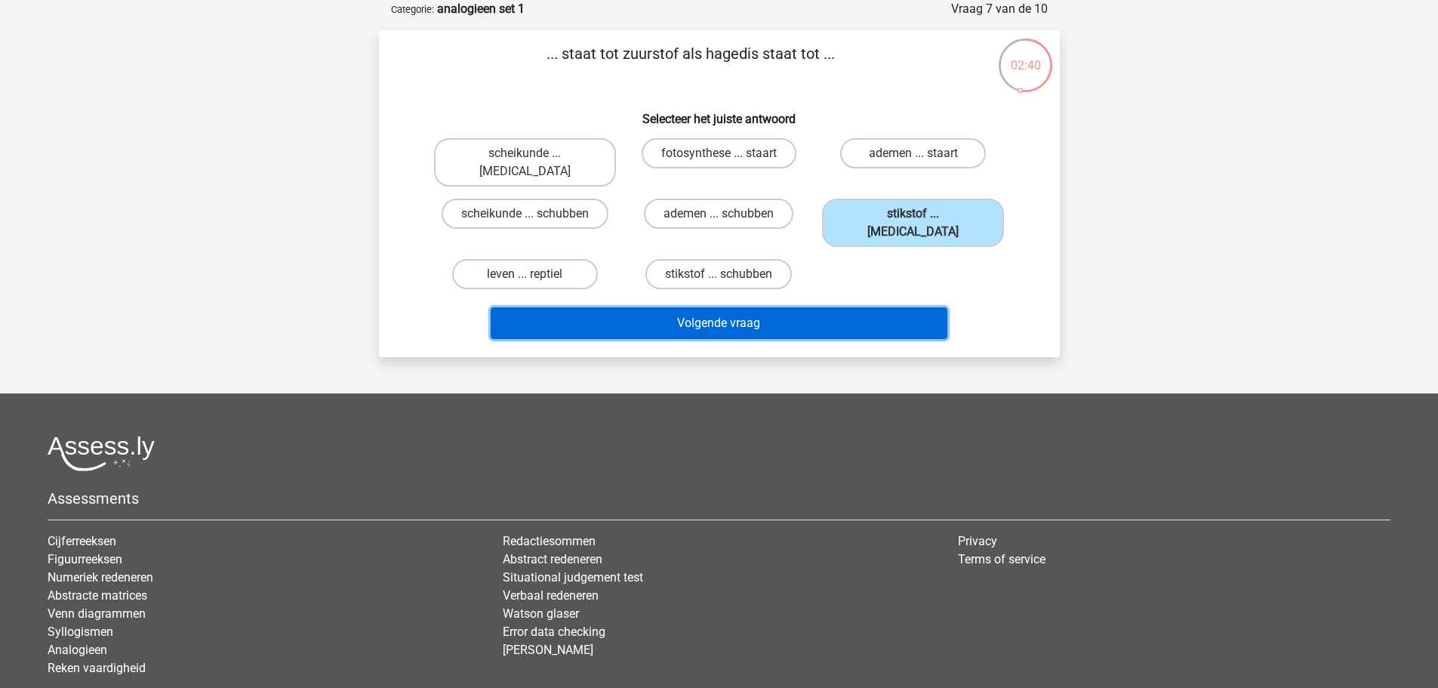
click at [768, 307] on button "Volgende vraag" at bounding box center [719, 323] width 457 height 32
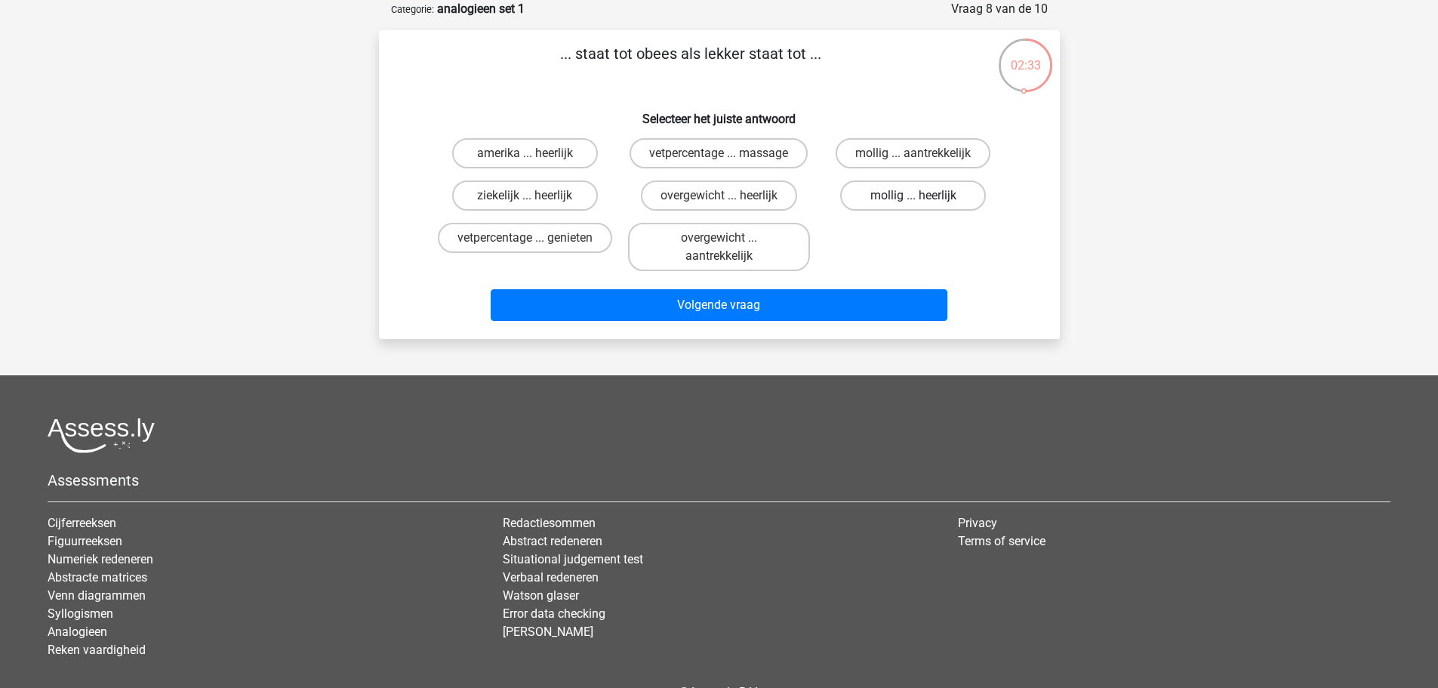
click at [898, 199] on label "mollig ... heerlijk" at bounding box center [913, 195] width 146 height 30
click at [913, 199] on input "mollig ... heerlijk" at bounding box center [918, 200] width 10 height 10
radio input "true"
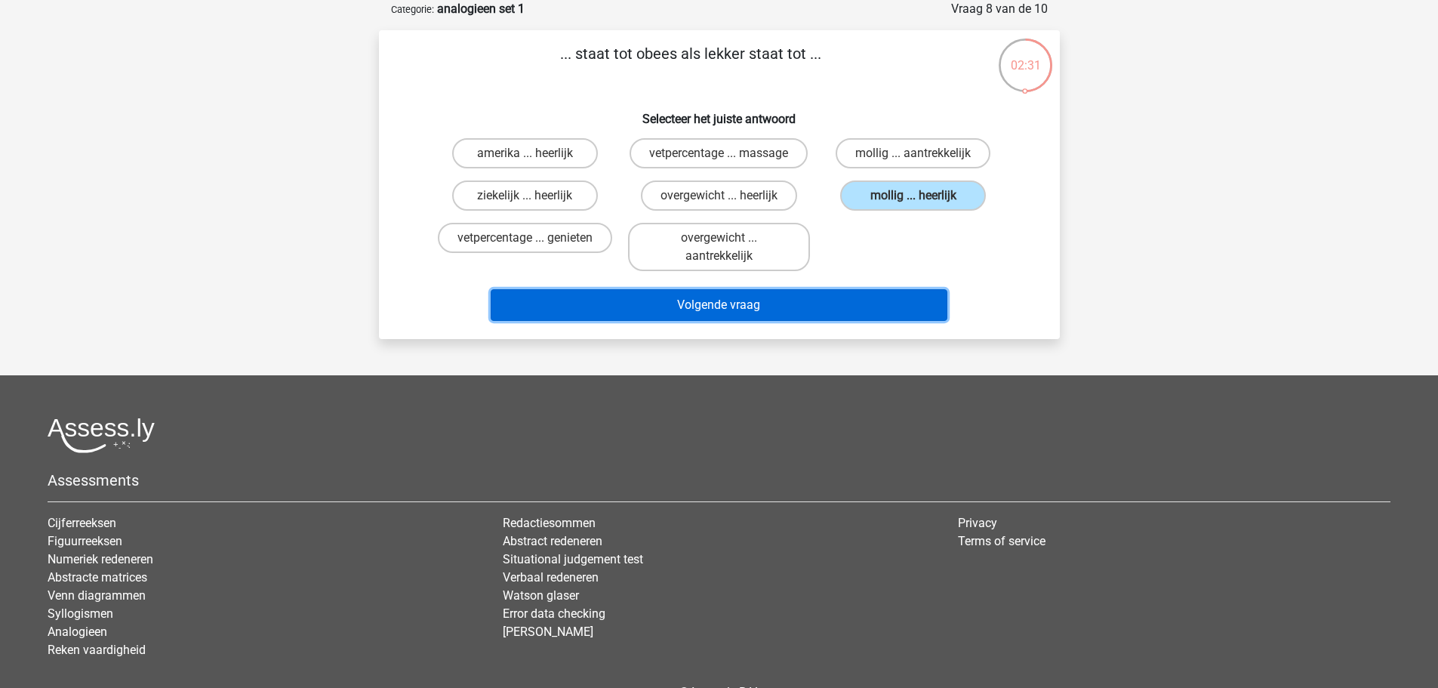
click at [790, 309] on button "Volgende vraag" at bounding box center [719, 305] width 457 height 32
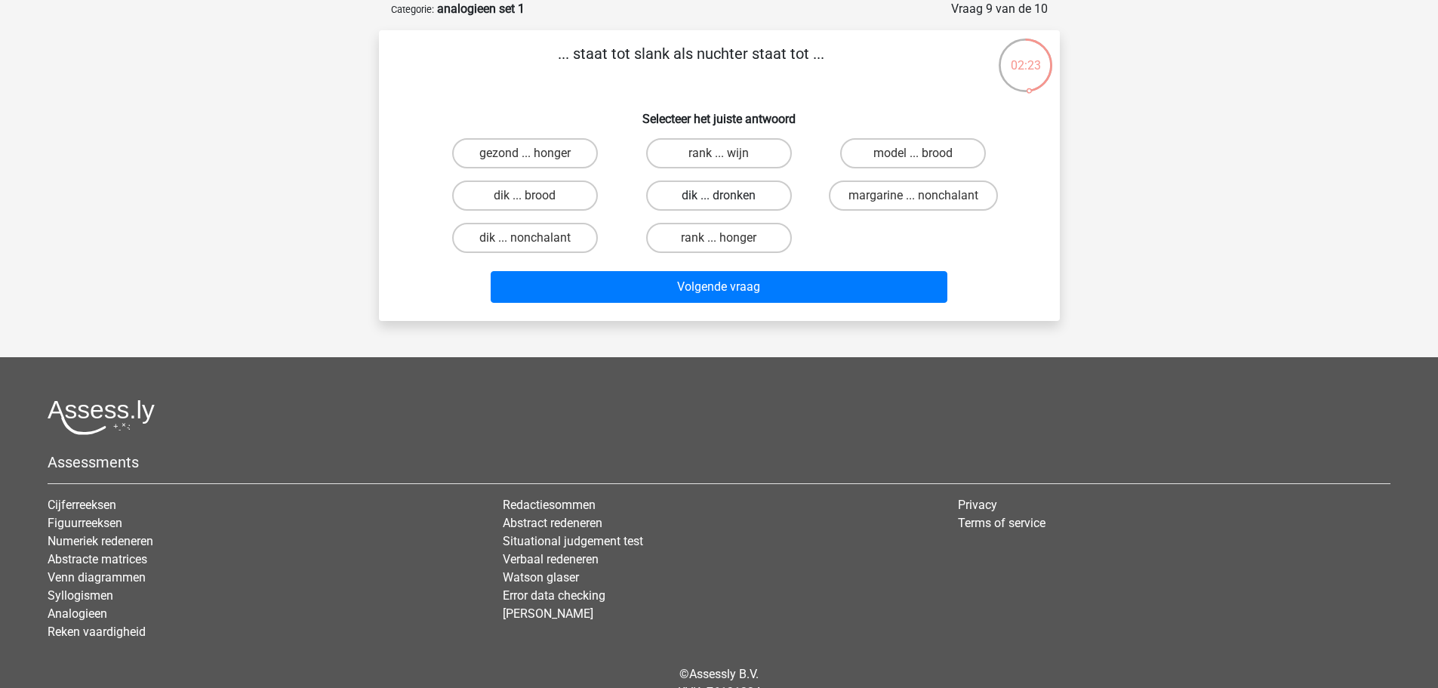
click at [746, 199] on label "dik ... dronken" at bounding box center [719, 195] width 146 height 30
click at [728, 199] on input "dik ... dronken" at bounding box center [724, 200] width 10 height 10
radio input "true"
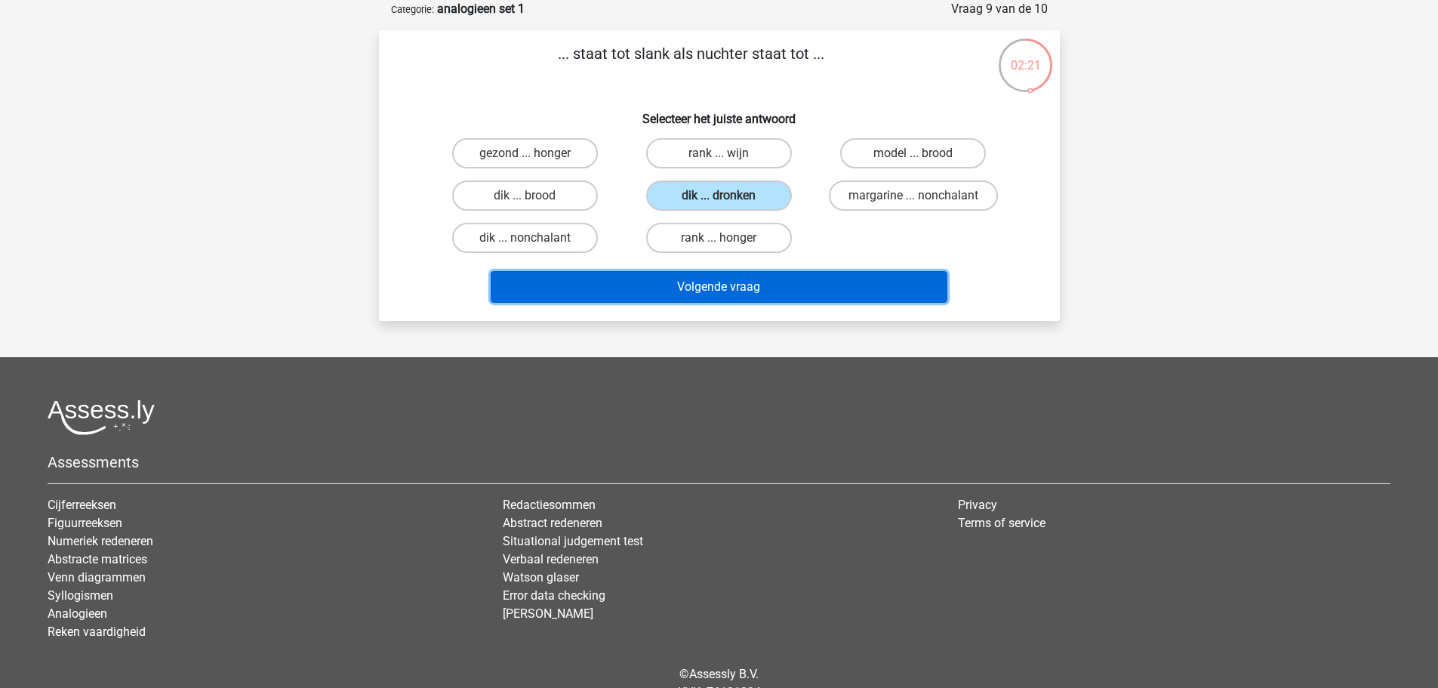
click at [763, 286] on button "Volgende vraag" at bounding box center [719, 287] width 457 height 32
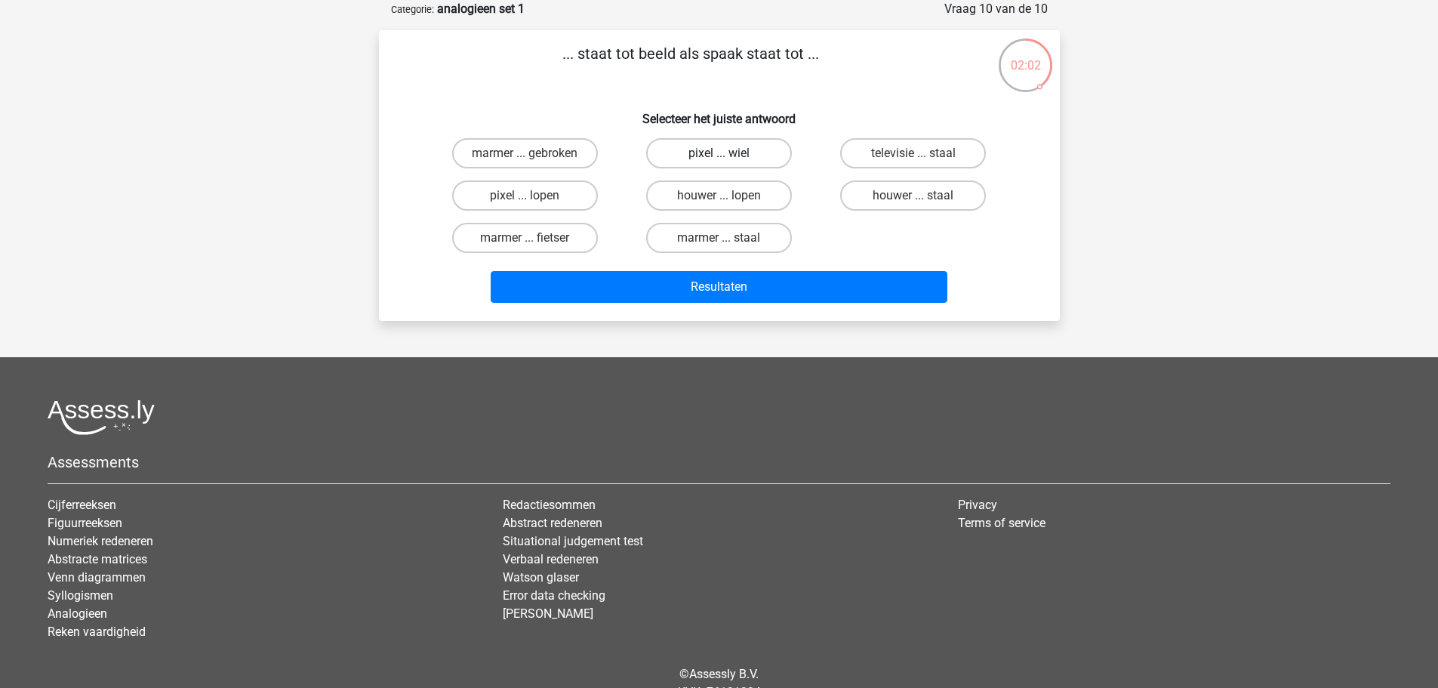
click at [744, 142] on label "pixel ... wiel" at bounding box center [719, 153] width 146 height 30
click at [728, 153] on input "pixel ... wiel" at bounding box center [724, 158] width 10 height 10
radio input "true"
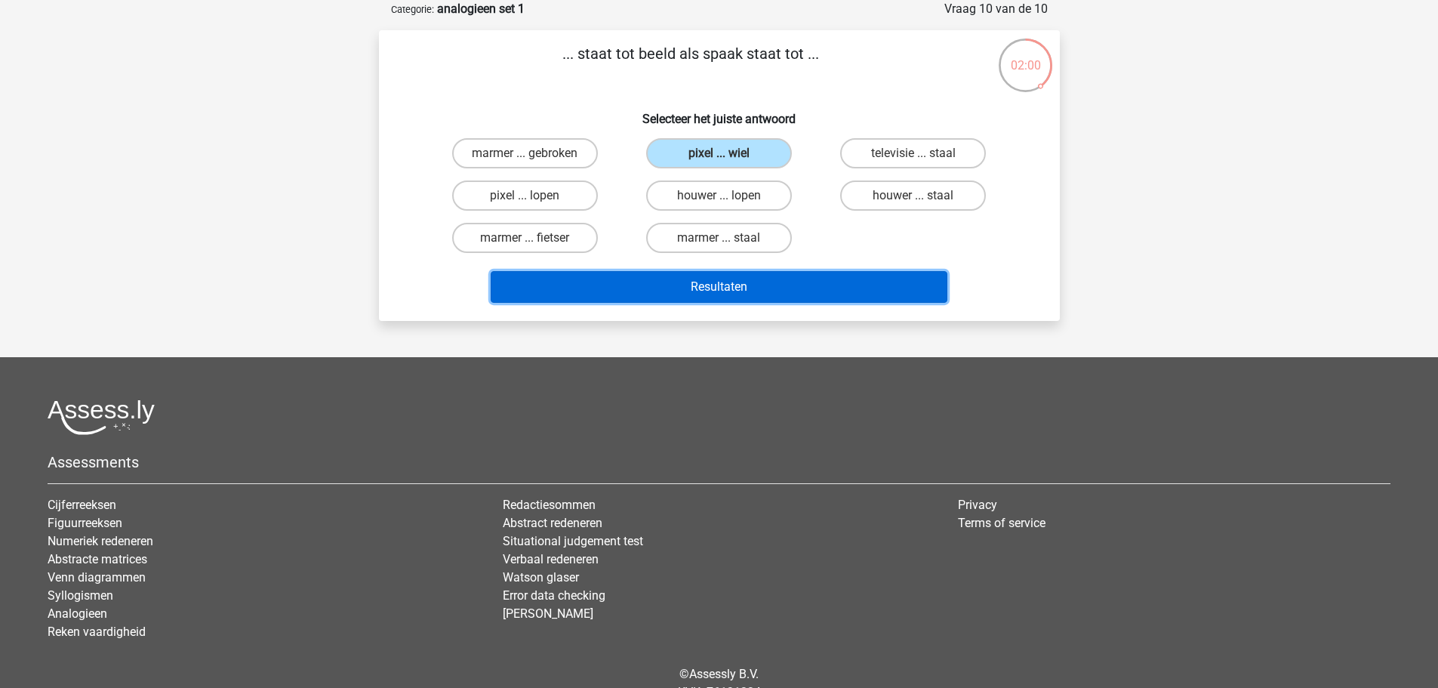
click at [698, 296] on button "Resultaten" at bounding box center [719, 287] width 457 height 32
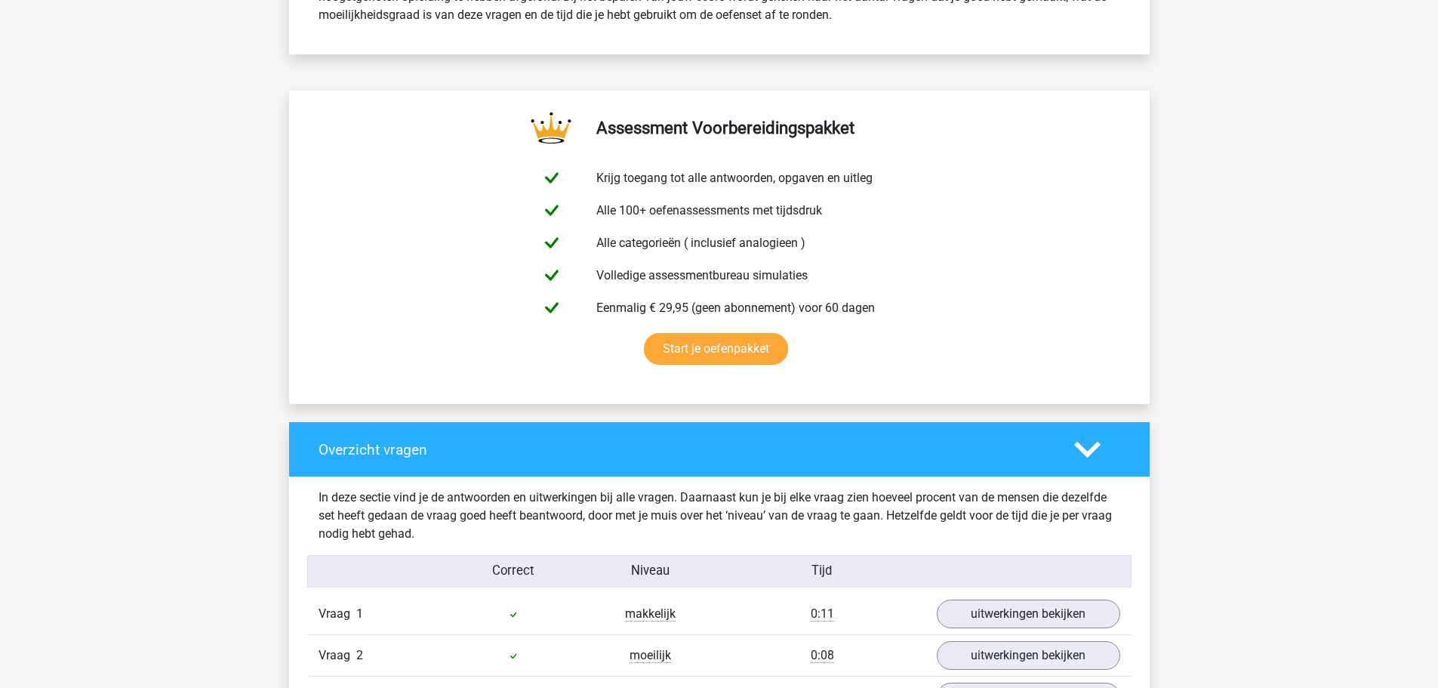
scroll to position [719, 0]
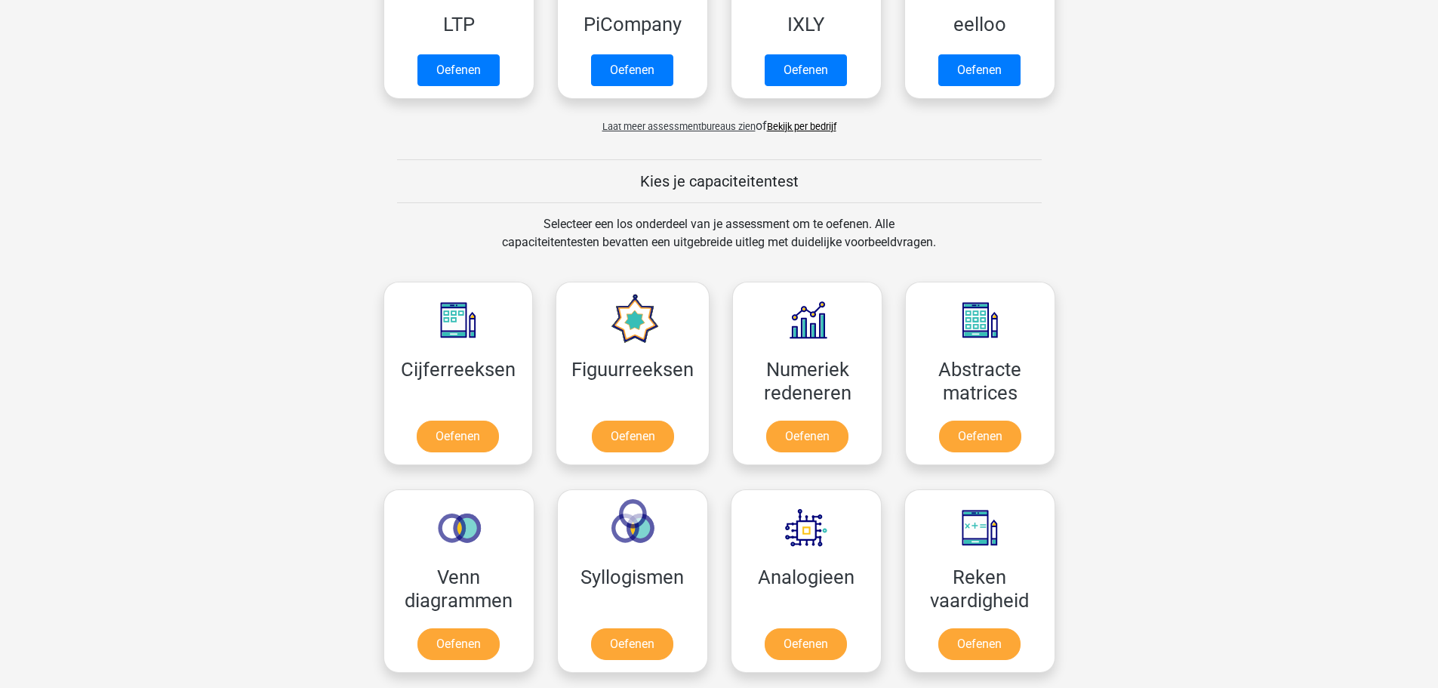
scroll to position [545, 0]
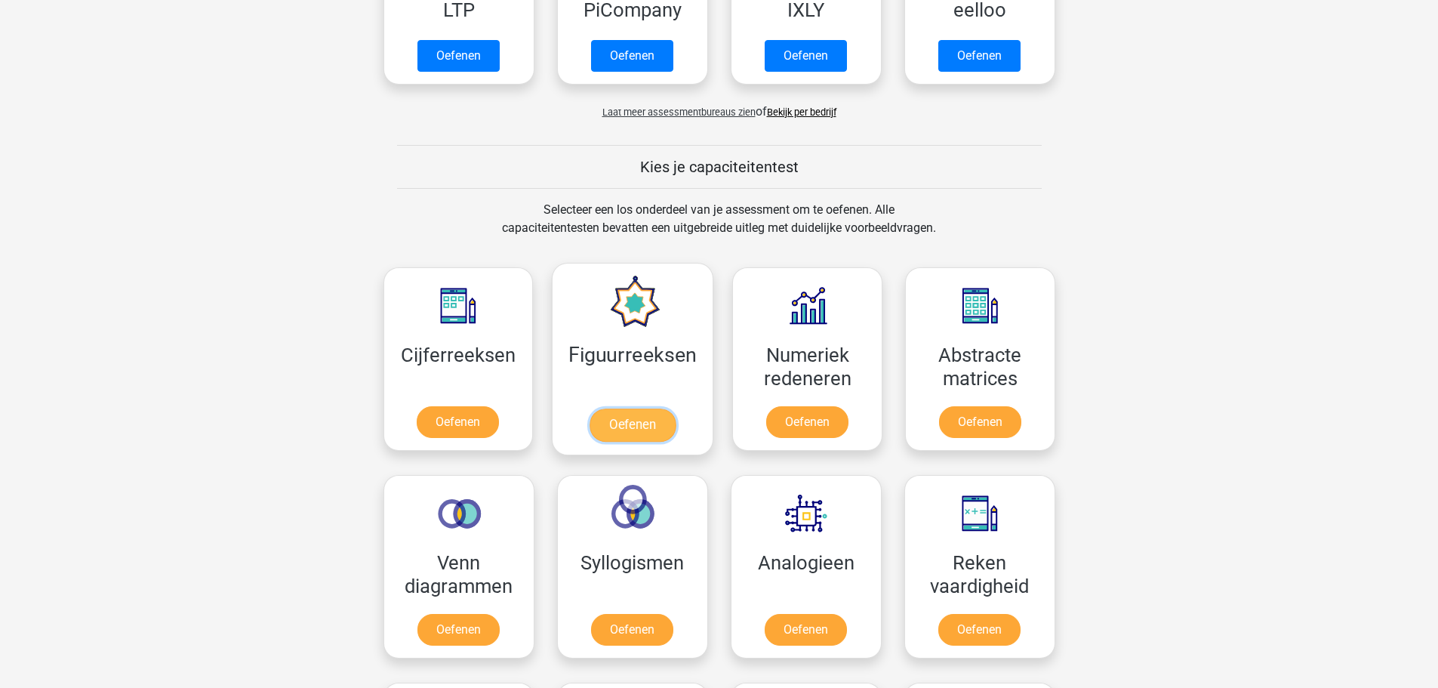
click at [640, 426] on link "Oefenen" at bounding box center [632, 424] width 86 height 33
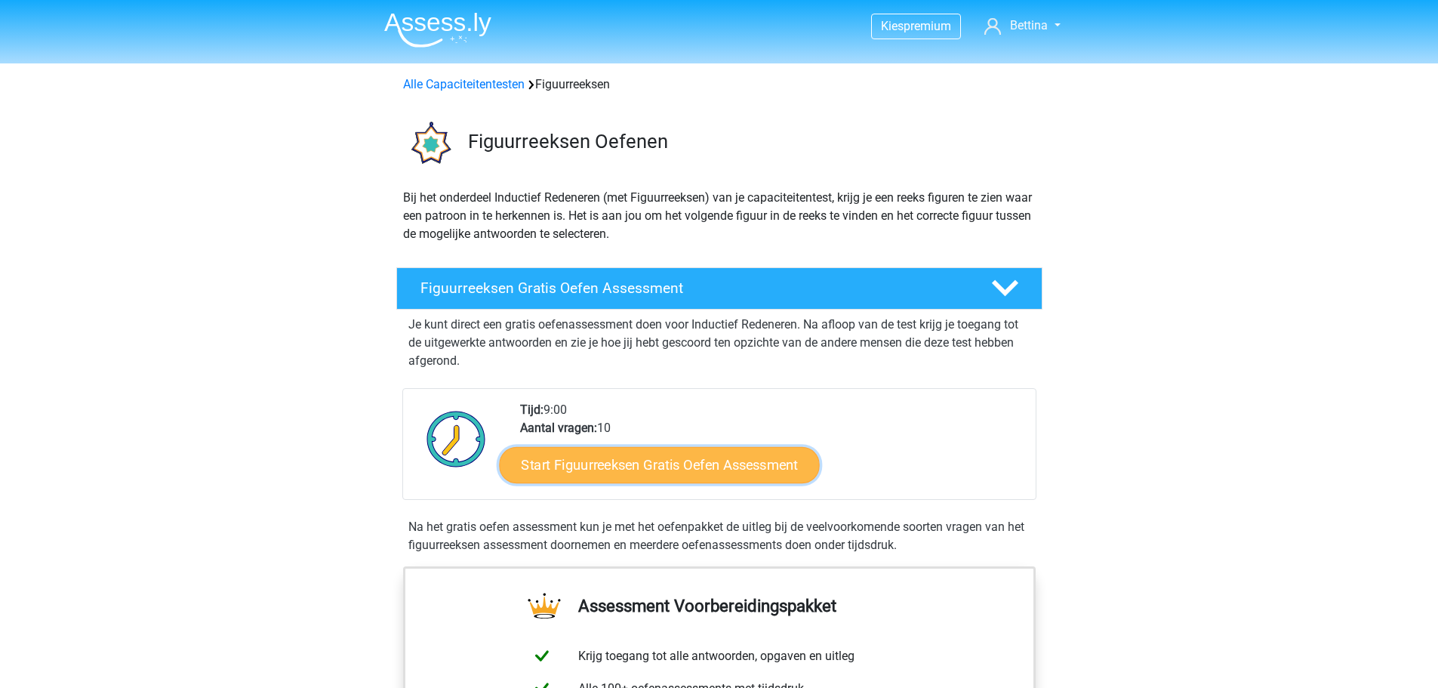
click at [694, 465] on link "Start Figuurreeksen Gratis Oefen Assessment" at bounding box center [659, 464] width 320 height 36
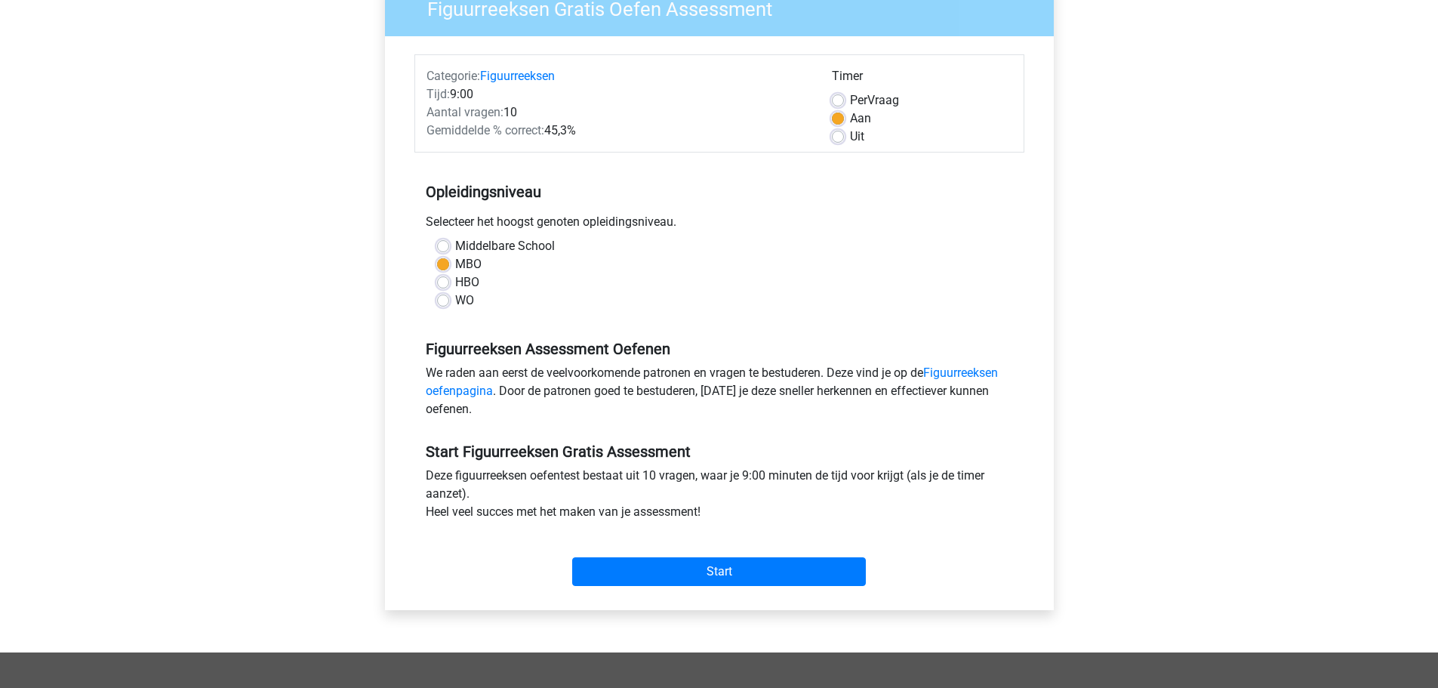
scroll to position [145, 0]
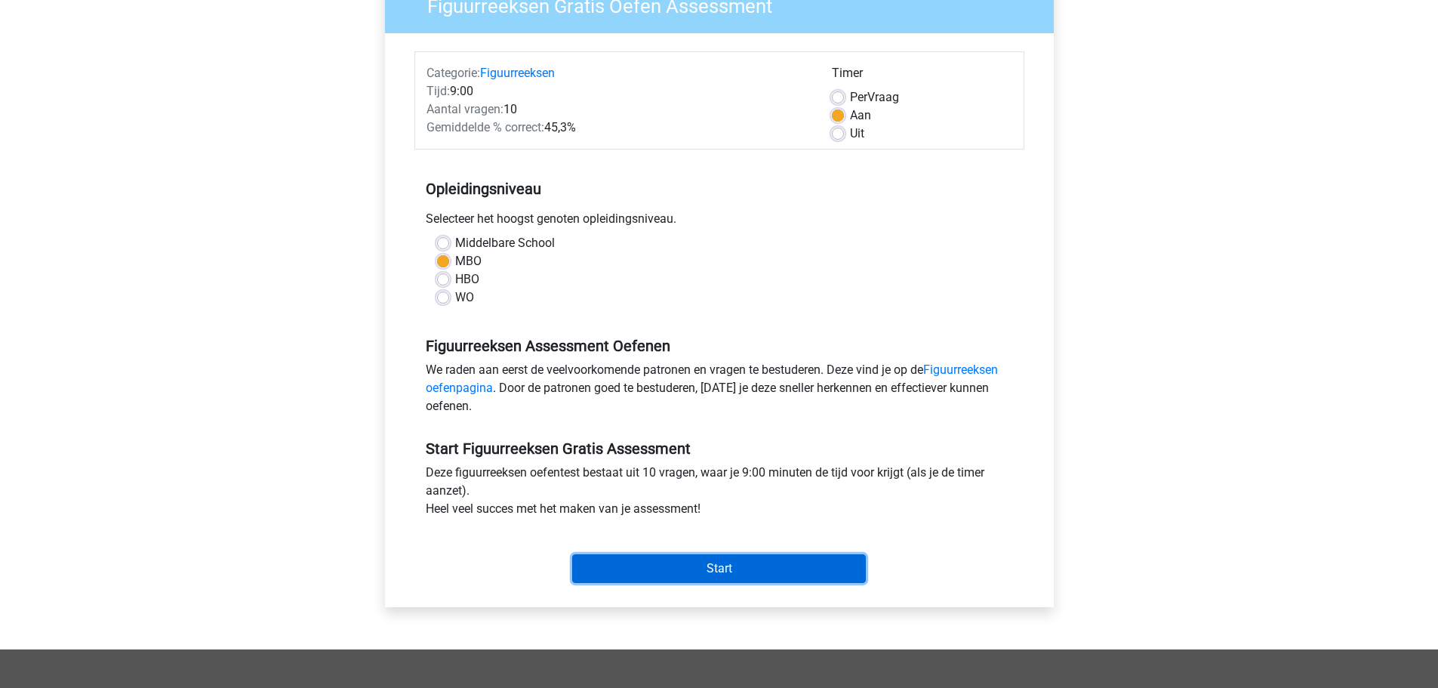
click at [769, 572] on input "Start" at bounding box center [719, 568] width 294 height 29
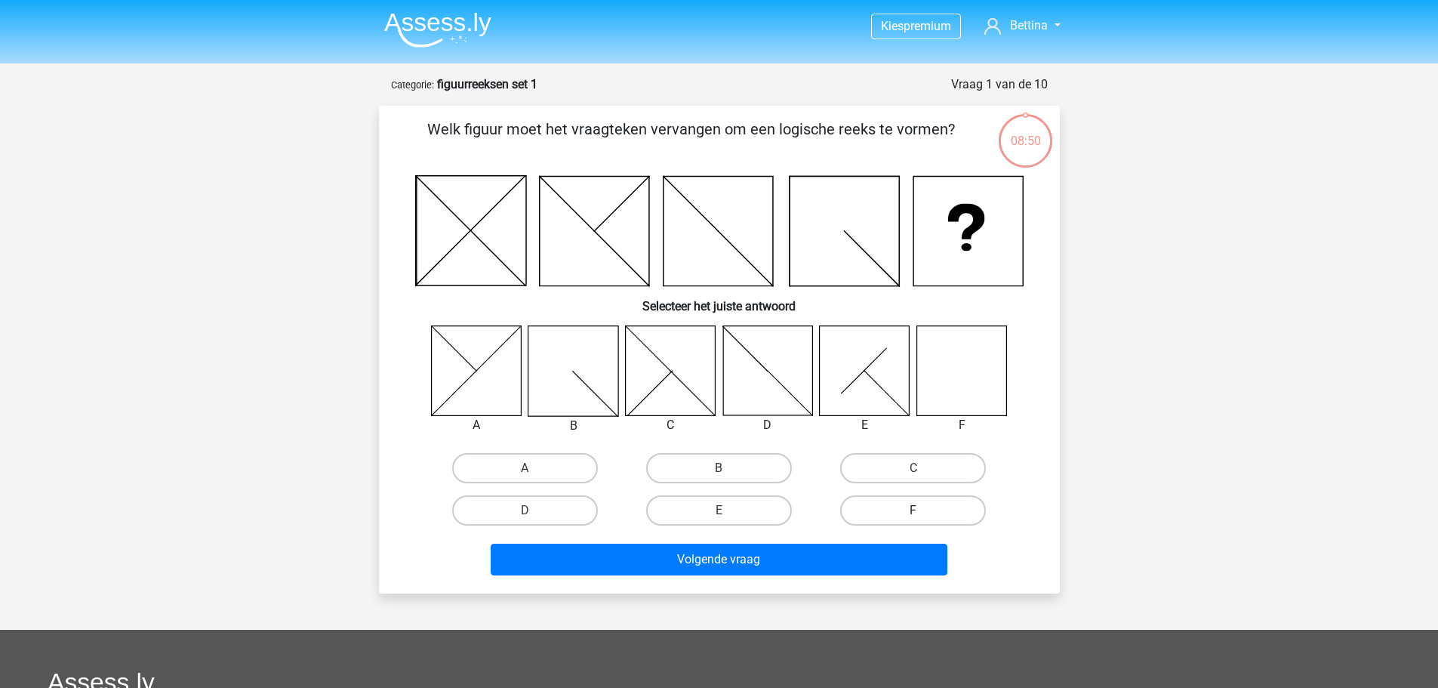
click at [897, 502] on label "F" at bounding box center [913, 510] width 146 height 30
click at [913, 510] on input "F" at bounding box center [918, 515] width 10 height 10
radio input "true"
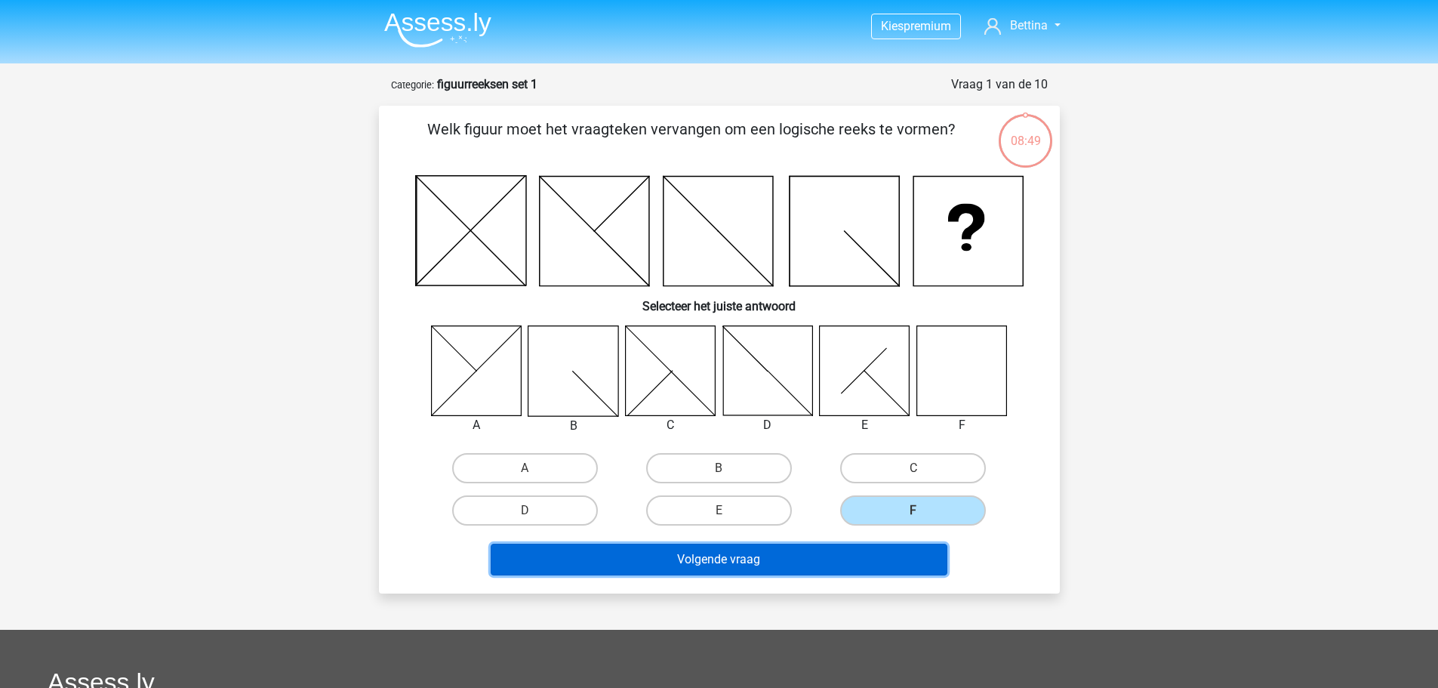
click at [827, 557] on button "Volgende vraag" at bounding box center [719, 559] width 457 height 32
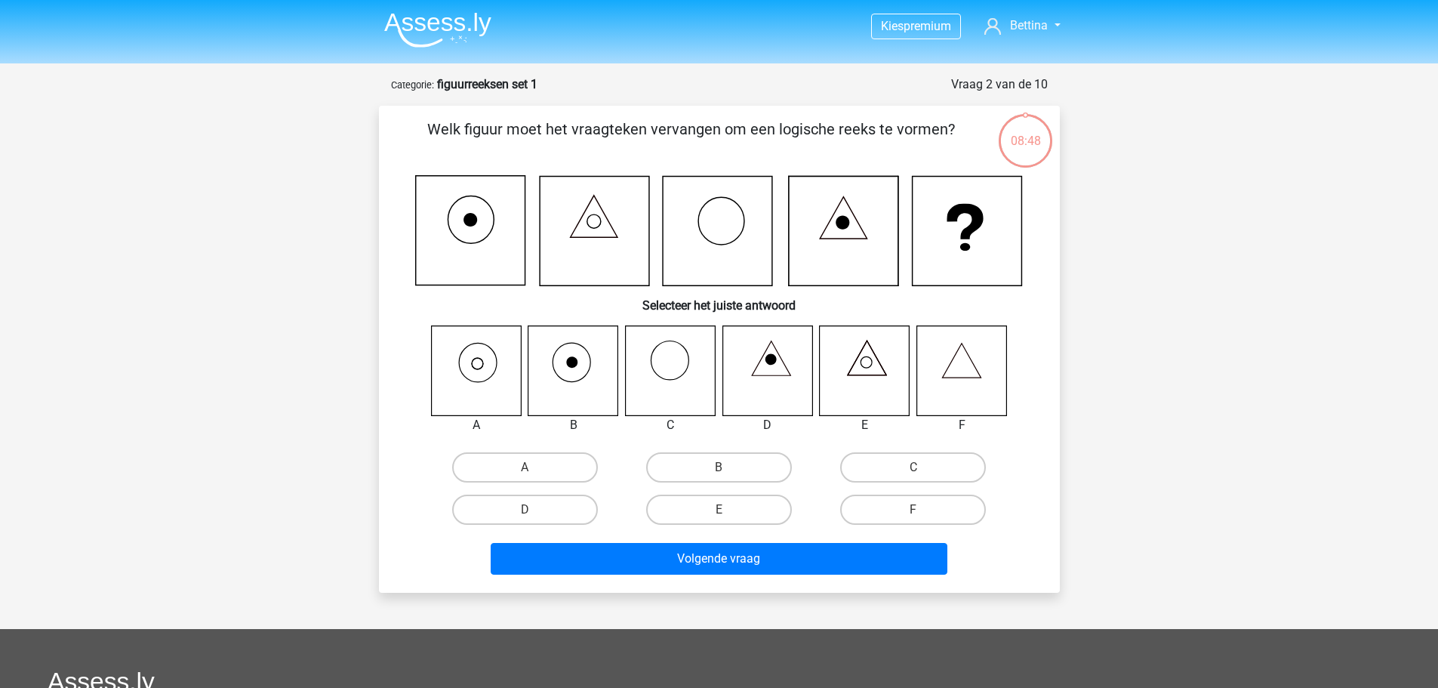
scroll to position [75, 0]
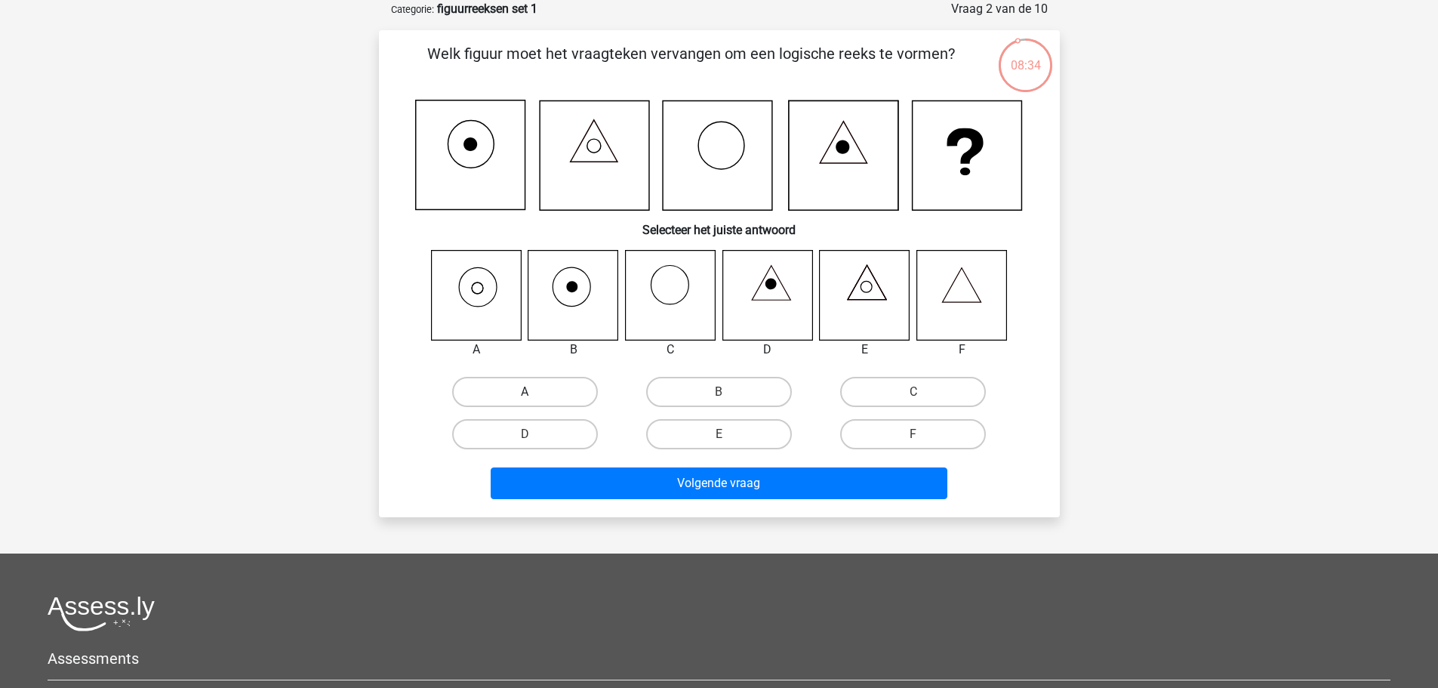
click at [553, 390] on label "A" at bounding box center [525, 392] width 146 height 30
click at [534, 392] on input "A" at bounding box center [530, 397] width 10 height 10
radio input "true"
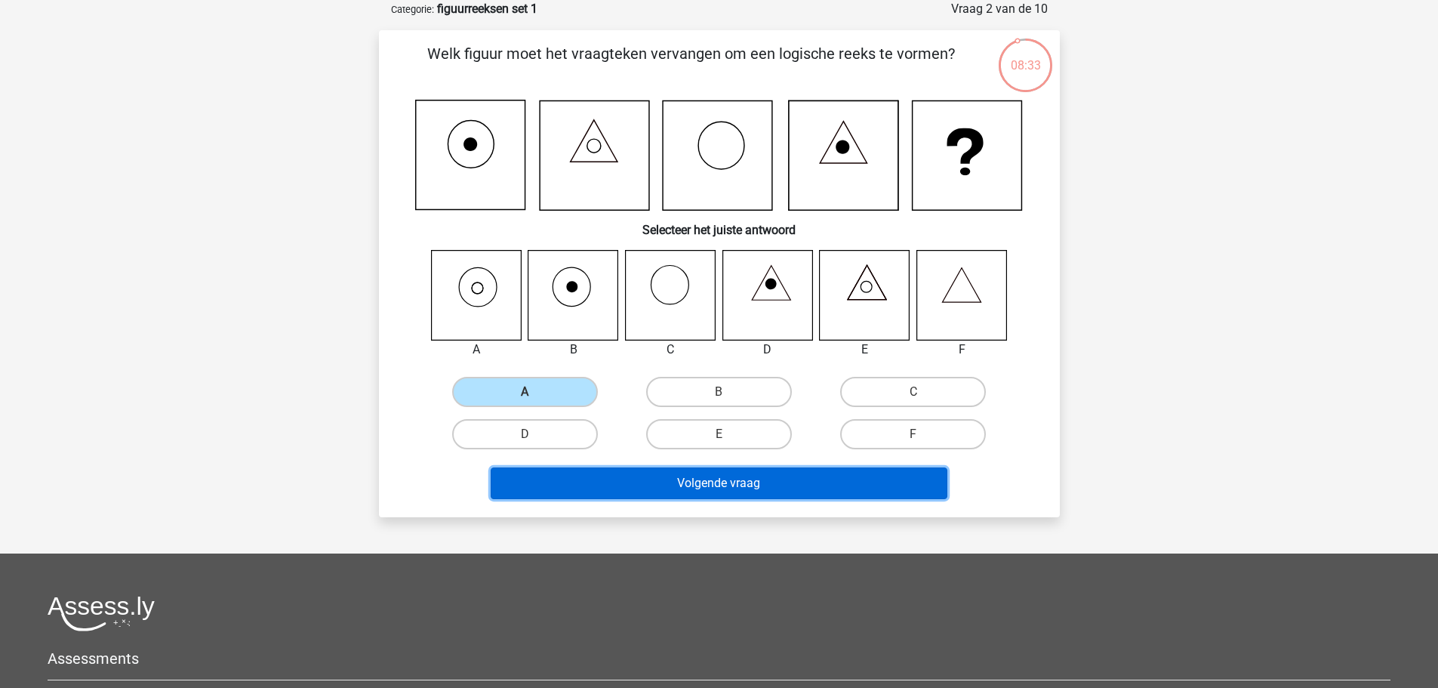
click at [631, 489] on button "Volgende vraag" at bounding box center [719, 483] width 457 height 32
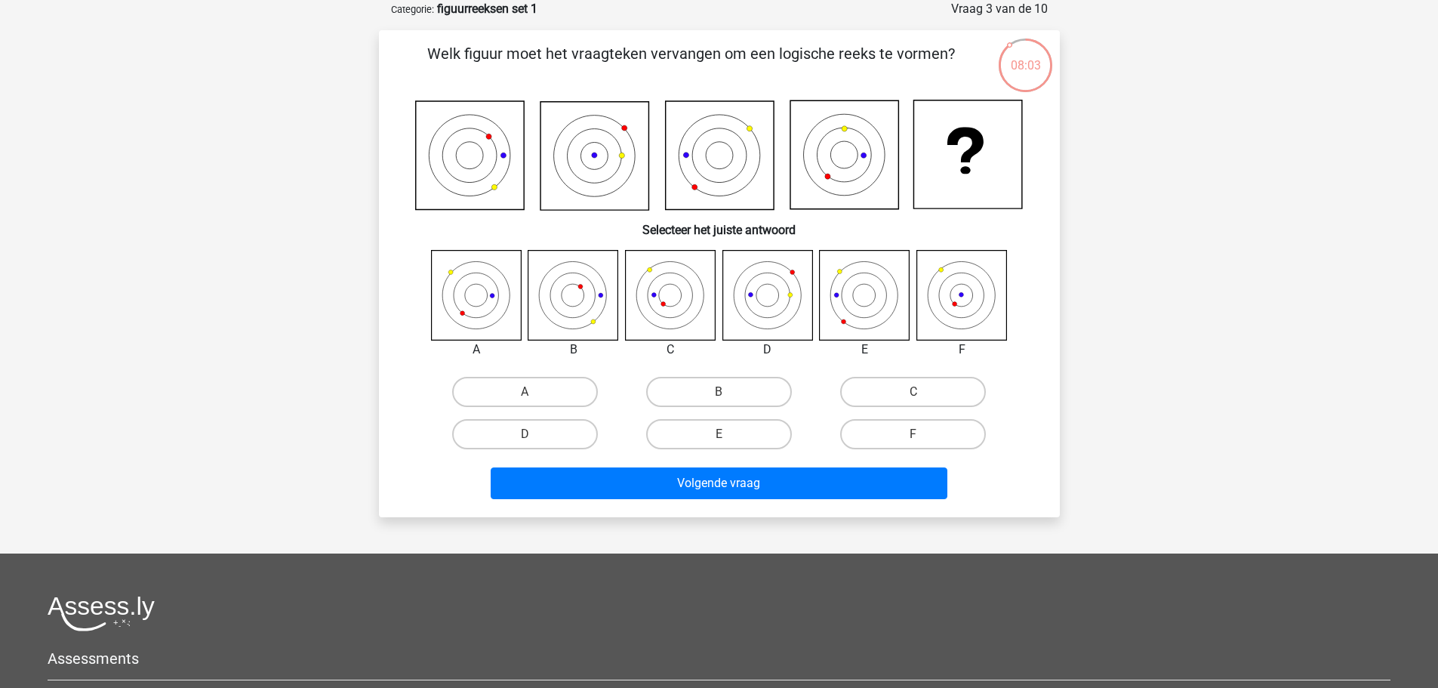
click at [528, 437] on input "D" at bounding box center [530, 439] width 10 height 10
radio input "true"
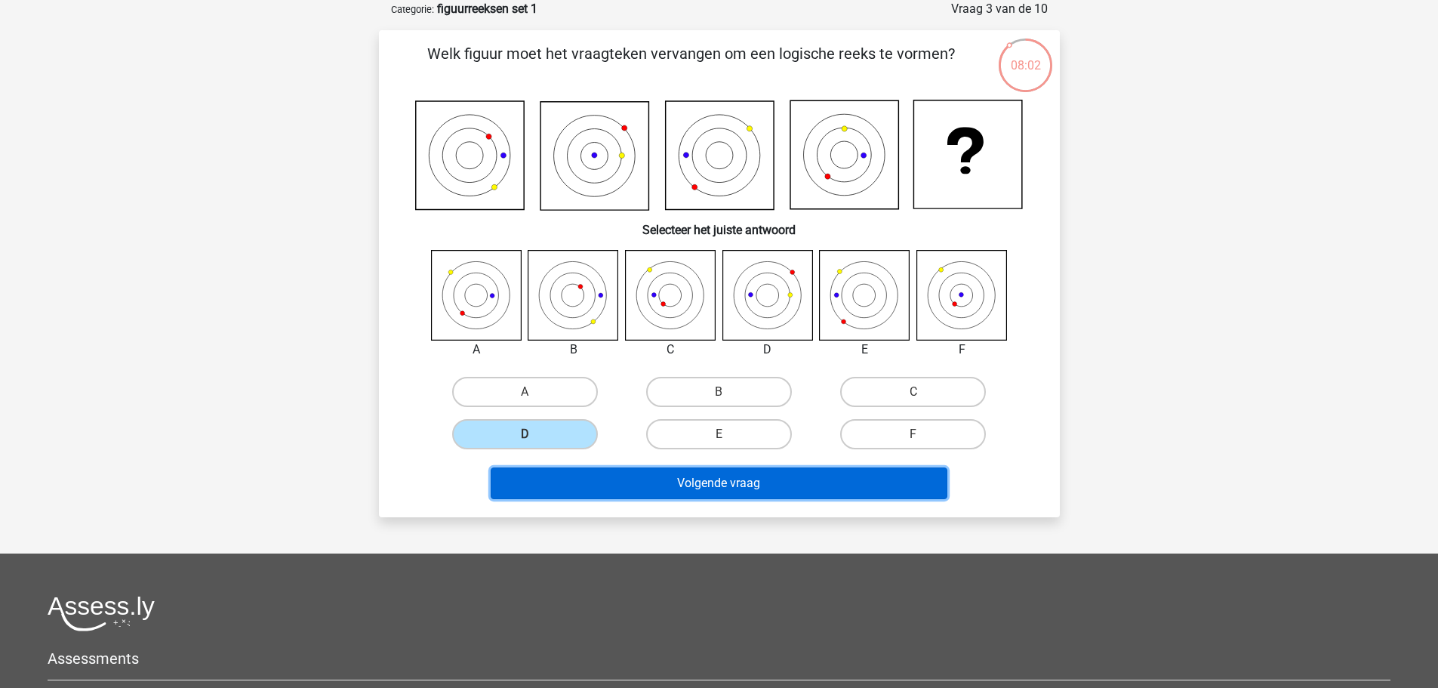
click at [670, 494] on button "Volgende vraag" at bounding box center [719, 483] width 457 height 32
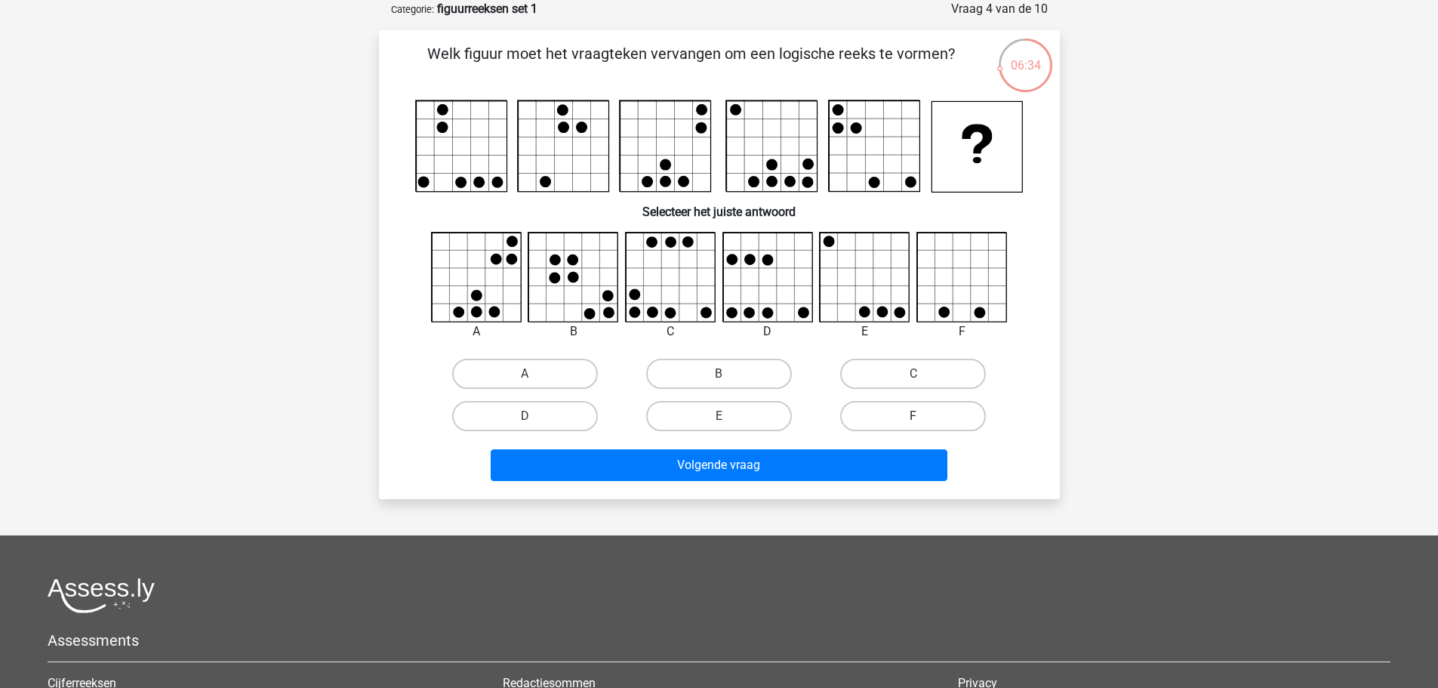
click at [891, 421] on label "F" at bounding box center [913, 416] width 146 height 30
click at [913, 421] on input "F" at bounding box center [918, 421] width 10 height 10
radio input "true"
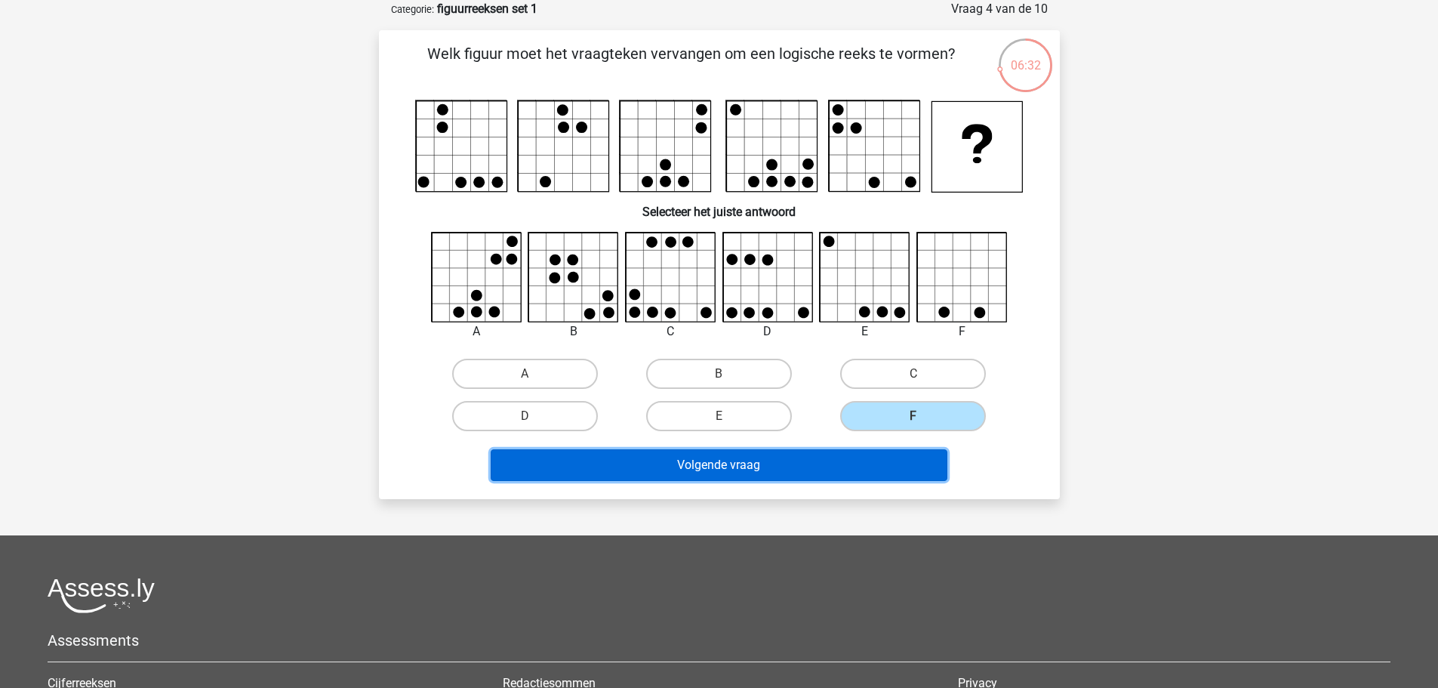
click at [845, 476] on button "Volgende vraag" at bounding box center [719, 465] width 457 height 32
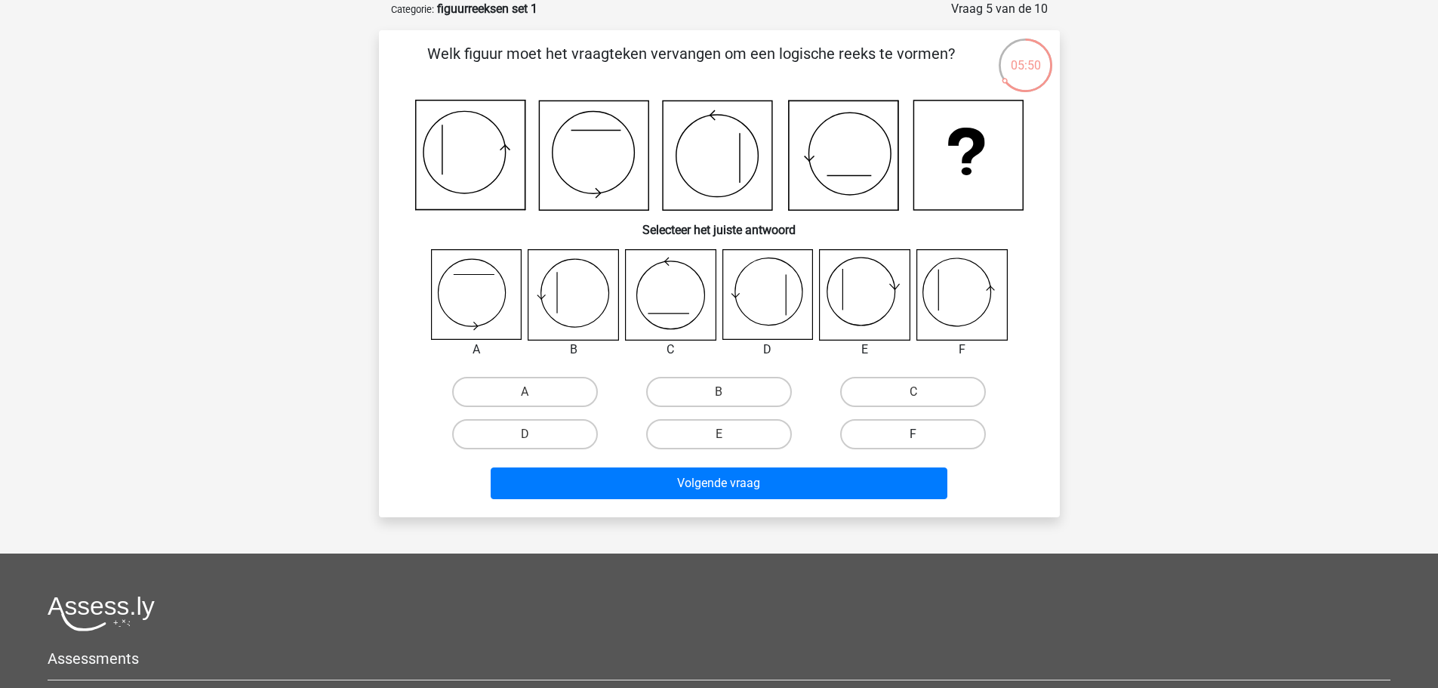
click at [884, 432] on label "F" at bounding box center [913, 434] width 146 height 30
click at [913, 434] on input "F" at bounding box center [918, 439] width 10 height 10
radio input "true"
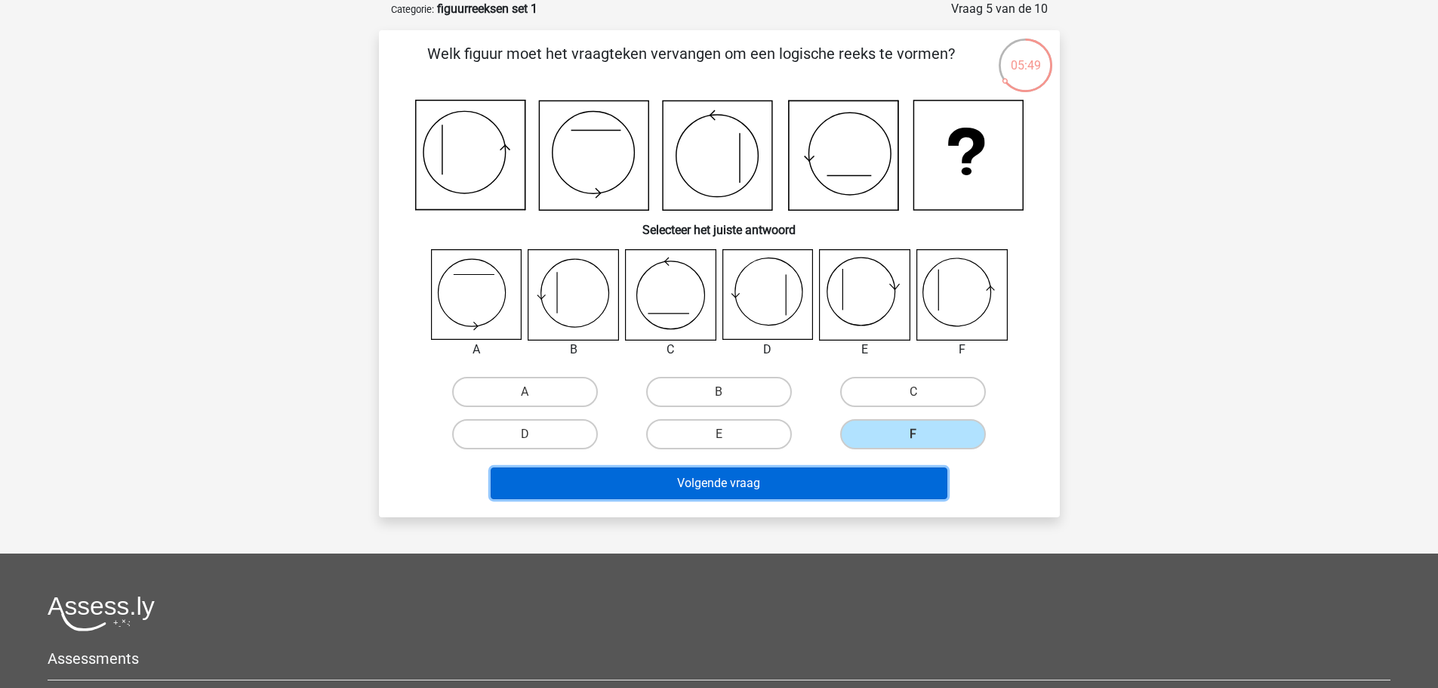
click at [820, 483] on button "Volgende vraag" at bounding box center [719, 483] width 457 height 32
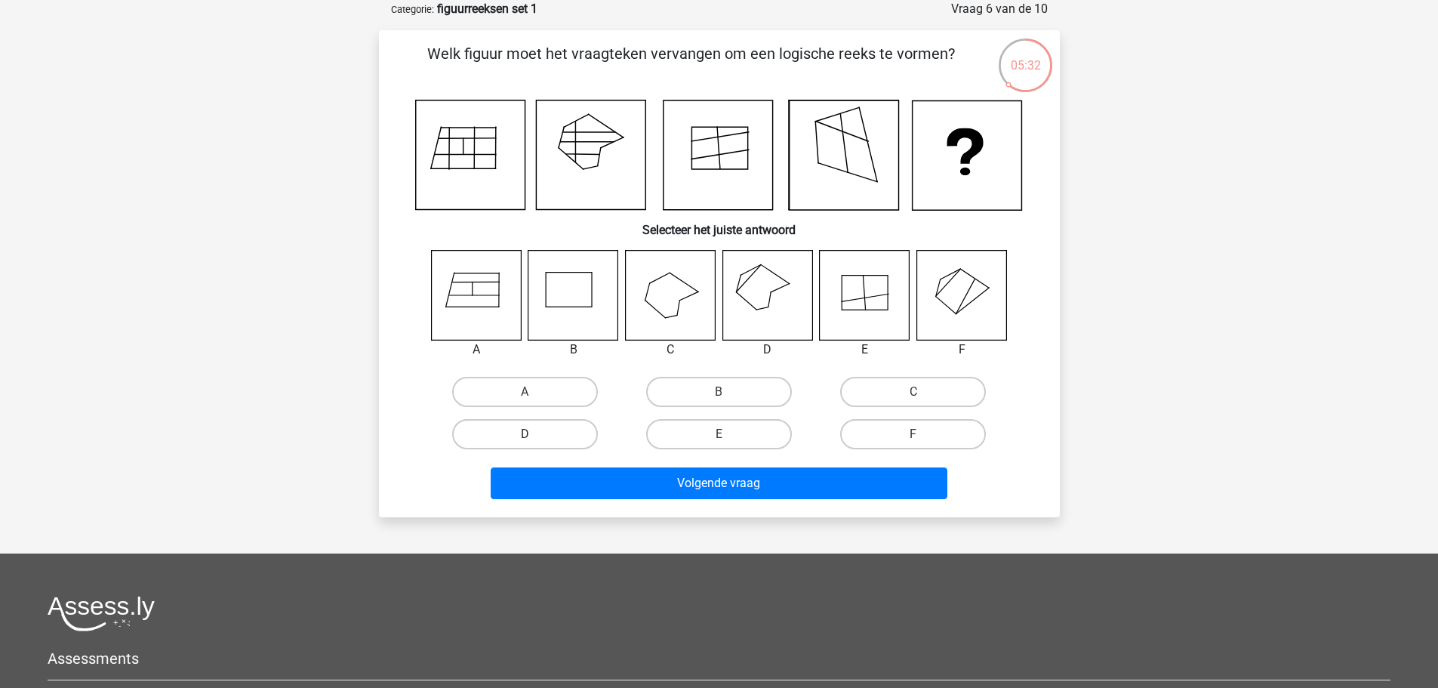
click at [547, 431] on label "D" at bounding box center [525, 434] width 146 height 30
click at [534, 434] on input "D" at bounding box center [530, 439] width 10 height 10
radio input "true"
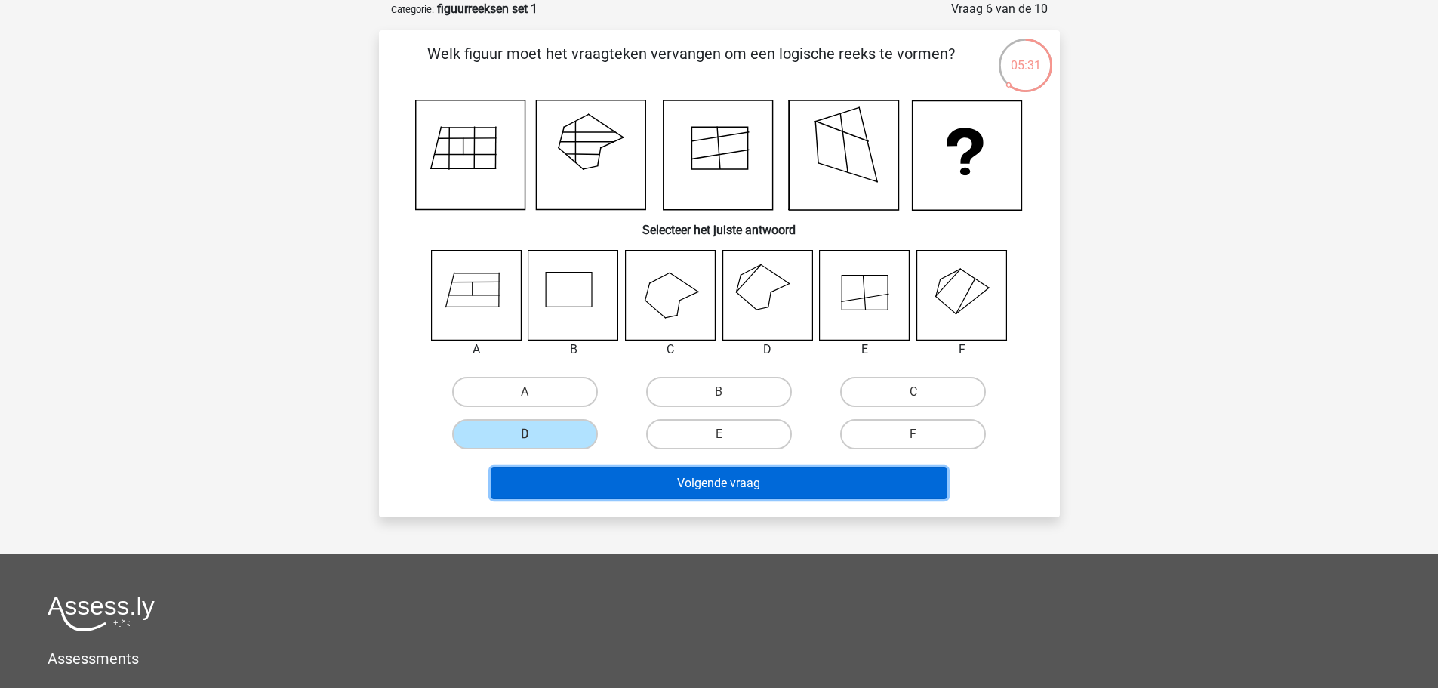
click at [596, 485] on button "Volgende vraag" at bounding box center [719, 483] width 457 height 32
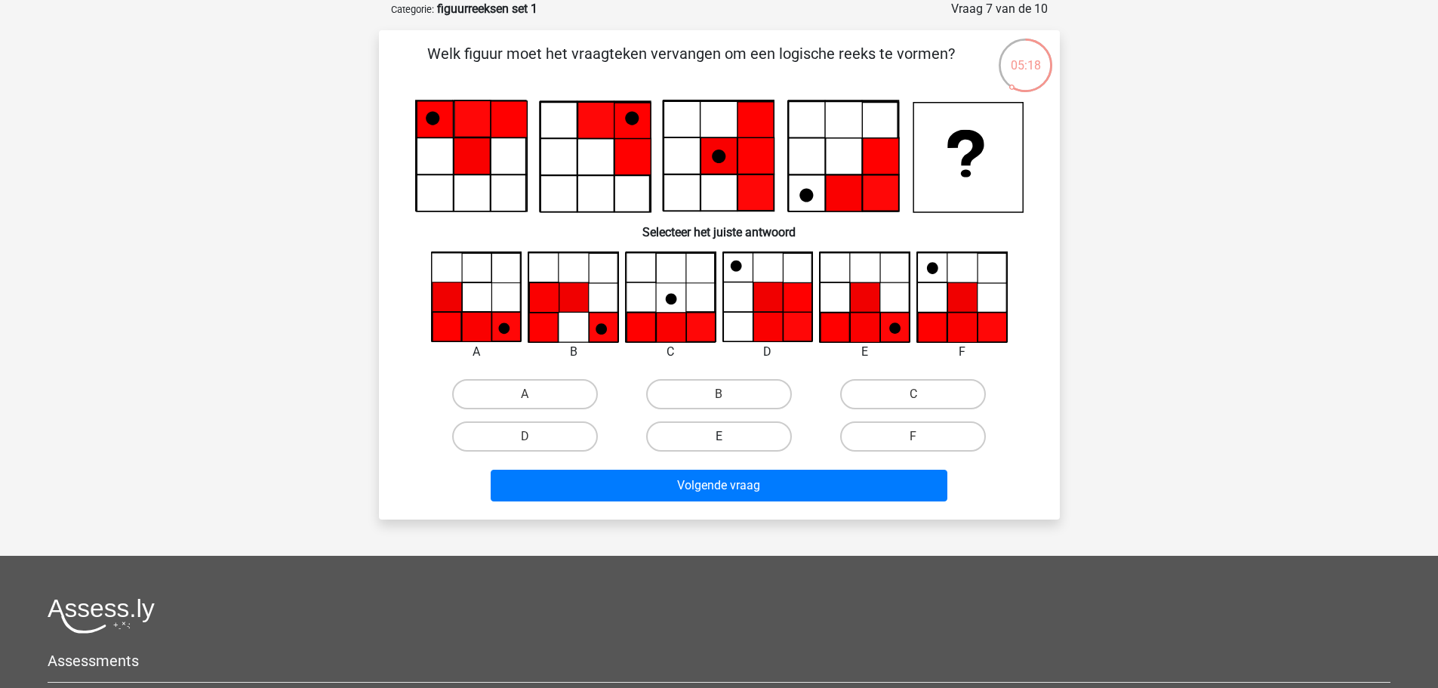
click at [729, 436] on label "E" at bounding box center [719, 436] width 146 height 30
click at [728, 436] on input "E" at bounding box center [724, 441] width 10 height 10
radio input "true"
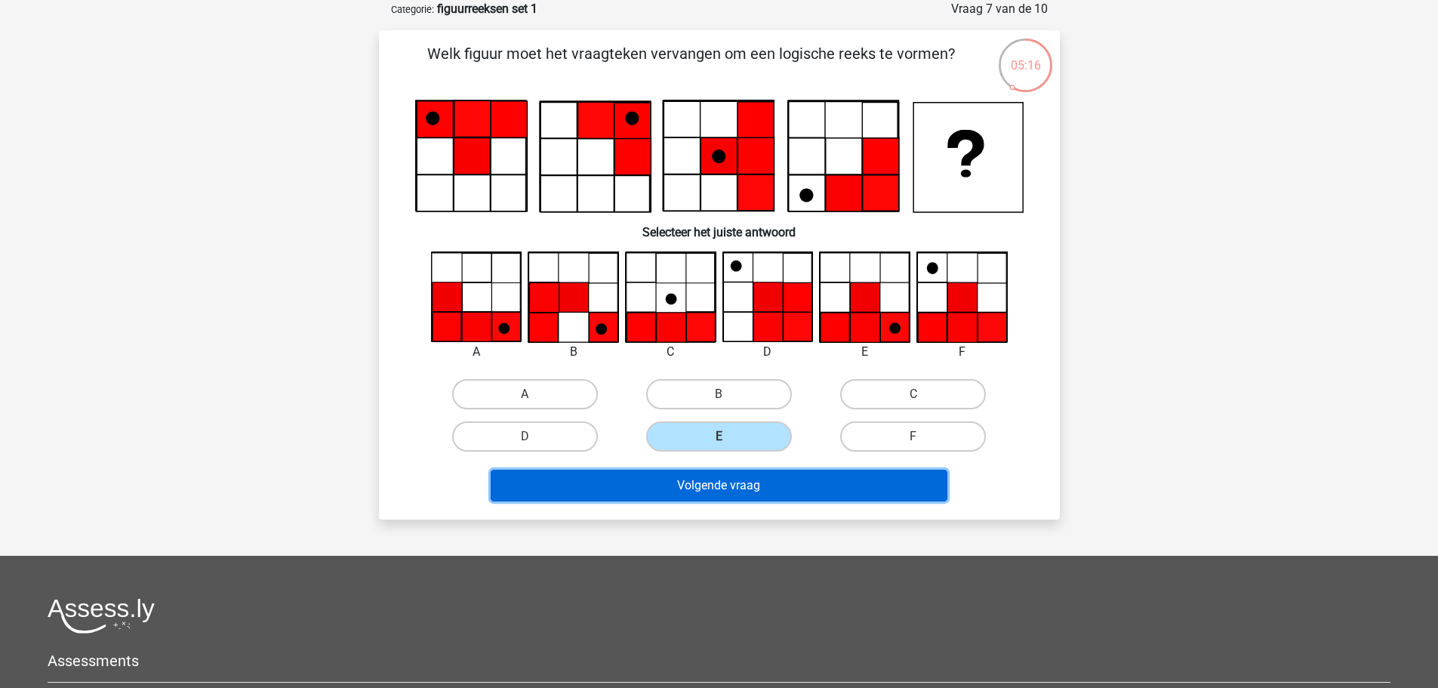
click at [724, 494] on button "Volgende vraag" at bounding box center [719, 485] width 457 height 32
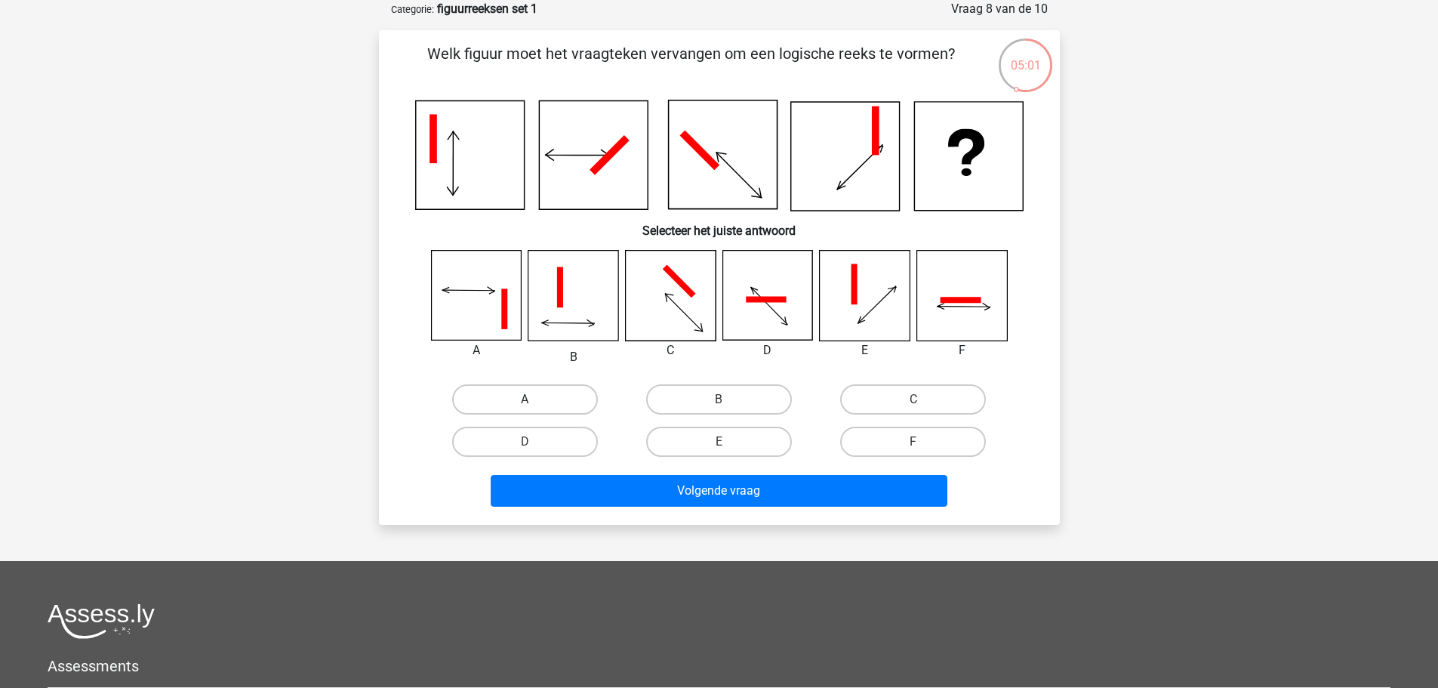
click at [513, 399] on label "A" at bounding box center [525, 399] width 146 height 30
click at [525, 399] on input "A" at bounding box center [530, 404] width 10 height 10
radio input "true"
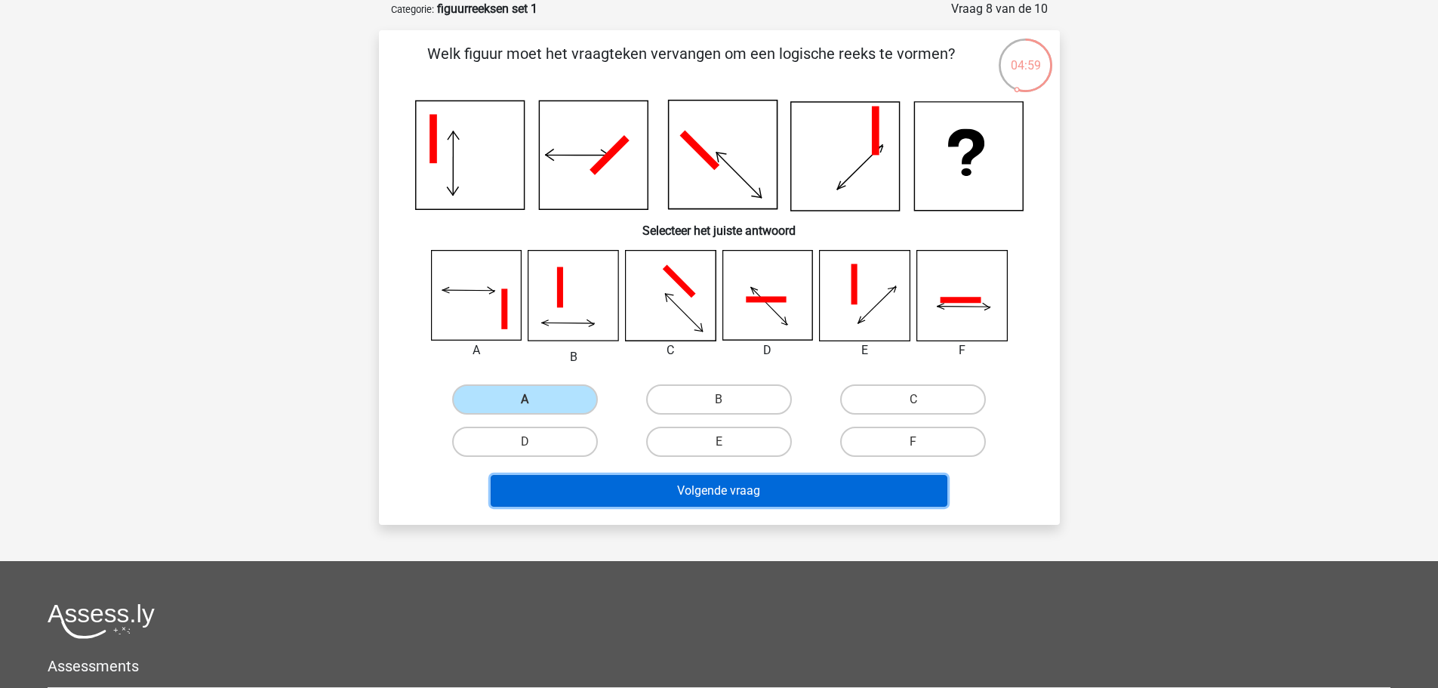
click at [601, 491] on button "Volgende vraag" at bounding box center [719, 491] width 457 height 32
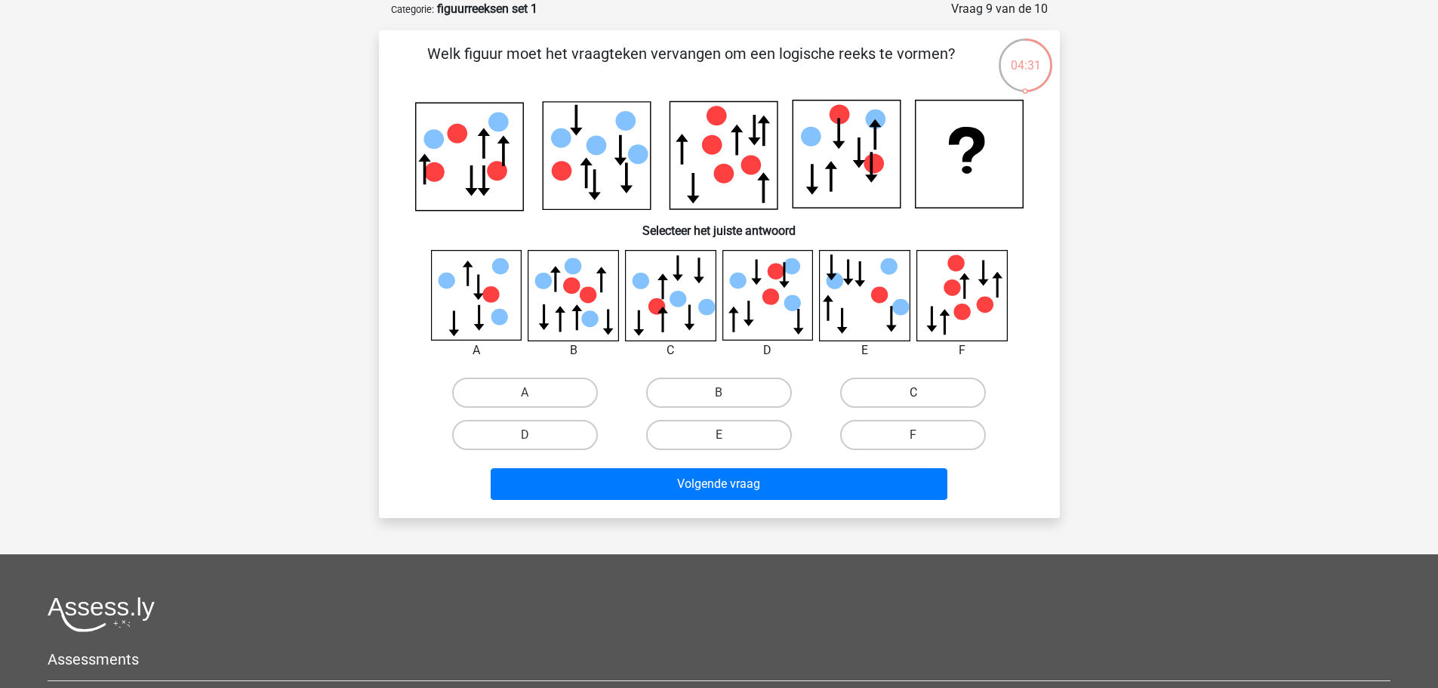
click at [863, 386] on label "C" at bounding box center [913, 392] width 146 height 30
click at [913, 392] on input "C" at bounding box center [918, 397] width 10 height 10
radio input "true"
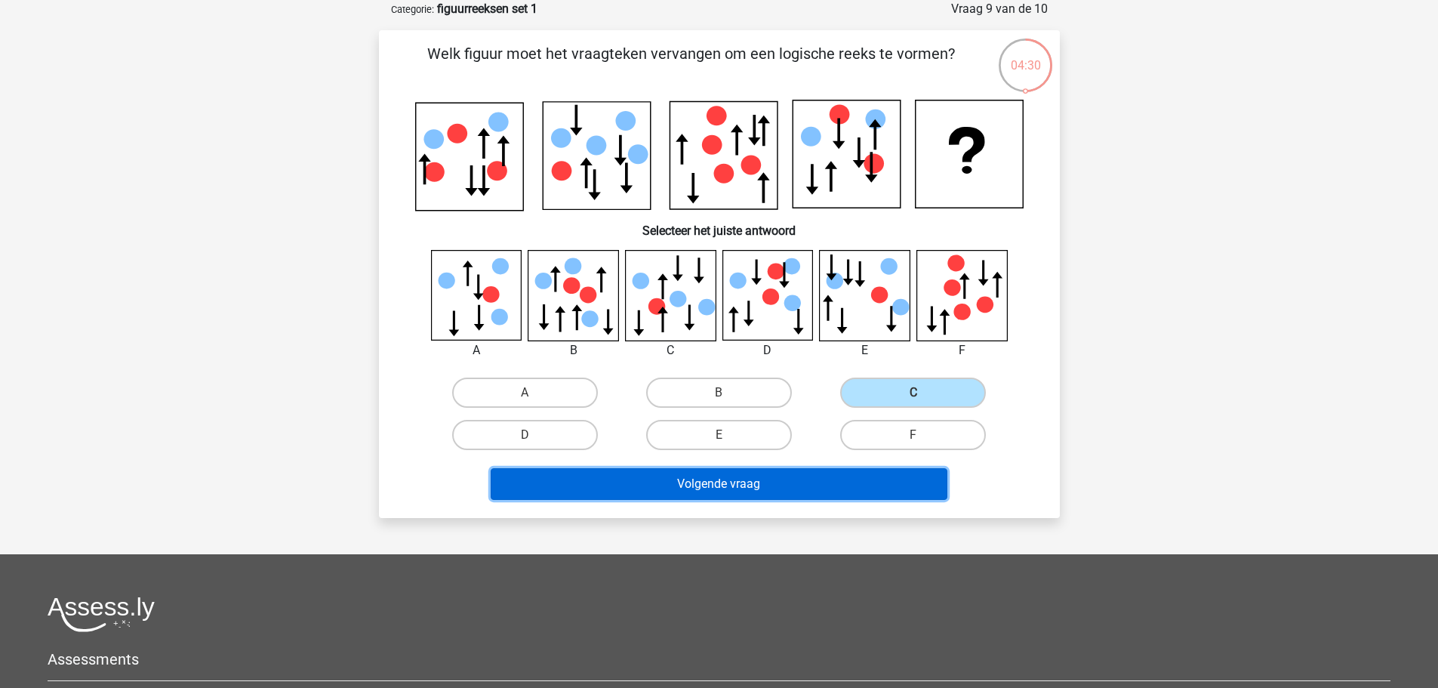
click at [756, 491] on button "Volgende vraag" at bounding box center [719, 484] width 457 height 32
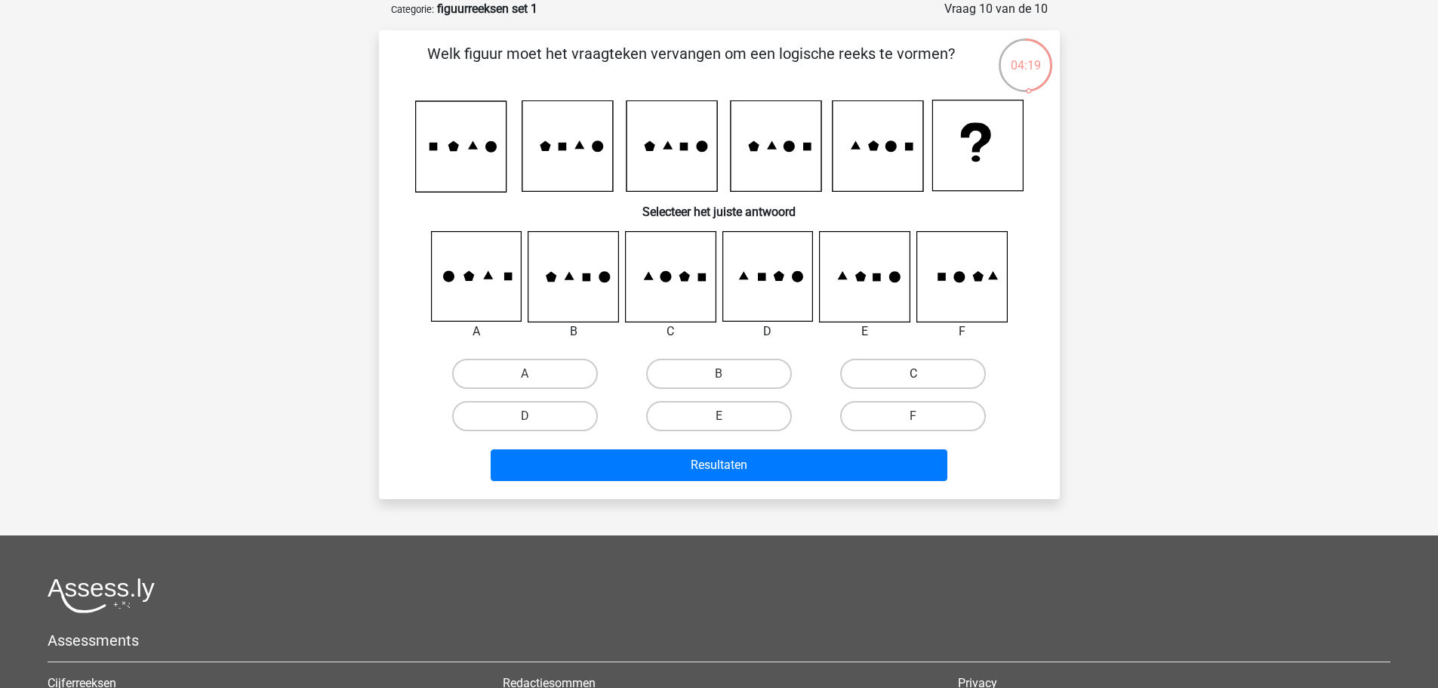
click at [876, 385] on label "C" at bounding box center [913, 374] width 146 height 30
click at [913, 383] on input "C" at bounding box center [918, 379] width 10 height 10
radio input "true"
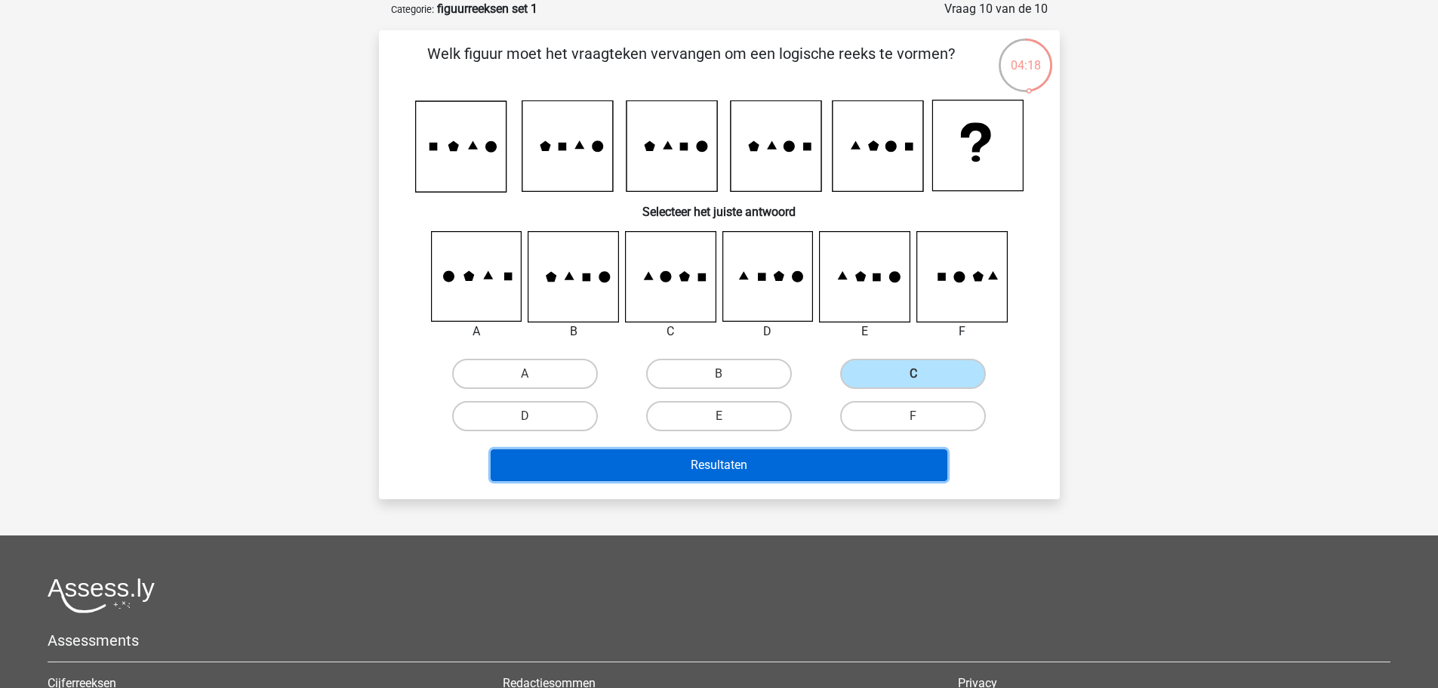
click at [783, 469] on button "Resultaten" at bounding box center [719, 465] width 457 height 32
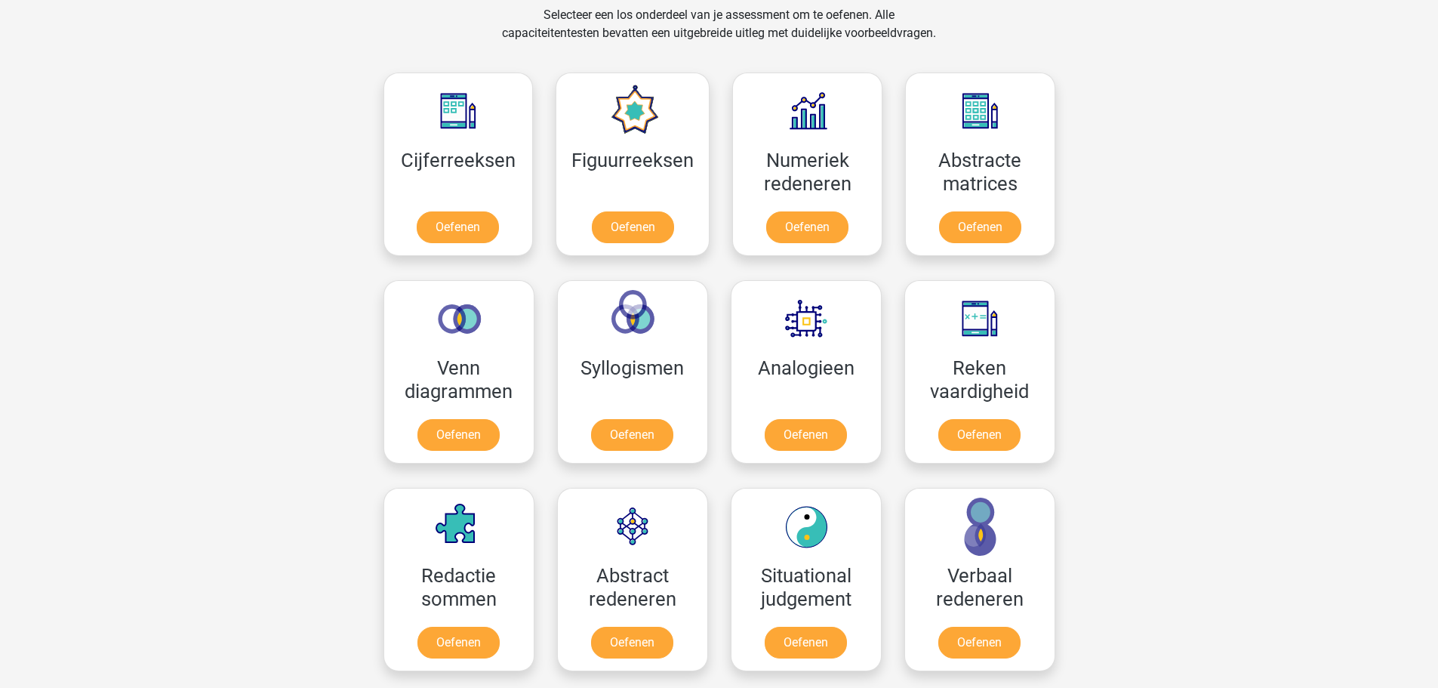
scroll to position [760, 0]
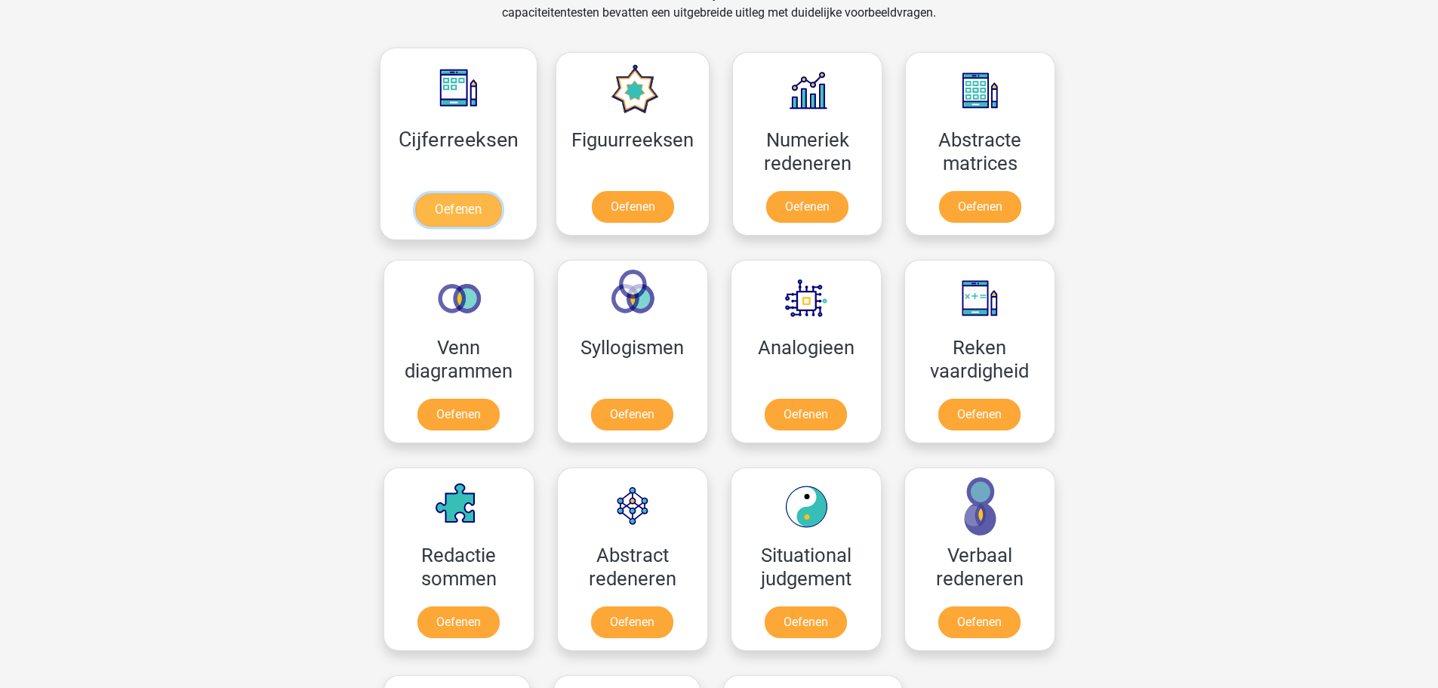
click at [472, 209] on link "Oefenen" at bounding box center [458, 209] width 86 height 33
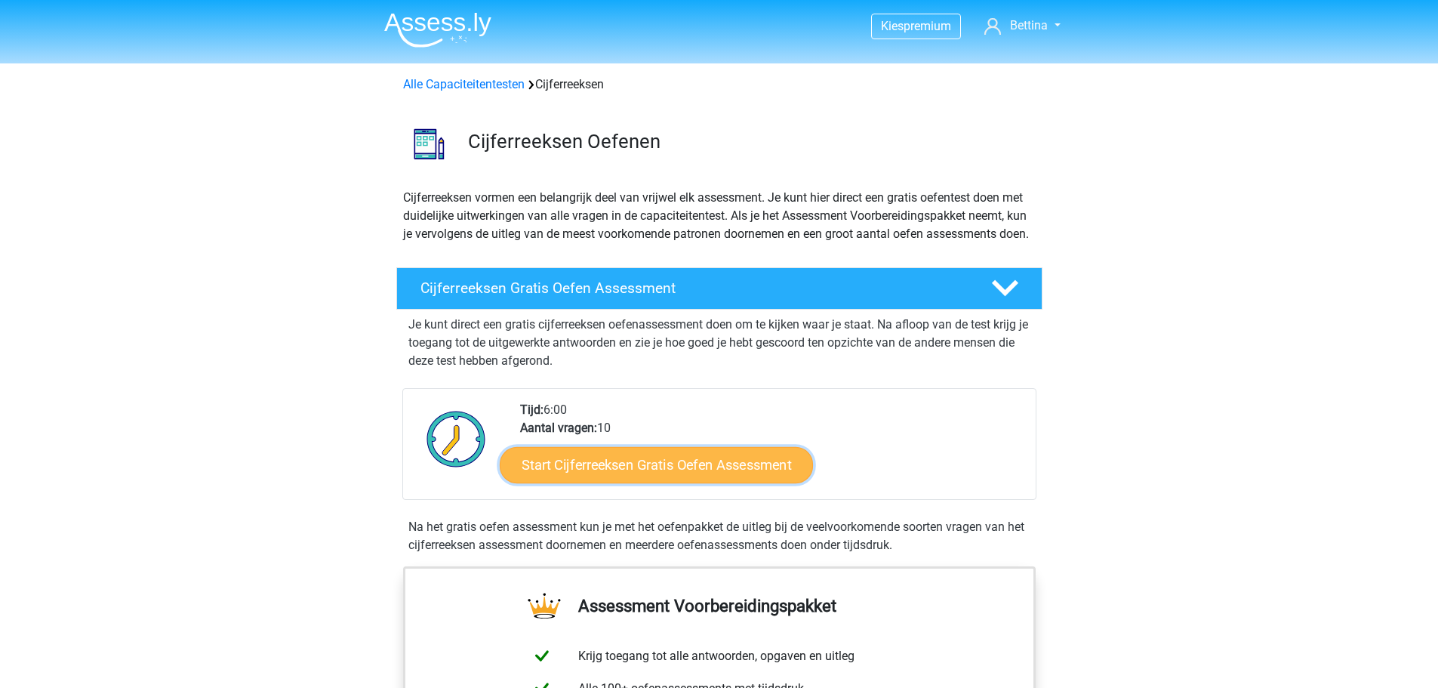
click at [686, 480] on link "Start Cijferreeksen Gratis Oefen Assessment" at bounding box center [656, 464] width 313 height 36
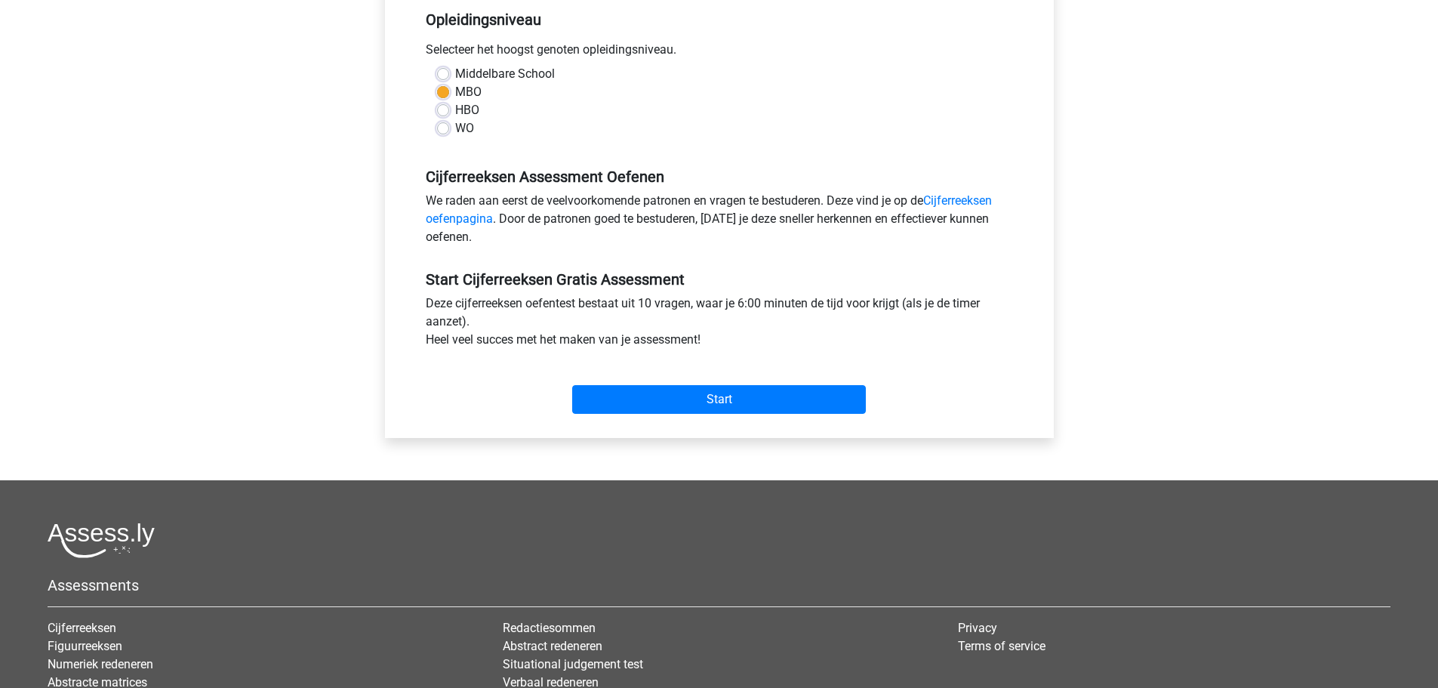
scroll to position [318, 0]
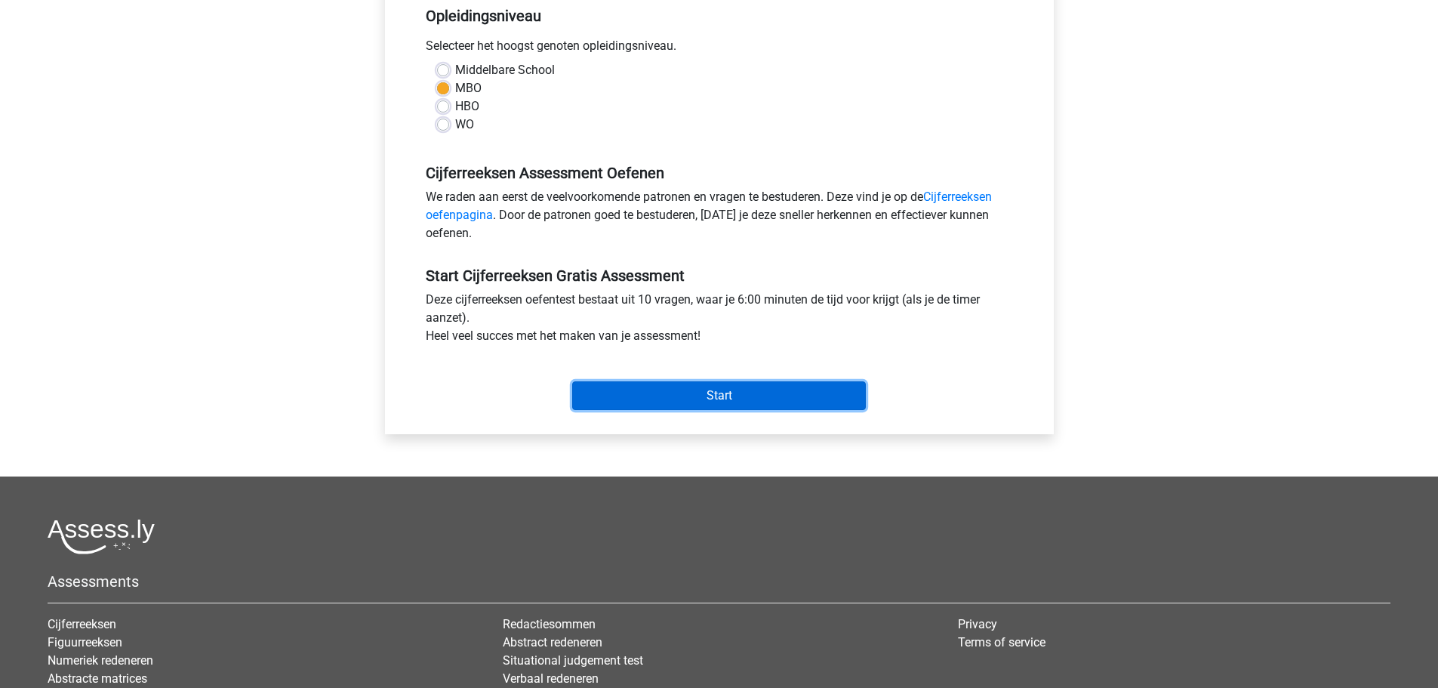
click at [752, 390] on input "Start" at bounding box center [719, 395] width 294 height 29
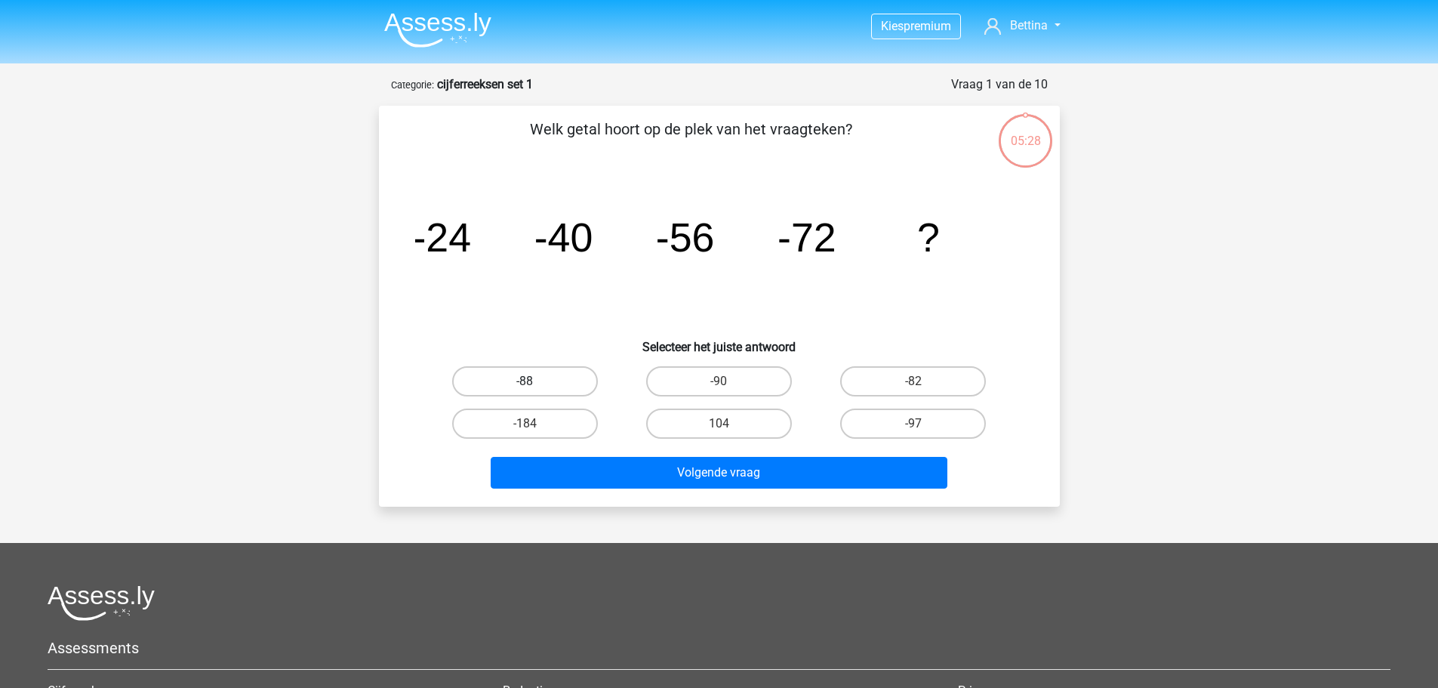
click at [551, 376] on label "-88" at bounding box center [525, 381] width 146 height 30
click at [534, 381] on input "-88" at bounding box center [530, 386] width 10 height 10
radio input "true"
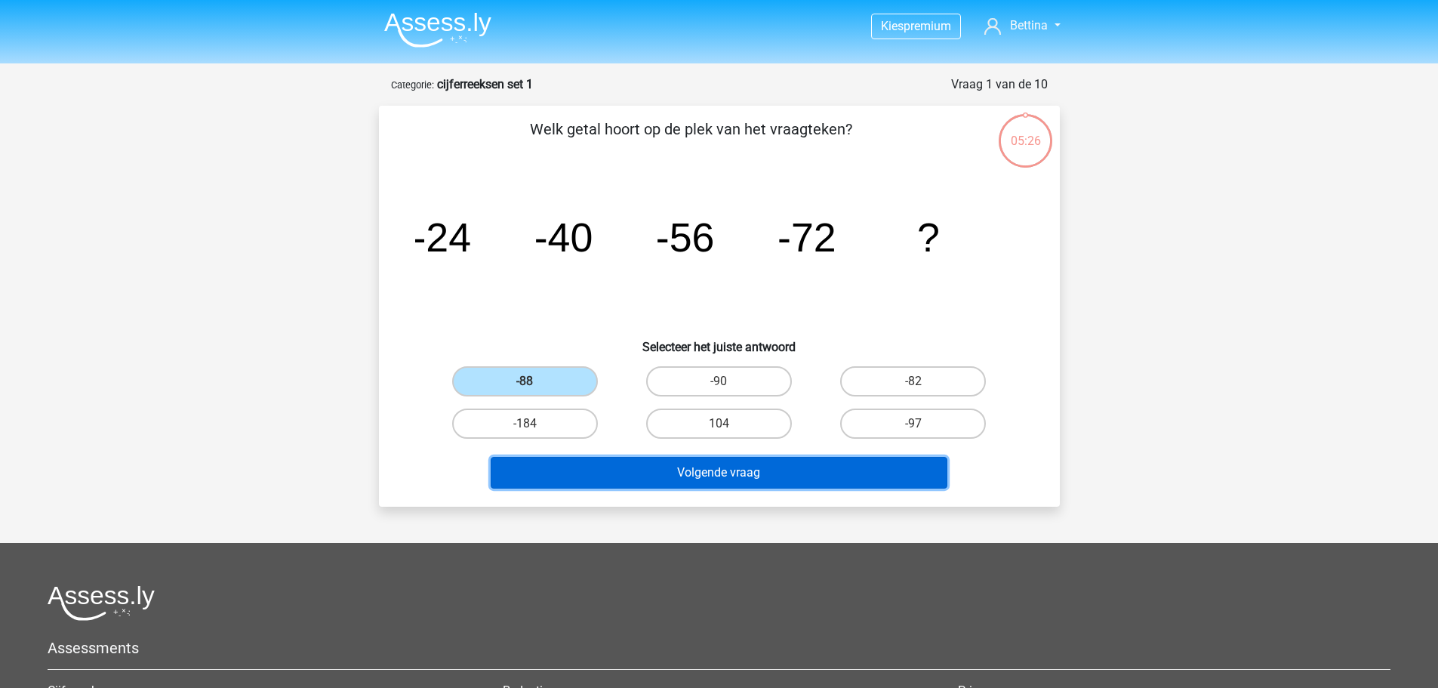
click at [647, 477] on button "Volgende vraag" at bounding box center [719, 473] width 457 height 32
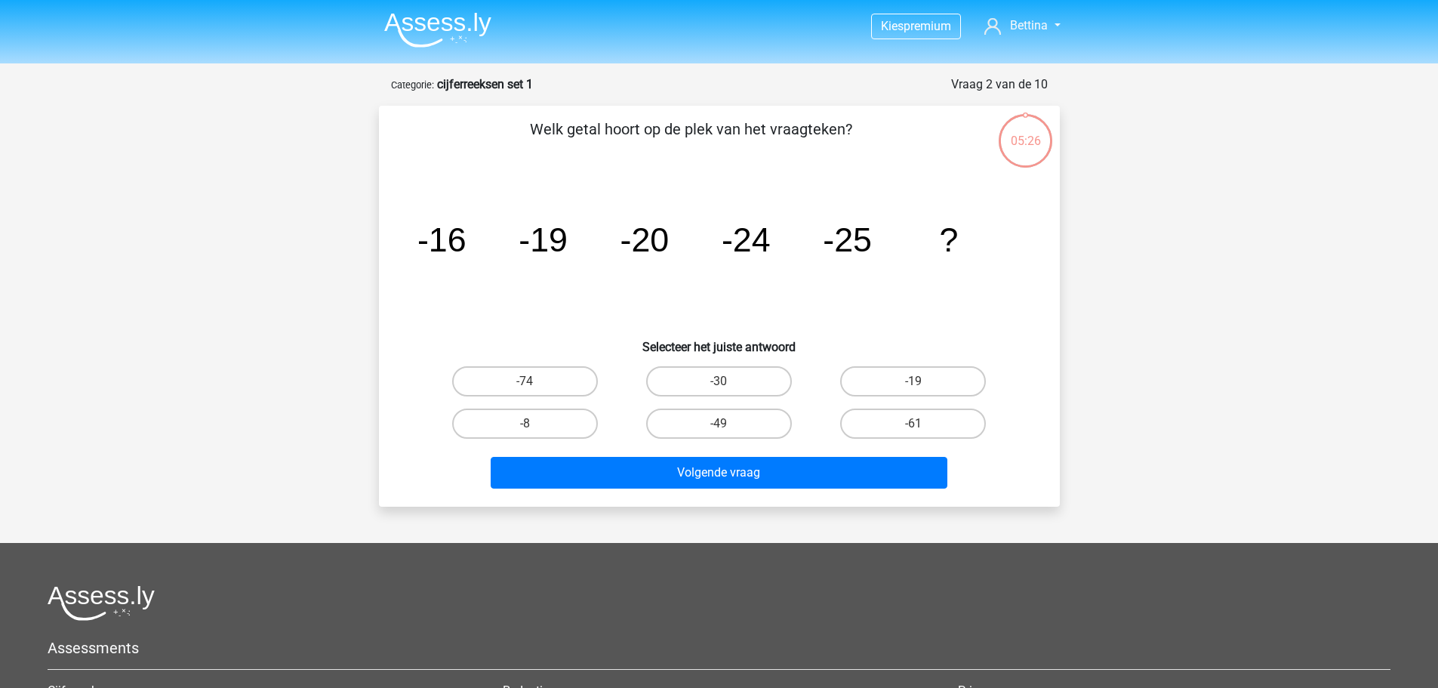
scroll to position [75, 0]
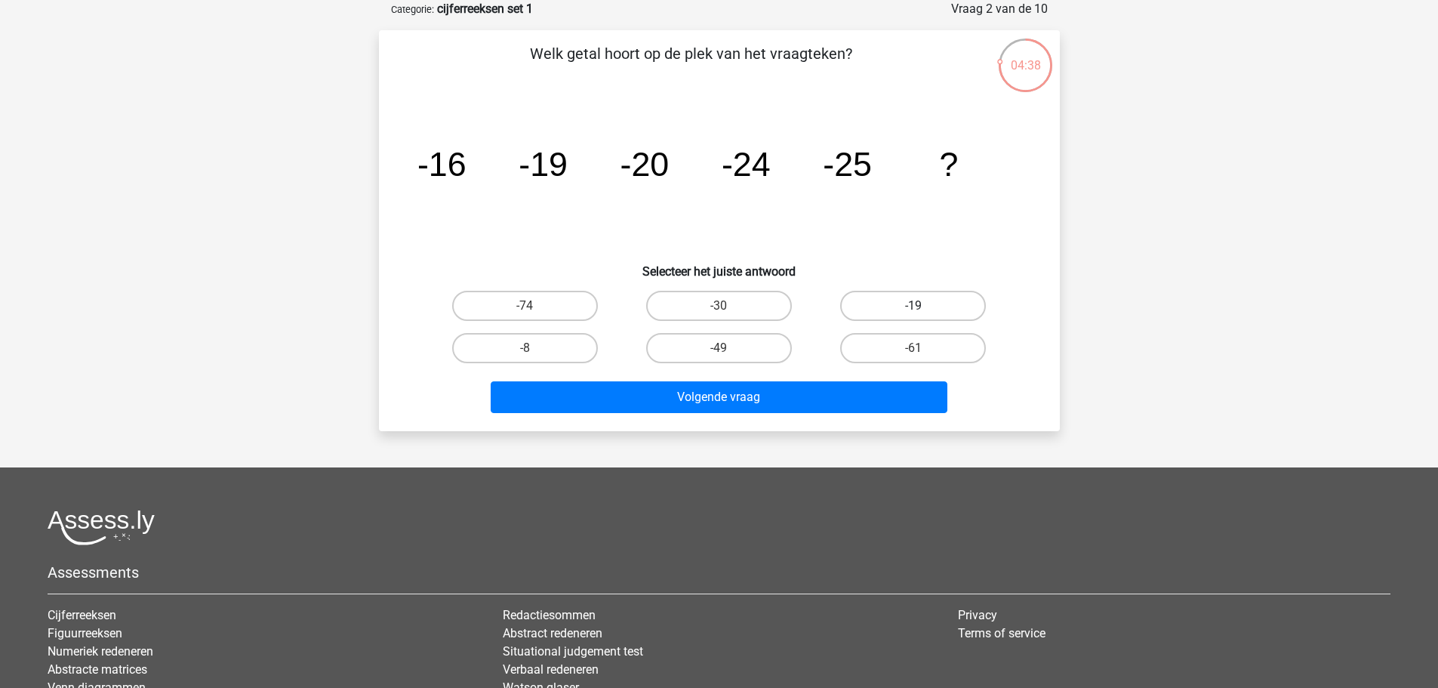
click at [893, 305] on label "-19" at bounding box center [913, 306] width 146 height 30
click at [913, 306] on input "-19" at bounding box center [918, 311] width 10 height 10
radio input "true"
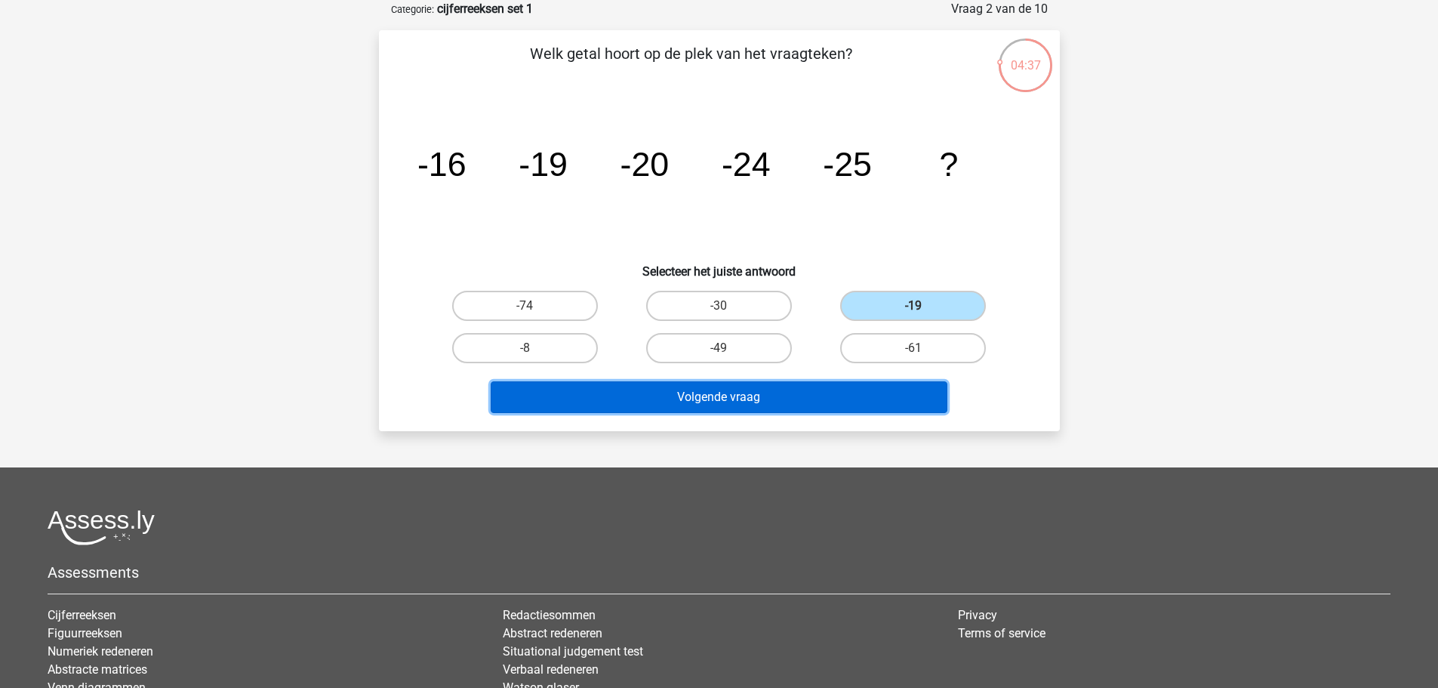
click at [809, 400] on button "Volgende vraag" at bounding box center [719, 397] width 457 height 32
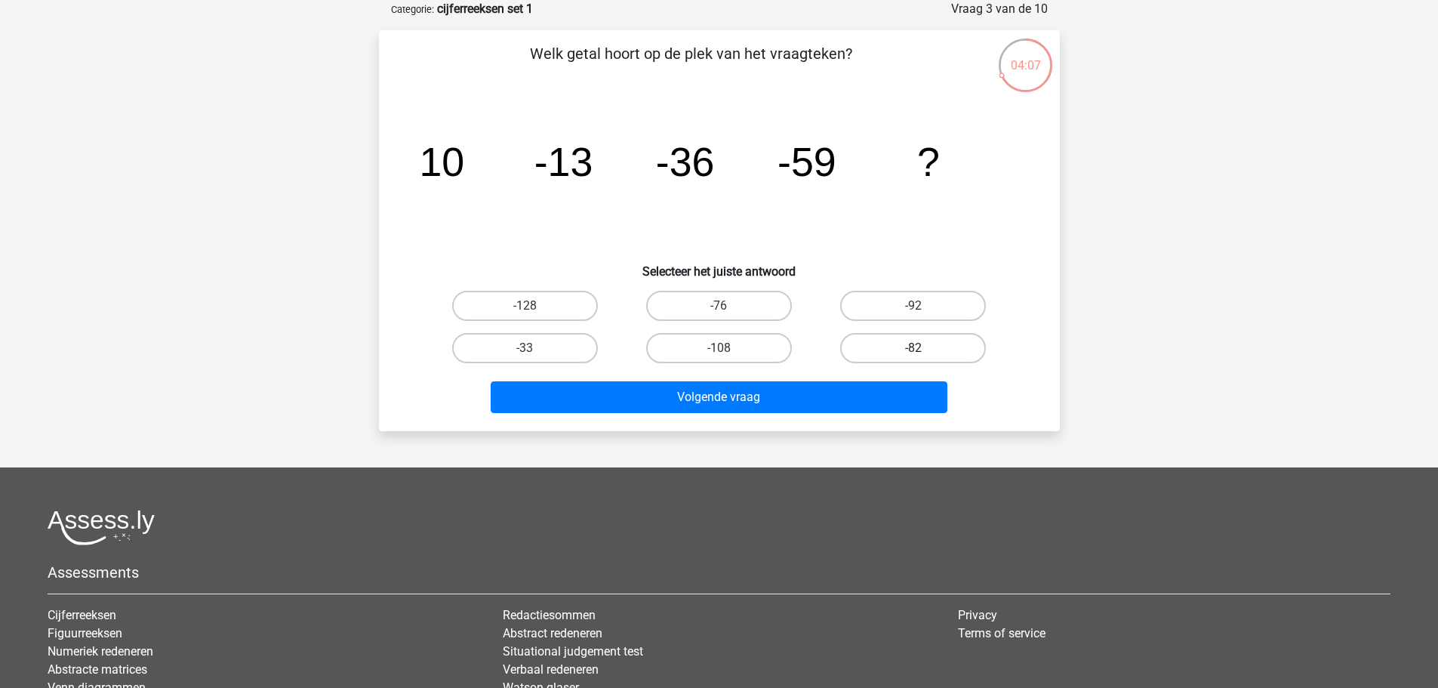
click at [885, 356] on label "-82" at bounding box center [913, 348] width 146 height 30
click at [913, 356] on input "-82" at bounding box center [918, 353] width 10 height 10
radio input "true"
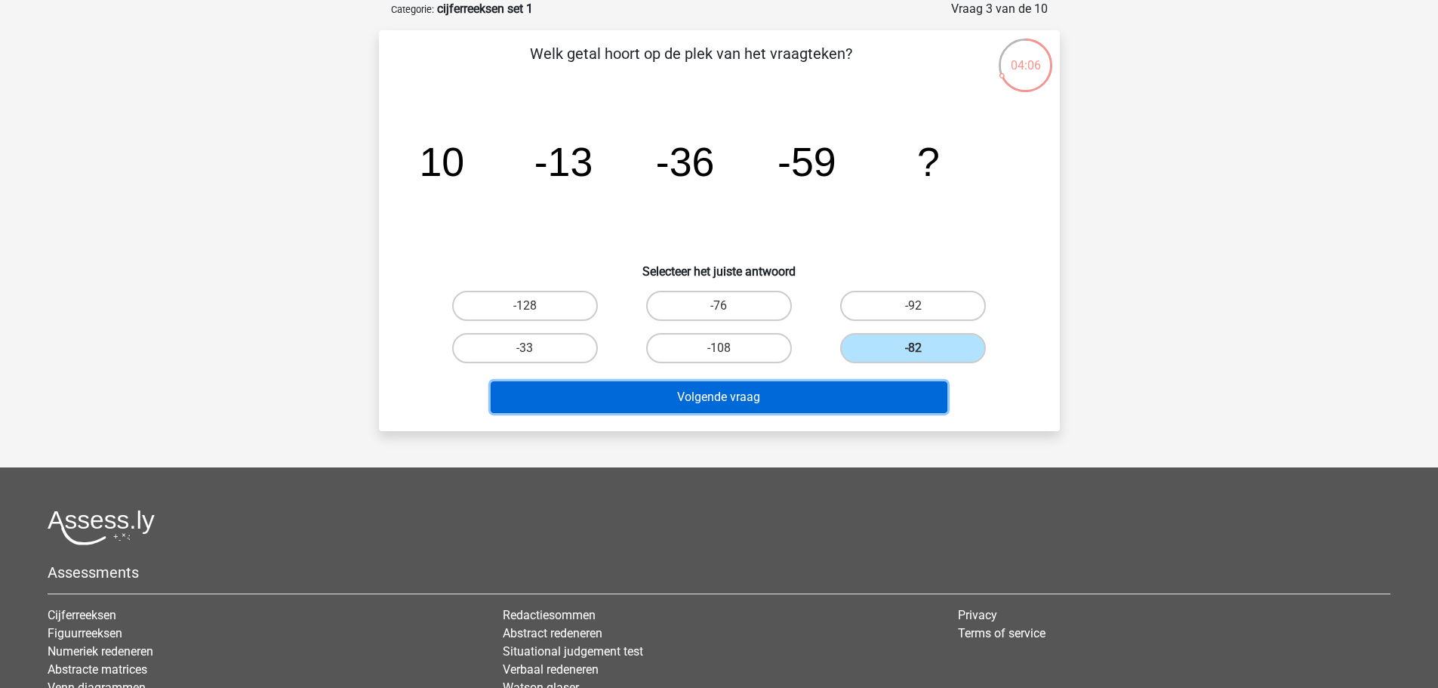
click at [844, 398] on button "Volgende vraag" at bounding box center [719, 397] width 457 height 32
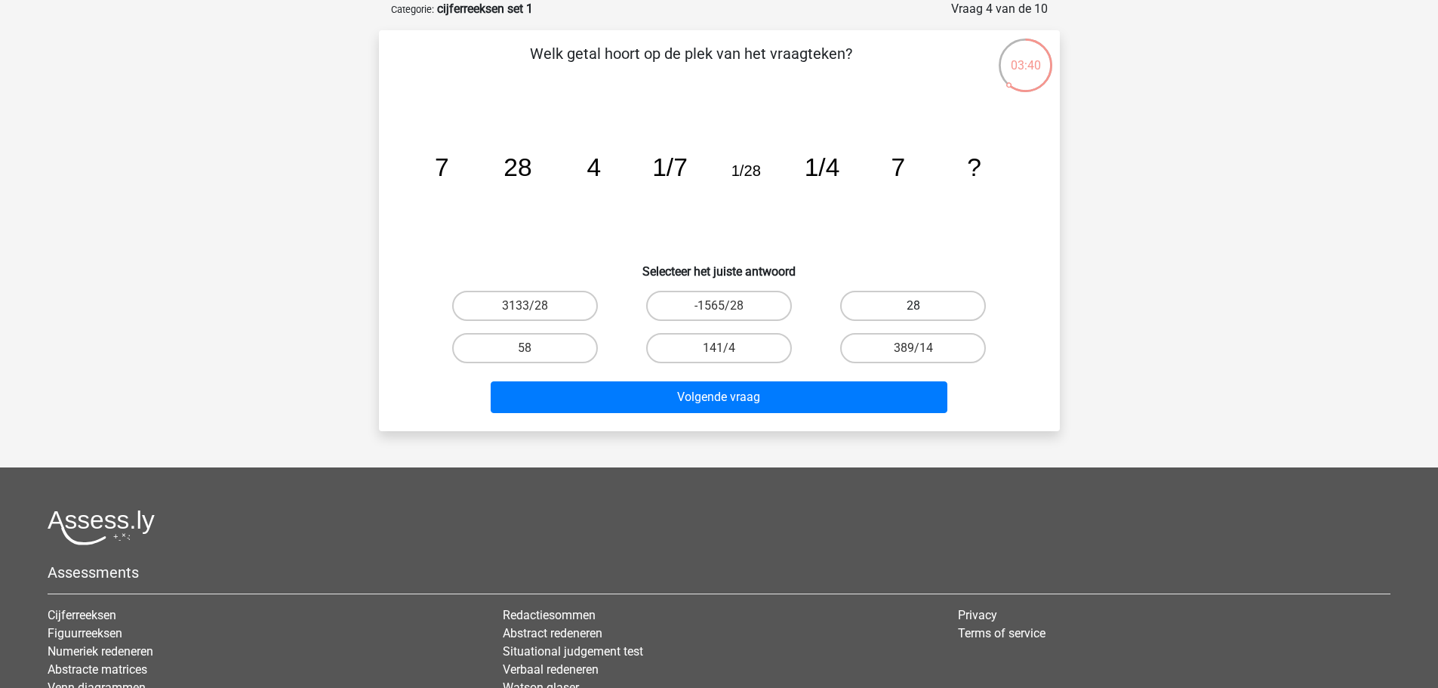
click at [927, 303] on label "28" at bounding box center [913, 306] width 146 height 30
click at [923, 306] on input "28" at bounding box center [918, 311] width 10 height 10
radio input "true"
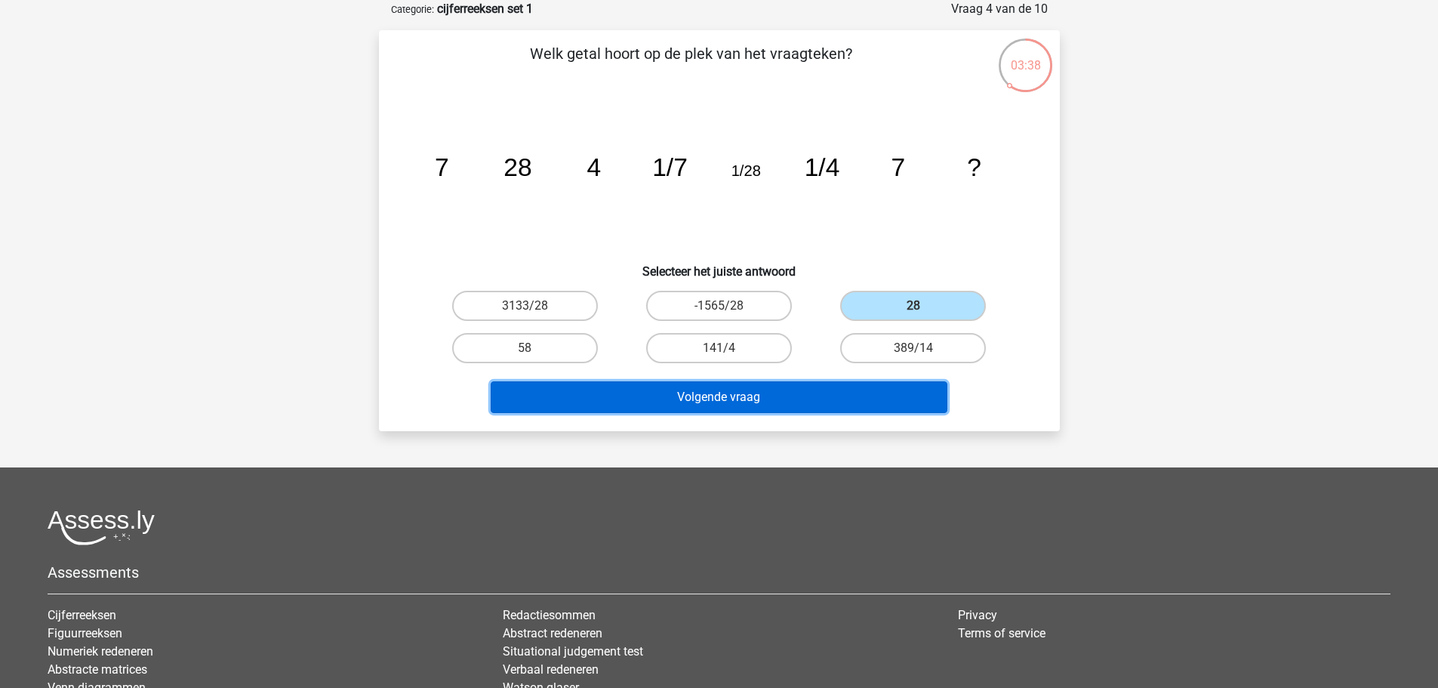
click at [821, 394] on button "Volgende vraag" at bounding box center [719, 397] width 457 height 32
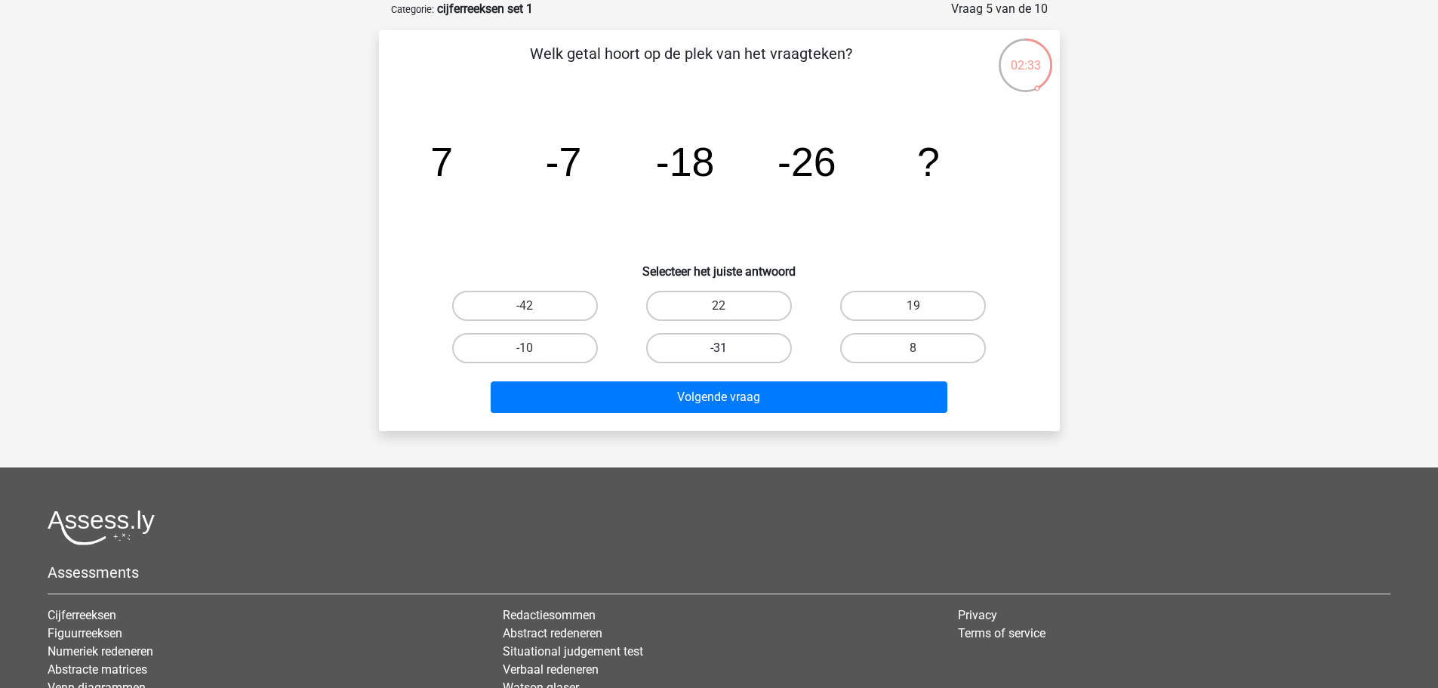
click at [756, 350] on label "-31" at bounding box center [719, 348] width 146 height 30
click at [728, 350] on input "-31" at bounding box center [724, 353] width 10 height 10
radio input "true"
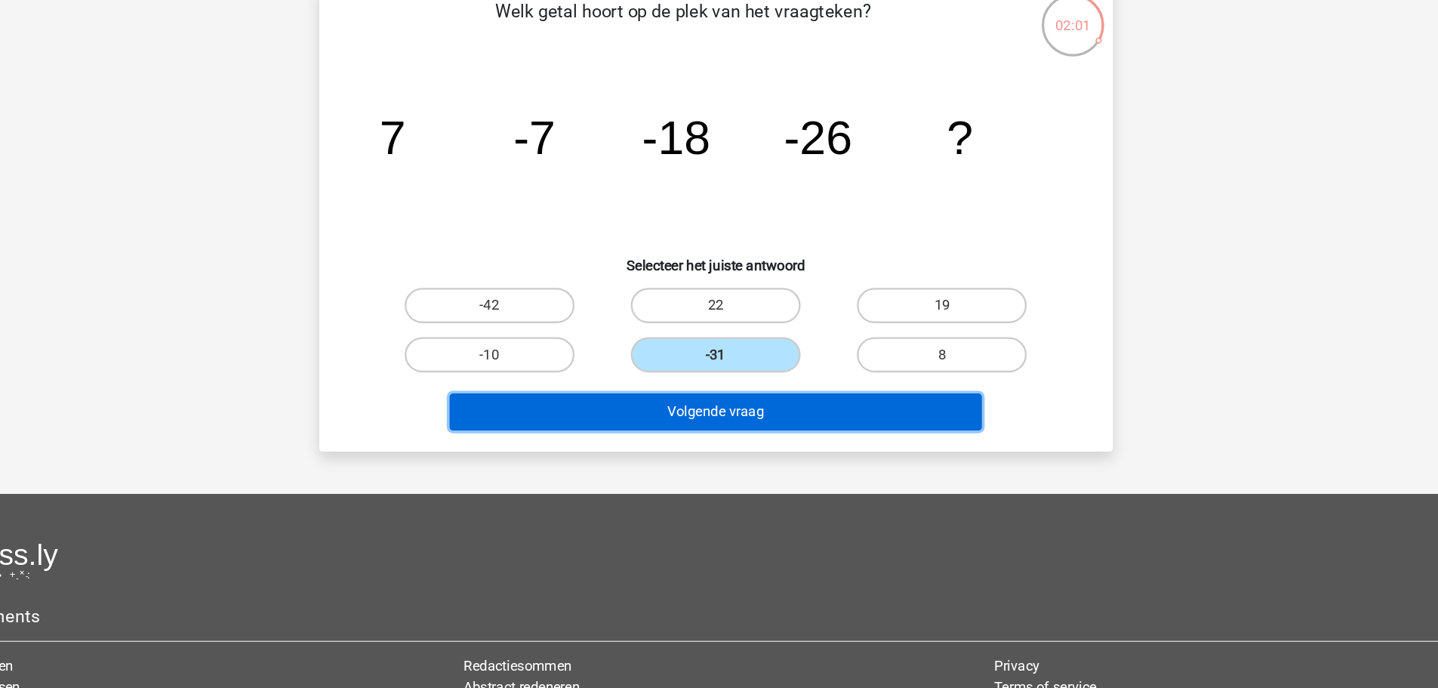
click at [759, 396] on button "Volgende vraag" at bounding box center [719, 397] width 457 height 32
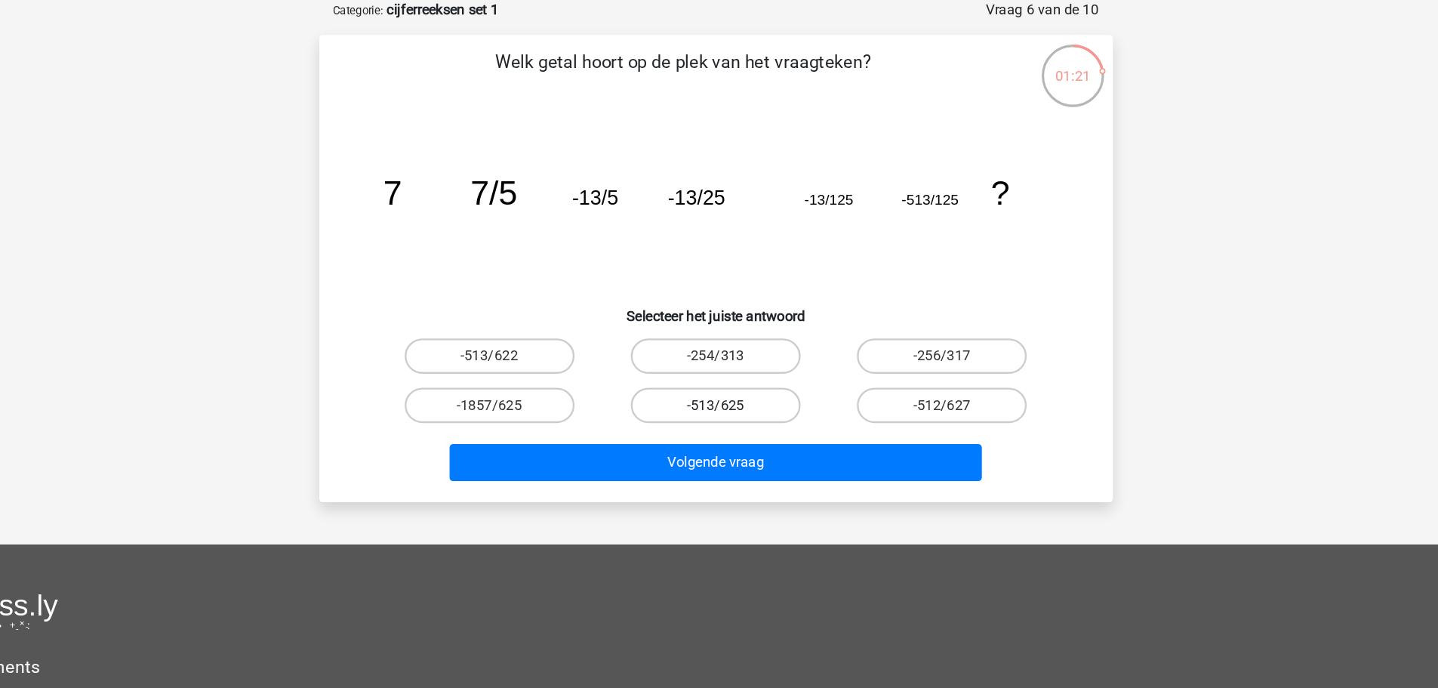
click at [749, 352] on label "-513/625" at bounding box center [719, 348] width 146 height 30
click at [728, 352] on input "-513/625" at bounding box center [724, 353] width 10 height 10
radio input "true"
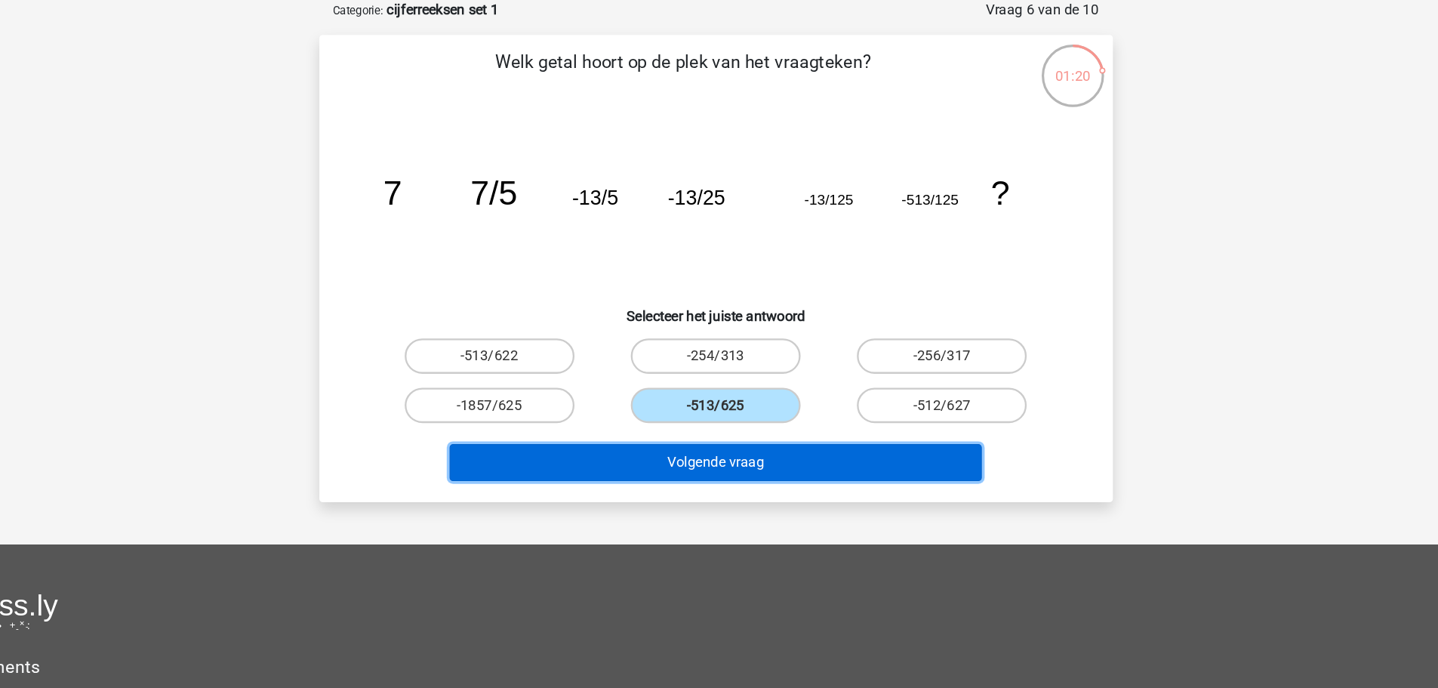
click at [721, 402] on button "Volgende vraag" at bounding box center [719, 397] width 457 height 32
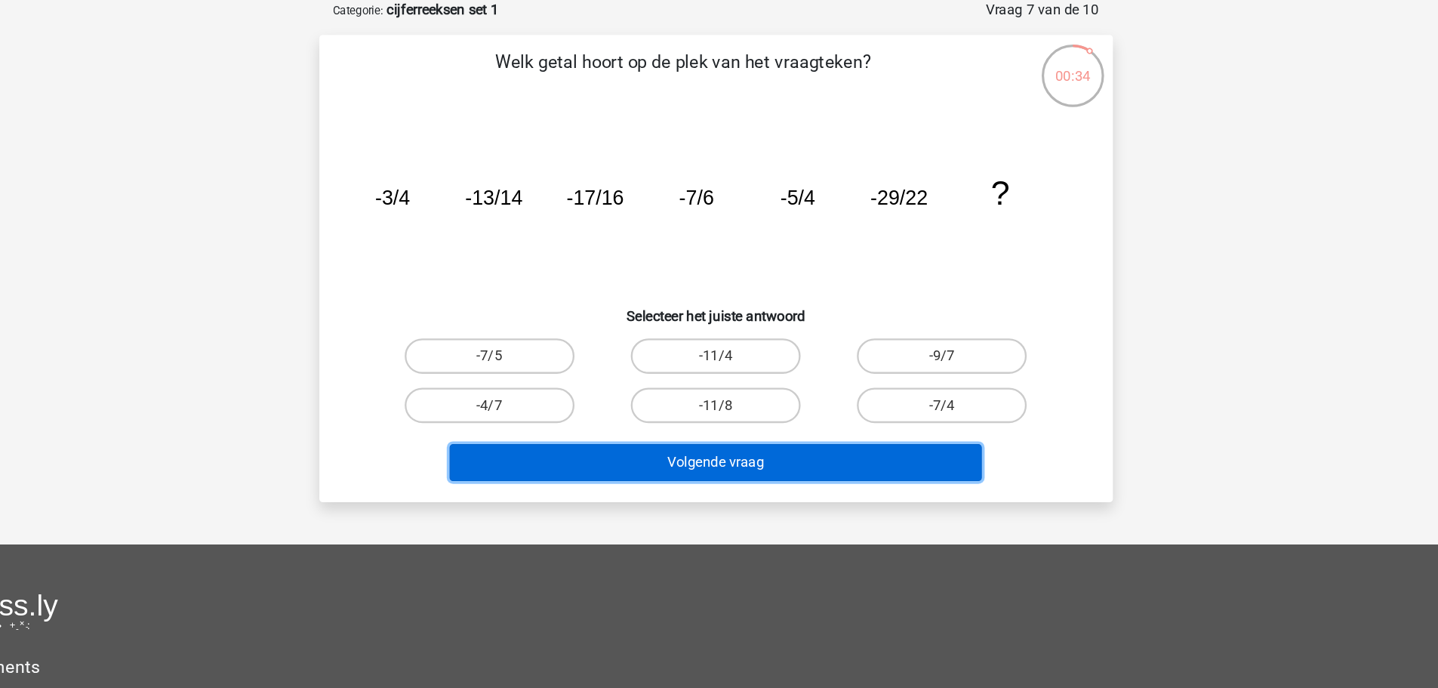
click at [721, 402] on button "Volgende vraag" at bounding box center [719, 397] width 457 height 32
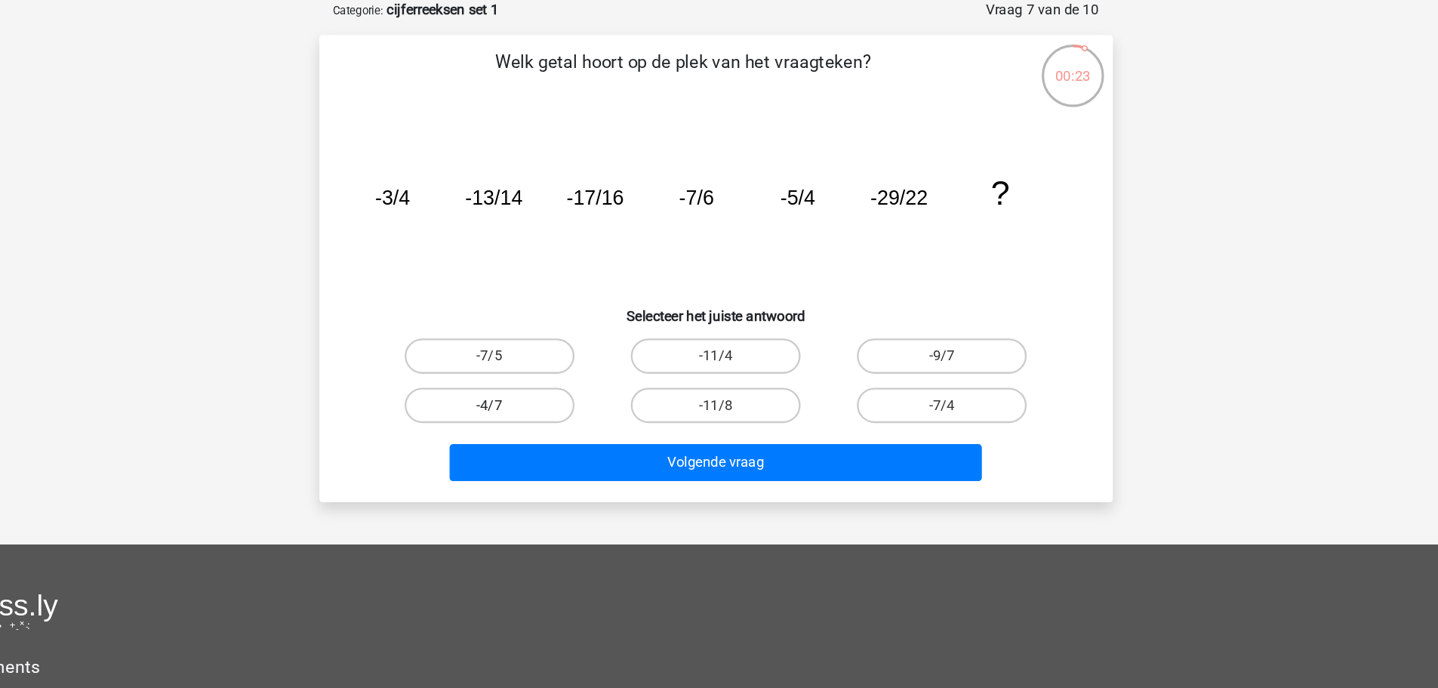
click at [584, 356] on label "-4/7" at bounding box center [525, 348] width 146 height 30
click at [534, 356] on input "-4/7" at bounding box center [530, 353] width 10 height 10
radio input "true"
click at [746, 300] on label "-11/4" at bounding box center [719, 306] width 146 height 30
click at [728, 306] on input "-11/4" at bounding box center [724, 311] width 10 height 10
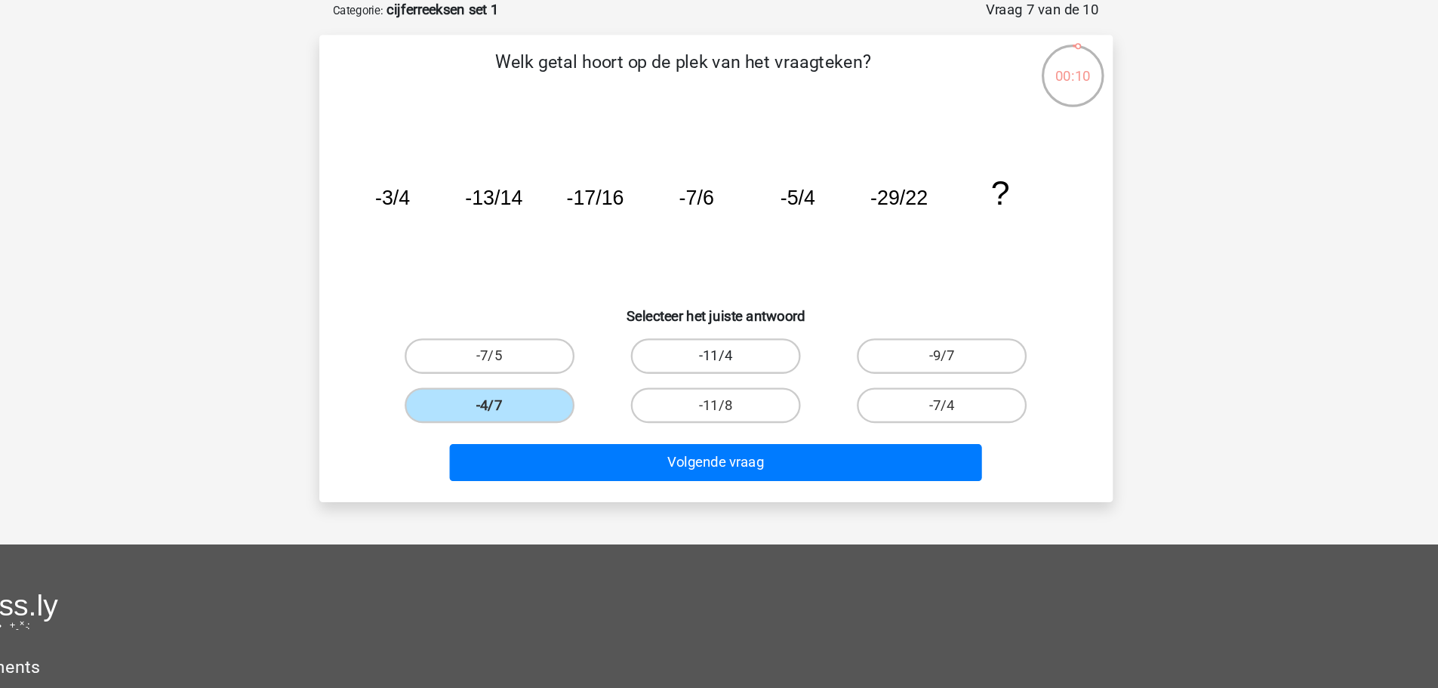
radio input "true"
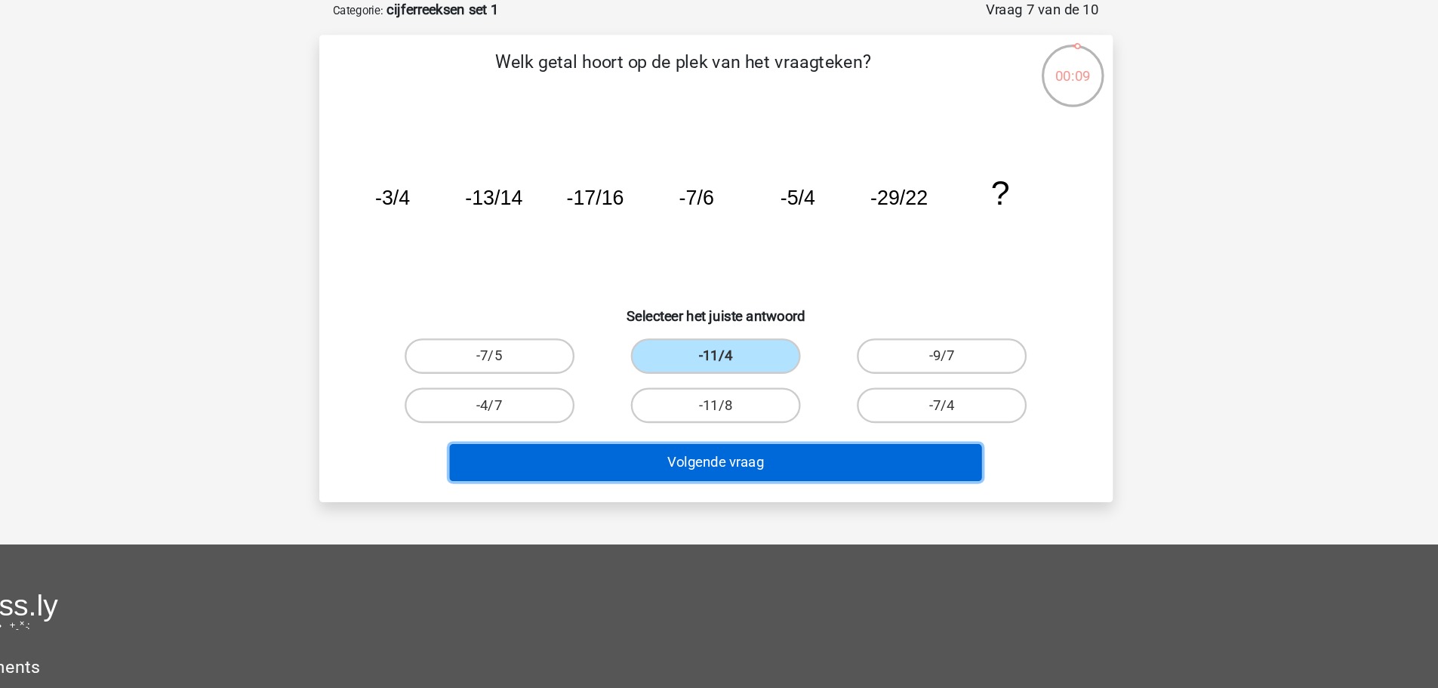
click at [724, 405] on button "Volgende vraag" at bounding box center [719, 397] width 457 height 32
